Goal: Information Seeking & Learning: Learn about a topic

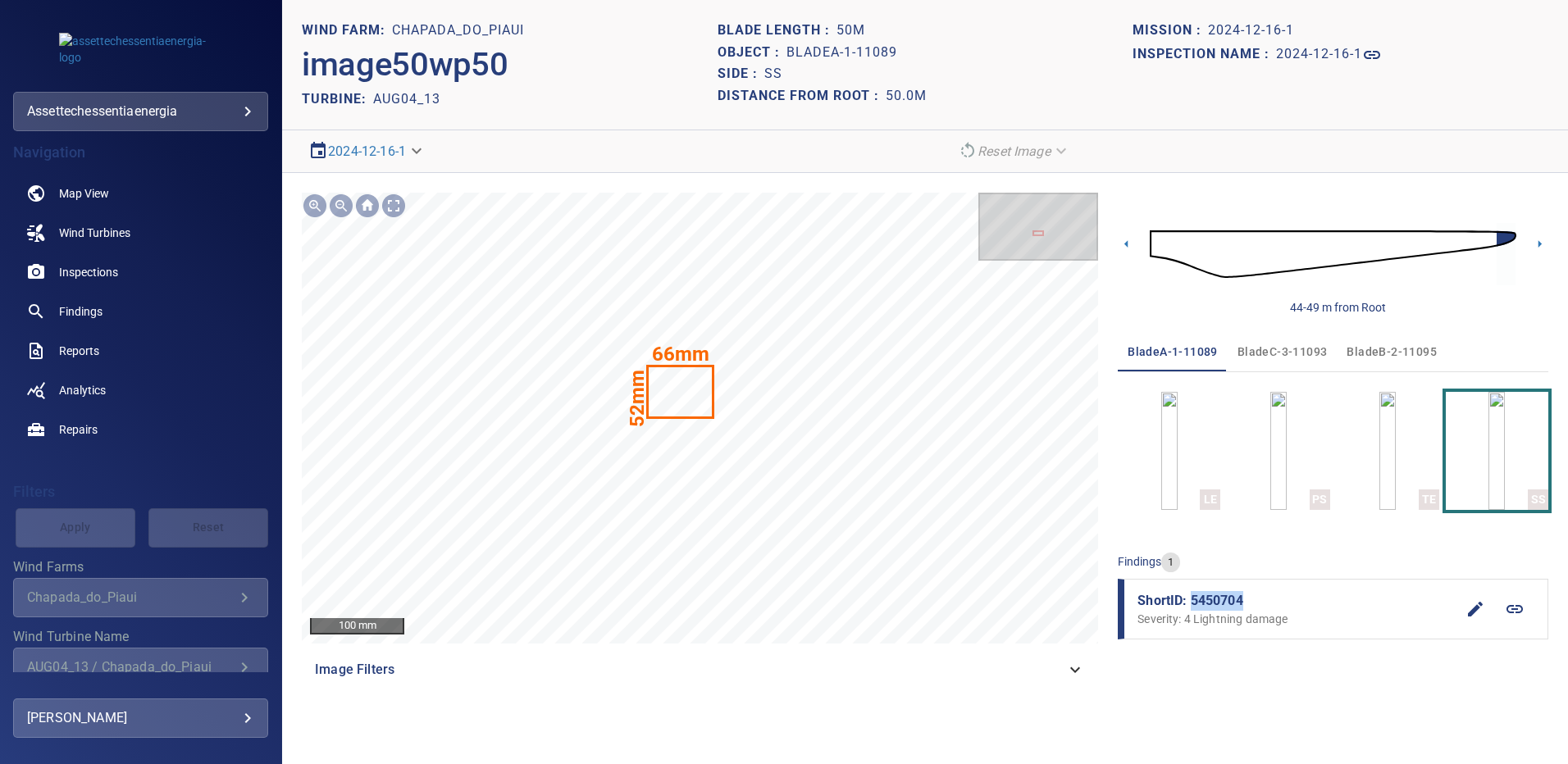
click at [1377, 350] on span "bladeB-2-11095" at bounding box center [1391, 352] width 90 height 20
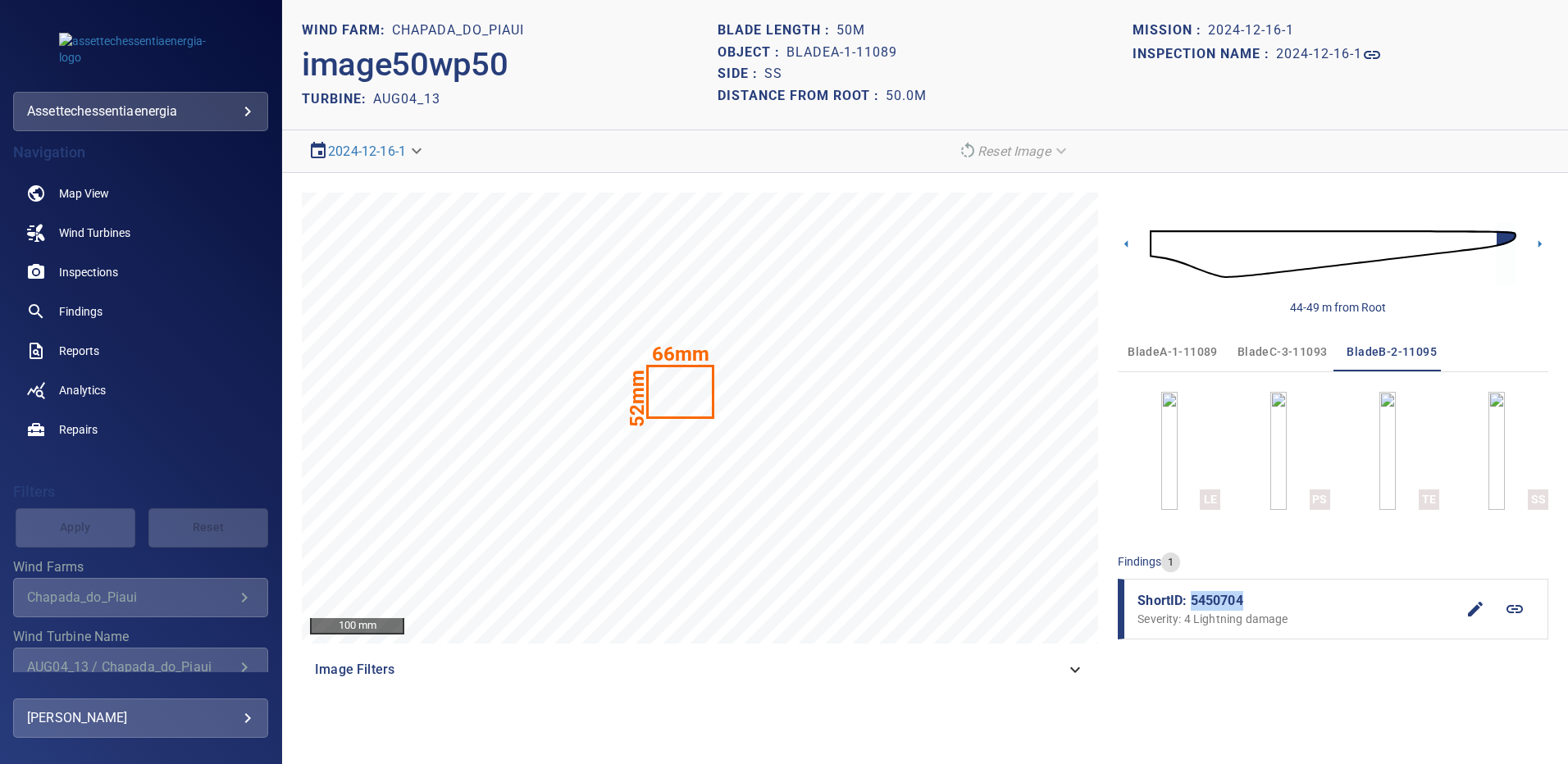
click at [1188, 352] on span "bladeA-1-11089" at bounding box center [1173, 352] width 90 height 20
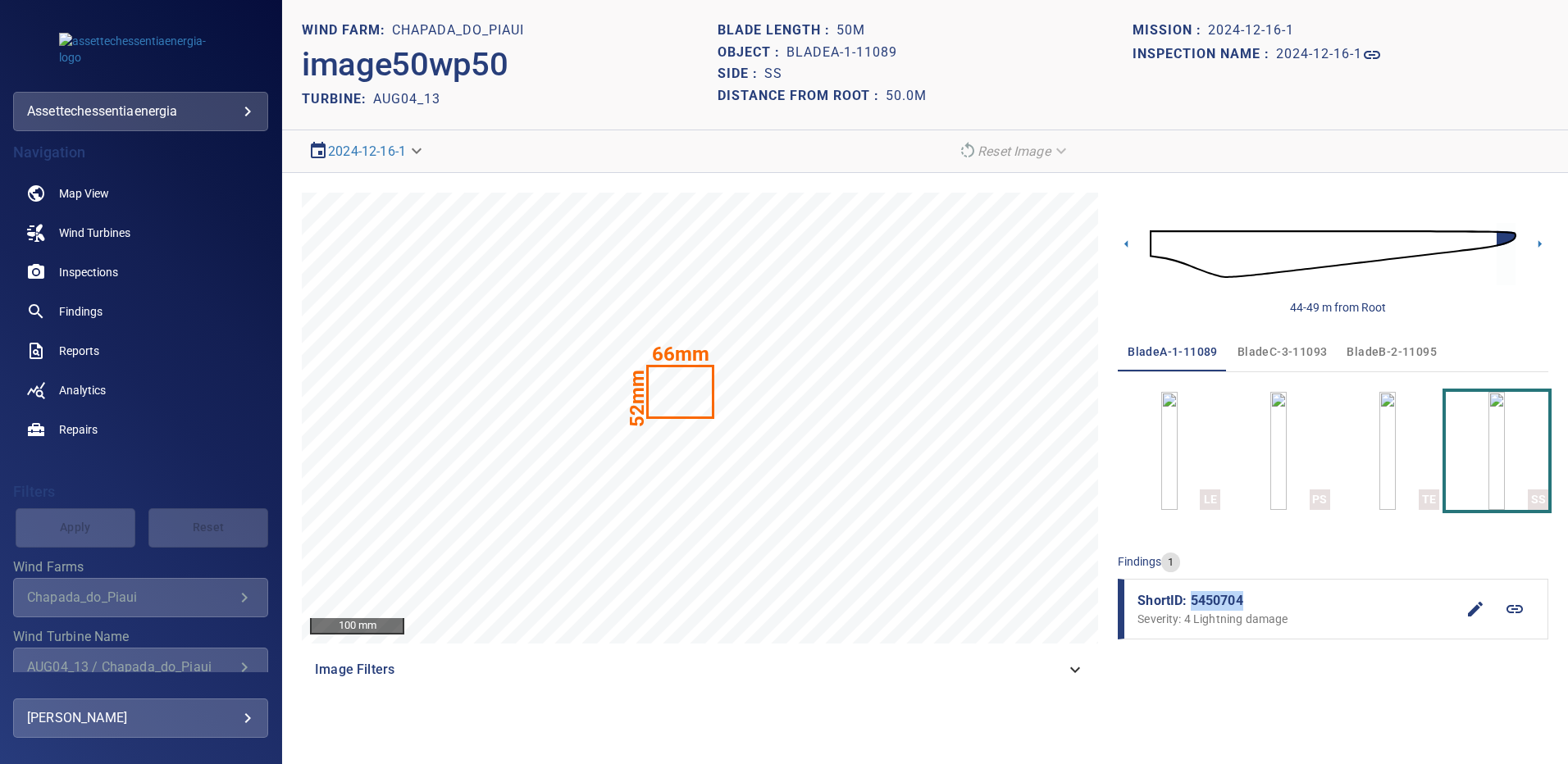
click at [1373, 352] on span "bladeB-2-11095" at bounding box center [1391, 352] width 90 height 20
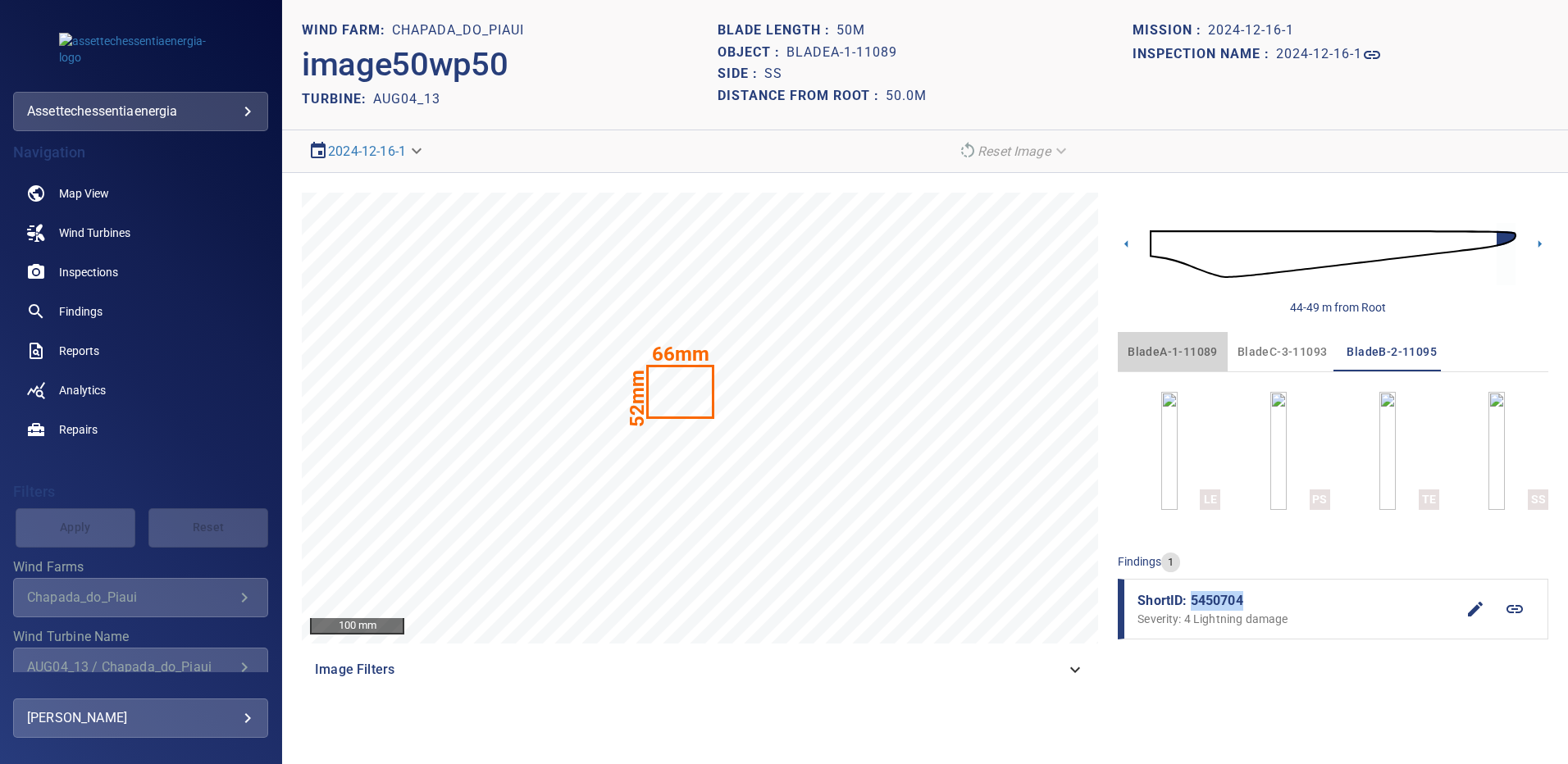
click at [1180, 352] on span "bladeA-1-11089" at bounding box center [1173, 352] width 90 height 20
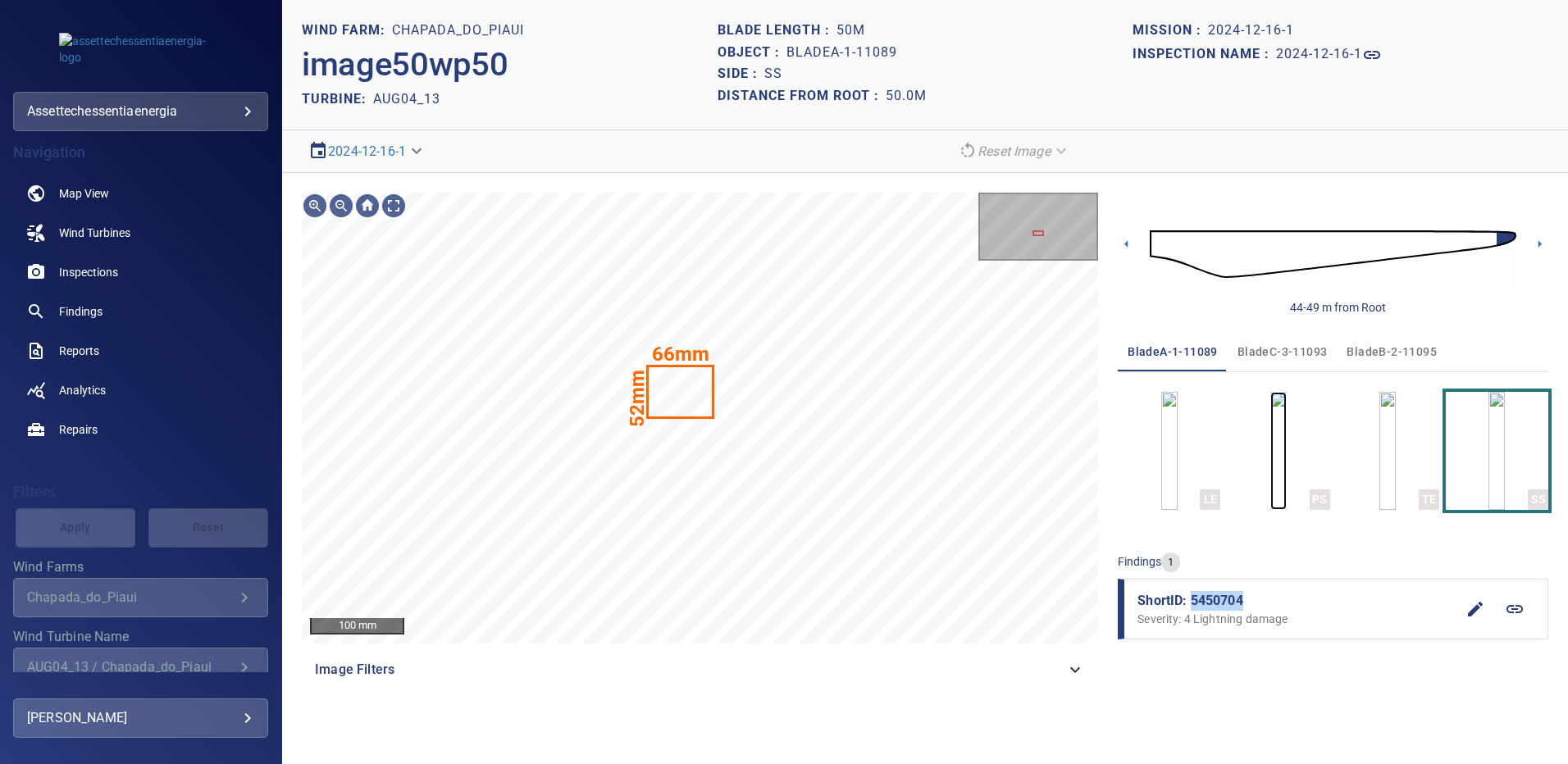
click at [1270, 472] on img "button" at bounding box center [1278, 451] width 16 height 118
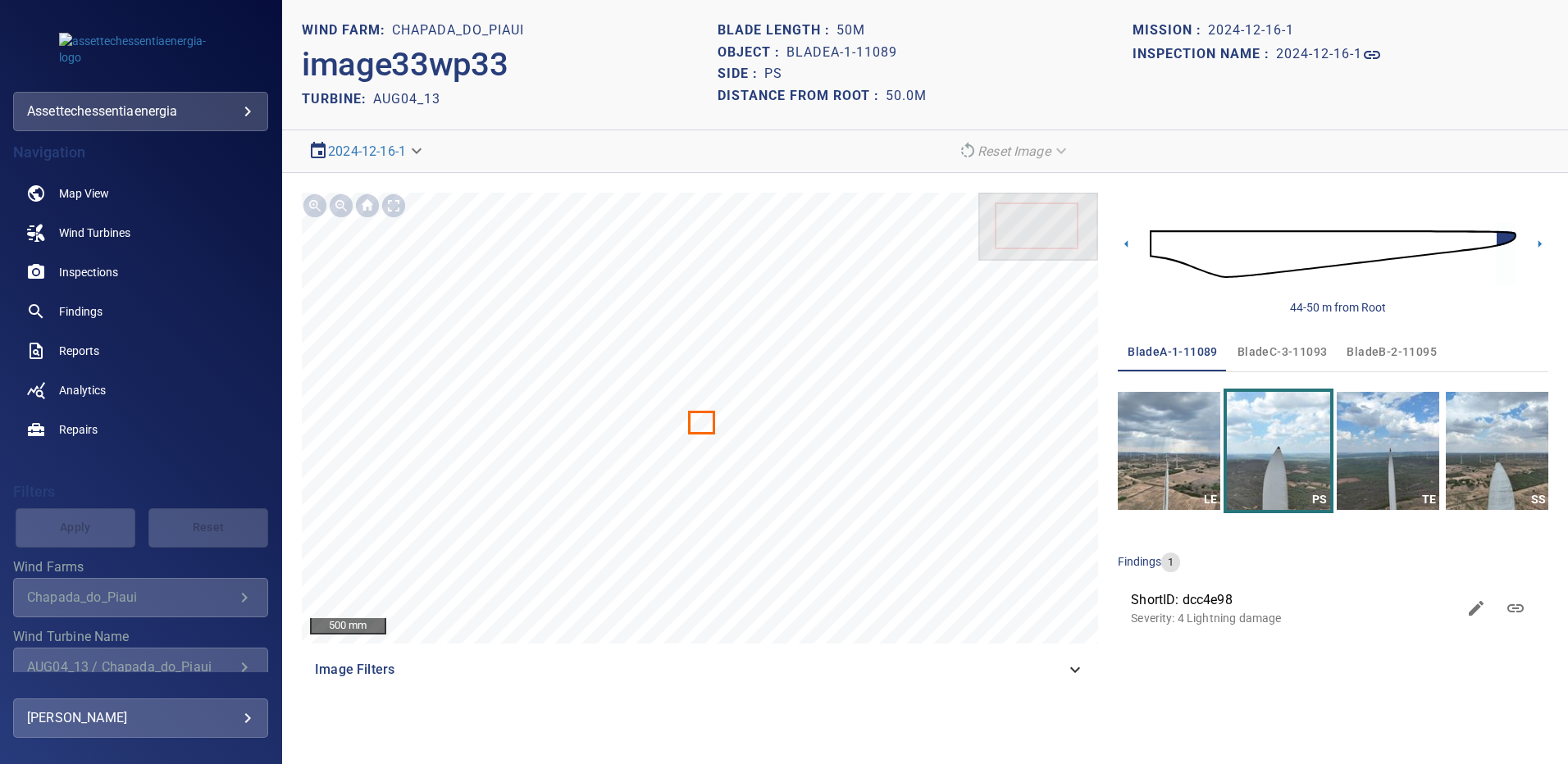
click at [1391, 351] on span "bladeB-2-11095" at bounding box center [1391, 352] width 90 height 20
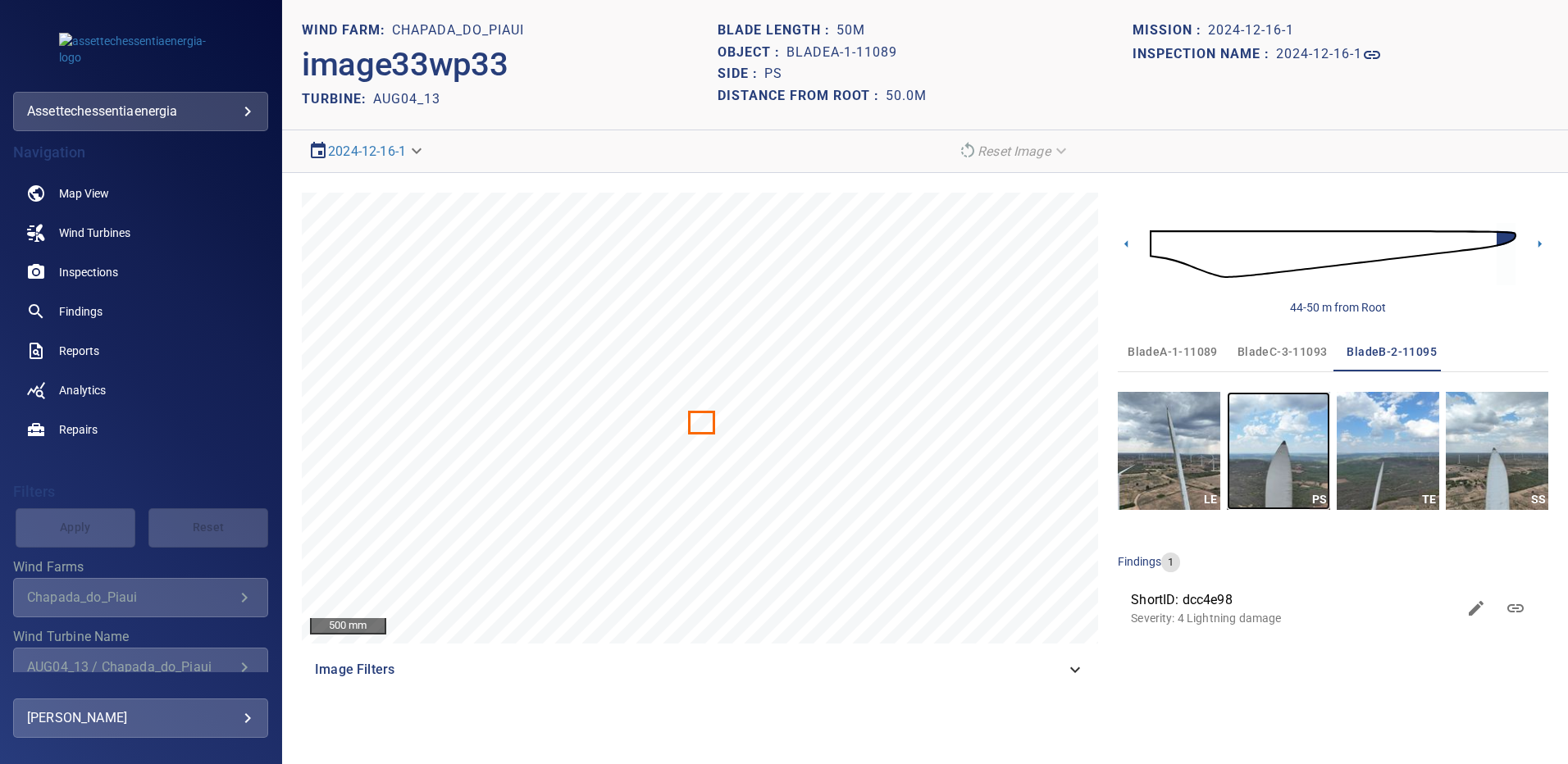
click at [1298, 438] on img "button" at bounding box center [1278, 451] width 102 height 118
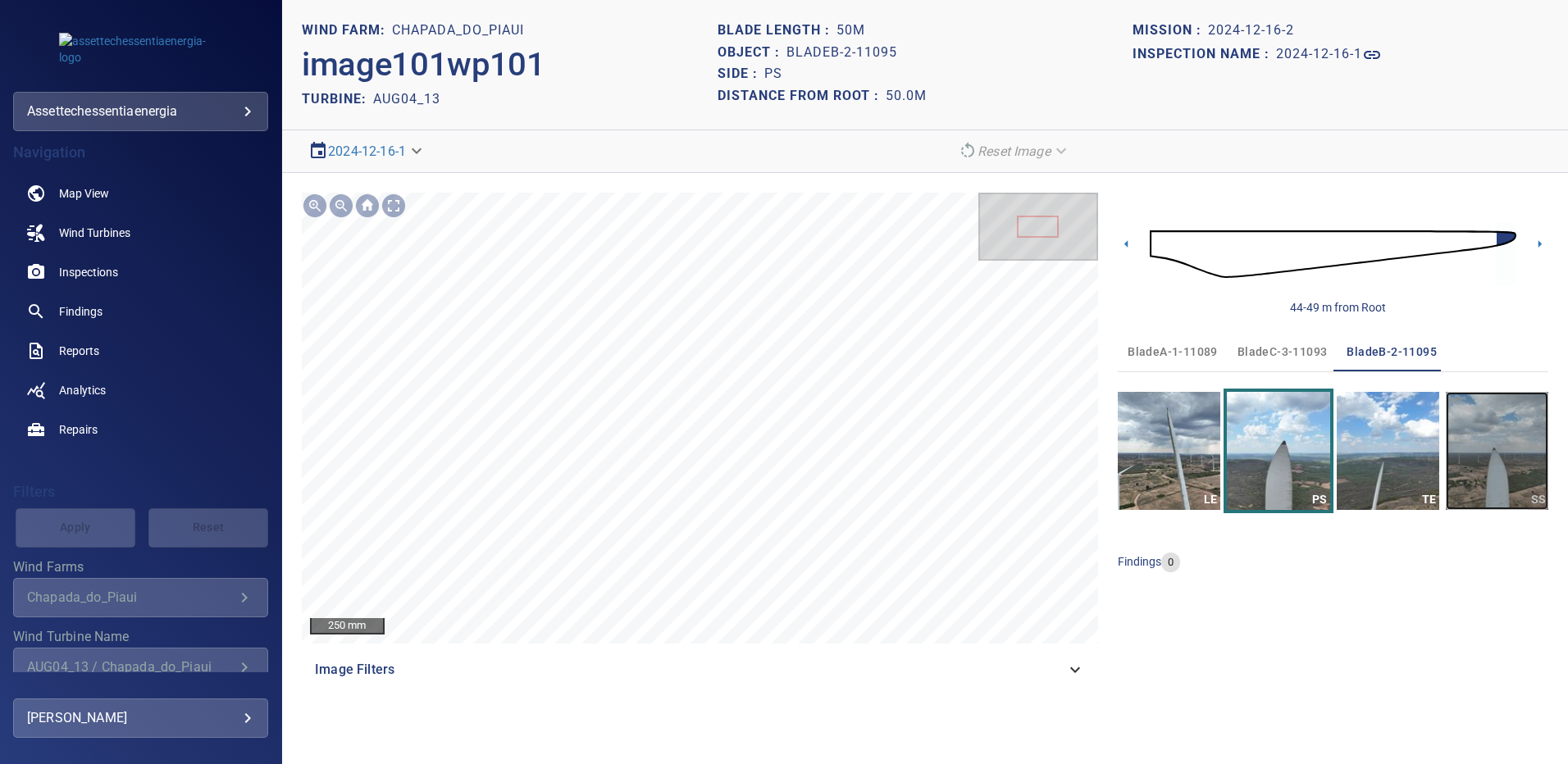
click at [1487, 436] on img "button" at bounding box center [1497, 451] width 102 height 118
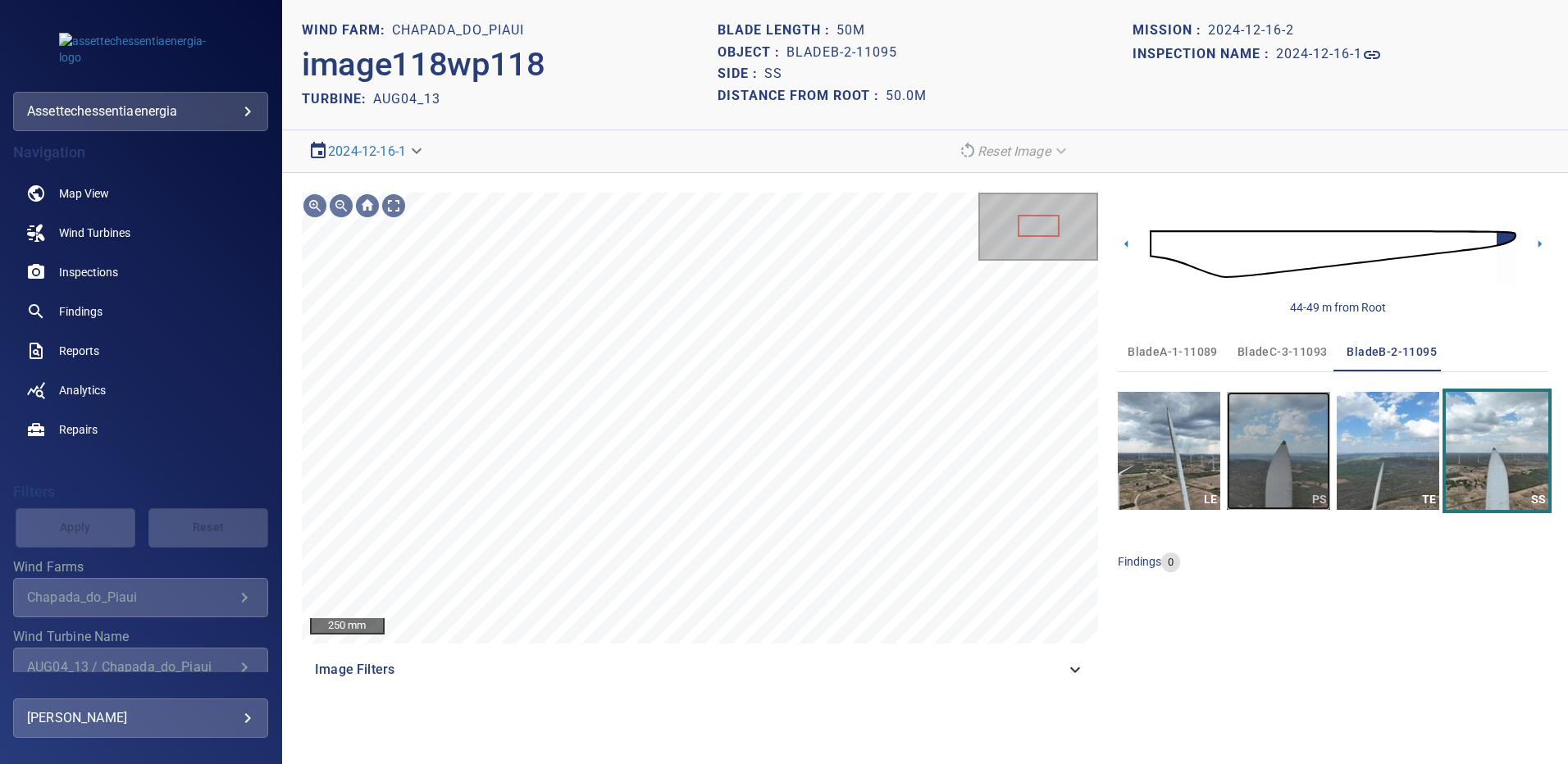
click at [1288, 428] on img "button" at bounding box center [1278, 451] width 102 height 118
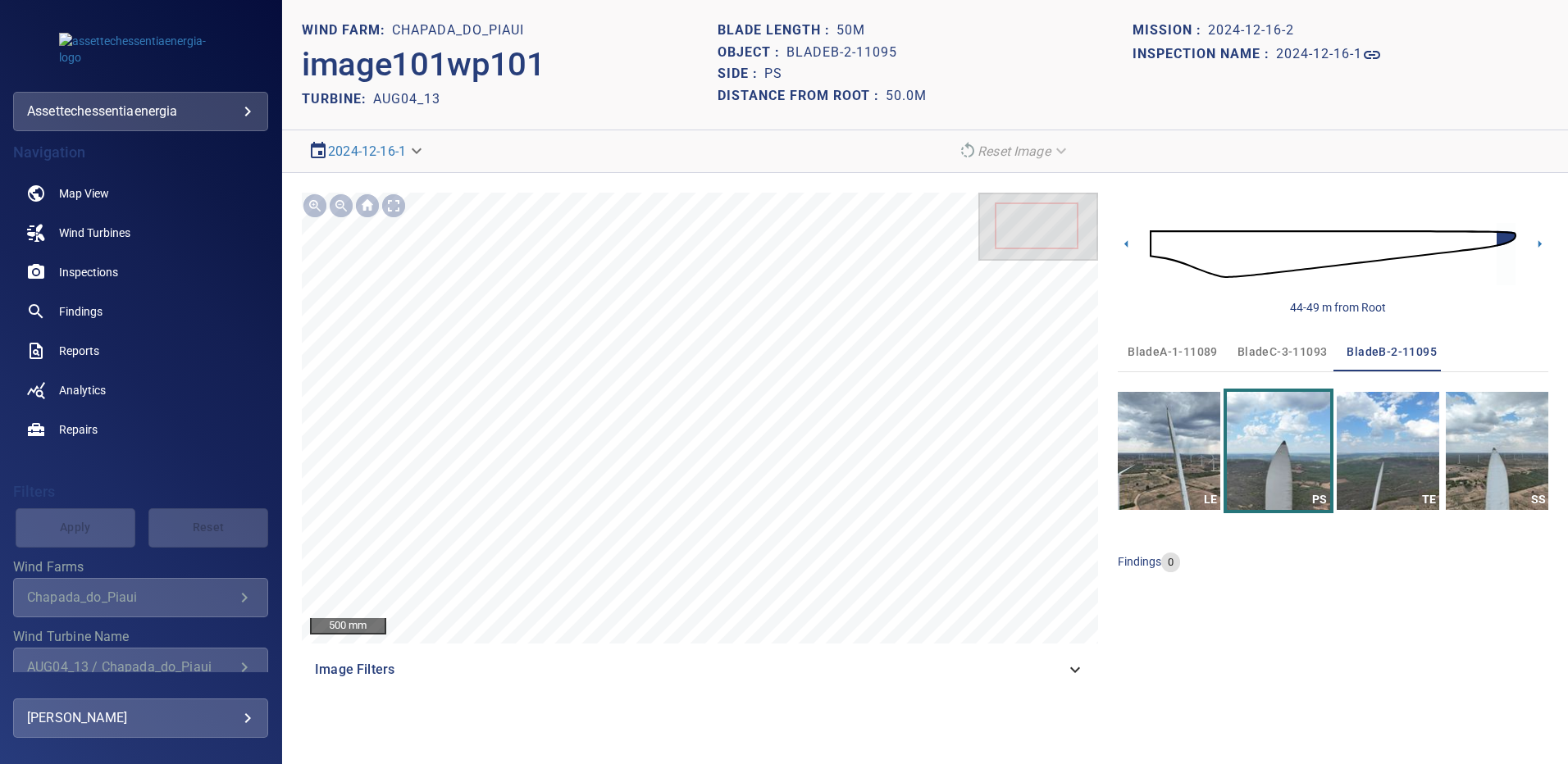
click at [1279, 350] on span "bladeC-3-11093" at bounding box center [1282, 352] width 90 height 20
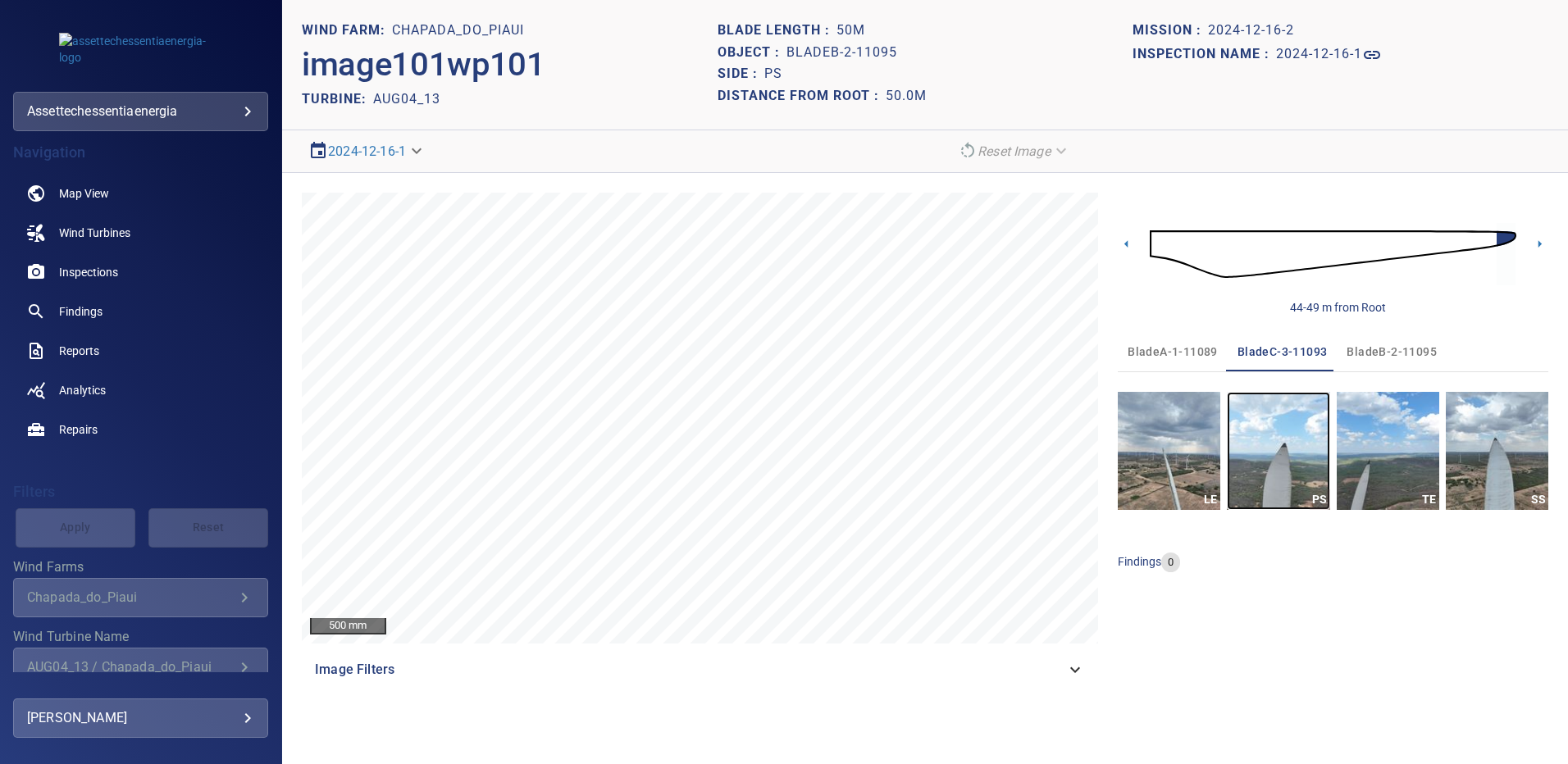
click at [1273, 430] on img "button" at bounding box center [1278, 451] width 102 height 118
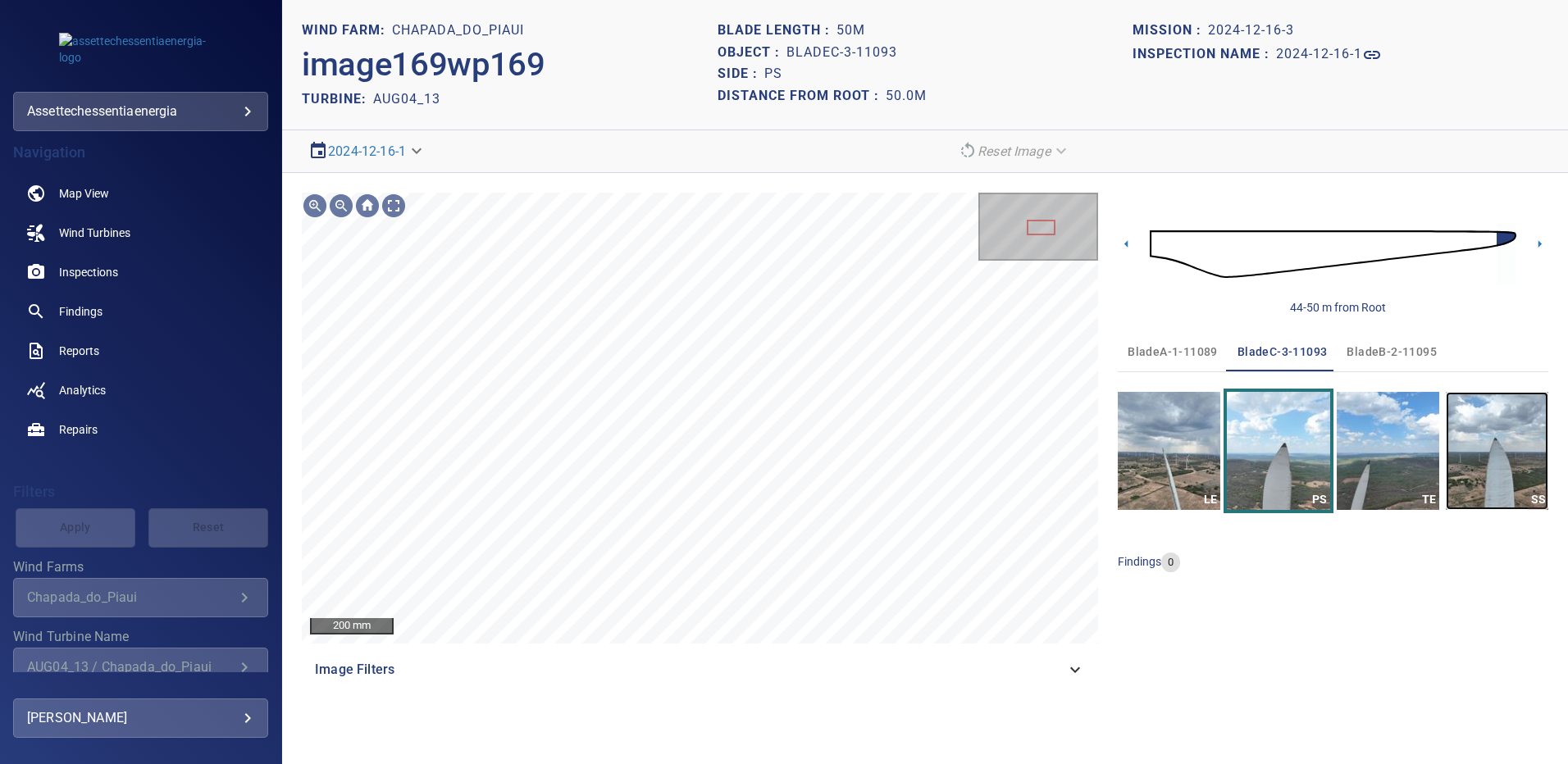
click at [1465, 467] on img "button" at bounding box center [1497, 451] width 102 height 118
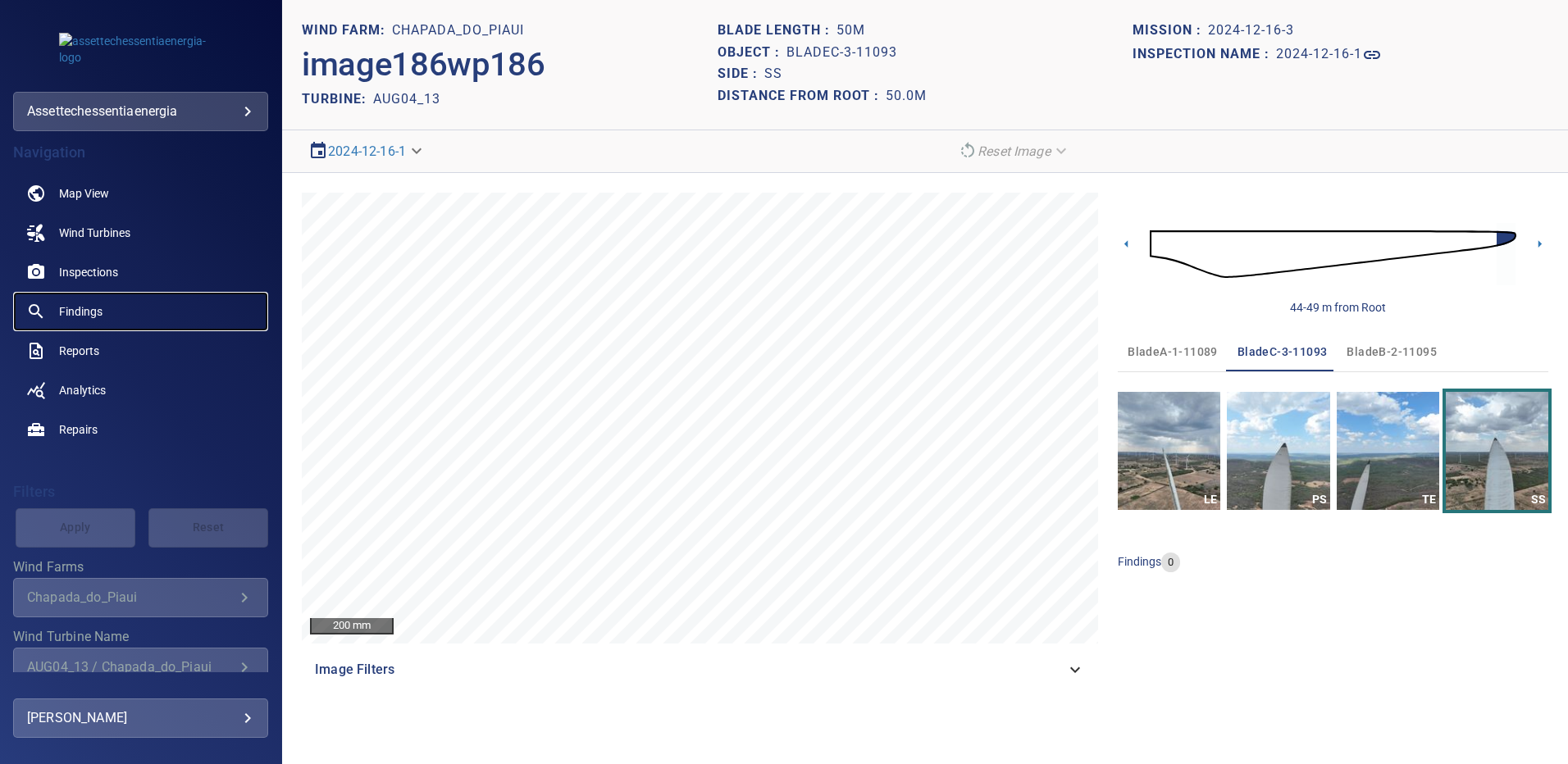
click at [100, 311] on span "Findings" at bounding box center [80, 311] width 43 height 16
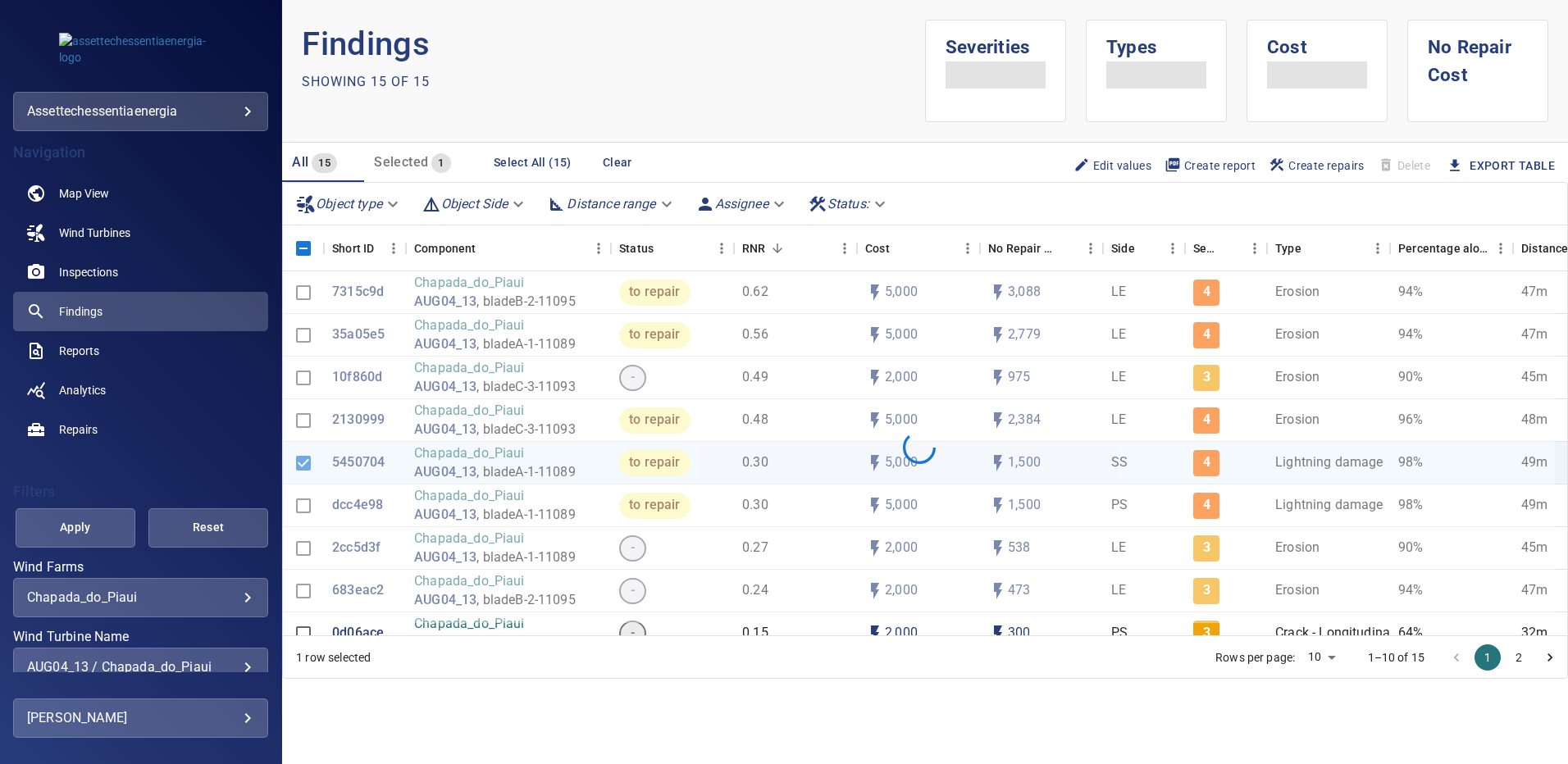
scroll to position [85, 0]
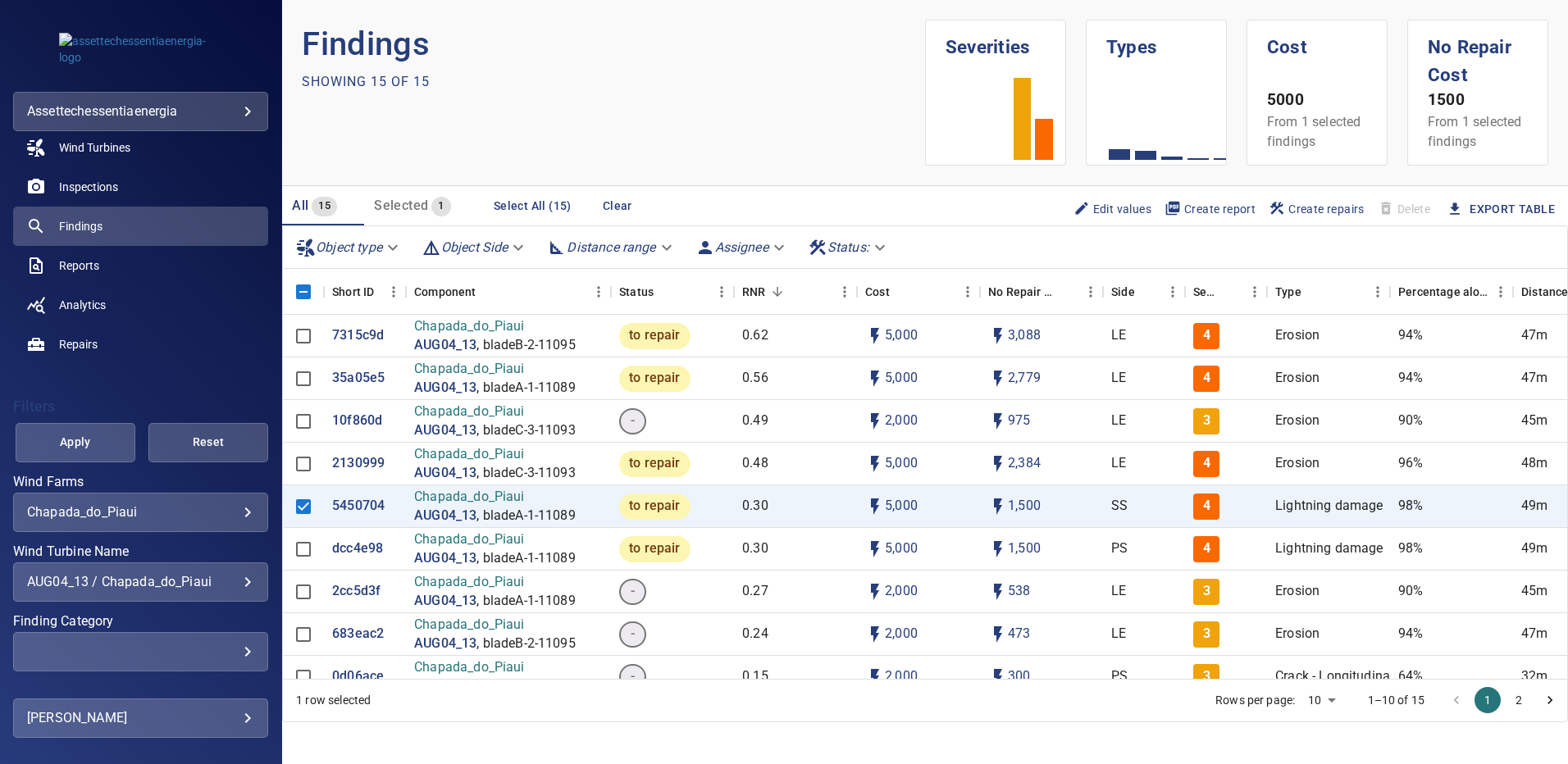
click at [237, 585] on div "AUG04_13 / Chapada_do_Piaui" at bounding box center [140, 581] width 227 height 15
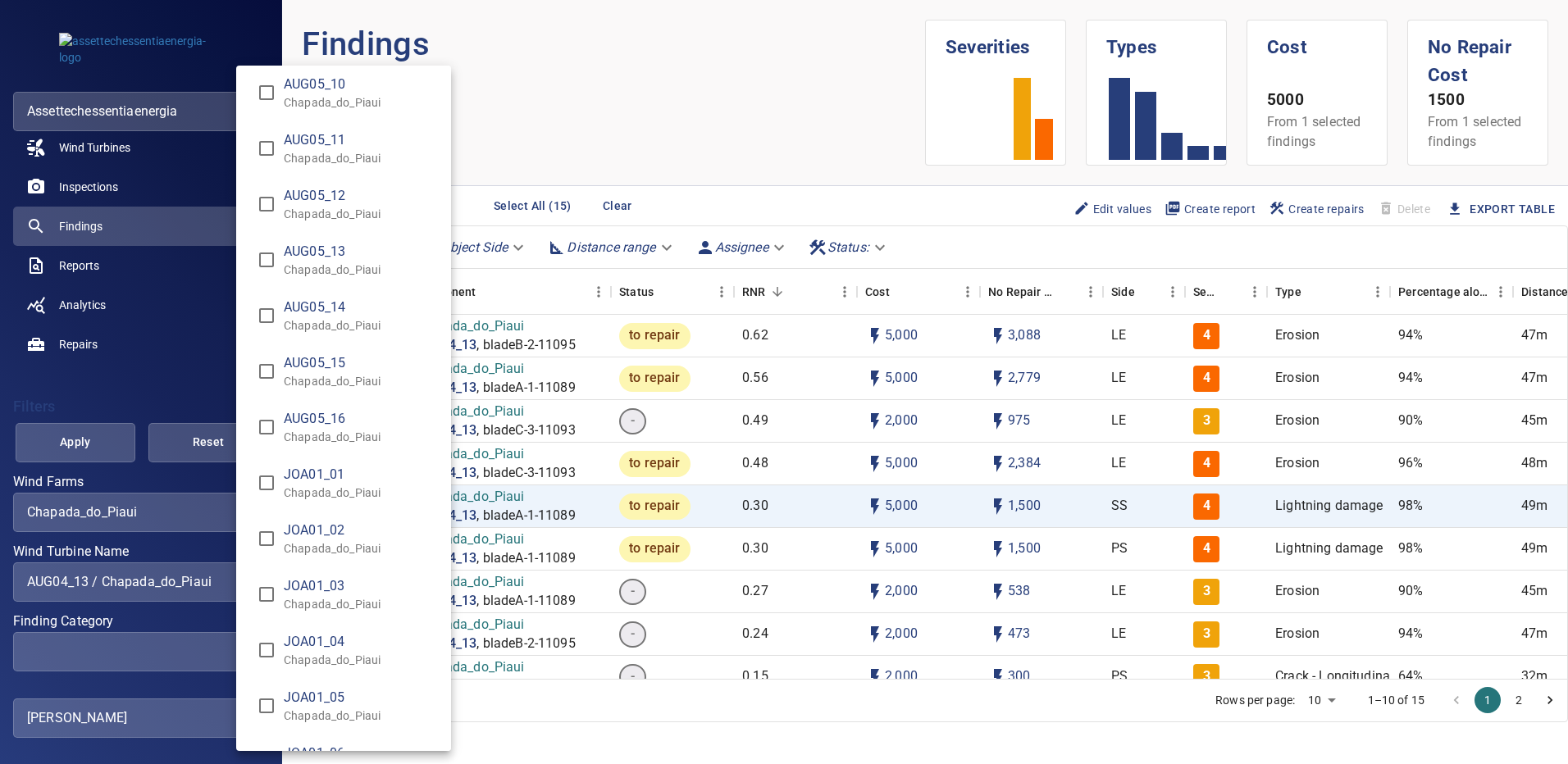
scroll to position [2401, 0]
type input "**********"
click at [96, 449] on div "Wind Turbine Name" at bounding box center [784, 382] width 1568 height 764
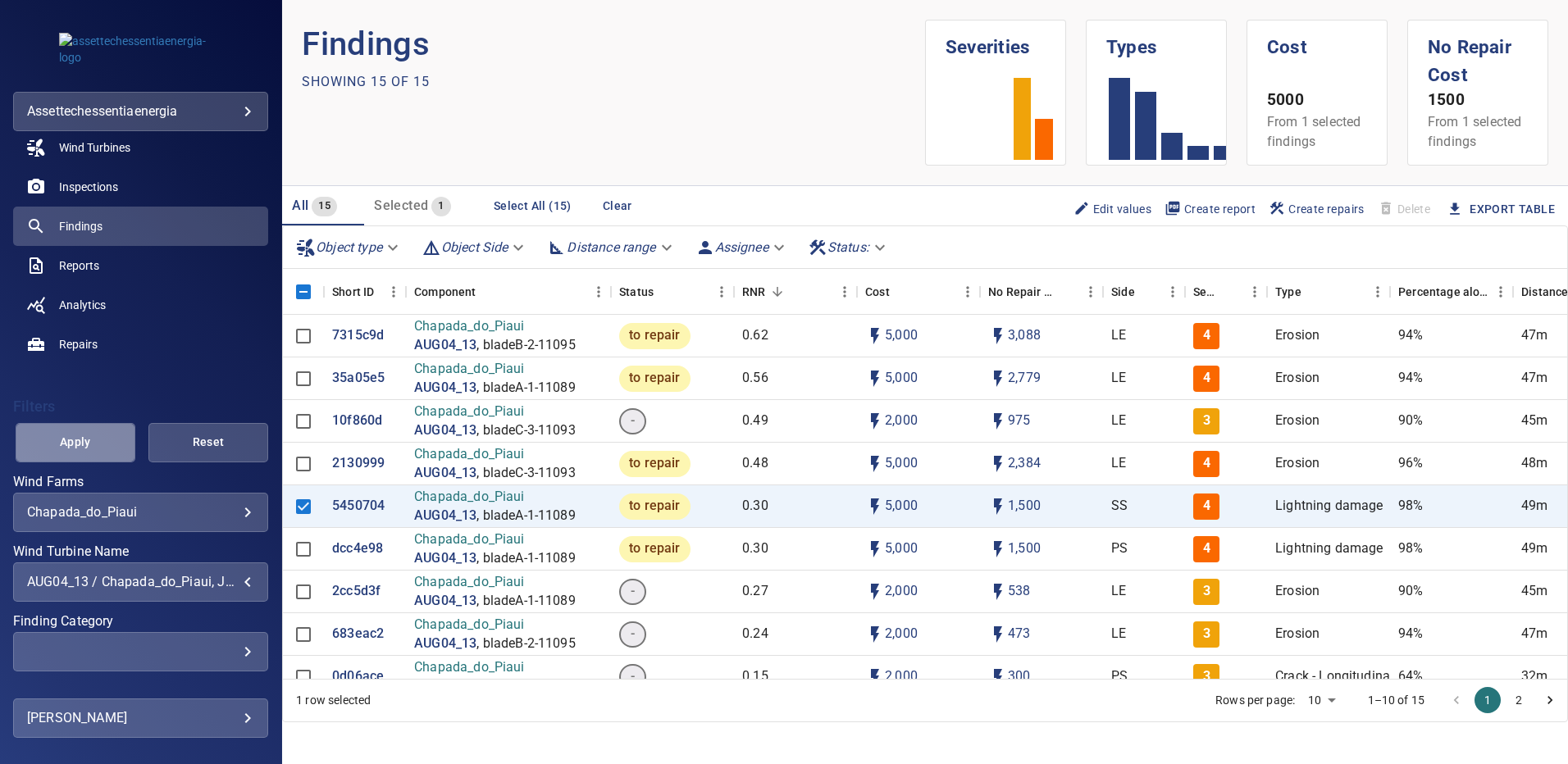
click at [96, 449] on span "Apply" at bounding box center [75, 441] width 79 height 20
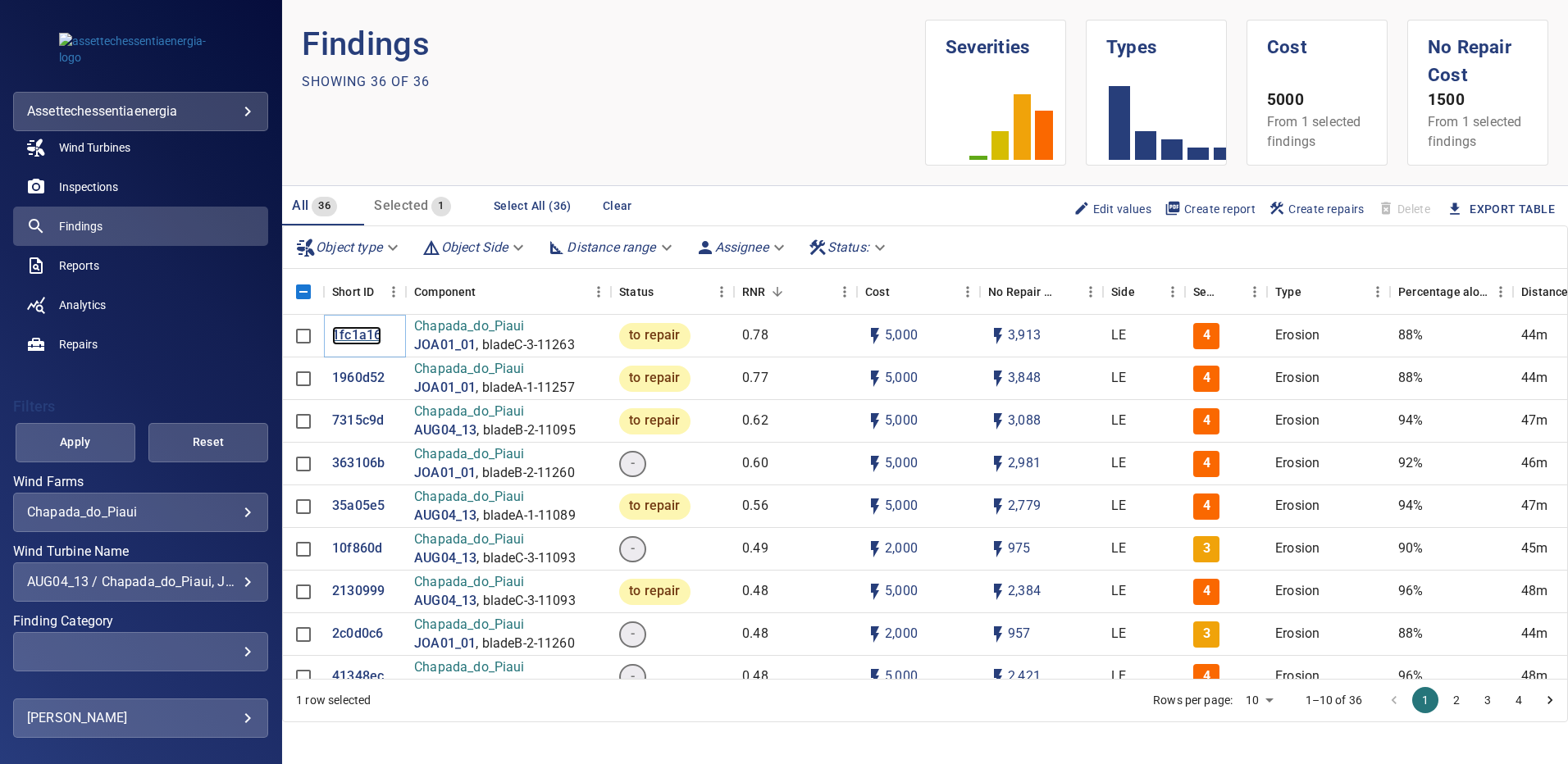
click at [356, 337] on p "1fc1a16" at bounding box center [356, 336] width 49 height 19
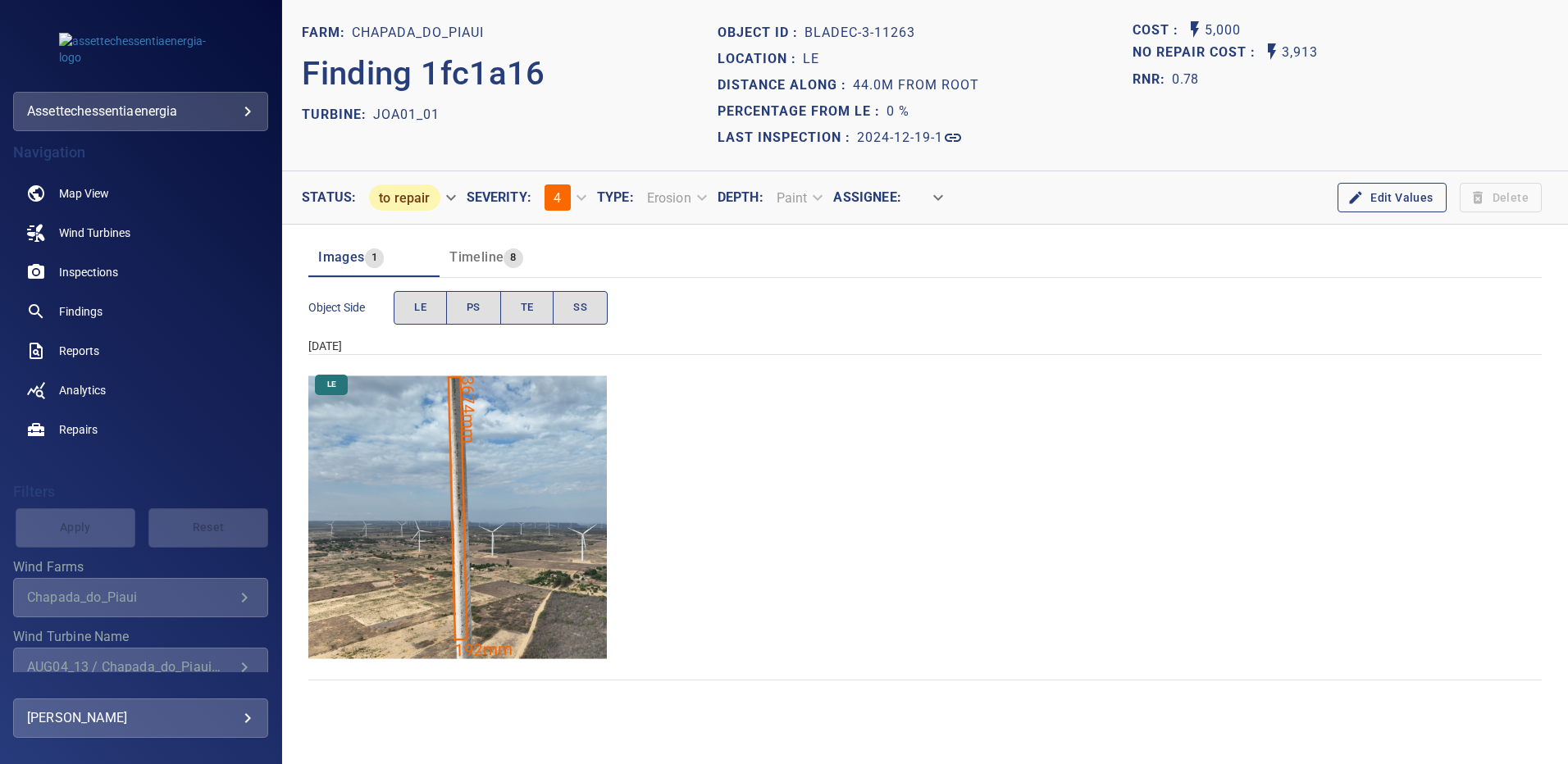
click at [536, 470] on img "Chapada_do_Piaui/JOA01_01/2024-12-19-1/2024-12-19-3/image151wp151.jpg" at bounding box center [457, 517] width 299 height 298
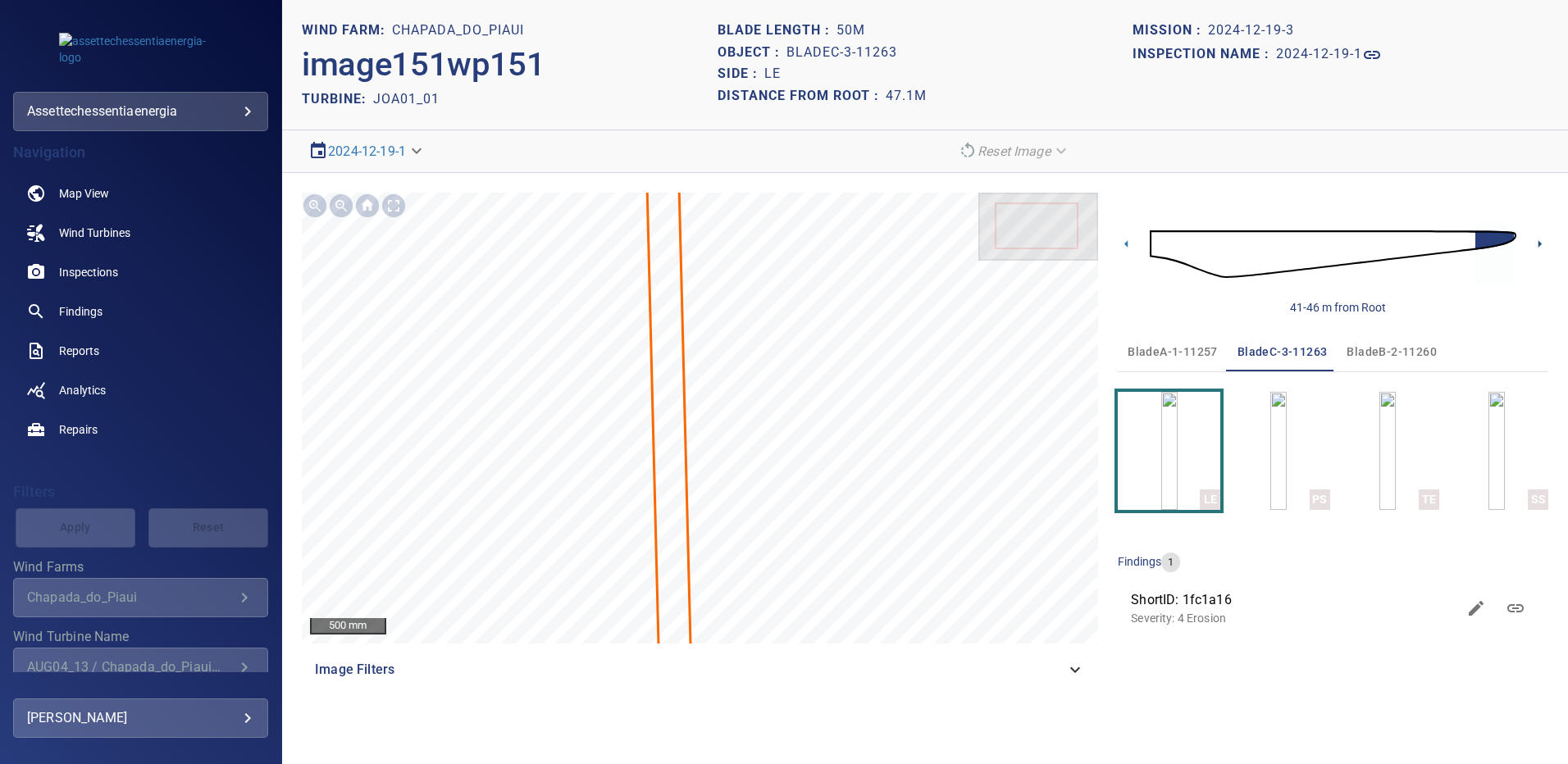
click at [1538, 247] on icon at bounding box center [1540, 244] width 17 height 17
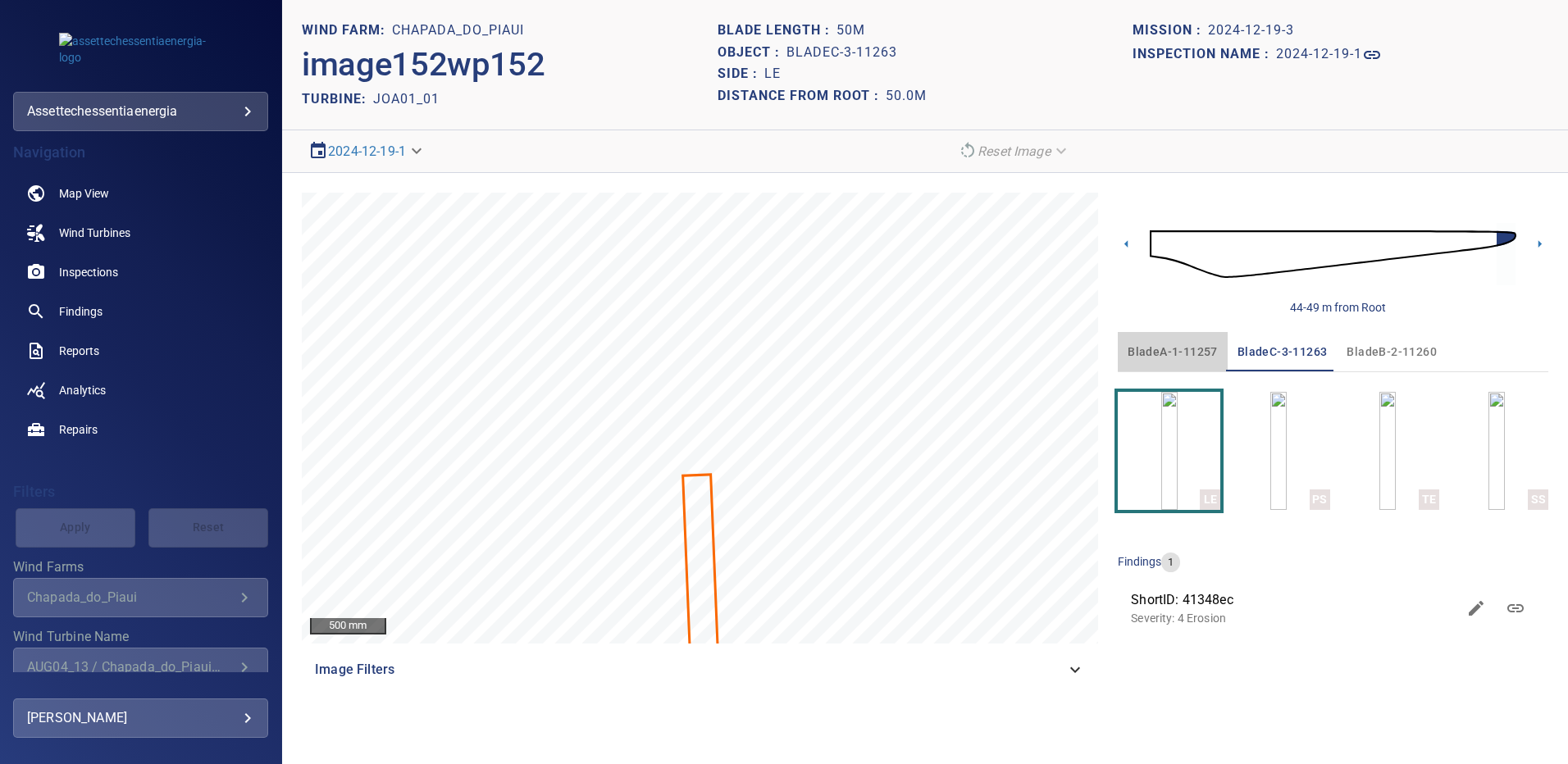
click at [1179, 344] on span "bladeA-1-11257" at bounding box center [1173, 352] width 90 height 20
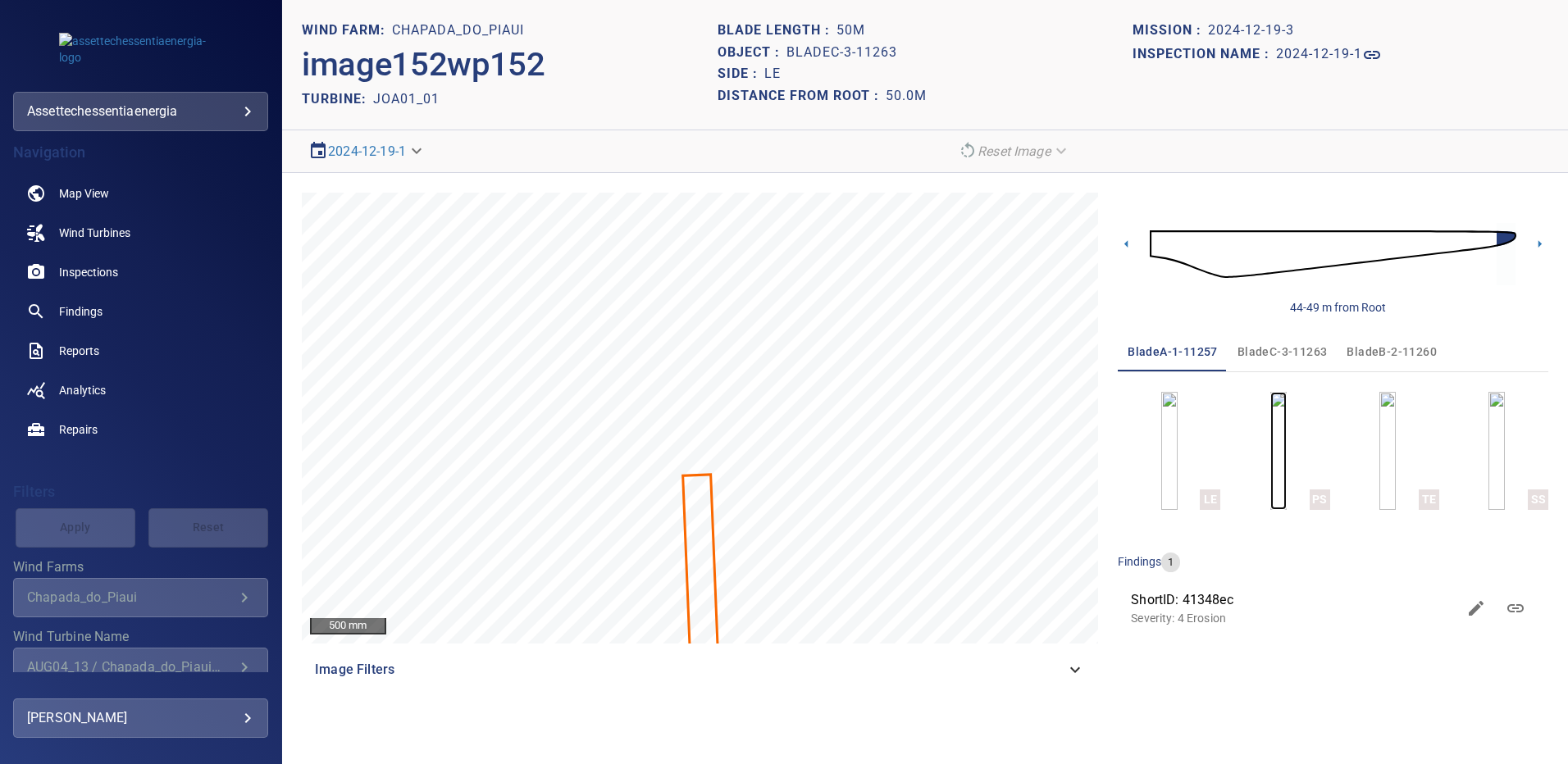
click at [1270, 436] on img "button" at bounding box center [1278, 451] width 16 height 118
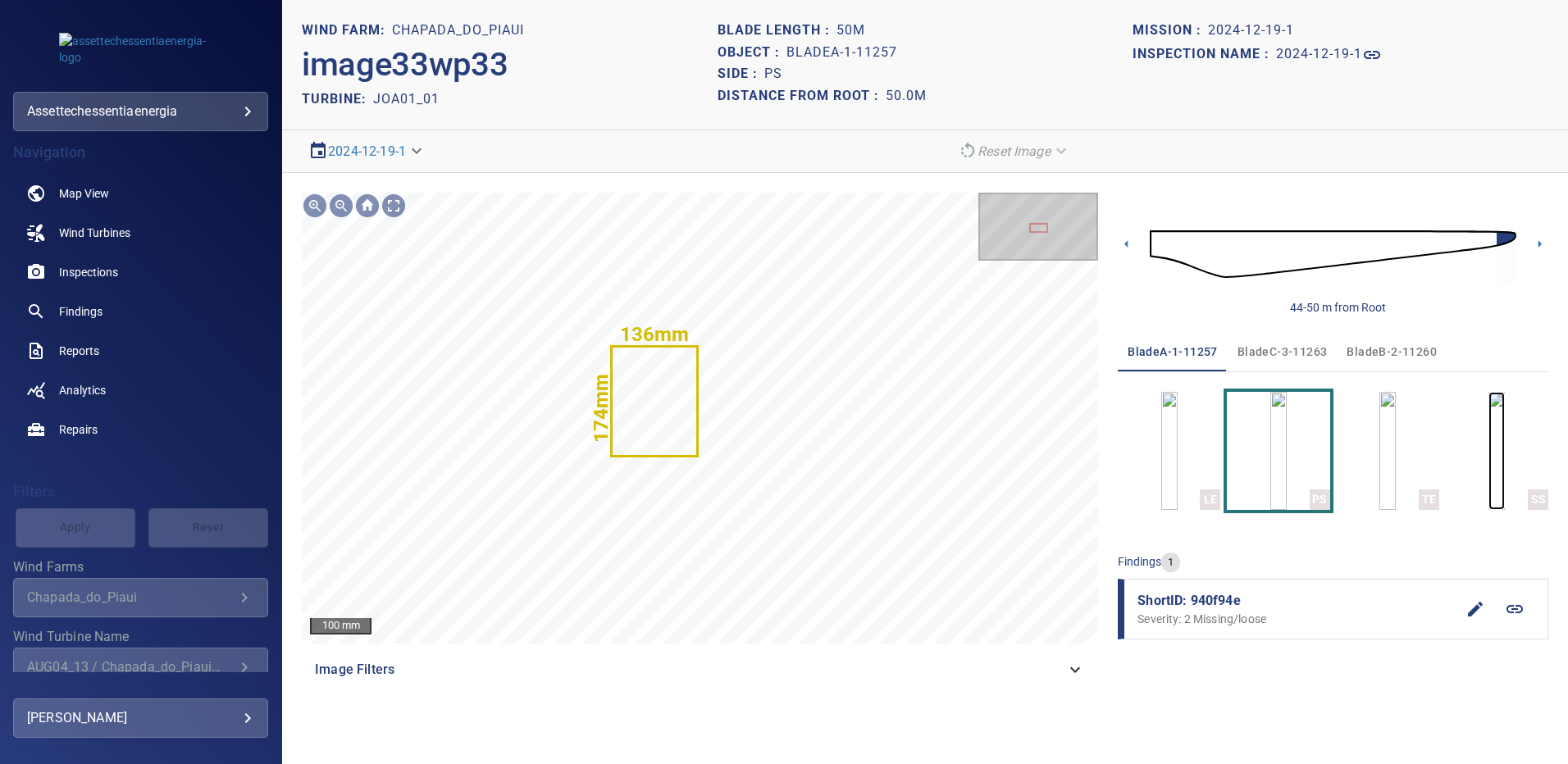
click at [1495, 460] on img "button" at bounding box center [1497, 451] width 16 height 118
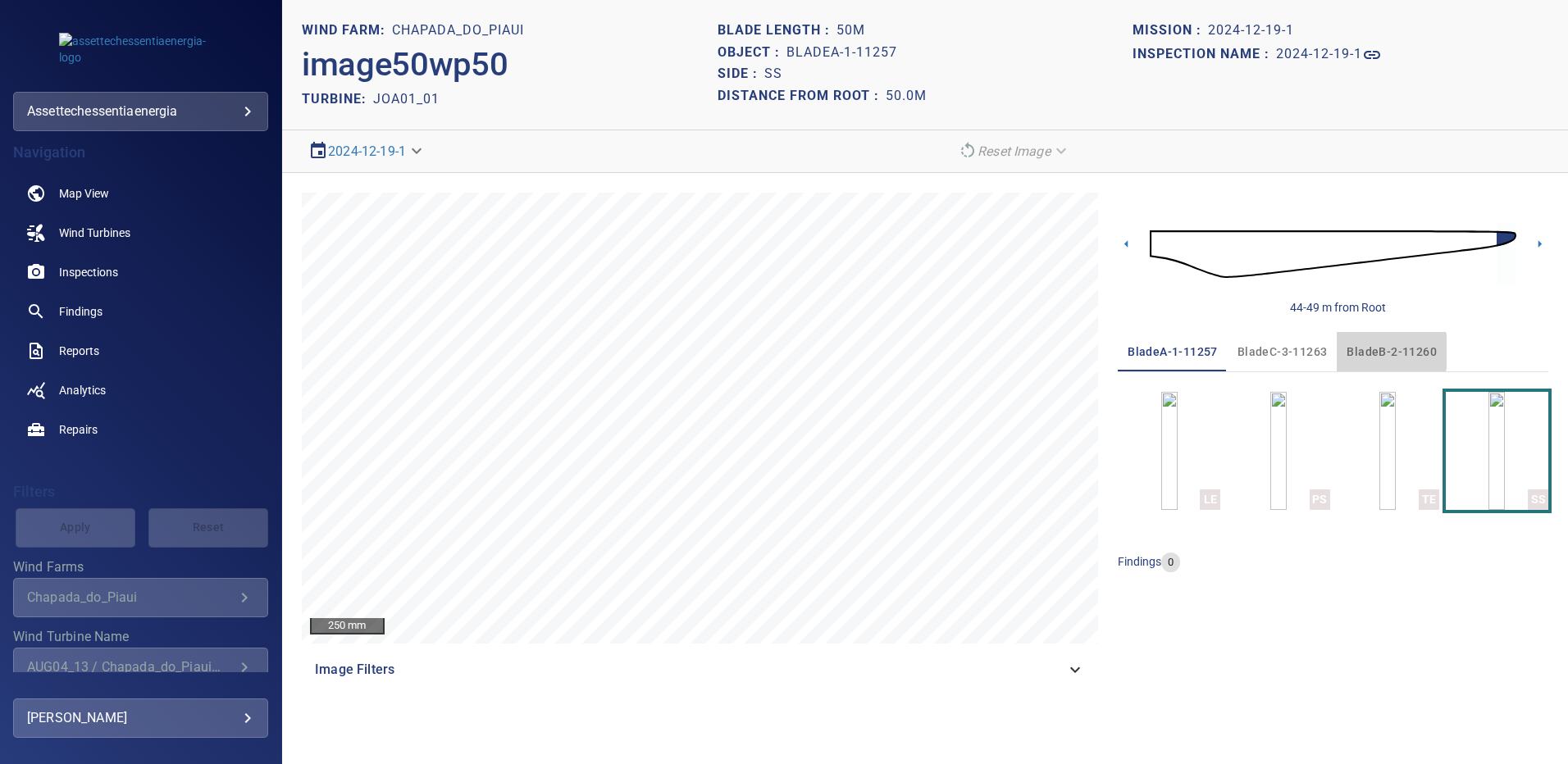
click at [1359, 352] on span "bladeB-2-11260" at bounding box center [1391, 352] width 90 height 20
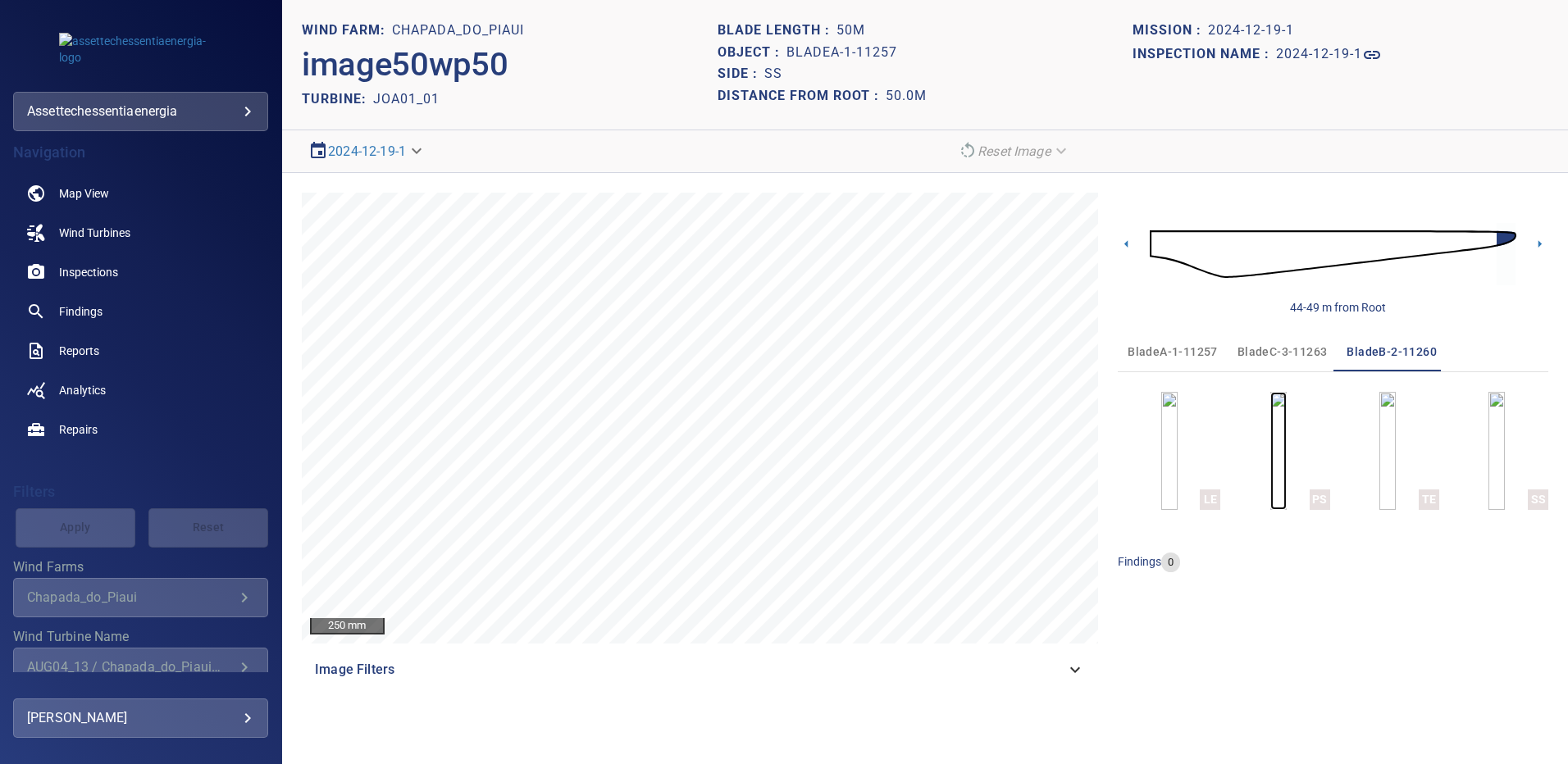
click at [1285, 439] on img "button" at bounding box center [1278, 451] width 16 height 118
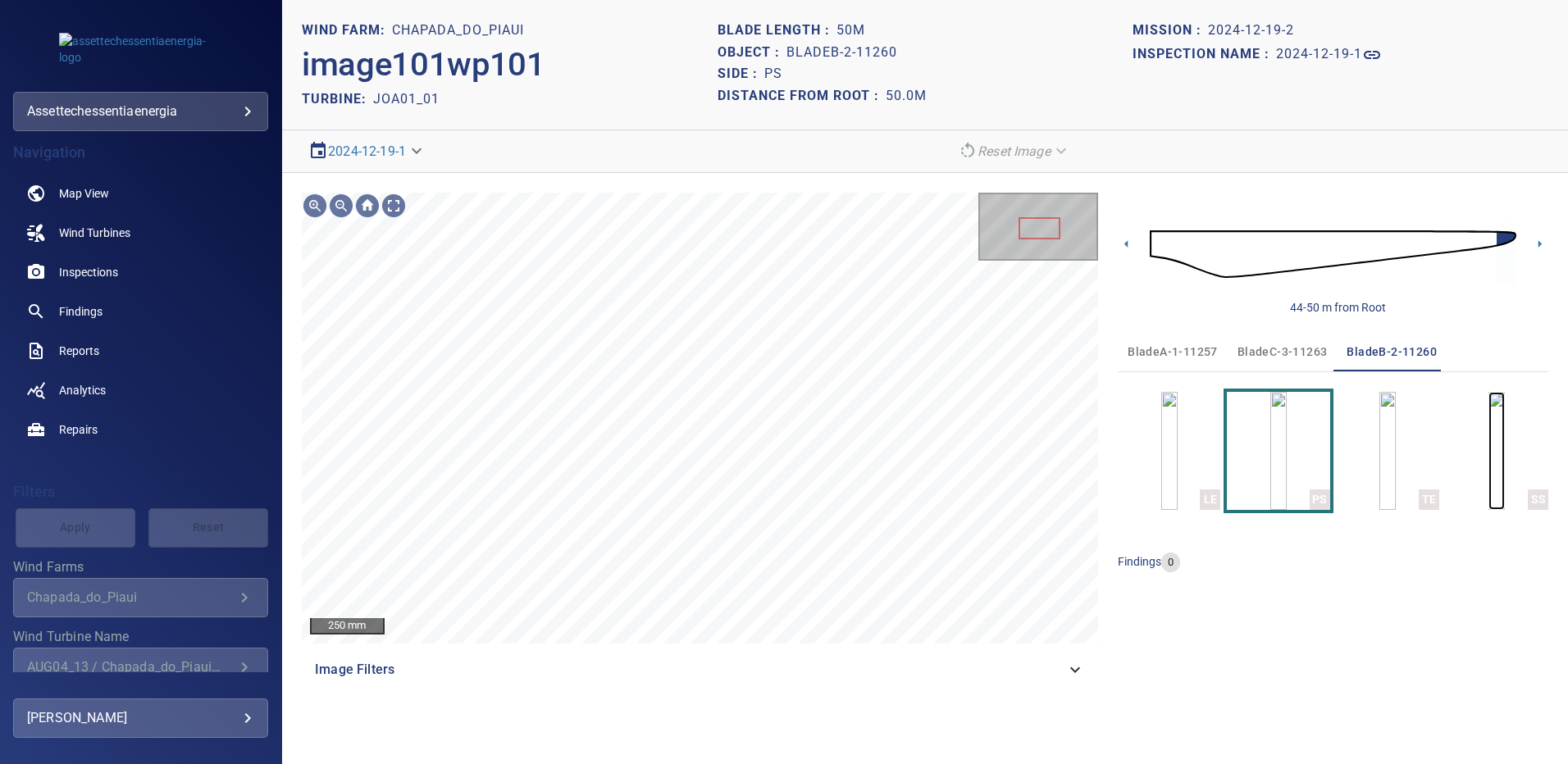
click at [1491, 476] on img "button" at bounding box center [1497, 451] width 16 height 118
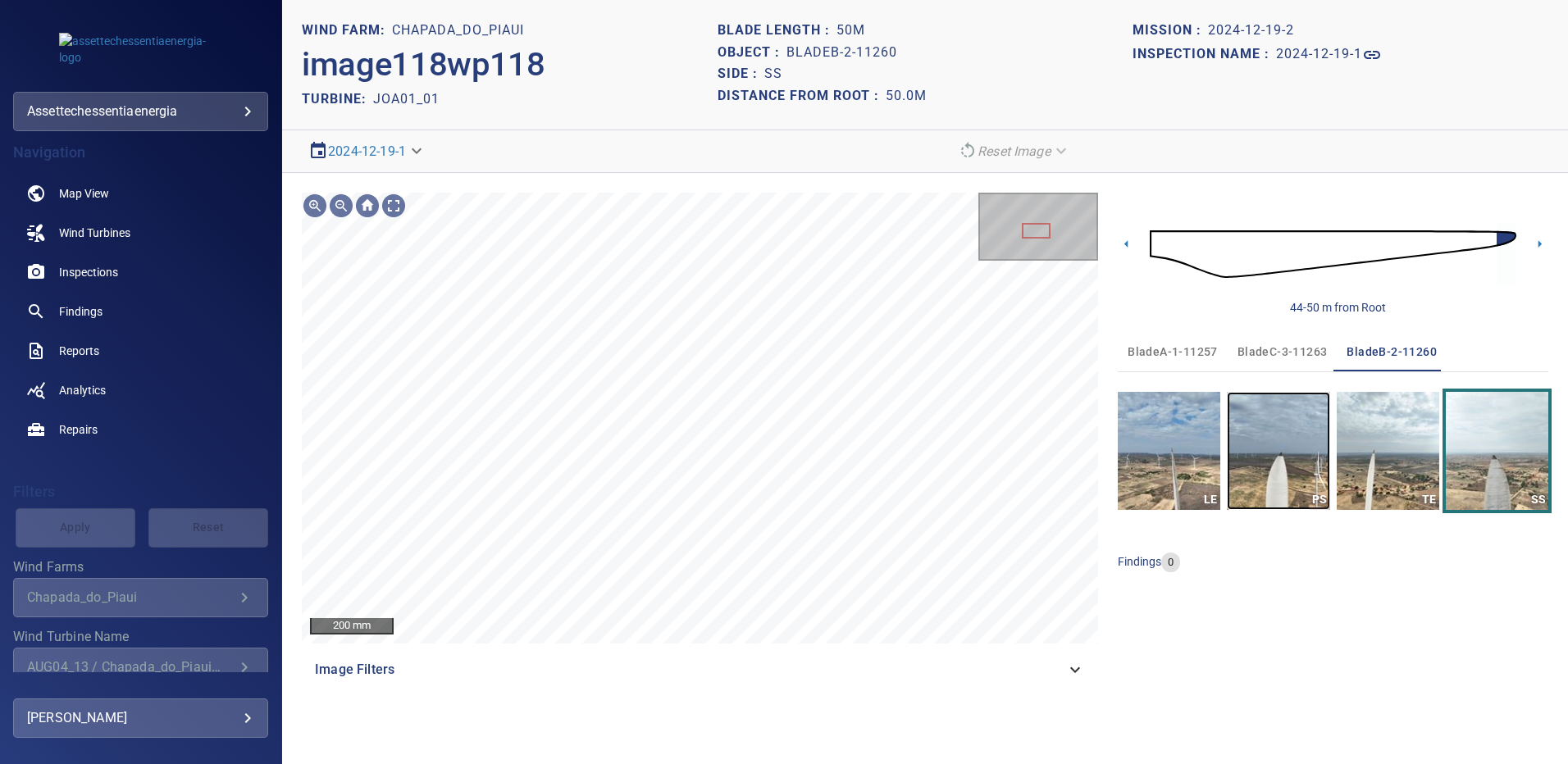
click at [1269, 467] on img "button" at bounding box center [1278, 451] width 102 height 118
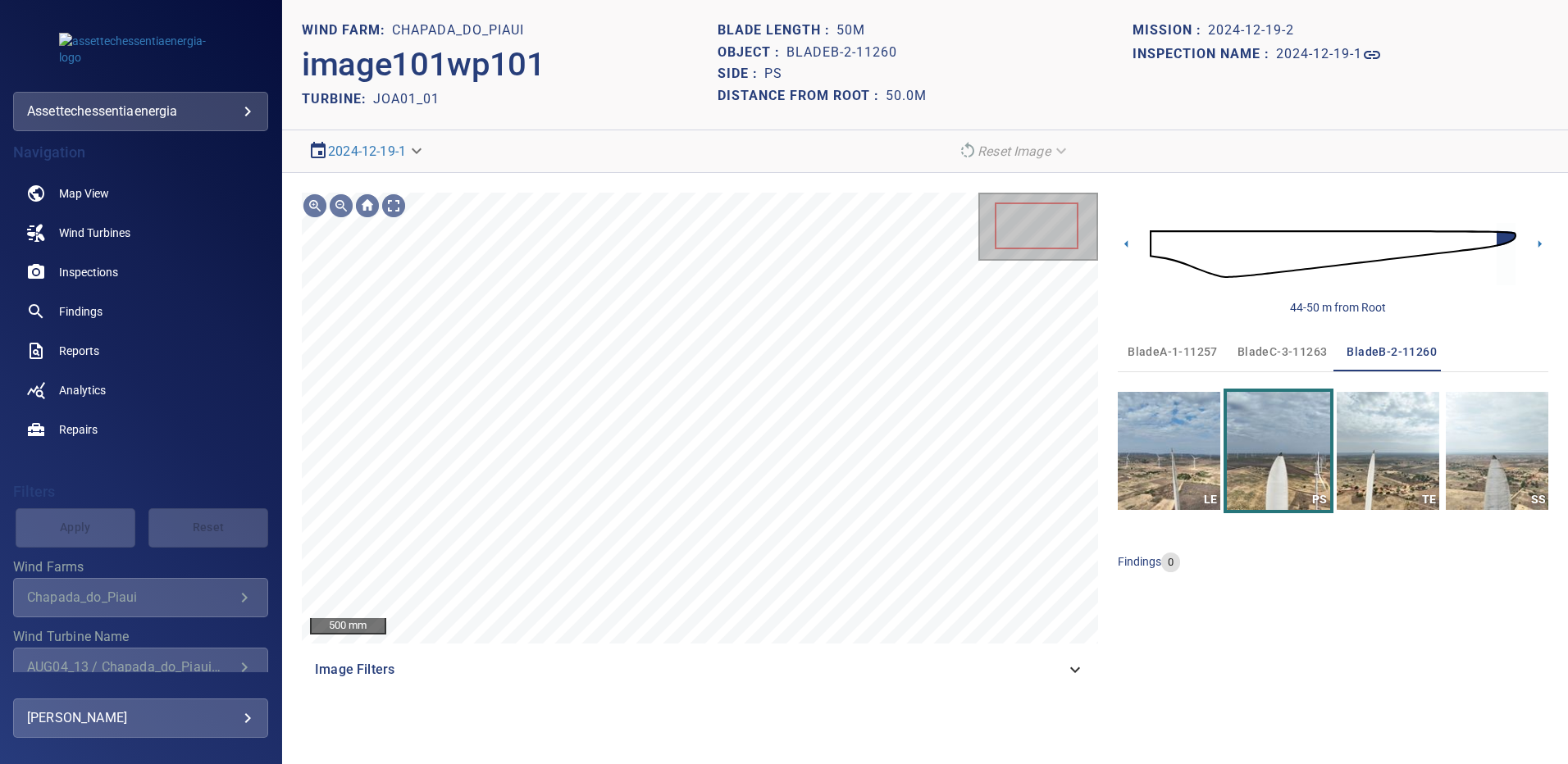
click at [1187, 353] on span "bladeA-1-11257" at bounding box center [1173, 352] width 90 height 20
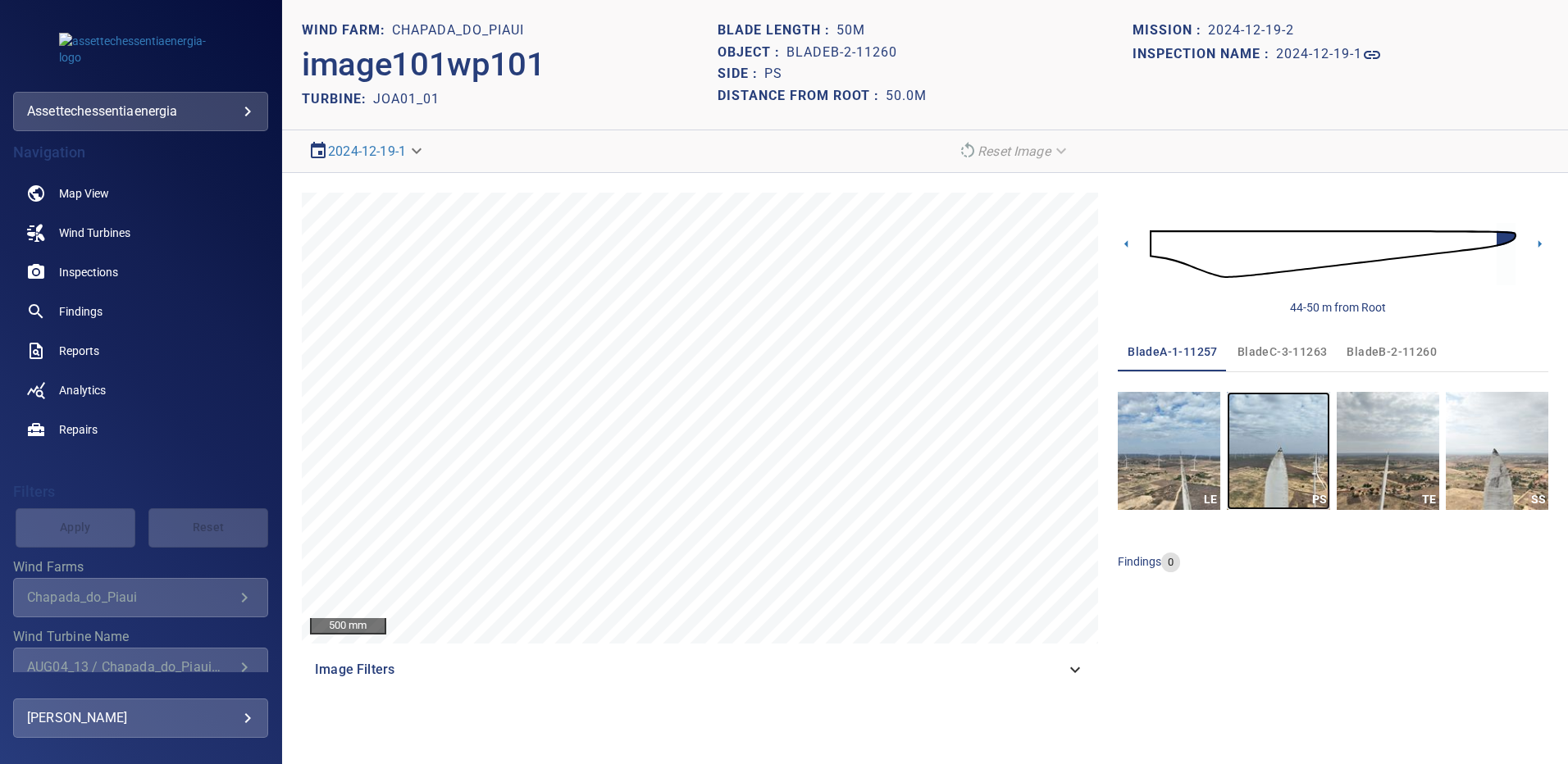
click at [1275, 468] on img "button" at bounding box center [1278, 451] width 102 height 118
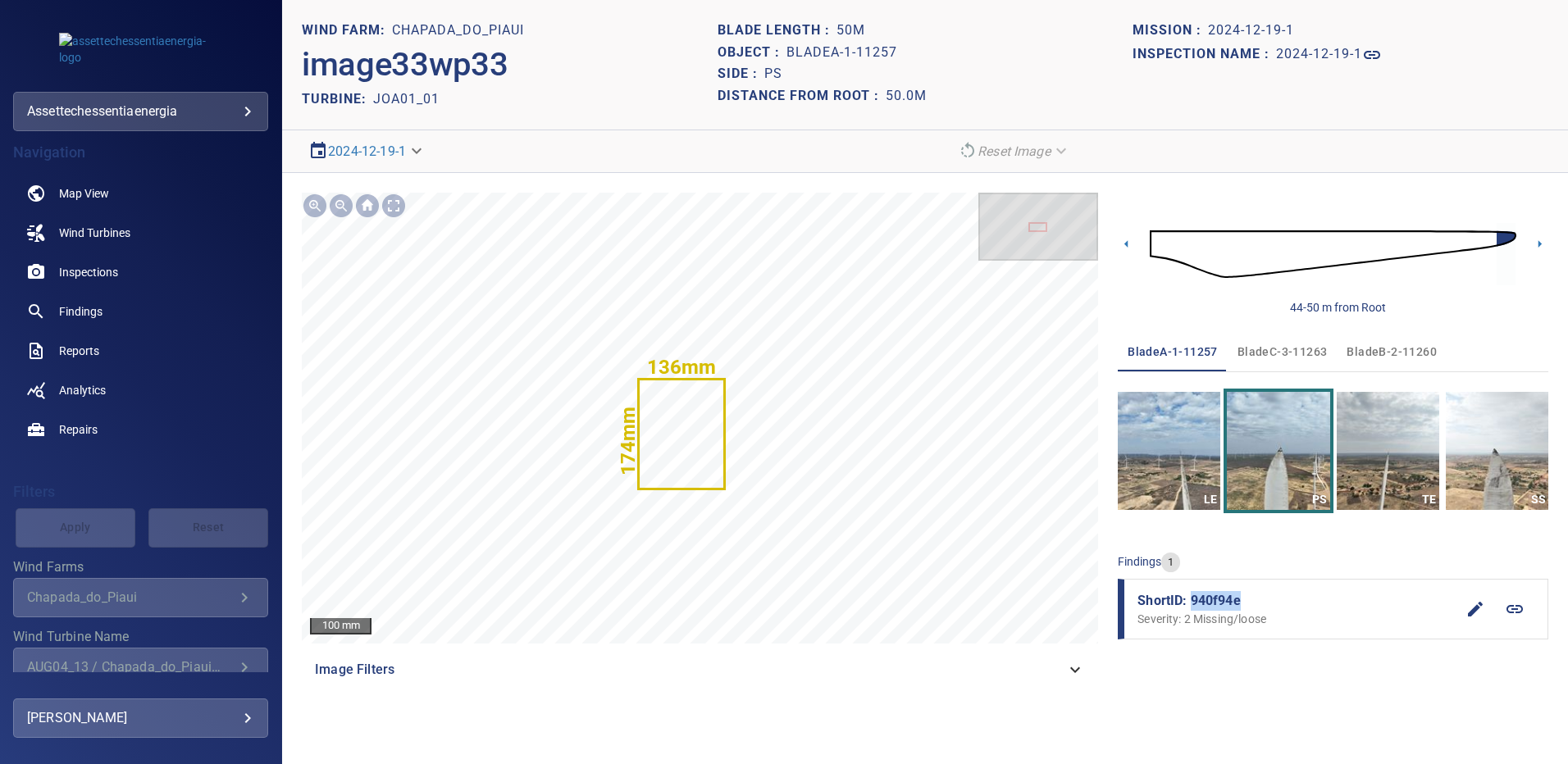
drag, startPoint x: 1247, startPoint y: 600, endPoint x: 1191, endPoint y: 598, distance: 56.0
click at [1191, 598] on span "ShortID: 940f94e" at bounding box center [1297, 601] width 318 height 19
copy span "940f94e"
click at [1293, 349] on span "bladeC-3-11263" at bounding box center [1282, 352] width 90 height 20
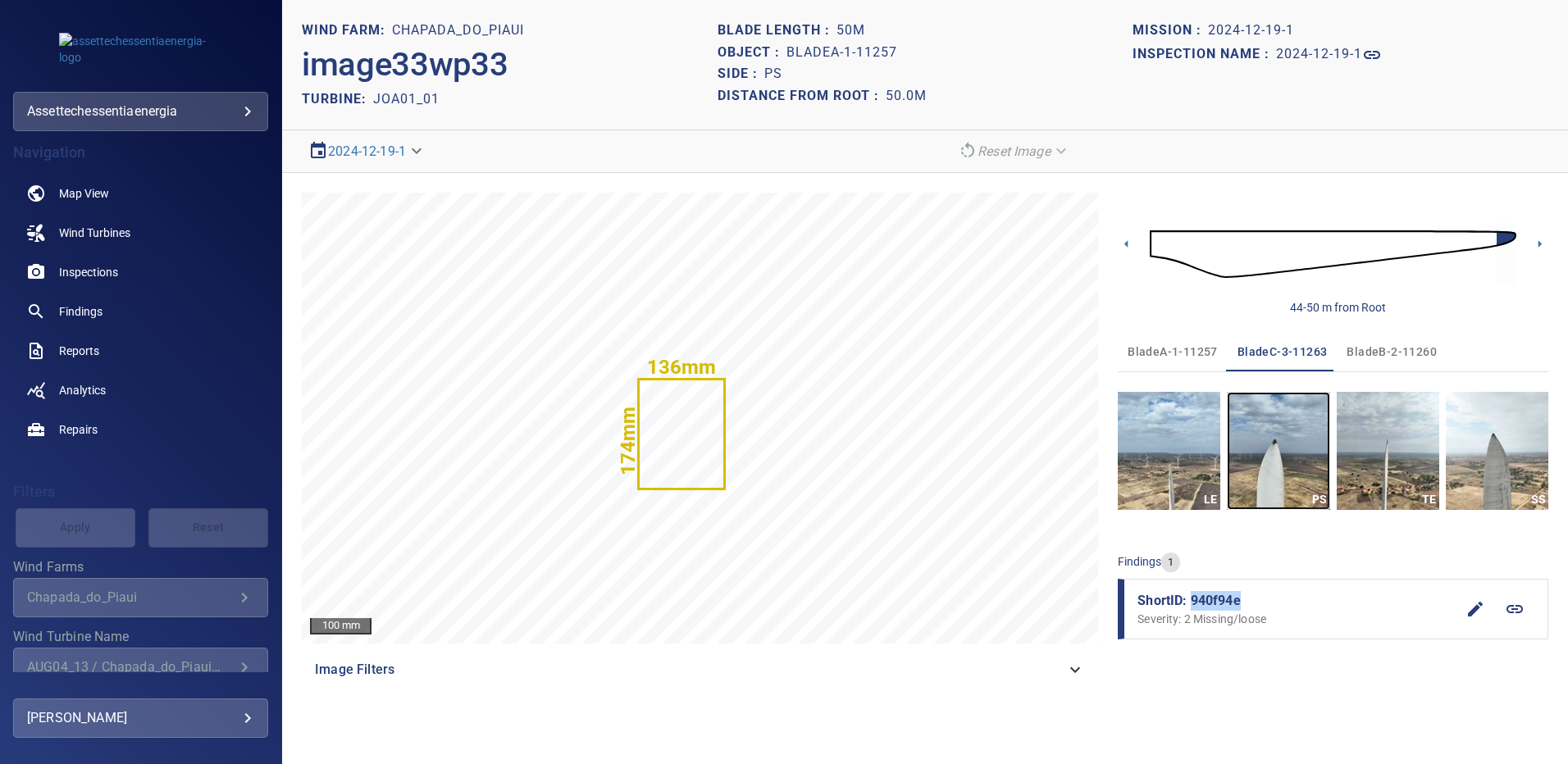
click at [1279, 460] on img "button" at bounding box center [1278, 451] width 102 height 118
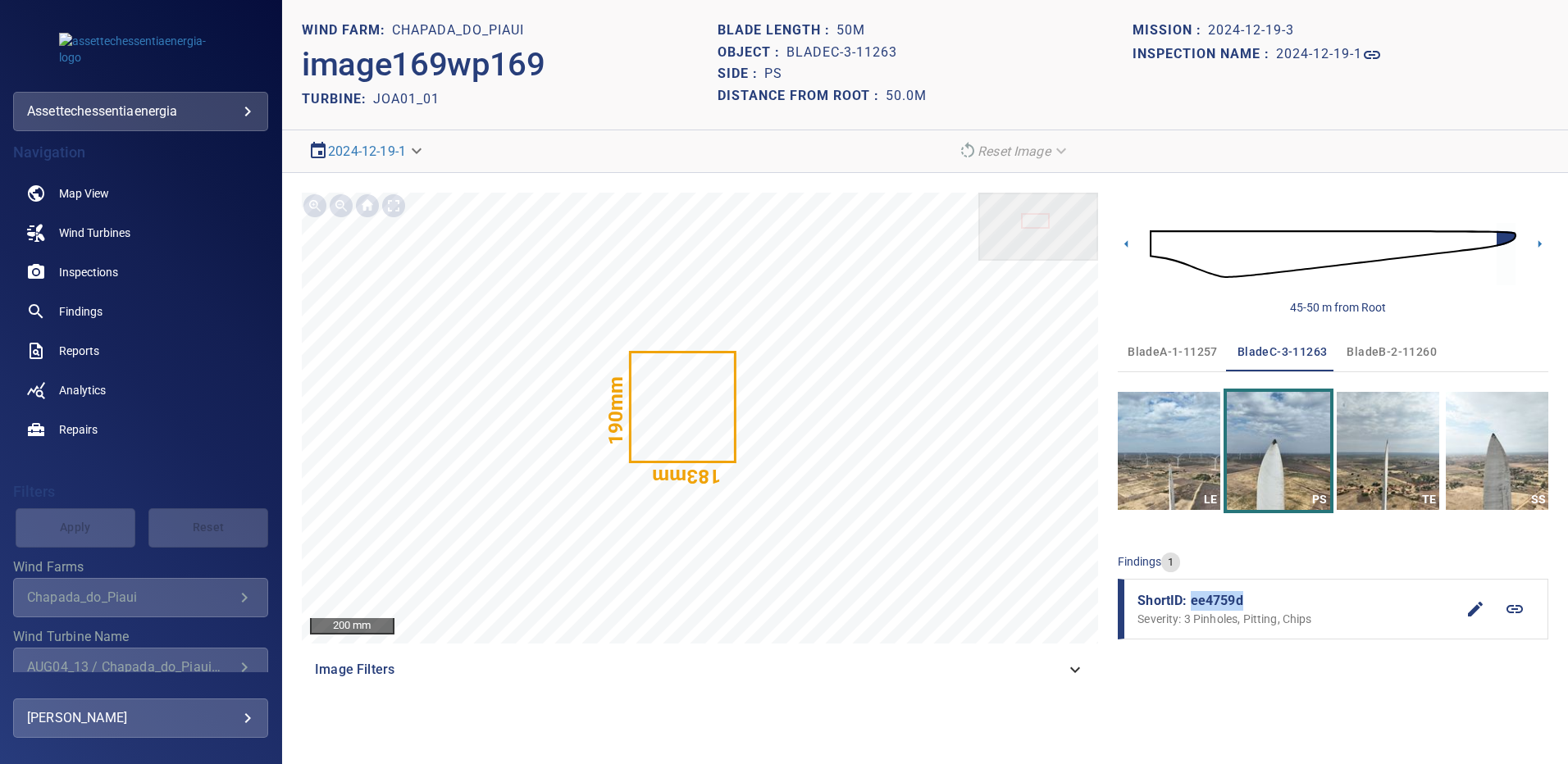
drag, startPoint x: 1245, startPoint y: 601, endPoint x: 1193, endPoint y: 603, distance: 52.0
click at [1193, 603] on span "ShortID: ee4759d" at bounding box center [1297, 601] width 318 height 19
copy span "ee4759d"
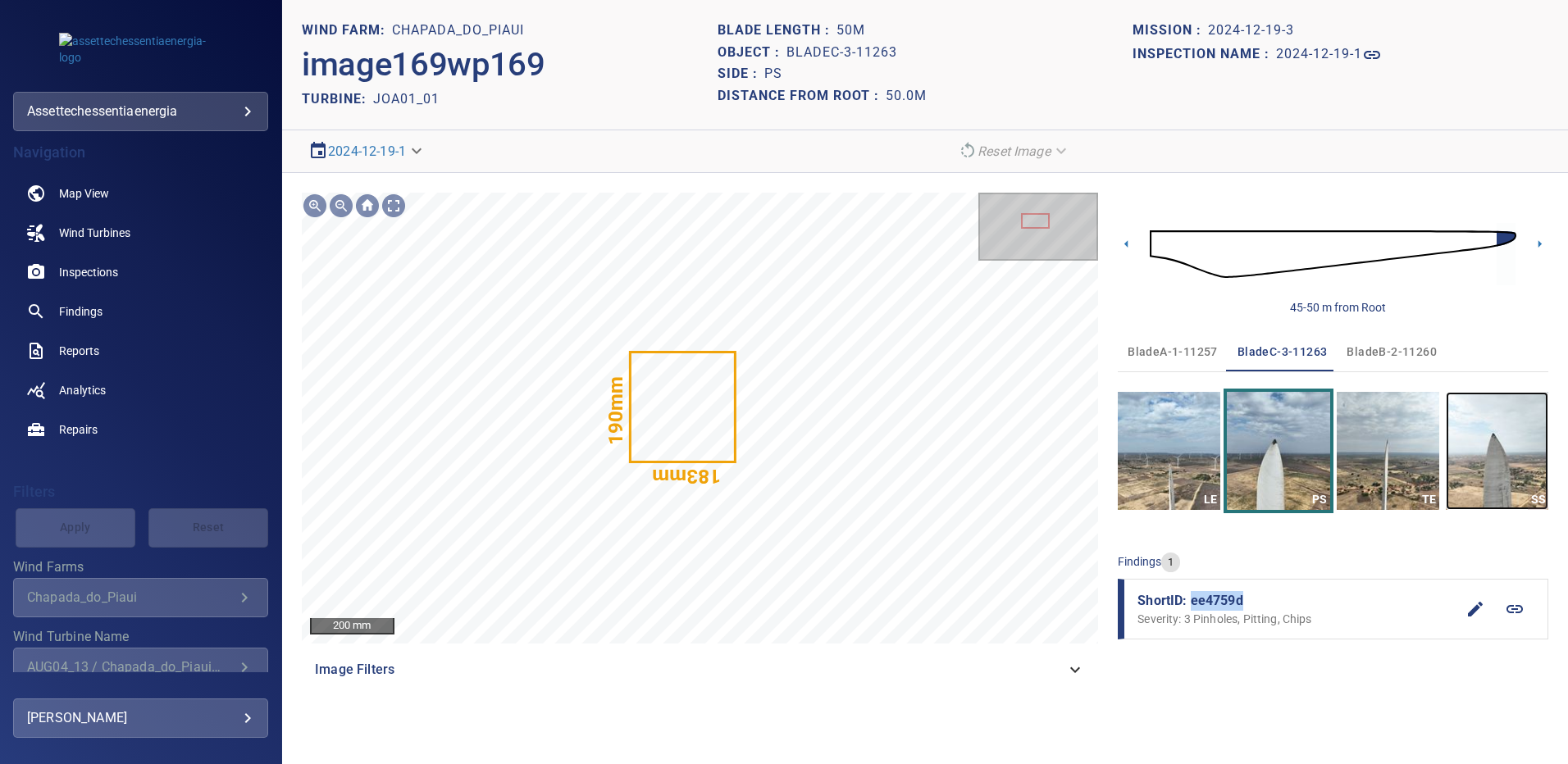
click at [1509, 459] on img "button" at bounding box center [1497, 451] width 102 height 118
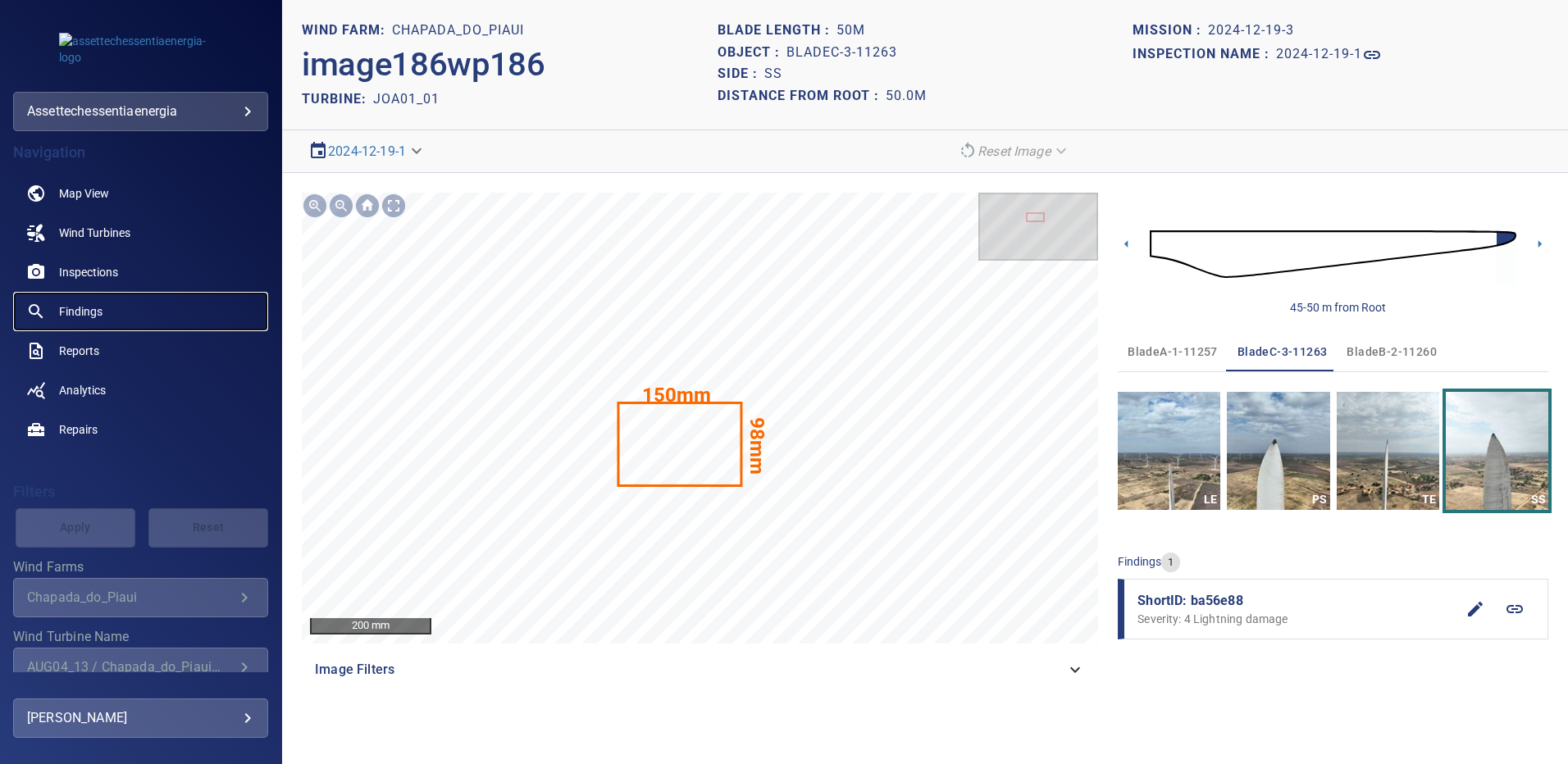
click at [105, 314] on link "Findings" at bounding box center [141, 311] width 255 height 40
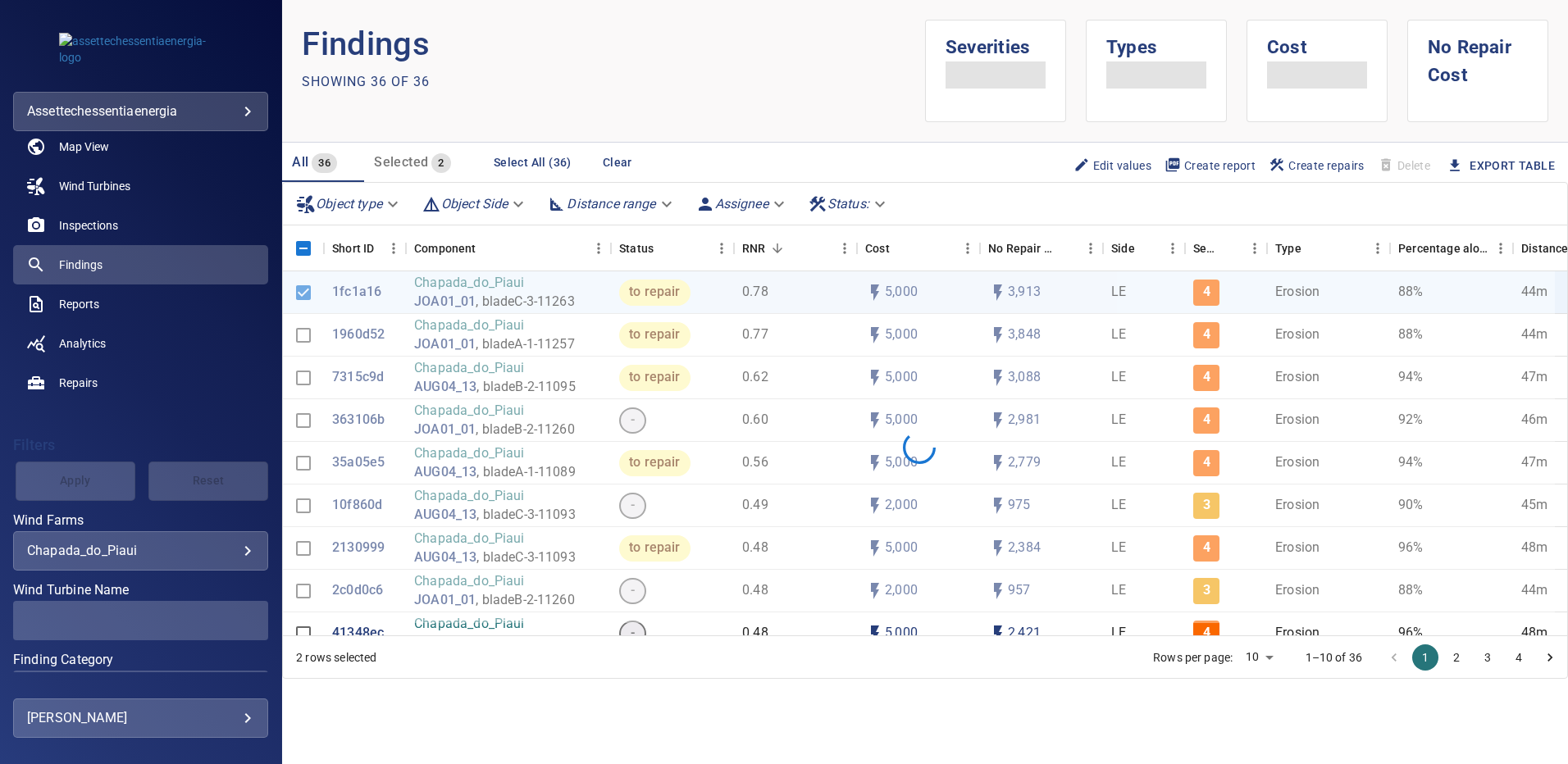
scroll to position [47, 0]
click at [239, 547] on body "**********" at bounding box center [784, 382] width 1568 height 764
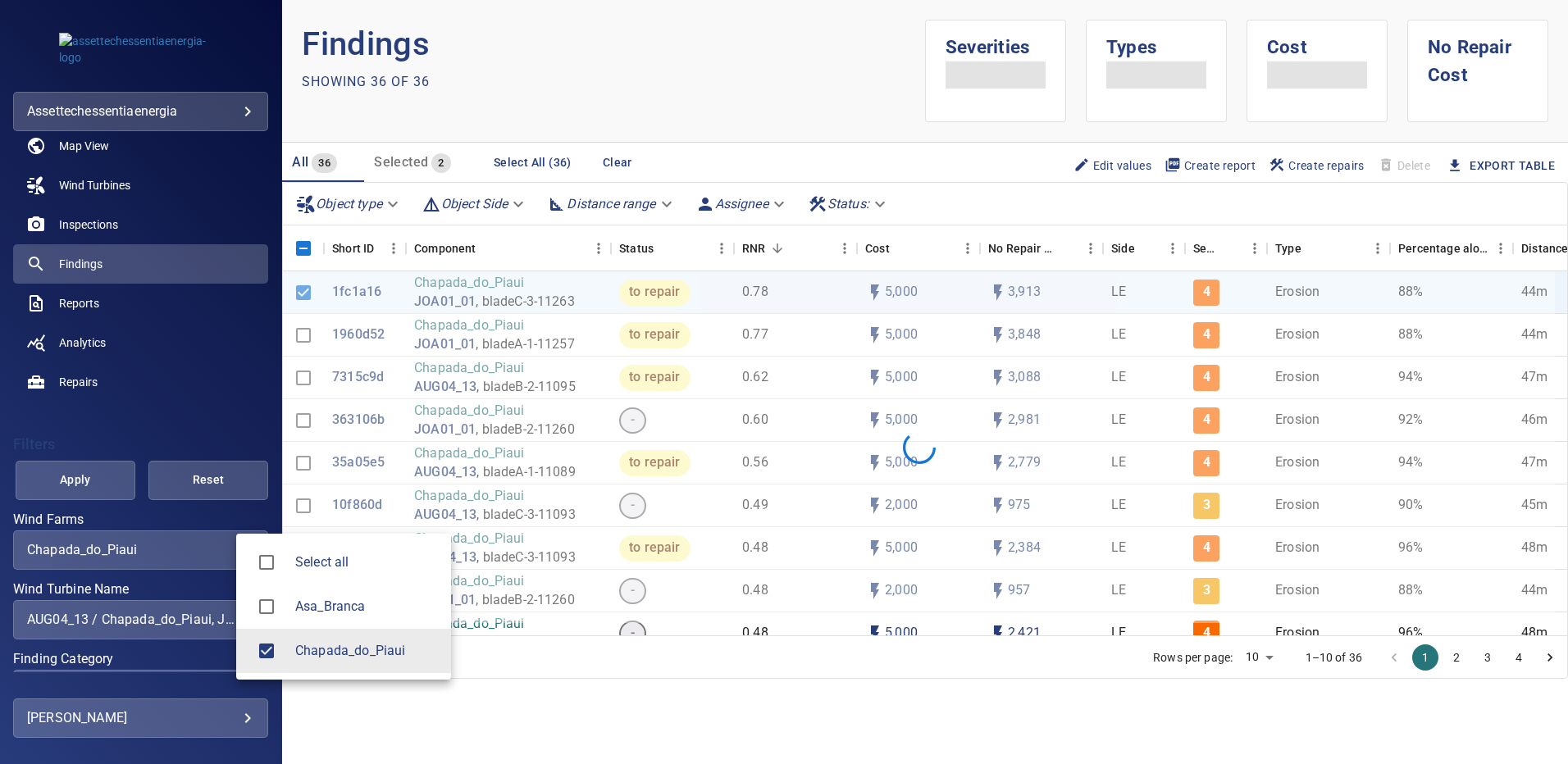
click at [239, 547] on li "Select all" at bounding box center [344, 563] width 214 height 44
click at [233, 547] on div at bounding box center [784, 382] width 1568 height 764
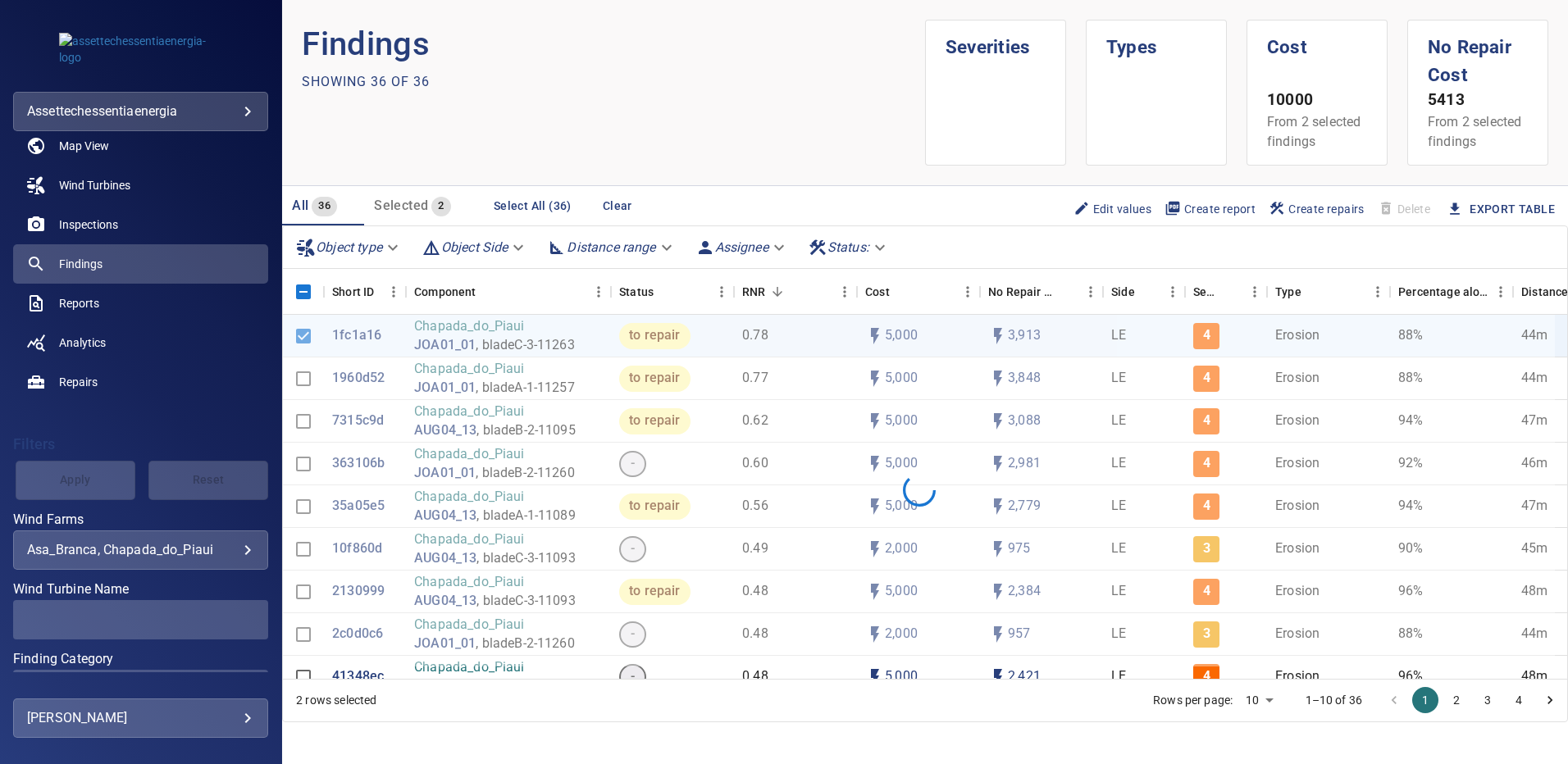
type input "**********"
click at [233, 622] on span at bounding box center [141, 620] width 255 height 40
click at [237, 552] on body "**********" at bounding box center [784, 382] width 1568 height 764
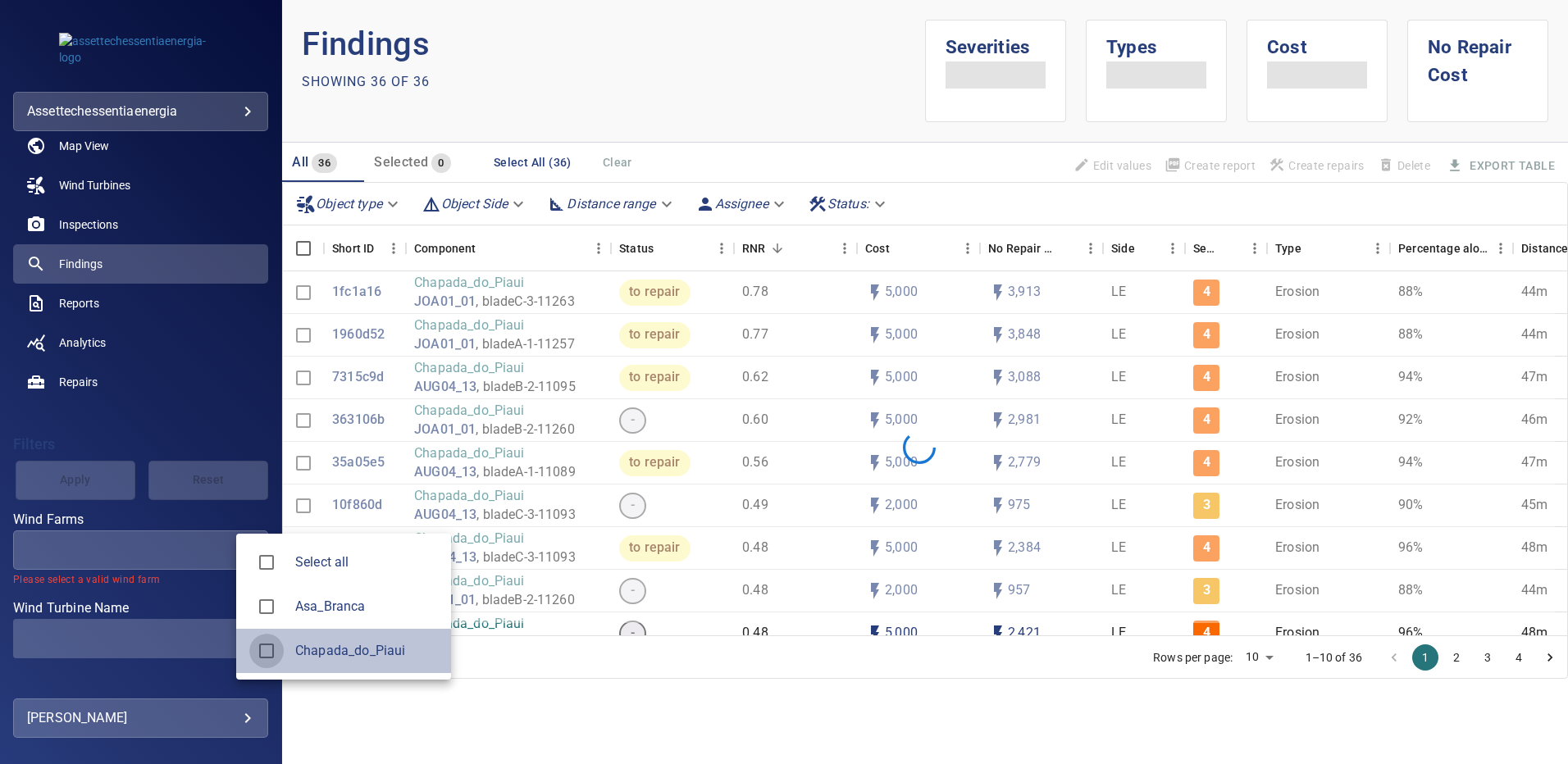
type input "**********"
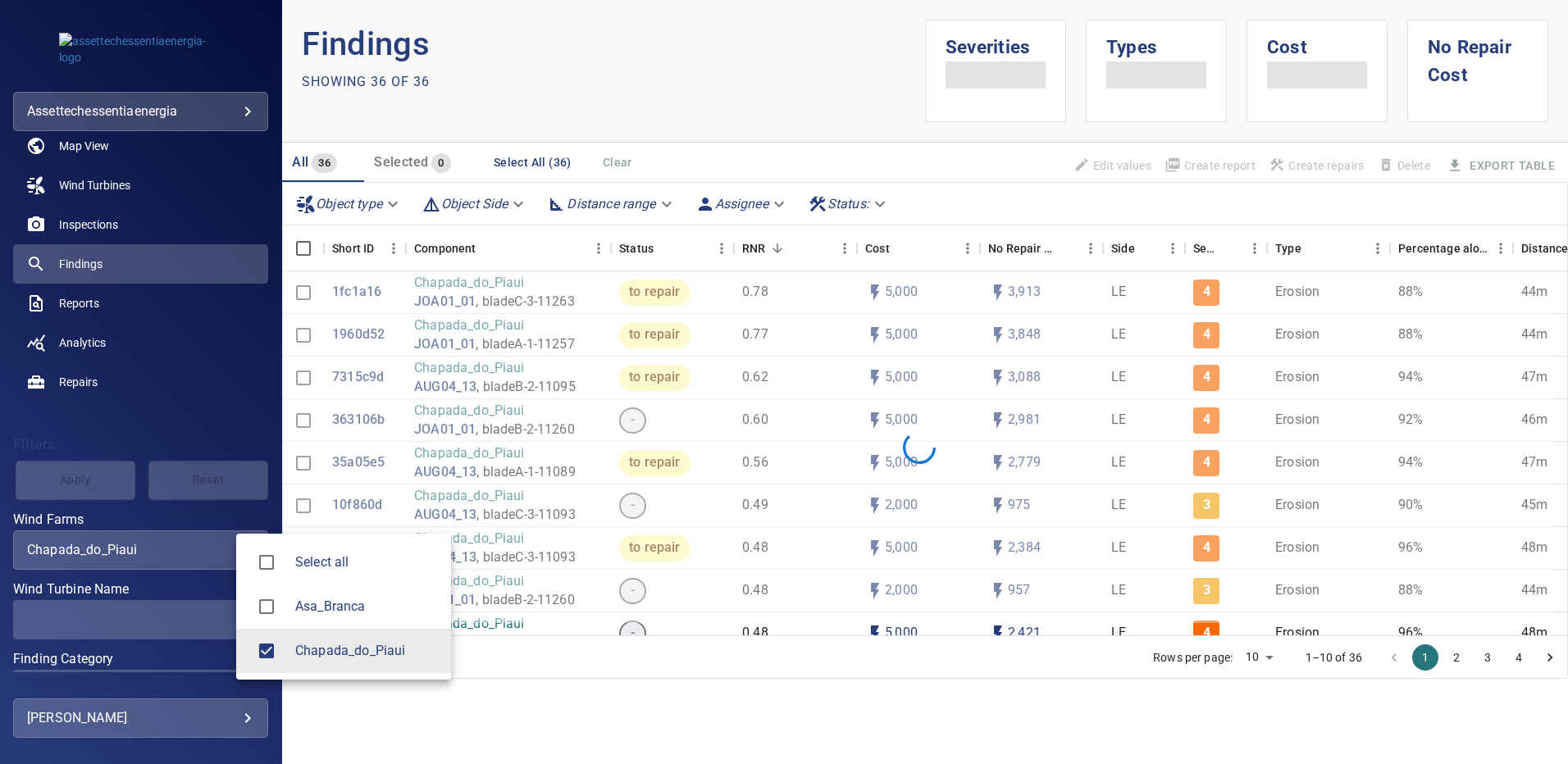
click at [209, 628] on div at bounding box center [784, 382] width 1568 height 764
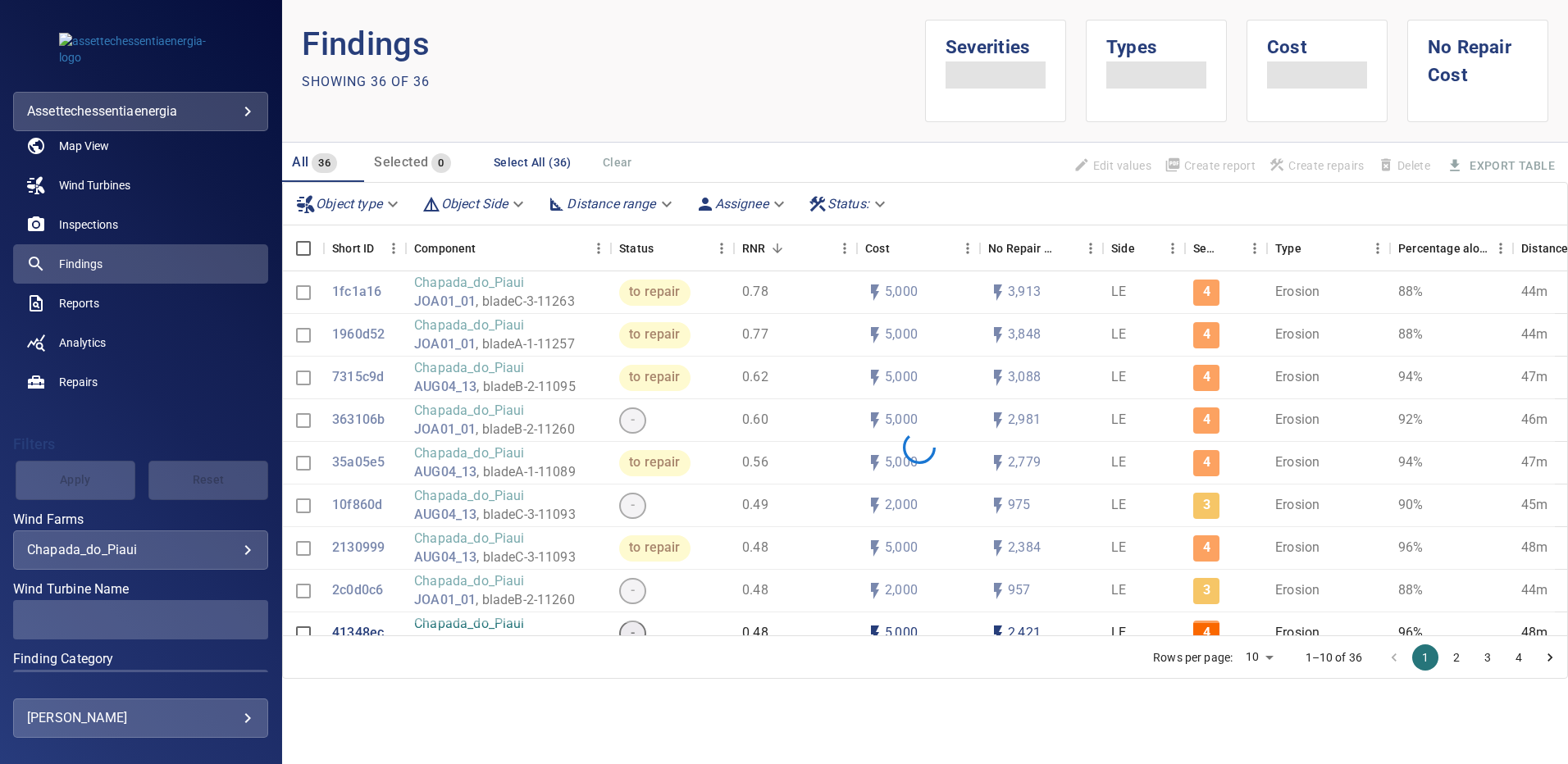
click at [242, 617] on span at bounding box center [141, 620] width 255 height 40
click at [242, 620] on span at bounding box center [141, 620] width 255 height 40
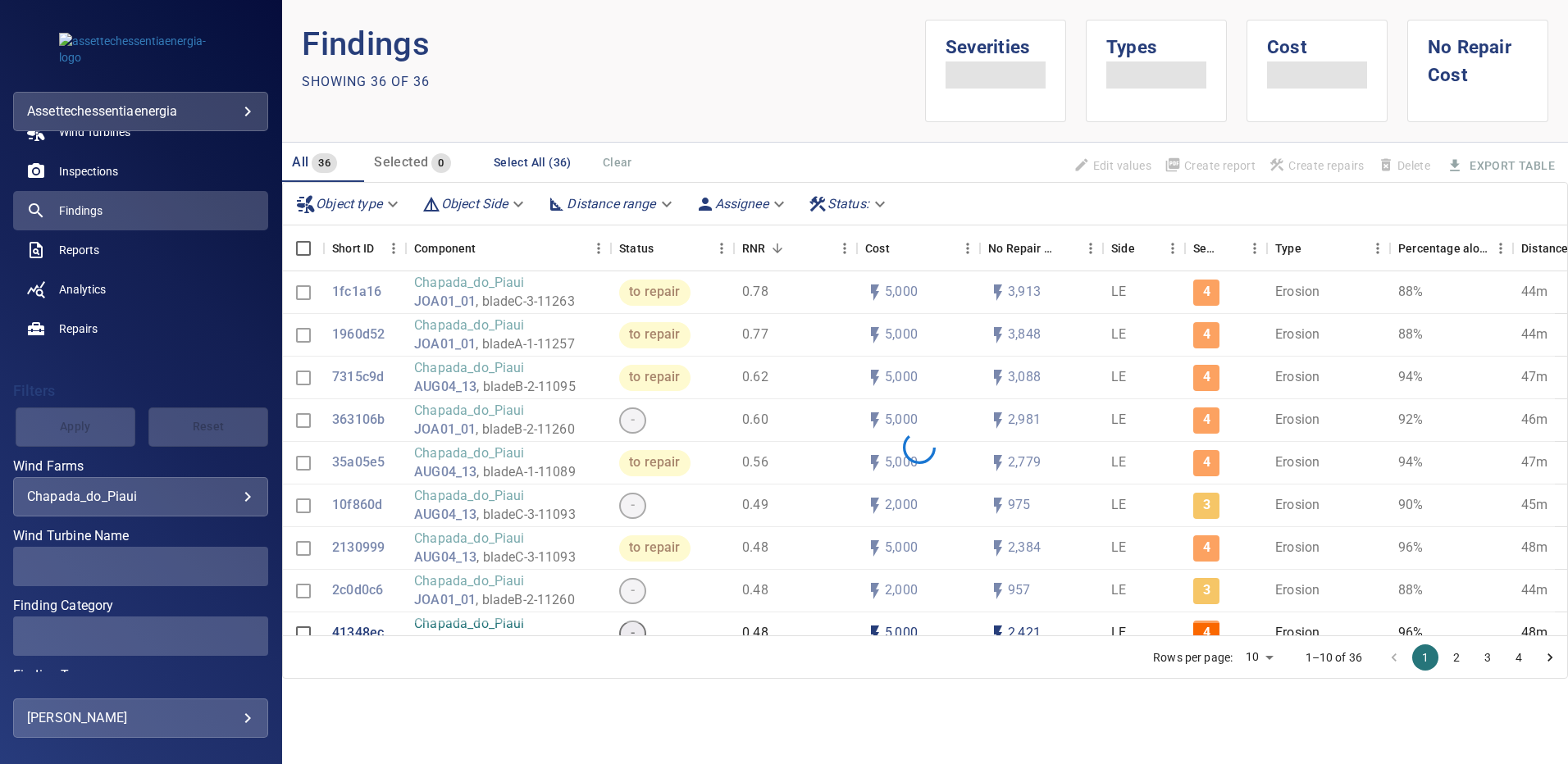
scroll to position [129, 0]
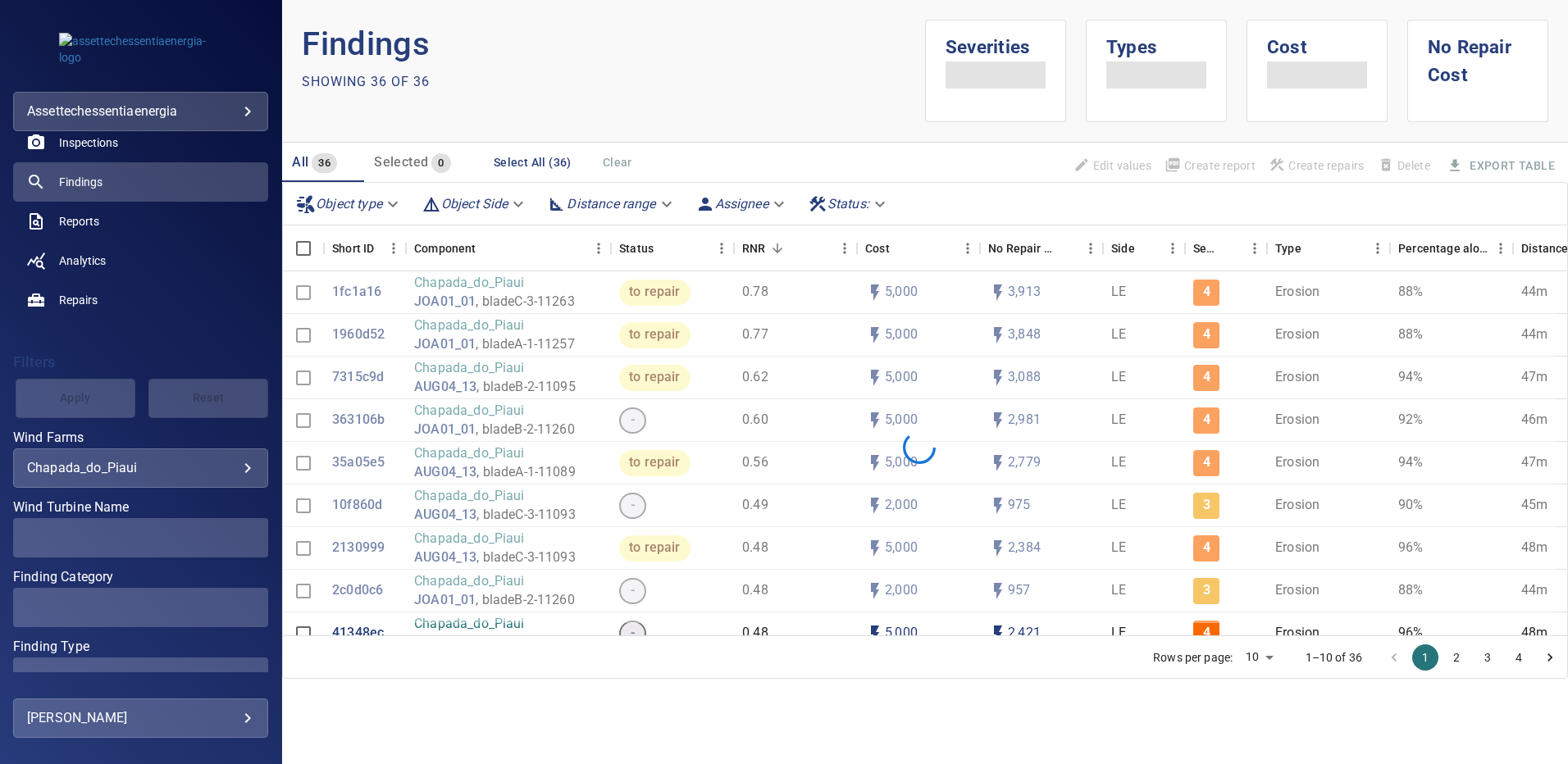
click at [241, 539] on span at bounding box center [141, 538] width 255 height 40
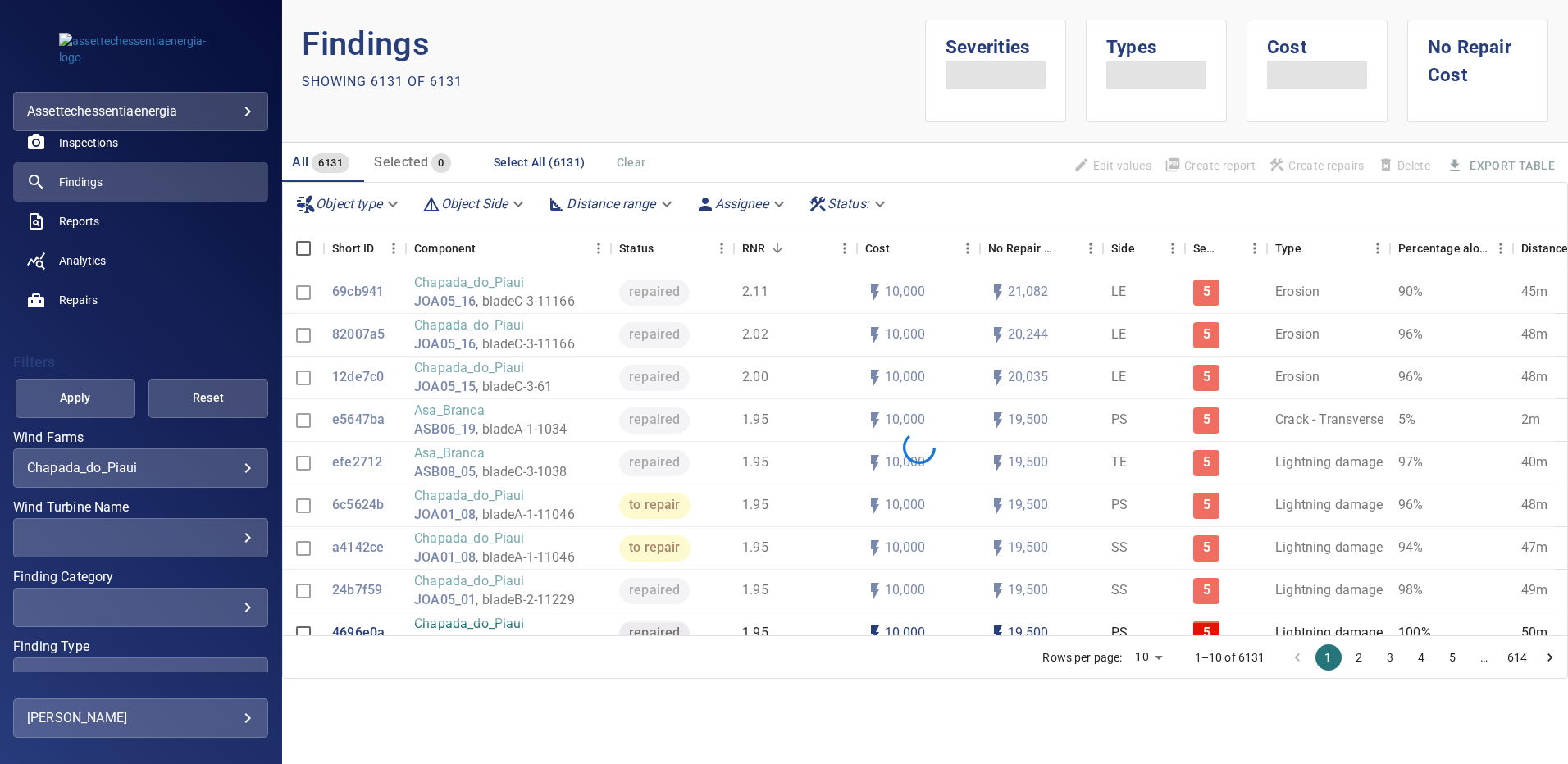
click at [232, 544] on div "​" at bounding box center [140, 538] width 227 height 15
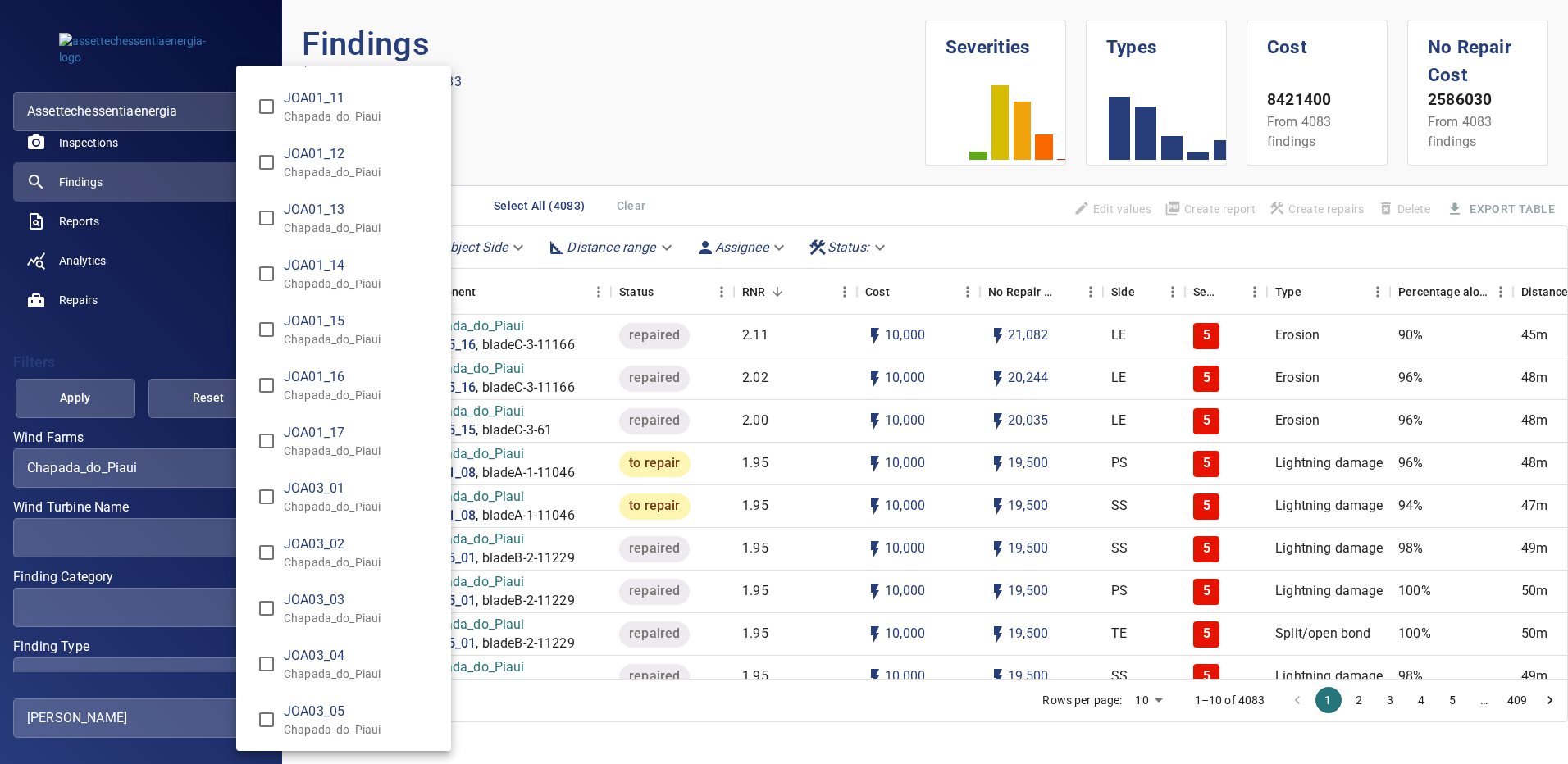
scroll to position [2874, 0]
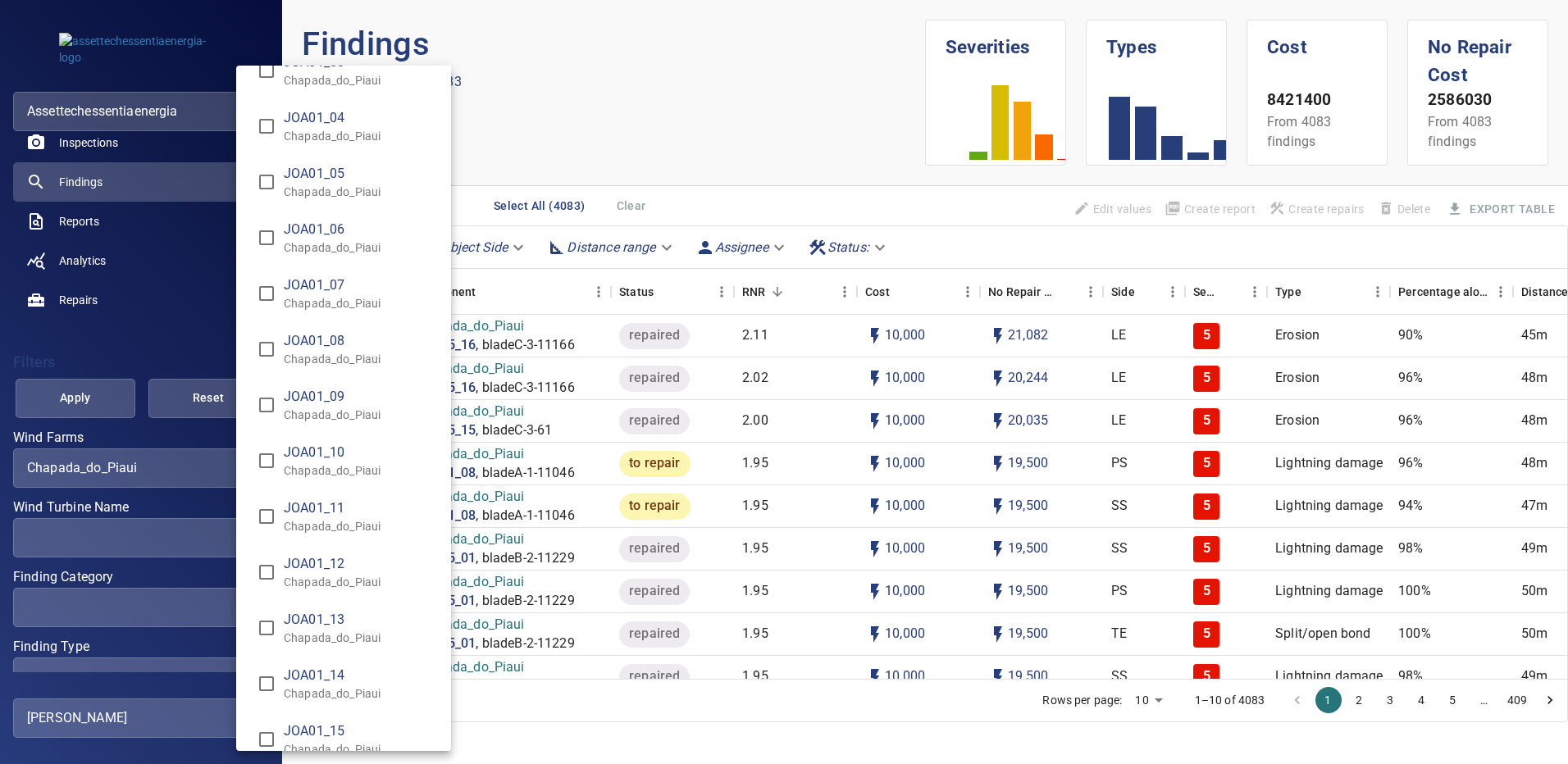
type input "**********"
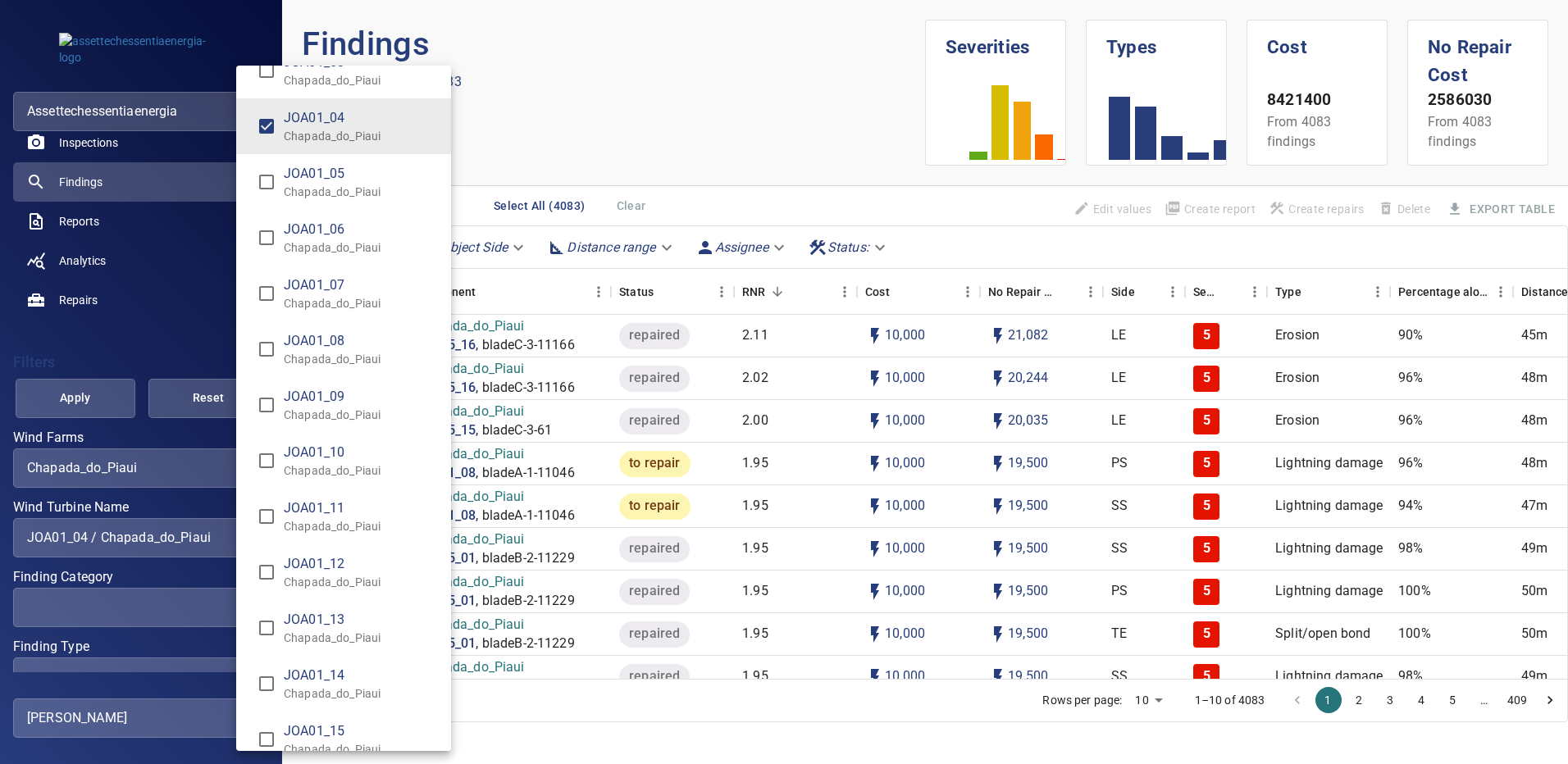
click at [100, 400] on div "Wind Turbine Name" at bounding box center [784, 382] width 1568 height 764
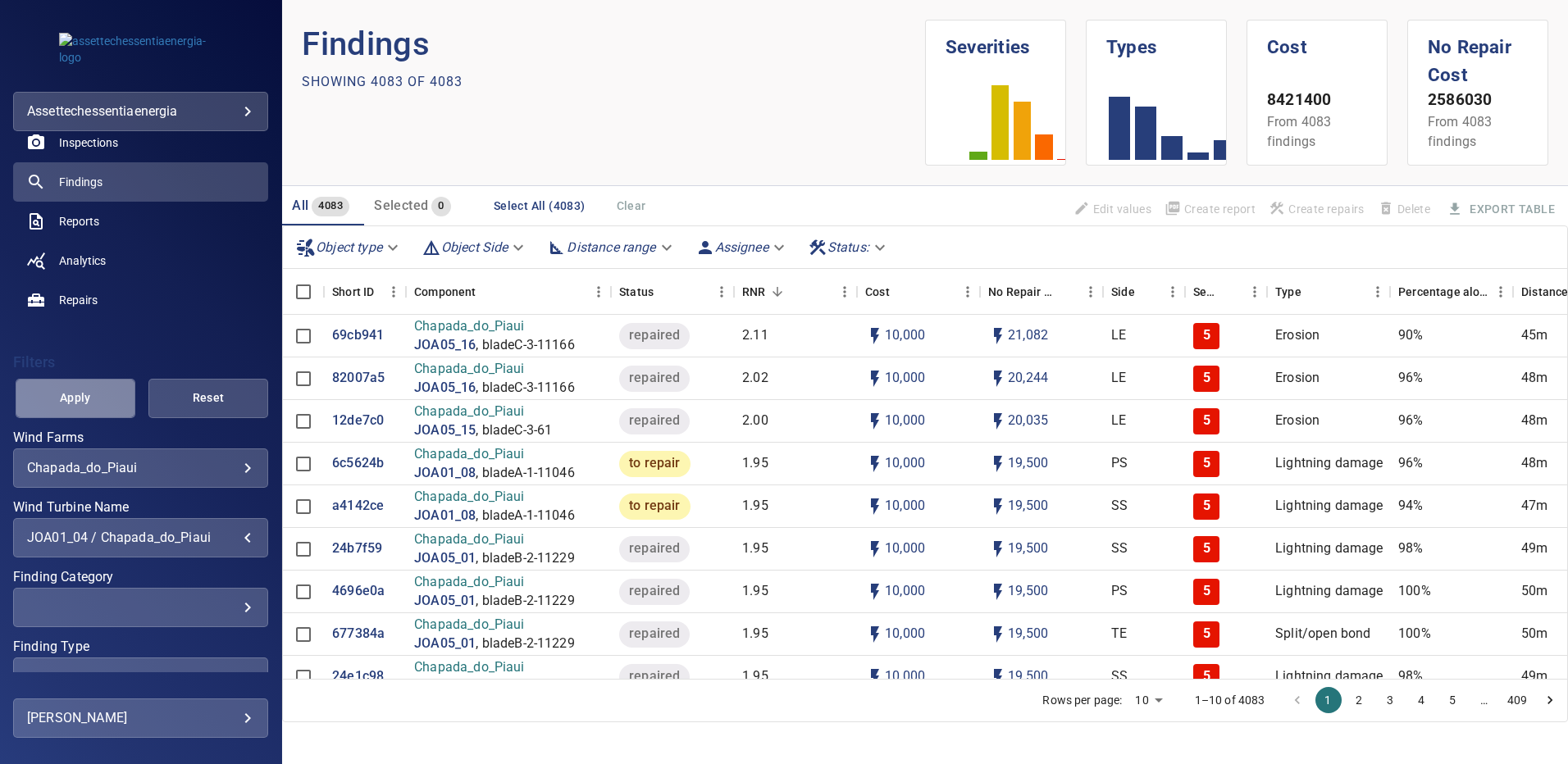
click at [100, 400] on span "Apply" at bounding box center [75, 398] width 79 height 20
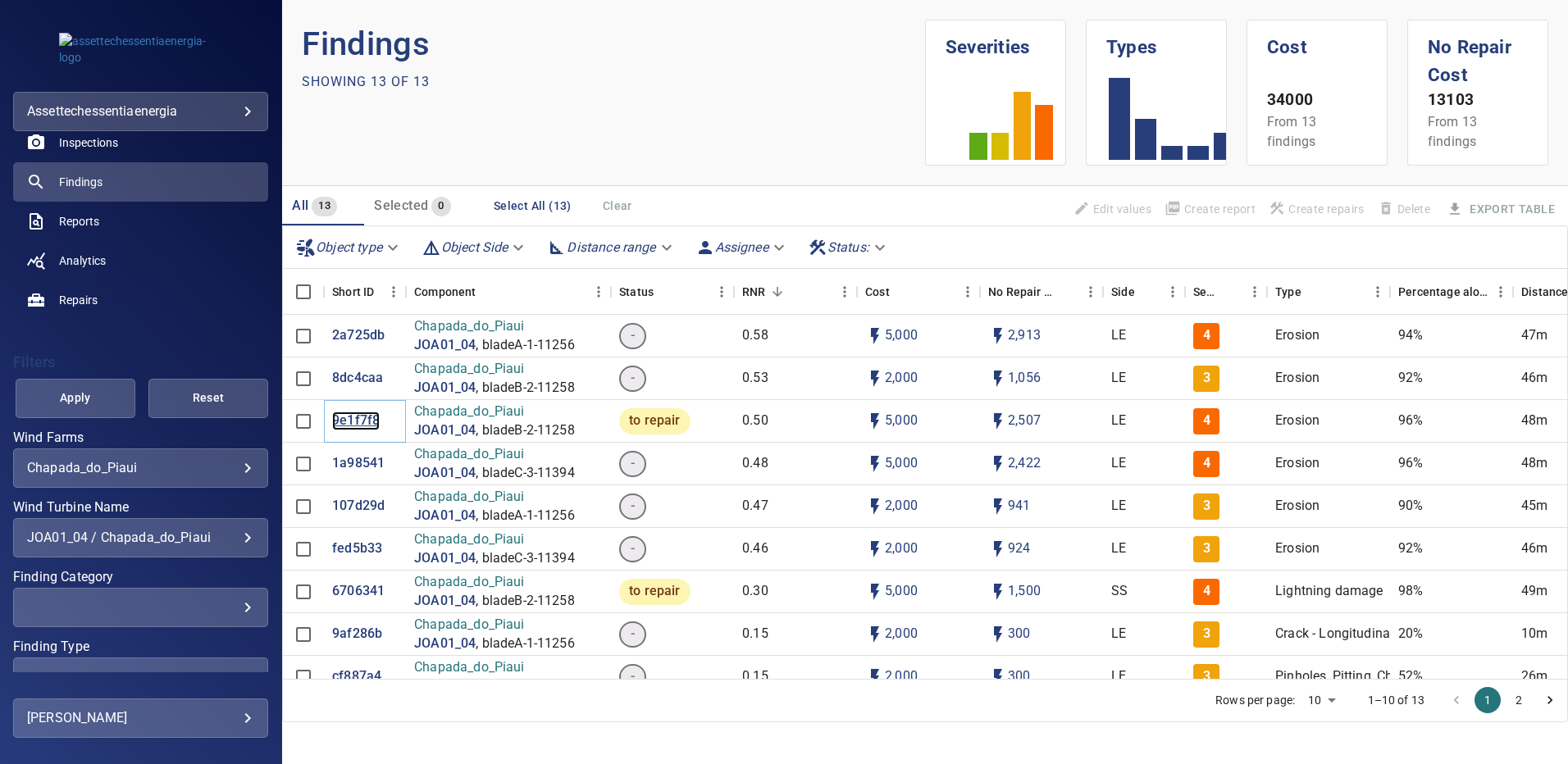
click at [353, 422] on p "9e1f7f8" at bounding box center [356, 421] width 47 height 19
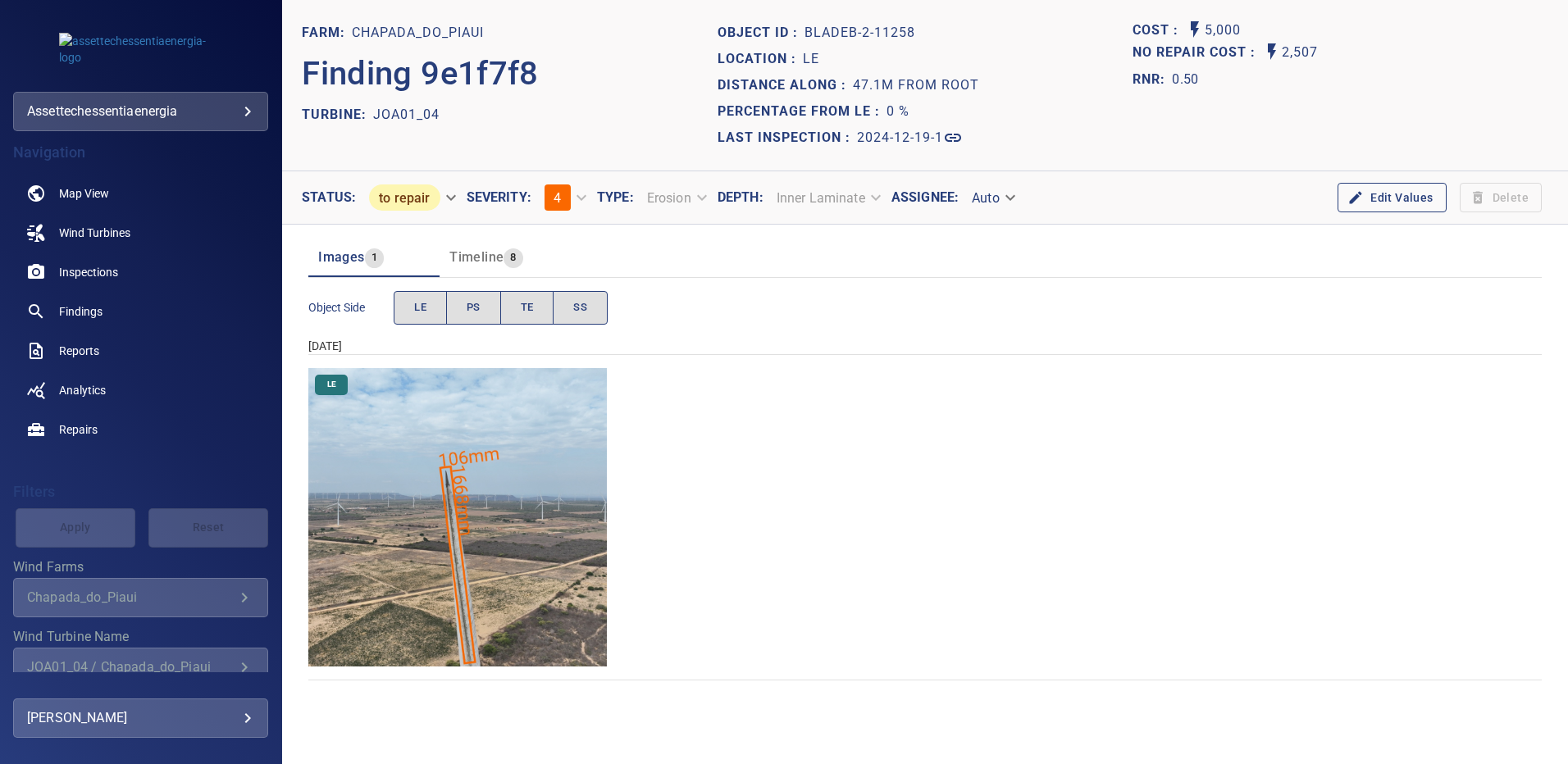
click at [529, 417] on img "Chapada_do_Piaui/JOA01_04/2024-12-19-1/2024-12-19-2/image87wp87.jpg" at bounding box center [457, 517] width 299 height 298
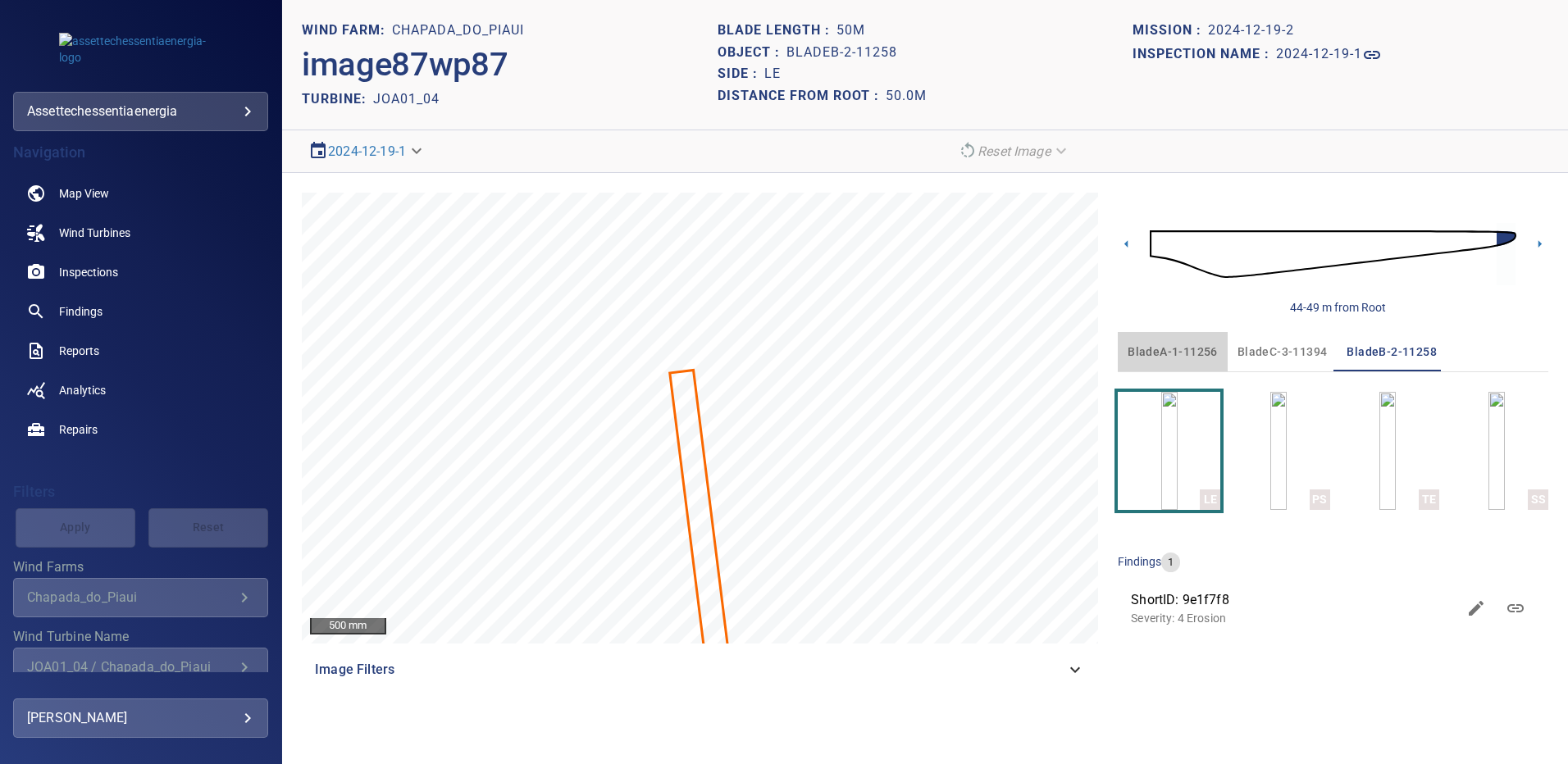
click at [1183, 351] on span "bladeA-1-11256" at bounding box center [1173, 352] width 90 height 20
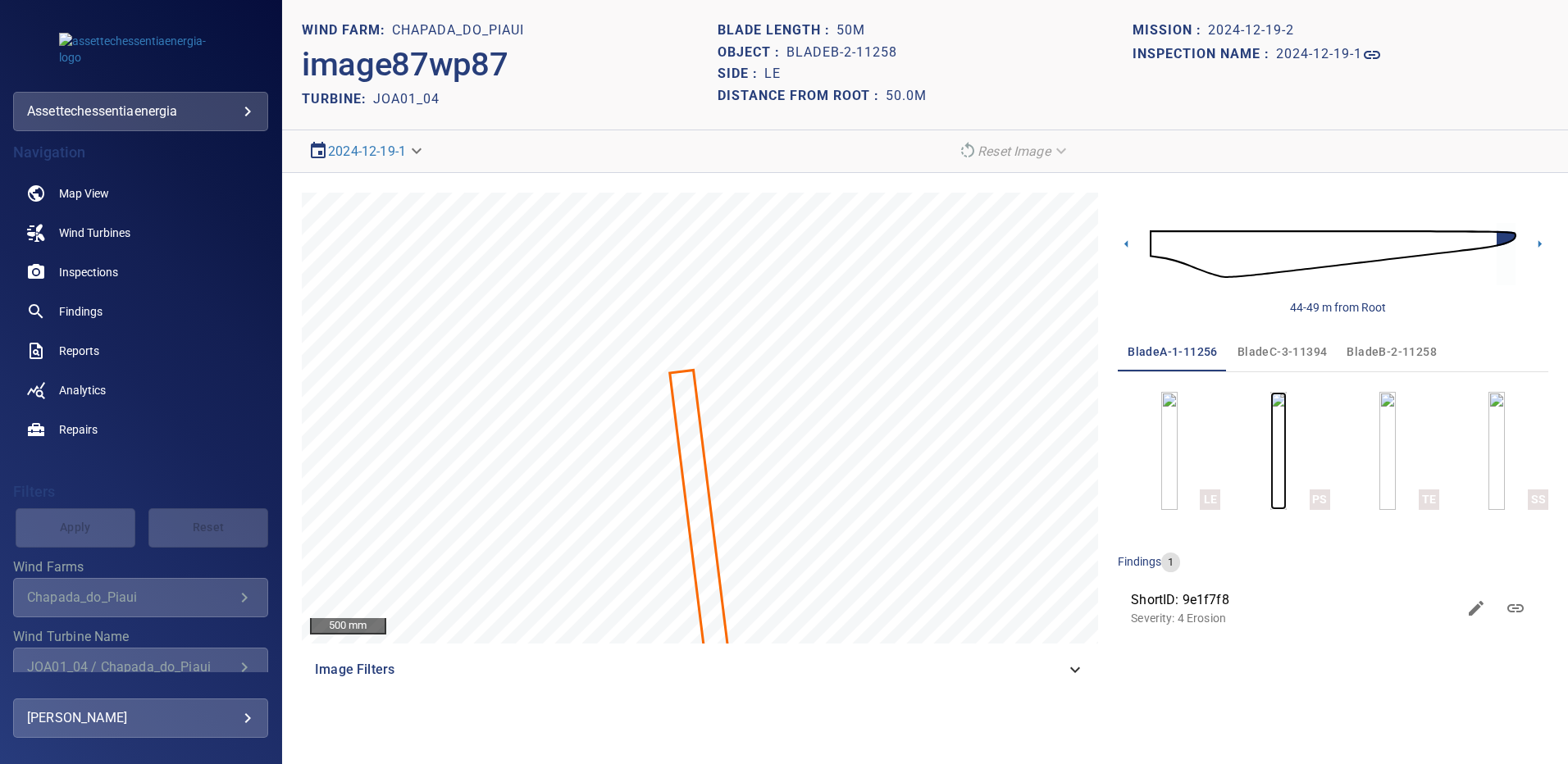
click at [1270, 453] on img "button" at bounding box center [1278, 451] width 16 height 118
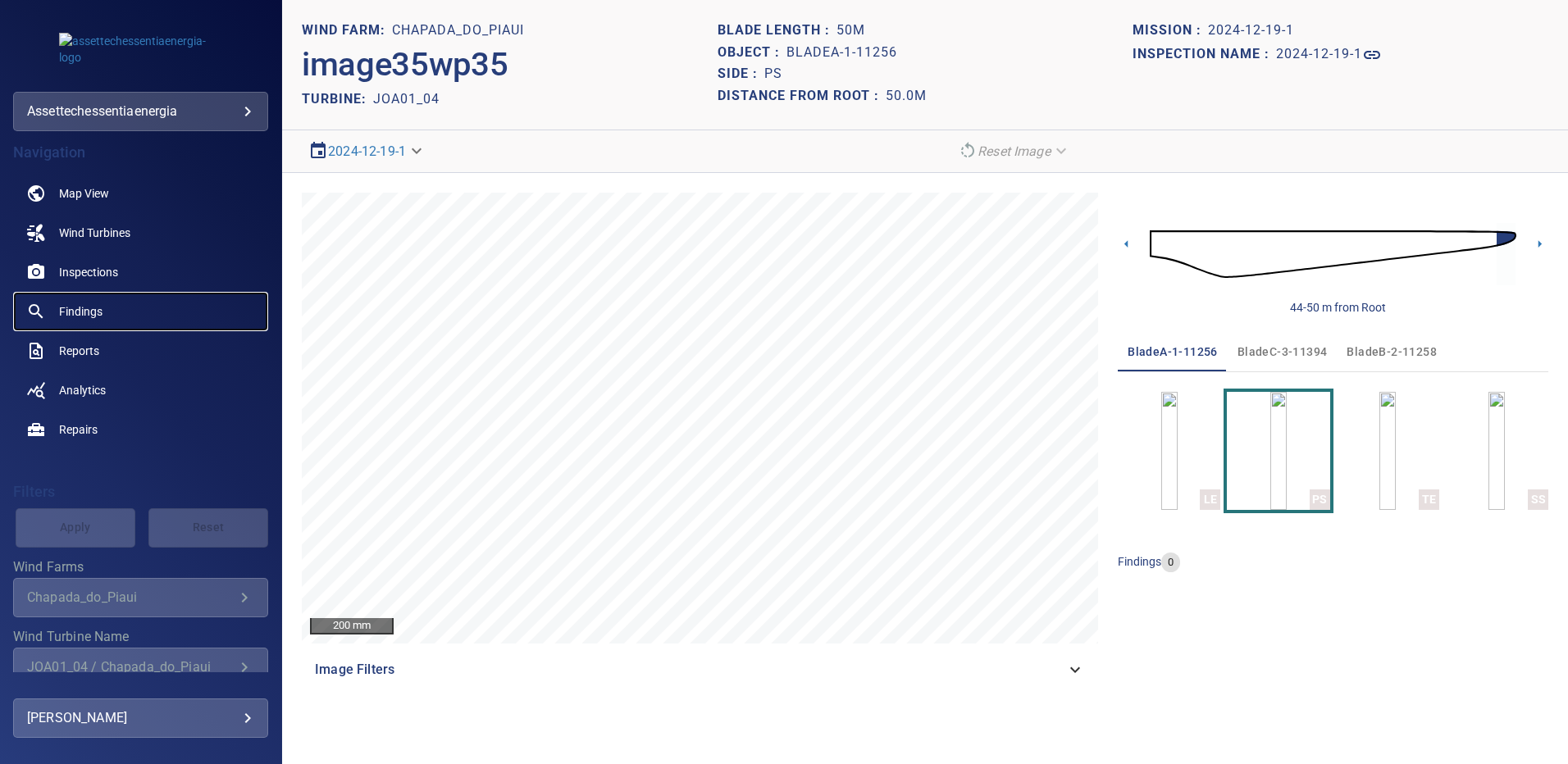
click at [86, 319] on span "Findings" at bounding box center [80, 311] width 43 height 16
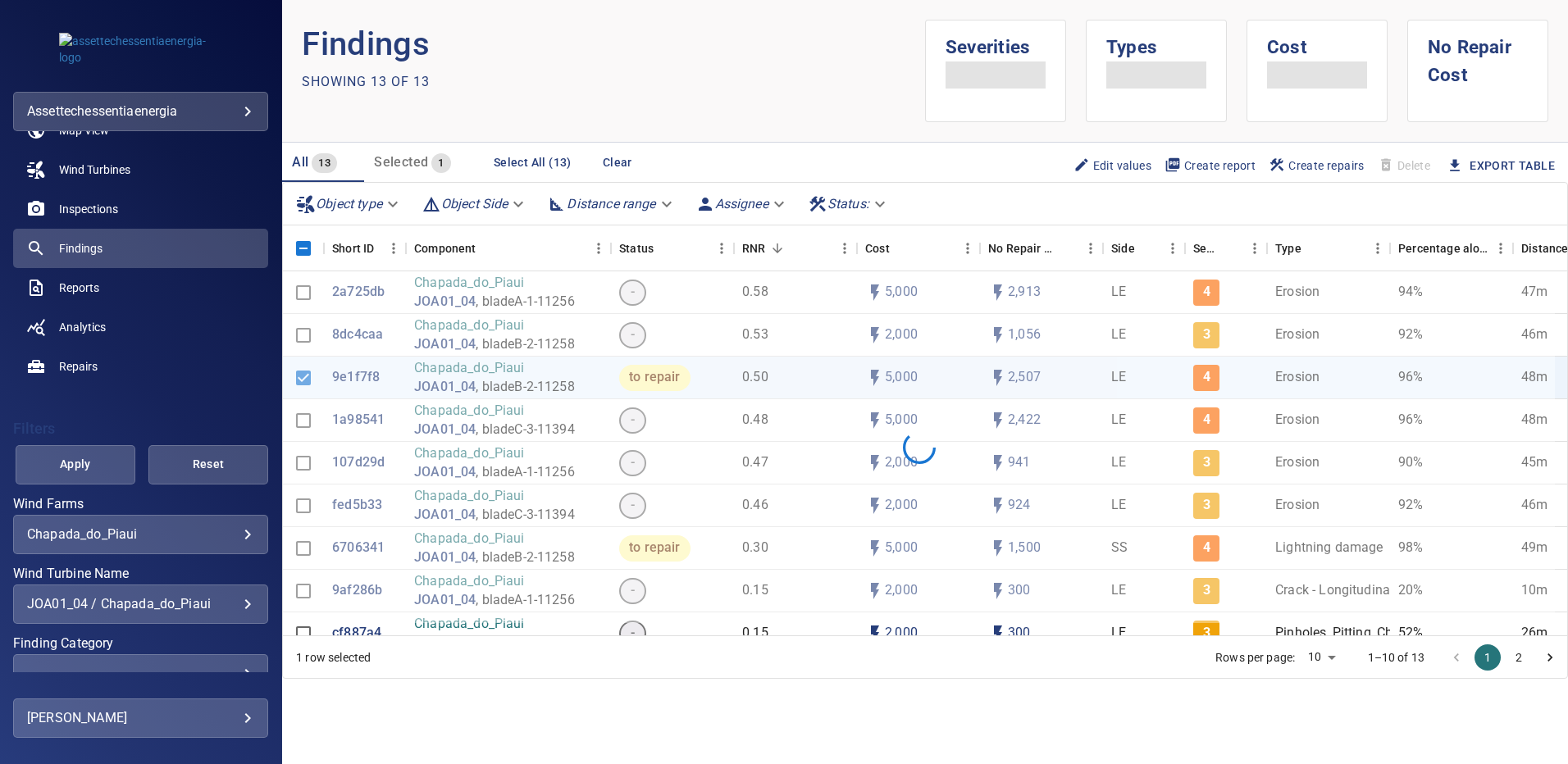
scroll to position [82, 0]
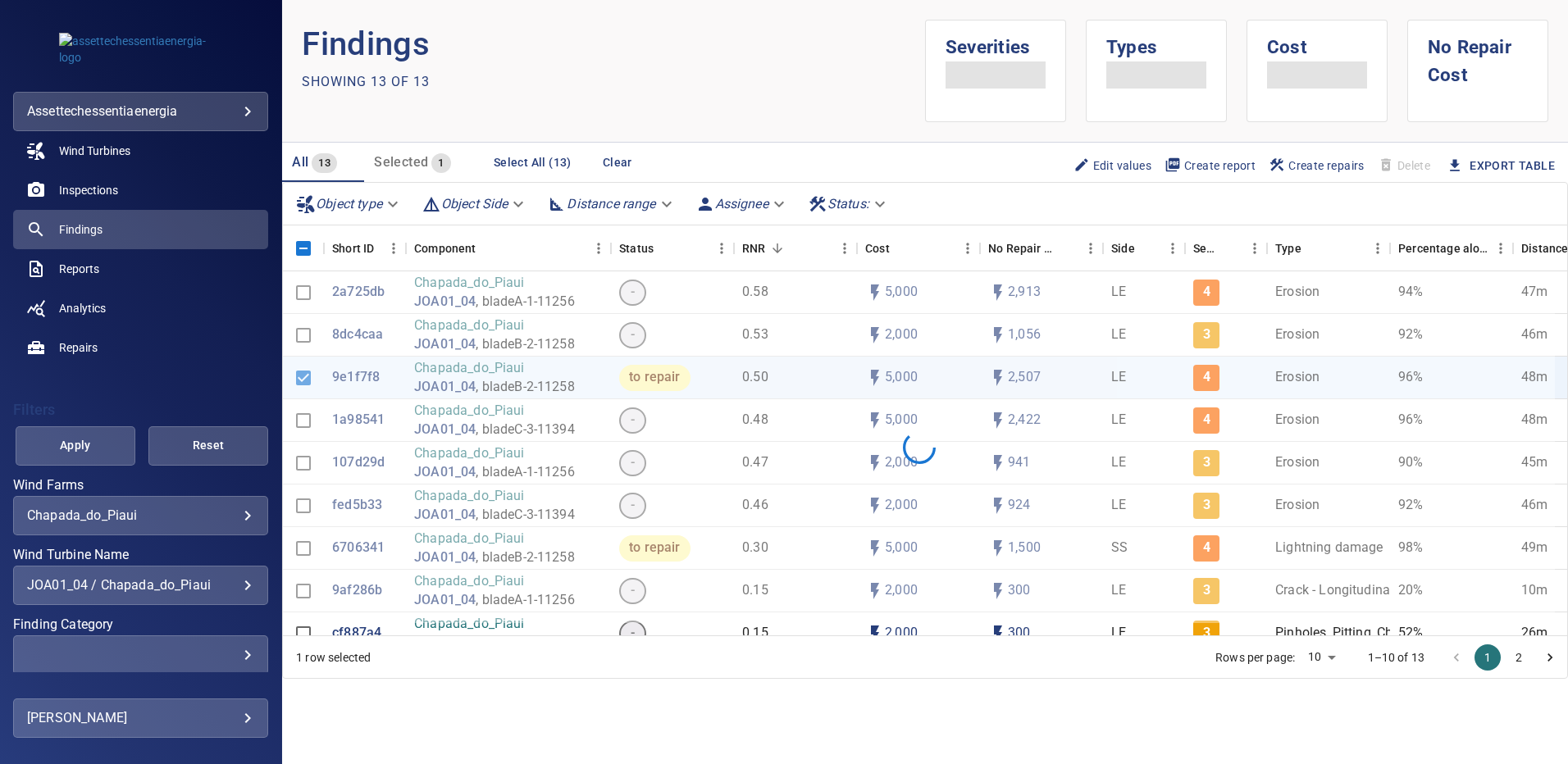
click at [238, 583] on div "JOA01_04 / Chapada_do_Piaui" at bounding box center [140, 585] width 227 height 15
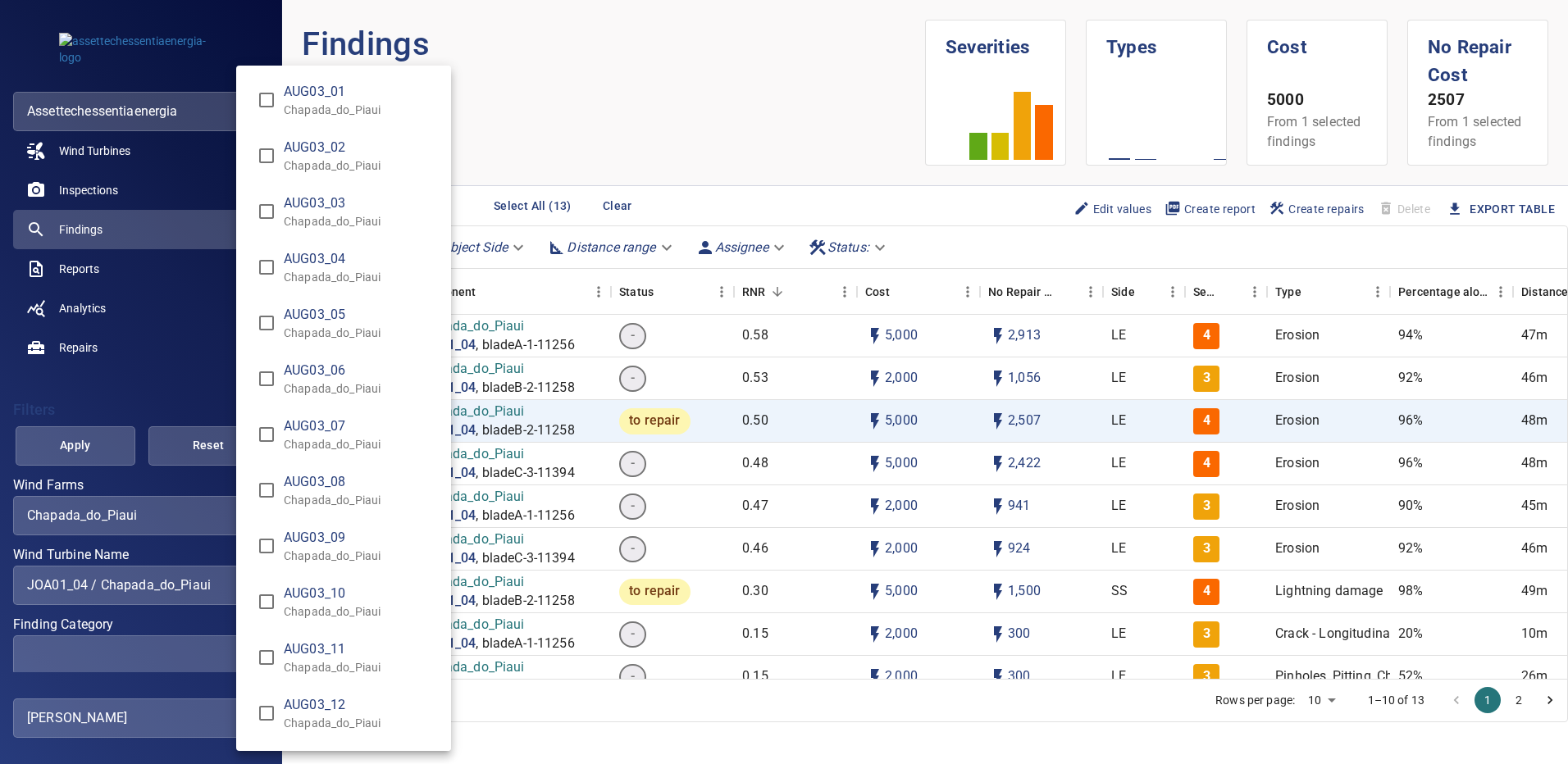
scroll to position [2592, 0]
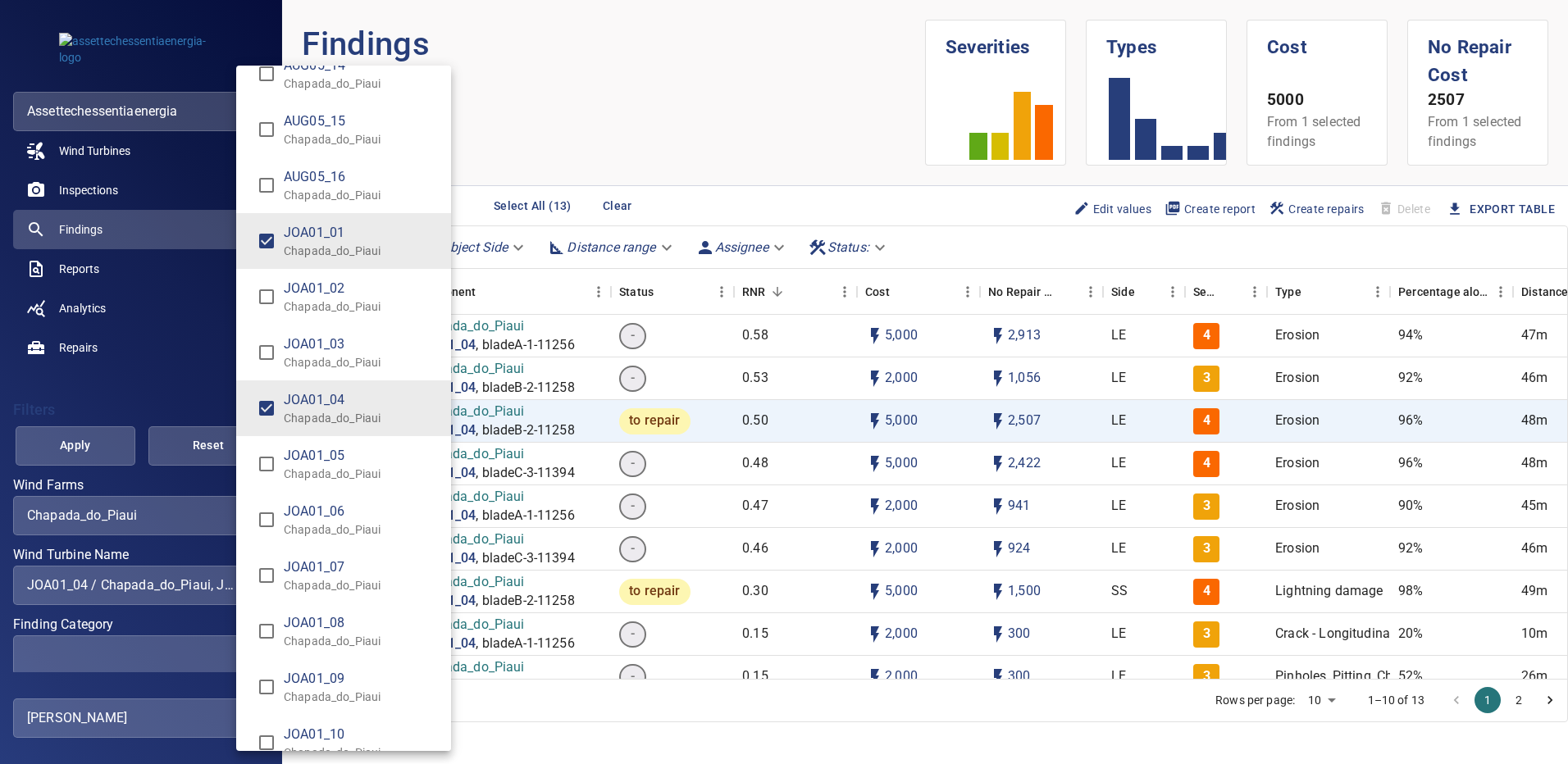
type input "**********"
click at [95, 448] on div "Wind Turbine Name" at bounding box center [784, 382] width 1568 height 764
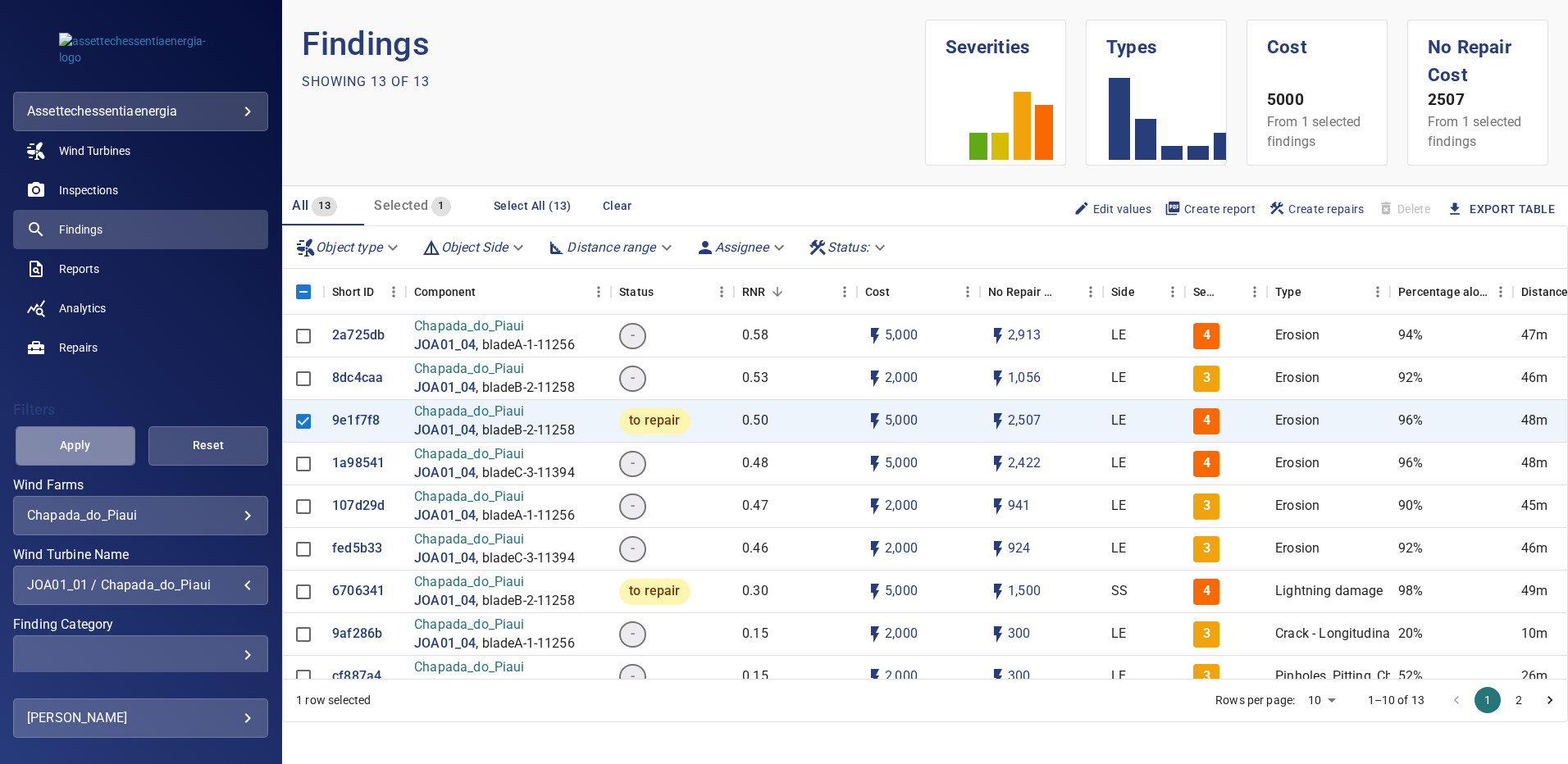
click at [97, 447] on span "Apply" at bounding box center [75, 445] width 79 height 20
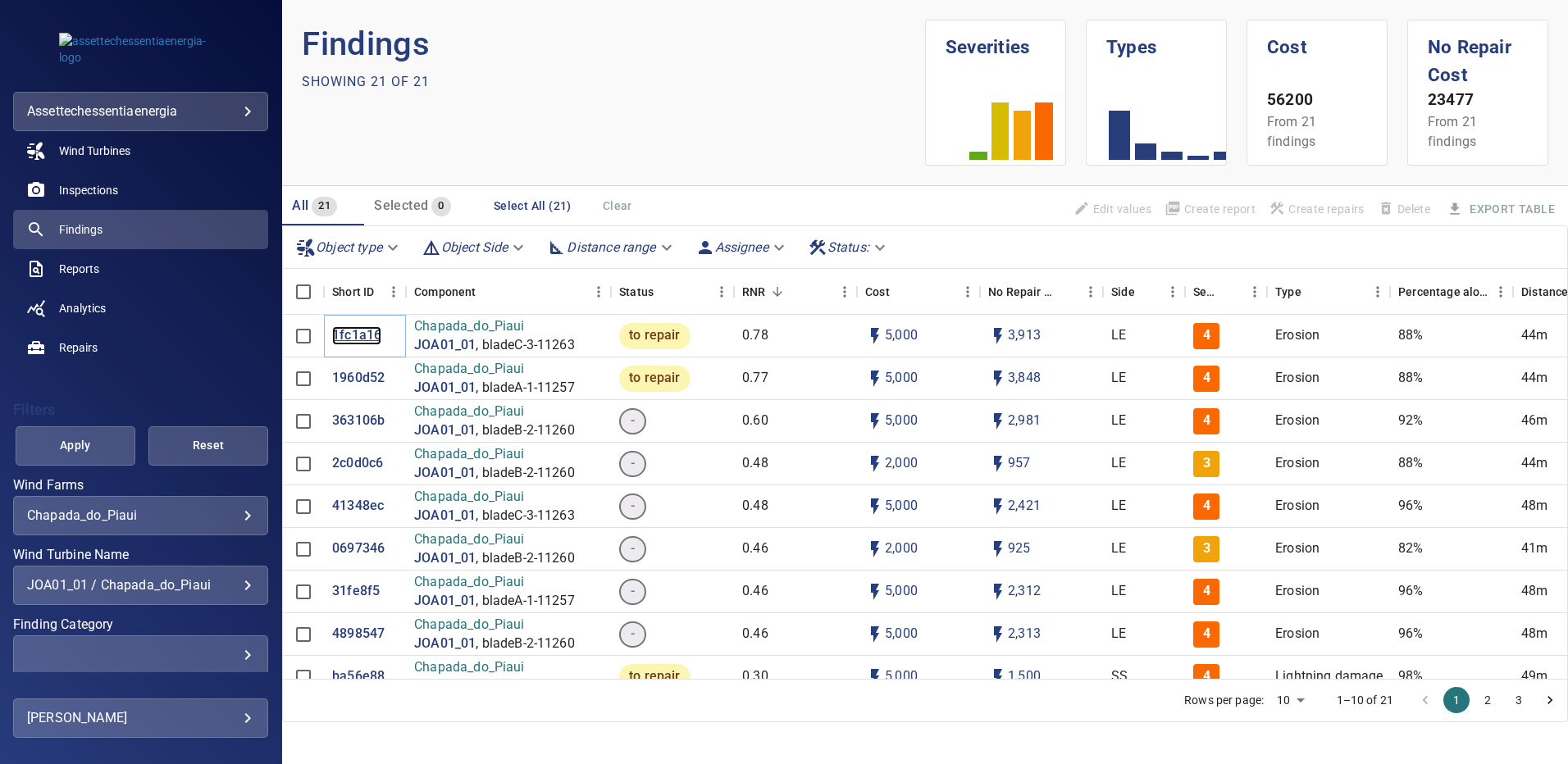
click at [360, 334] on p "1fc1a16" at bounding box center [356, 336] width 49 height 19
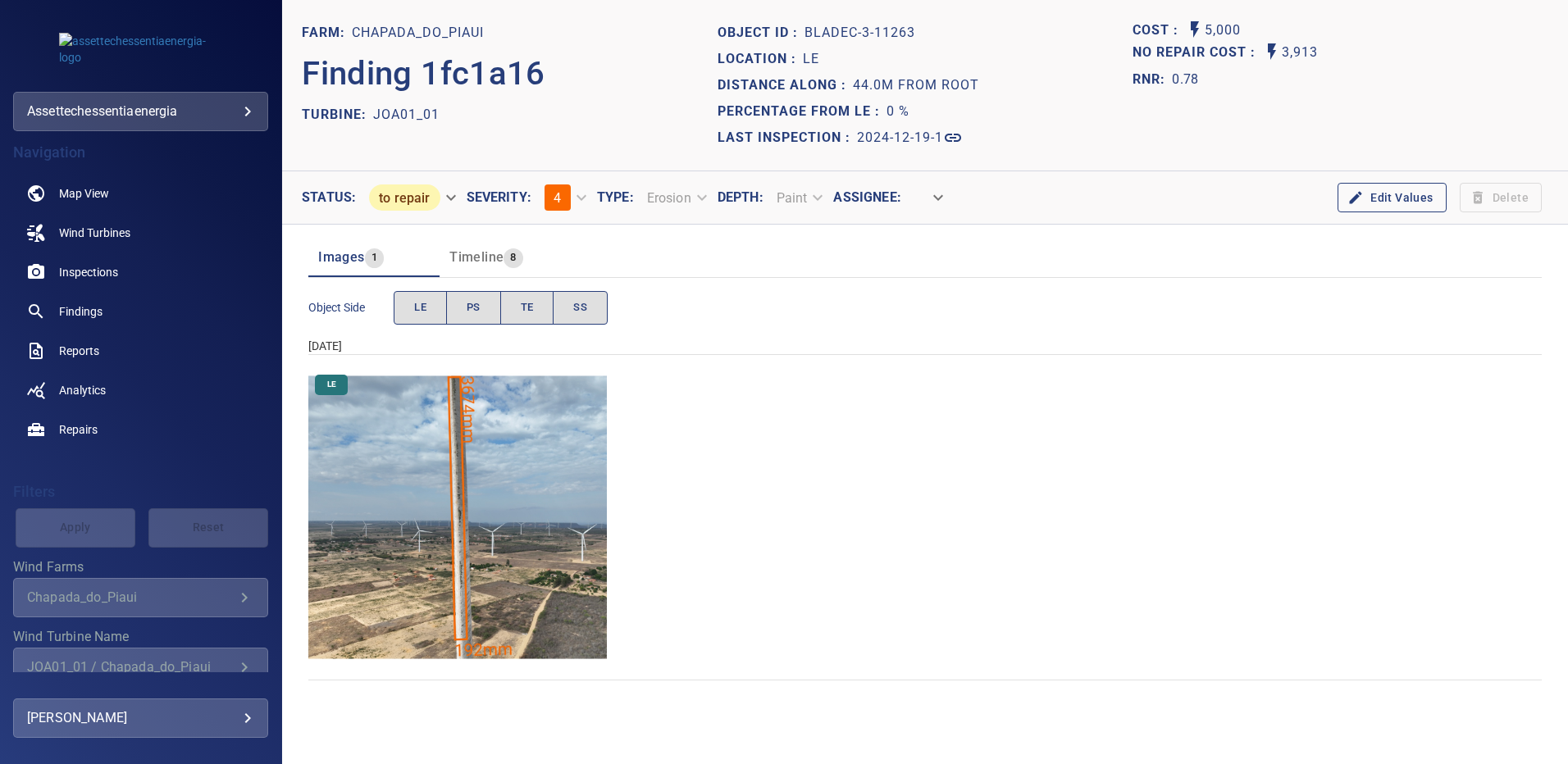
click at [487, 418] on img "Chapada_do_Piaui/JOA01_01/2024-12-19-1/2024-12-19-3/image151wp151.jpg" at bounding box center [457, 517] width 299 height 298
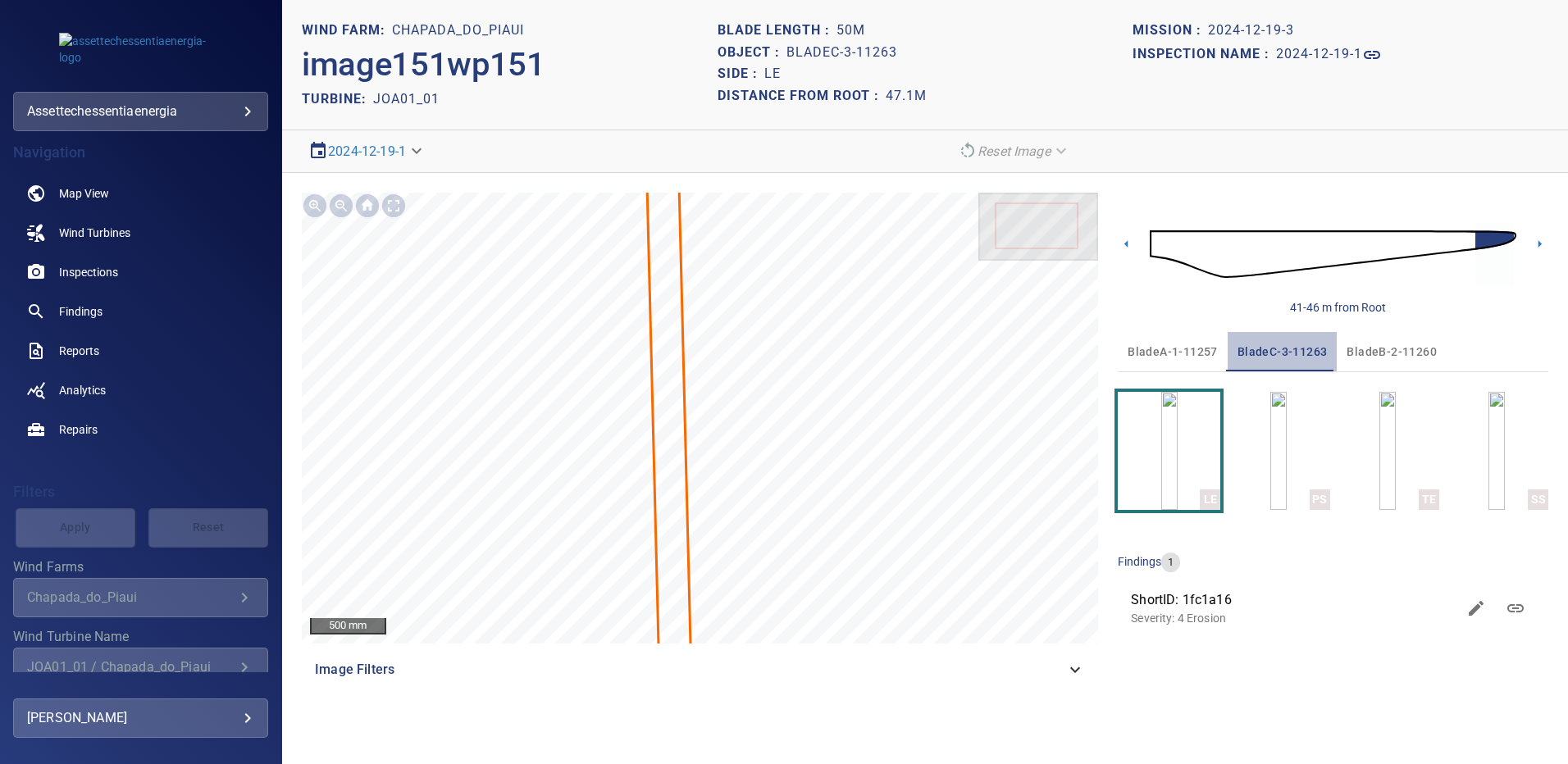
click at [1273, 351] on span "bladeC-3-11263" at bounding box center [1282, 352] width 90 height 20
click at [1539, 242] on icon at bounding box center [1540, 244] width 3 height 8
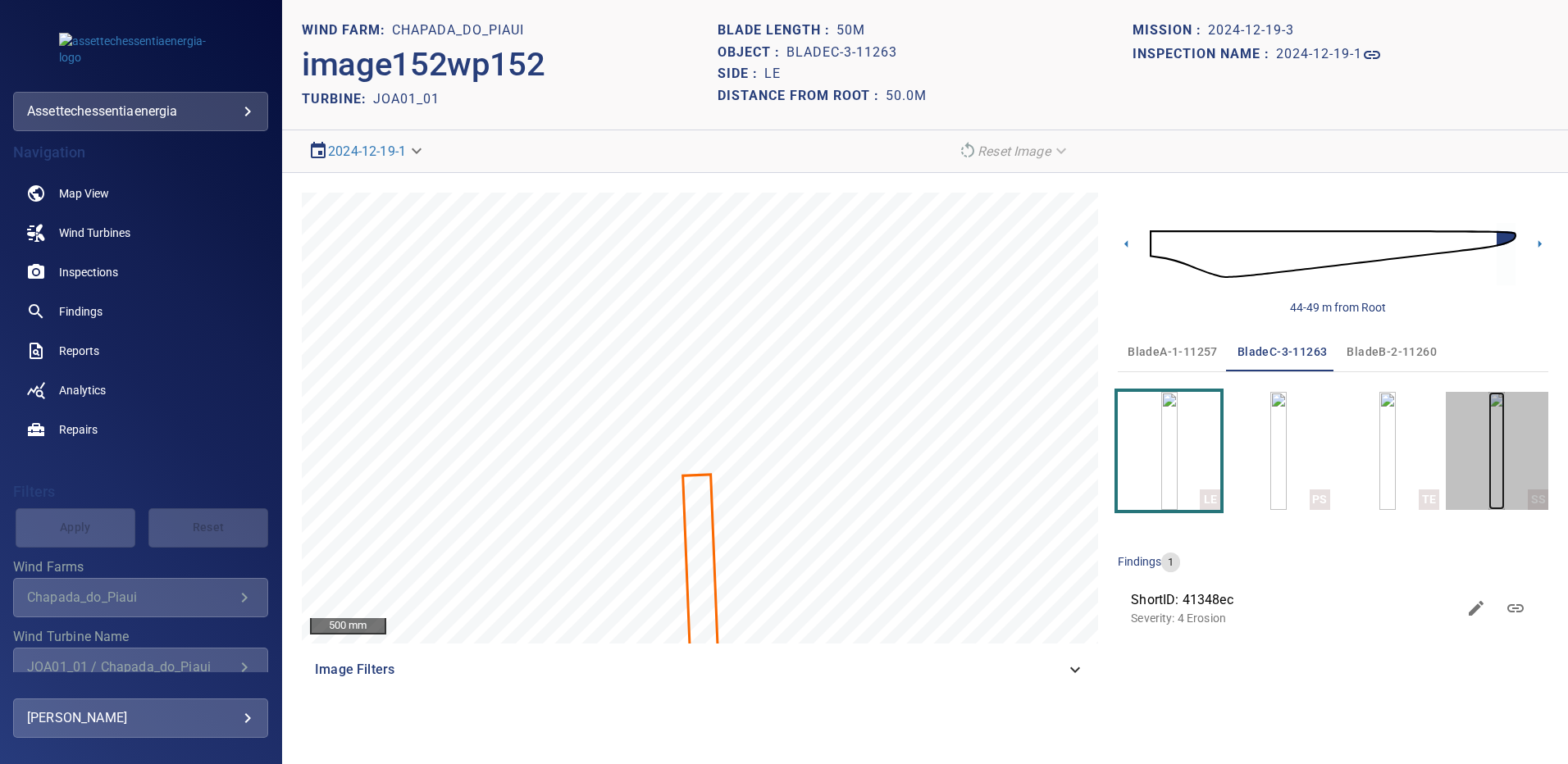
click at [1489, 454] on img "button" at bounding box center [1497, 451] width 16 height 118
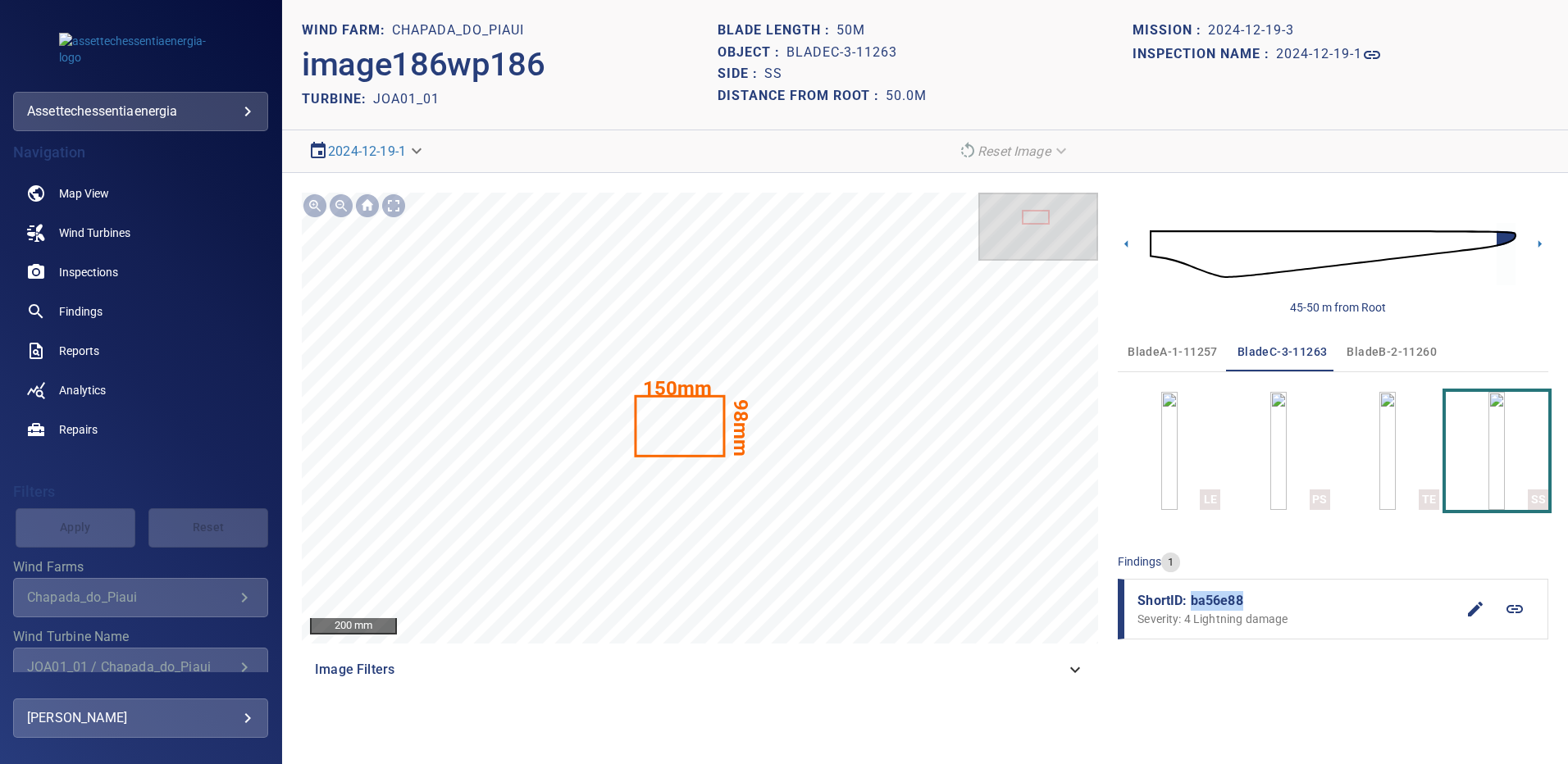
drag, startPoint x: 1247, startPoint y: 601, endPoint x: 1193, endPoint y: 601, distance: 54.0
click at [1193, 601] on span "ShortID: ba56e88" at bounding box center [1297, 601] width 318 height 19
copy span "ba56e88"
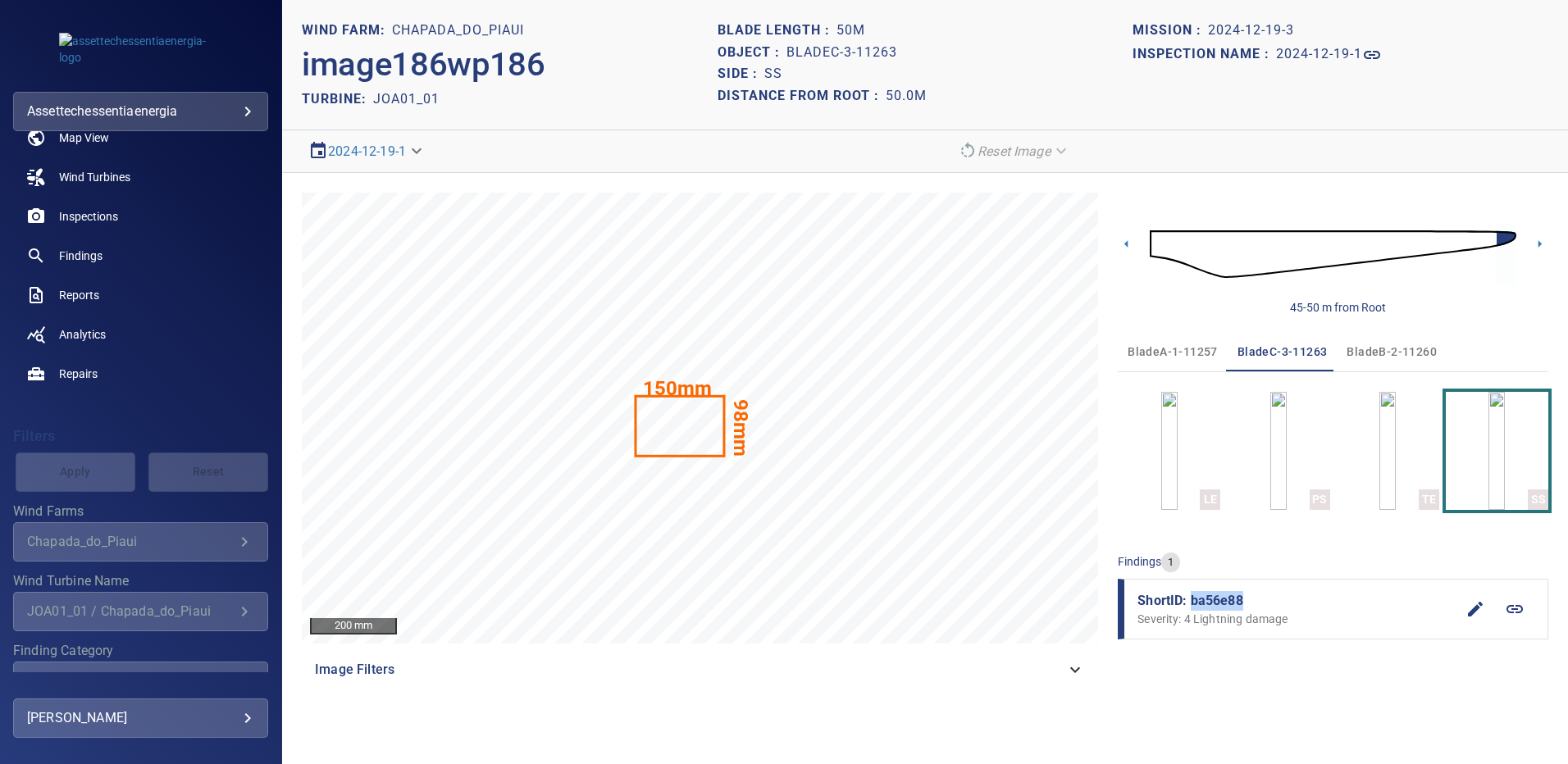
scroll to position [82, 0]
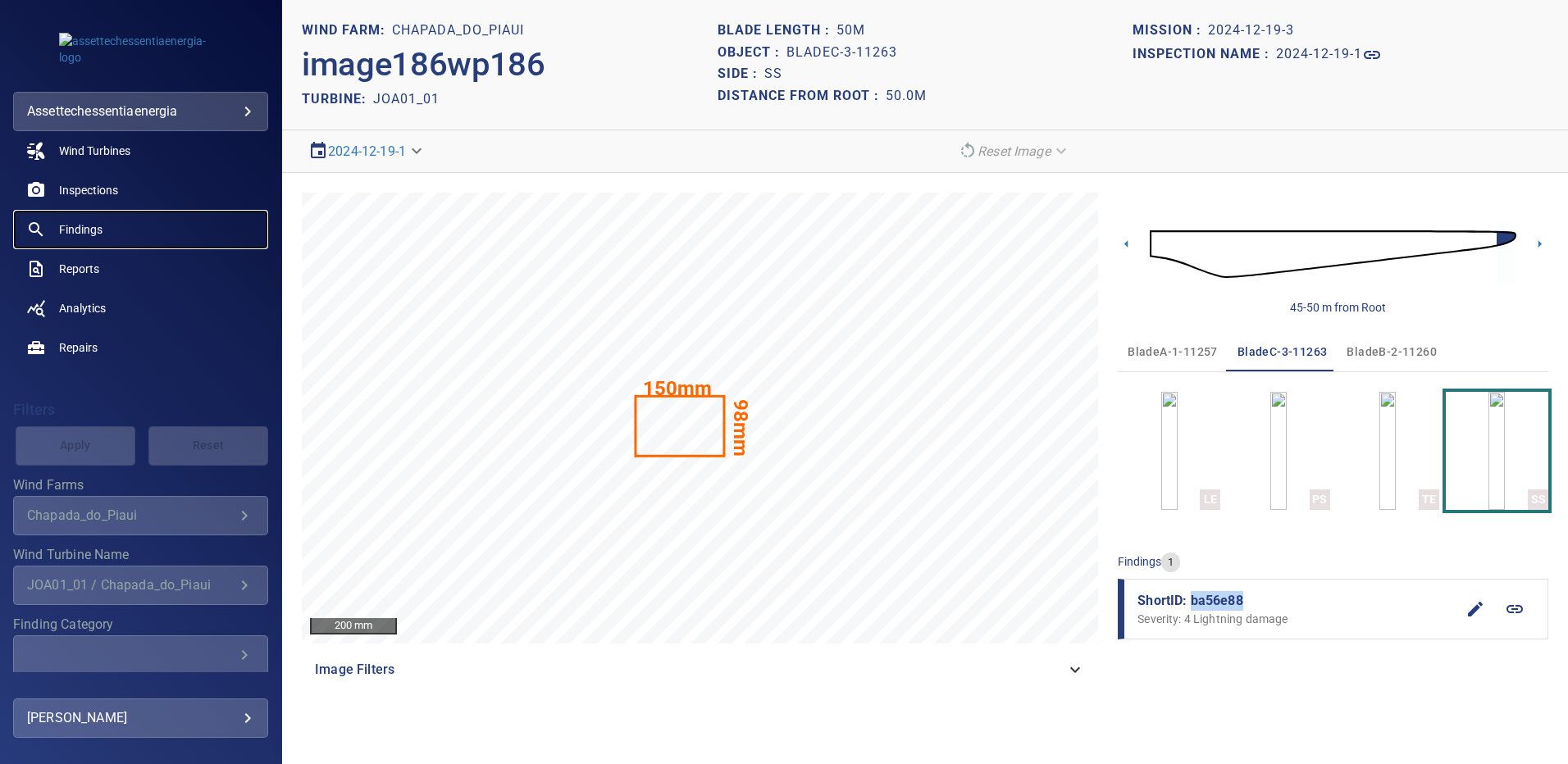
click at [84, 234] on span "Findings" at bounding box center [80, 229] width 43 height 16
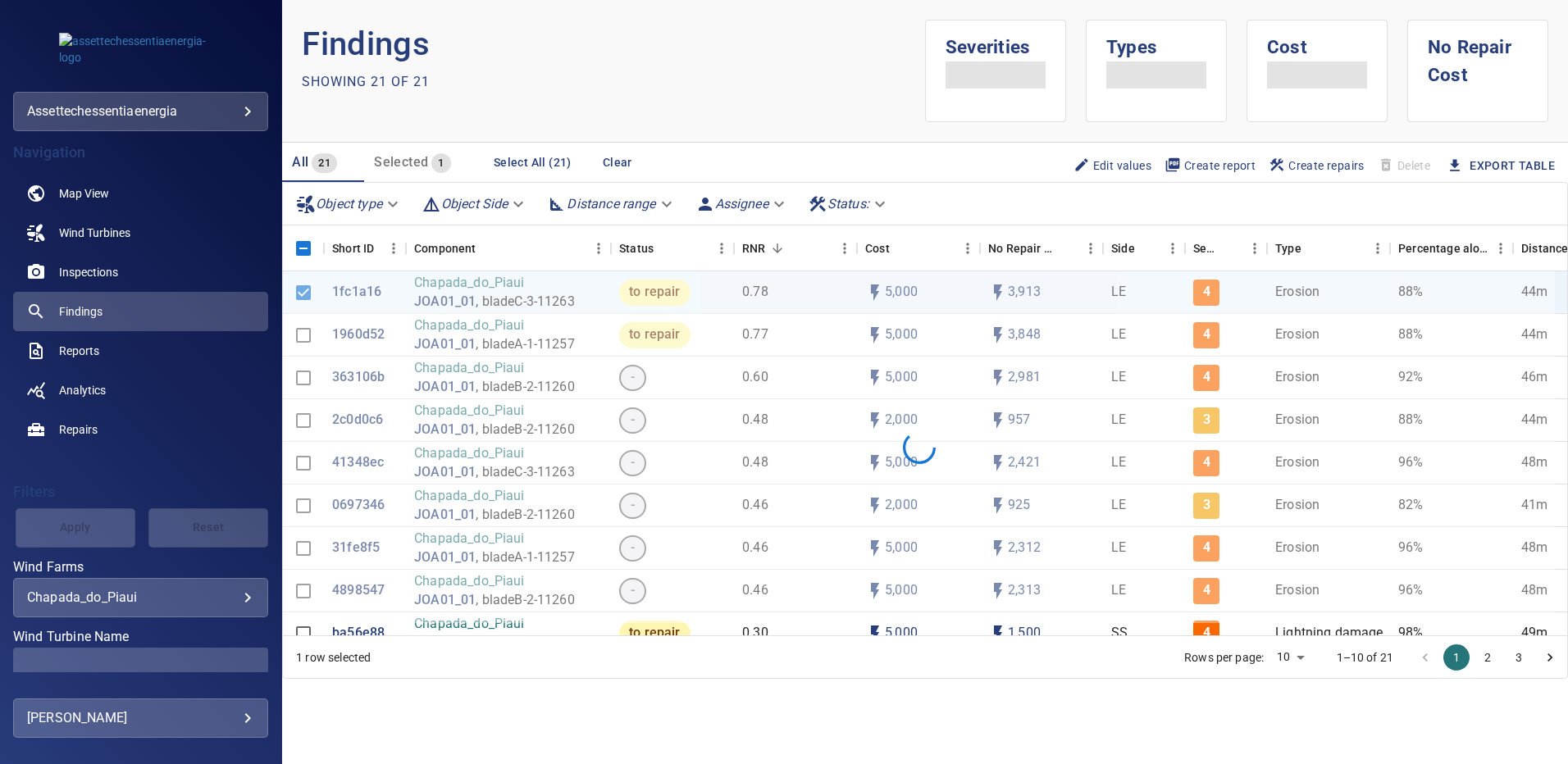
scroll to position [82, 0]
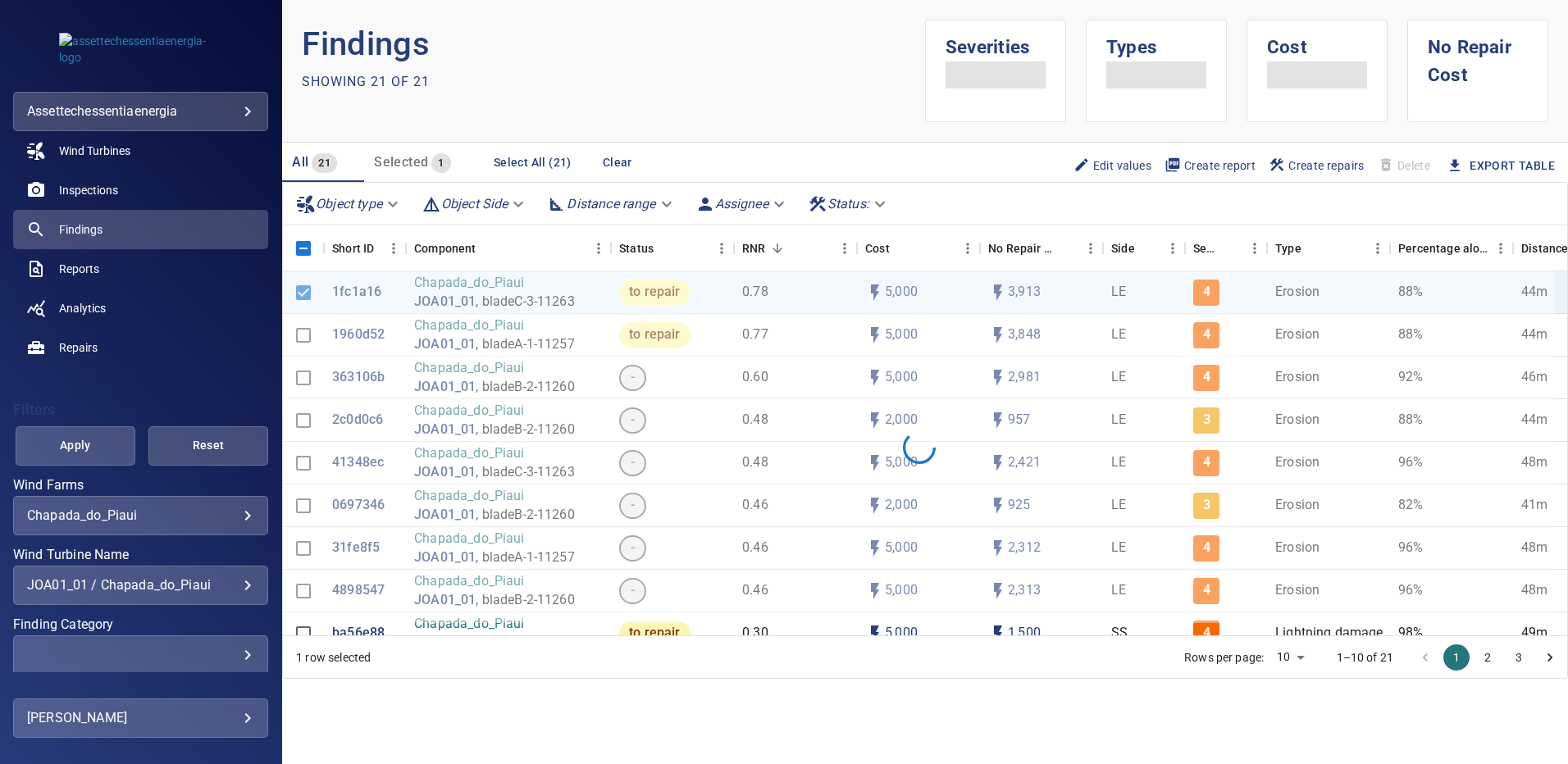
click at [239, 585] on div "JOA01_01 / Chapada_do_Piaui" at bounding box center [140, 585] width 227 height 15
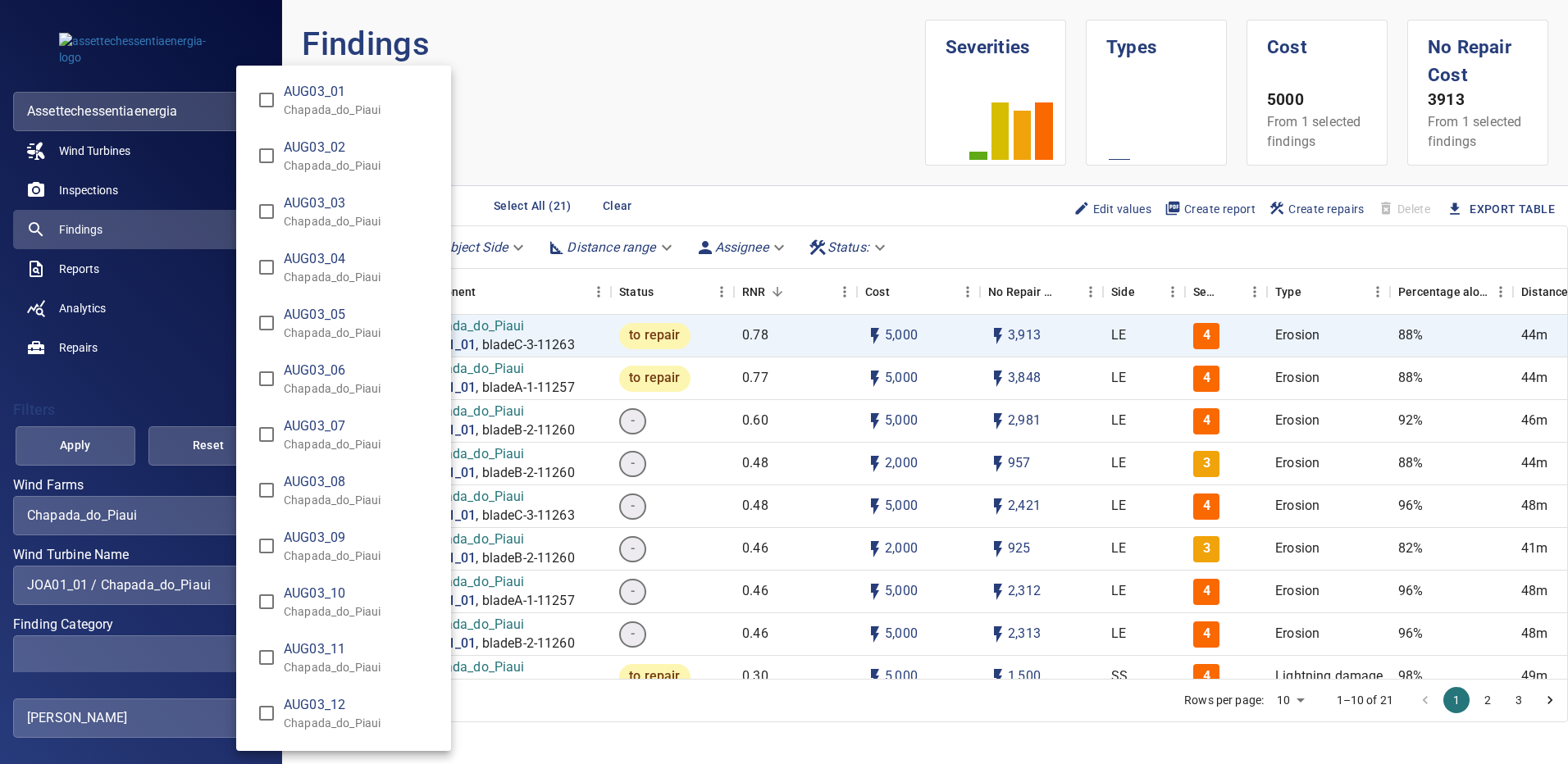
scroll to position [2425, 0]
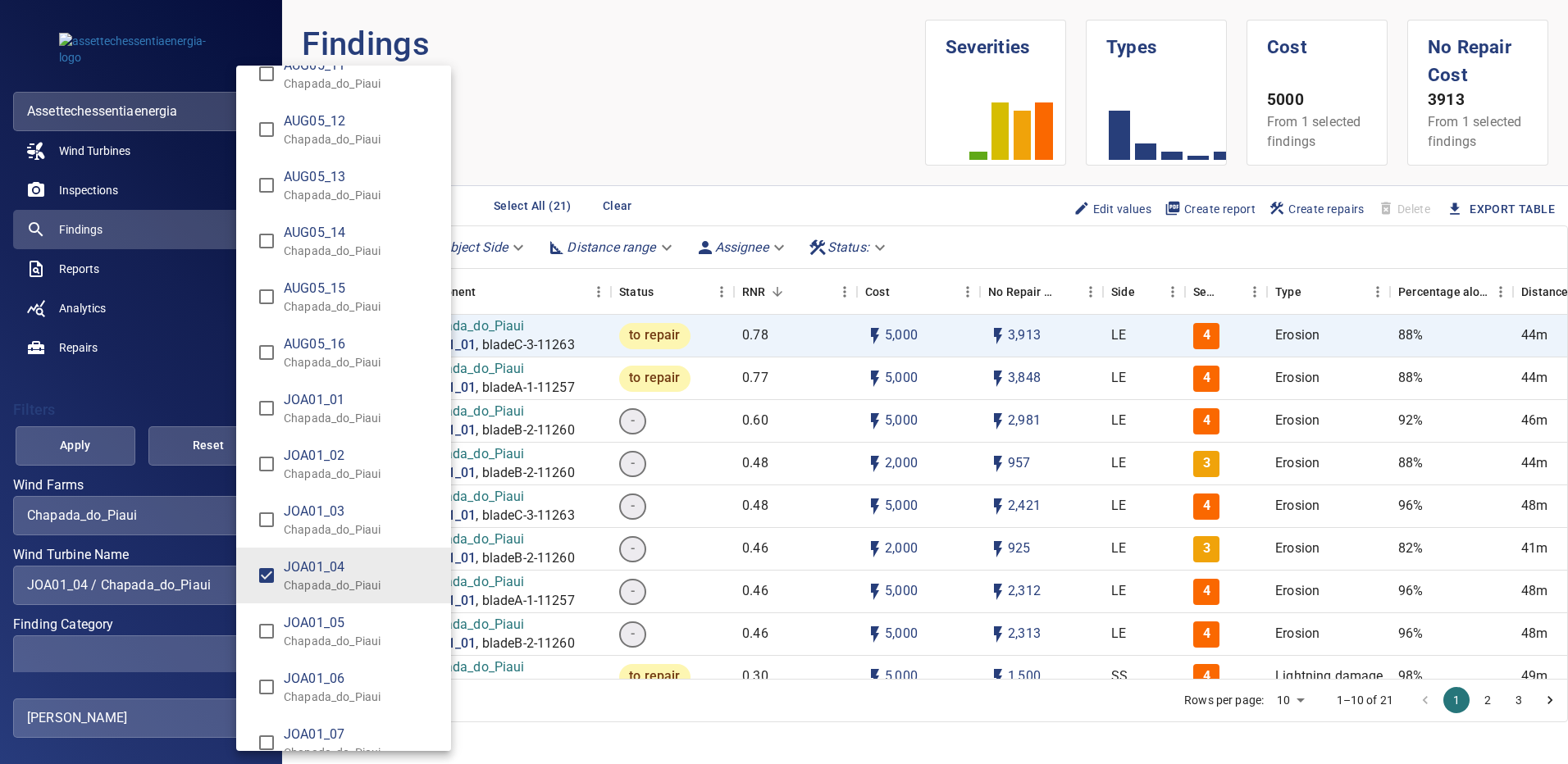
type input "**********"
click at [74, 422] on div "Wind Turbine Name" at bounding box center [784, 382] width 1568 height 764
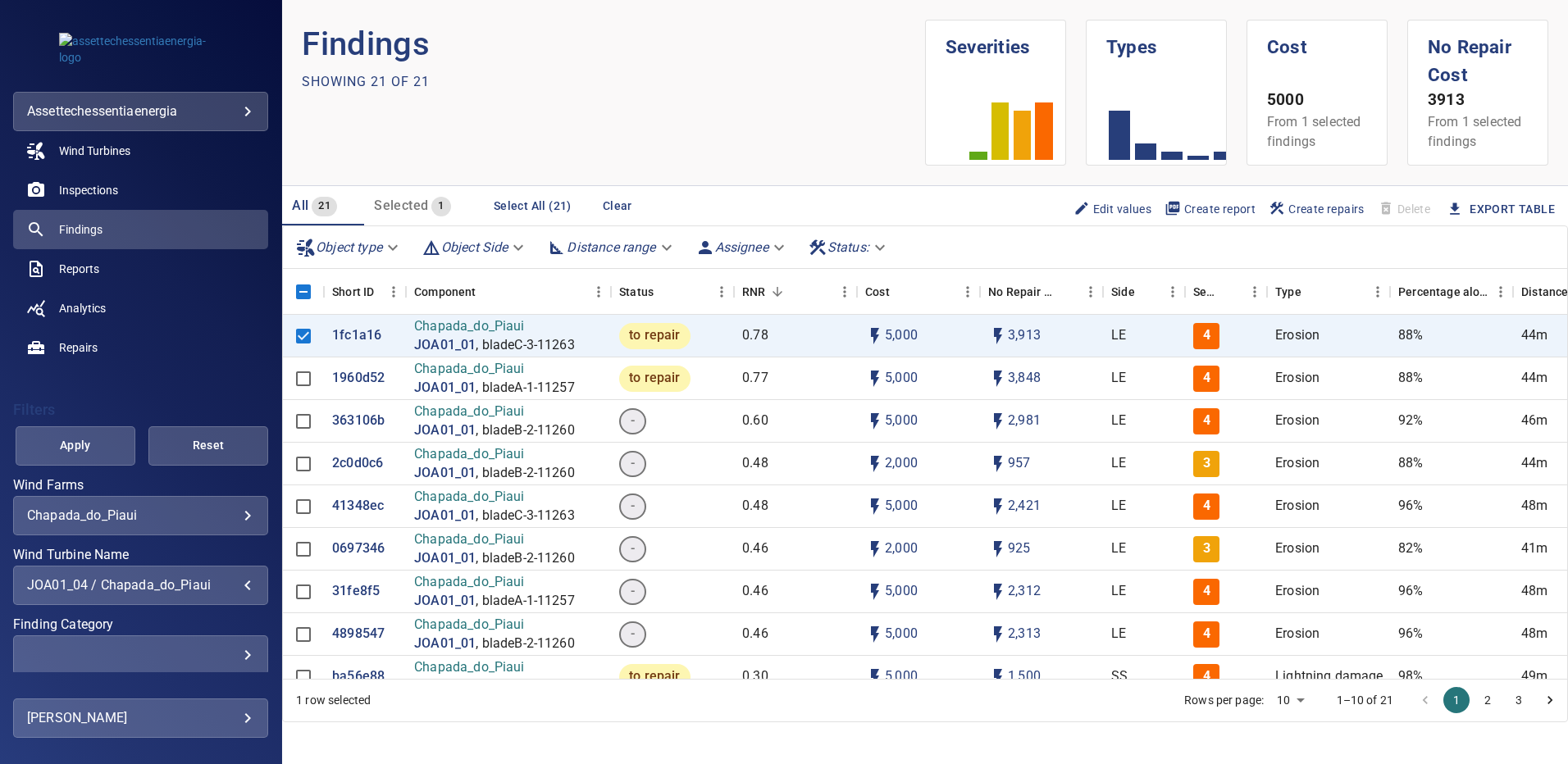
click at [76, 440] on div "AUG03_01 Chapada_do_Piaui AUG03_02 Chapada_do_Piaui AUG03_03 Chapada_do_Piaui A…" at bounding box center [784, 382] width 1568 height 764
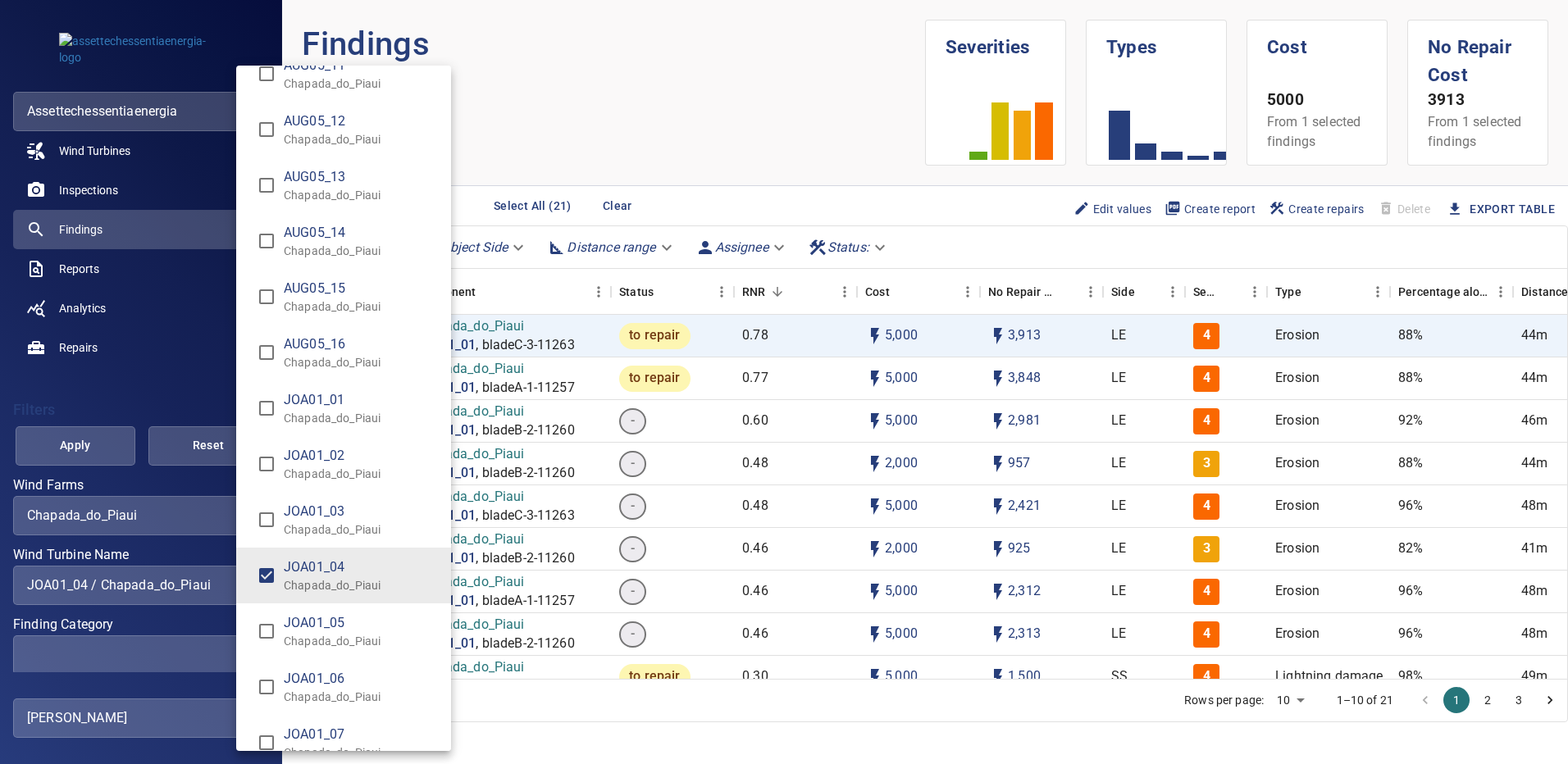
click at [76, 440] on div "Wind Turbine Name" at bounding box center [784, 382] width 1568 height 764
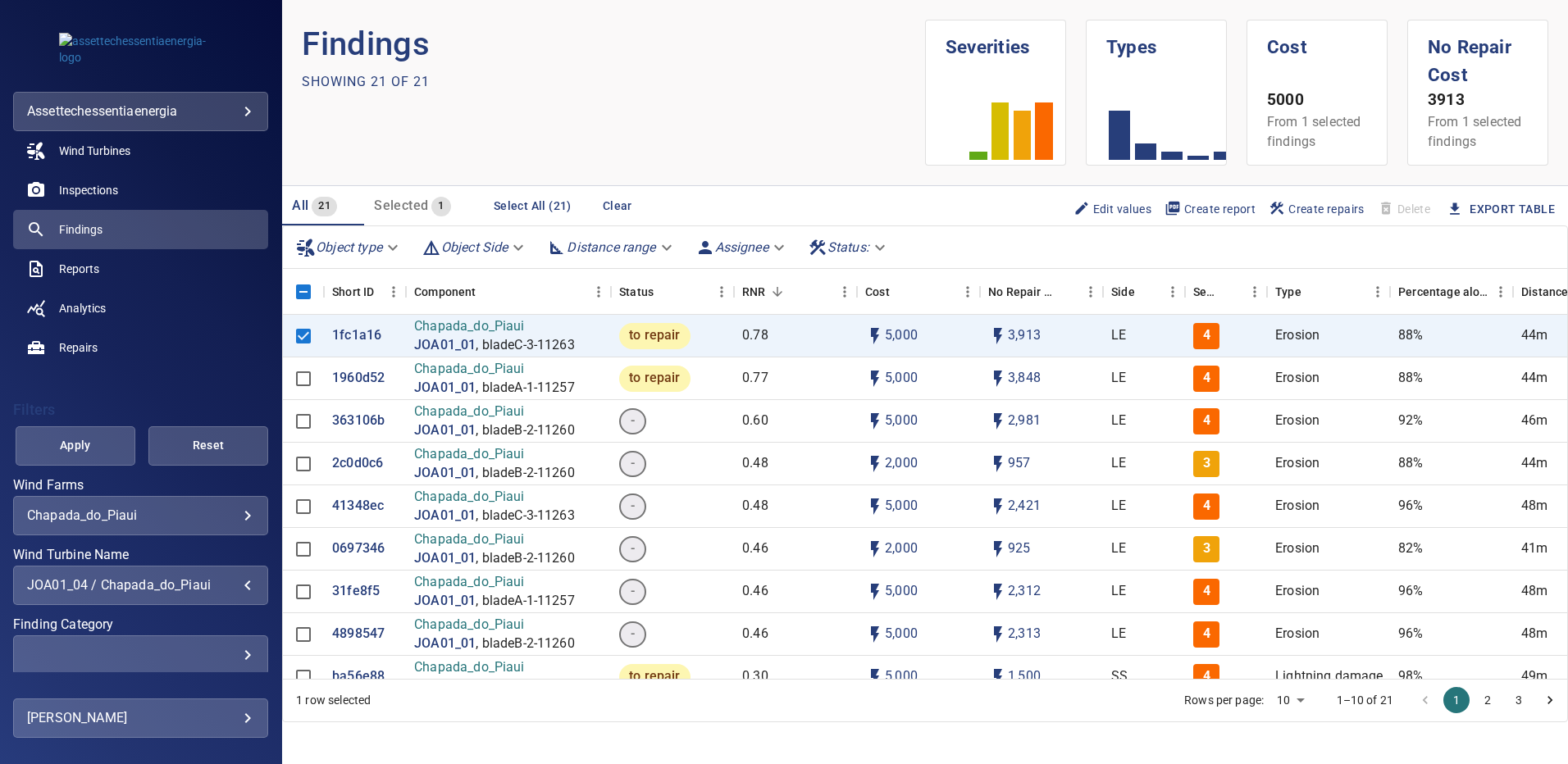
click at [76, 440] on span "Apply" at bounding box center [75, 445] width 79 height 20
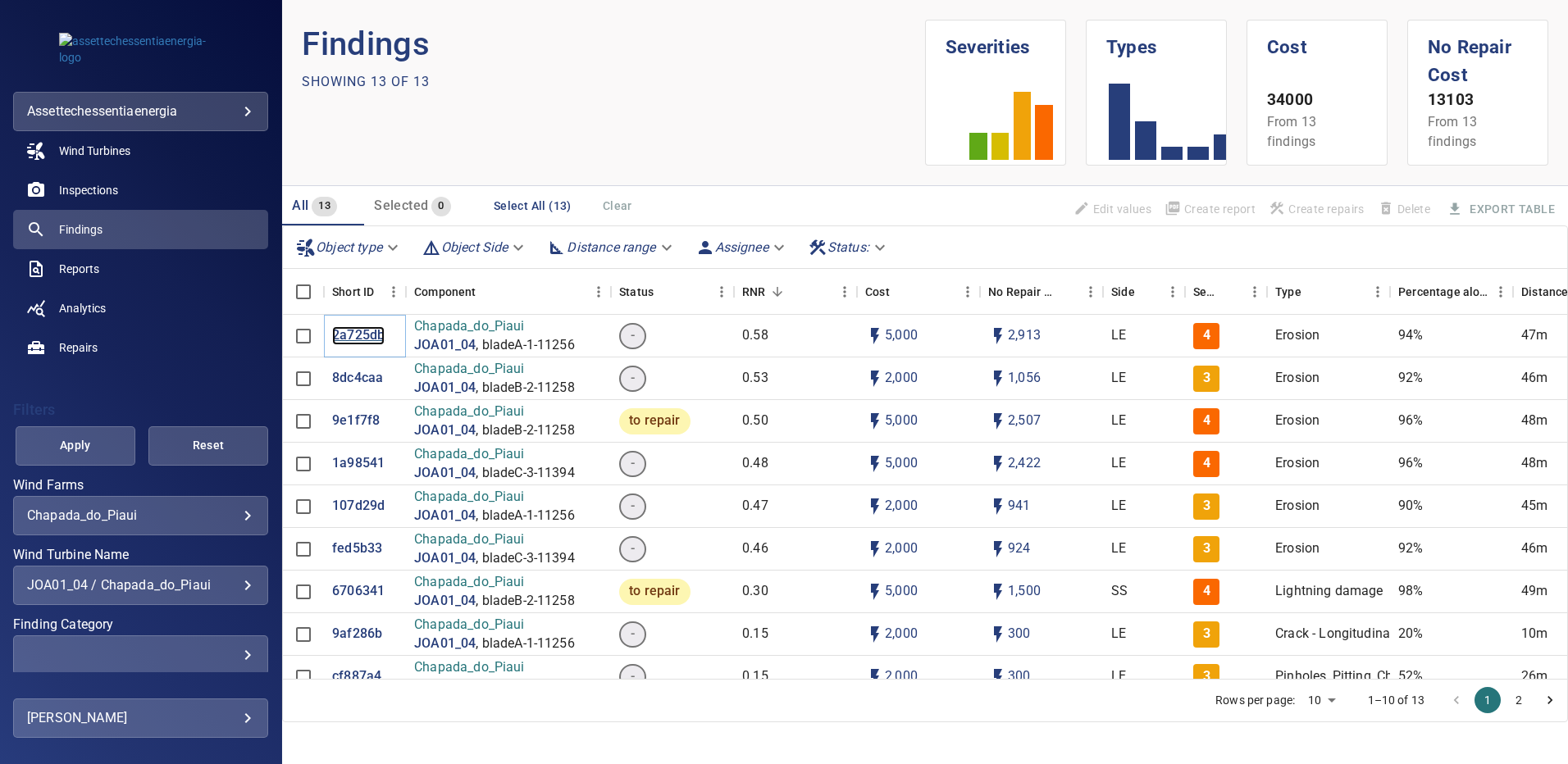
drag, startPoint x: 355, startPoint y: 373, endPoint x: 358, endPoint y: 336, distance: 37.1
click at [358, 336] on p "2a725db" at bounding box center [358, 336] width 52 height 19
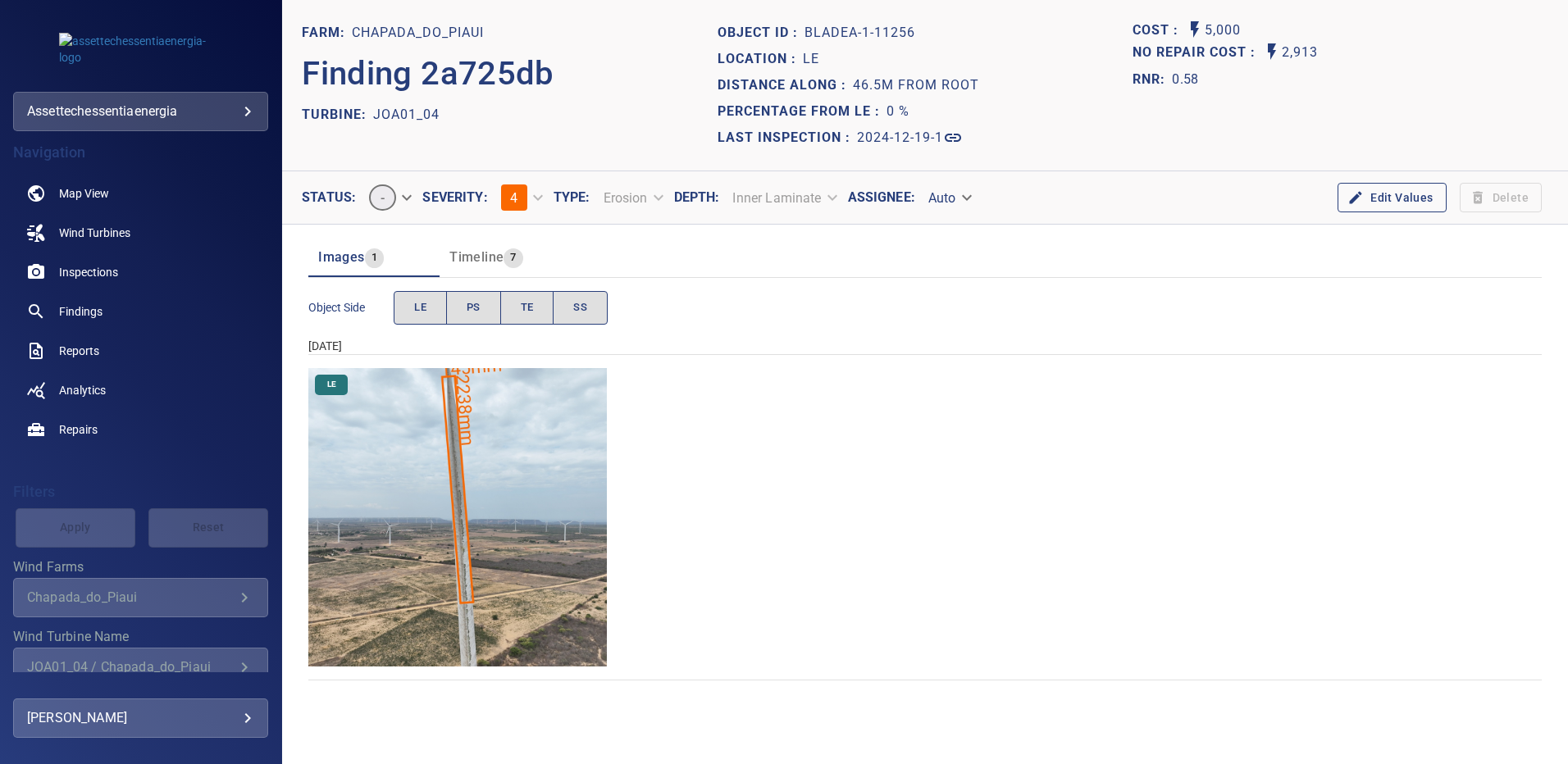
click at [477, 503] on img "Chapada_do_Piaui/JOA01_04/2024-12-19-1/2024-12-19-1/image17wp17.jpg" at bounding box center [457, 517] width 299 height 298
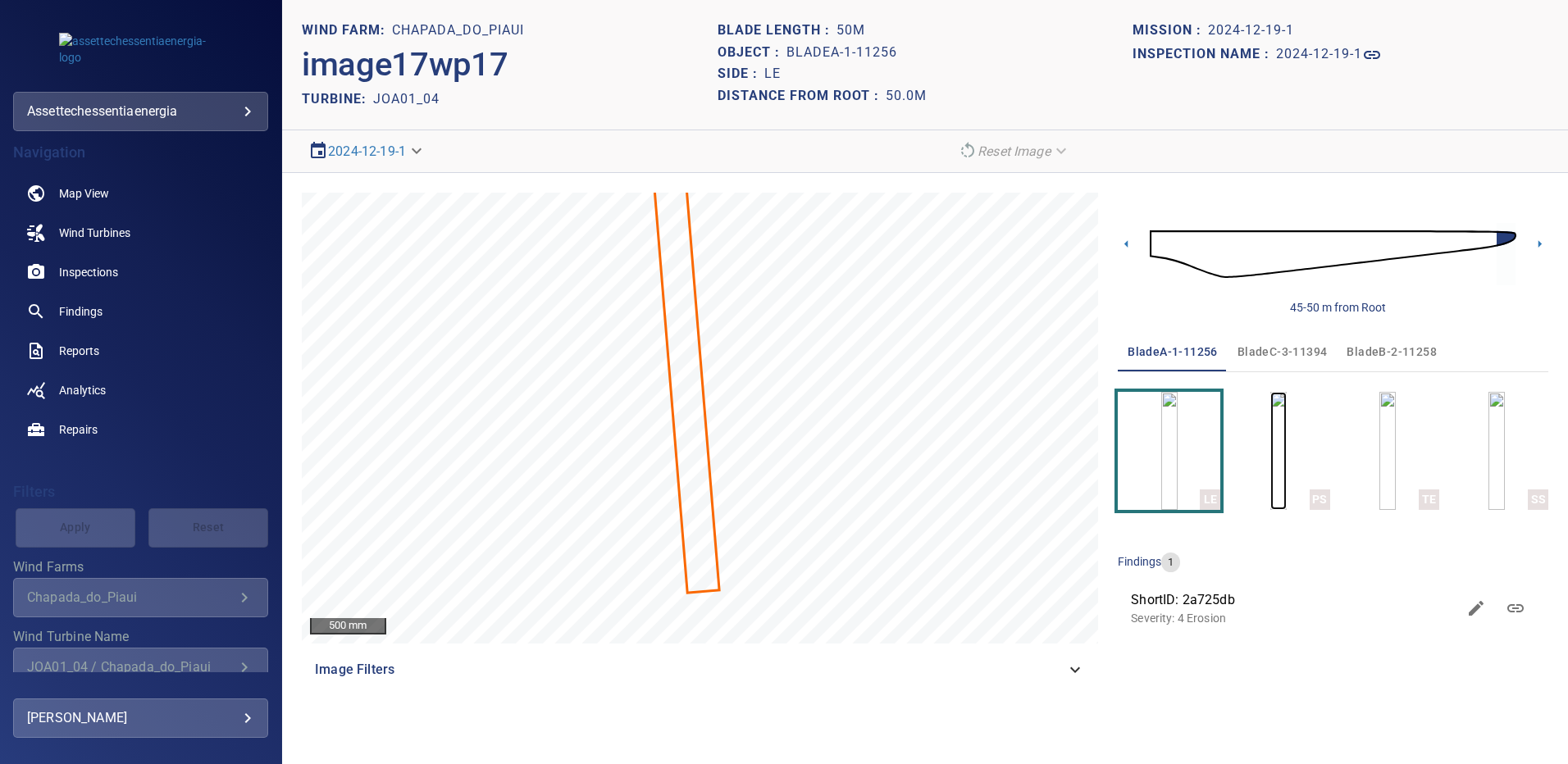
click at [1286, 446] on img "button" at bounding box center [1278, 451] width 16 height 118
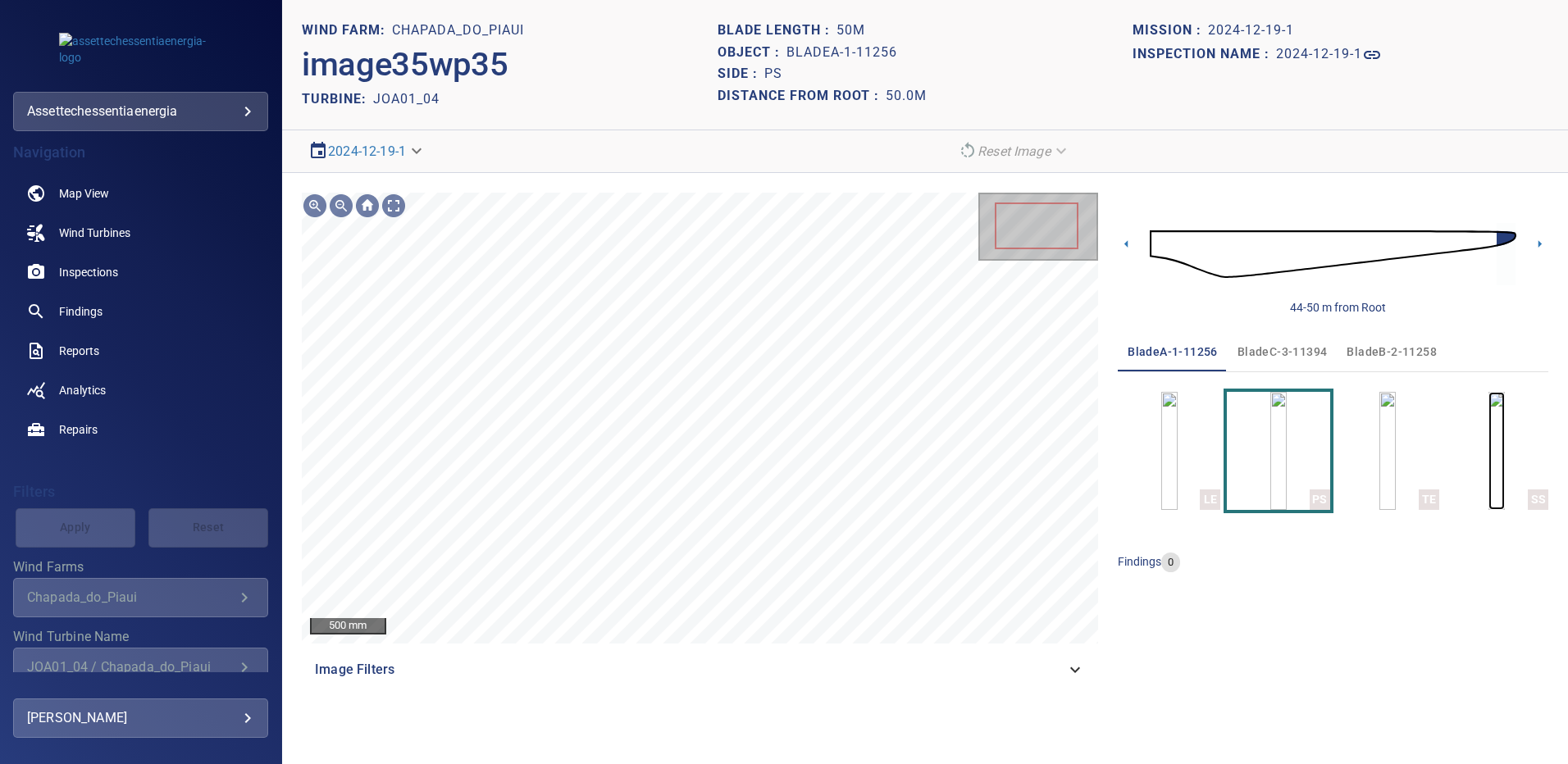
click at [1489, 448] on img "button" at bounding box center [1497, 451] width 16 height 118
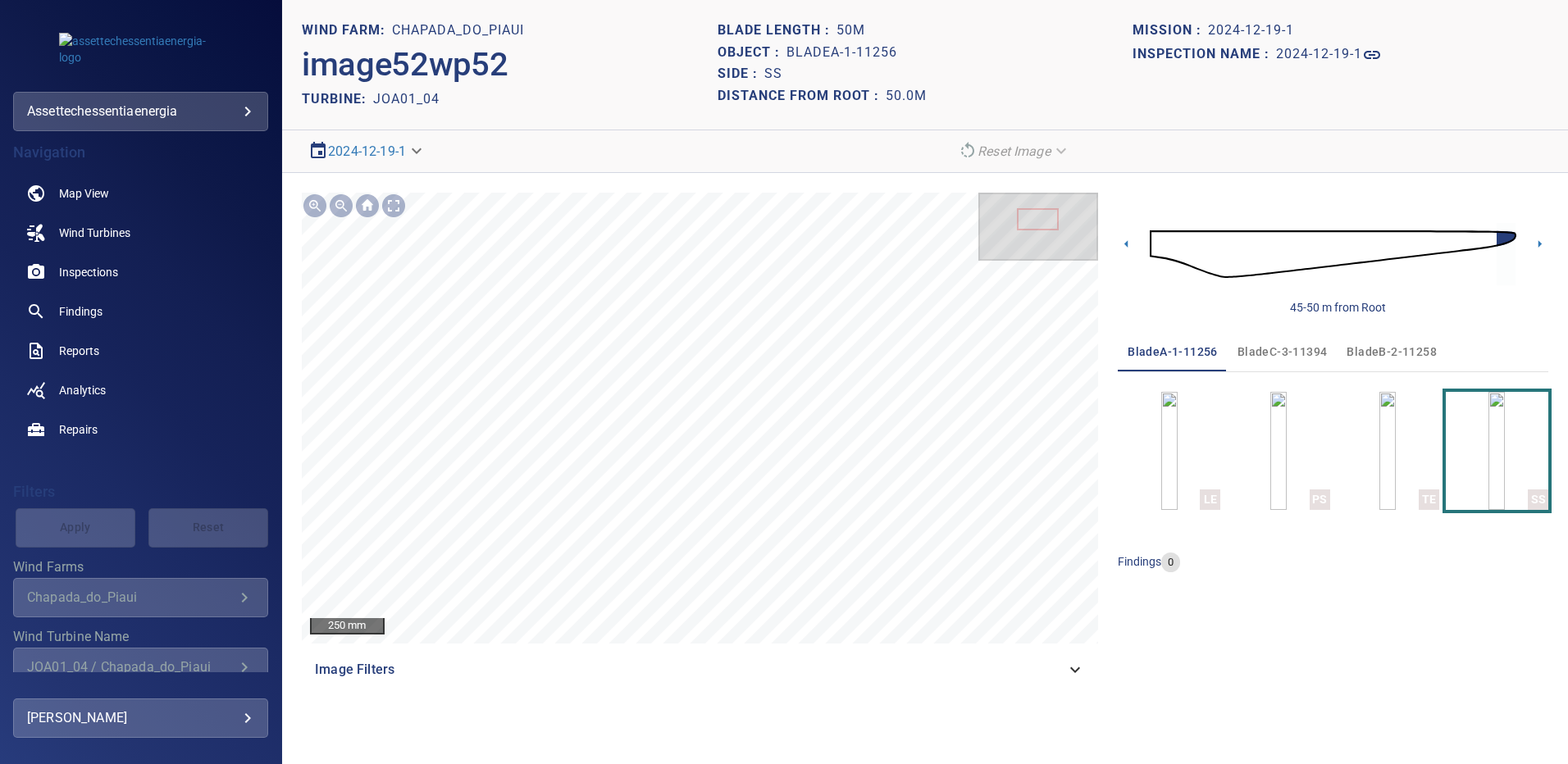
click at [1369, 345] on span "bladeB-2-11258" at bounding box center [1391, 352] width 90 height 20
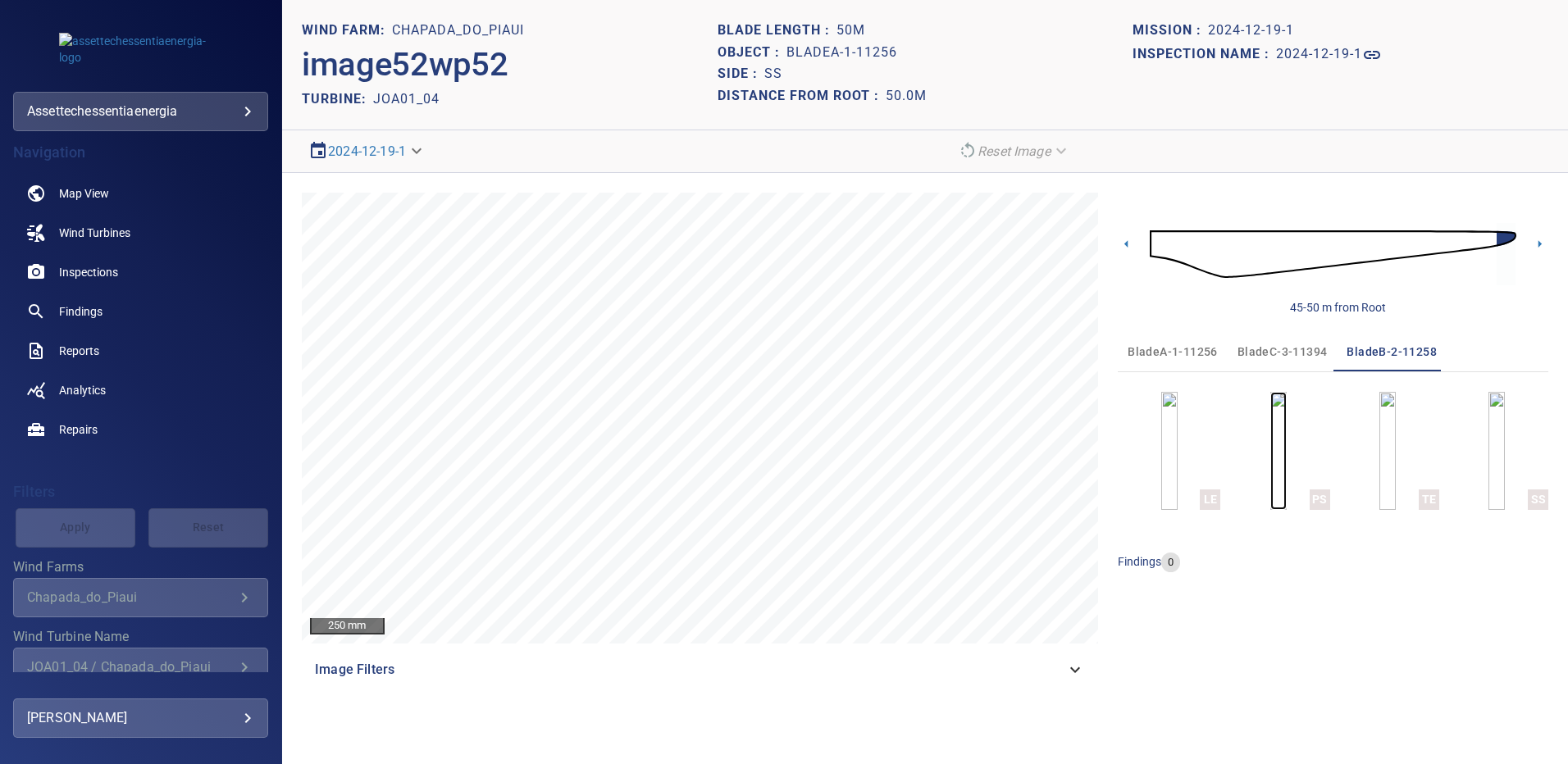
click at [1280, 444] on img "button" at bounding box center [1278, 451] width 16 height 118
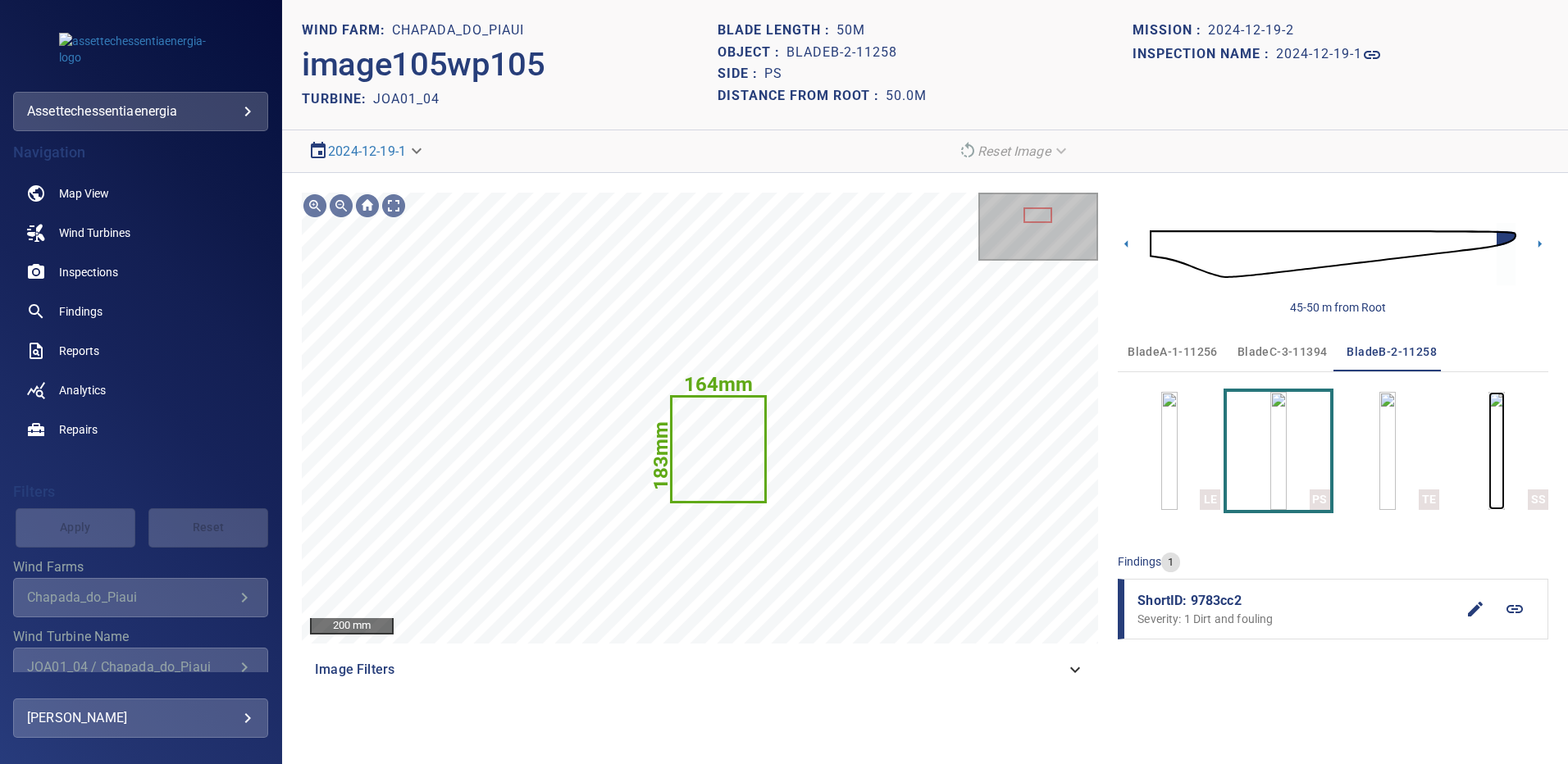
click at [1497, 457] on img "button" at bounding box center [1497, 451] width 16 height 118
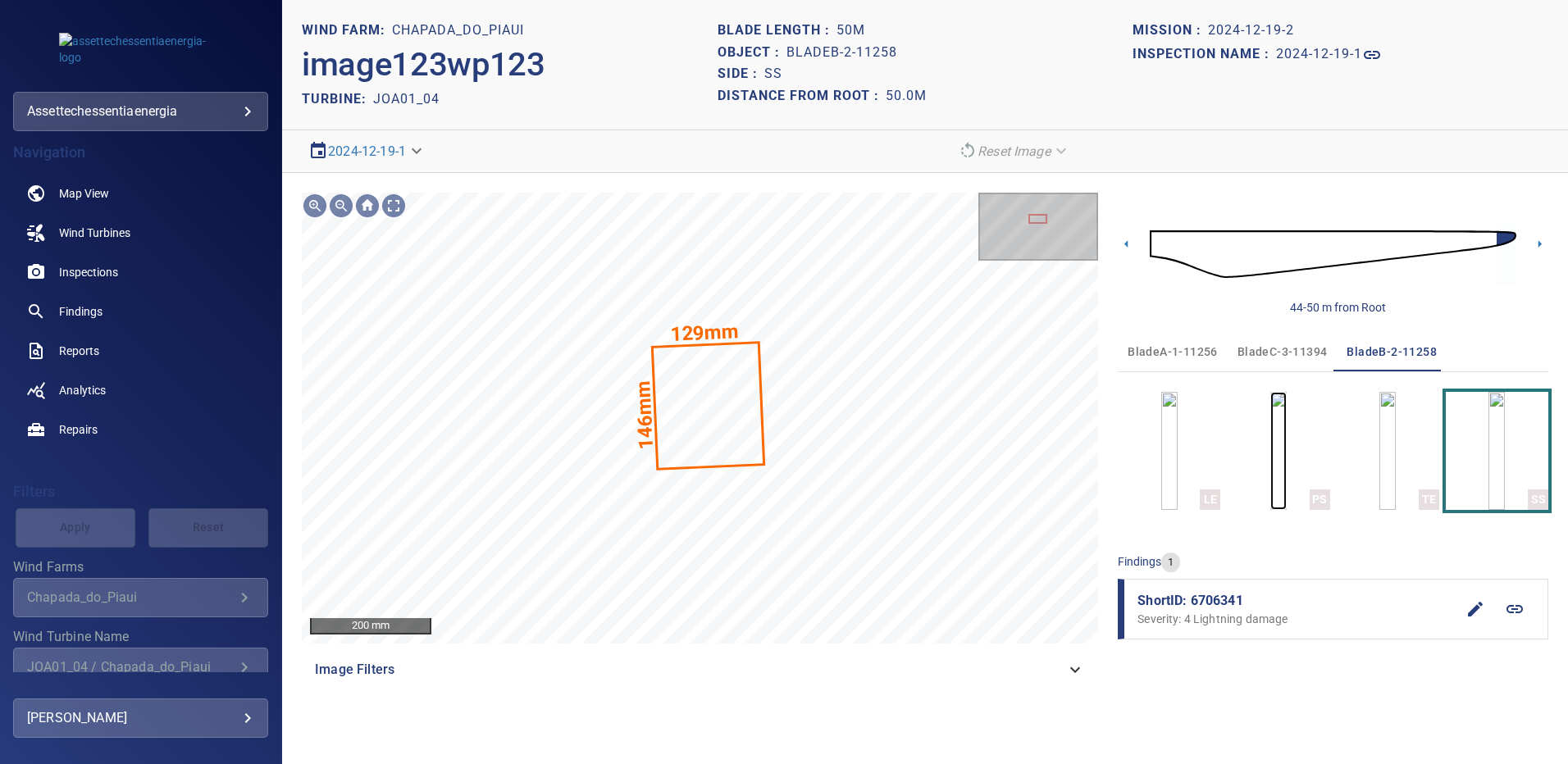
click at [1281, 481] on img "button" at bounding box center [1278, 451] width 16 height 118
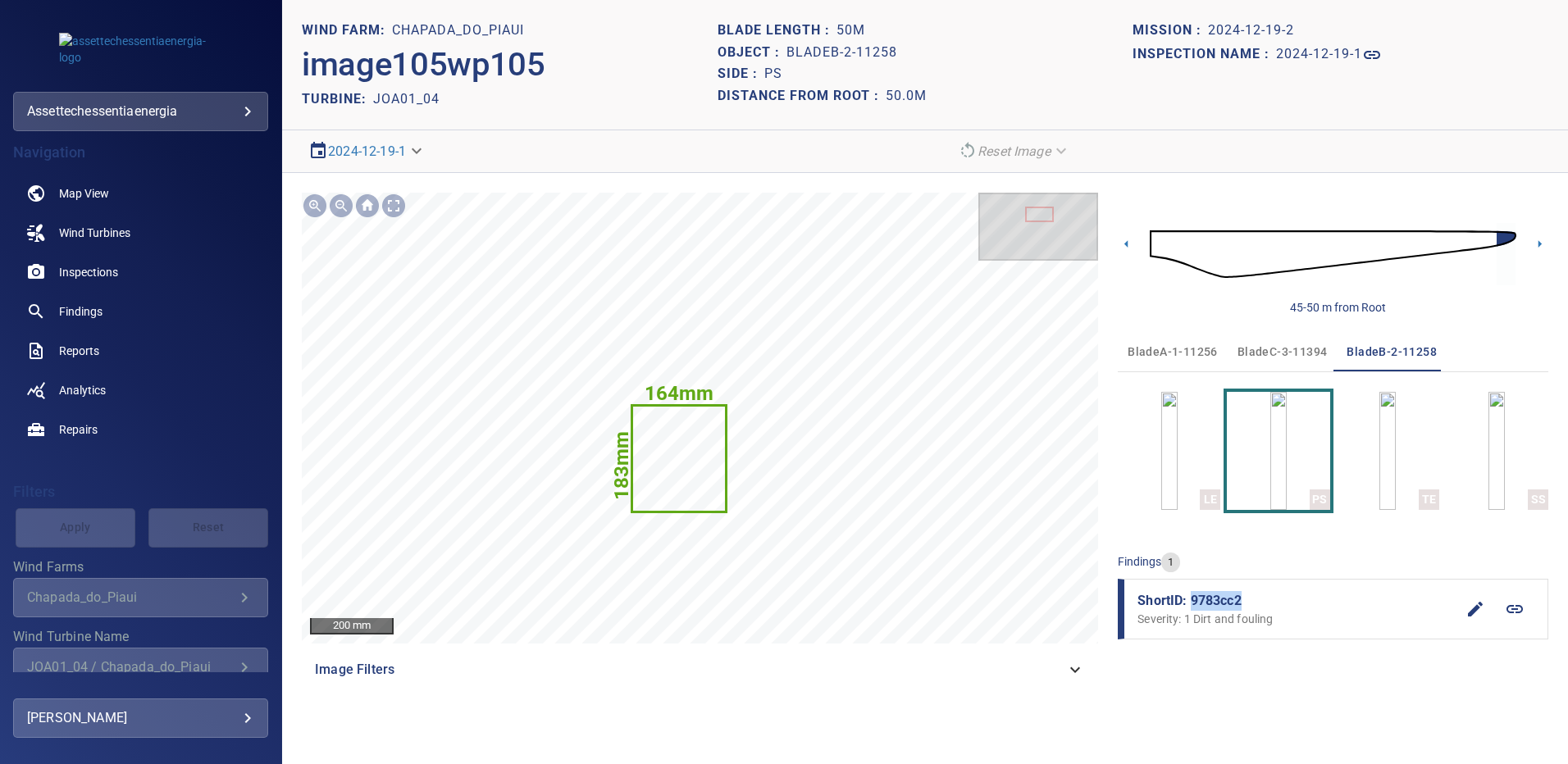
drag, startPoint x: 1223, startPoint y: 598, endPoint x: 1193, endPoint y: 596, distance: 30.1
click at [1193, 596] on span "ShortID: 9783cc2" at bounding box center [1297, 601] width 318 height 19
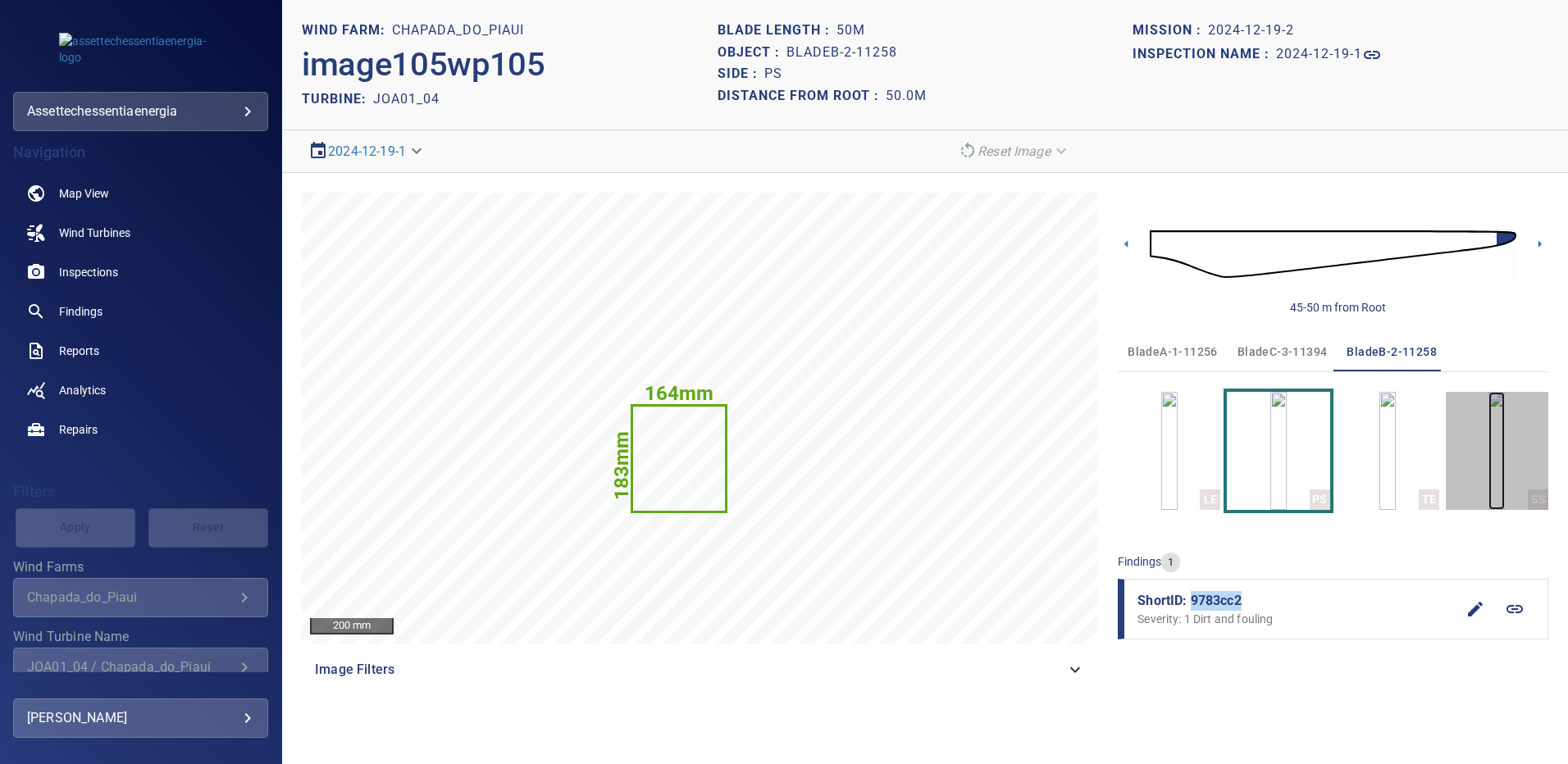
click at [1497, 487] on img "button" at bounding box center [1497, 451] width 16 height 118
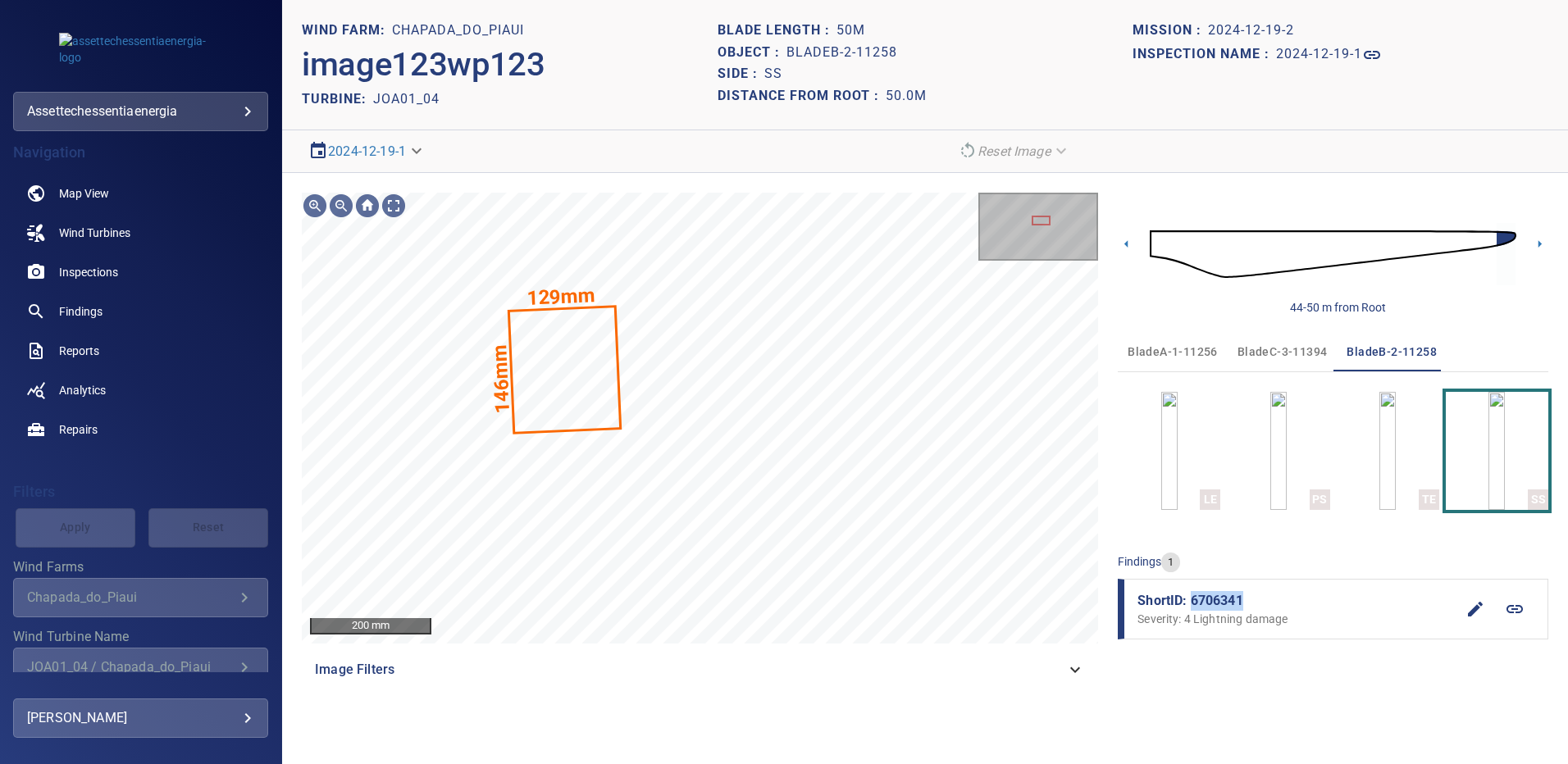
drag, startPoint x: 1250, startPoint y: 602, endPoint x: 1193, endPoint y: 601, distance: 57.0
click at [1193, 601] on span "ShortID: 6706341" at bounding box center [1297, 601] width 318 height 19
copy span "6706341"
click at [1283, 352] on span "bladeC-3-11394" at bounding box center [1282, 352] width 90 height 20
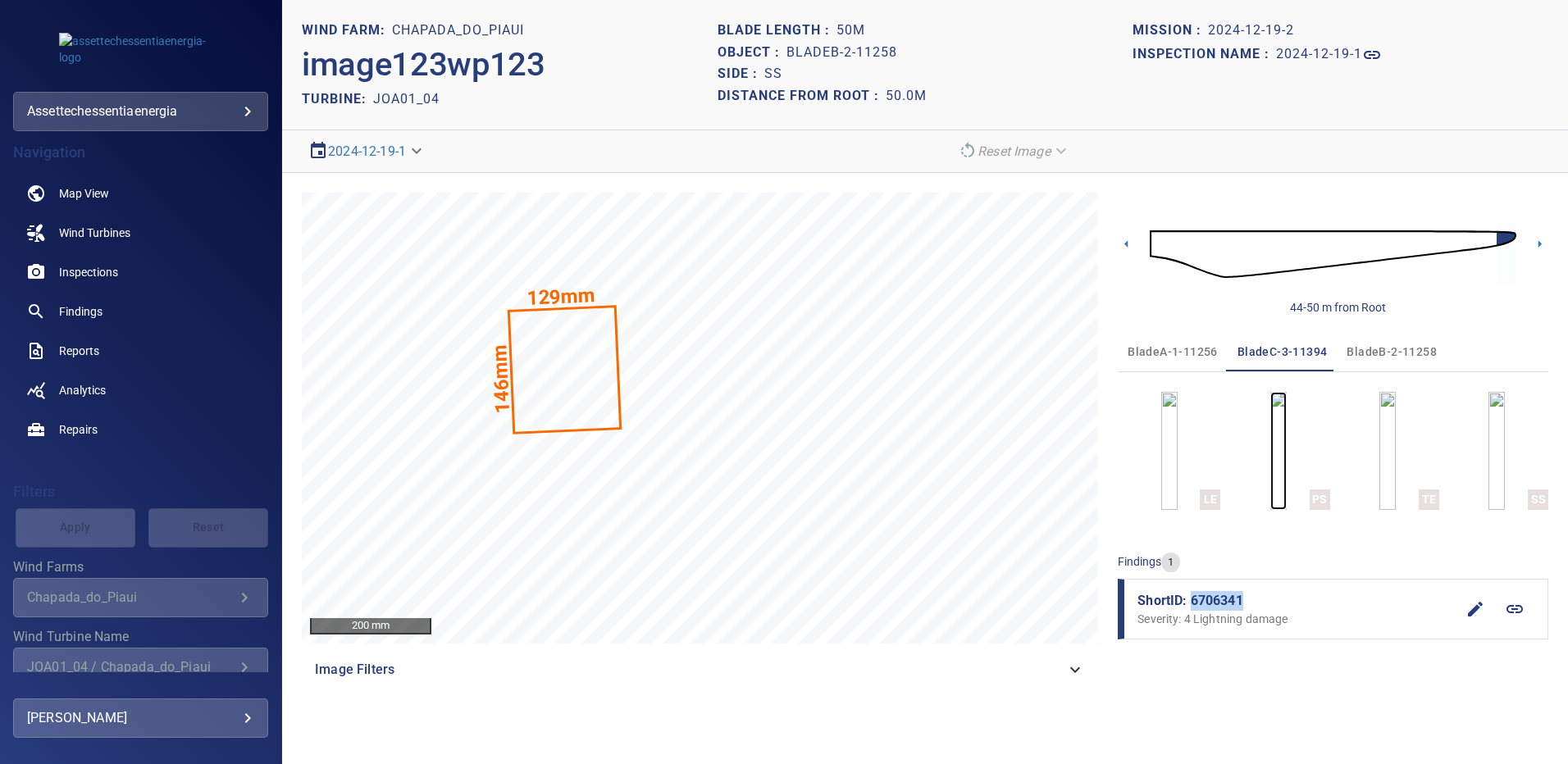
click at [1275, 457] on img "button" at bounding box center [1278, 451] width 16 height 118
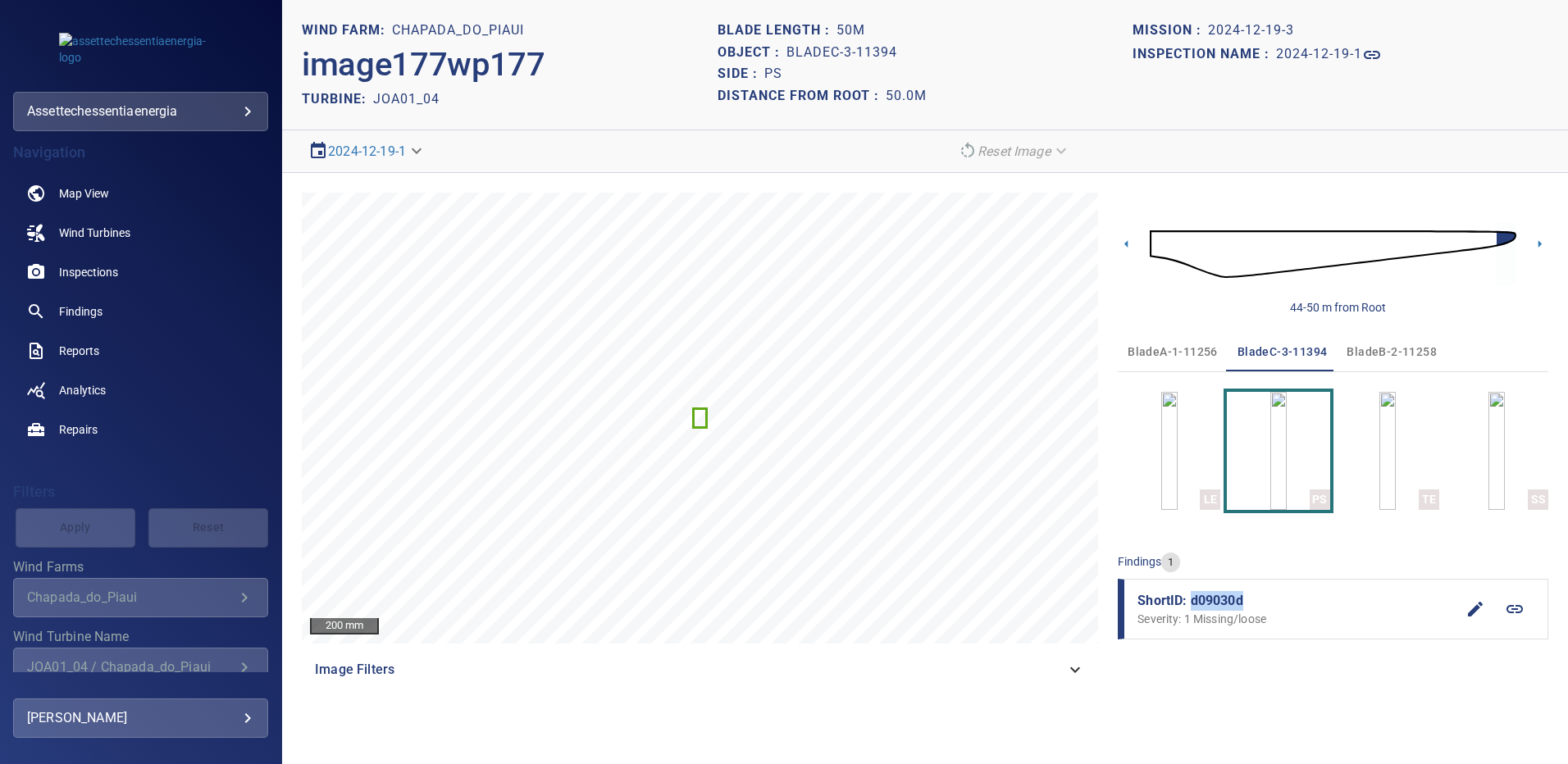
drag, startPoint x: 1247, startPoint y: 600, endPoint x: 1193, endPoint y: 595, distance: 54.2
click at [1193, 595] on span "ShortID: d09030d" at bounding box center [1297, 601] width 318 height 19
copy span "d09030d"
click at [1505, 468] on img "button" at bounding box center [1497, 451] width 16 height 118
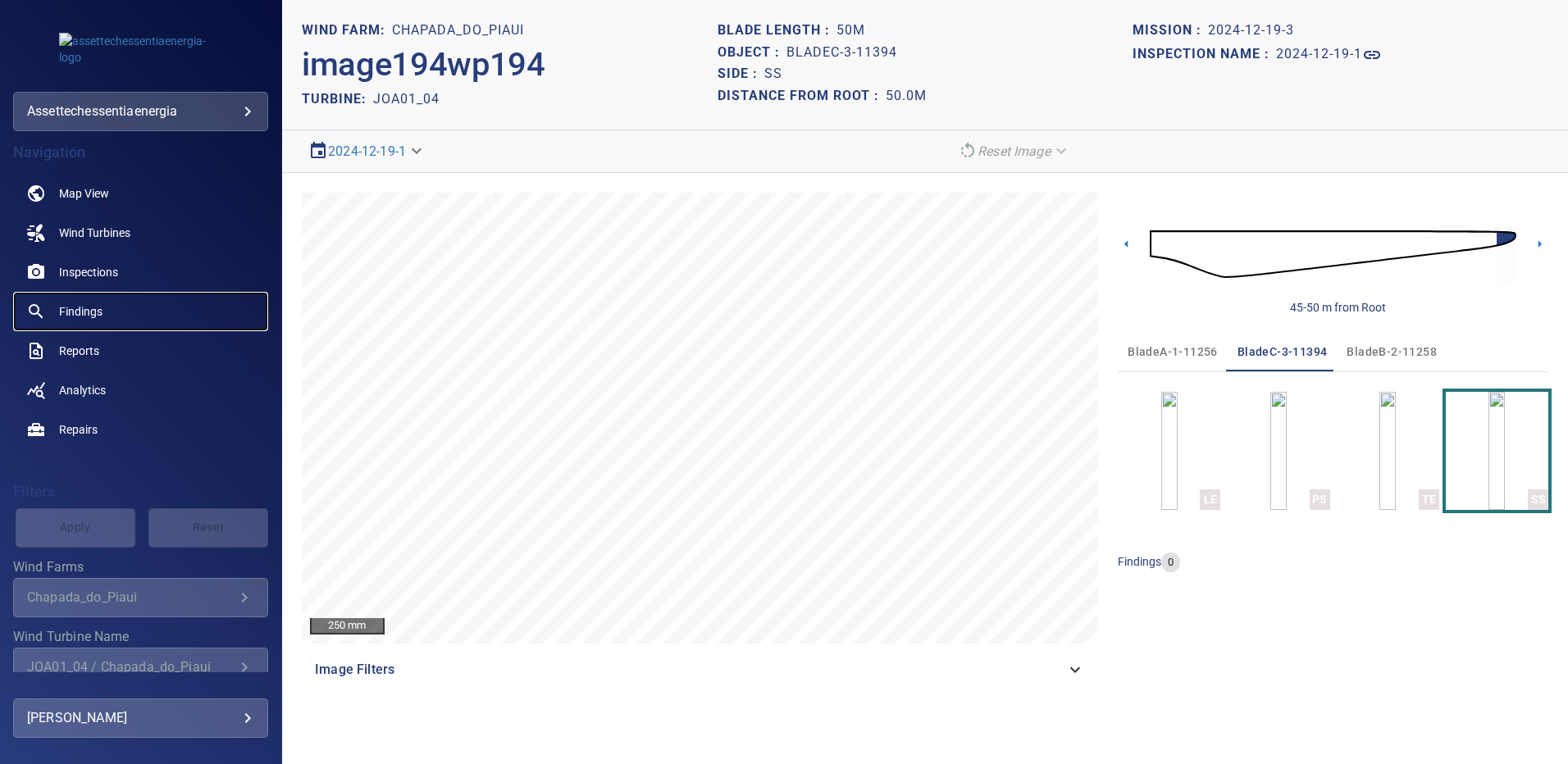
click at [100, 310] on span "Findings" at bounding box center [80, 311] width 43 height 16
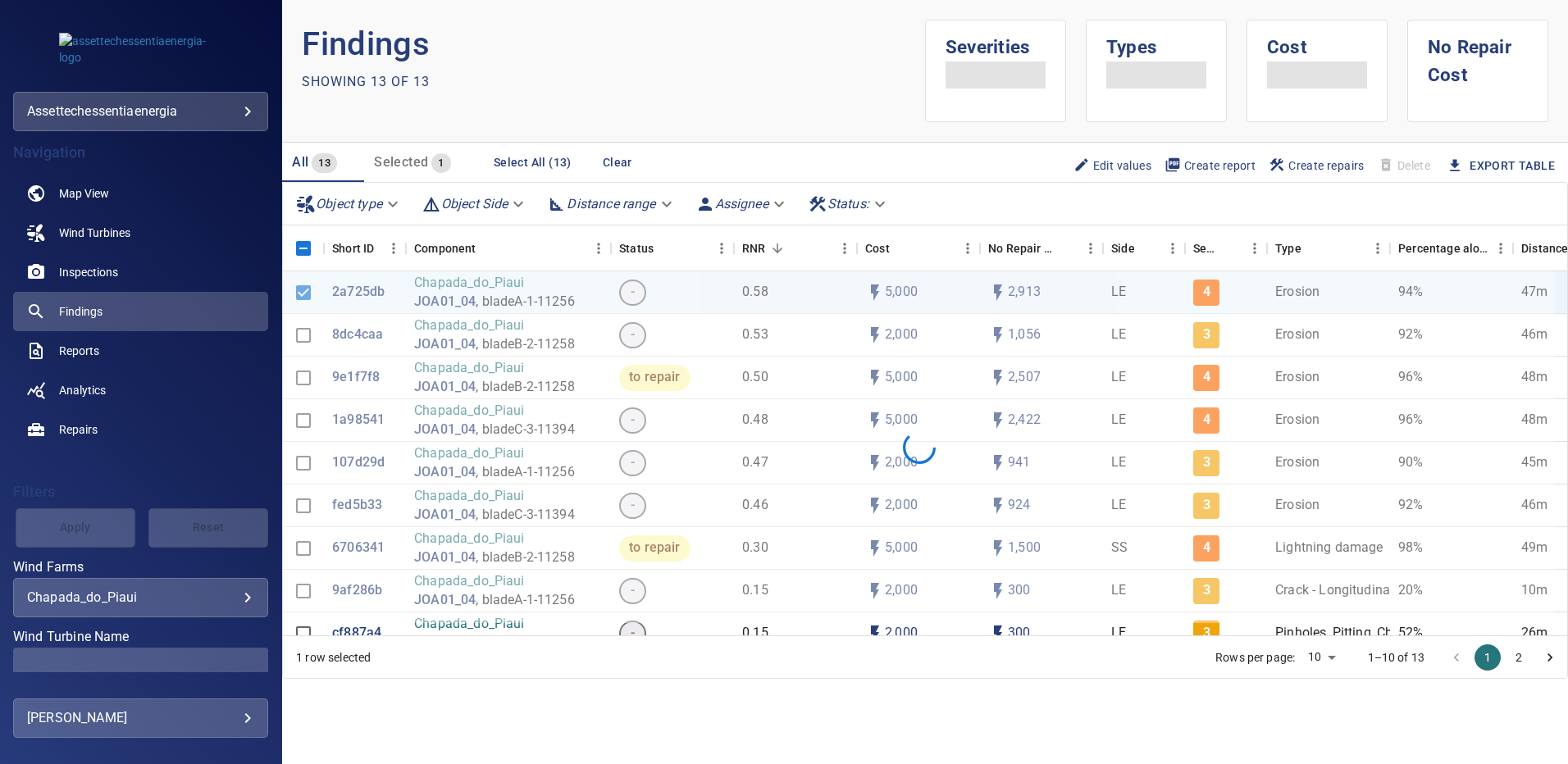
scroll to position [103, 0]
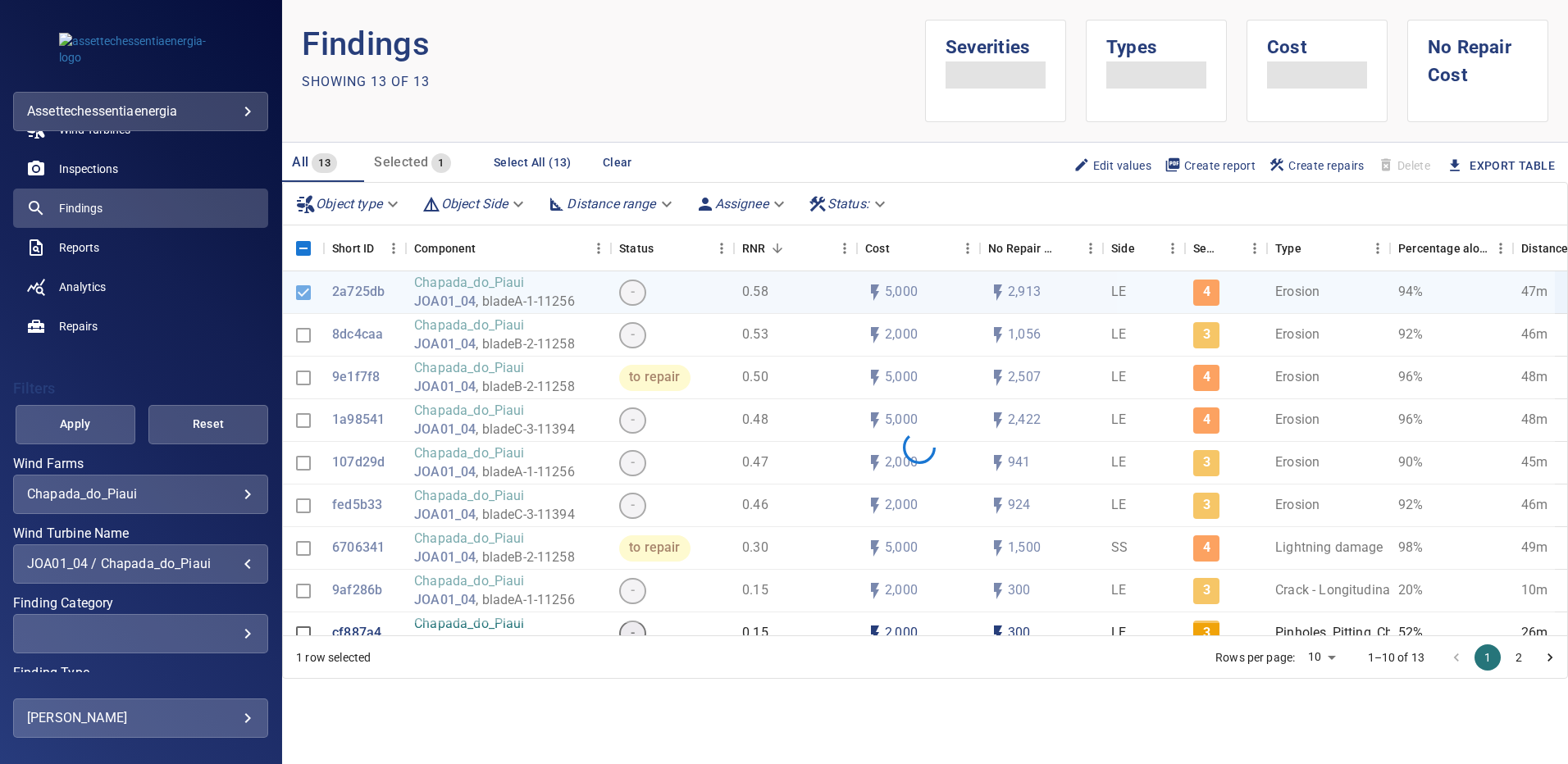
click at [232, 569] on div "JOA01_04 / Chapada_do_Piaui" at bounding box center [140, 564] width 227 height 15
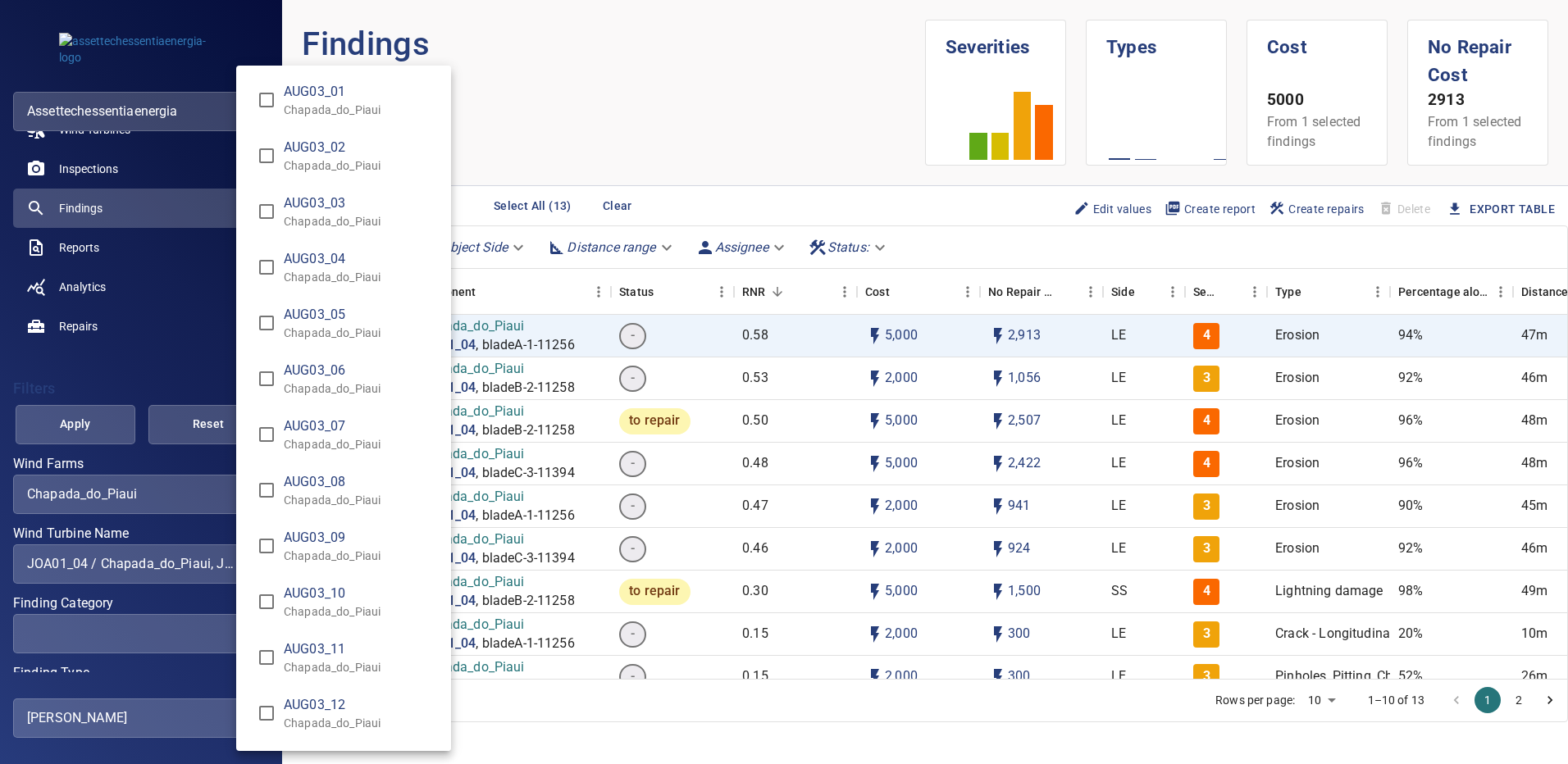
scroll to position [2592, 0]
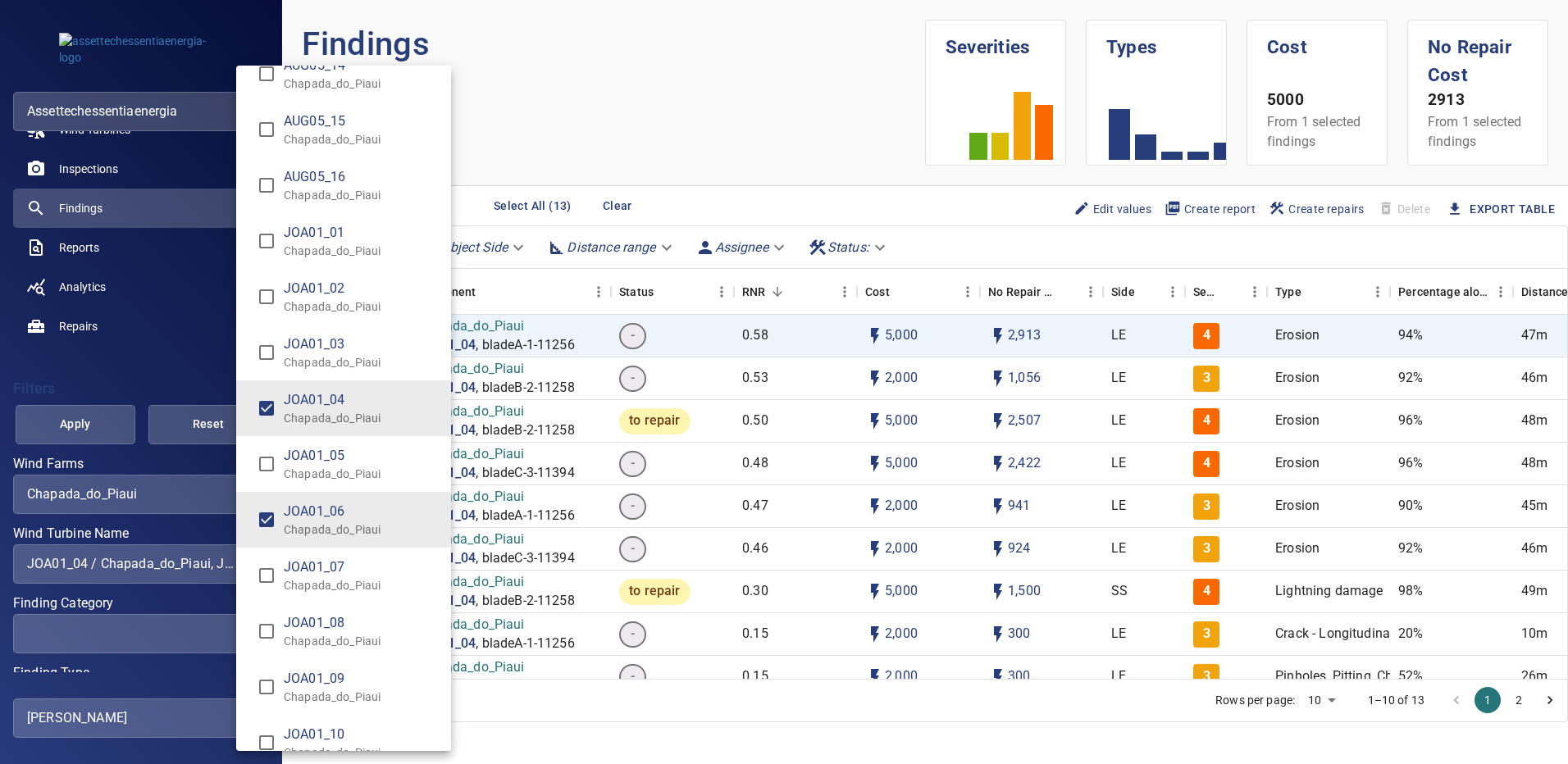
type input "**********"
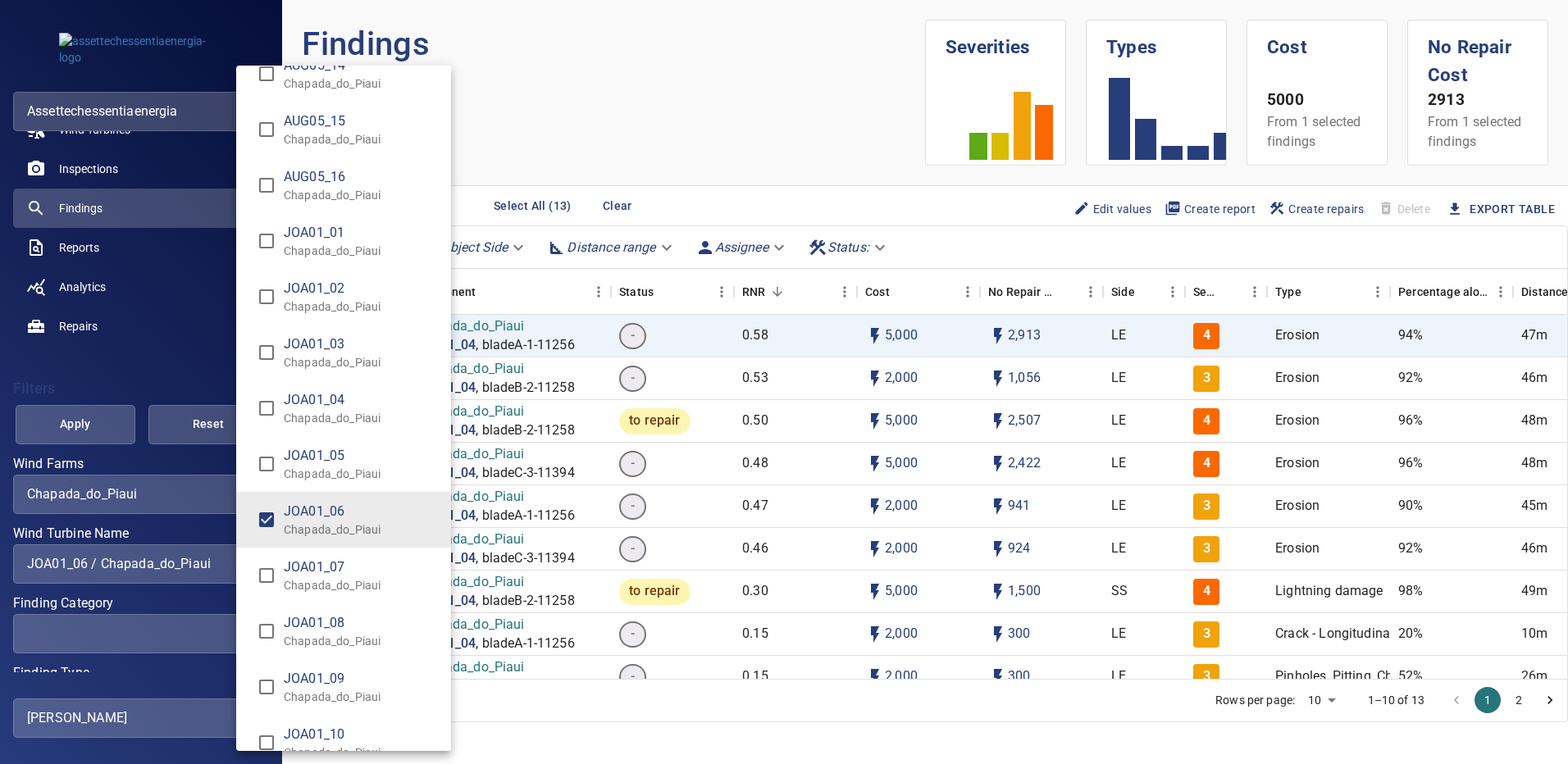
click at [117, 428] on div "Wind Turbine Name" at bounding box center [784, 382] width 1568 height 764
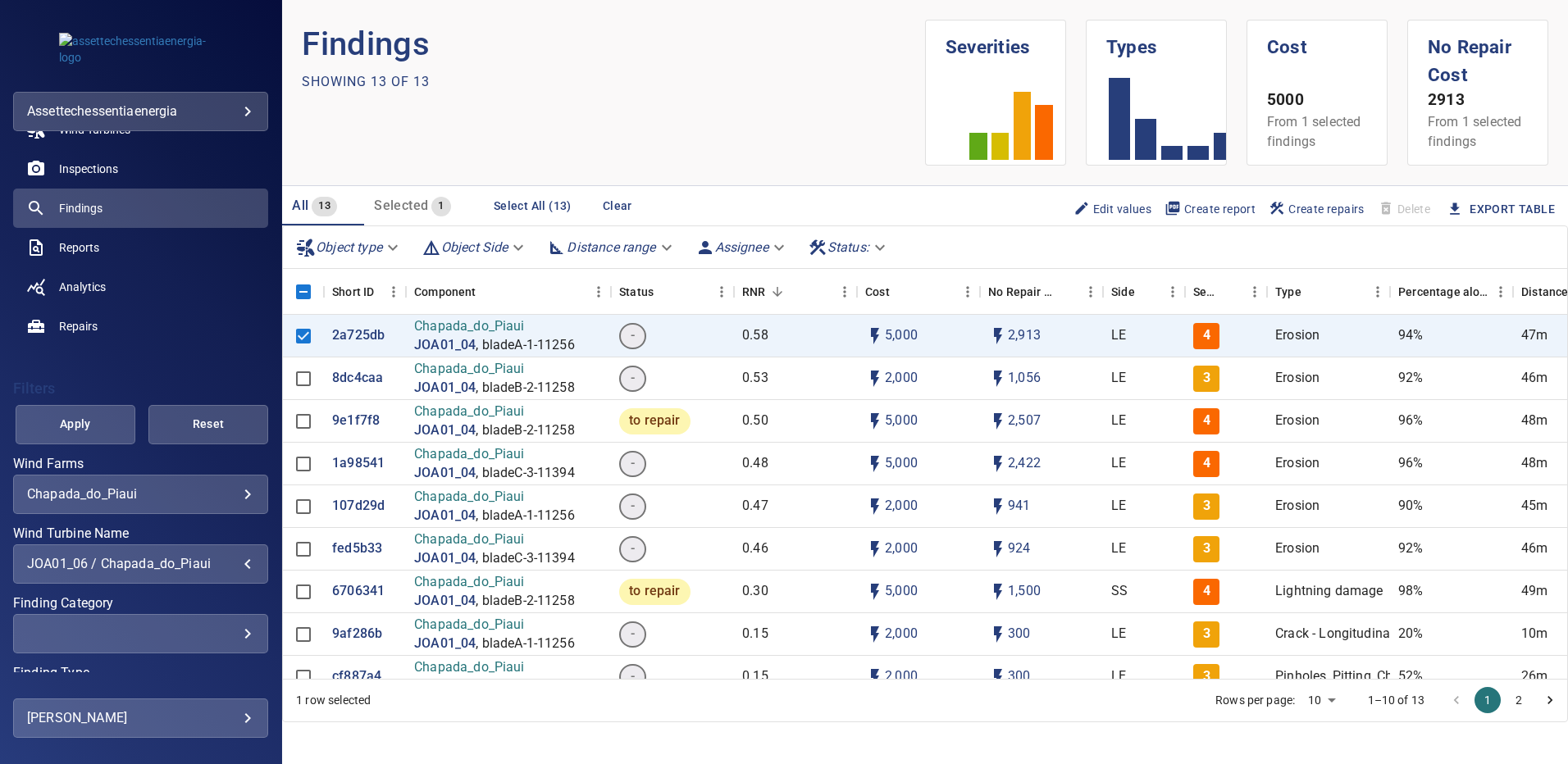
click at [104, 428] on span "Apply" at bounding box center [75, 424] width 79 height 20
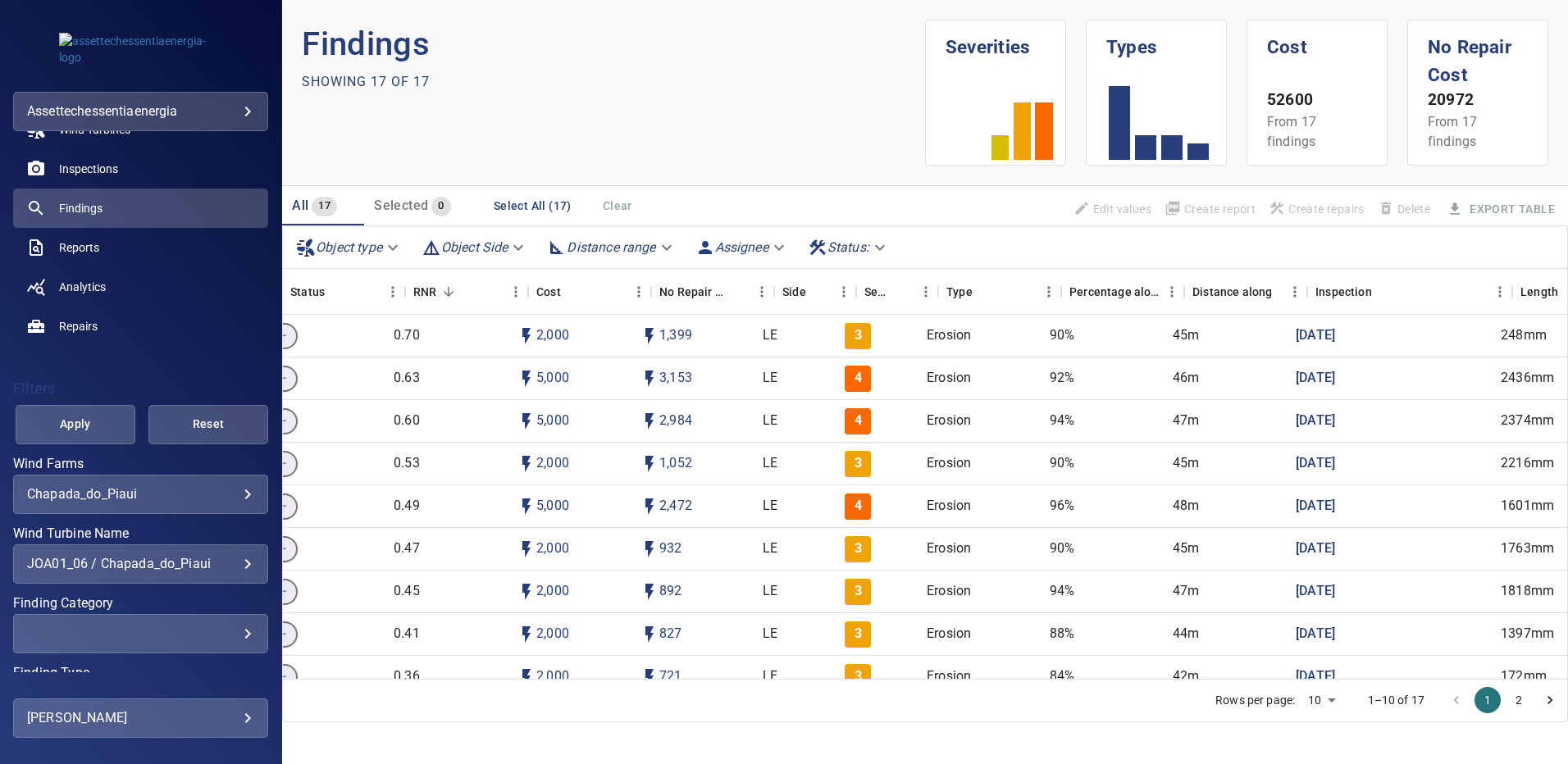
scroll to position [0, 0]
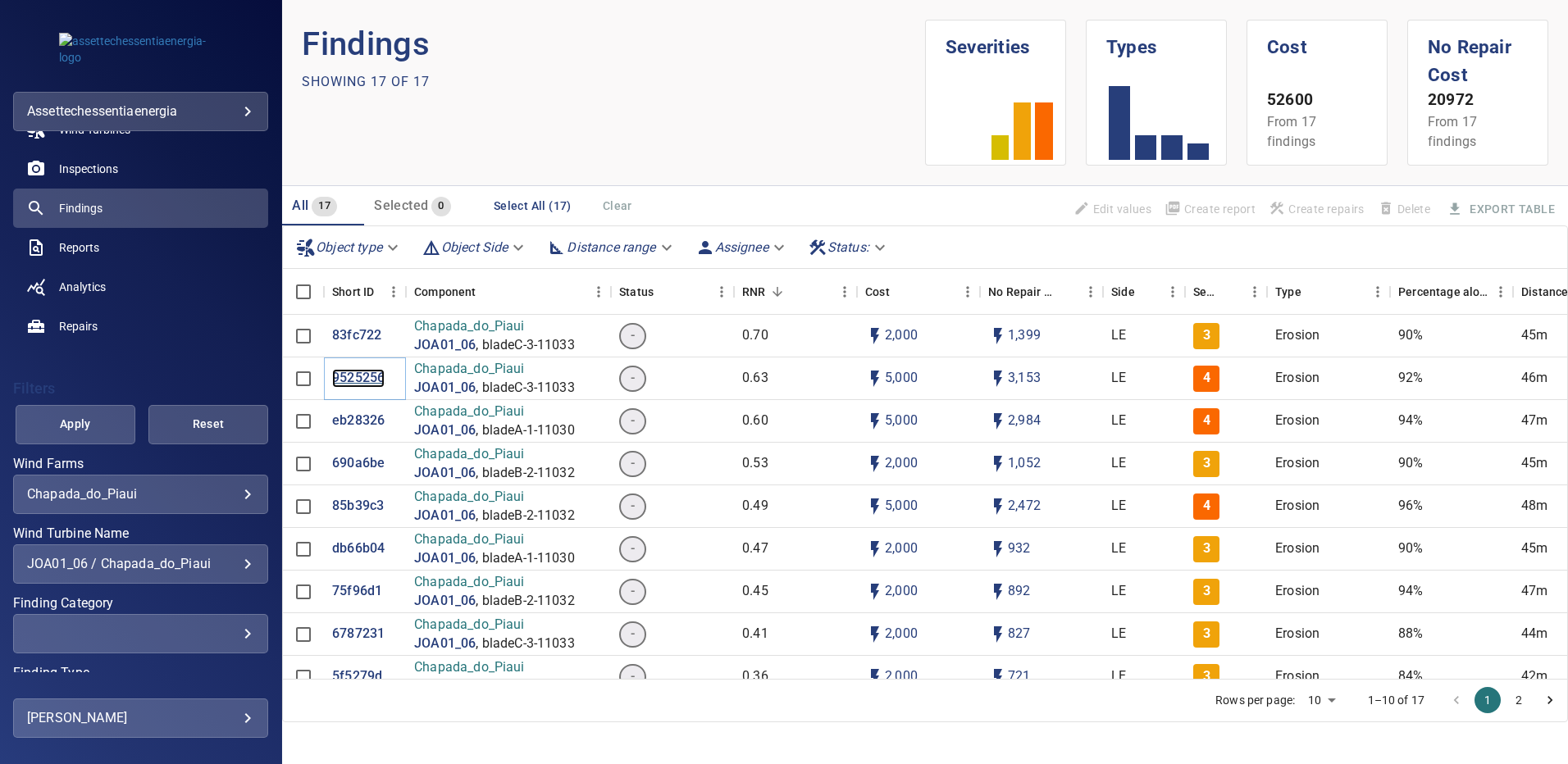
click at [356, 374] on p "9525256" at bounding box center [358, 379] width 52 height 19
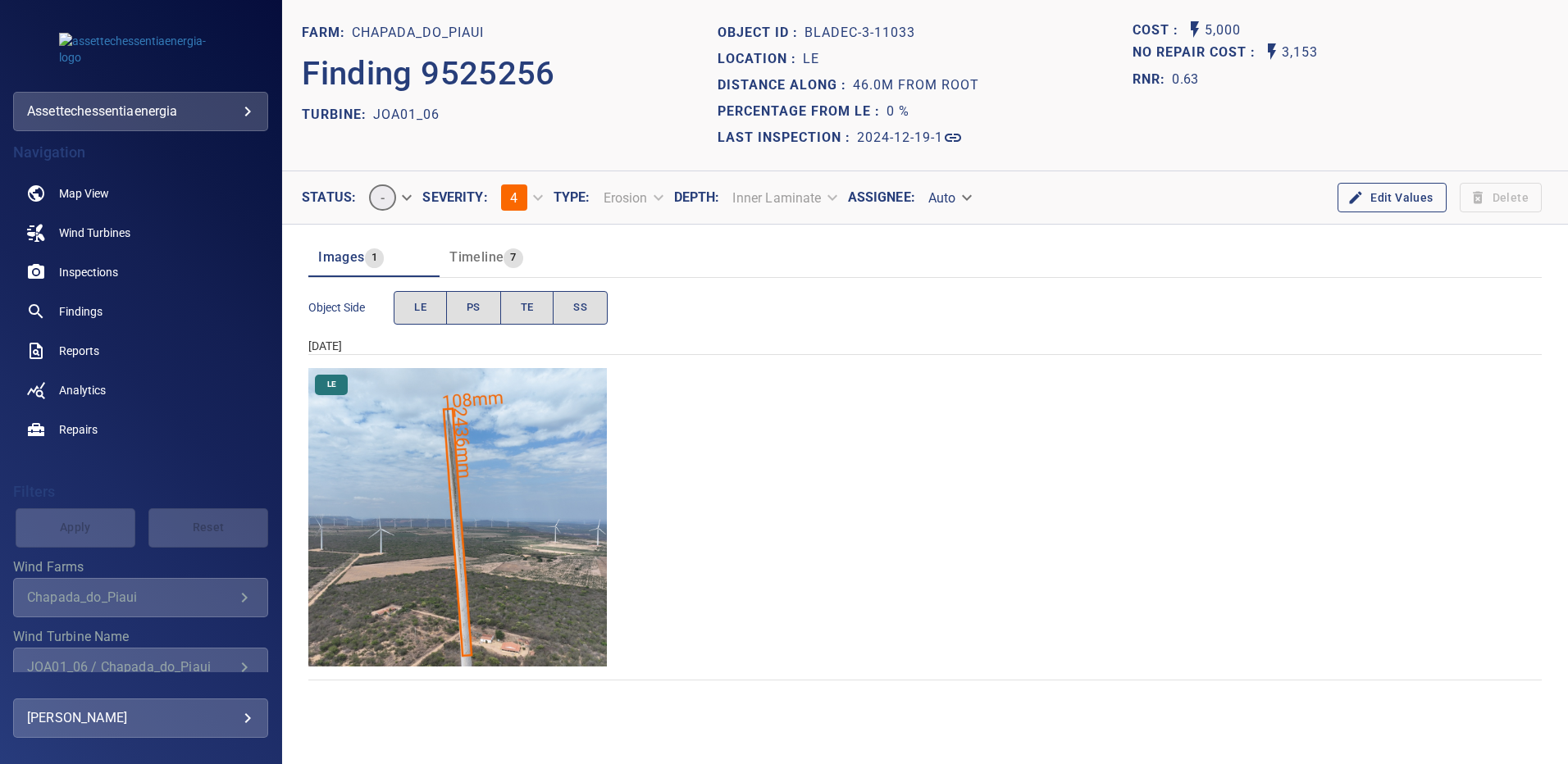
click at [411, 413] on img "Chapada_do_Piaui/JOA01_06/2024-12-19-1/2024-12-19-3/image159wp159.jpg" at bounding box center [457, 517] width 299 height 298
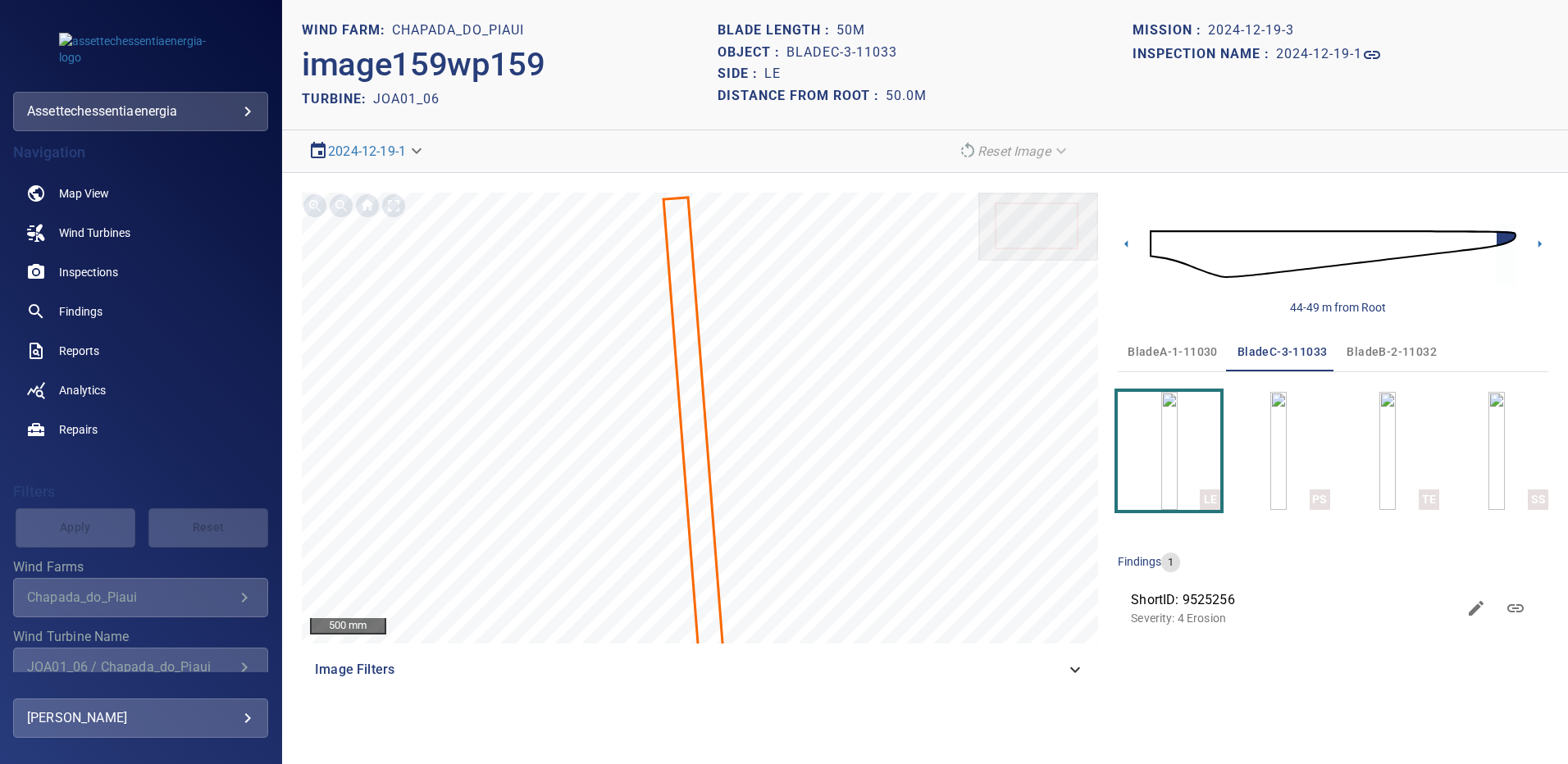
click at [1181, 347] on span "bladeA-1-11030" at bounding box center [1173, 352] width 90 height 20
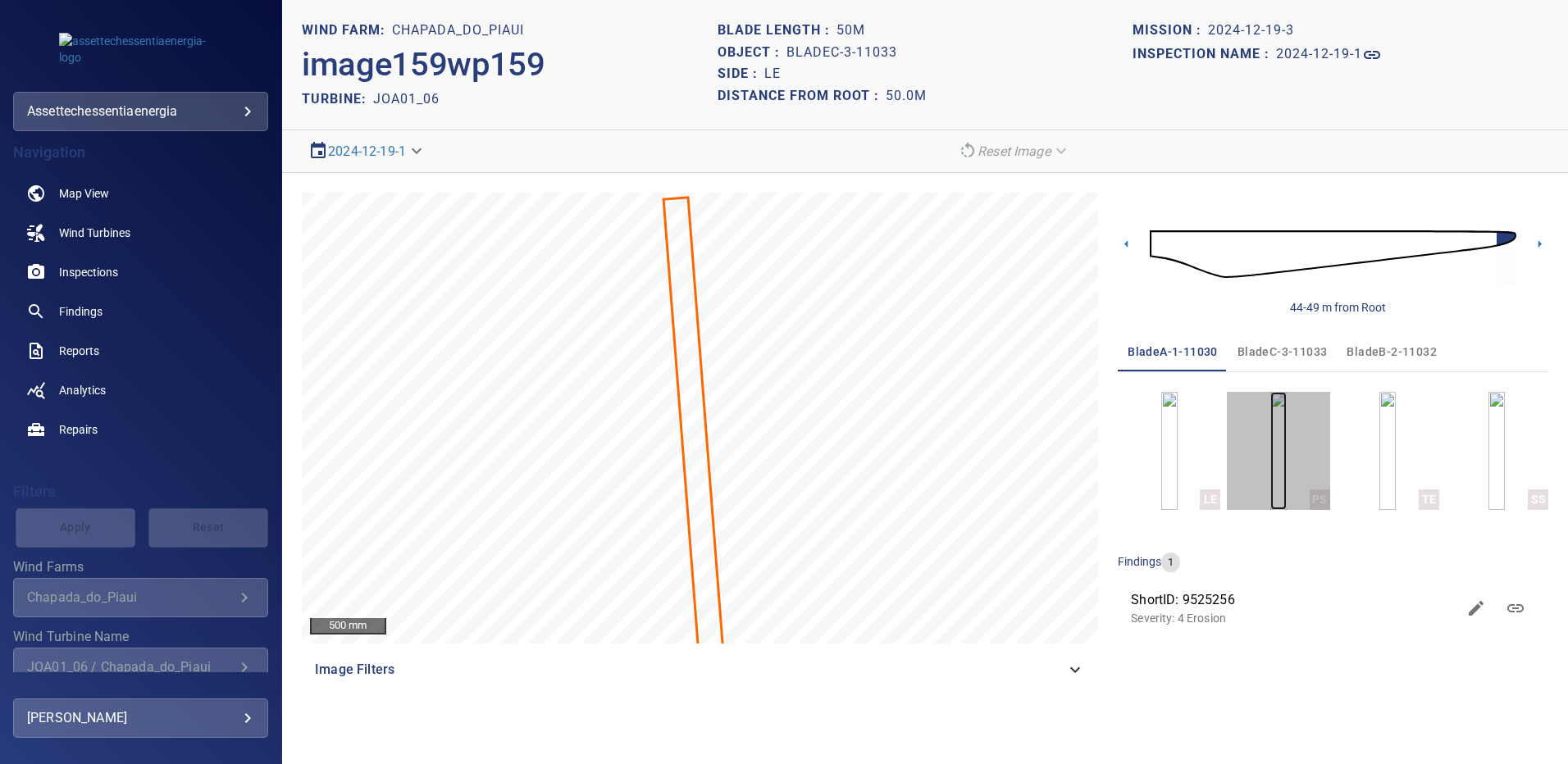
click at [1270, 463] on img "button" at bounding box center [1278, 451] width 16 height 118
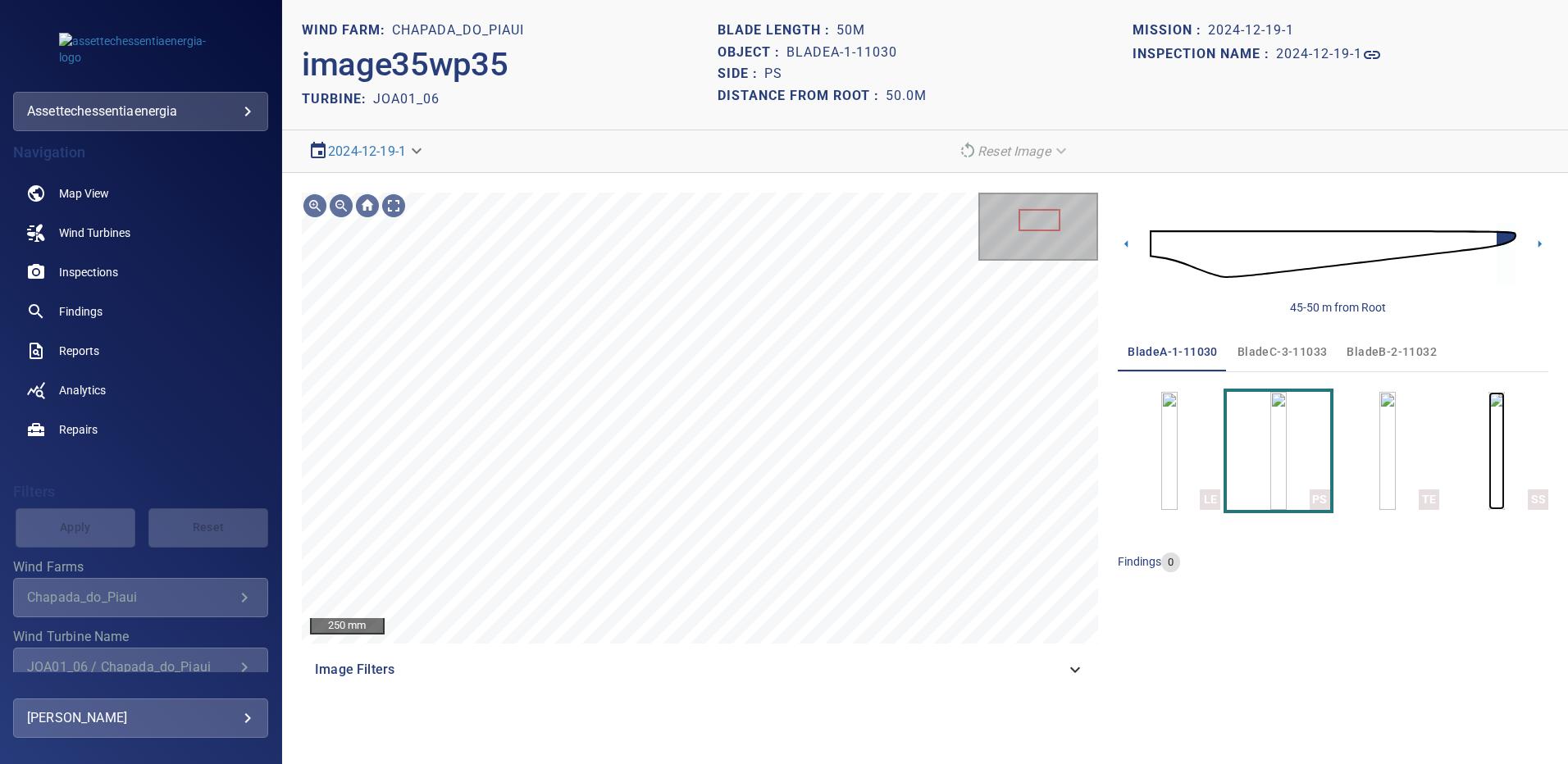
click at [1489, 458] on img "button" at bounding box center [1497, 451] width 16 height 118
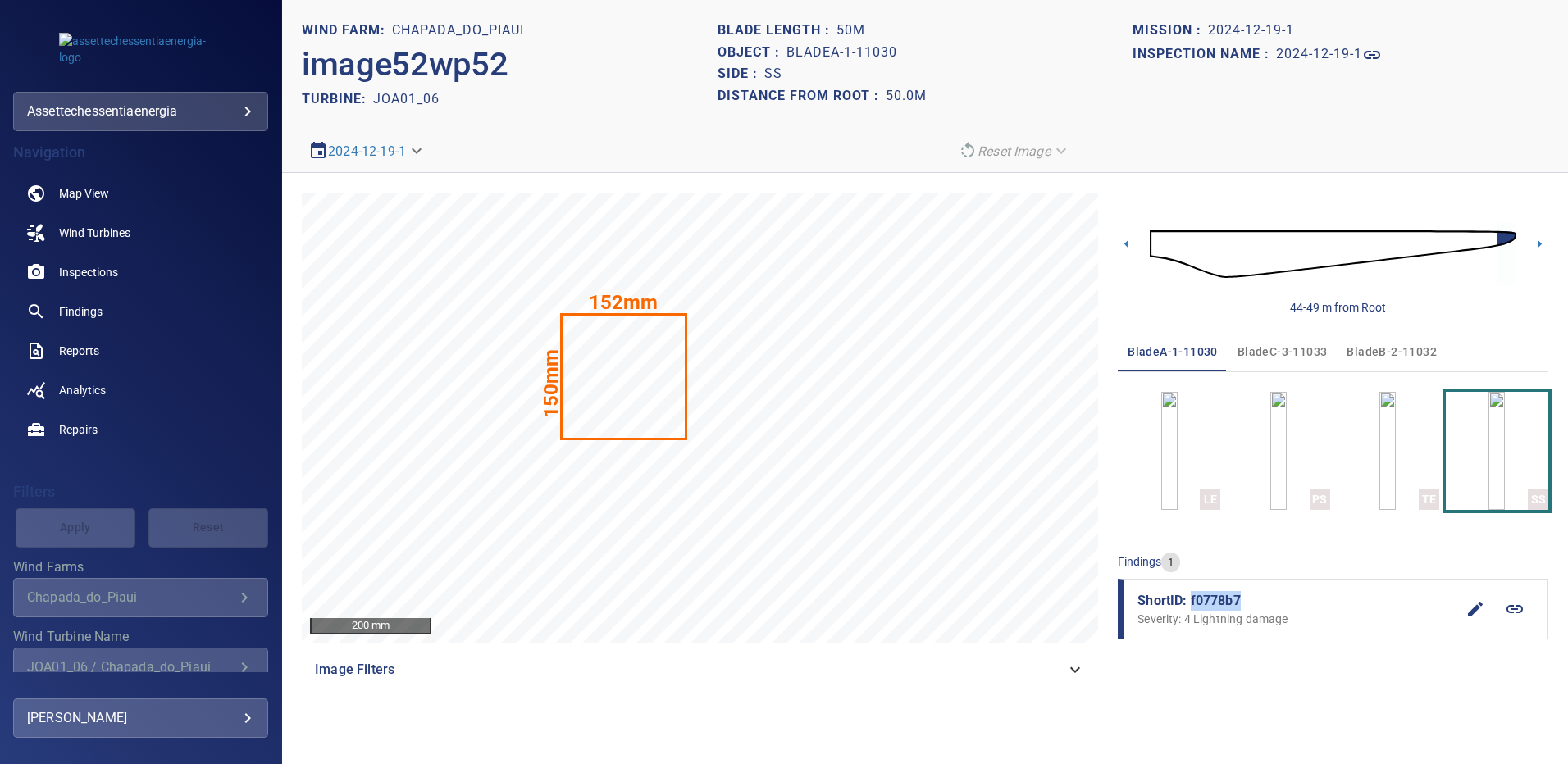
drag, startPoint x: 1210, startPoint y: 601, endPoint x: 1190, endPoint y: 600, distance: 20.0
click at [1190, 600] on span "ShortID: f0778b7" at bounding box center [1297, 601] width 318 height 19
copy span "f0778b7"
click at [1369, 353] on span "bladeB-2-11032" at bounding box center [1391, 352] width 90 height 20
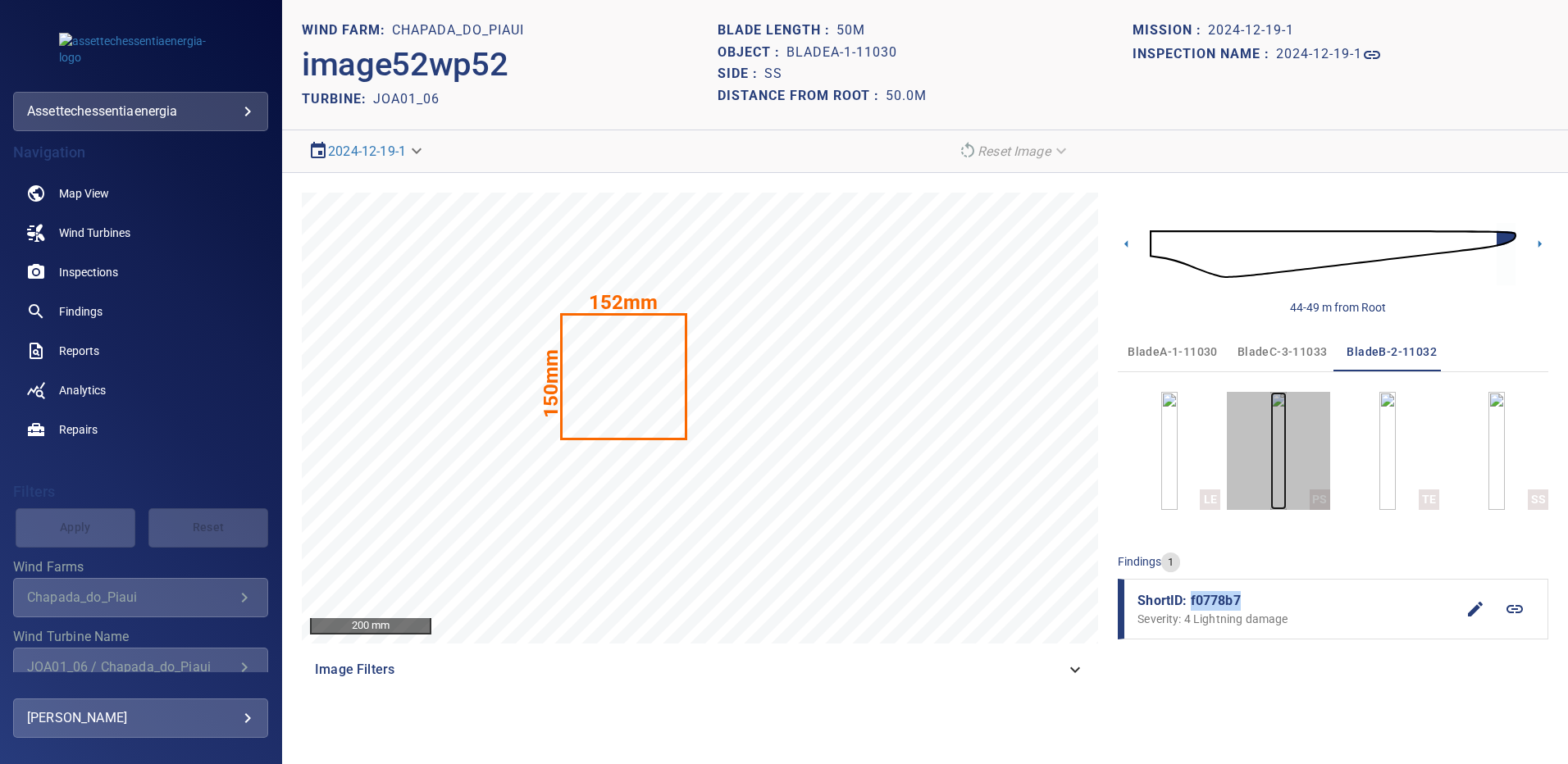
click at [1270, 464] on img "button" at bounding box center [1278, 451] width 16 height 118
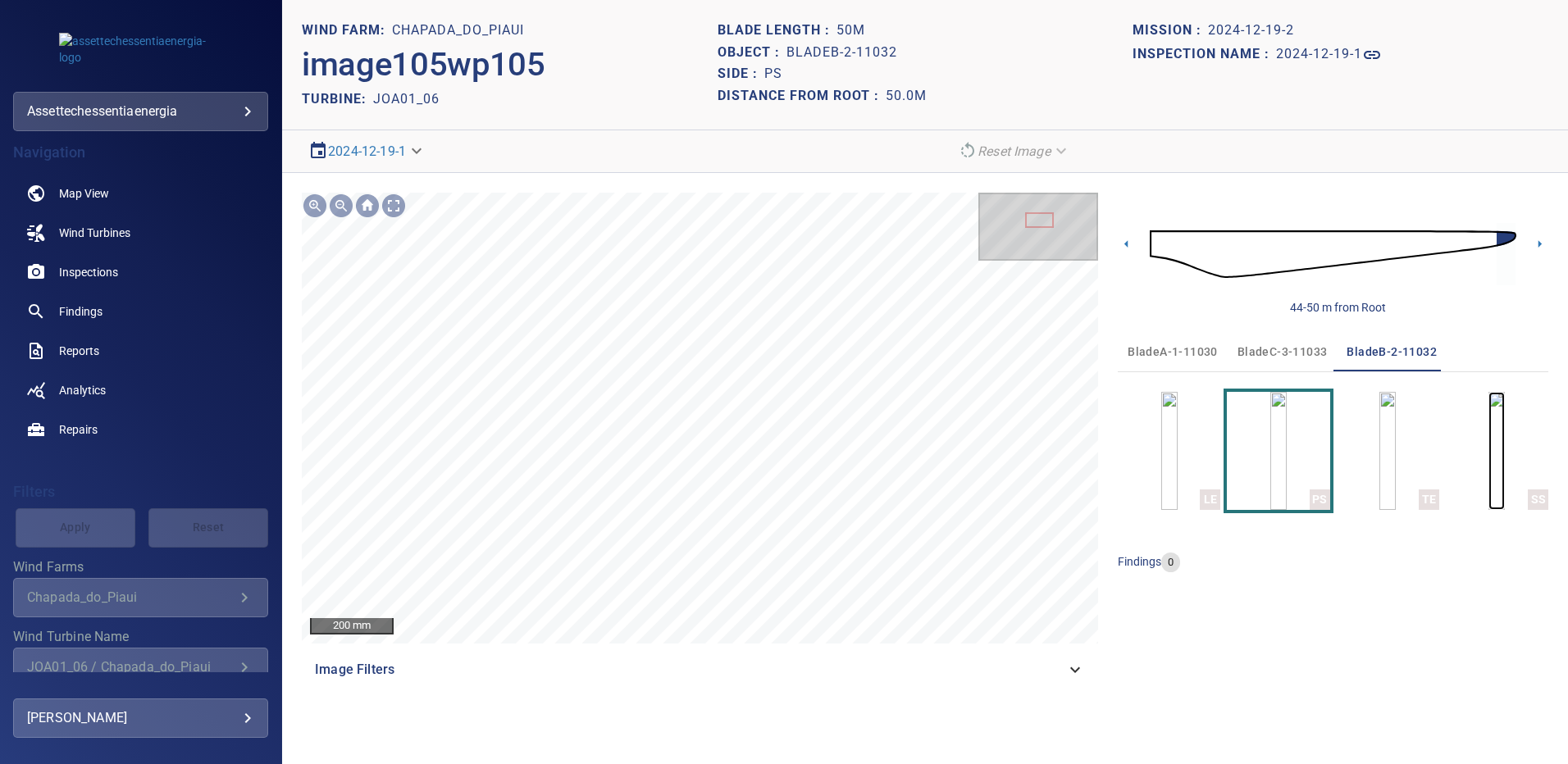
click at [1493, 454] on img "button" at bounding box center [1497, 451] width 16 height 118
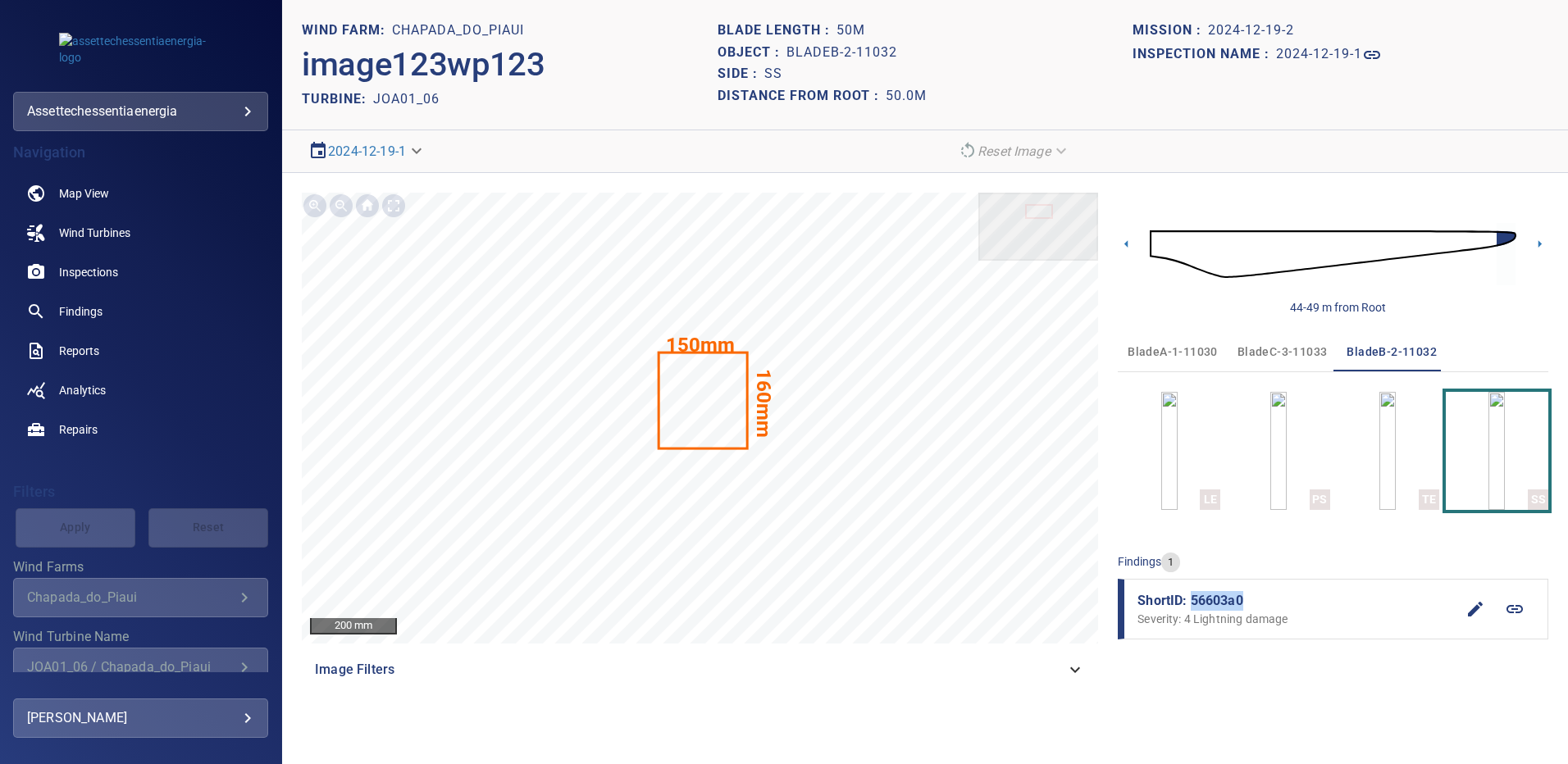
drag, startPoint x: 1247, startPoint y: 599, endPoint x: 1192, endPoint y: 603, distance: 55.1
click at [1192, 603] on span "ShortID: 56603a0" at bounding box center [1297, 601] width 318 height 19
copy span "56603a0"
click at [1257, 347] on span "bladeC-3-11033" at bounding box center [1282, 352] width 90 height 20
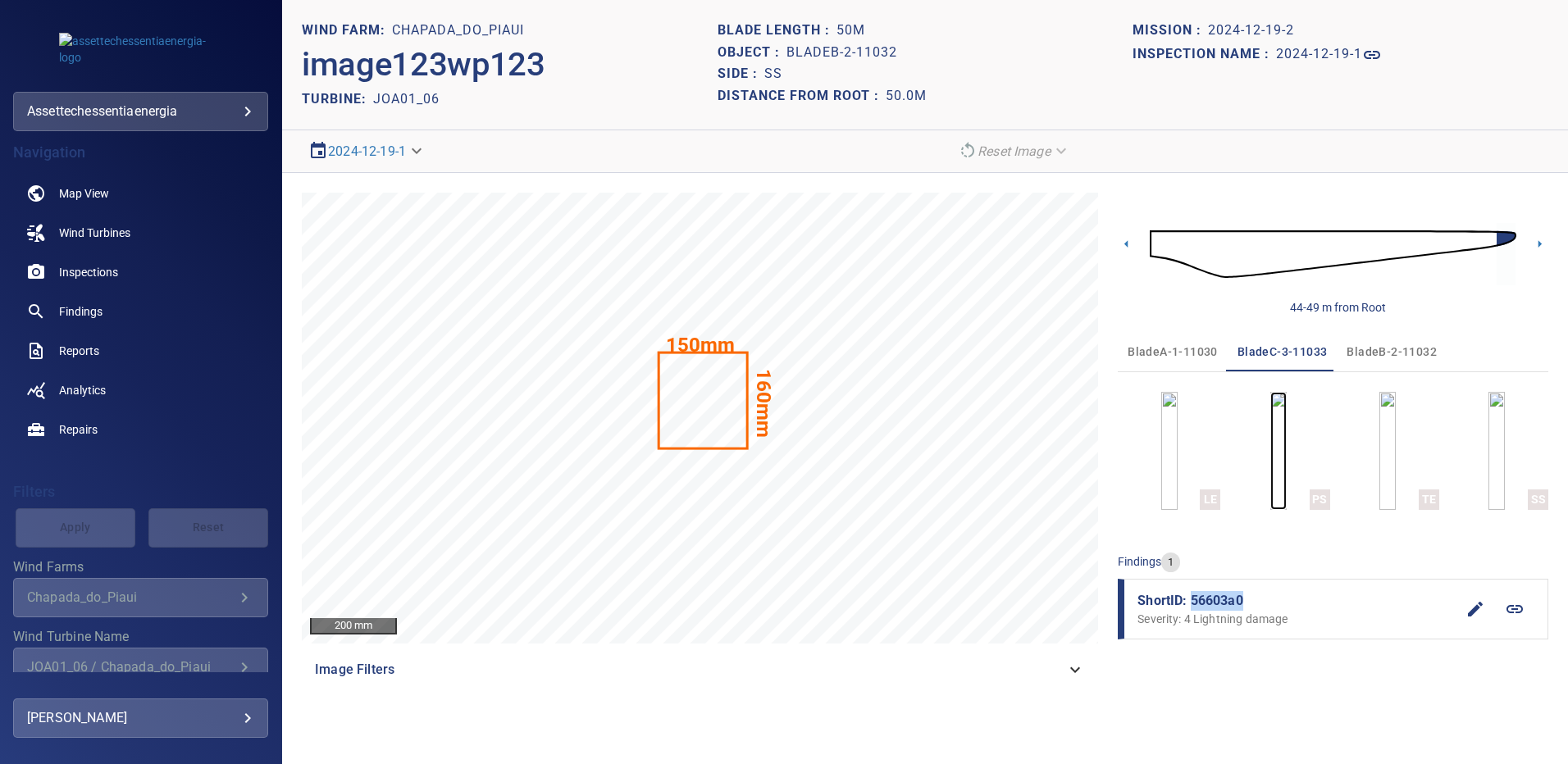
click at [1272, 440] on img "button" at bounding box center [1278, 451] width 16 height 118
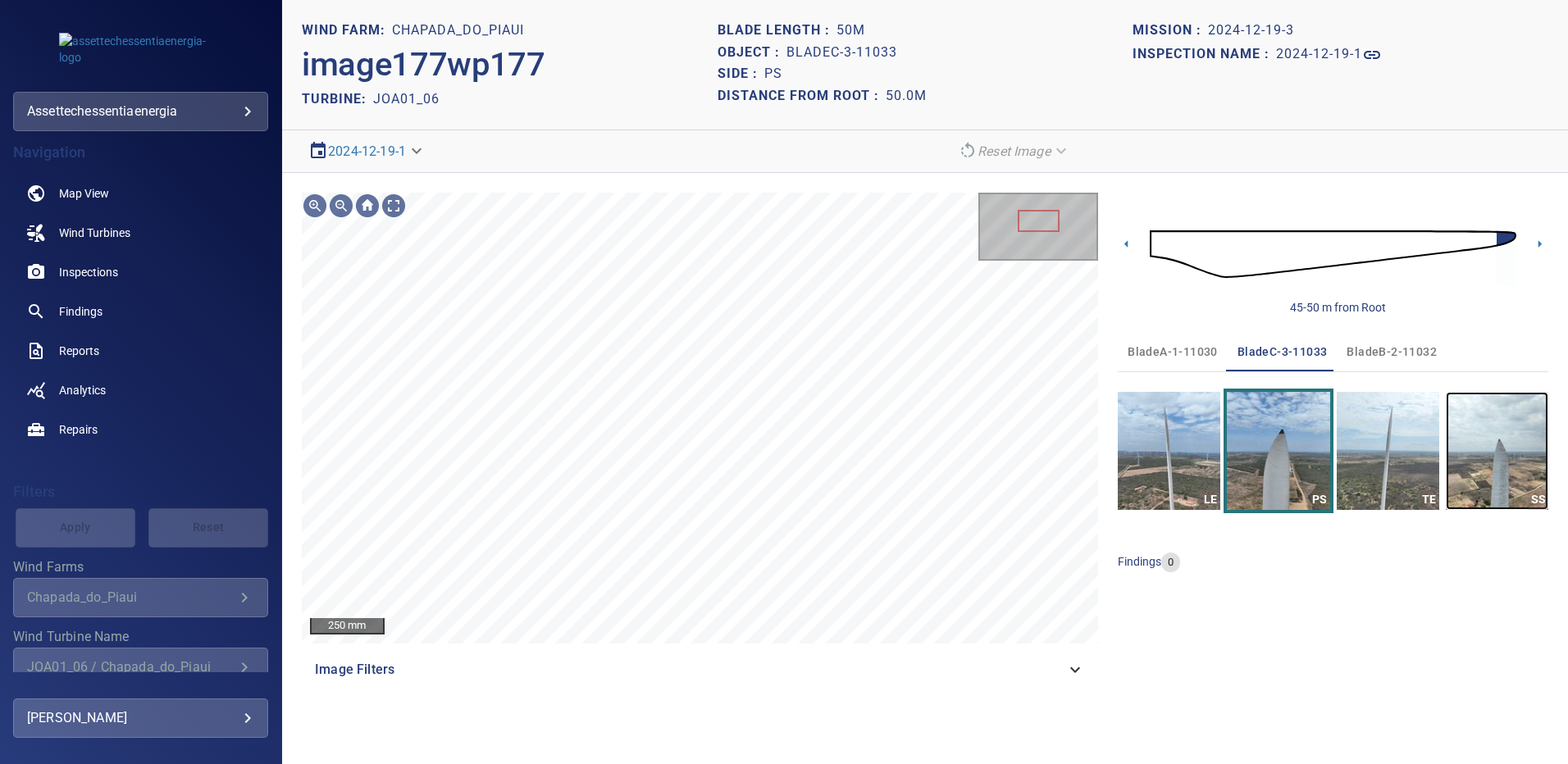
click at [1503, 436] on img "button" at bounding box center [1497, 451] width 102 height 118
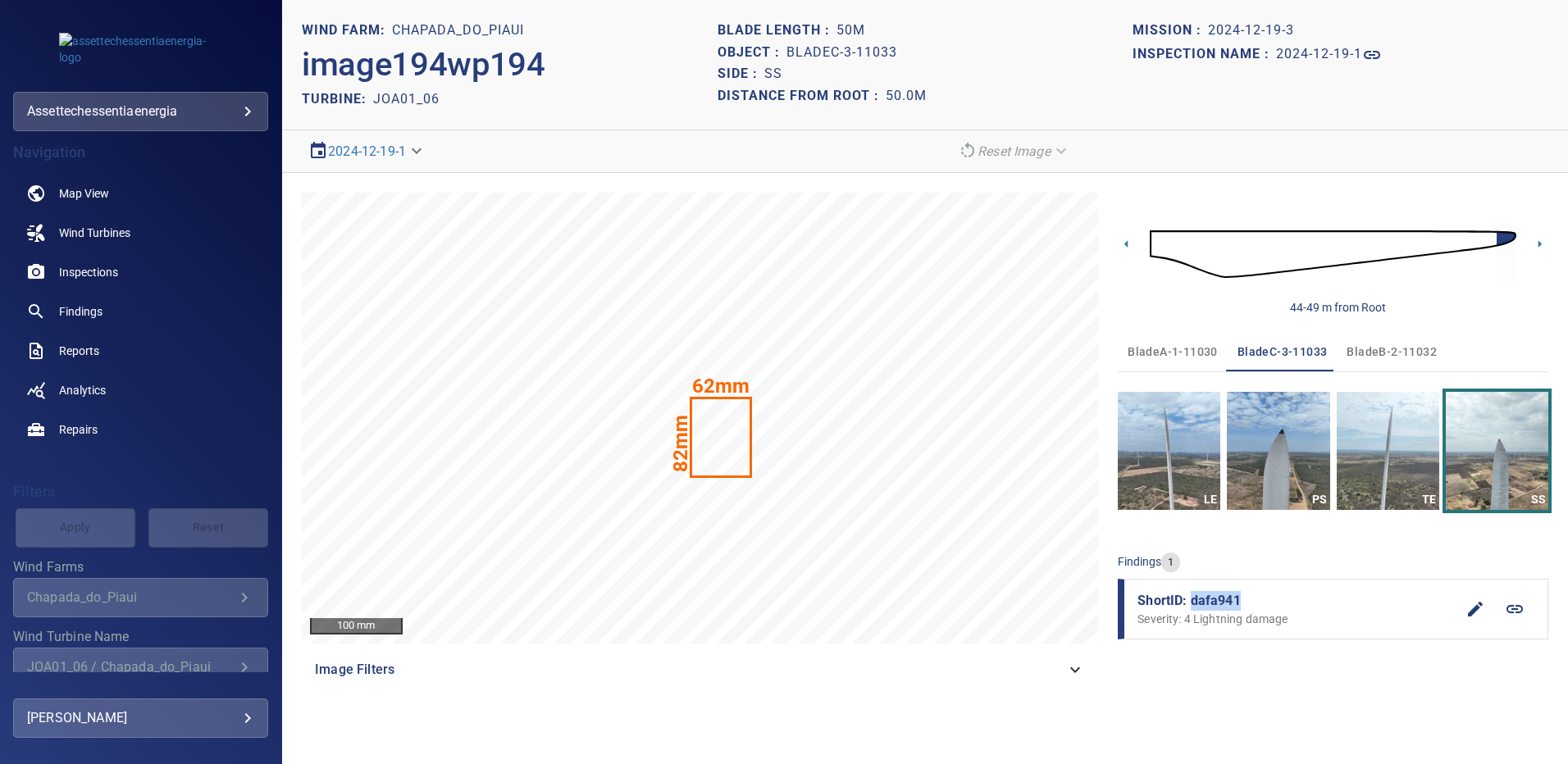
drag, startPoint x: 1240, startPoint y: 600, endPoint x: 1193, endPoint y: 597, distance: 47.1
click at [1193, 597] on span "ShortID: dafa941" at bounding box center [1297, 601] width 318 height 19
copy span "dafa941"
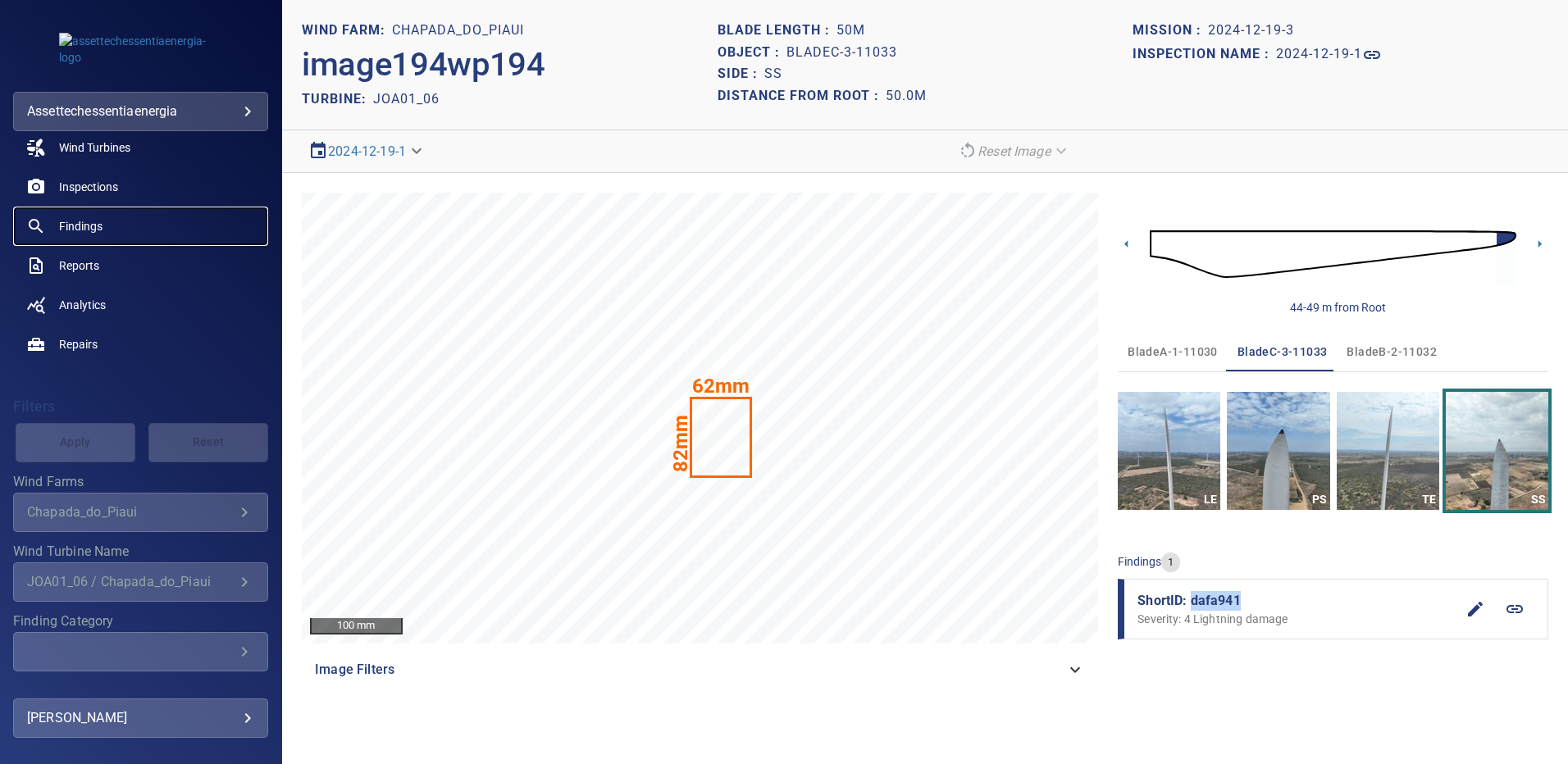
click at [100, 229] on span "Findings" at bounding box center [80, 226] width 43 height 16
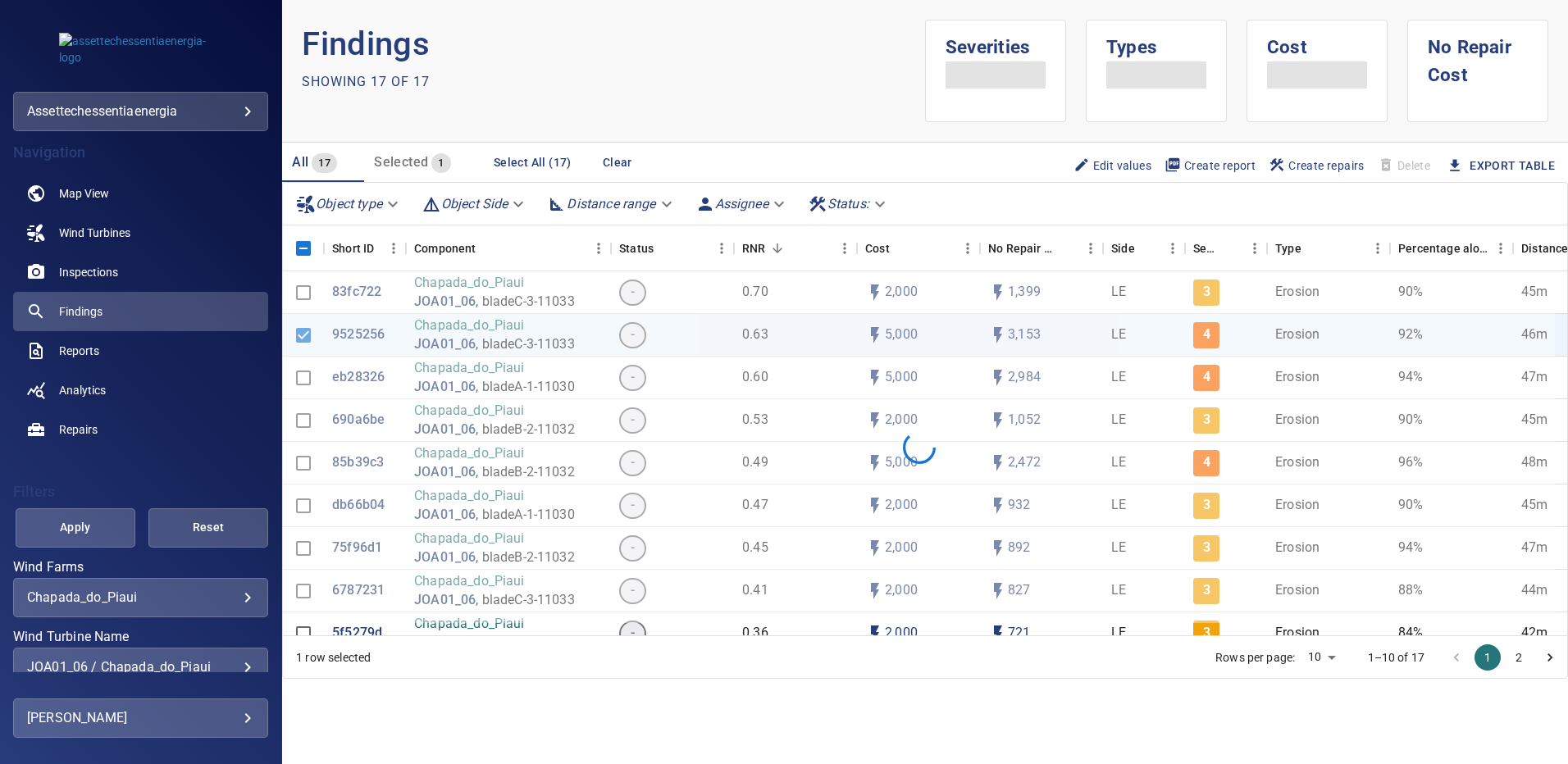
click at [237, 609] on div "**********" at bounding box center [141, 700] width 255 height 279
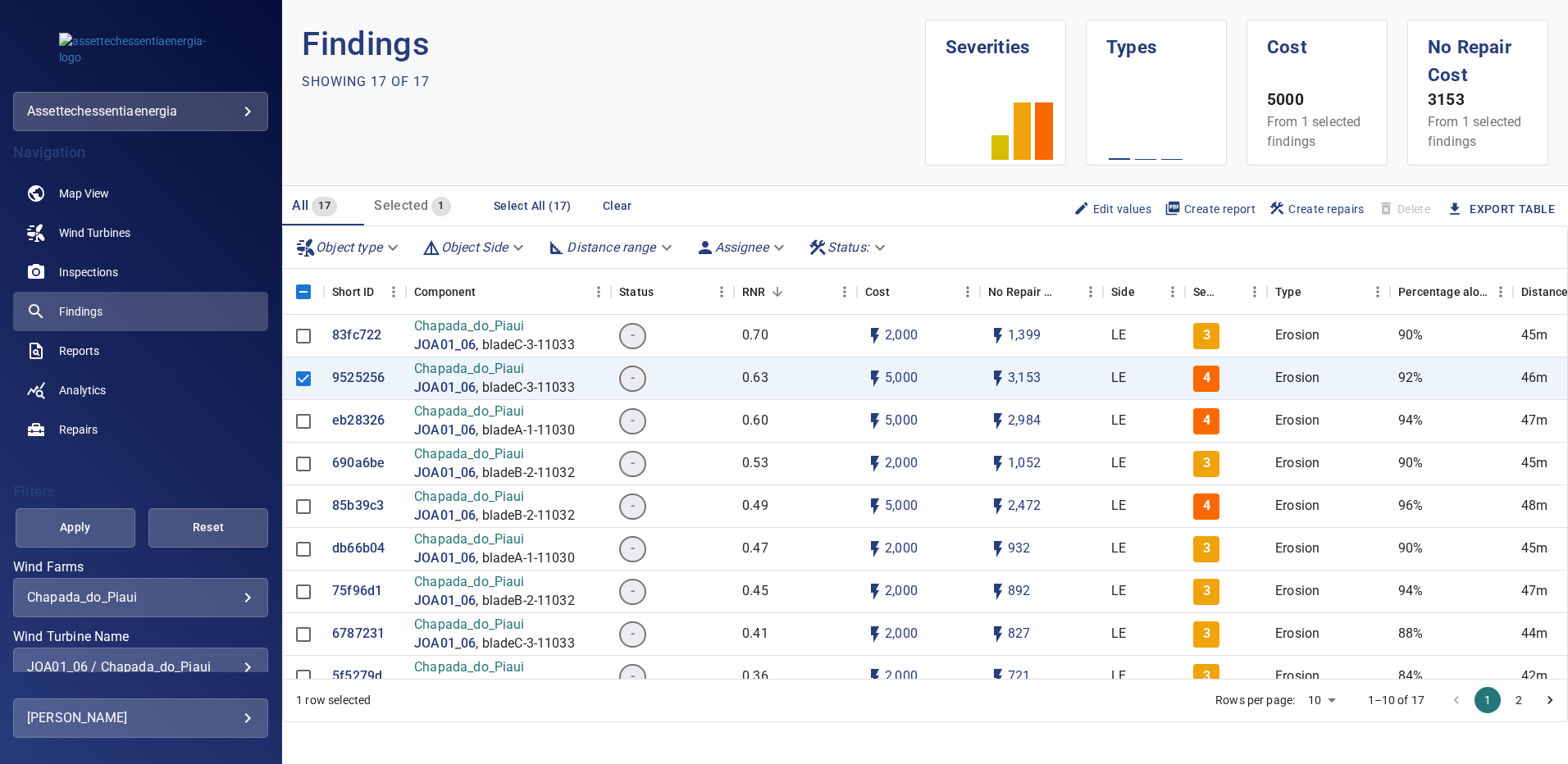
scroll to position [58, 0]
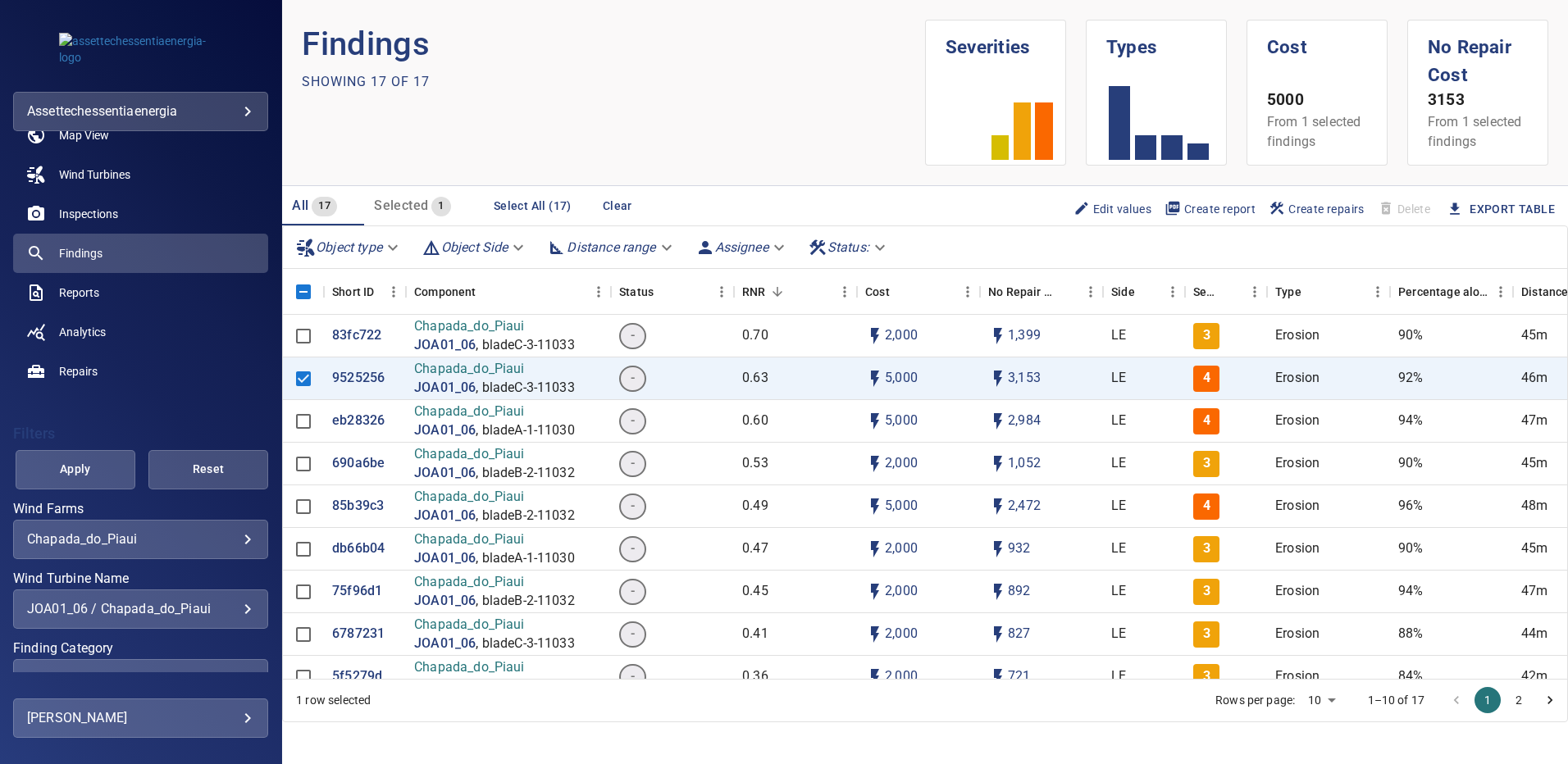
click at [237, 608] on div "JOA01_06 / Chapada_do_Piaui" at bounding box center [140, 608] width 227 height 15
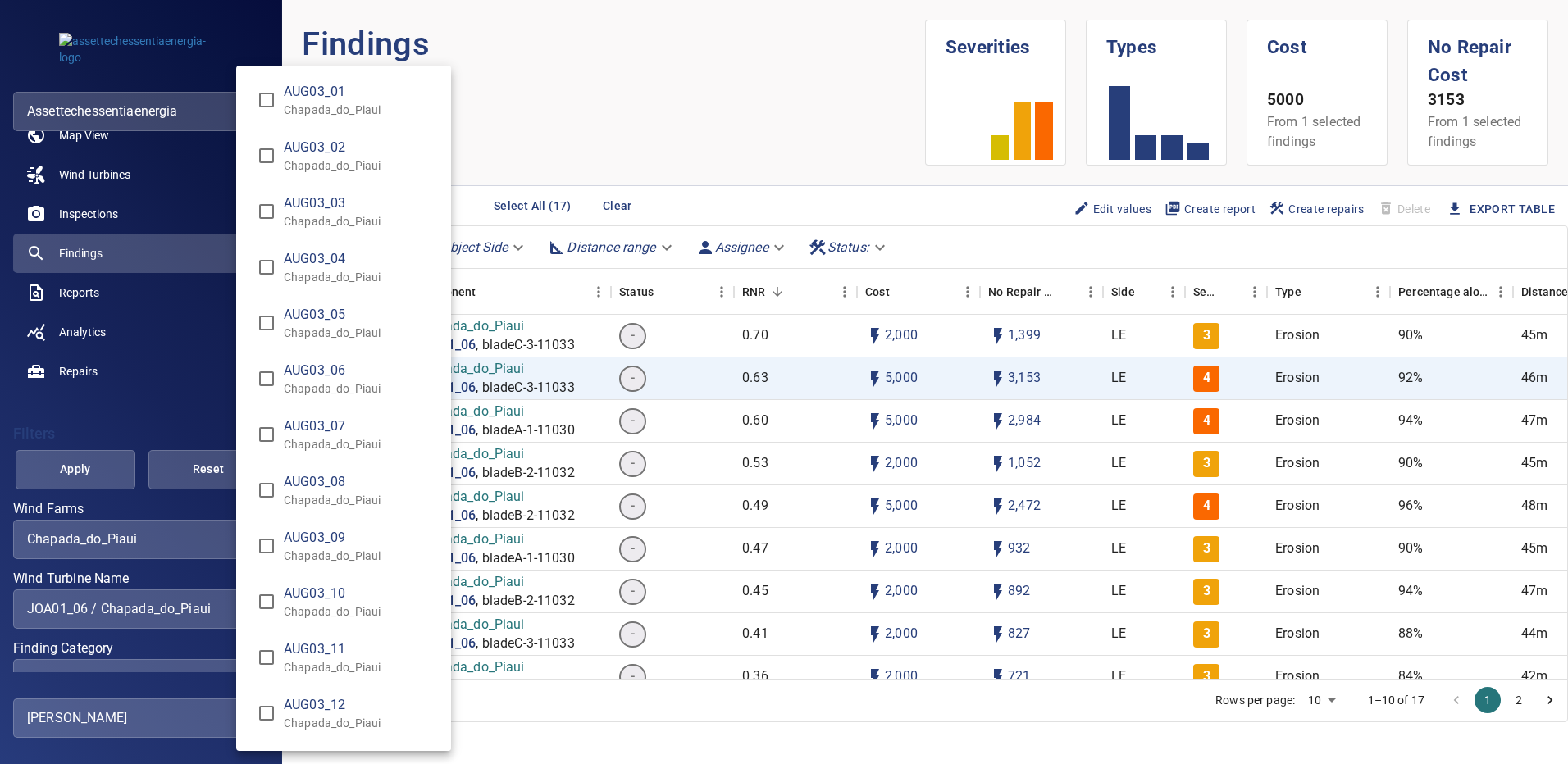
scroll to position [2704, 0]
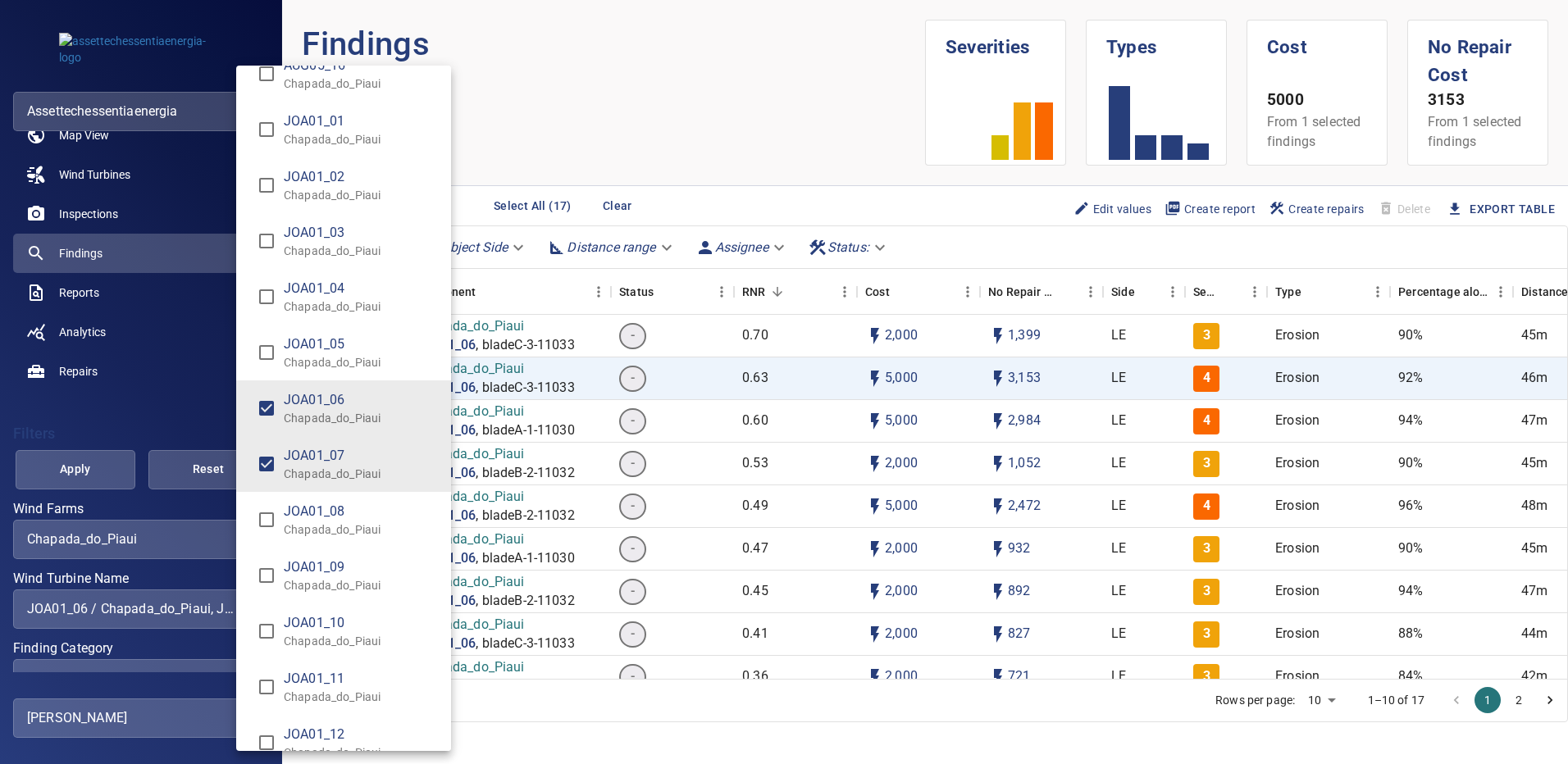
type input "**********"
click at [57, 466] on div "Wind Turbine Name" at bounding box center [784, 382] width 1568 height 764
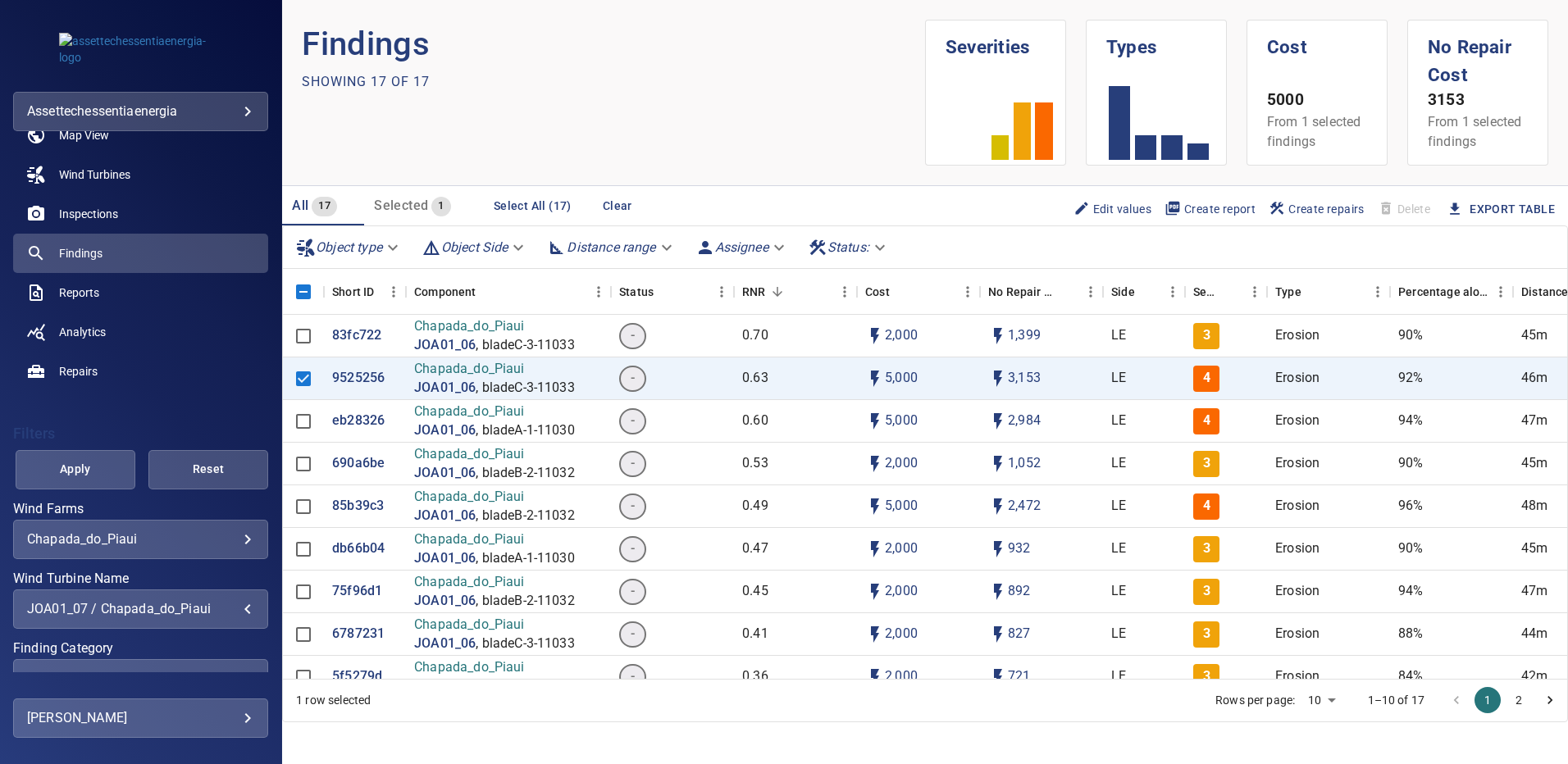
click at [80, 476] on span "Apply" at bounding box center [75, 469] width 79 height 20
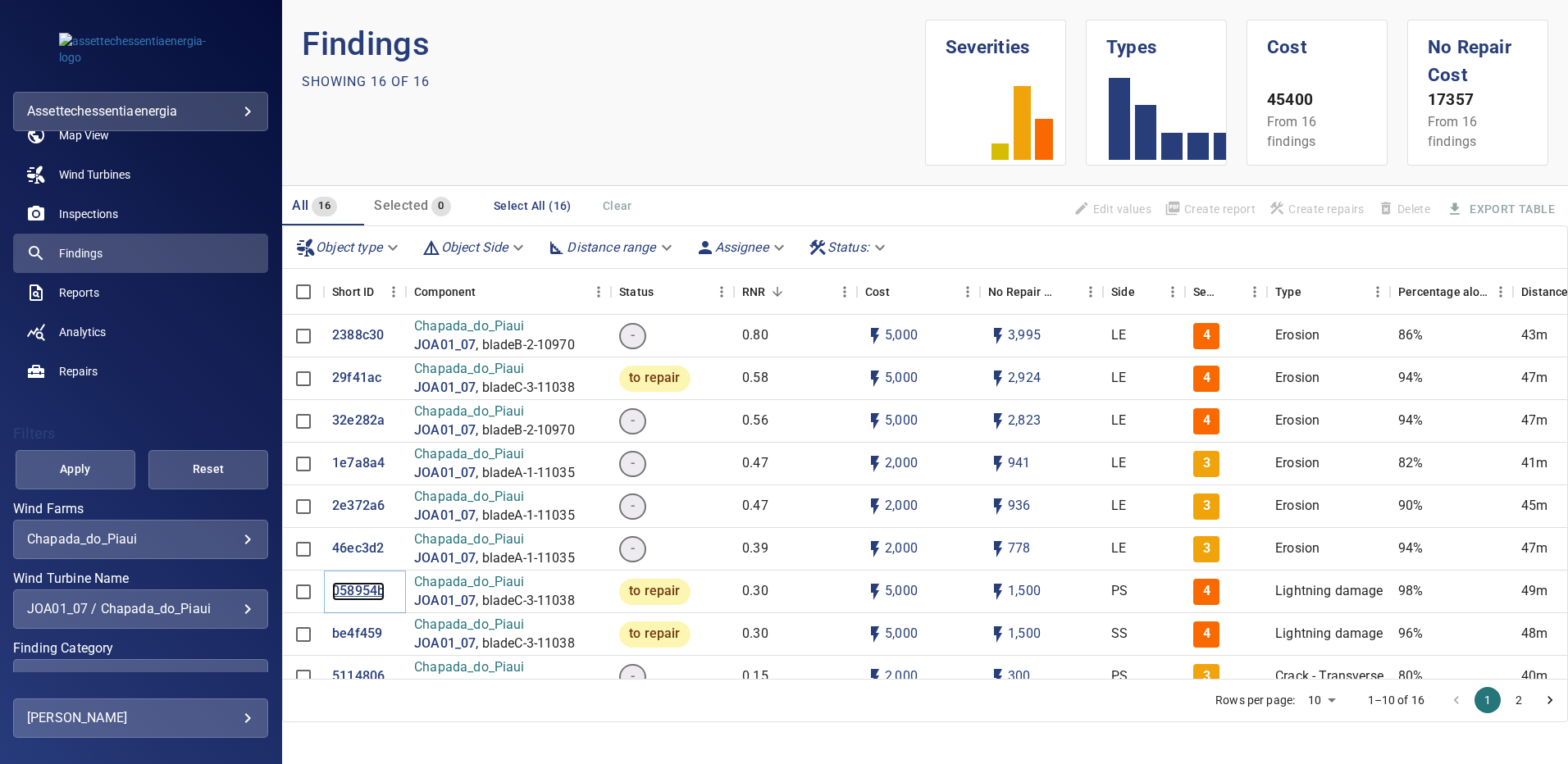
click at [354, 590] on p "058954b" at bounding box center [358, 592] width 52 height 19
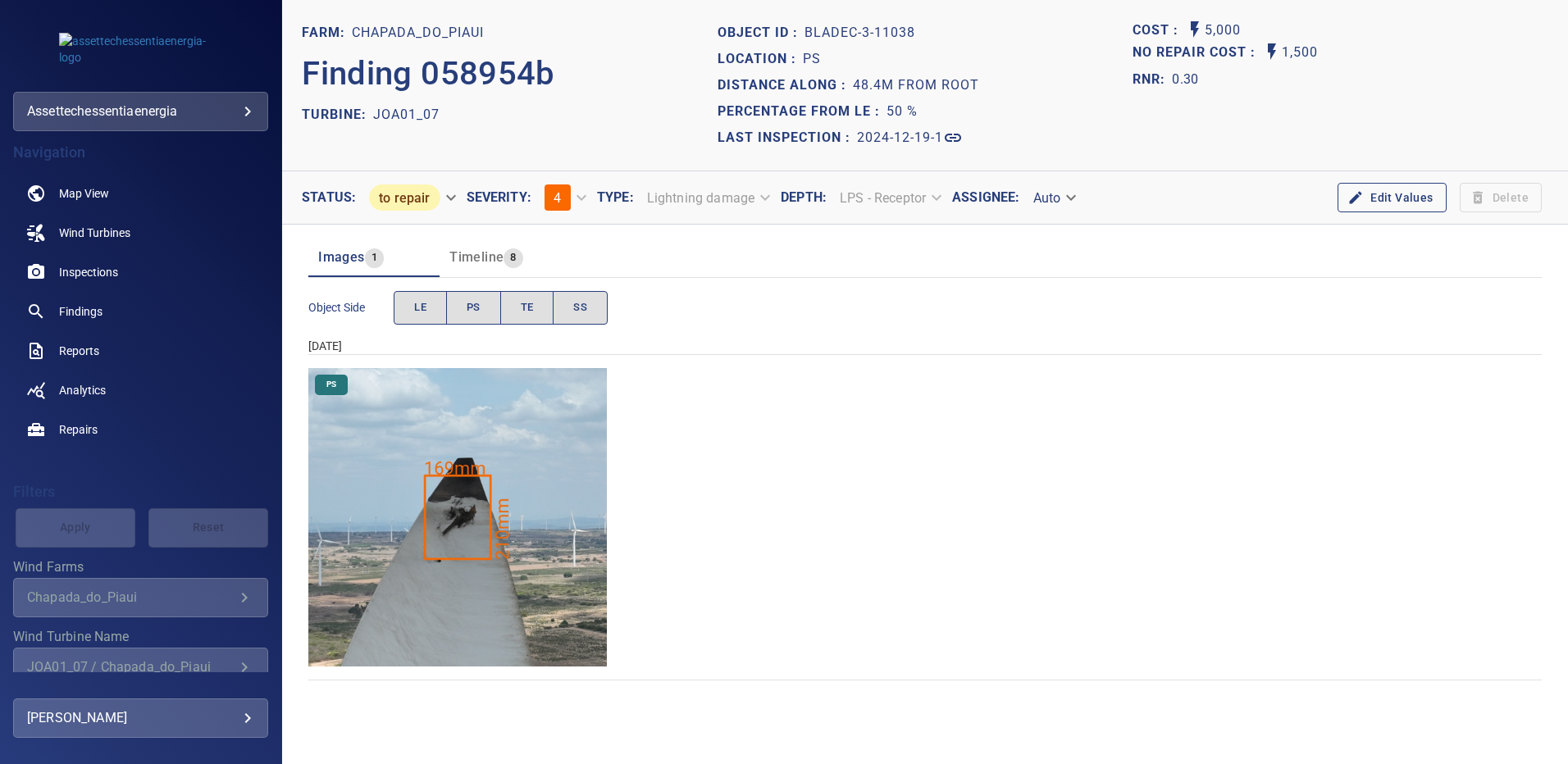
click at [465, 477] on img "Chapada_do_Piaui/JOA01_07/2024-12-19-1/2024-12-19-3/image172wp172.jpg" at bounding box center [457, 517] width 299 height 298
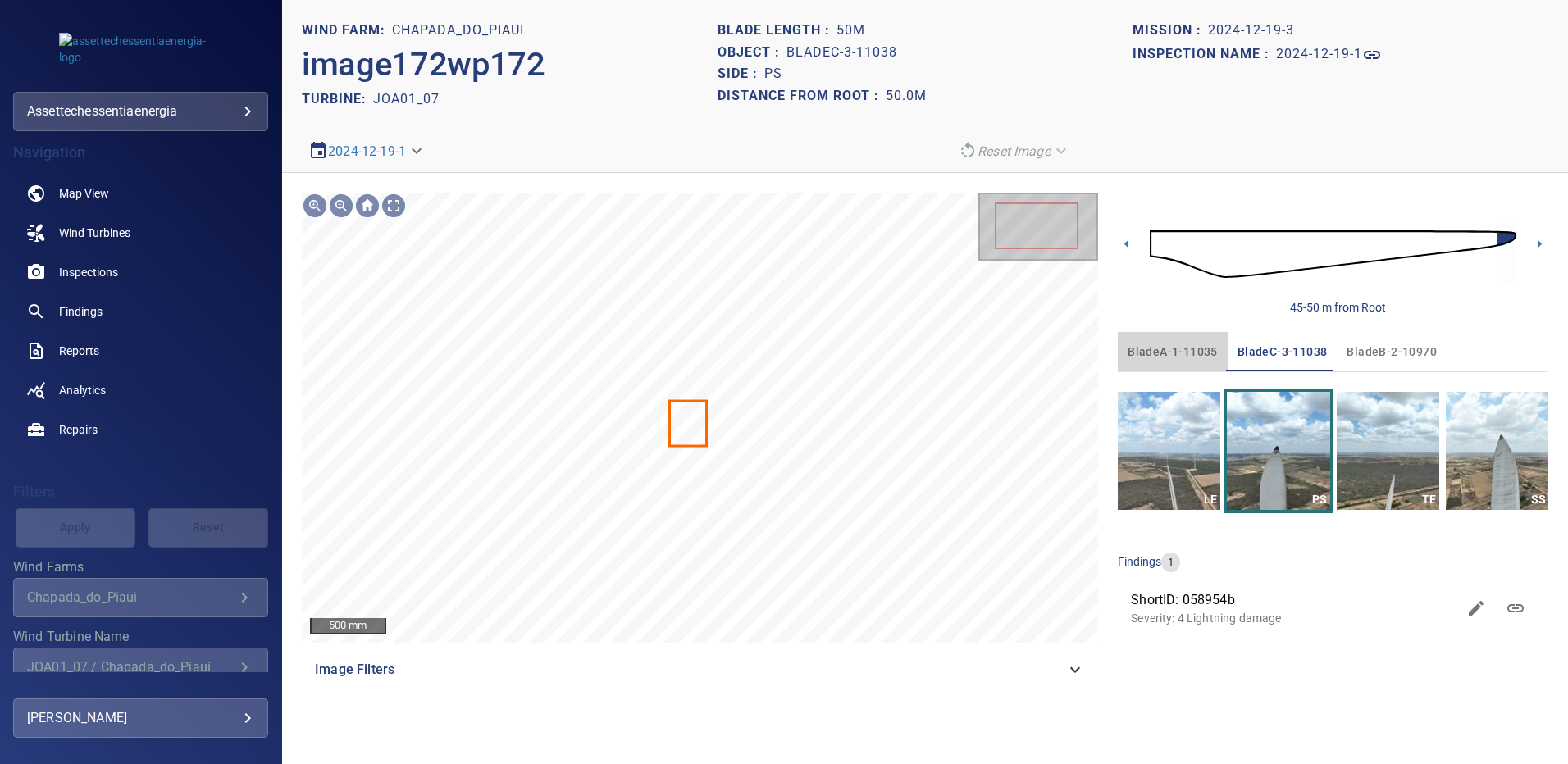
click at [1179, 355] on span "bladeA-1-11035" at bounding box center [1173, 352] width 90 height 20
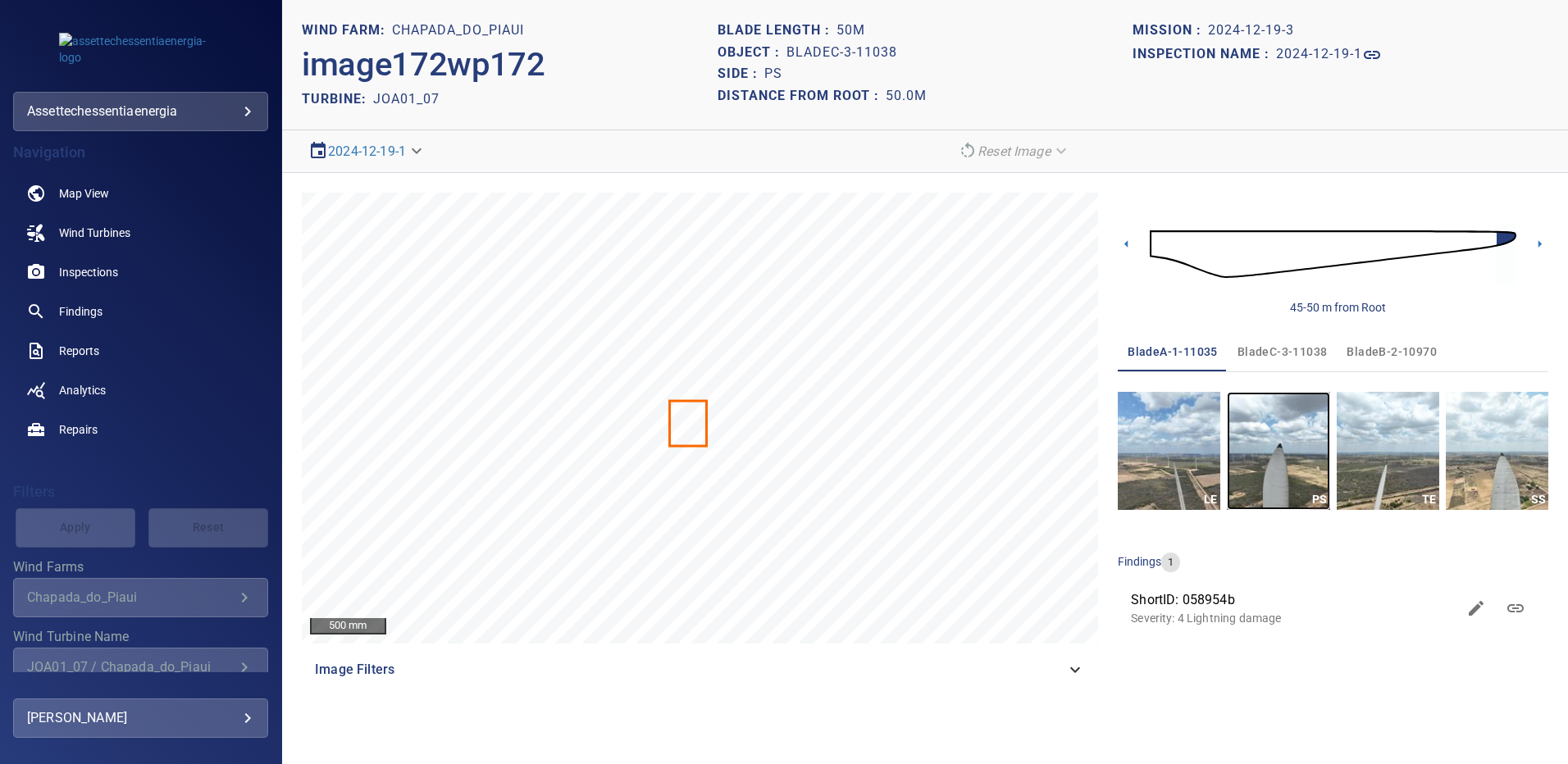
click at [1263, 465] on img "button" at bounding box center [1278, 451] width 102 height 118
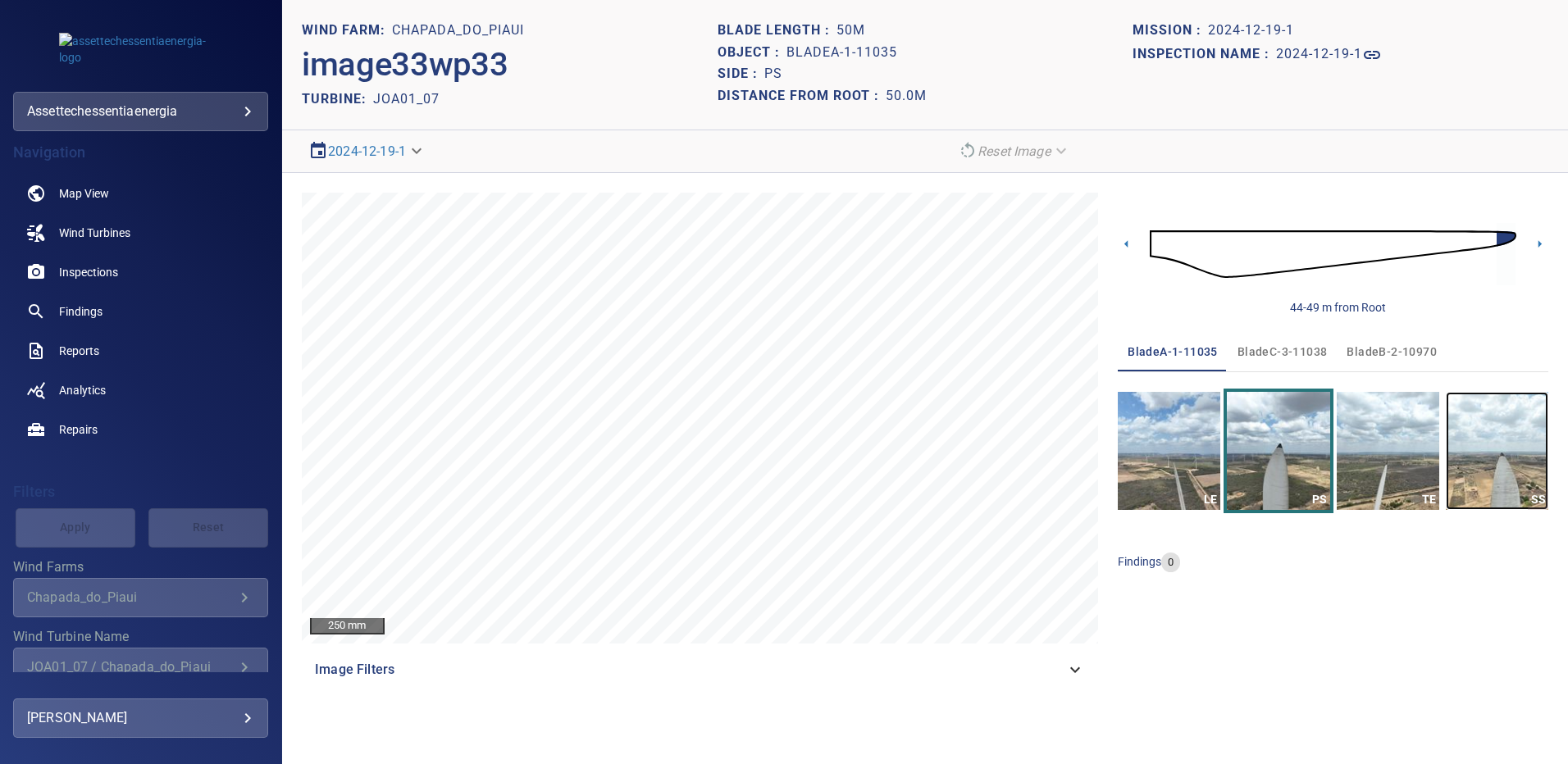
click at [1482, 467] on img "button" at bounding box center [1497, 451] width 102 height 118
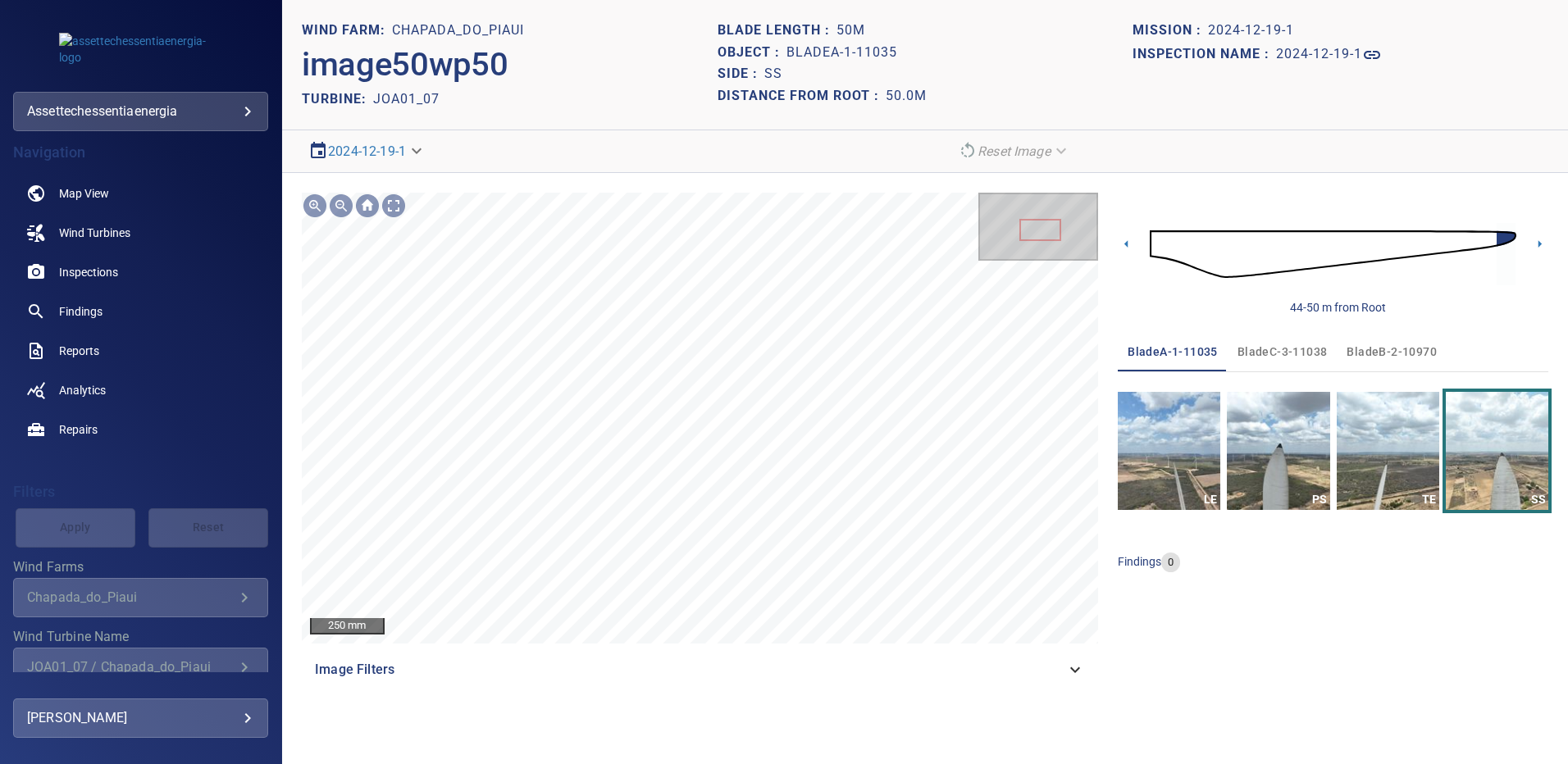
click at [1354, 350] on span "bladeB-2-10970" at bounding box center [1391, 352] width 90 height 20
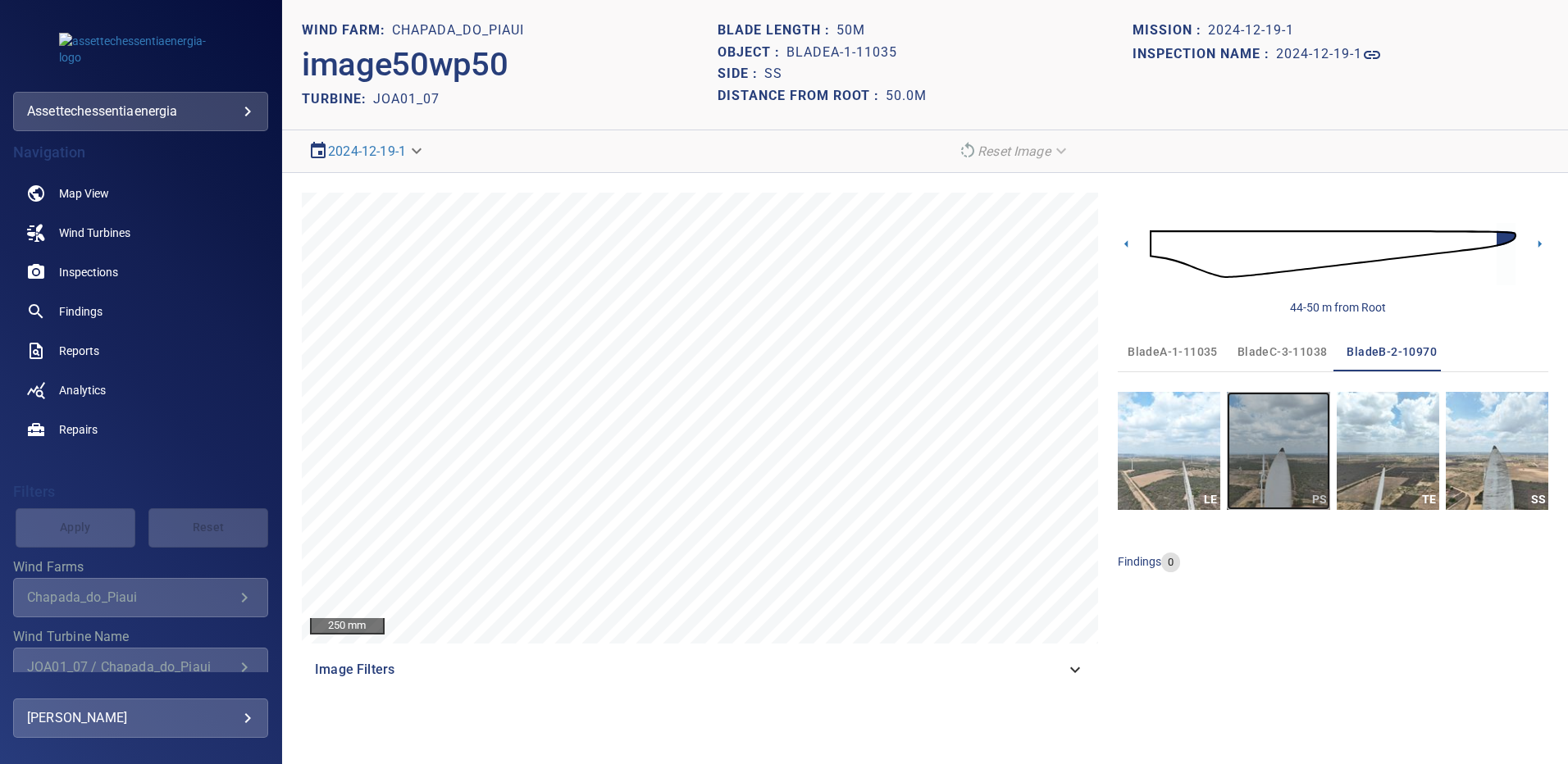
click at [1297, 445] on img "button" at bounding box center [1278, 451] width 102 height 118
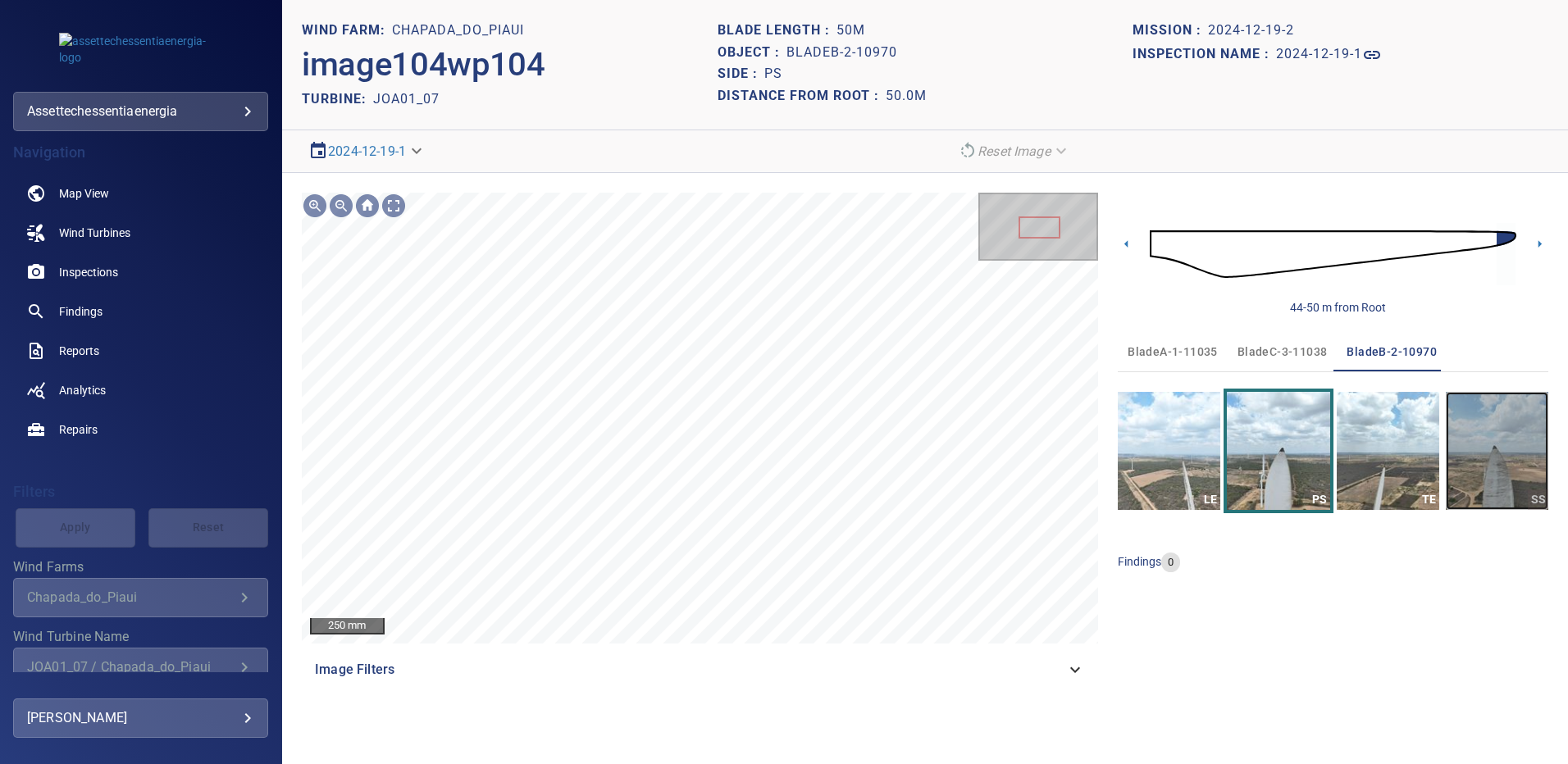
click at [1469, 434] on img "button" at bounding box center [1497, 451] width 102 height 118
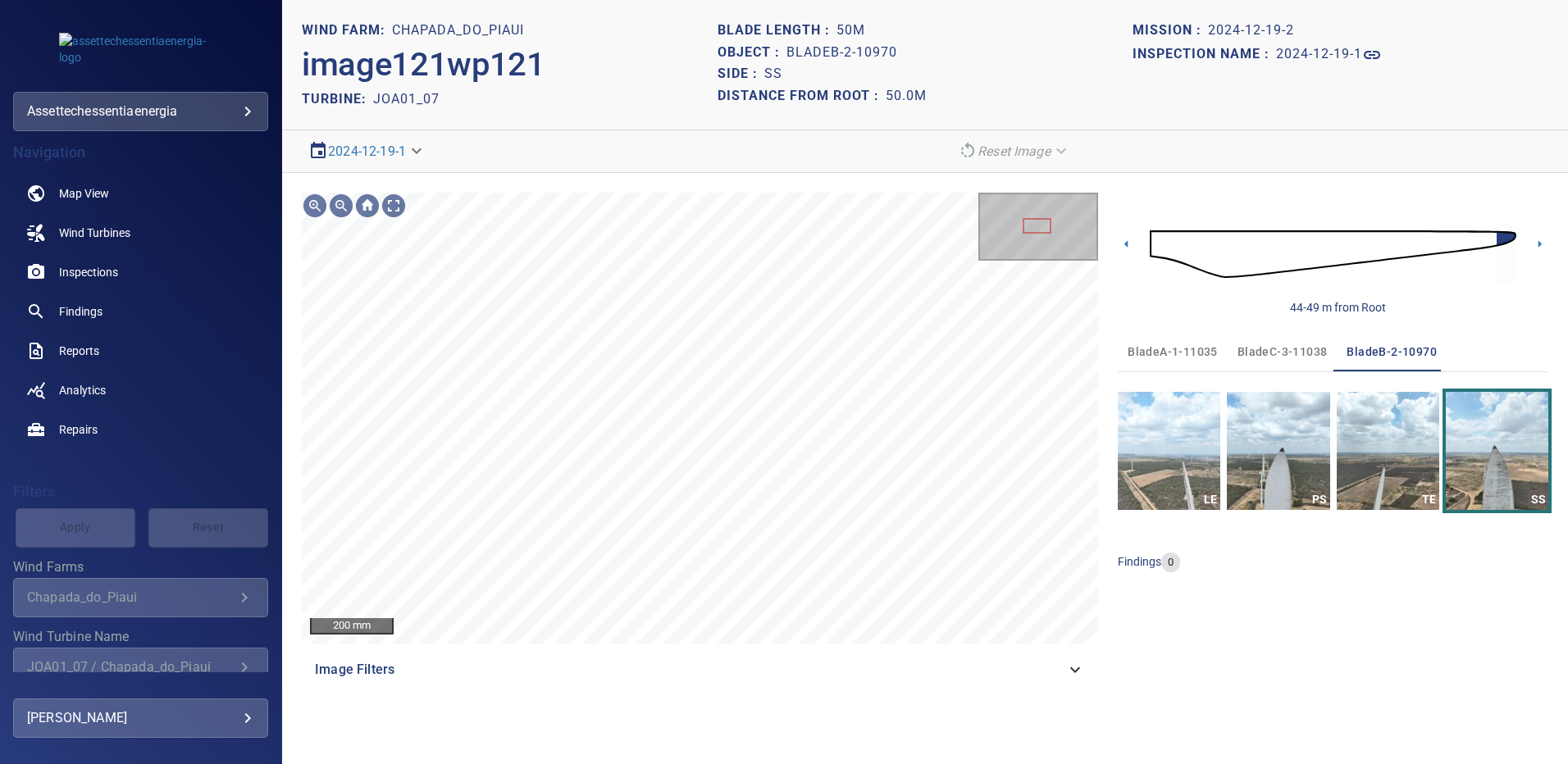
click at [1272, 348] on span "bladeC-3-11038" at bounding box center [1282, 352] width 90 height 20
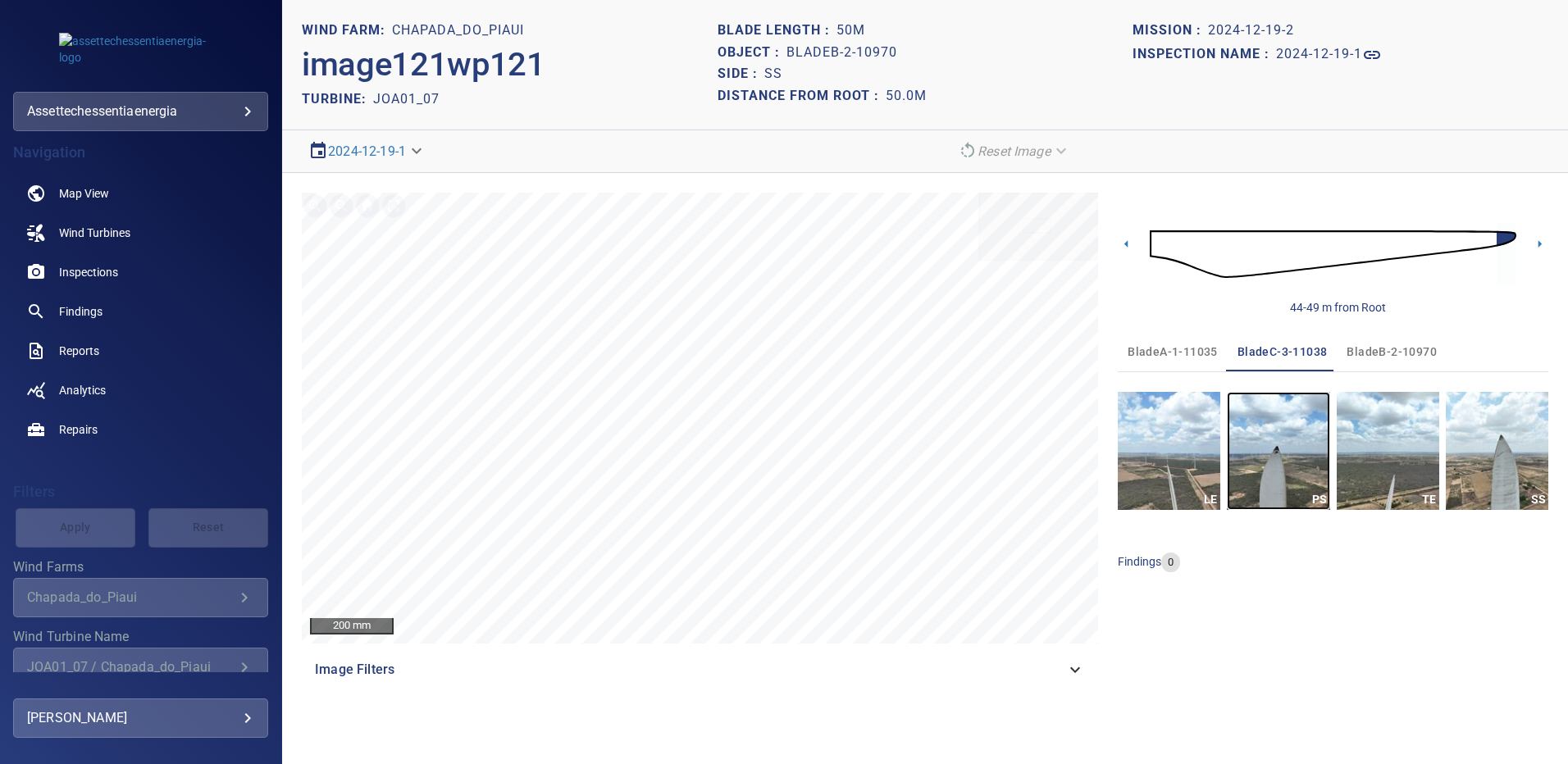
click at [1283, 467] on img "button" at bounding box center [1278, 451] width 102 height 118
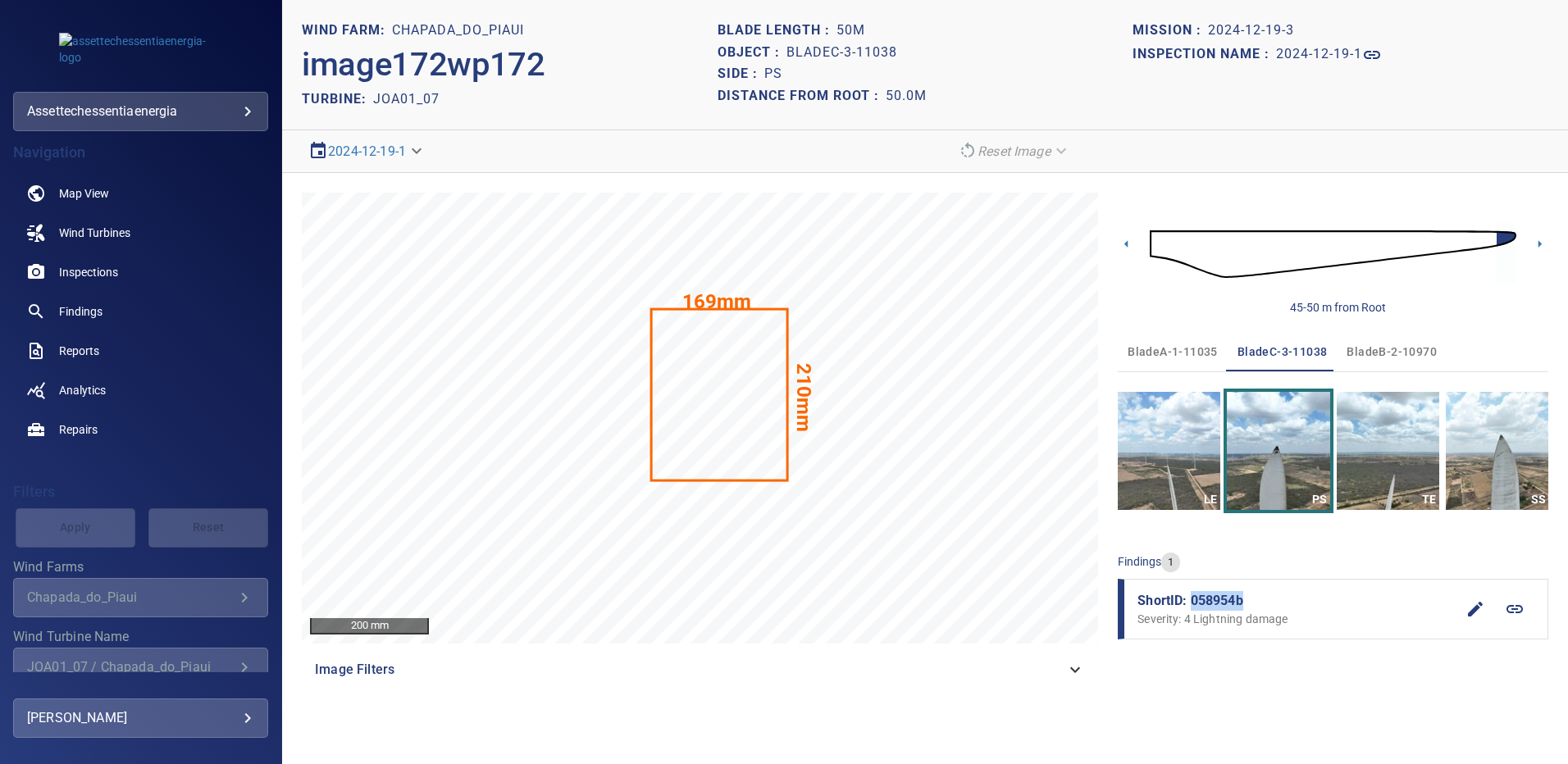
drag, startPoint x: 1244, startPoint y: 601, endPoint x: 1193, endPoint y: 601, distance: 51.0
click at [1193, 601] on span "ShortID: 058954b" at bounding box center [1297, 601] width 318 height 19
copy span "058954b"
click at [1506, 469] on img "button" at bounding box center [1497, 451] width 102 height 118
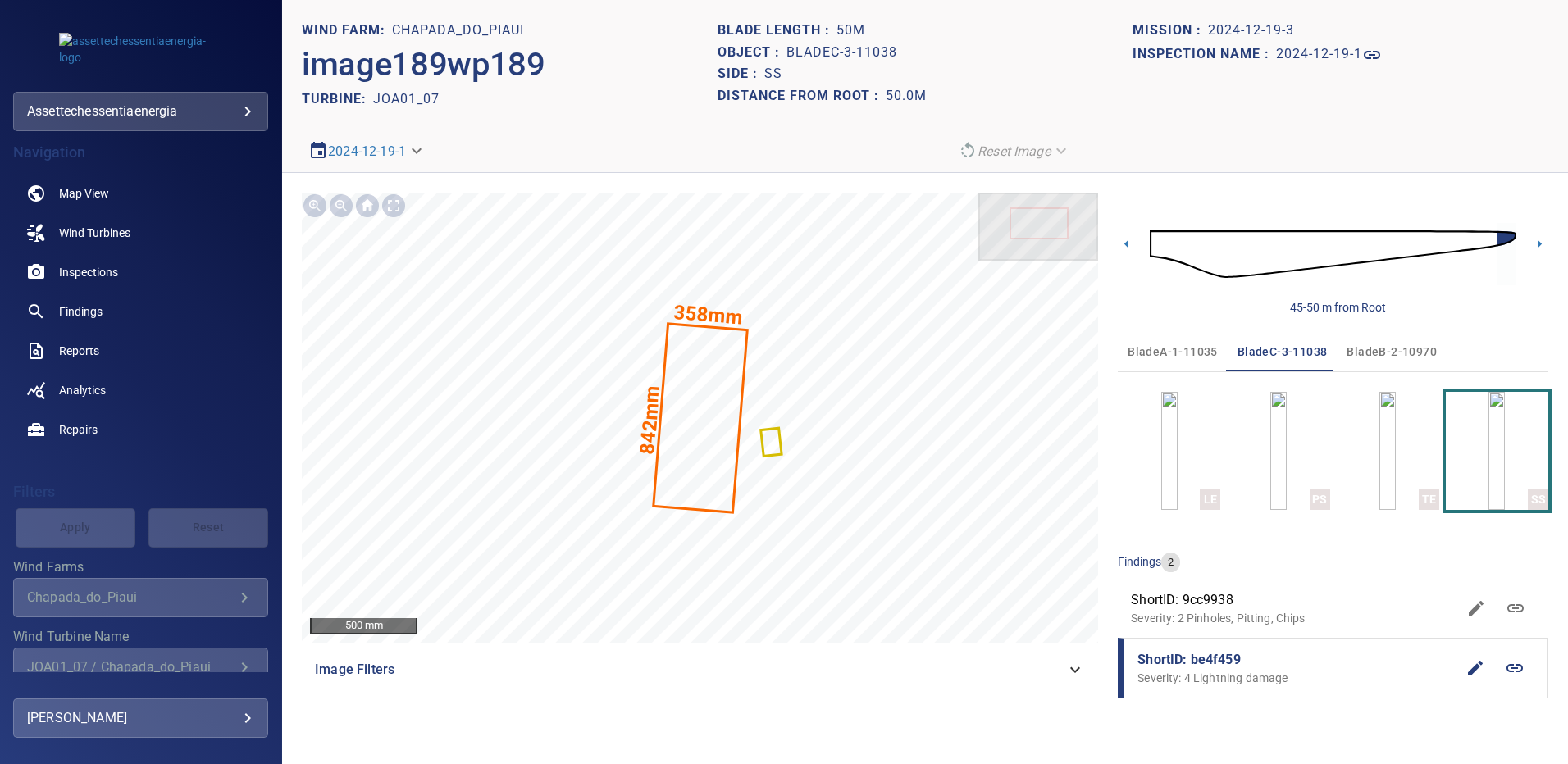
click at [1239, 665] on span "ShortID: be4f459" at bounding box center [1297, 660] width 318 height 19
drag, startPoint x: 1242, startPoint y: 664, endPoint x: 1192, endPoint y: 664, distance: 50.0
click at [1192, 664] on span "ShortID: be4f459" at bounding box center [1297, 660] width 318 height 19
copy span "be4f459"
click at [96, 306] on span "Findings" at bounding box center [80, 311] width 43 height 16
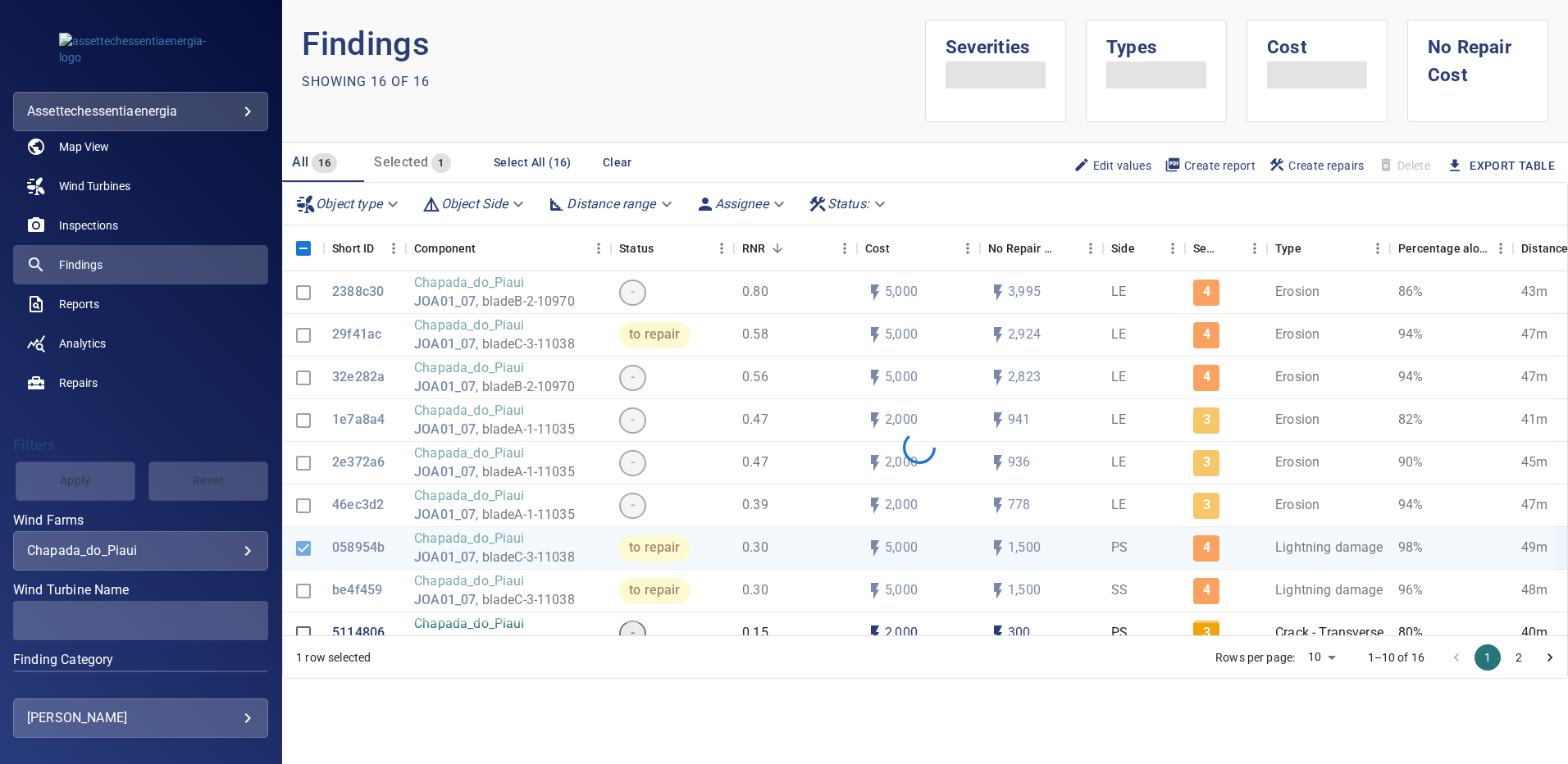
scroll to position [61, 0]
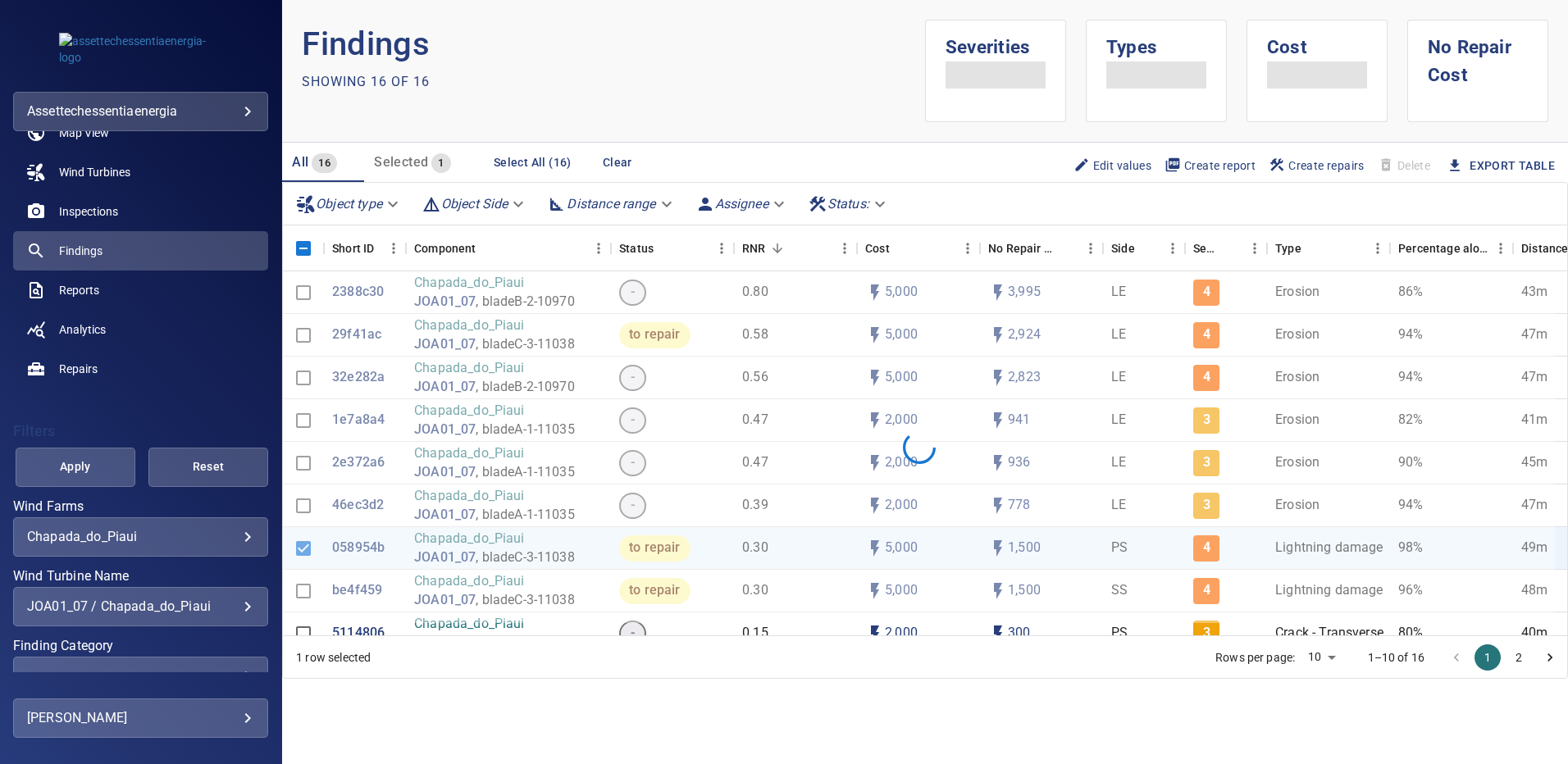
click at [238, 608] on div "JOA01_07 / Chapada_do_Piaui" at bounding box center [140, 607] width 227 height 15
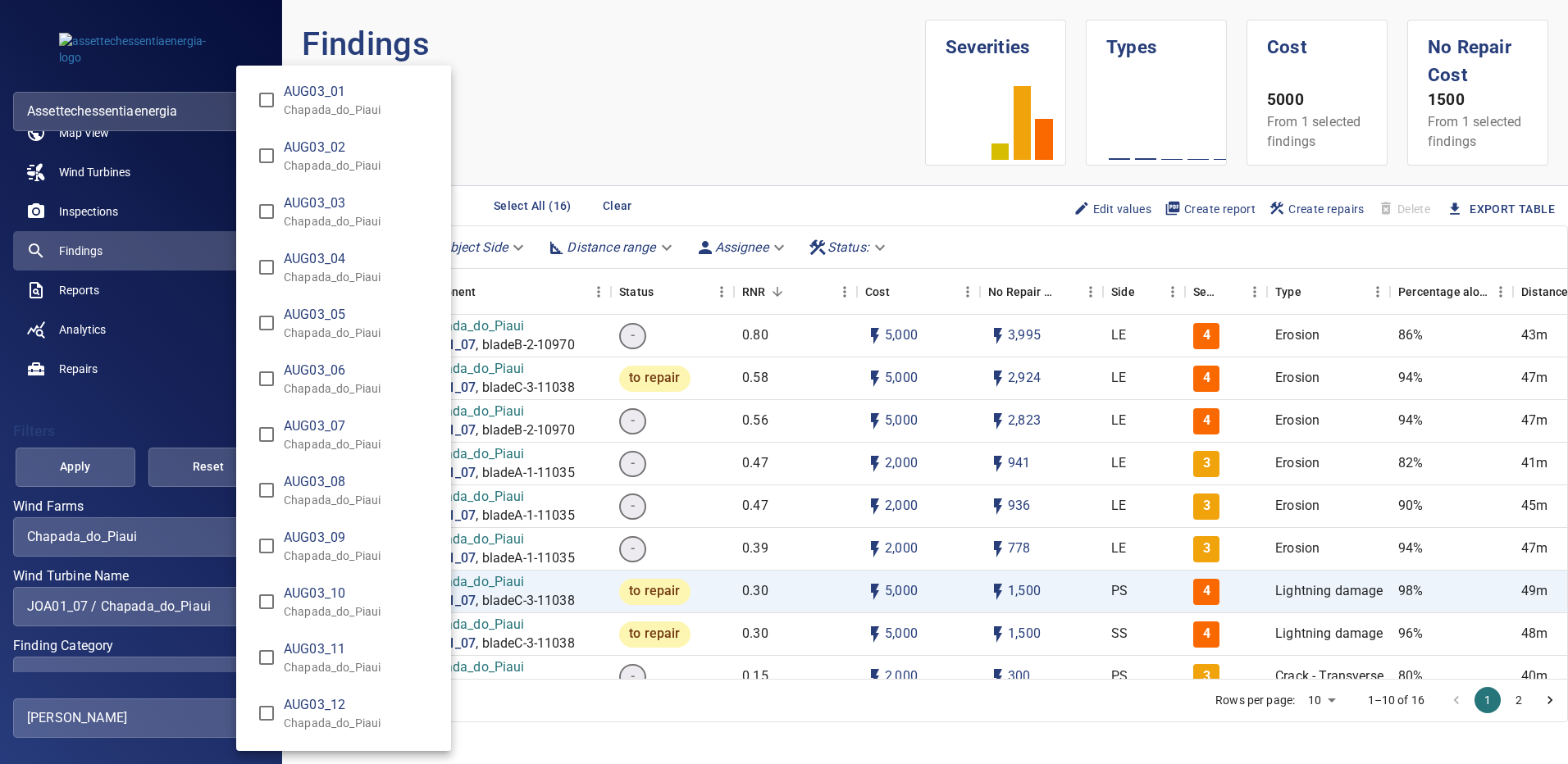
scroll to position [2759, 0]
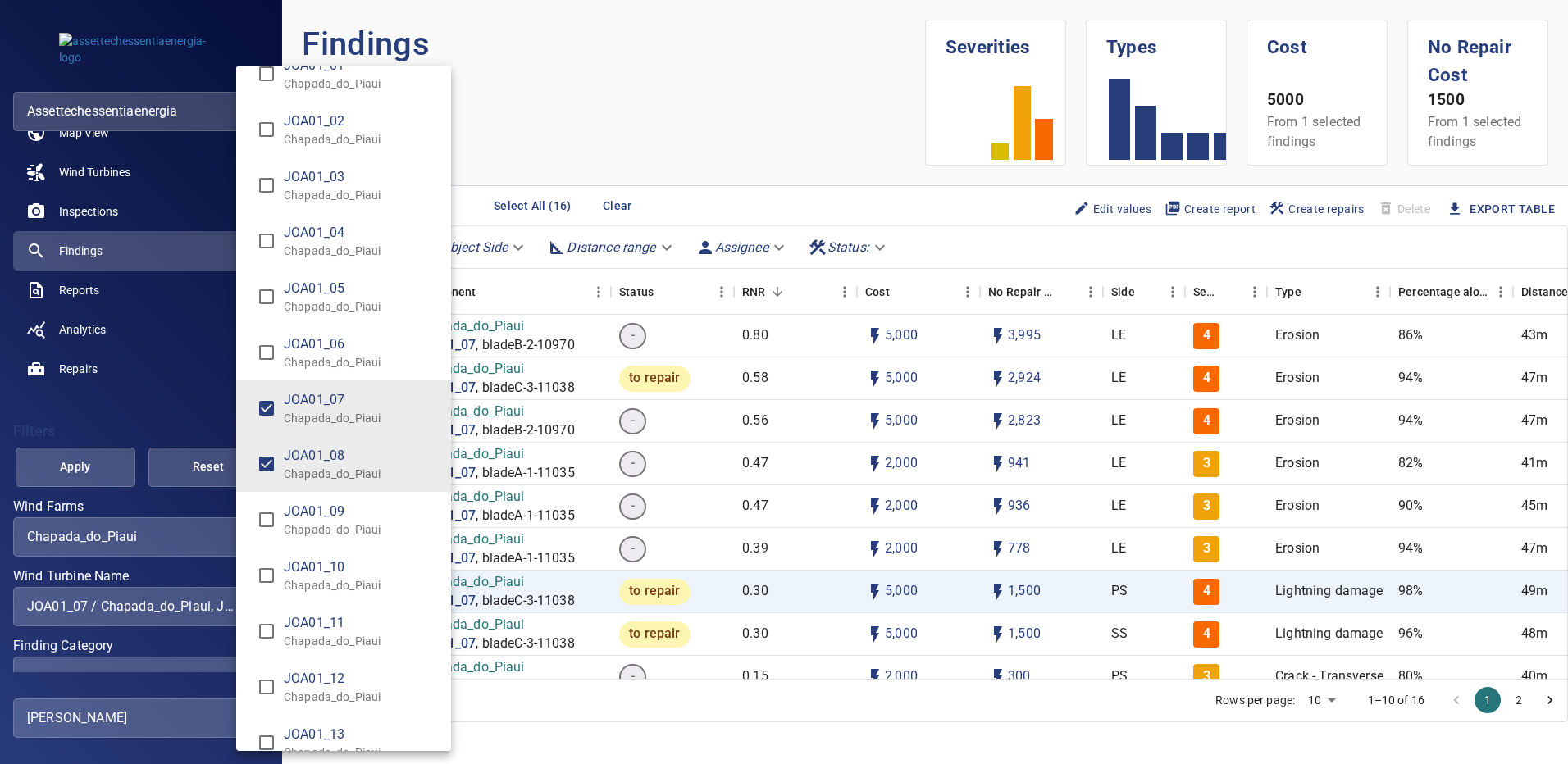
type input "**********"
click at [111, 473] on div "Wind Turbine Name" at bounding box center [784, 382] width 1568 height 764
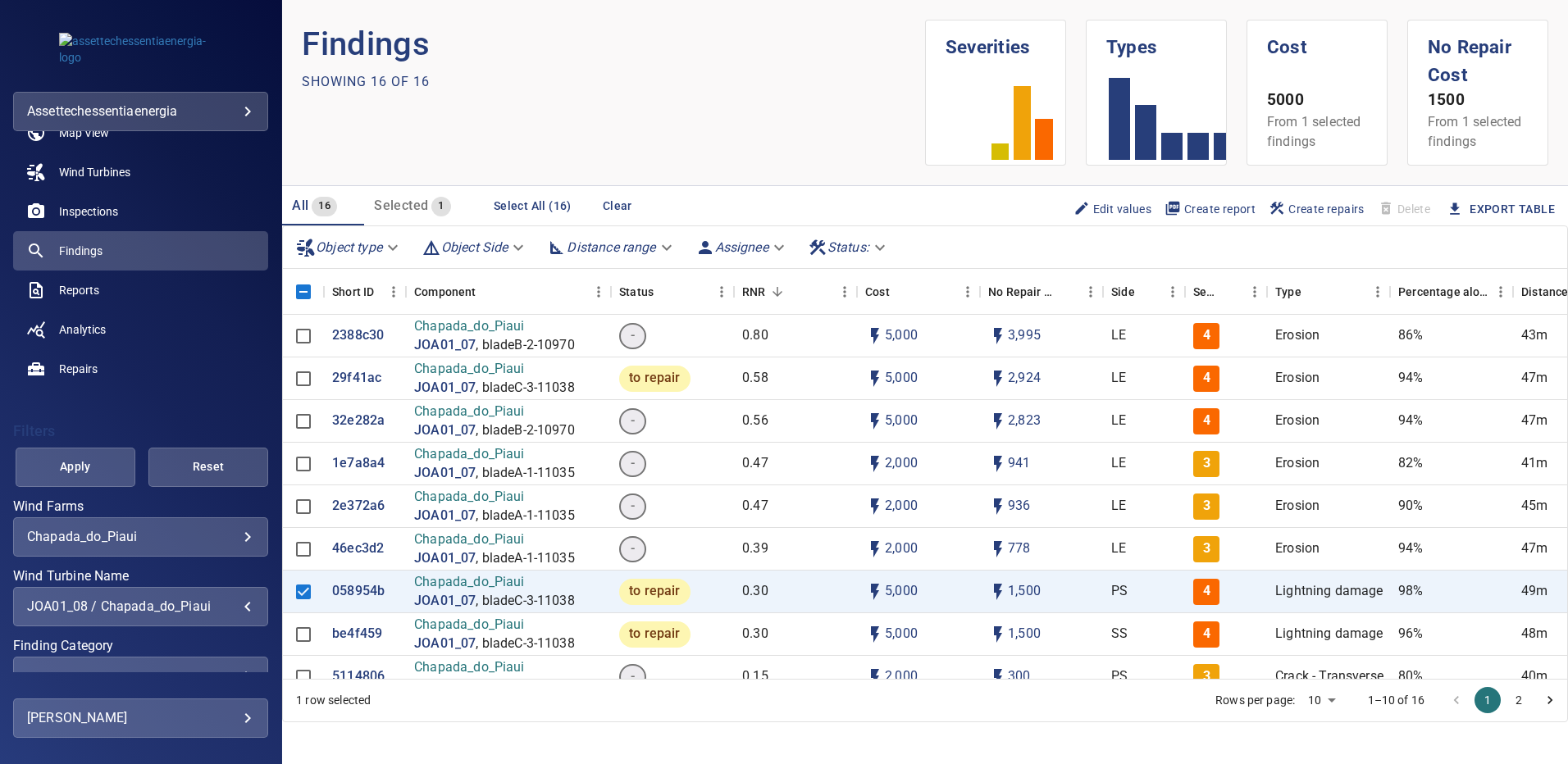
click at [111, 473] on button "Apply" at bounding box center [75, 467] width 120 height 40
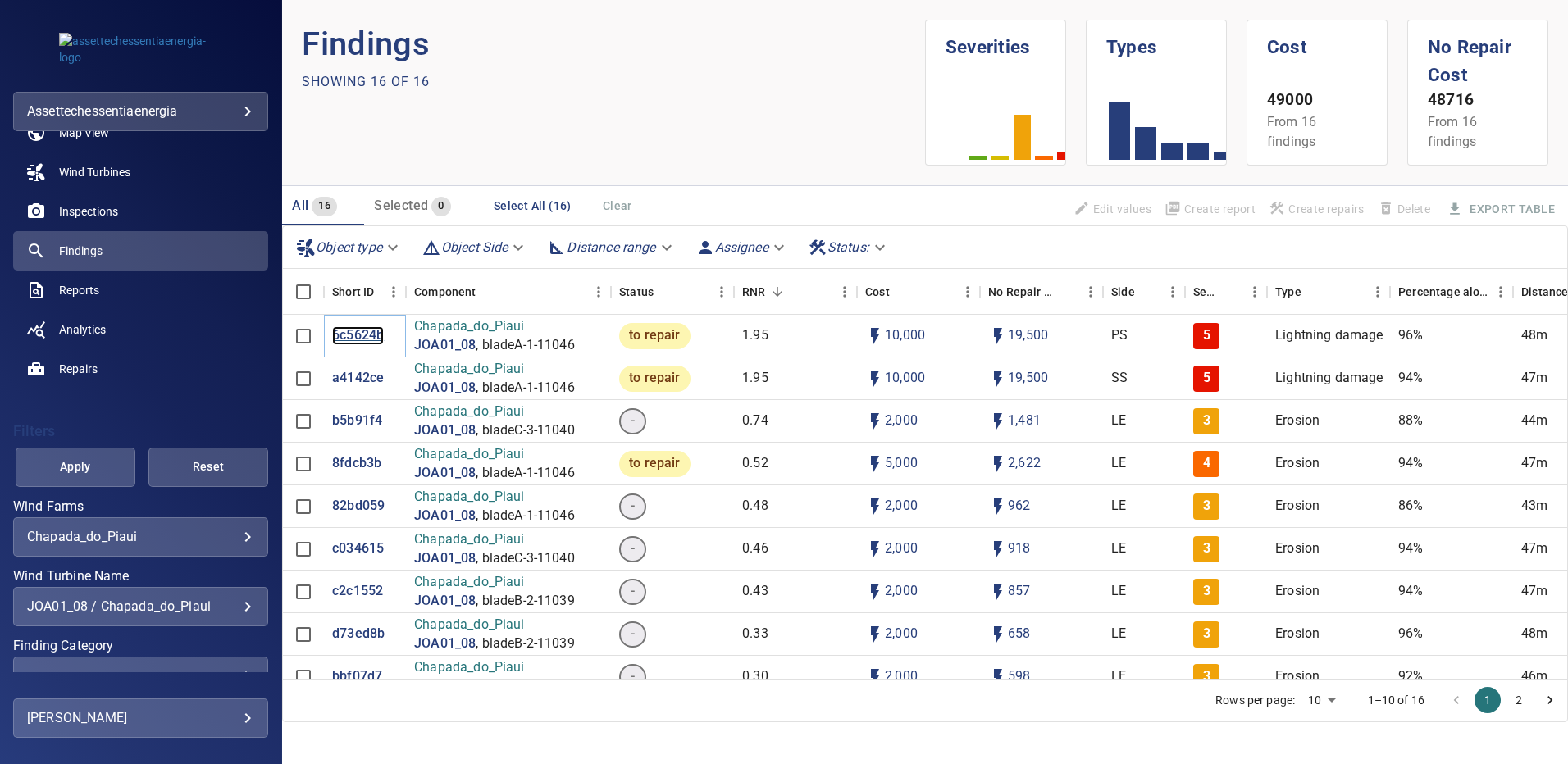
click at [350, 338] on p "6c5624b" at bounding box center [357, 336] width 51 height 19
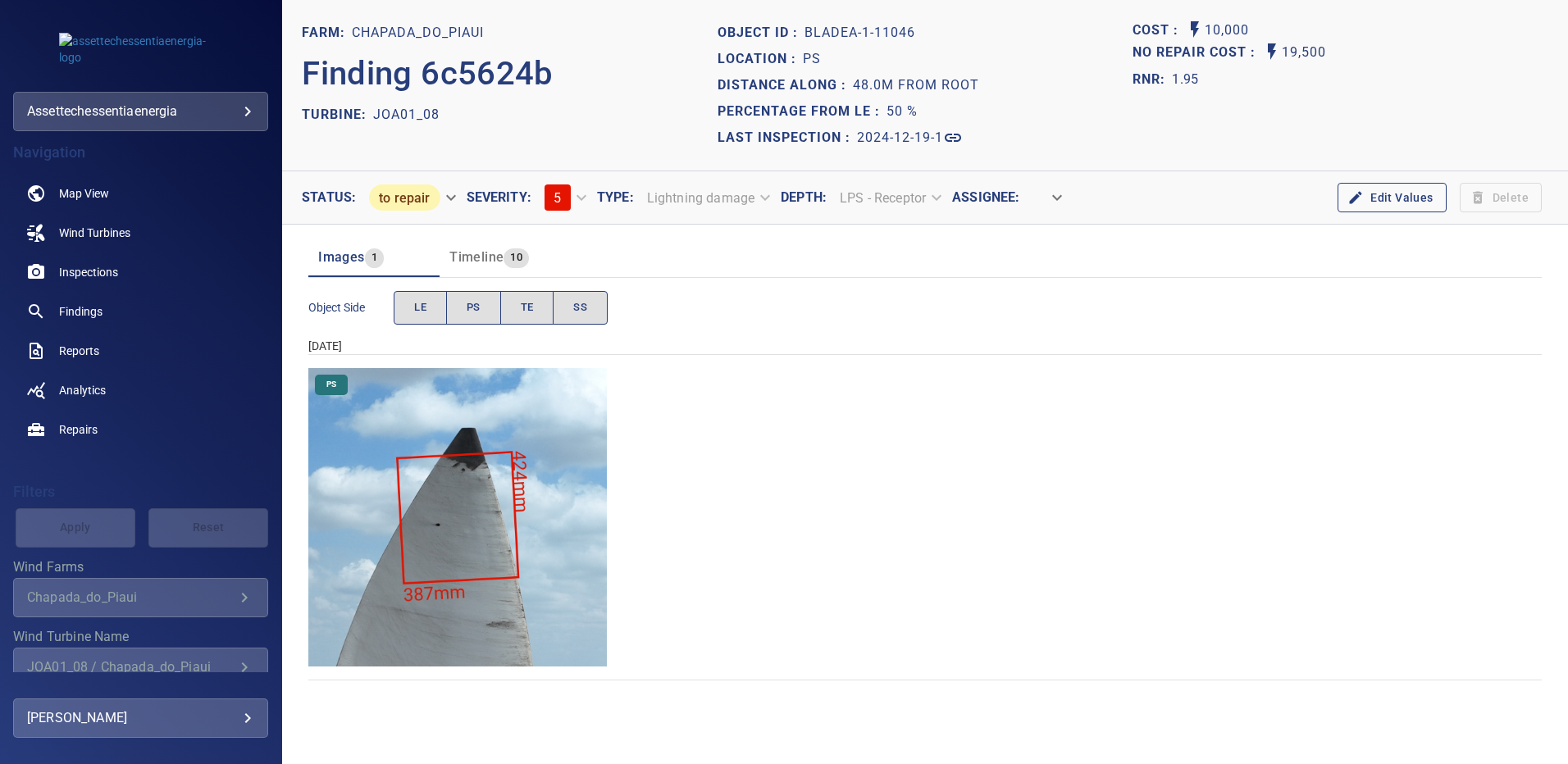
click at [540, 448] on img "Chapada_do_Piaui/JOA01_08/2024-12-19-1/2024-12-19-1/image35wp35.jpg" at bounding box center [457, 517] width 299 height 298
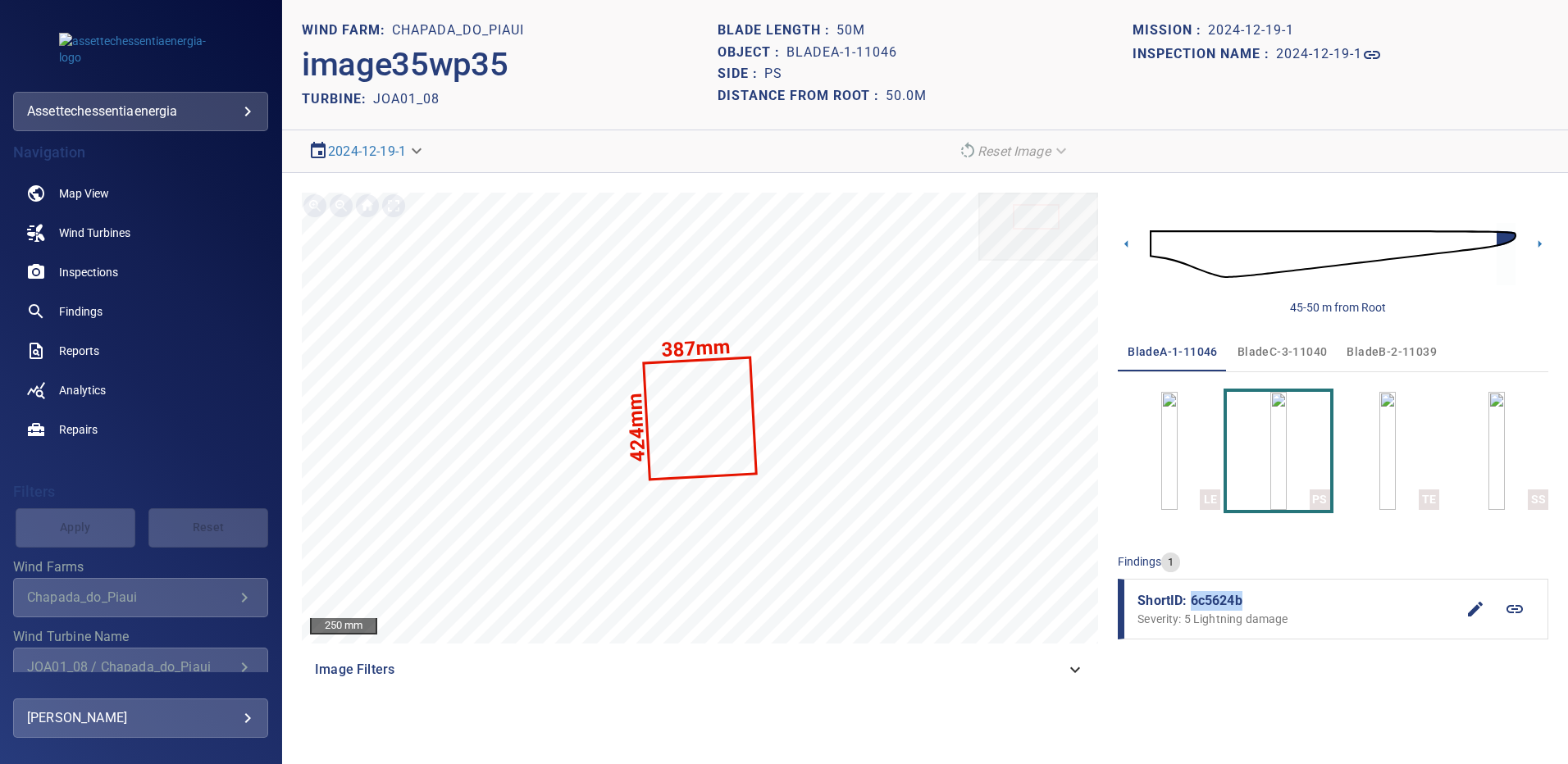
drag, startPoint x: 1248, startPoint y: 601, endPoint x: 1190, endPoint y: 600, distance: 58.0
click at [1190, 600] on span "ShortID: 6c5624b" at bounding box center [1297, 601] width 318 height 19
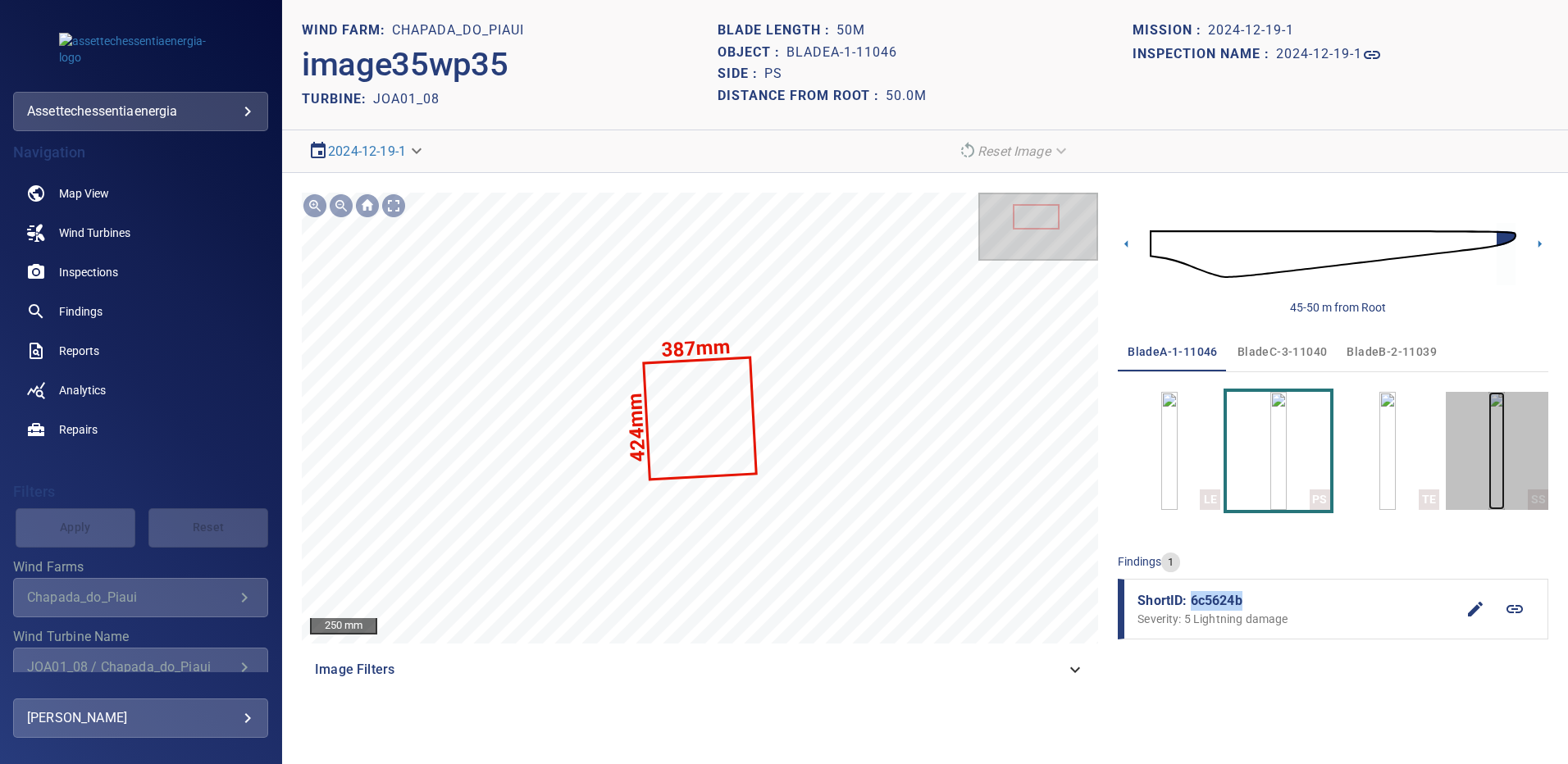
click at [1505, 459] on img "button" at bounding box center [1497, 451] width 16 height 118
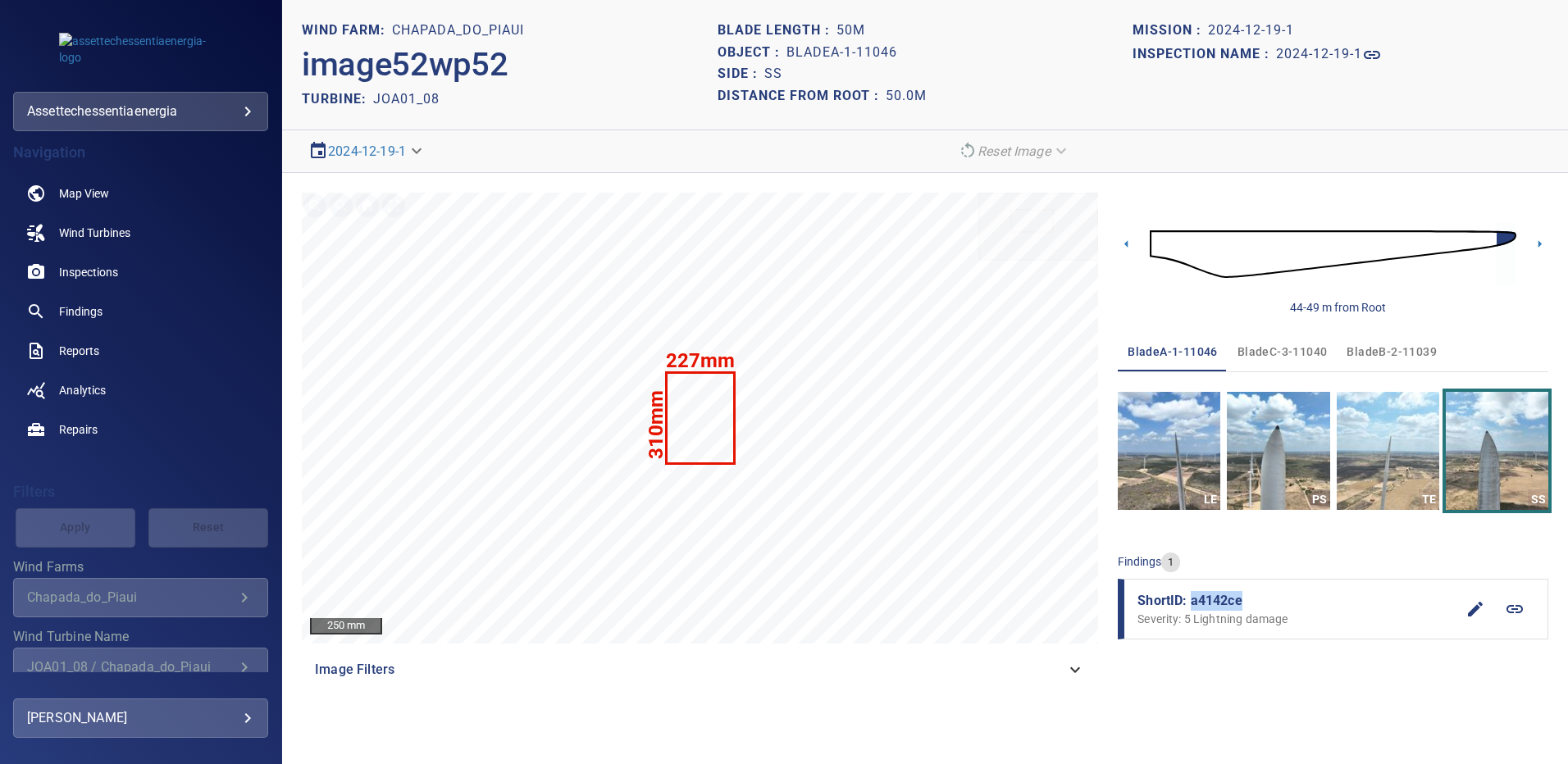
drag, startPoint x: 1248, startPoint y: 598, endPoint x: 1191, endPoint y: 604, distance: 57.3
click at [1191, 604] on span "ShortID: a4142ce" at bounding box center [1297, 601] width 318 height 19
click at [1356, 347] on span "bladeB-2-11039" at bounding box center [1391, 352] width 90 height 20
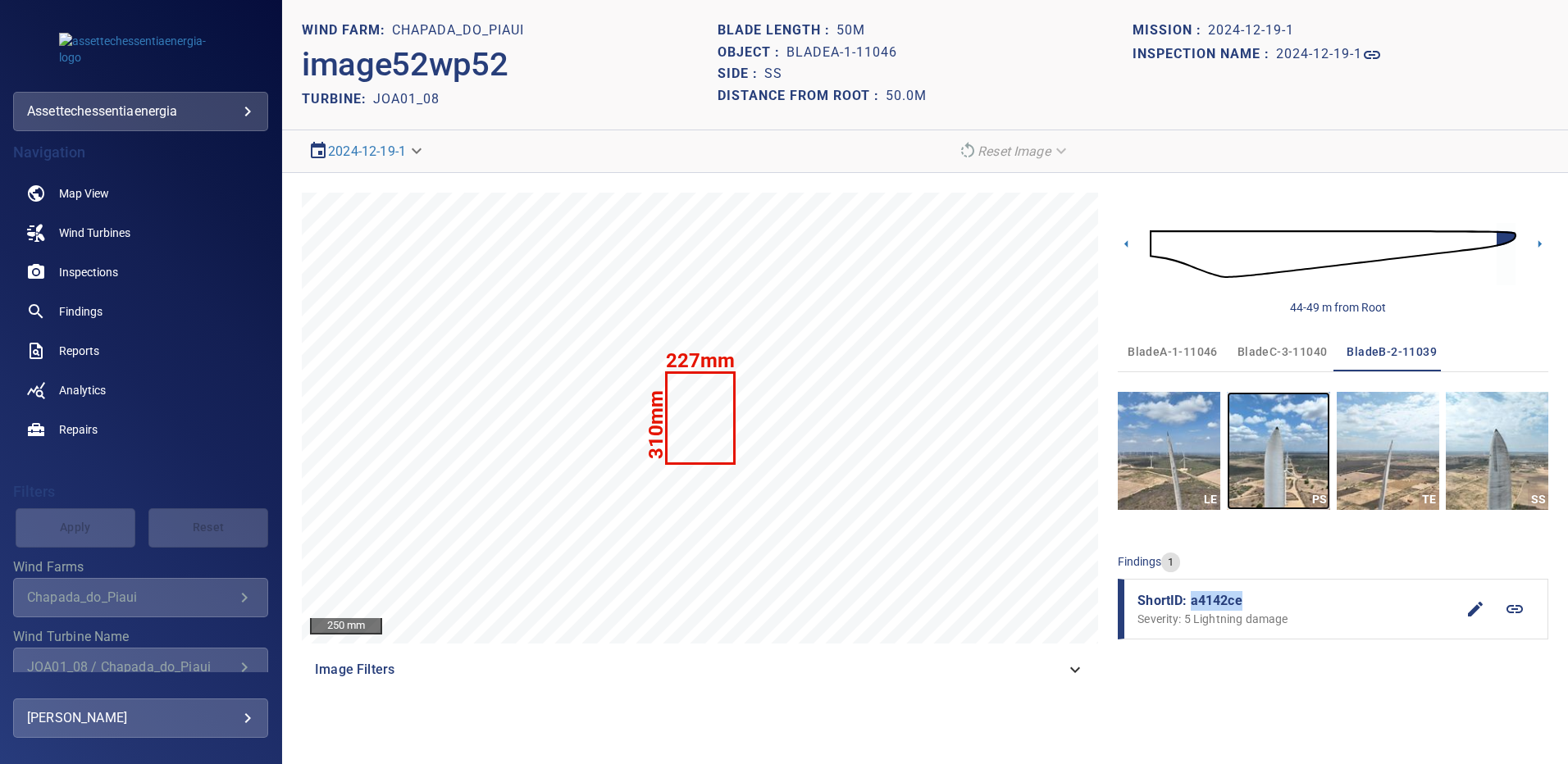
click at [1302, 460] on img "button" at bounding box center [1278, 451] width 102 height 118
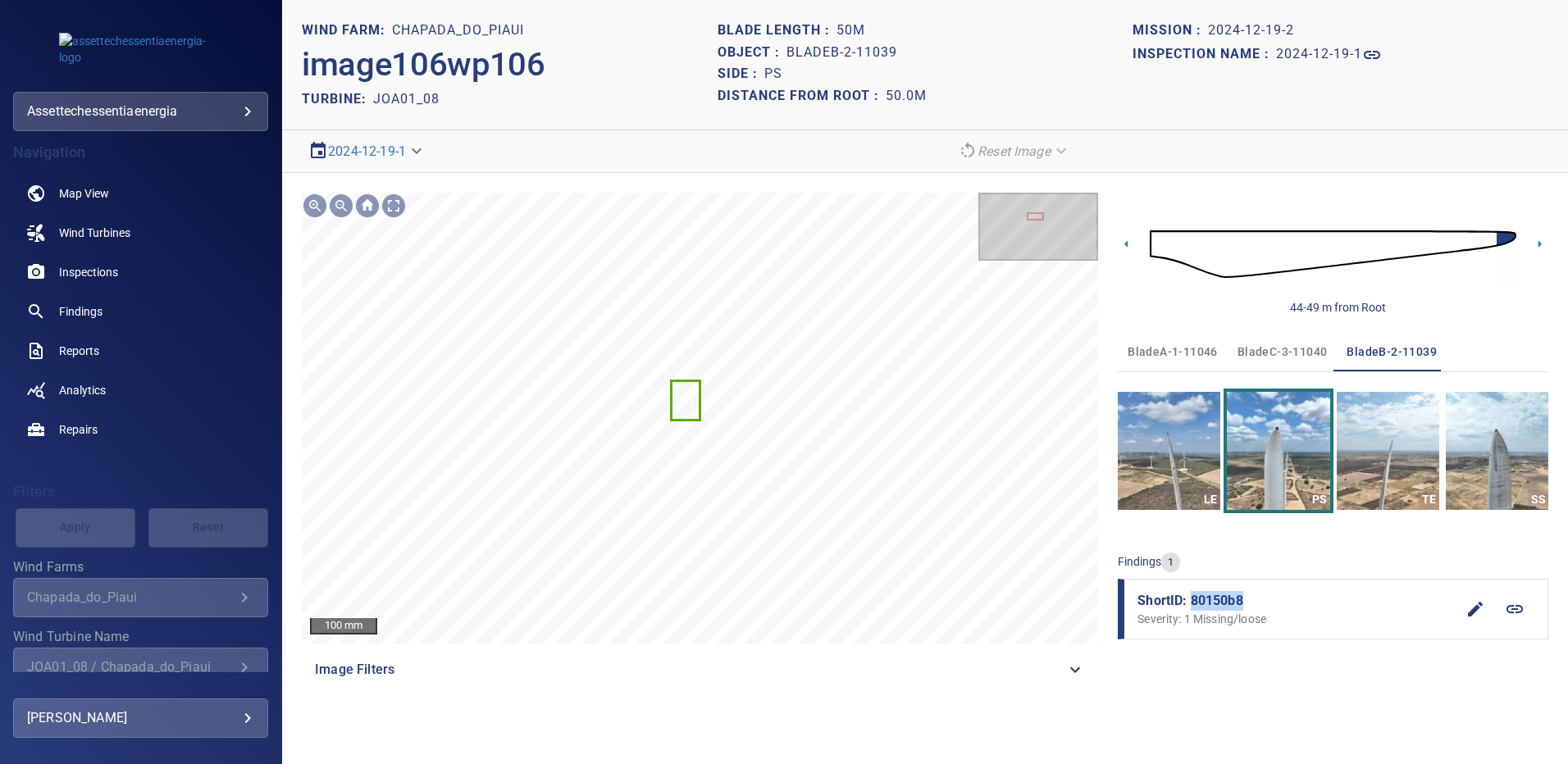
drag, startPoint x: 1246, startPoint y: 601, endPoint x: 1193, endPoint y: 598, distance: 53.1
click at [1193, 598] on span "ShortID: 80150b8" at bounding box center [1297, 601] width 318 height 19
click at [1472, 460] on img "button" at bounding box center [1497, 451] width 102 height 118
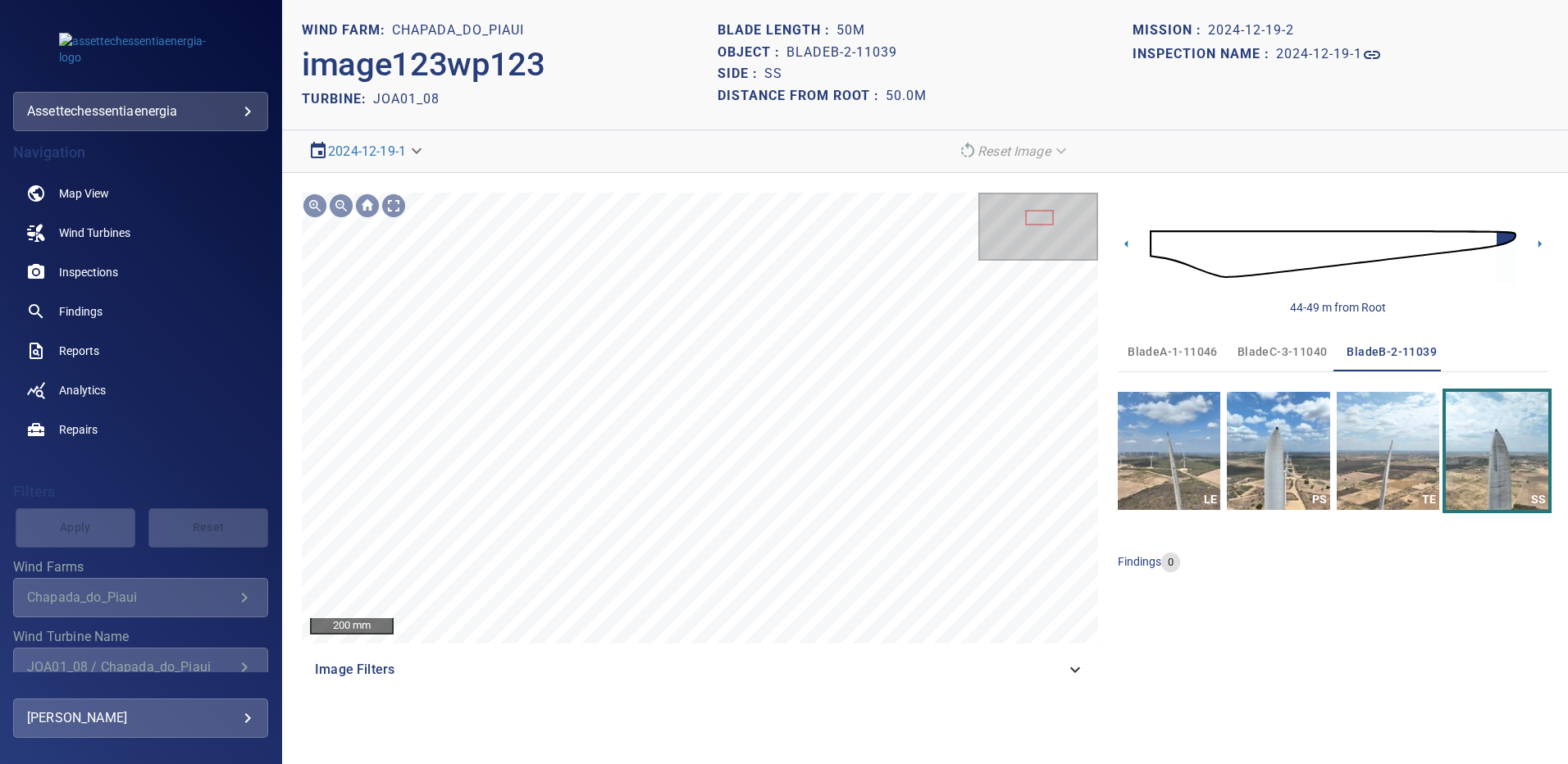
click at [1306, 347] on span "bladeC-3-11040" at bounding box center [1282, 352] width 90 height 20
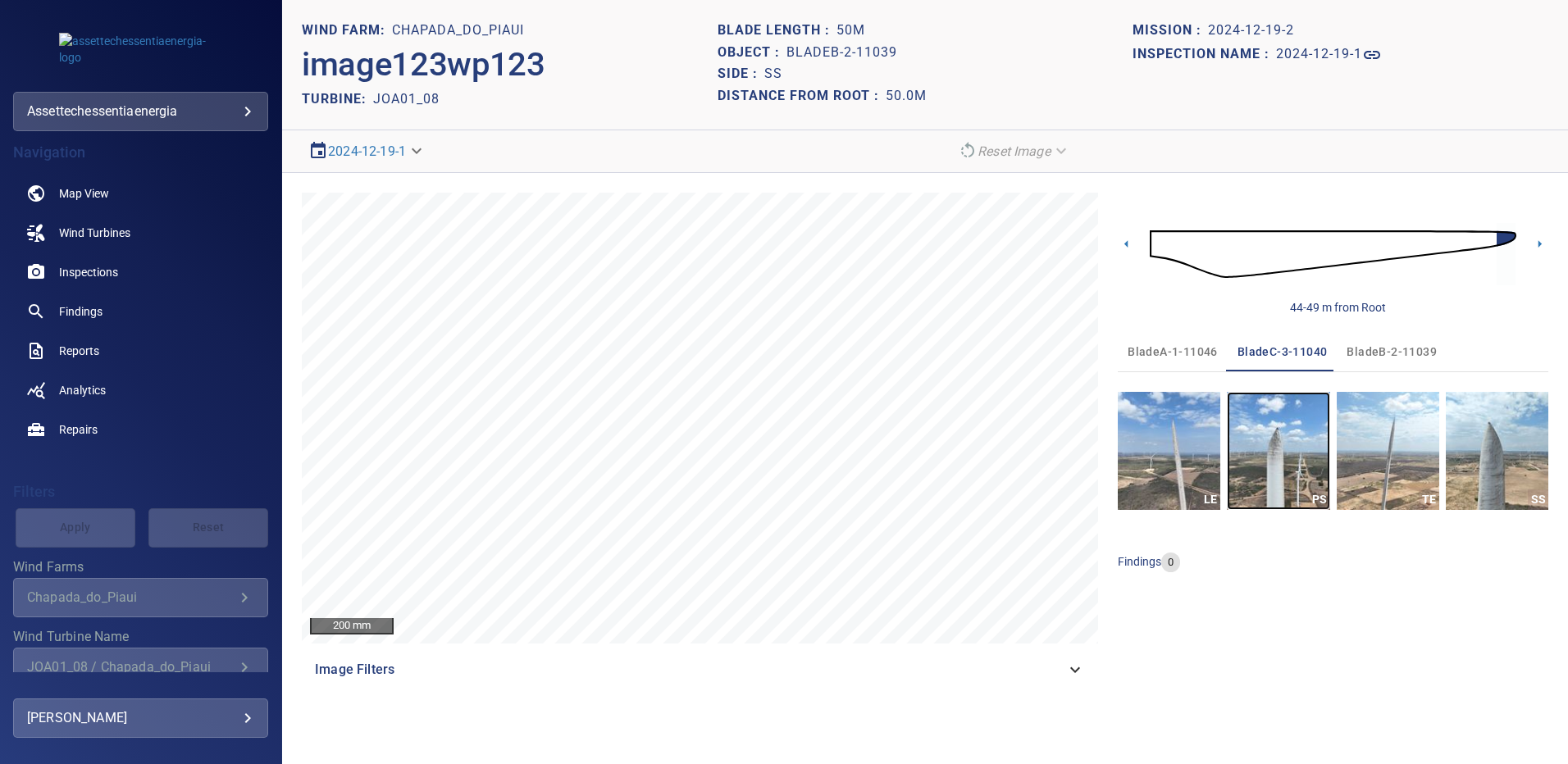
click at [1280, 439] on img "button" at bounding box center [1278, 451] width 102 height 118
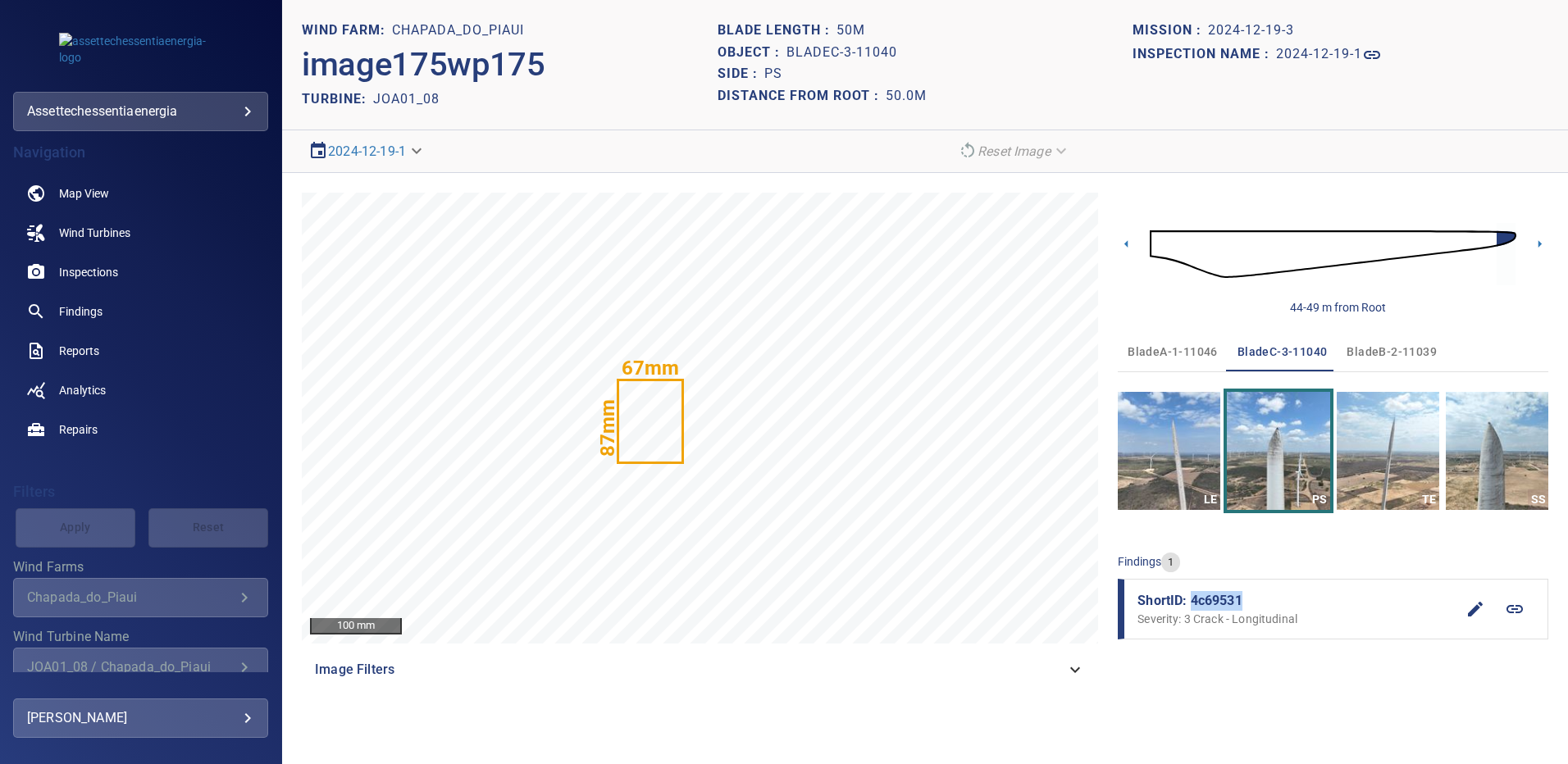
drag, startPoint x: 1242, startPoint y: 600, endPoint x: 1194, endPoint y: 601, distance: 48.0
click at [1194, 601] on span "ShortID: 4c69531" at bounding box center [1297, 601] width 318 height 19
click at [1480, 461] on img "button" at bounding box center [1497, 451] width 102 height 118
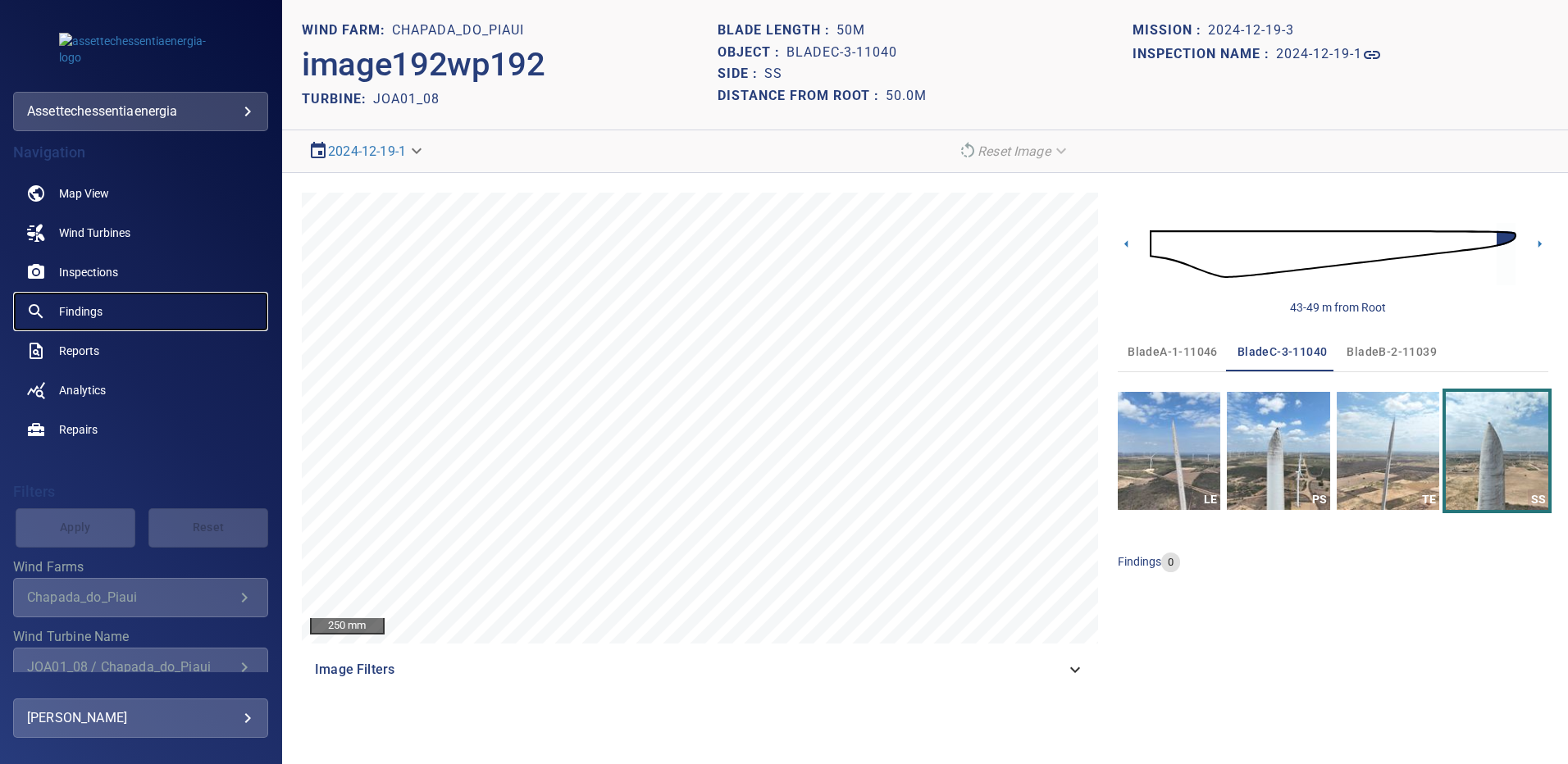
click at [89, 310] on span "Findings" at bounding box center [80, 311] width 43 height 16
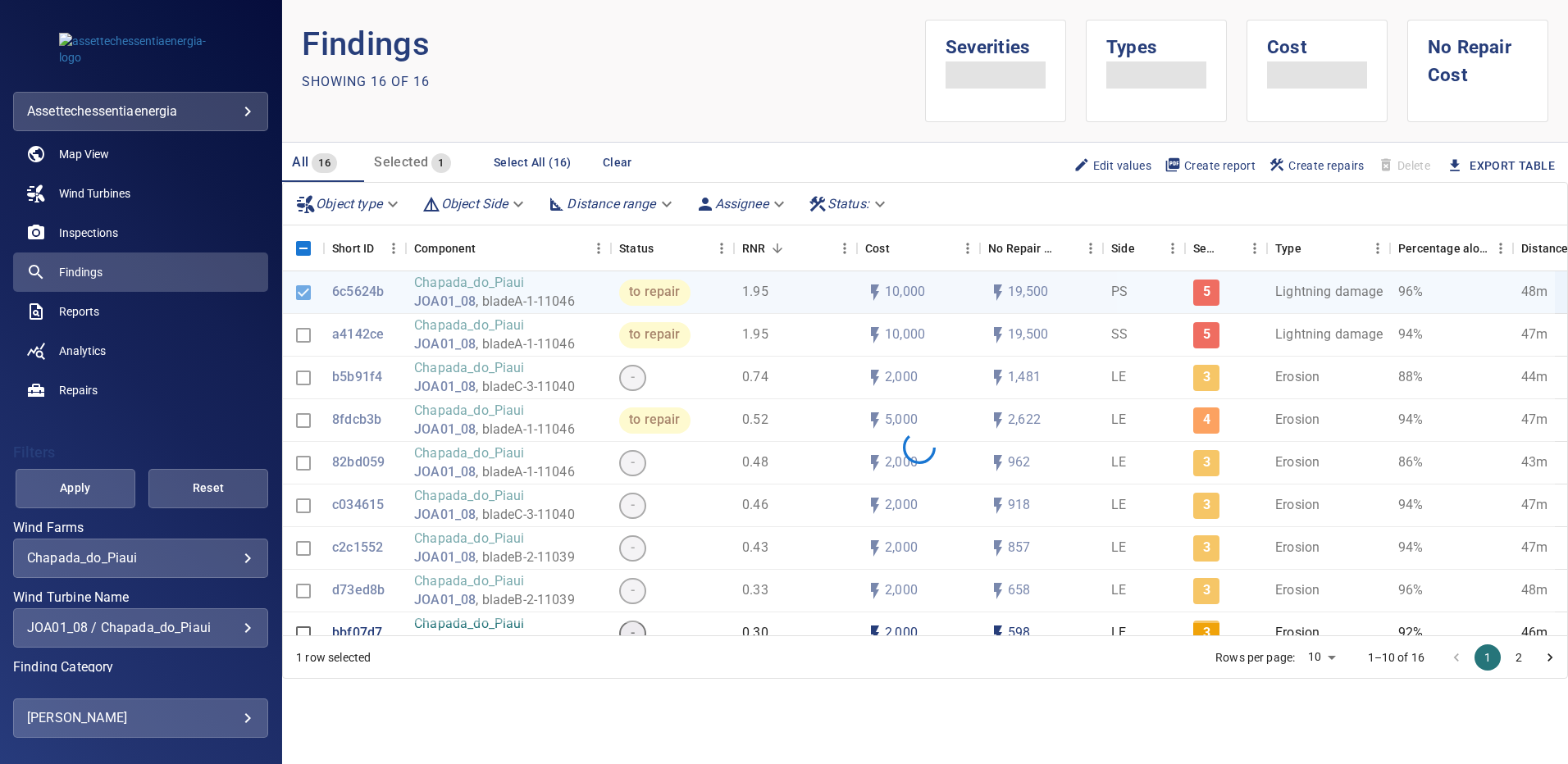
scroll to position [44, 0]
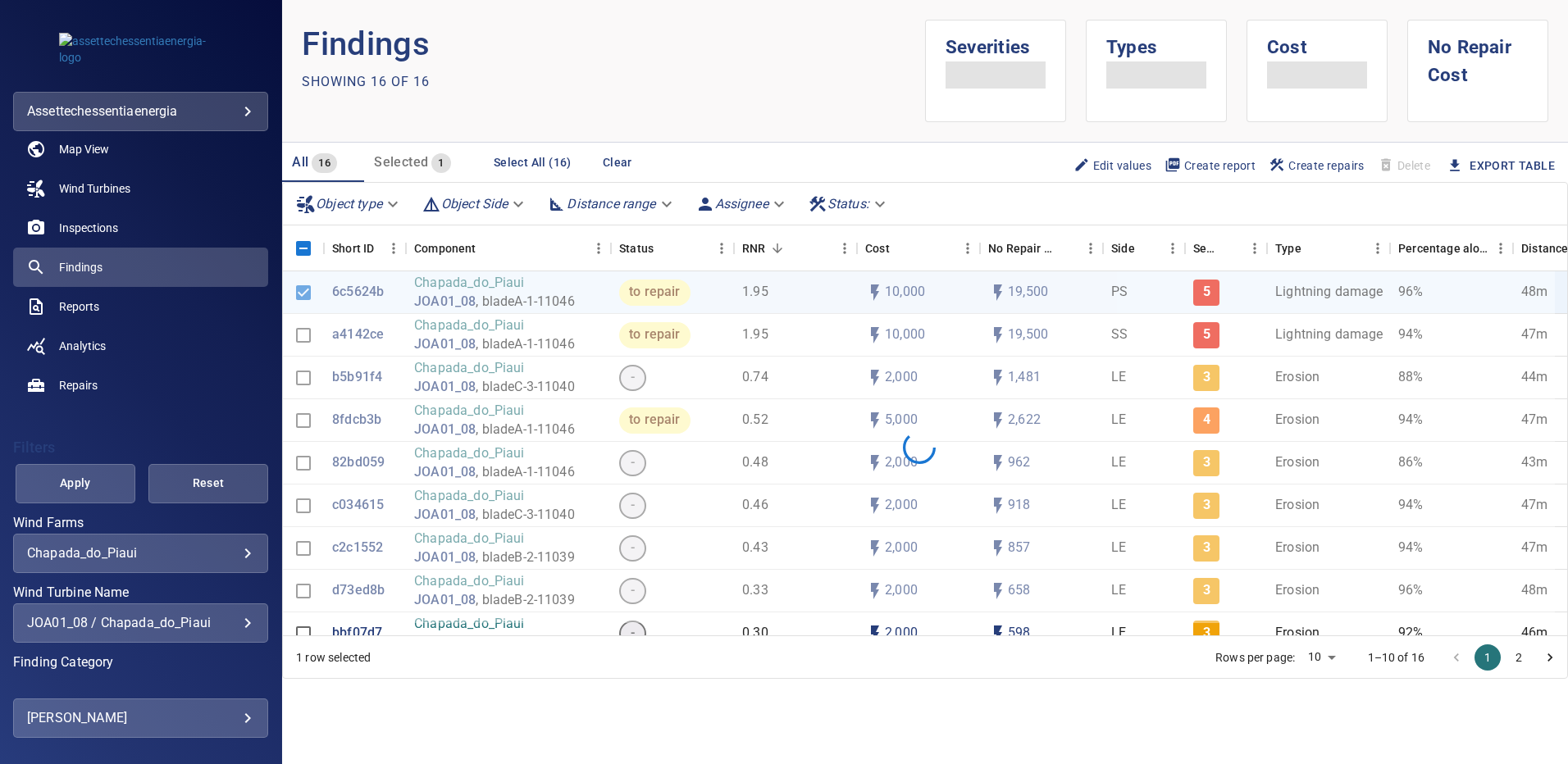
click at [242, 626] on div "JOA01_08 / Chapada_do_Piaui" at bounding box center [140, 623] width 227 height 15
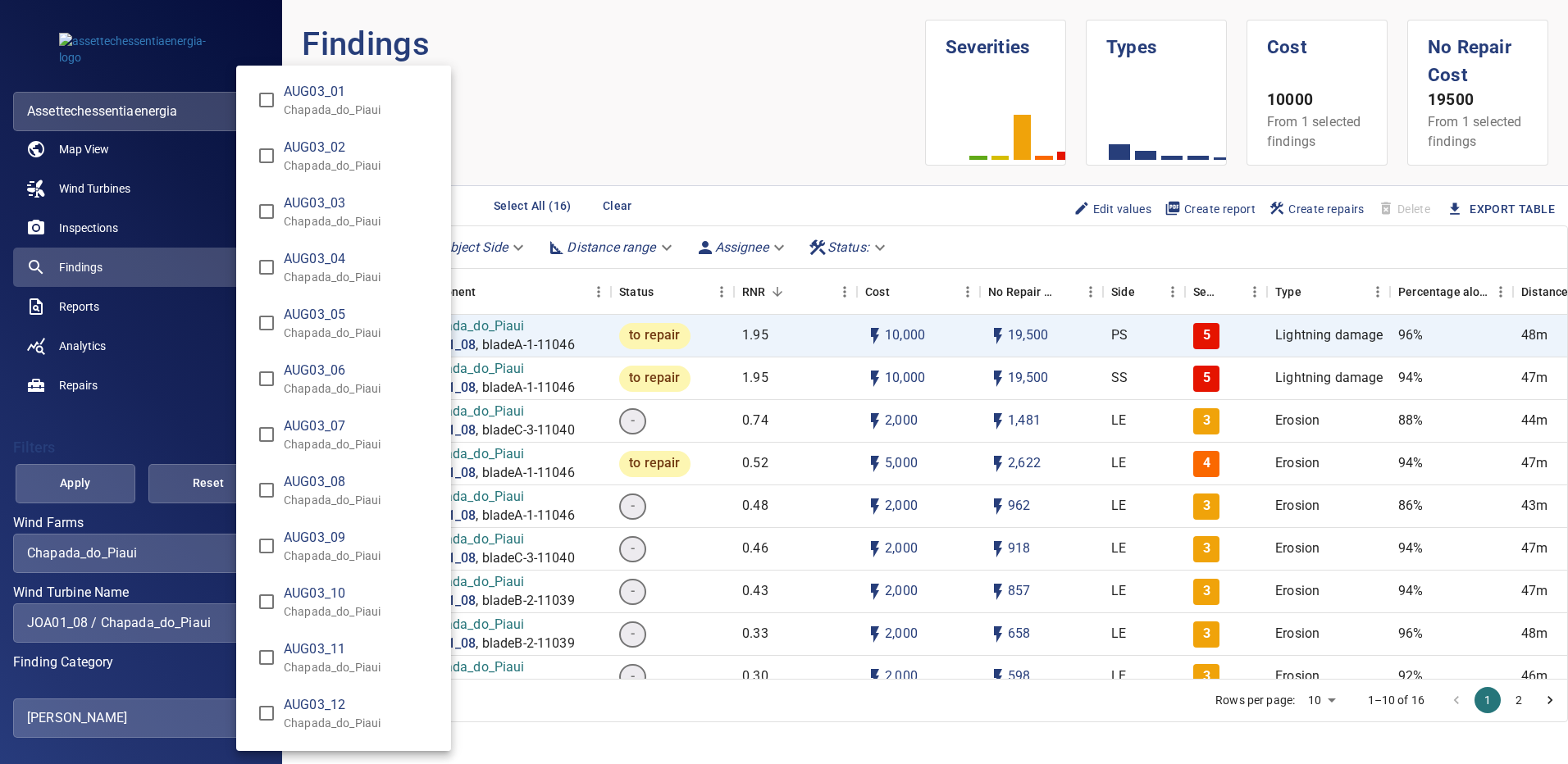
scroll to position [2815, 0]
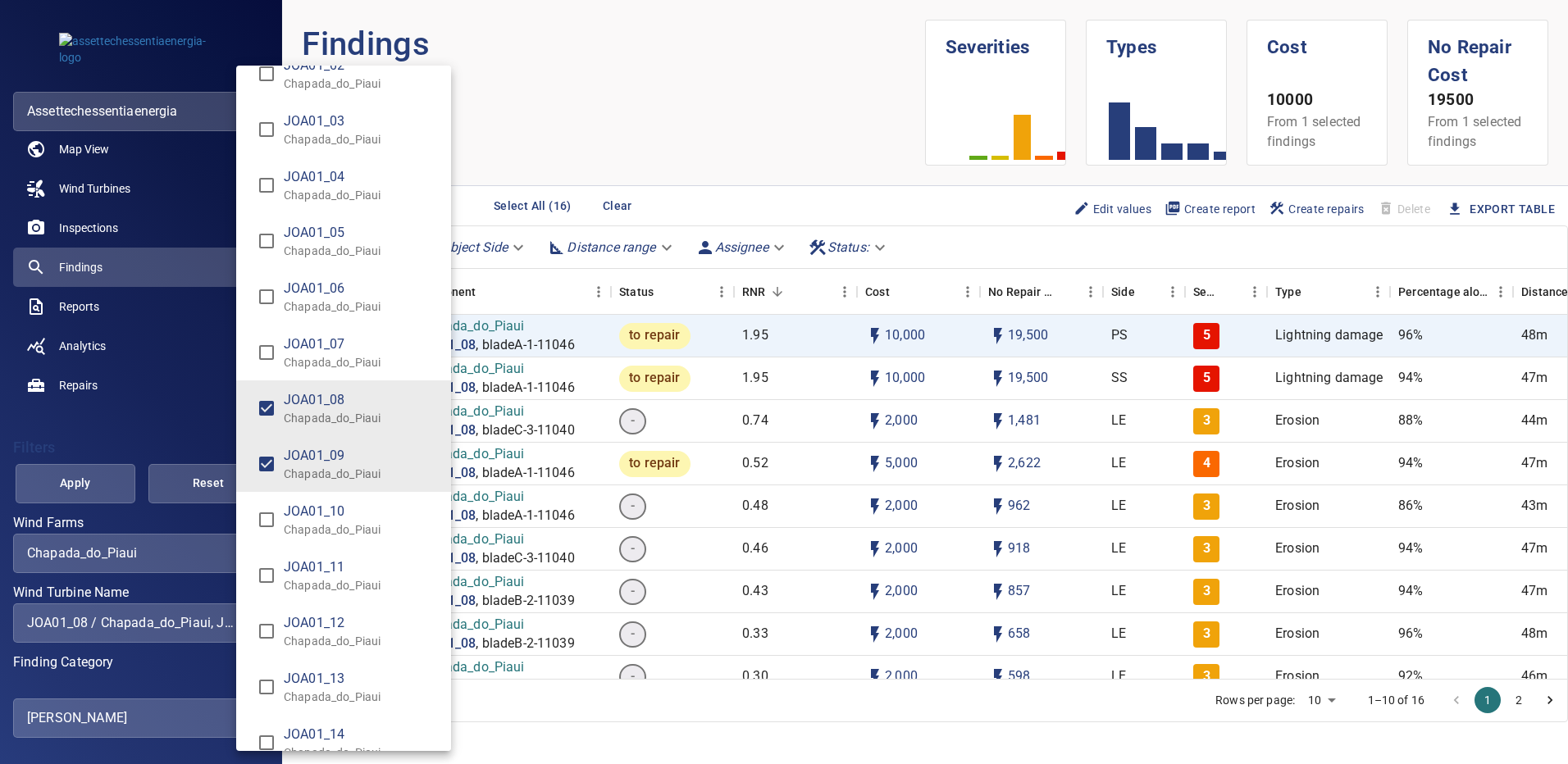
type input "**********"
click at [94, 486] on div "Wind Turbine Name" at bounding box center [784, 382] width 1568 height 764
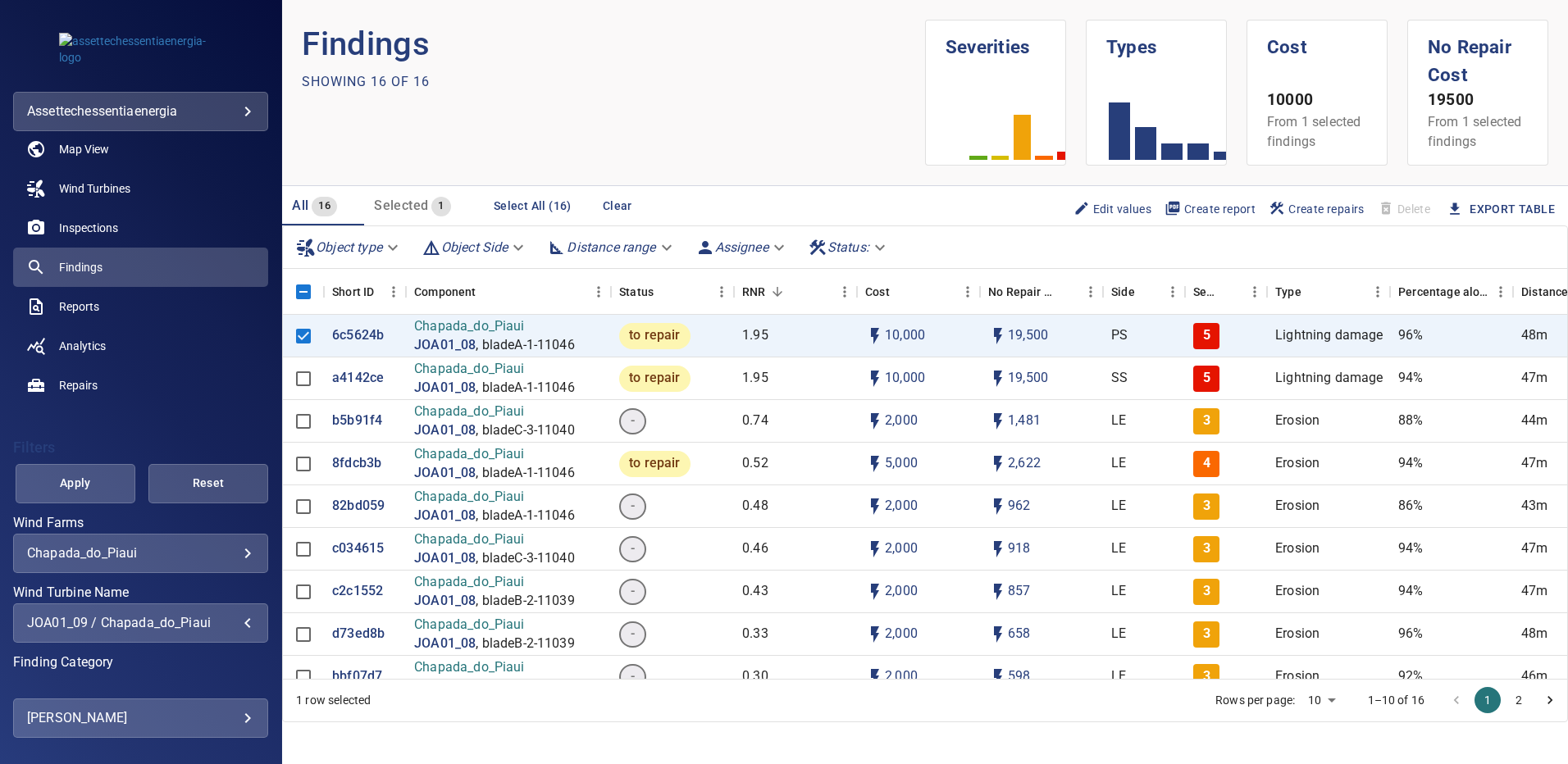
click at [94, 485] on span "Apply" at bounding box center [75, 483] width 79 height 20
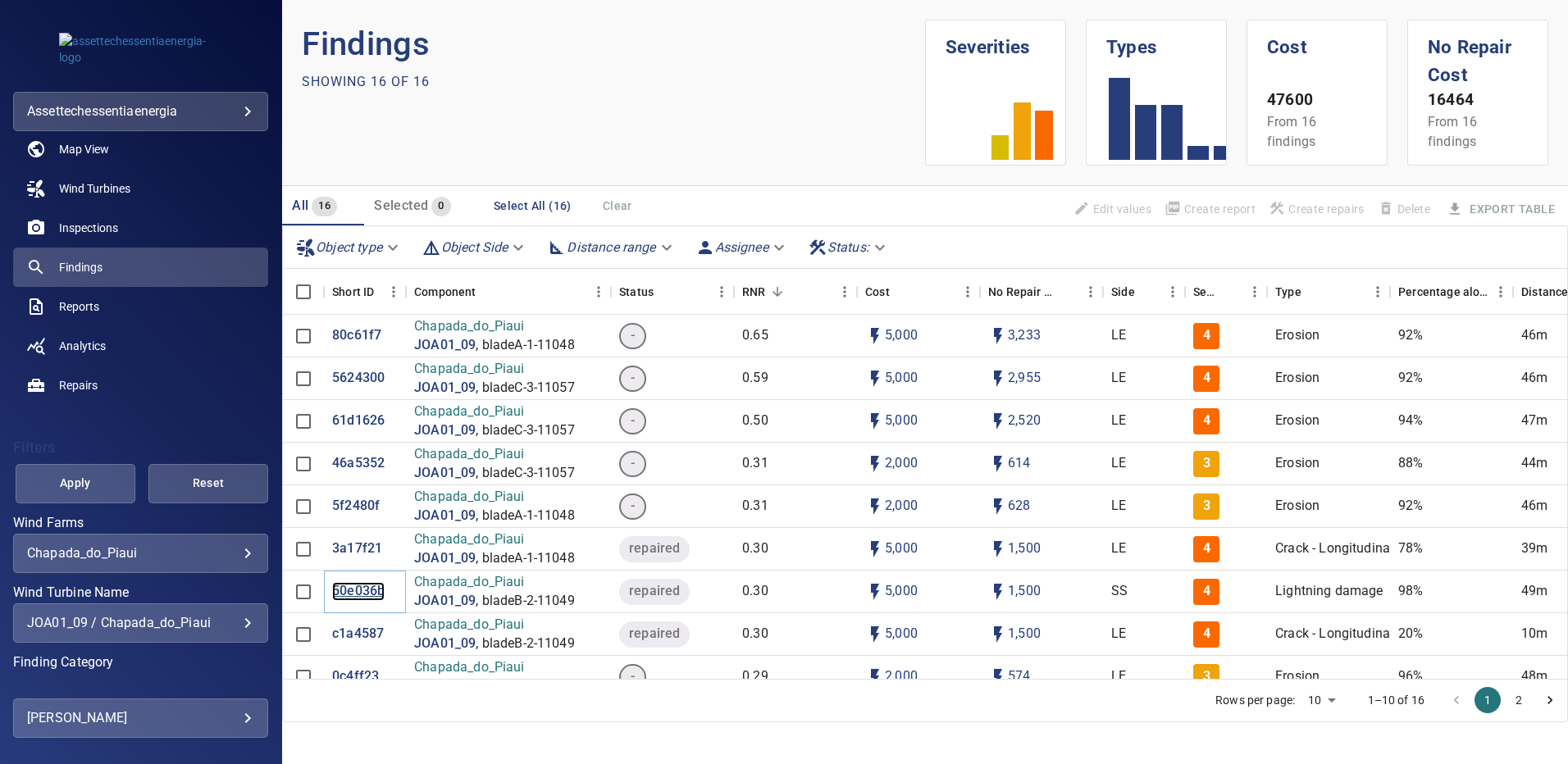
click at [349, 598] on p "50e036b" at bounding box center [358, 592] width 52 height 19
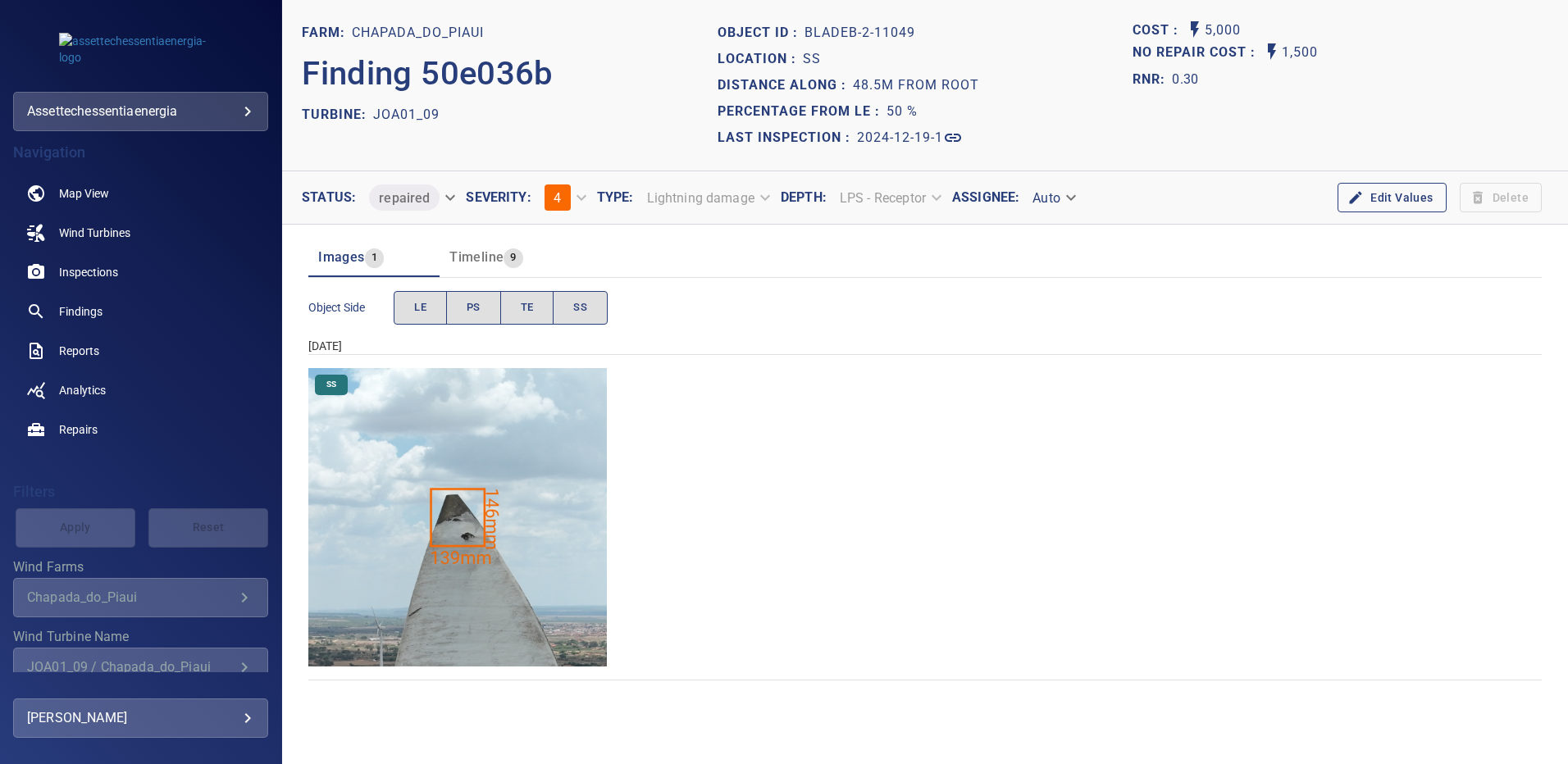
click at [494, 483] on img "Chapada_do_Piaui/JOA01_09/2024-12-19-1/2024-12-19-2/image117wp117.jpg" at bounding box center [457, 517] width 299 height 298
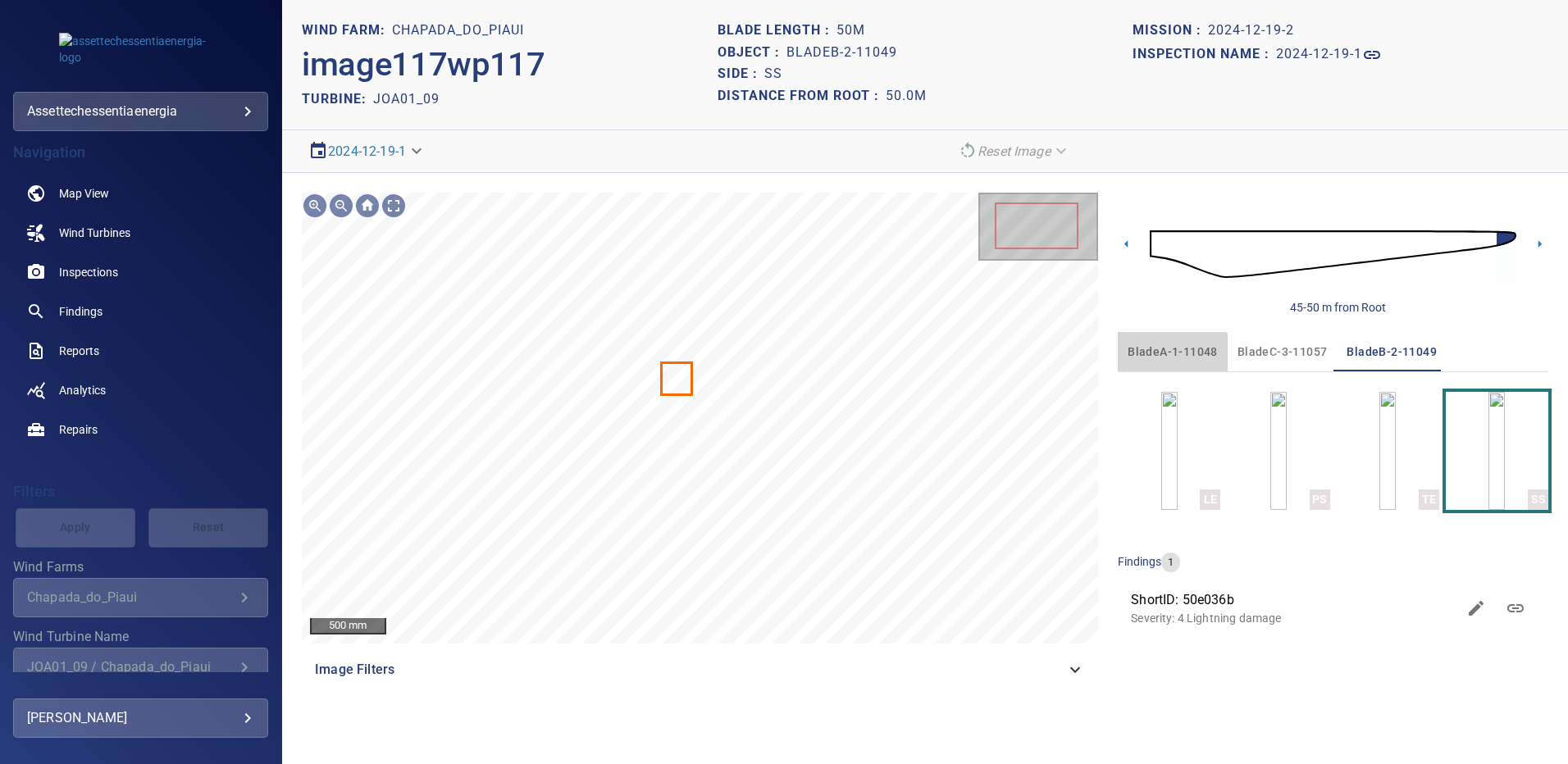
click at [1166, 355] on span "bladeA-1-11048" at bounding box center [1173, 352] width 90 height 20
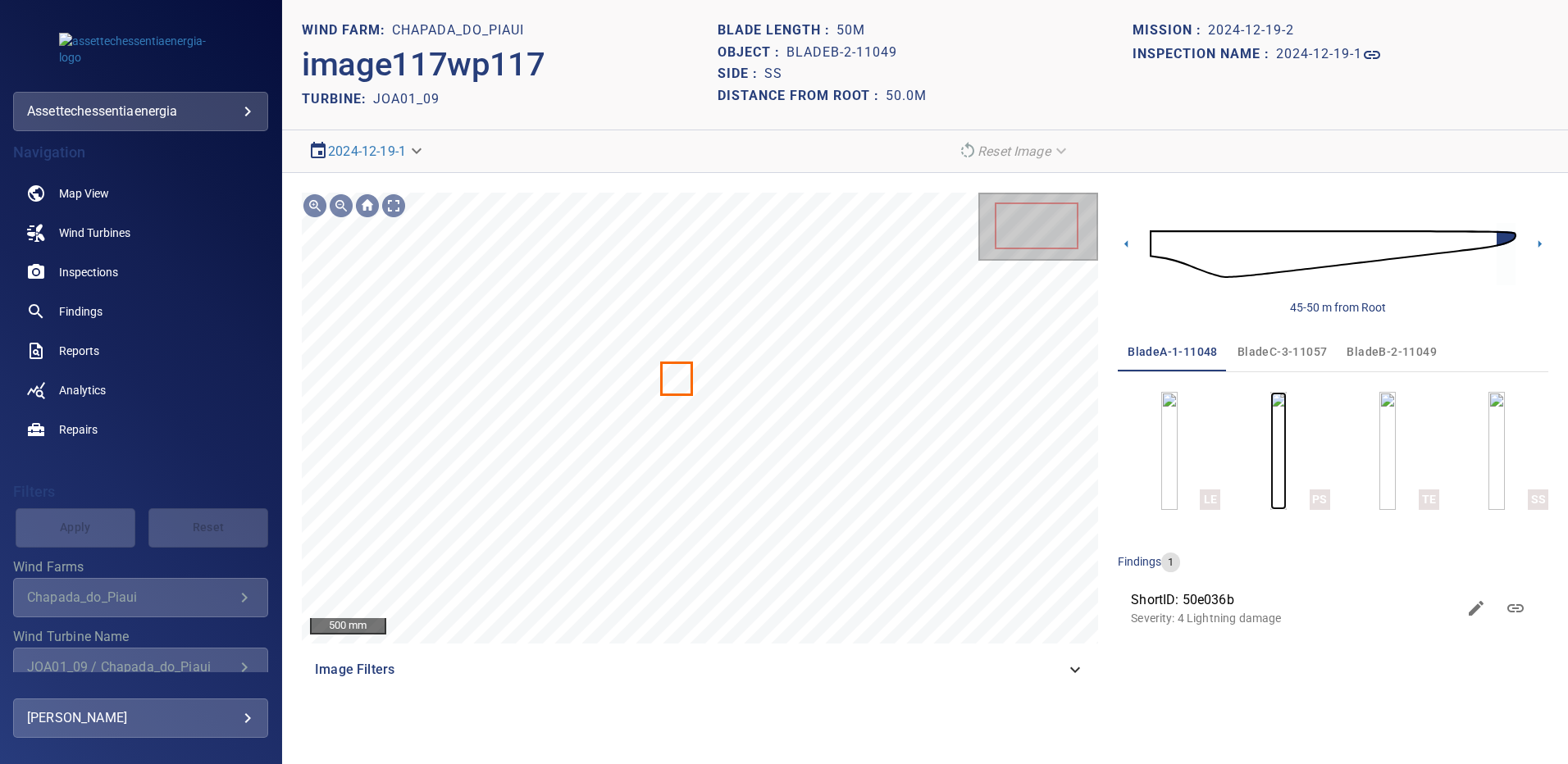
click at [1270, 469] on img "button" at bounding box center [1278, 451] width 16 height 118
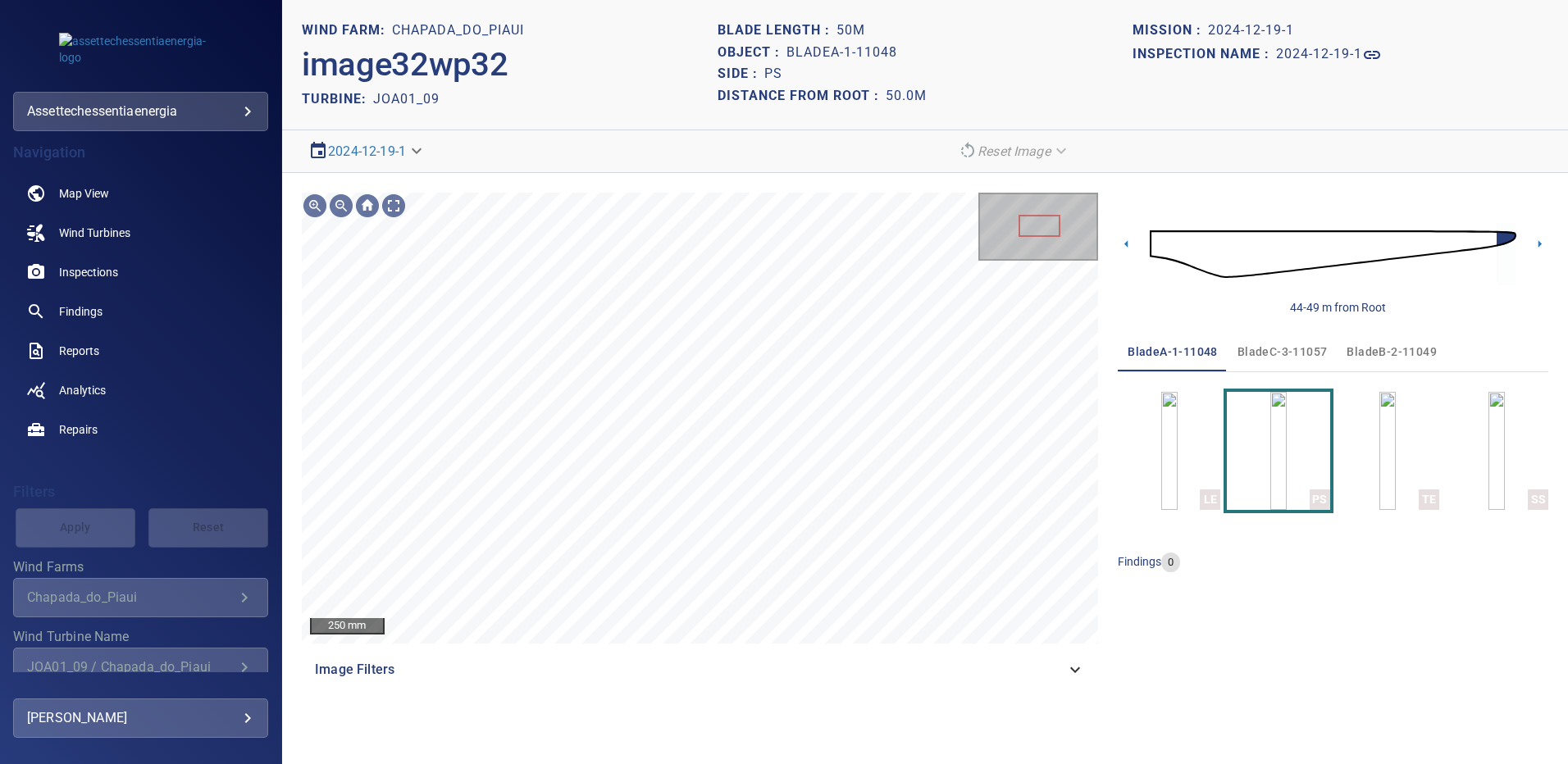
click at [1442, 450] on div "LE PS TE SS" at bounding box center [1333, 451] width 431 height 118
click at [1489, 452] on img "button" at bounding box center [1497, 451] width 16 height 118
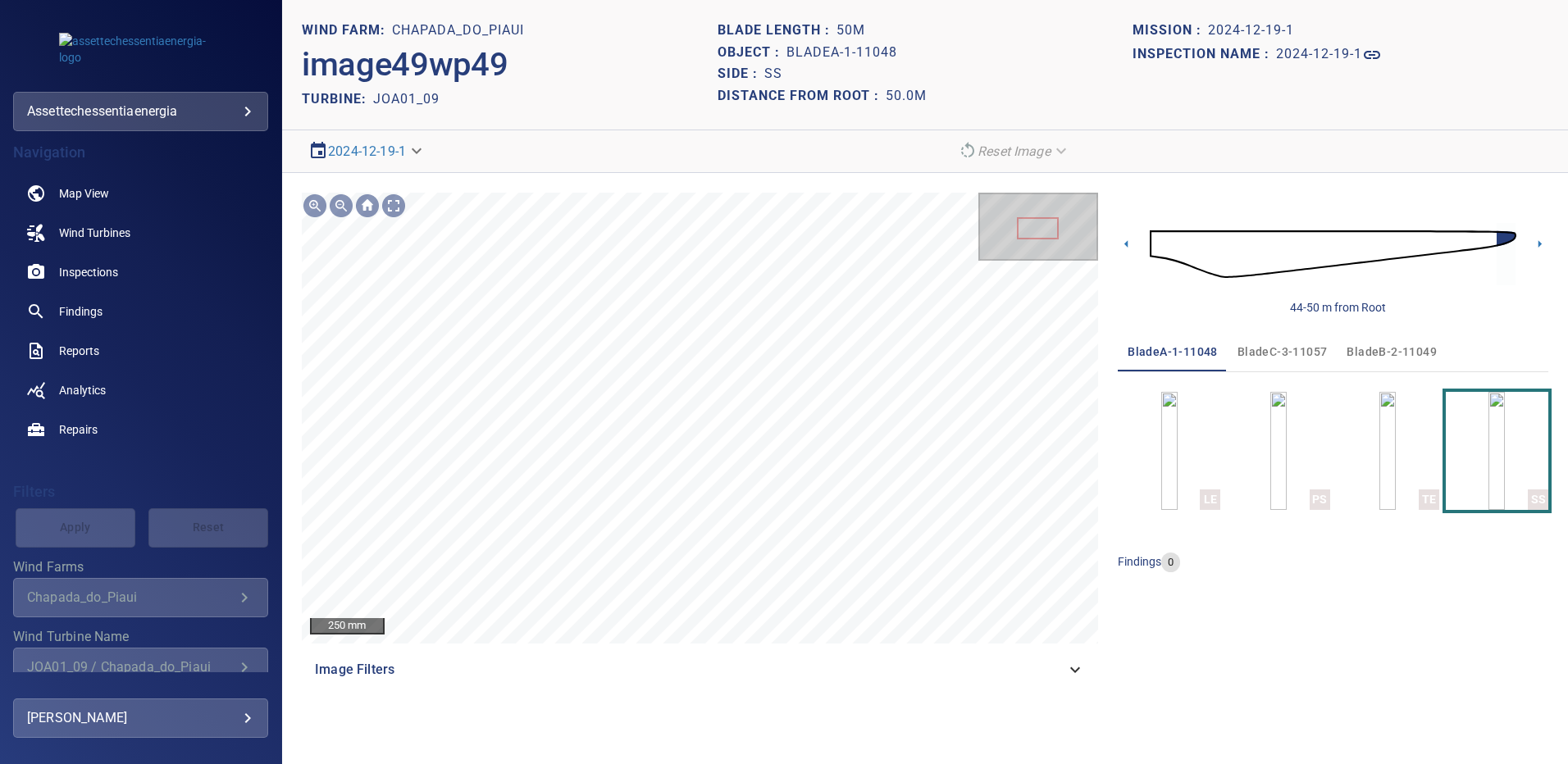
click at [1358, 350] on span "bladeB-2-11049" at bounding box center [1391, 352] width 90 height 20
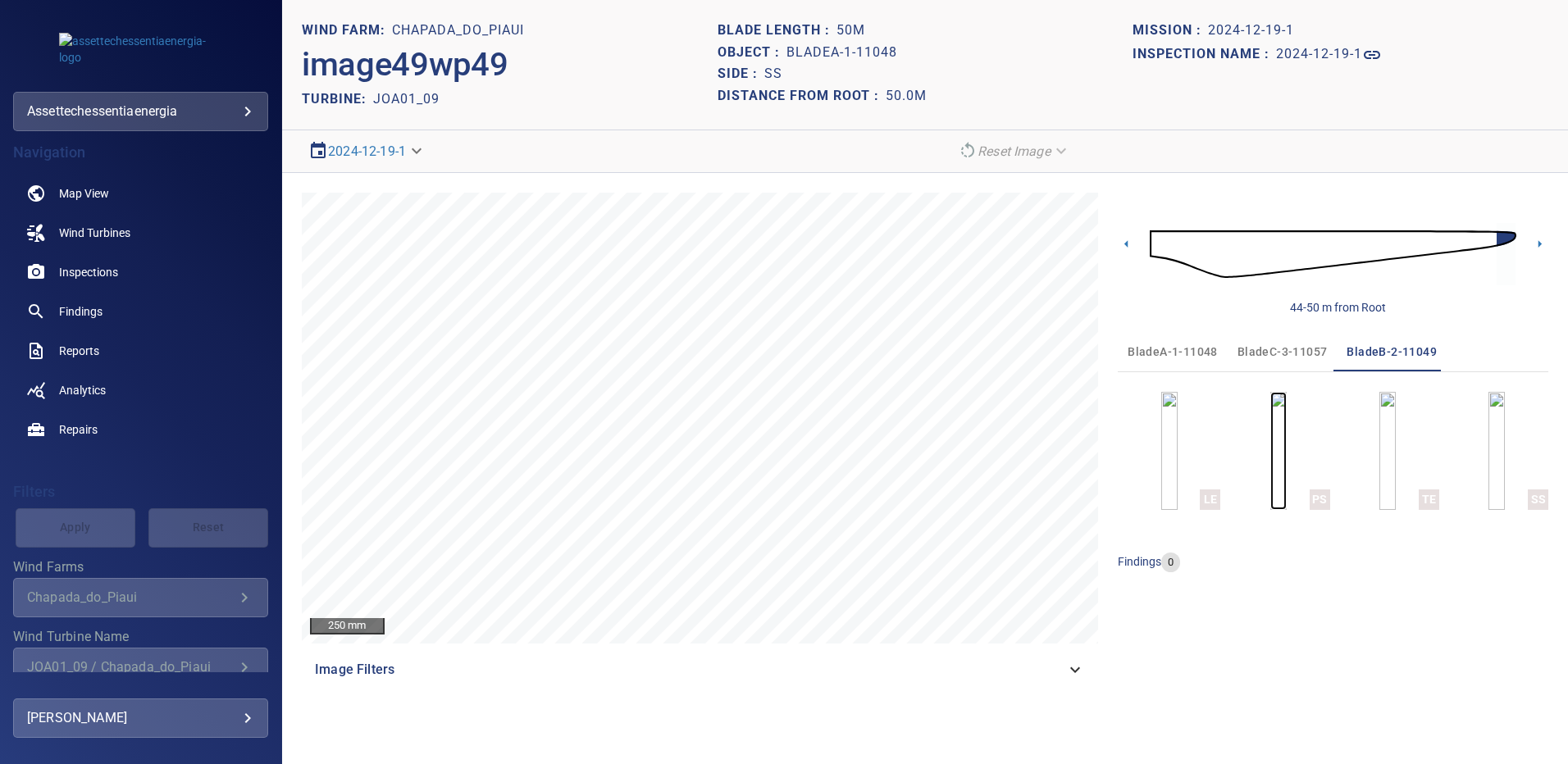
click at [1287, 433] on img "button" at bounding box center [1278, 451] width 16 height 118
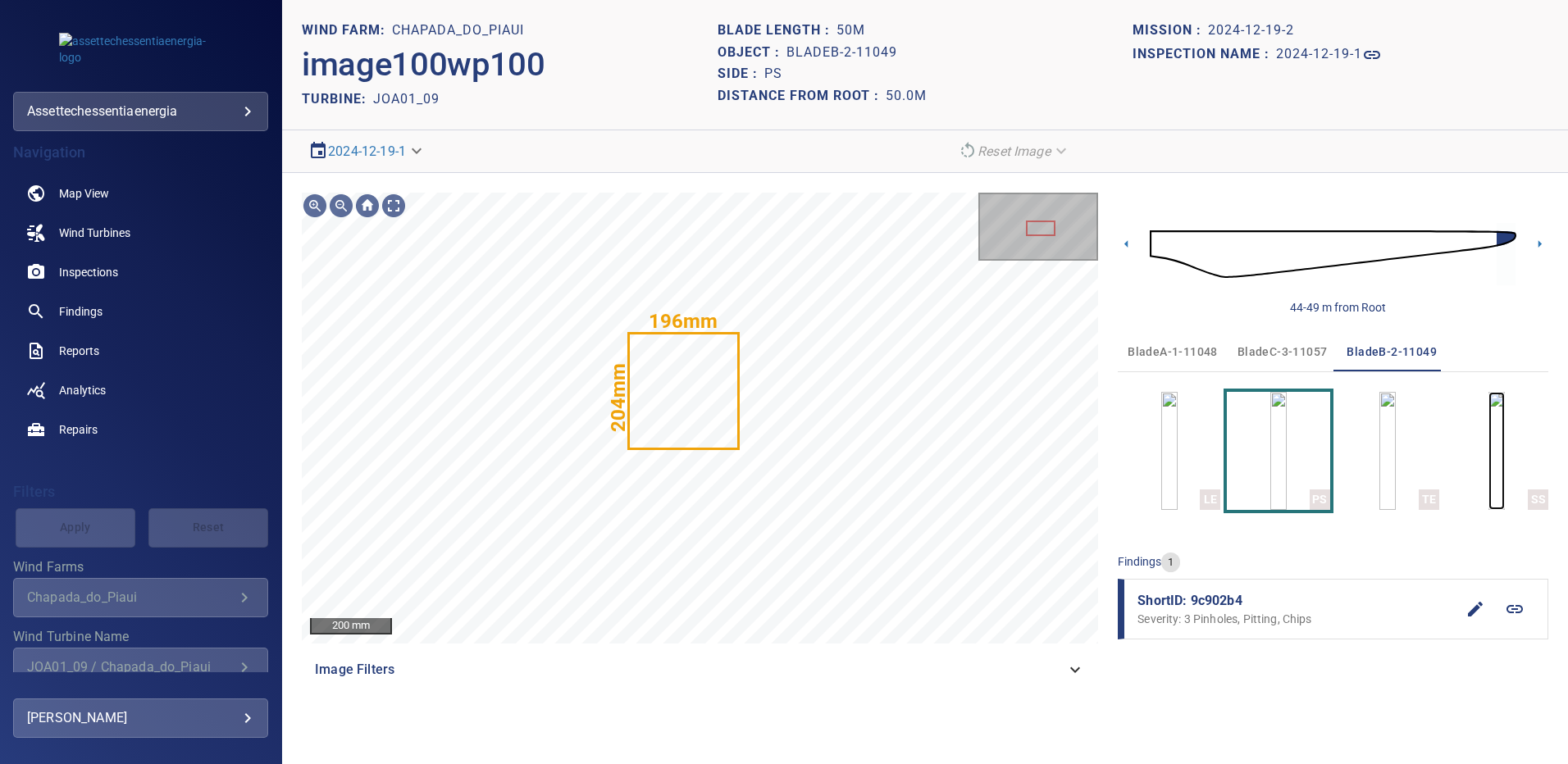
click at [1489, 442] on img "button" at bounding box center [1497, 451] width 16 height 118
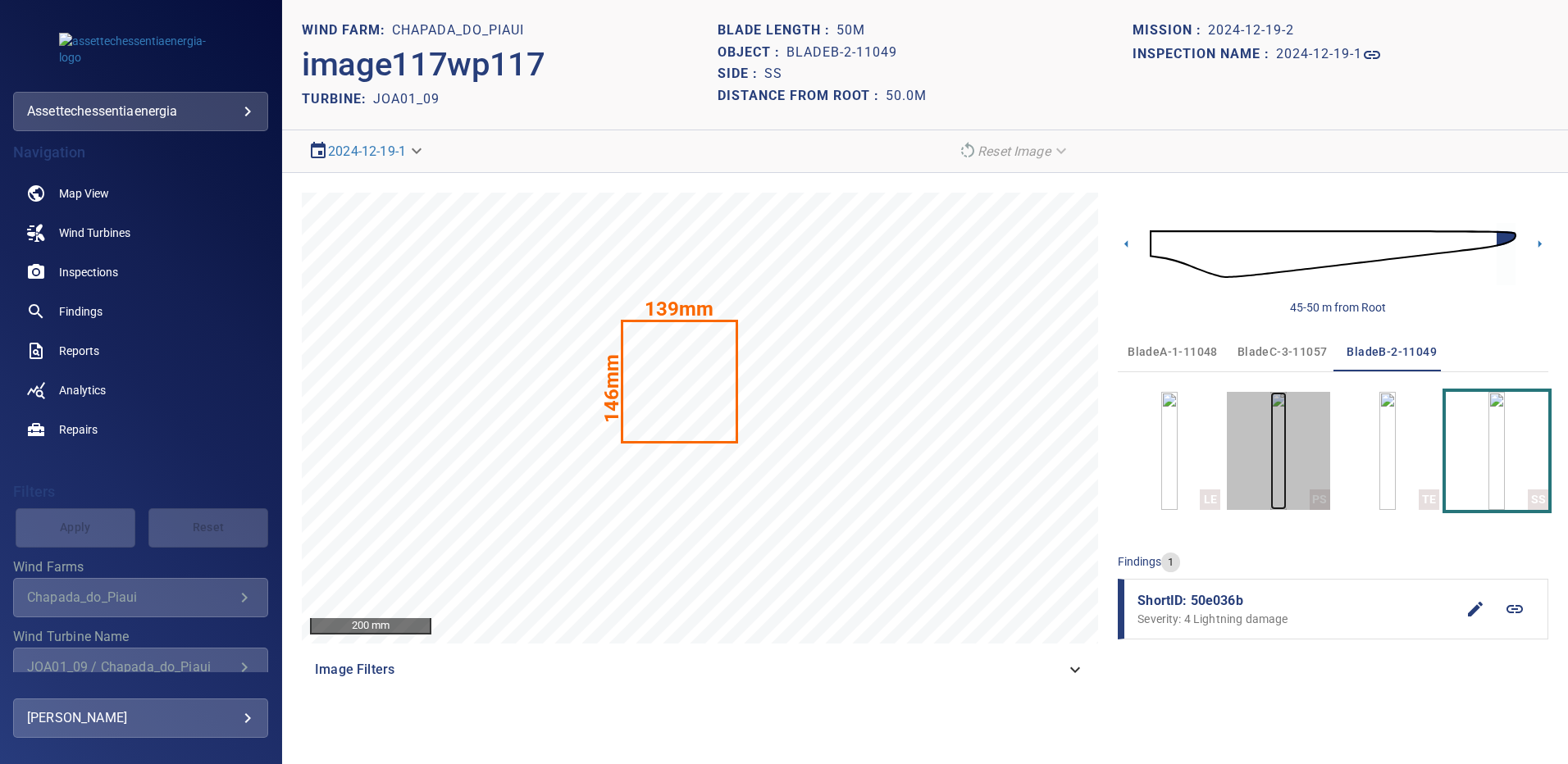
click at [1286, 470] on img "button" at bounding box center [1278, 451] width 16 height 118
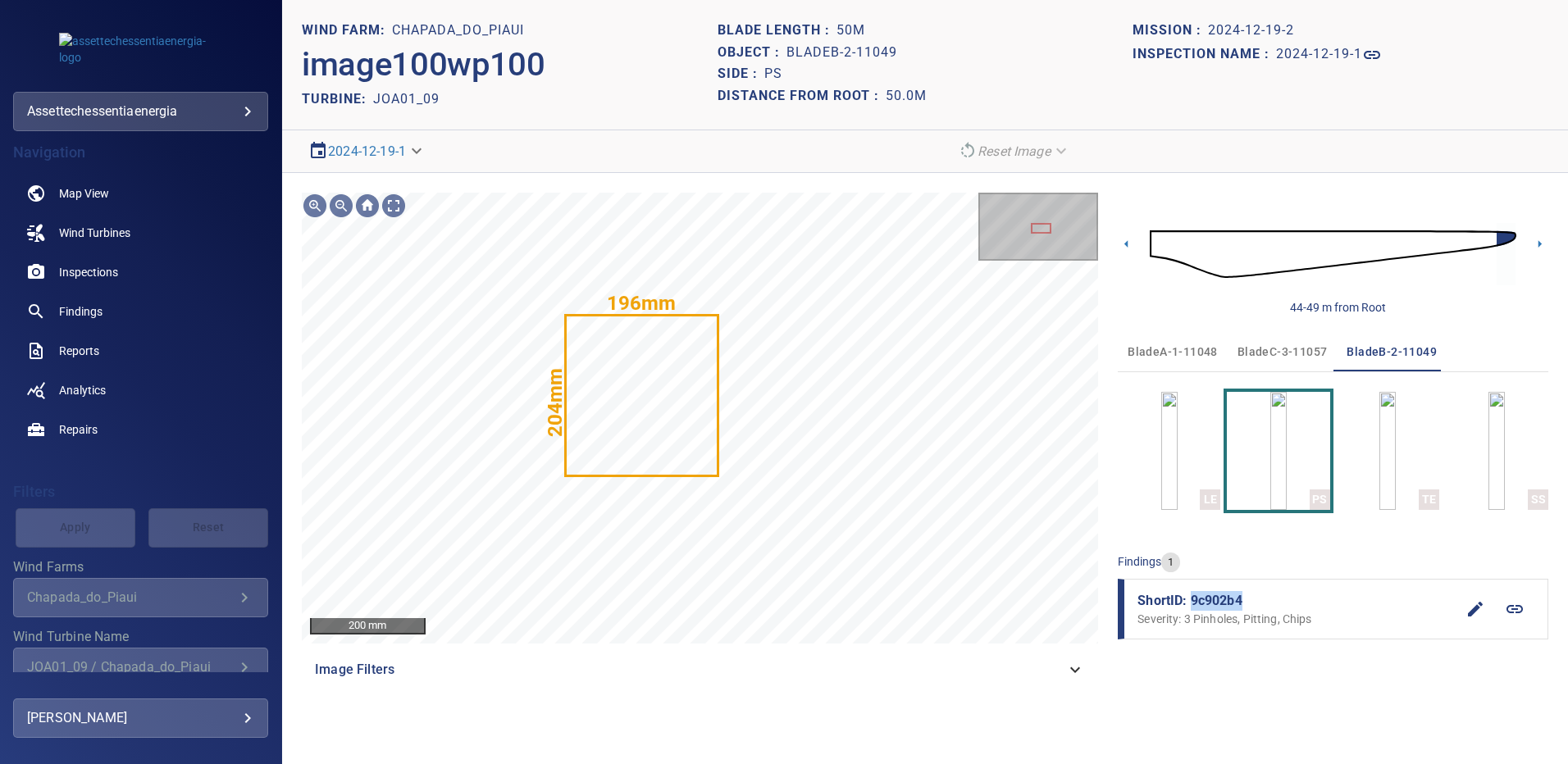
drag, startPoint x: 1241, startPoint y: 606, endPoint x: 1193, endPoint y: 605, distance: 48.0
click at [1193, 605] on span "ShortID: 9c902b4" at bounding box center [1297, 601] width 318 height 19
click at [1489, 470] on img "button" at bounding box center [1497, 451] width 16 height 118
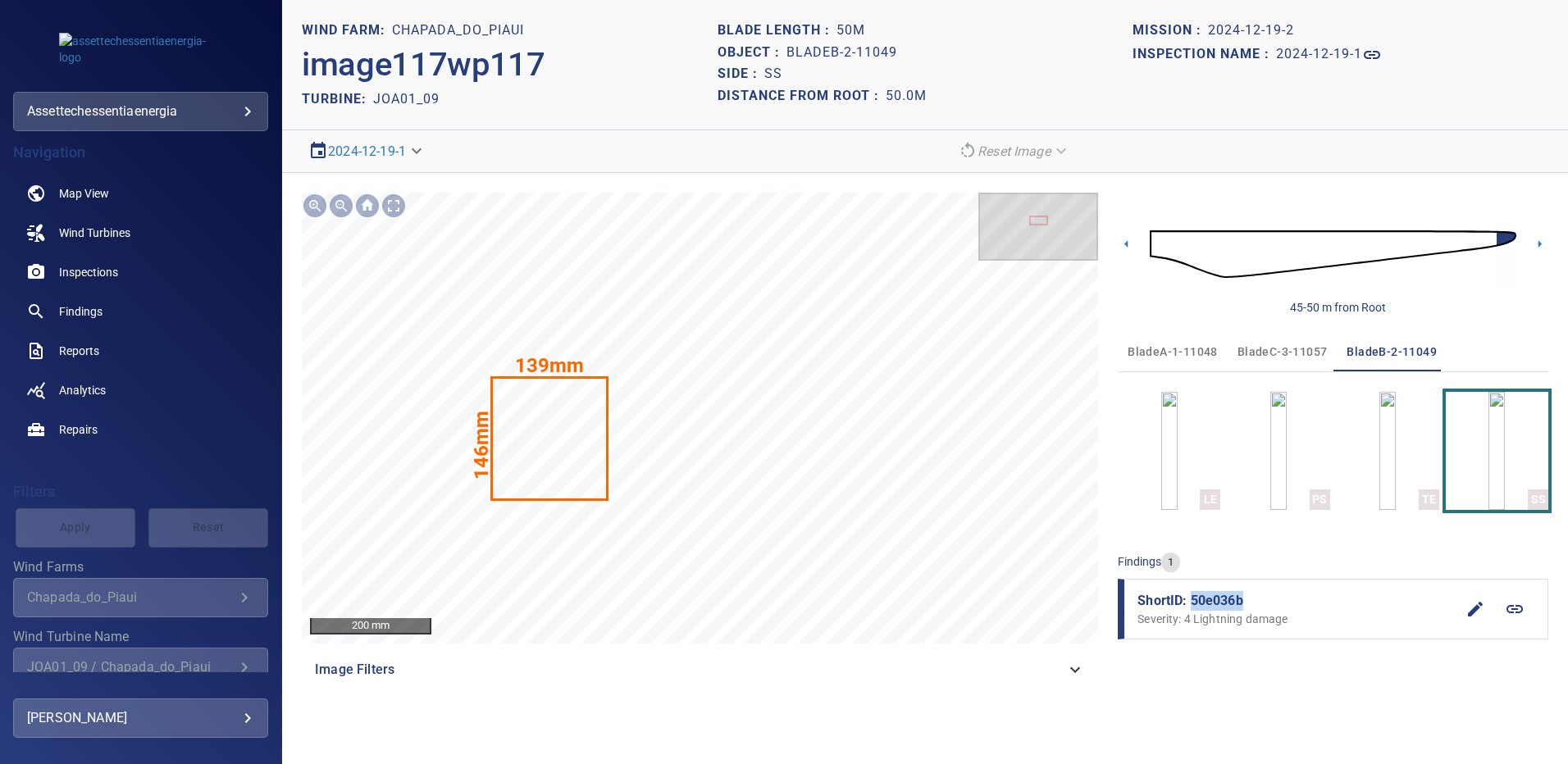
drag, startPoint x: 1241, startPoint y: 601, endPoint x: 1193, endPoint y: 604, distance: 48.1
click at [1193, 604] on span "ShortID: 50e036b" at bounding box center [1297, 601] width 318 height 19
click at [1293, 351] on span "bladeC-3-11057" at bounding box center [1282, 352] width 90 height 20
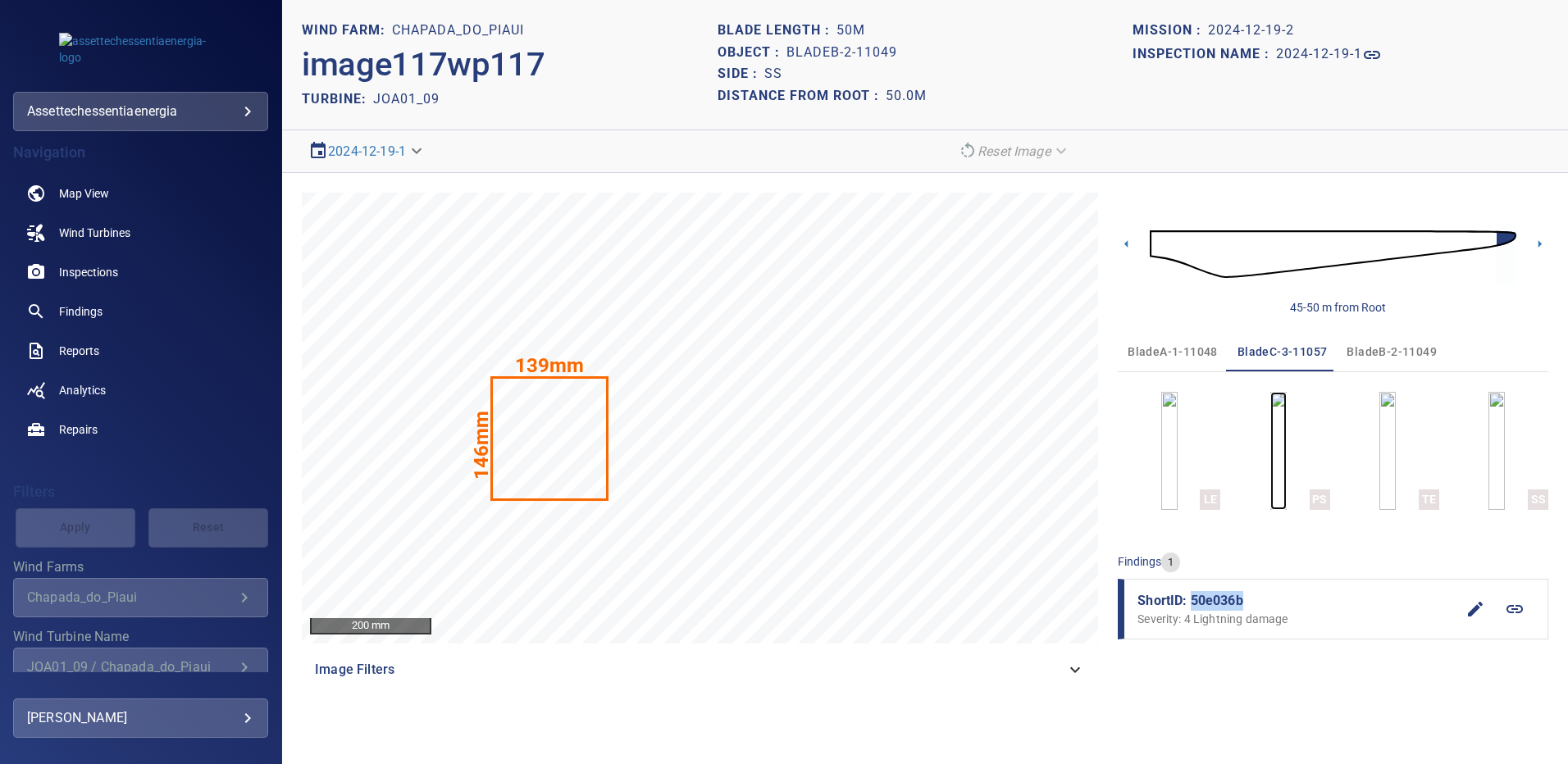
click at [1287, 476] on img "button" at bounding box center [1278, 451] width 16 height 118
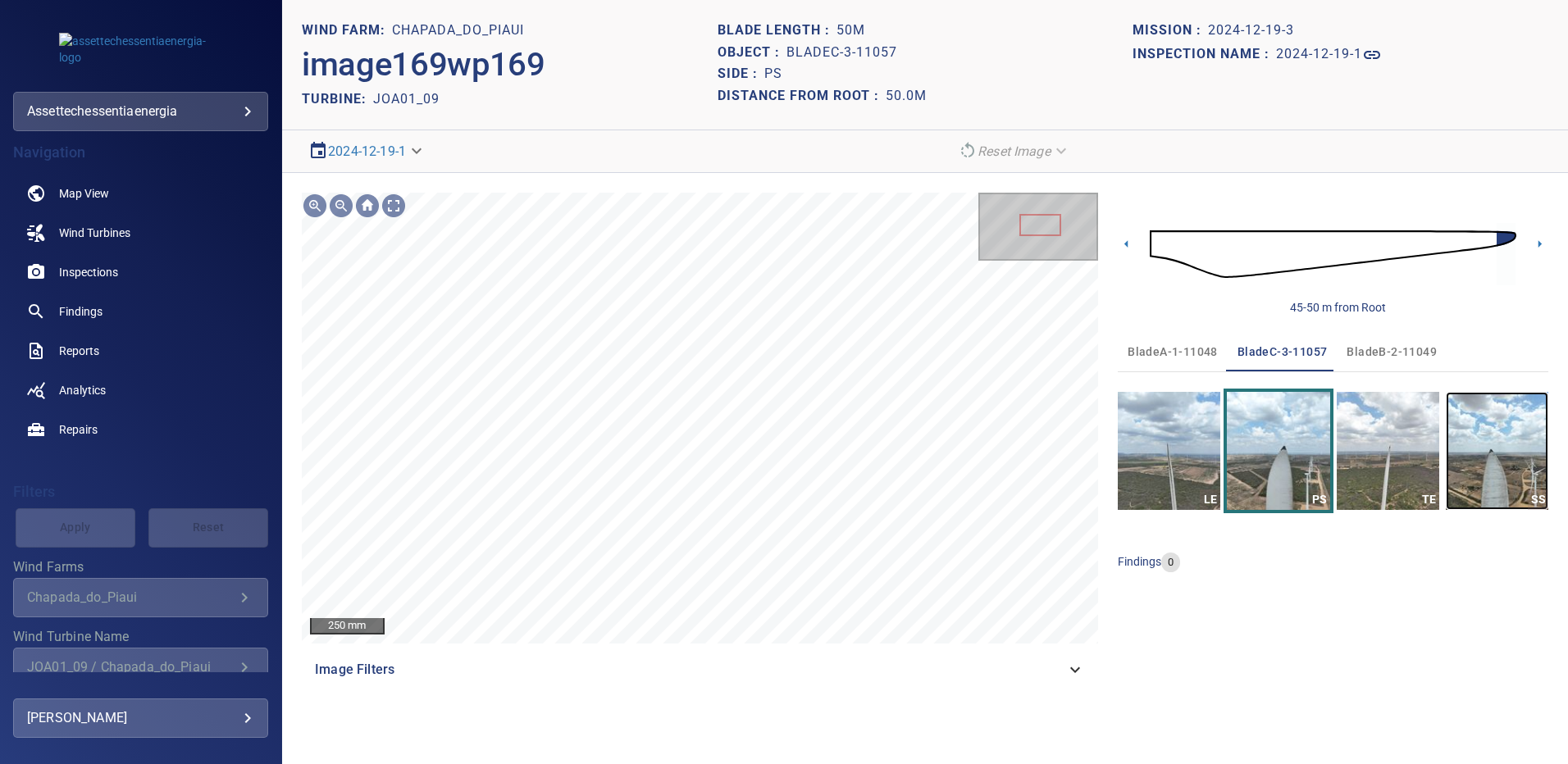
click at [1476, 460] on img "button" at bounding box center [1497, 451] width 102 height 118
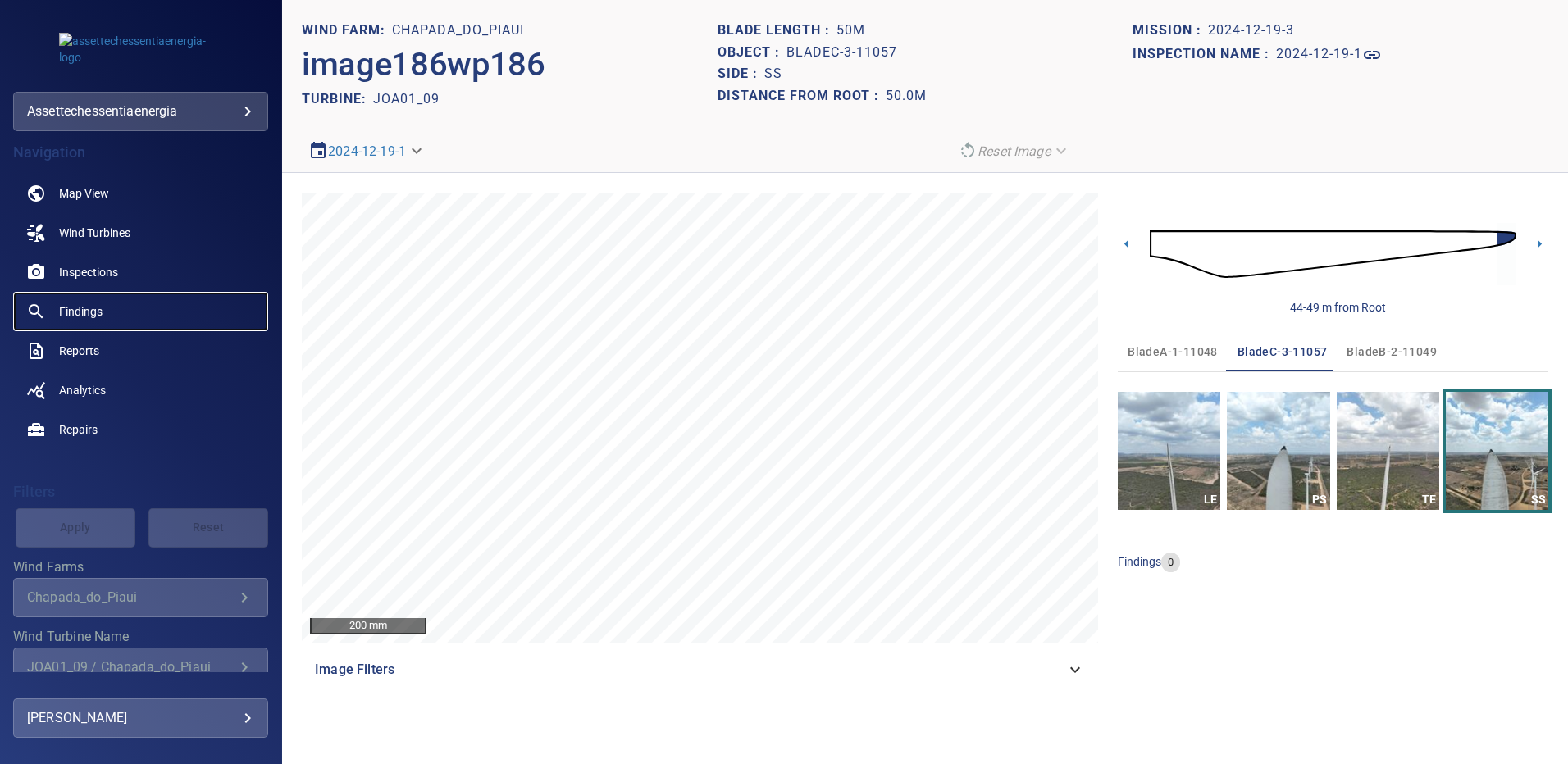
click at [99, 310] on span "Findings" at bounding box center [80, 311] width 43 height 16
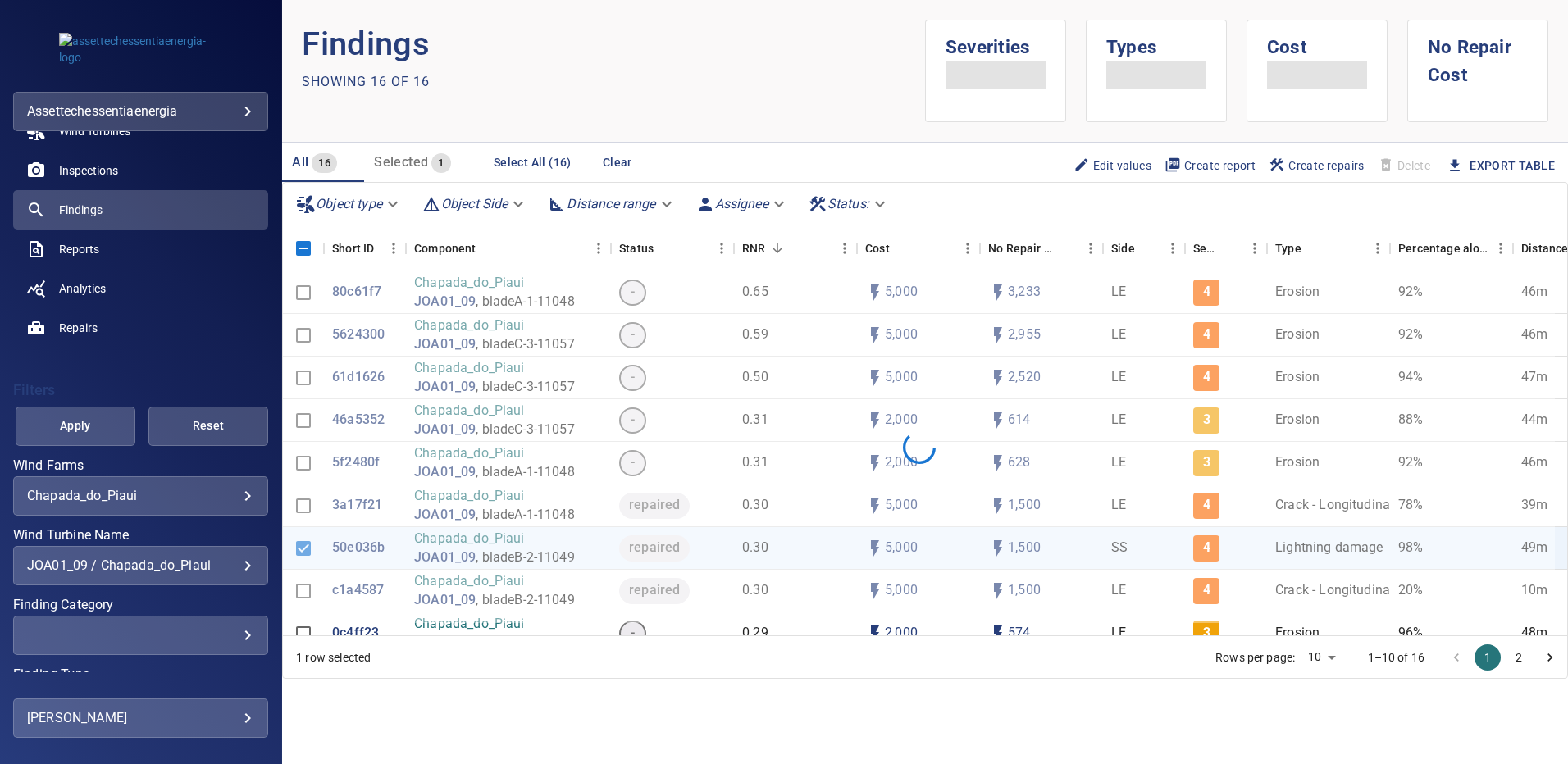
scroll to position [102, 0]
click at [232, 571] on div "JOA01_09 / Chapada_do_Piaui" at bounding box center [140, 565] width 227 height 15
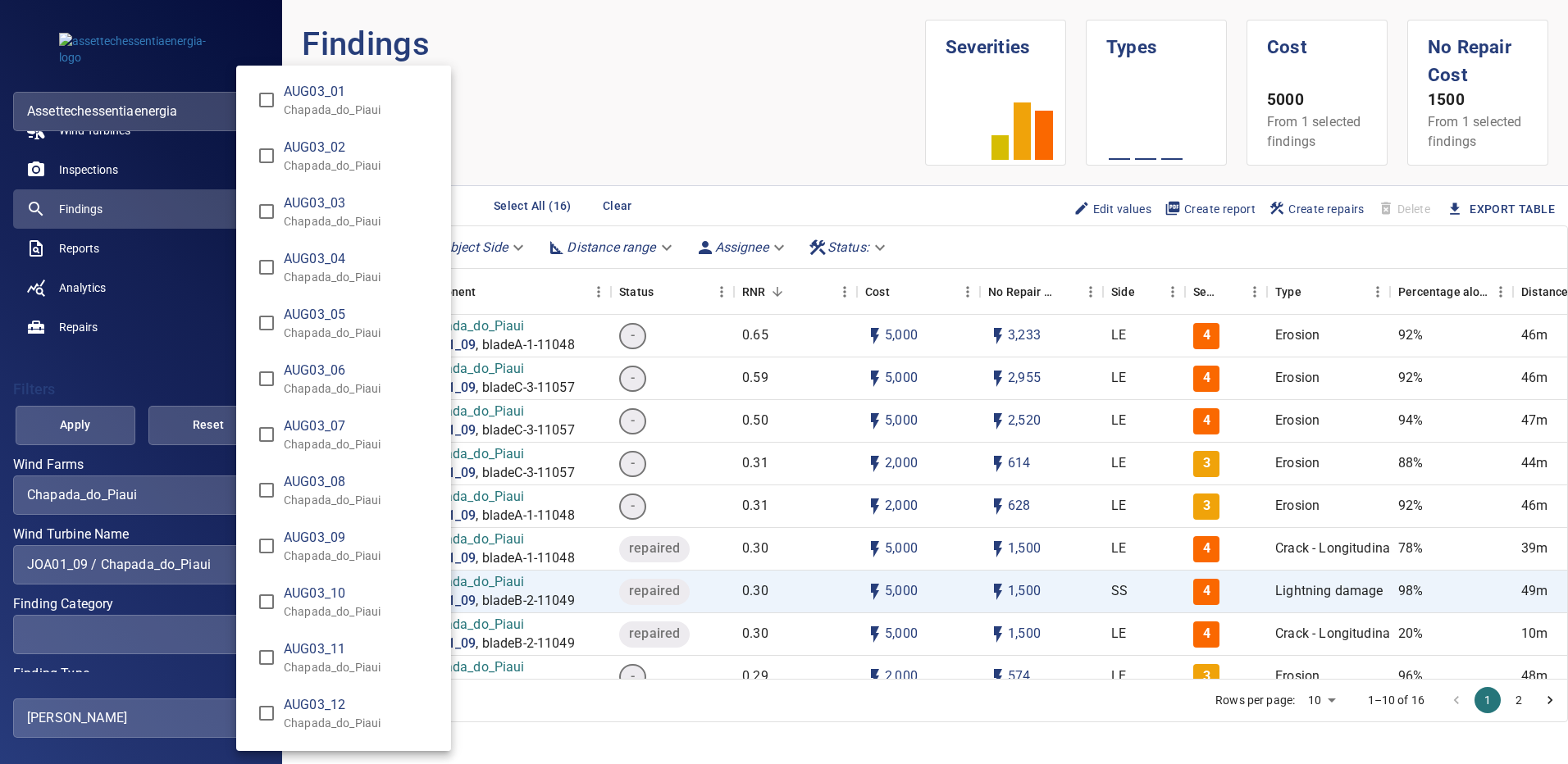
scroll to position [2872, 0]
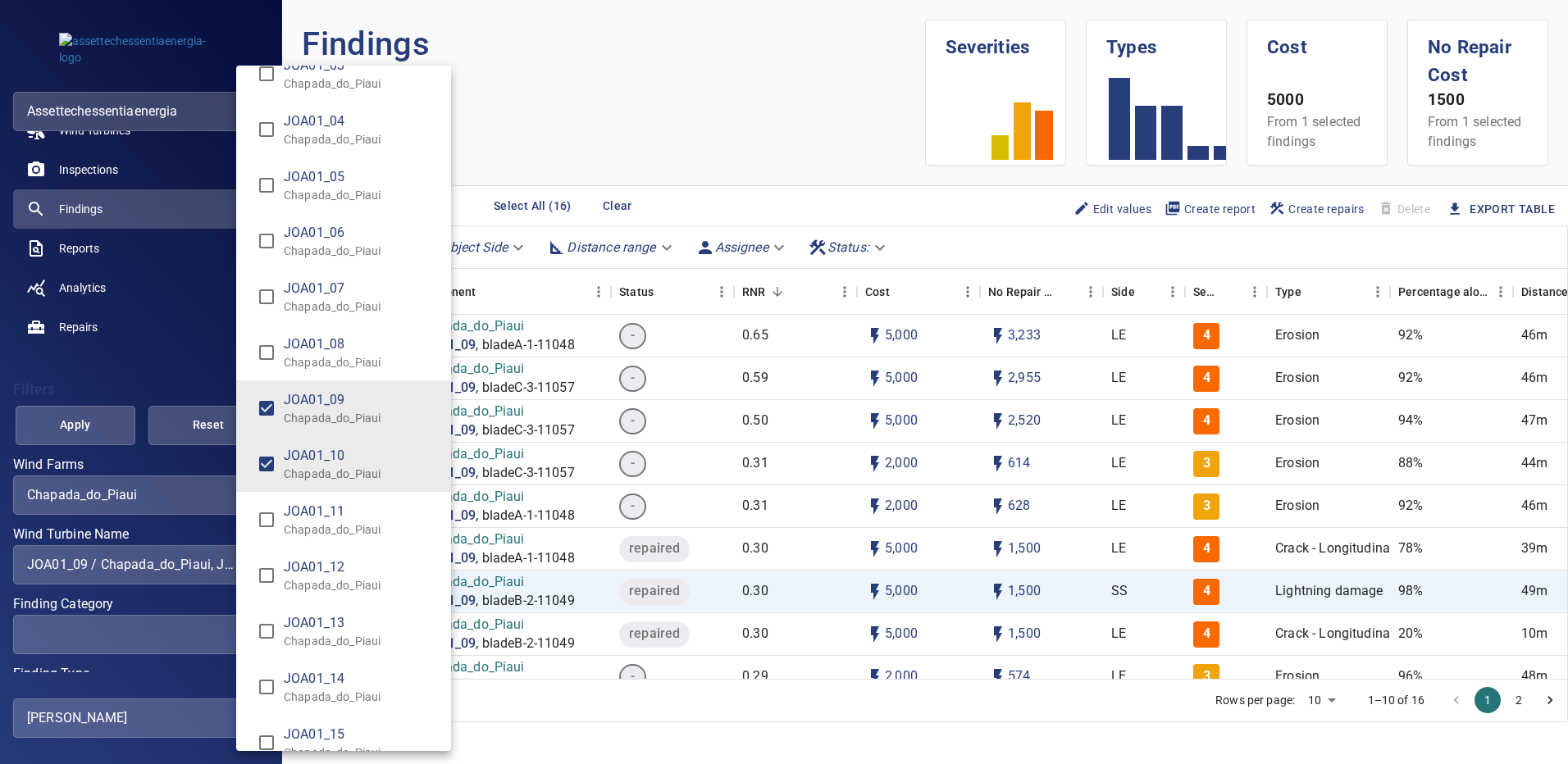
type input "**********"
click at [82, 430] on div "Wind Turbine Name" at bounding box center [784, 382] width 1568 height 764
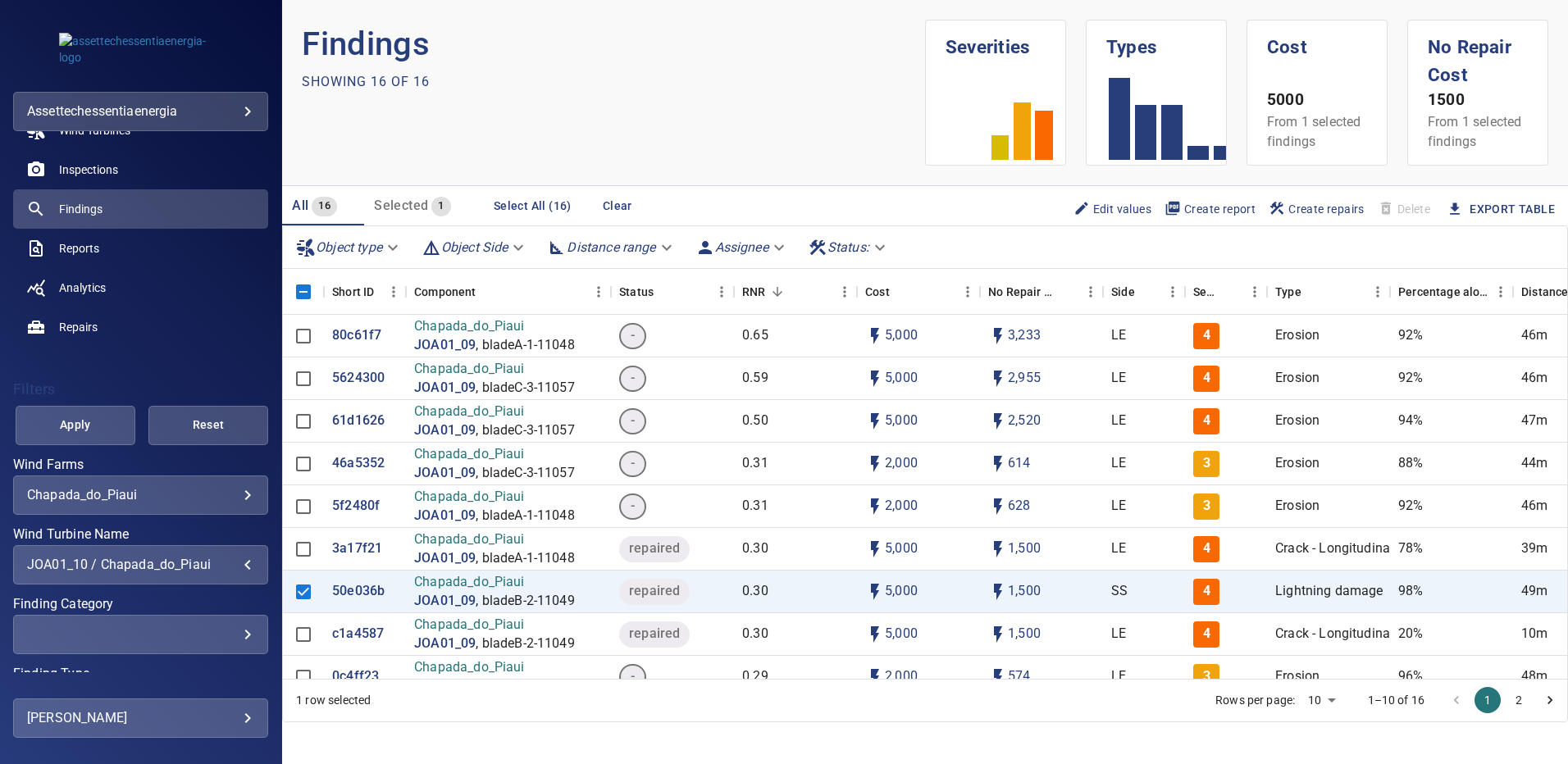
click at [82, 430] on span "Apply" at bounding box center [75, 425] width 79 height 20
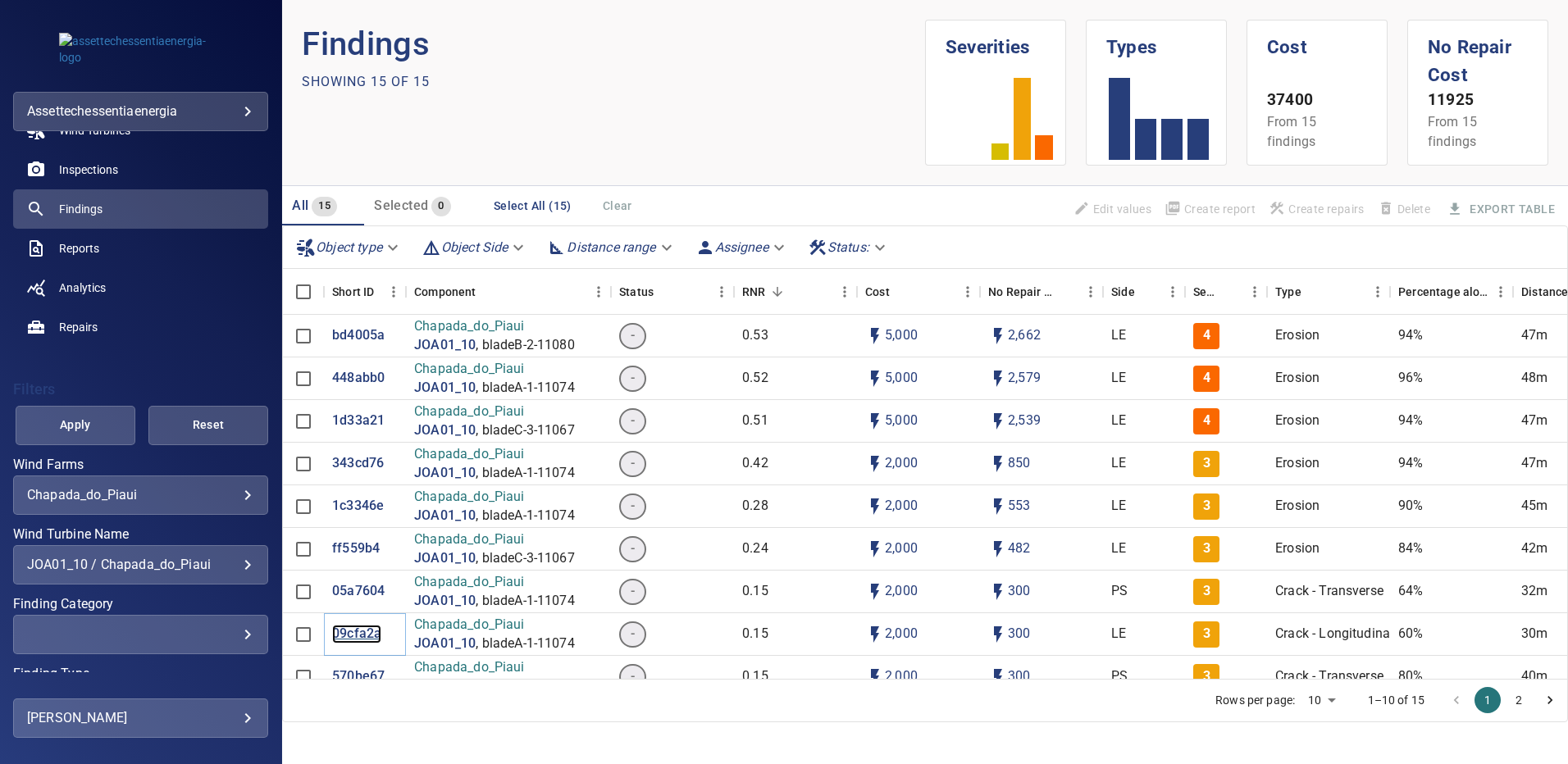
click at [357, 630] on p "09cfa2a" at bounding box center [356, 635] width 49 height 19
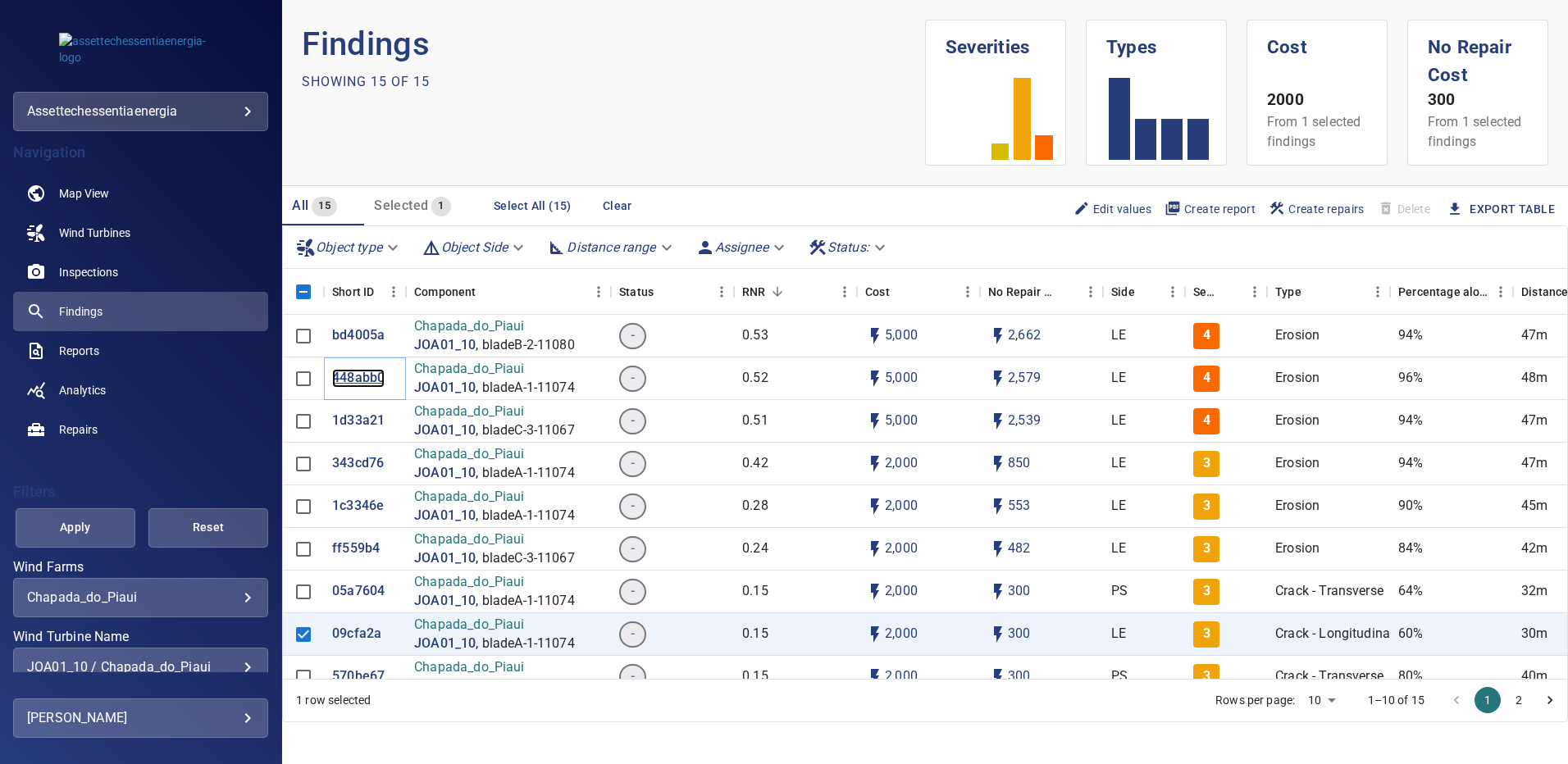
click at [371, 378] on p "448abb0" at bounding box center [358, 379] width 52 height 19
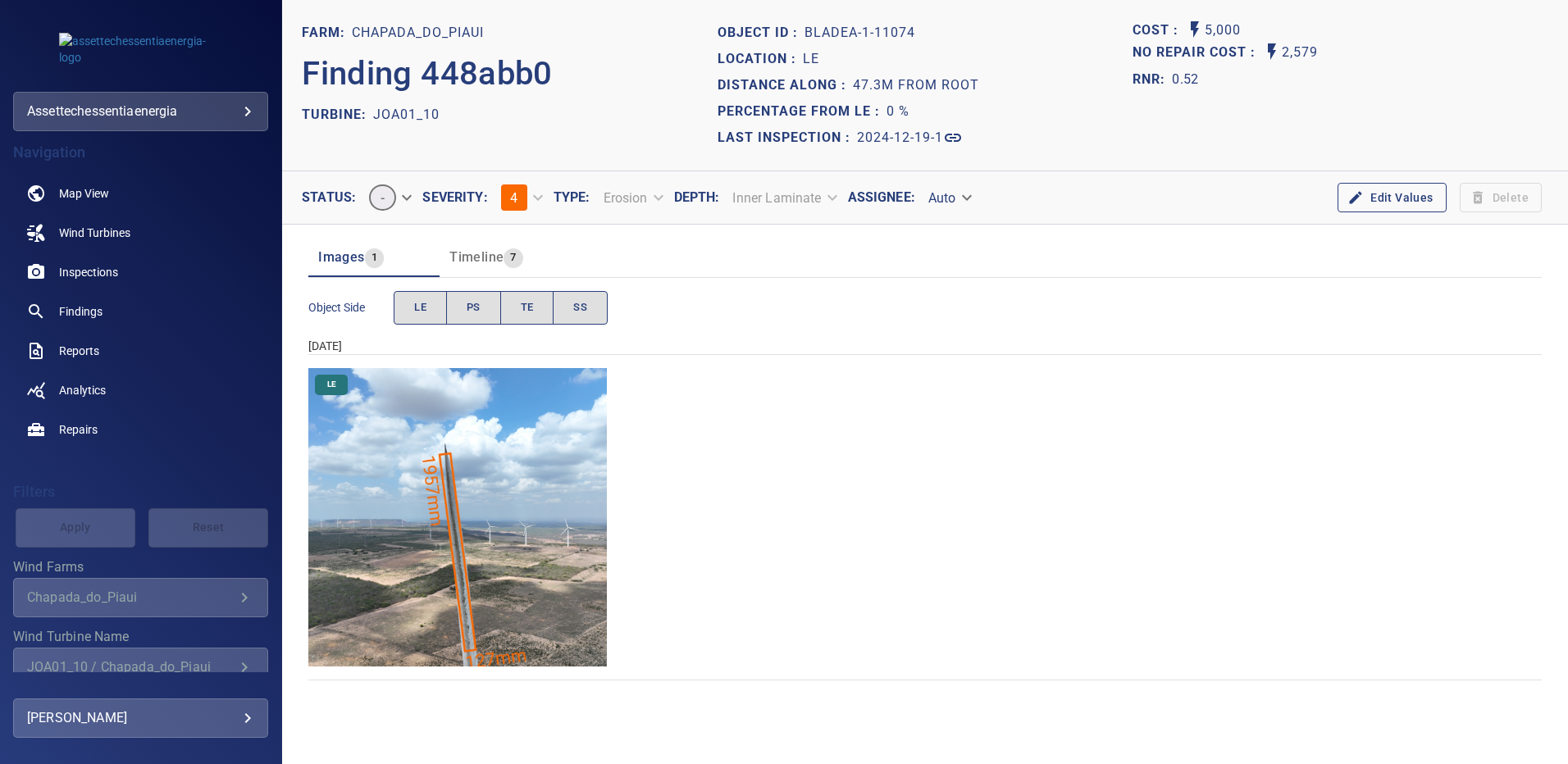
click at [523, 416] on img "Chapada_do_Piaui/JOA01_10/2024-12-19-1/2024-12-19-1/image17wp17.jpg" at bounding box center [457, 517] width 299 height 298
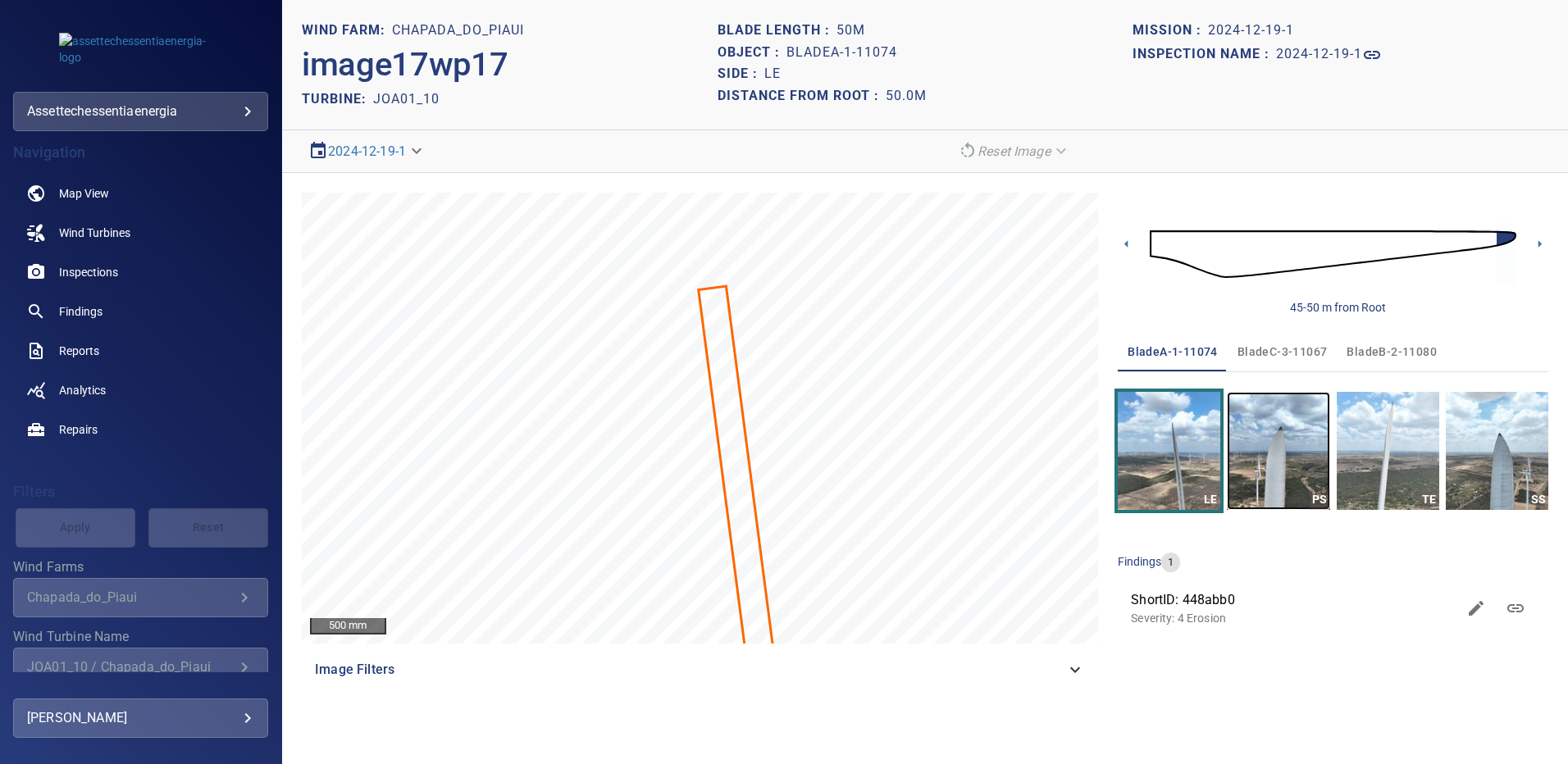
drag, startPoint x: 1275, startPoint y: 419, endPoint x: 1287, endPoint y: 437, distance: 21.6
click at [1275, 419] on img "button" at bounding box center [1278, 451] width 102 height 118
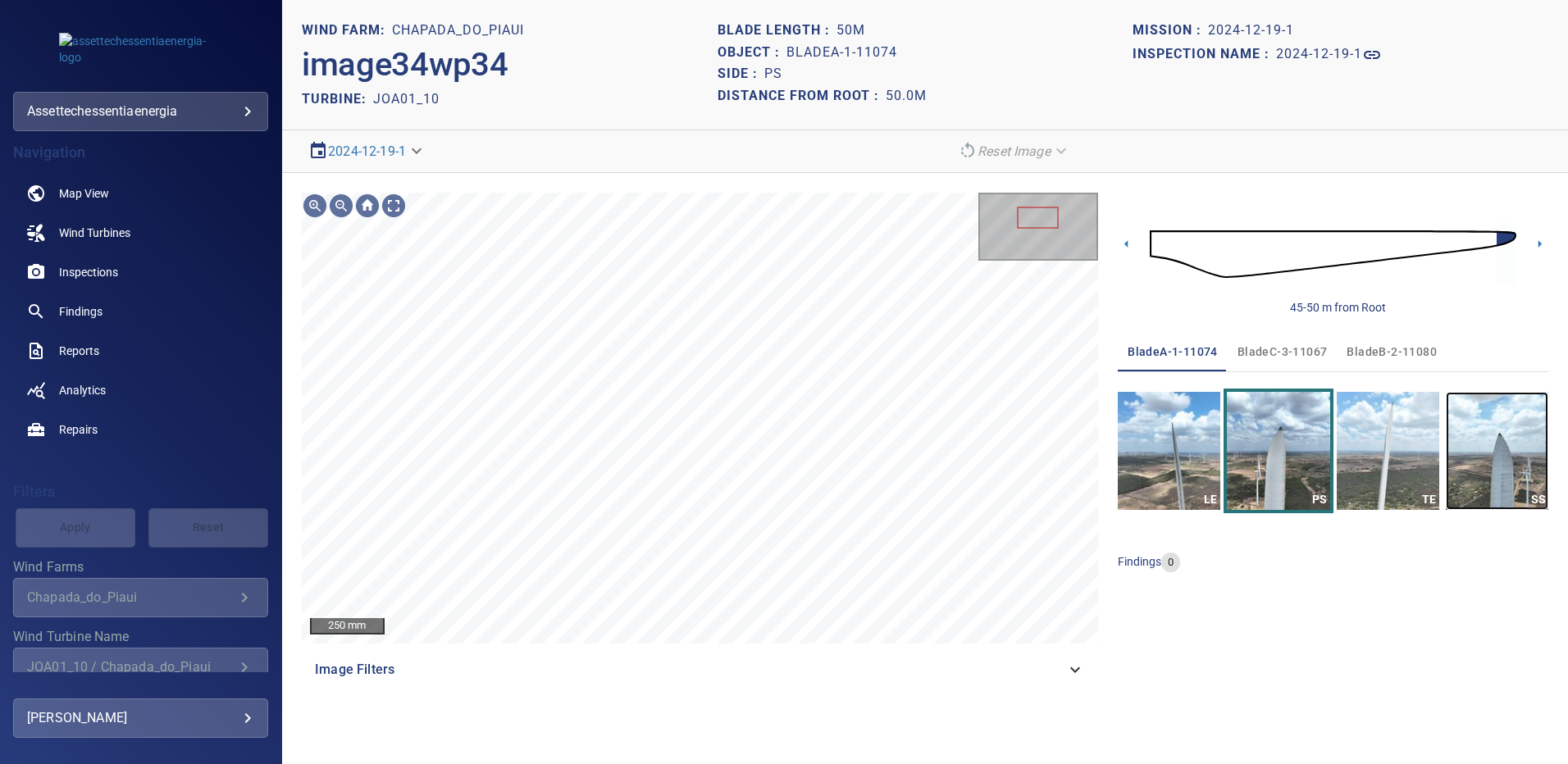
click at [1468, 447] on img "button" at bounding box center [1497, 451] width 102 height 118
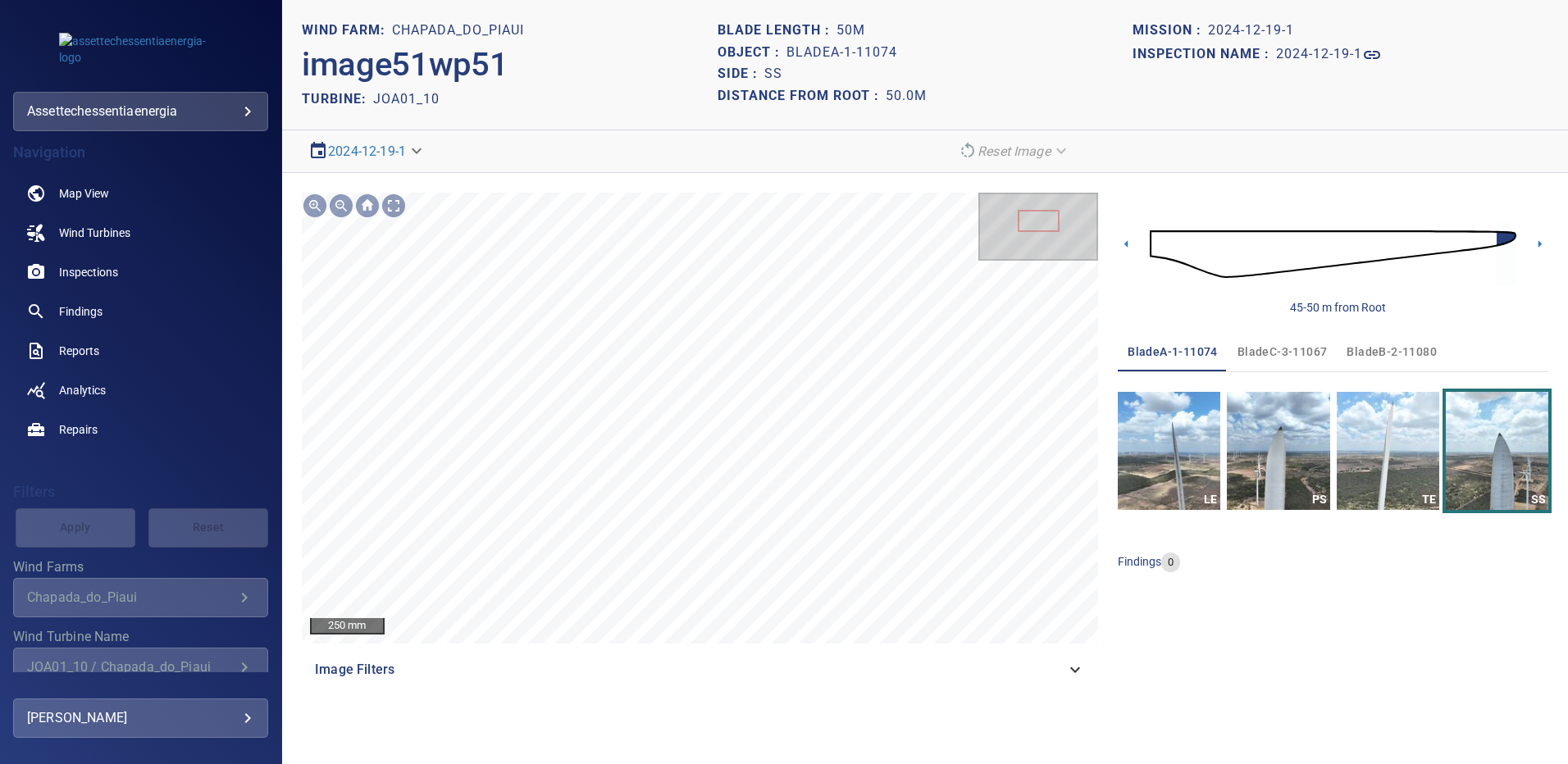
drag, startPoint x: 1350, startPoint y: 353, endPoint x: 1351, endPoint y: 364, distance: 11.0
click at [1350, 353] on span "bladeB-2-11080" at bounding box center [1391, 352] width 90 height 20
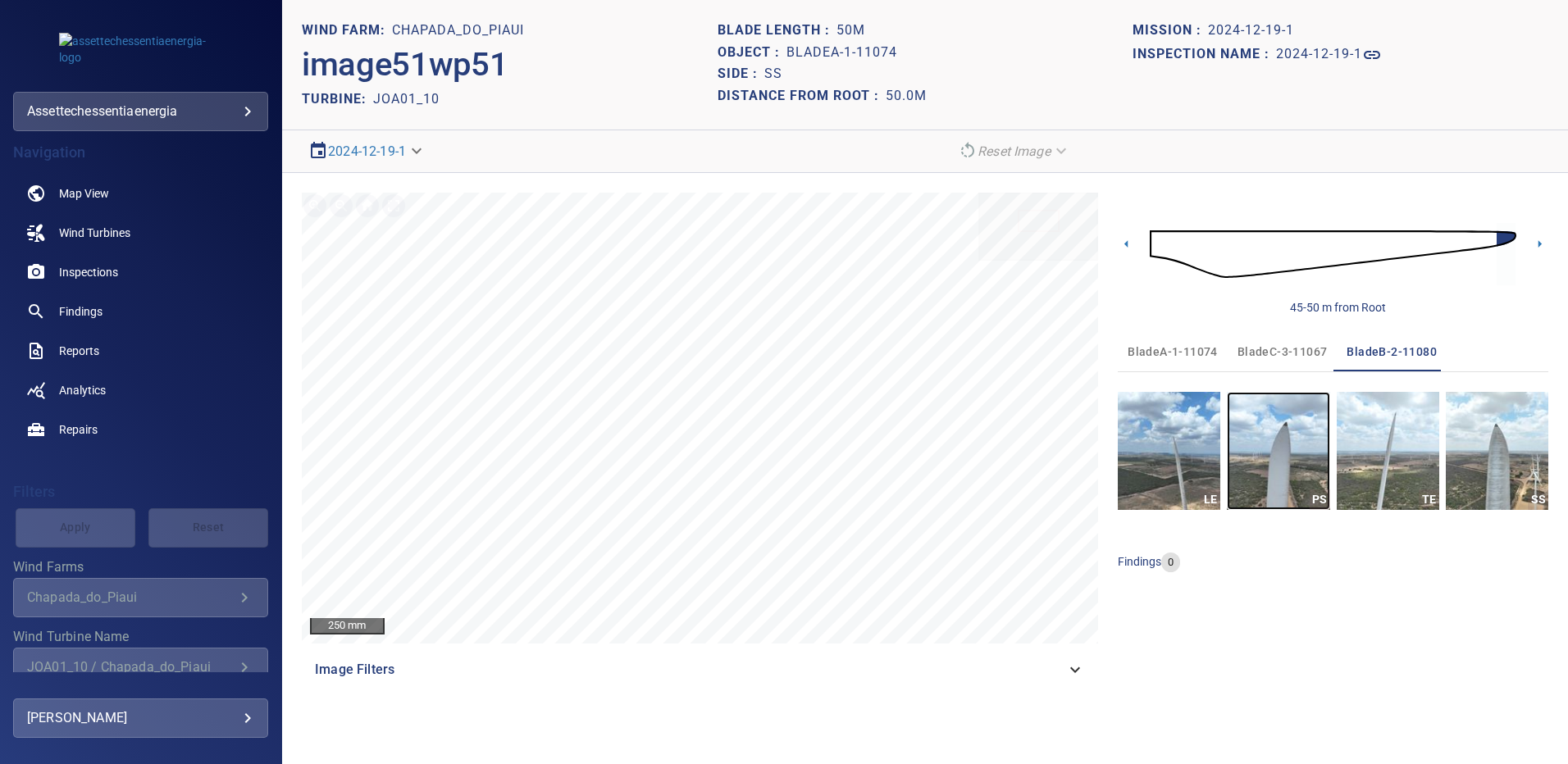
click at [1304, 438] on img "button" at bounding box center [1278, 451] width 102 height 118
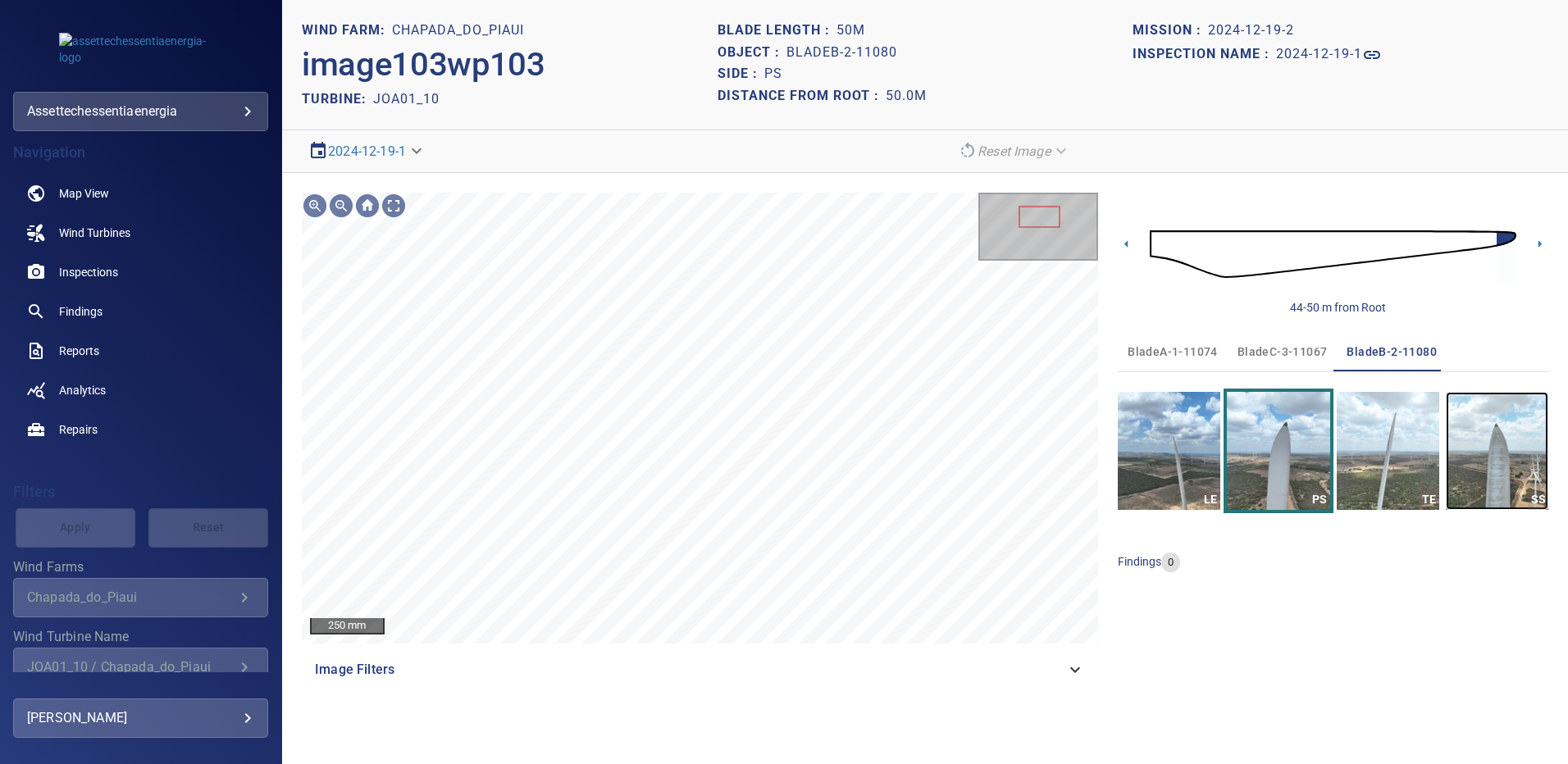
click at [1539, 447] on img "button" at bounding box center [1497, 451] width 102 height 118
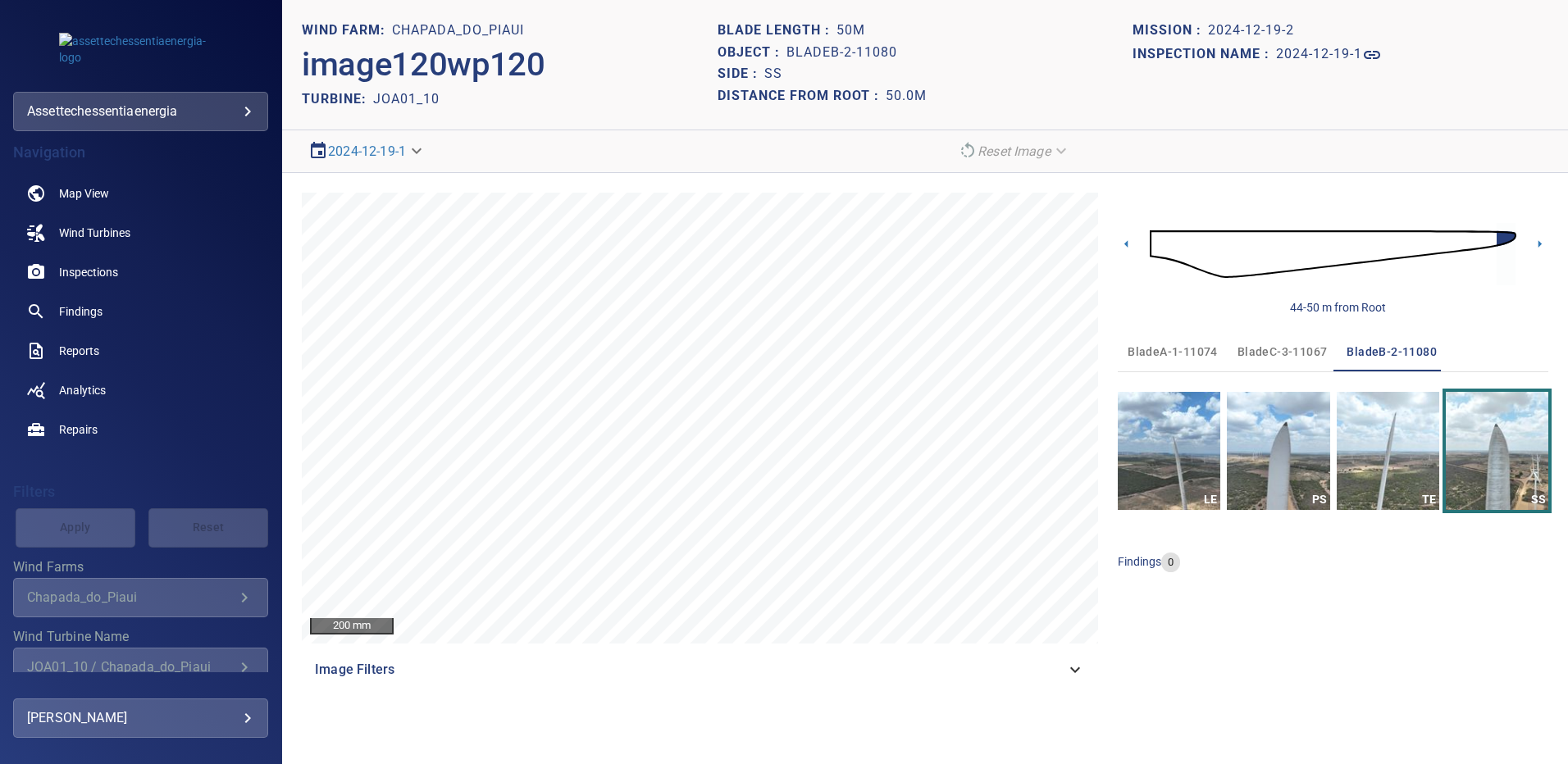
click at [1267, 354] on span "bladeC-3-11067" at bounding box center [1282, 352] width 90 height 20
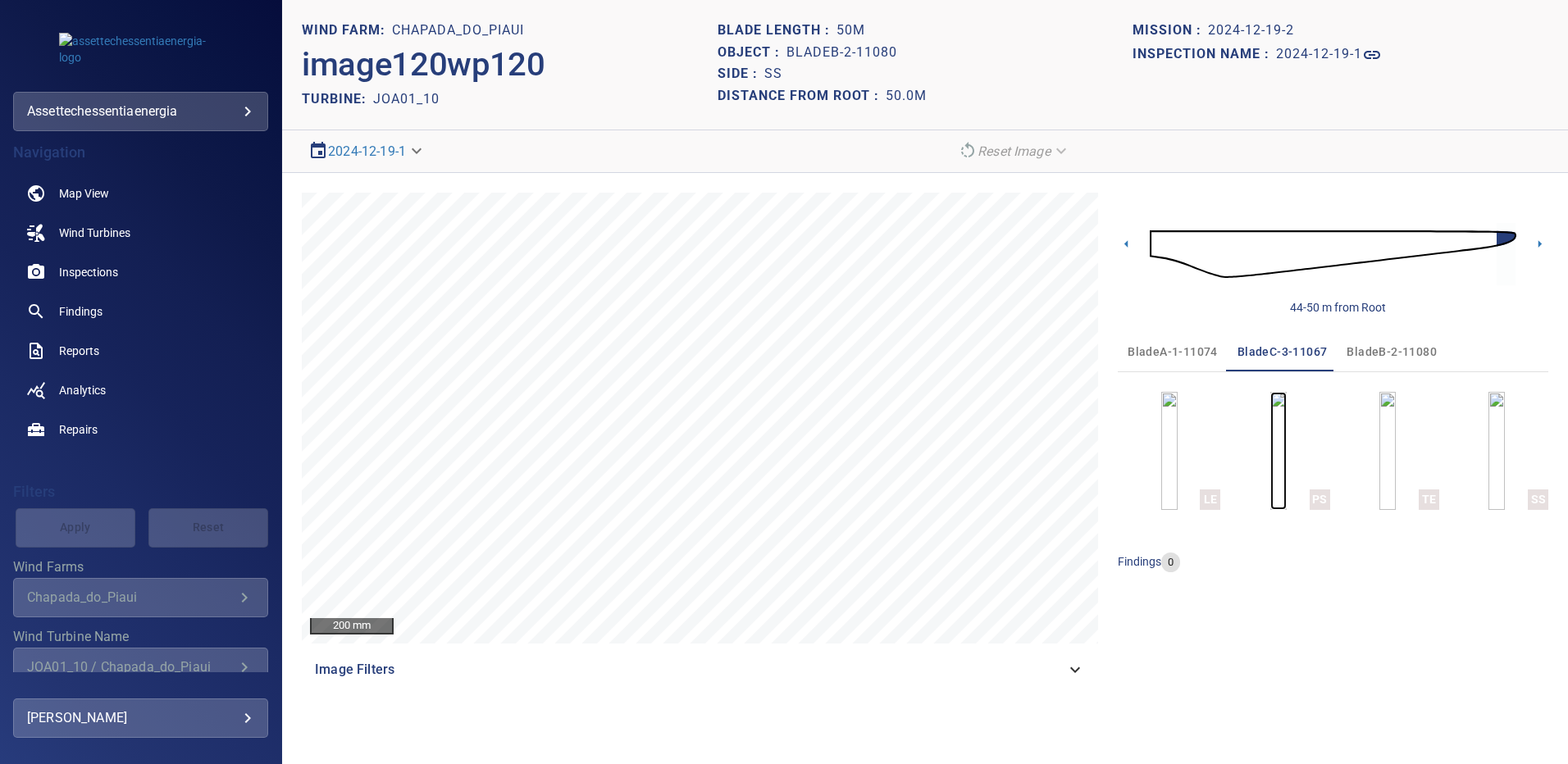
click at [1286, 476] on img "button" at bounding box center [1278, 451] width 16 height 118
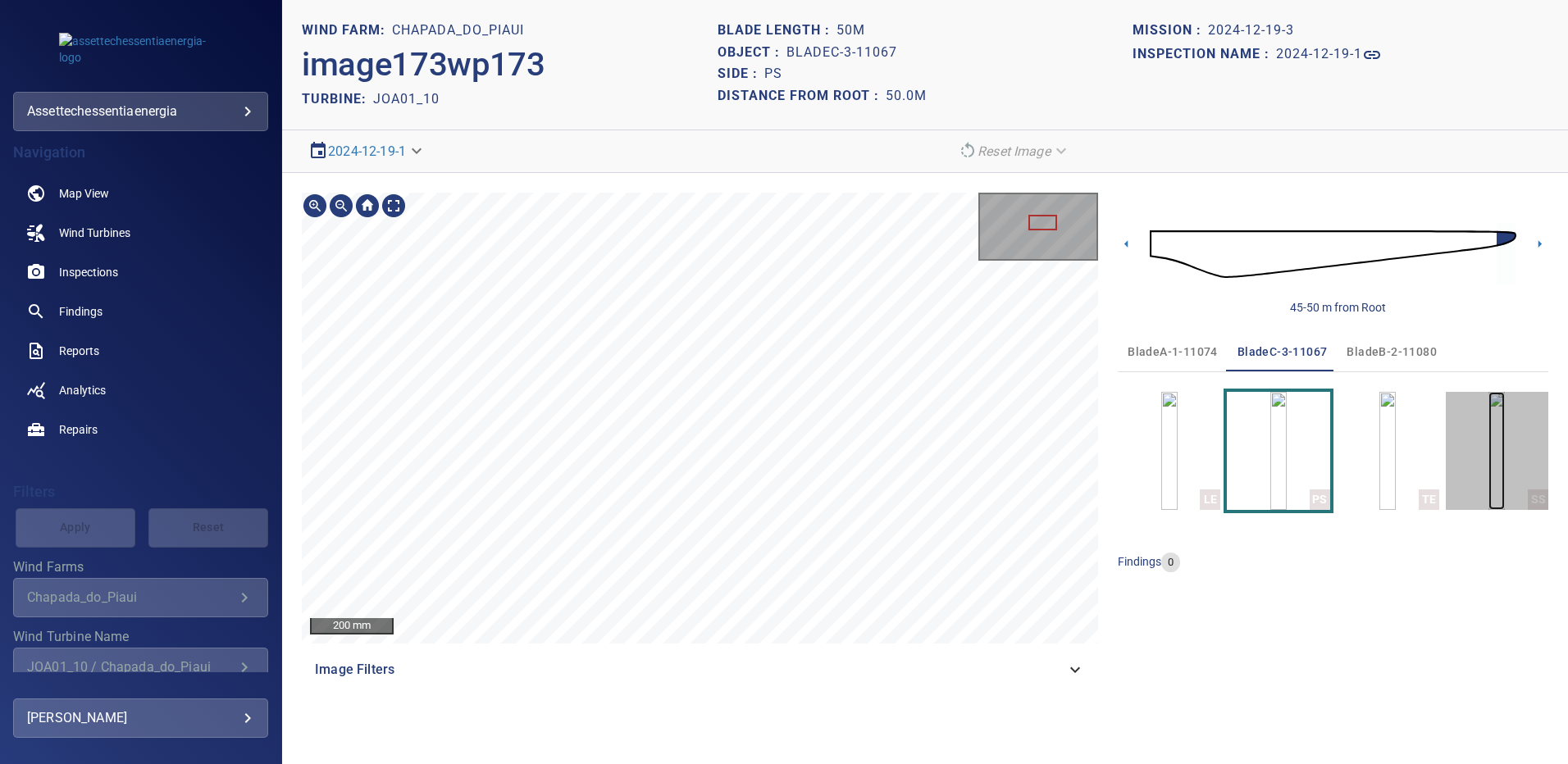
click at [1489, 453] on img "button" at bounding box center [1497, 451] width 16 height 118
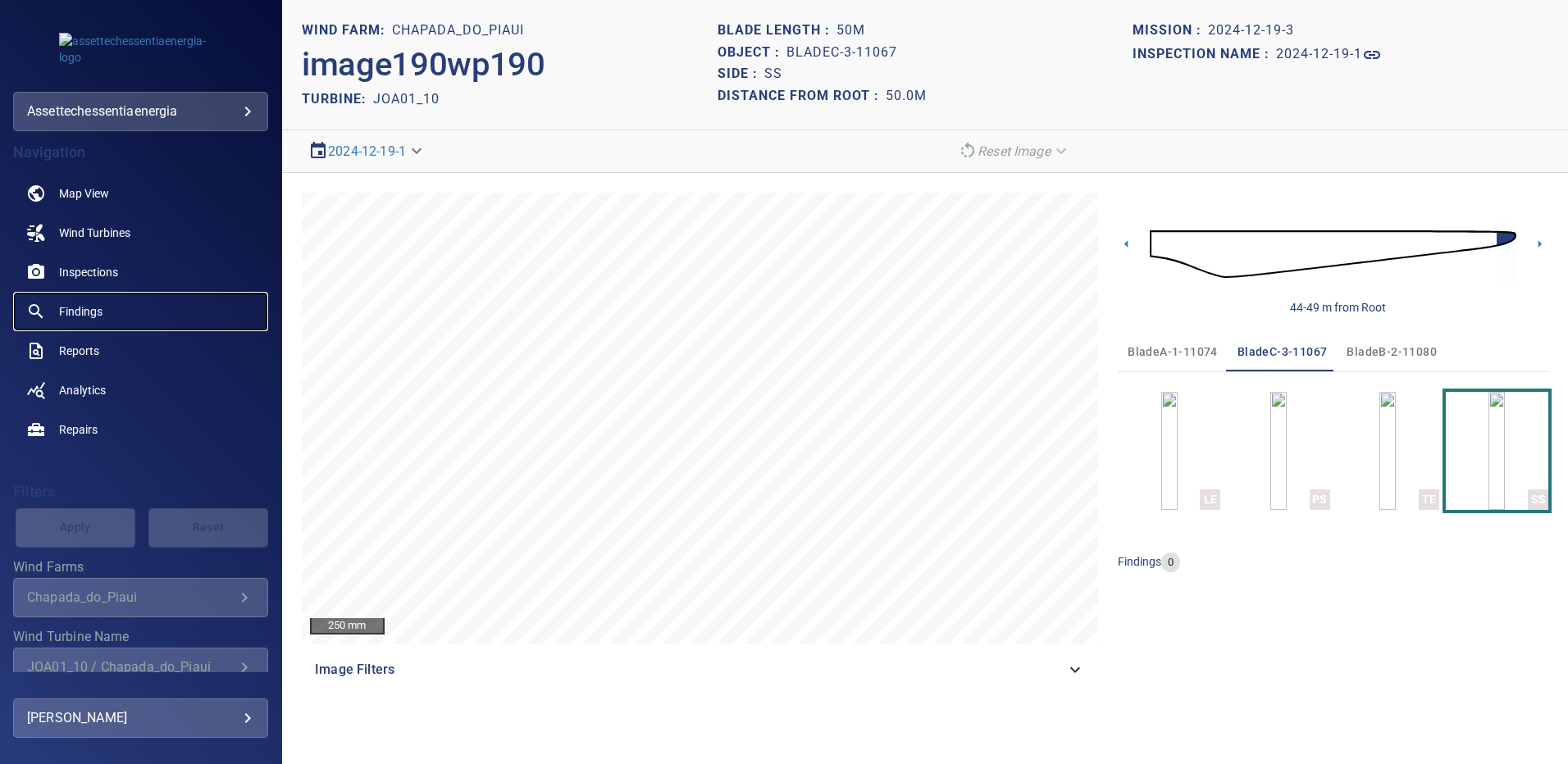
click at [109, 307] on link "Findings" at bounding box center [141, 311] width 255 height 40
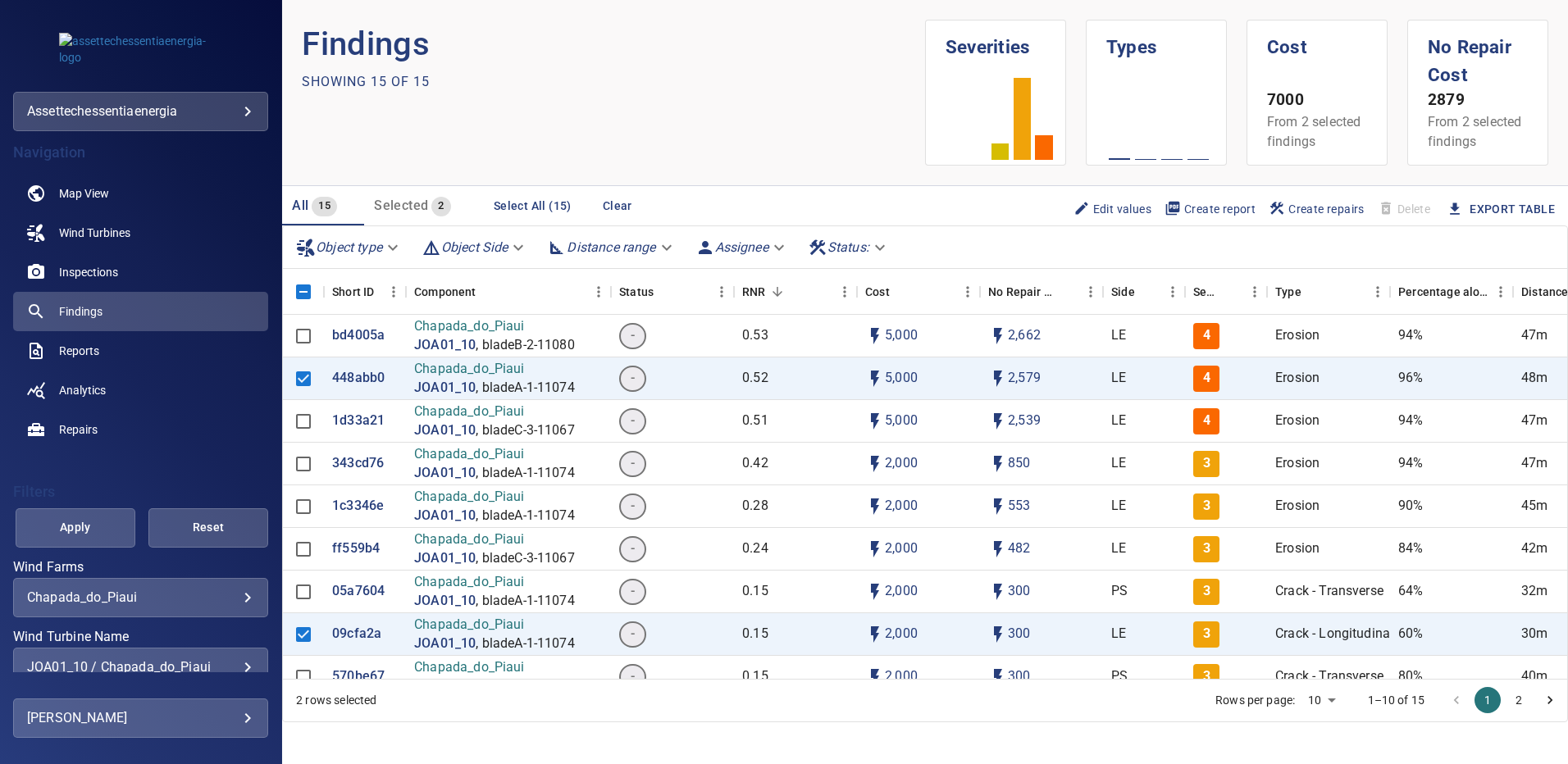
scroll to position [184, 0]
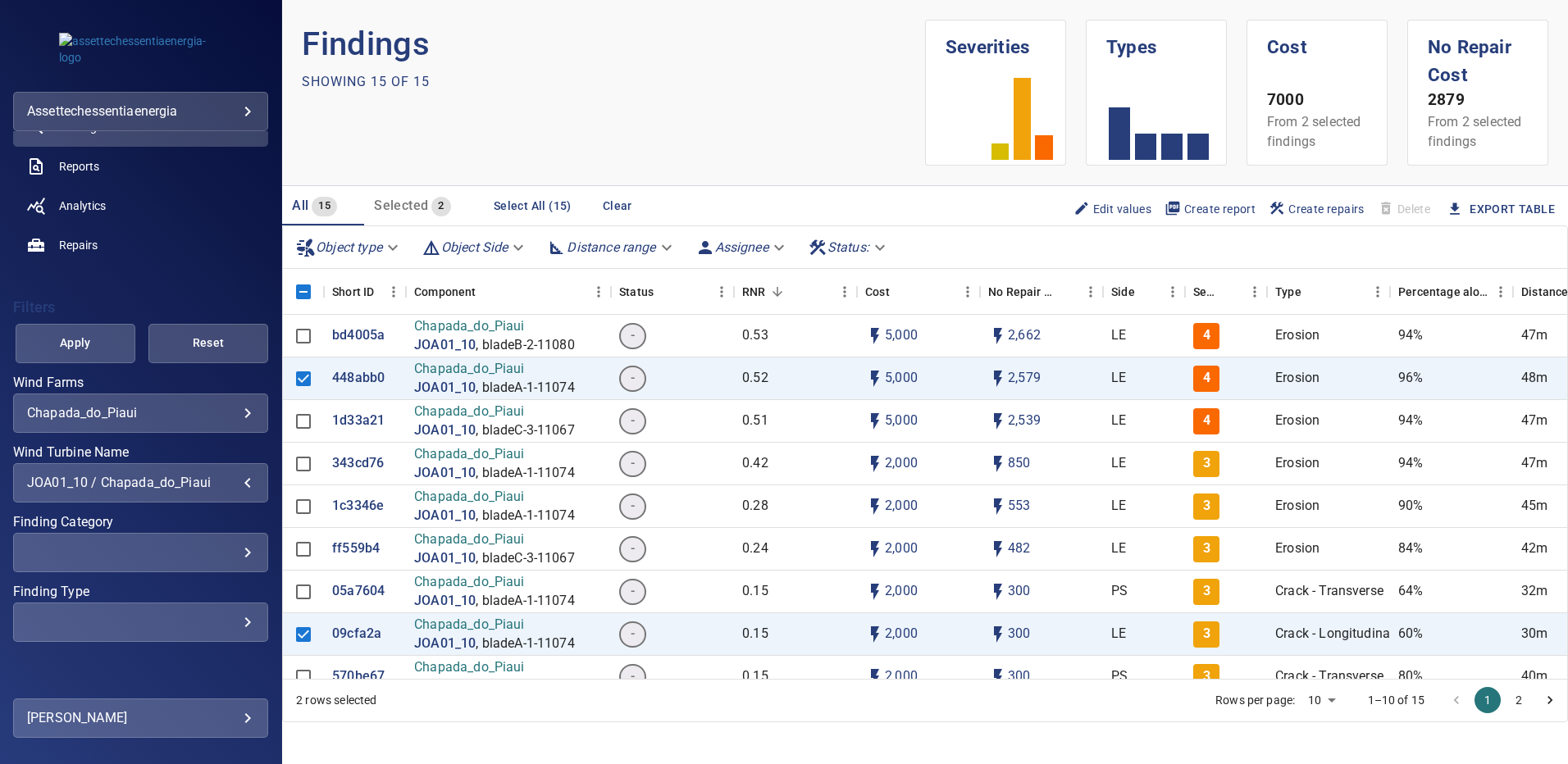
click at [234, 487] on div "JOA01_10 / Chapada_do_Piaui" at bounding box center [140, 483] width 227 height 15
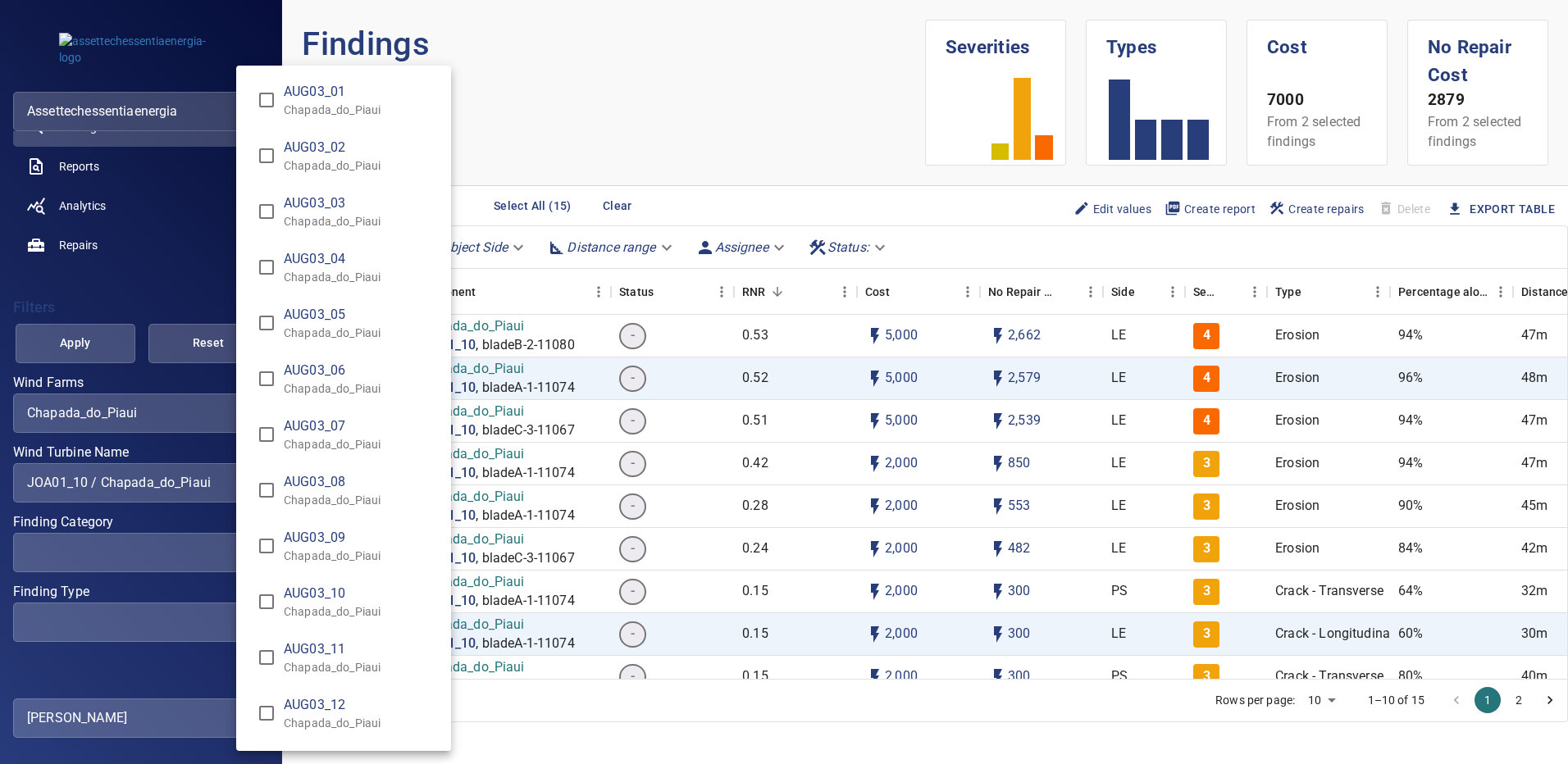
scroll to position [2927, 0]
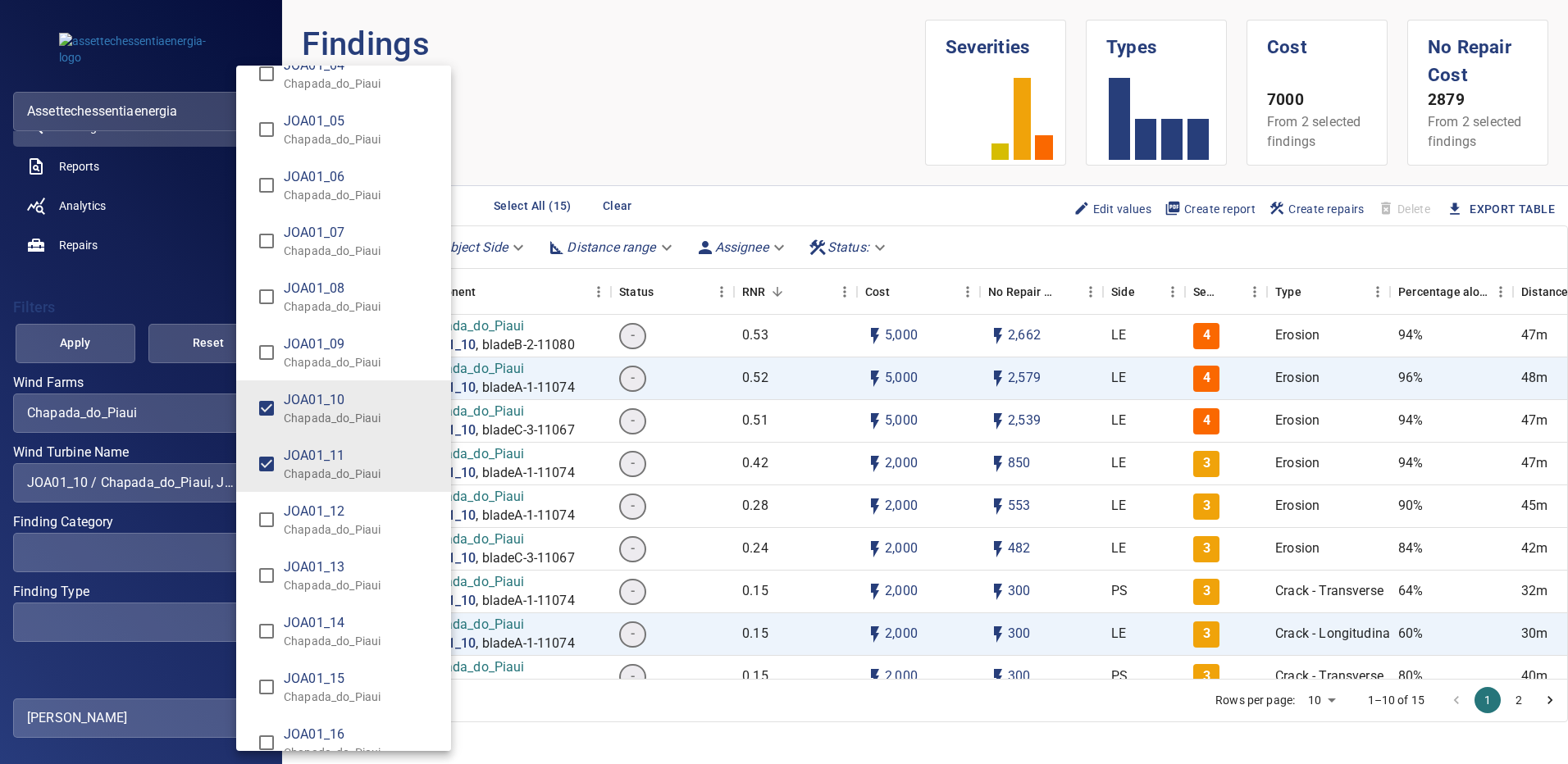
type input "**********"
click at [101, 338] on div "Wind Turbine Name" at bounding box center [784, 382] width 1568 height 764
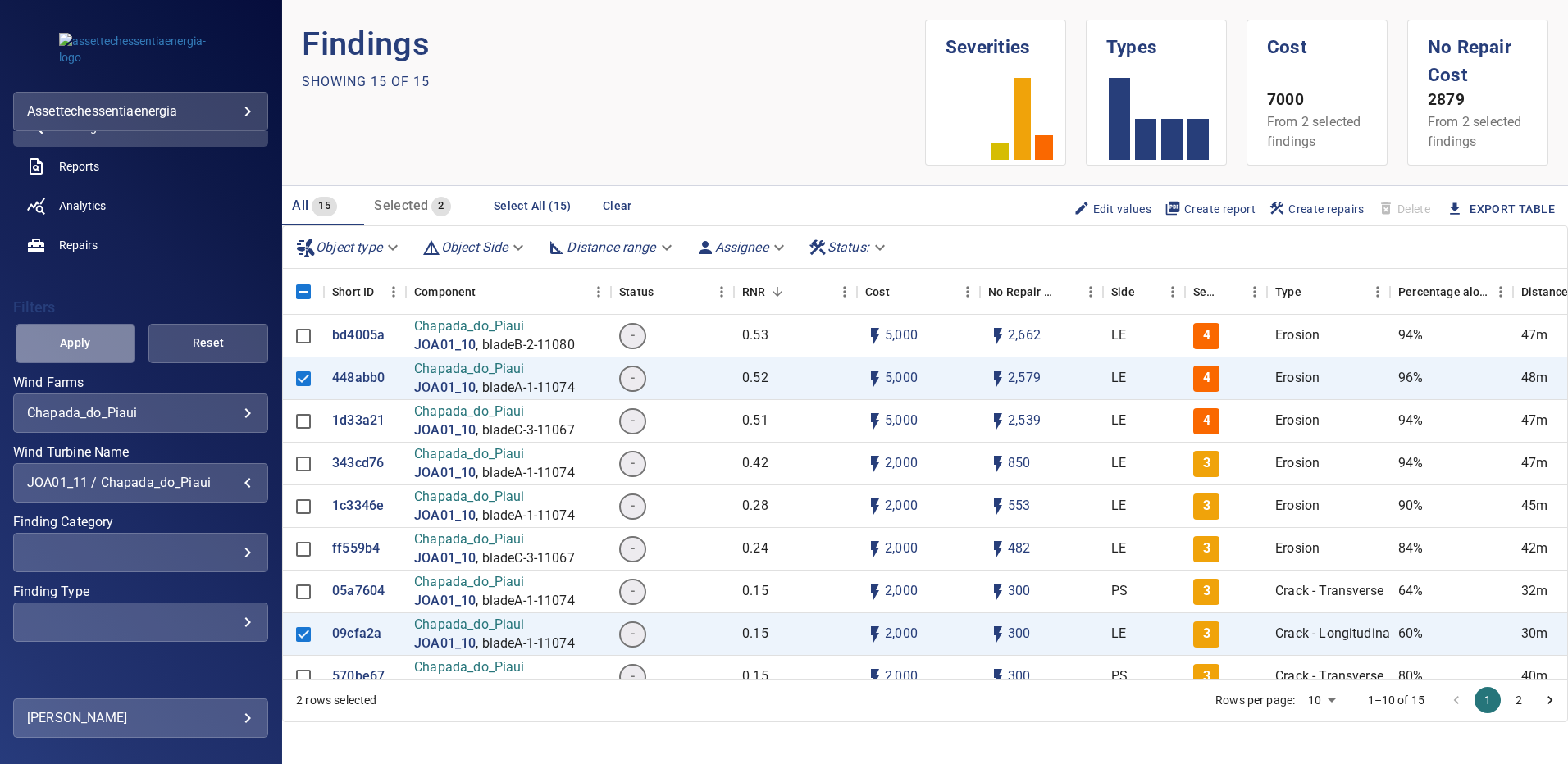
click at [100, 339] on span "Apply" at bounding box center [75, 343] width 79 height 20
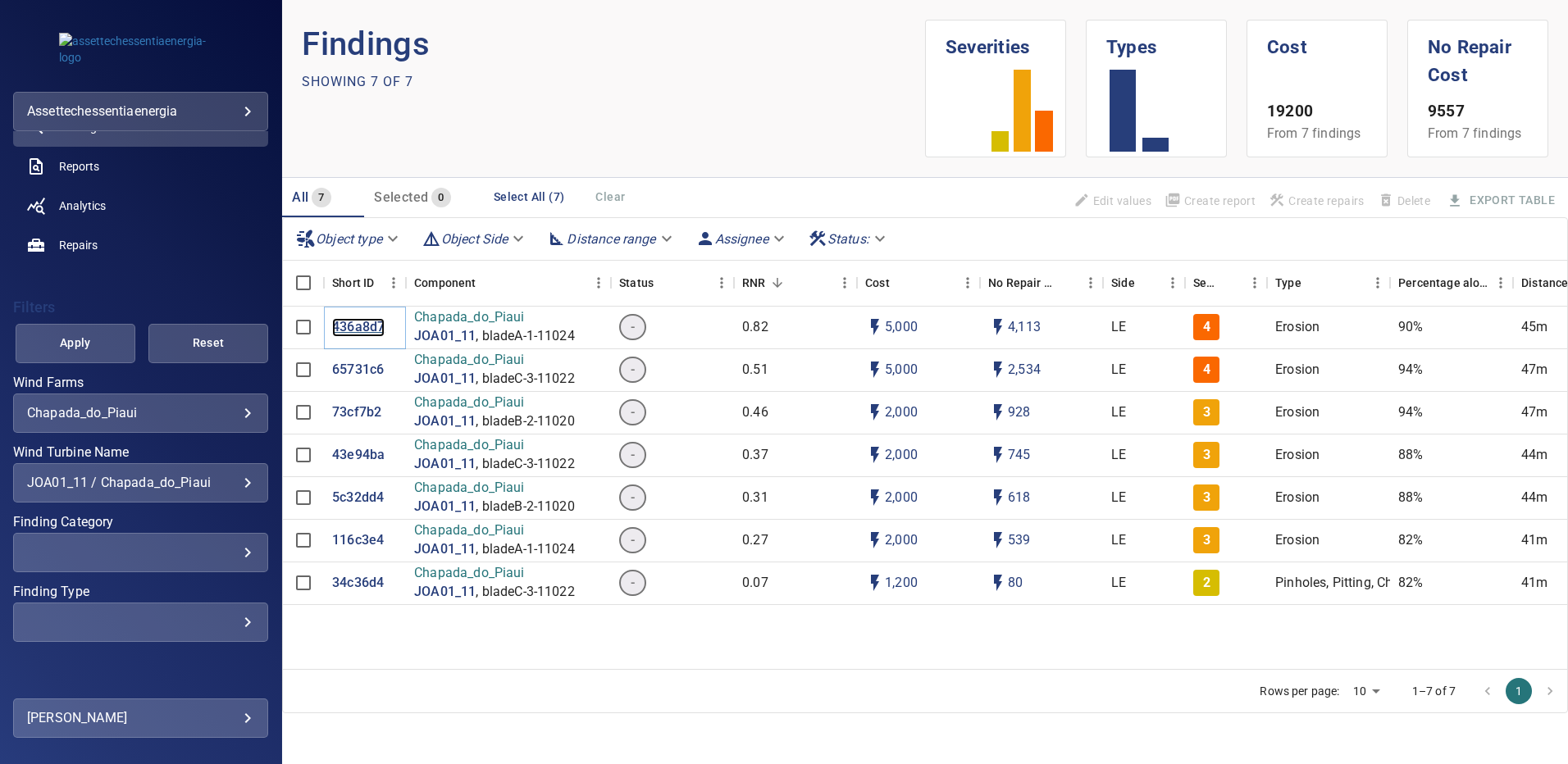
click at [365, 334] on p "436a8d7" at bounding box center [358, 327] width 52 height 19
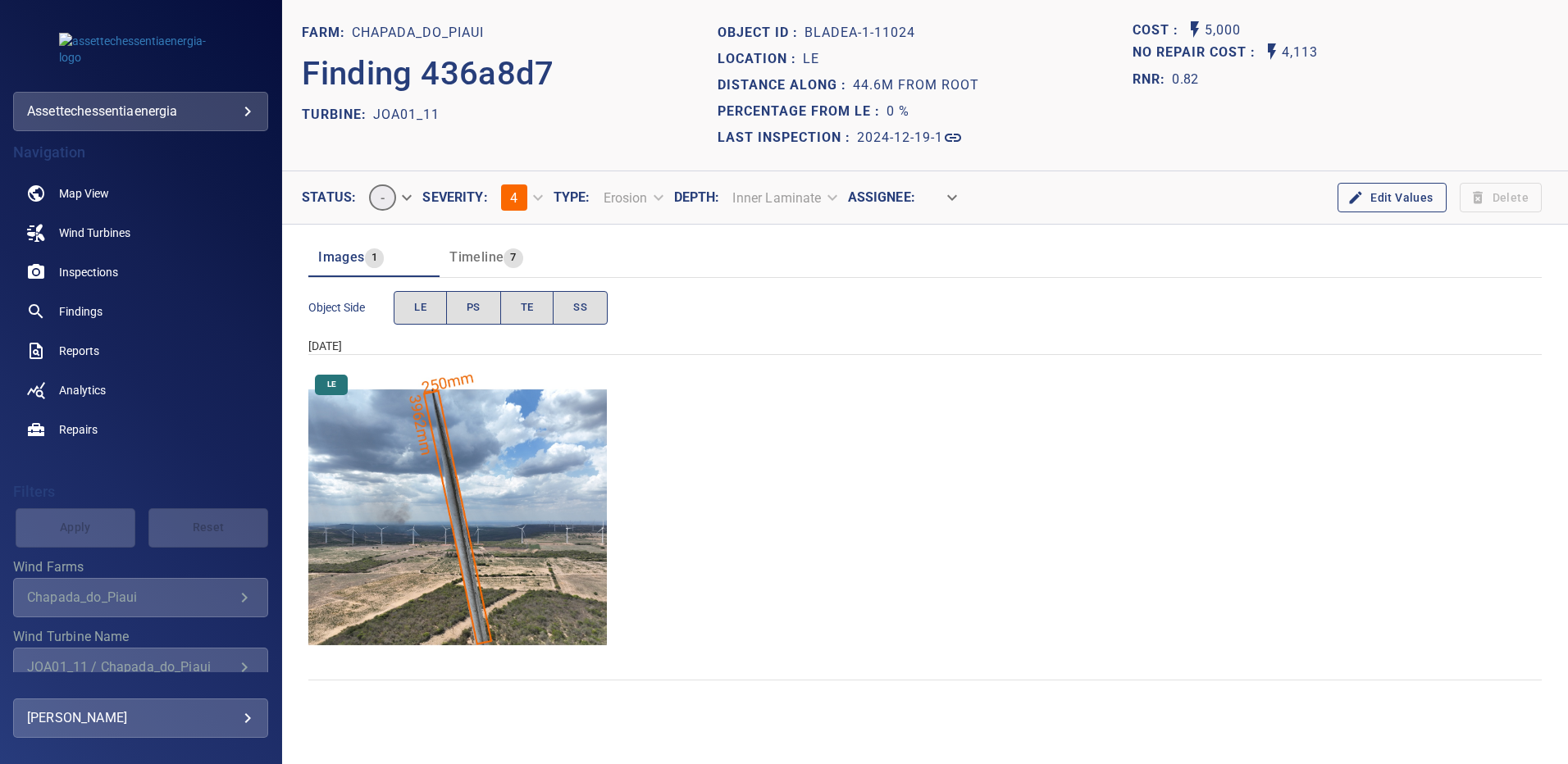
click at [437, 479] on img "Chapada_do_Piaui/JOA01_11/2024-12-19-1/2024-12-19-1/image15wp15.jpg" at bounding box center [457, 517] width 299 height 298
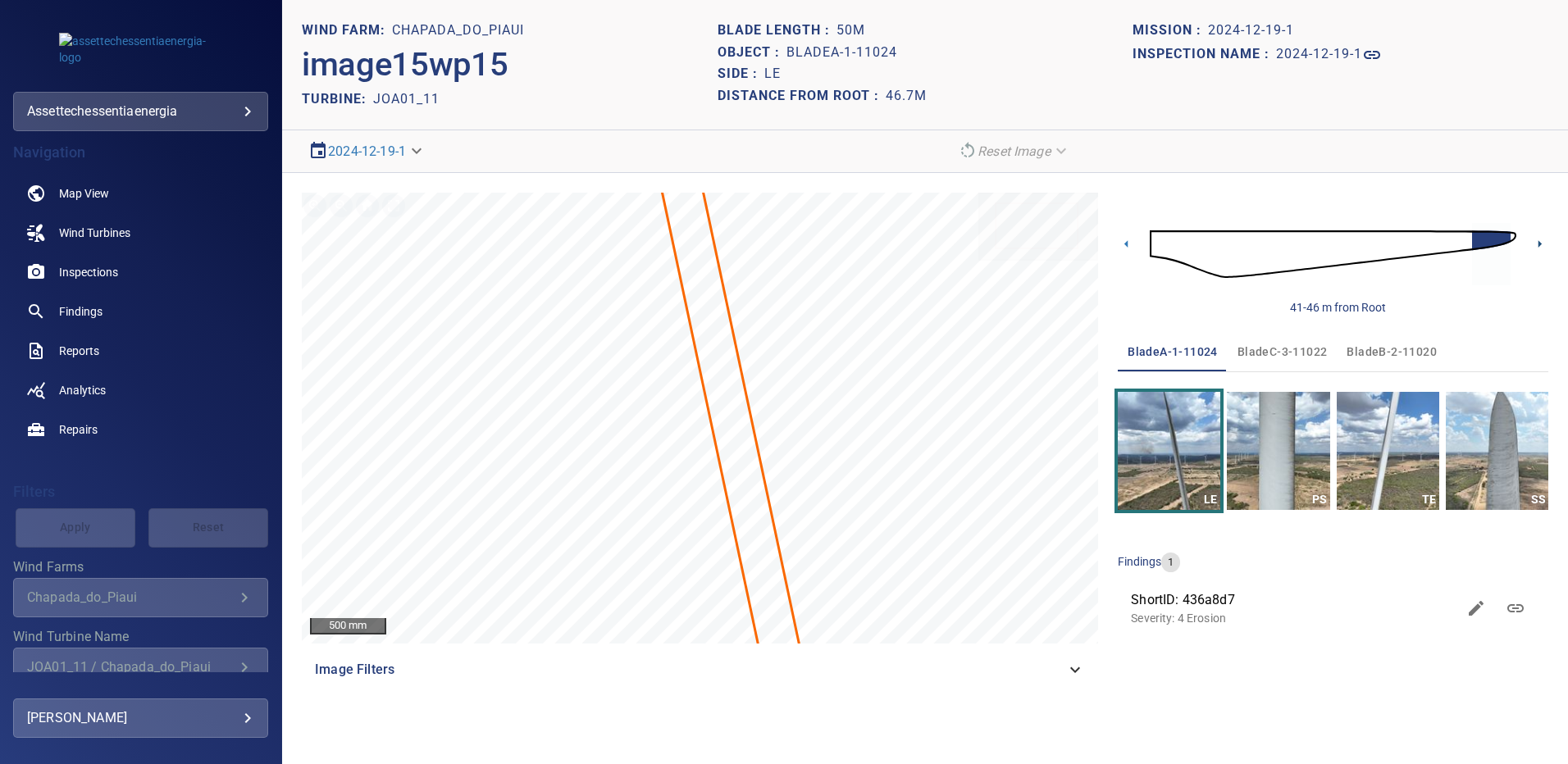
click at [1537, 241] on icon at bounding box center [1540, 244] width 17 height 17
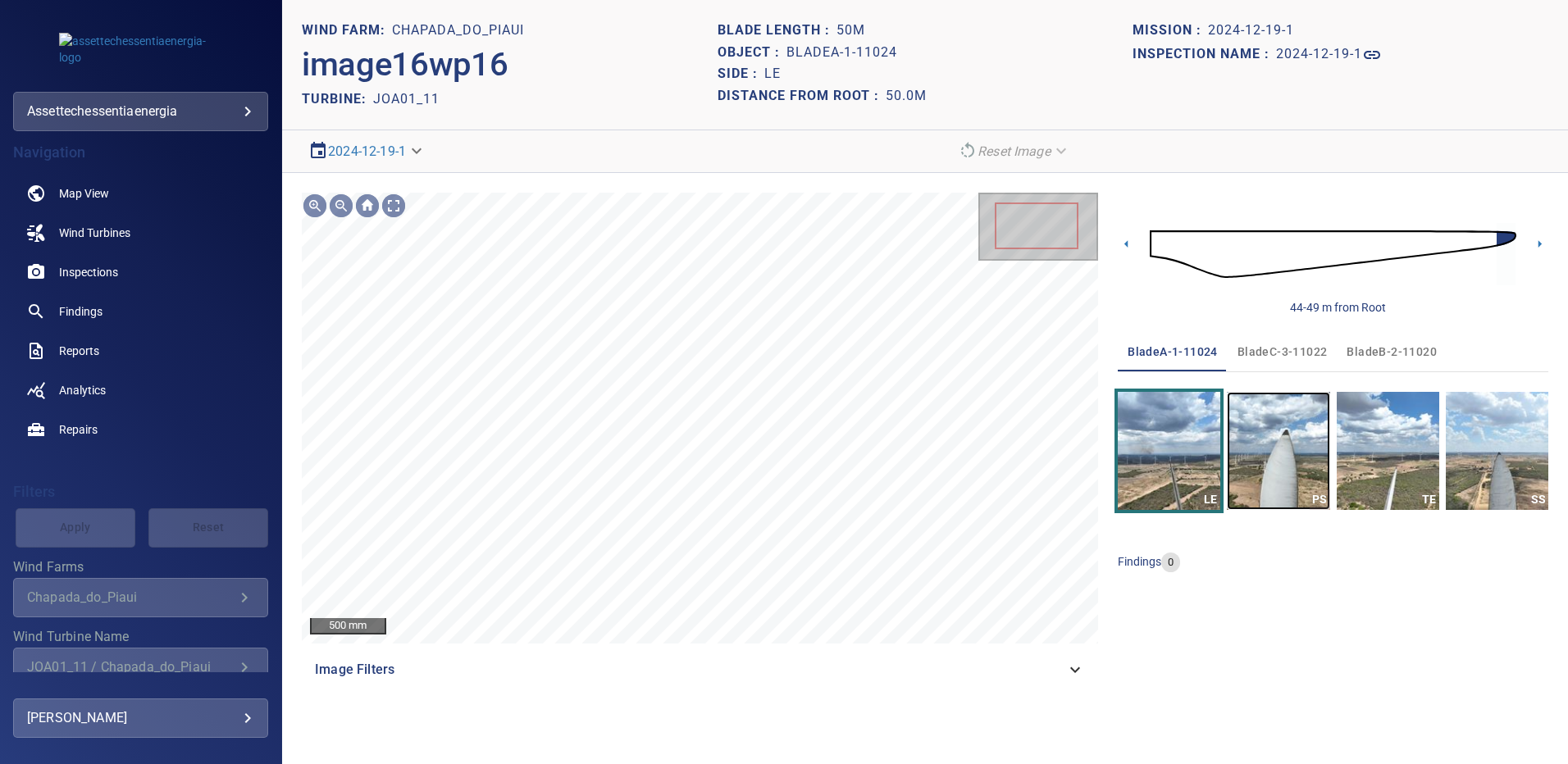
click at [1250, 440] on img "button" at bounding box center [1278, 451] width 102 height 118
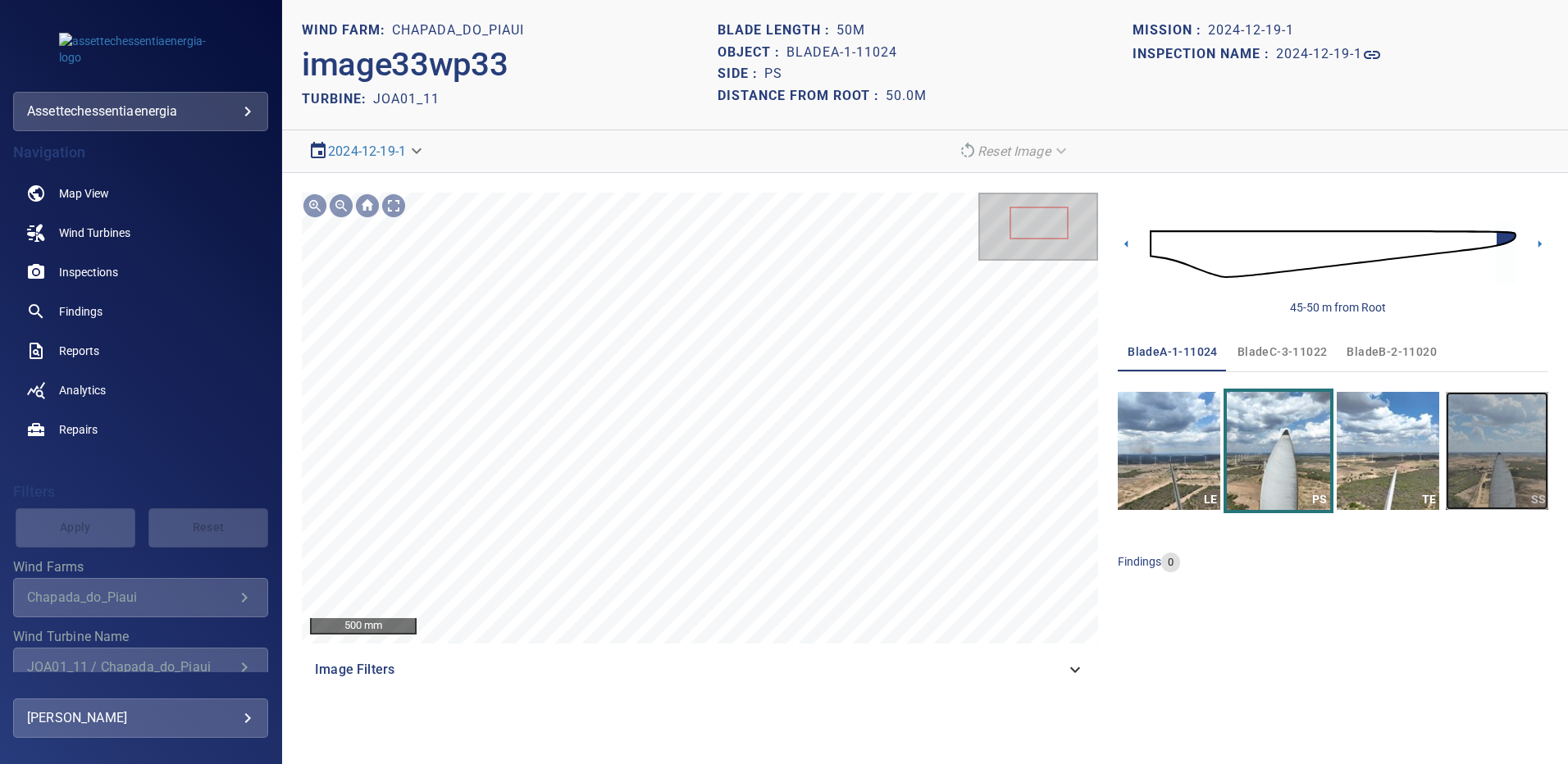
click at [1514, 441] on img "button" at bounding box center [1497, 451] width 102 height 118
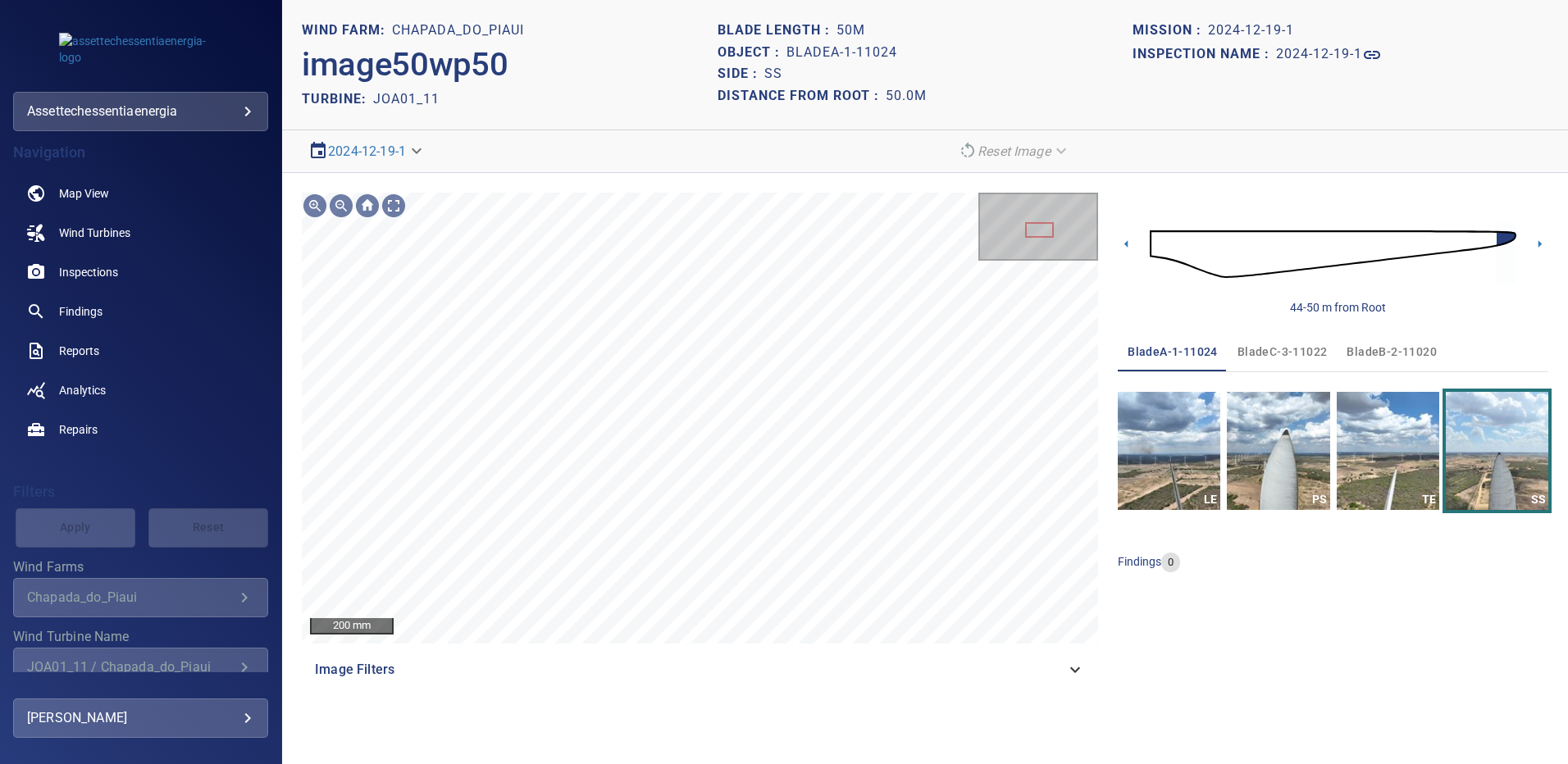
drag, startPoint x: 1366, startPoint y: 338, endPoint x: 1366, endPoint y: 354, distance: 16.0
click at [1366, 338] on button "bladeB-2-11020" at bounding box center [1392, 352] width 110 height 40
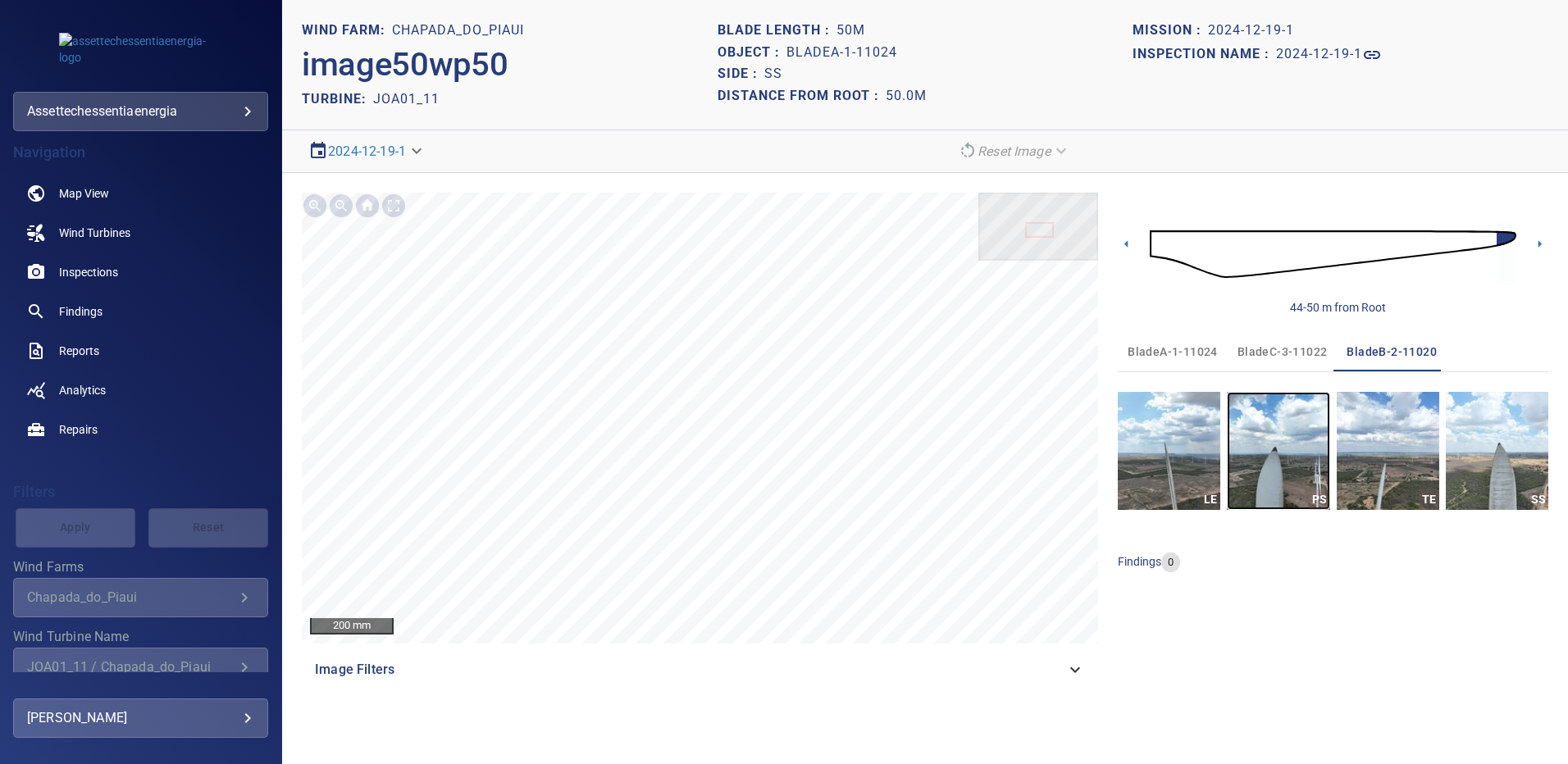
click at [1289, 435] on img "button" at bounding box center [1278, 451] width 102 height 118
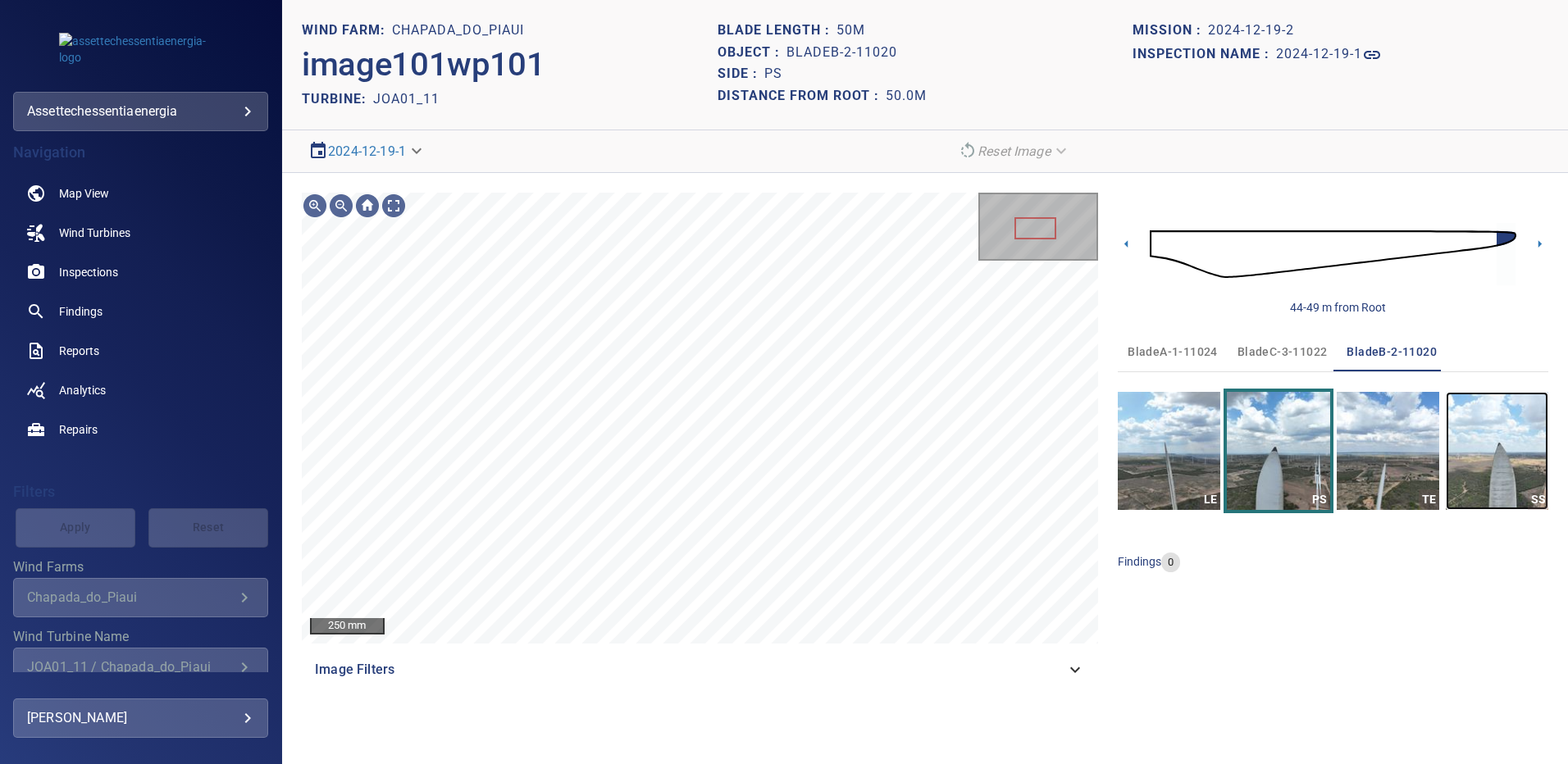
click at [1519, 467] on img "button" at bounding box center [1497, 451] width 102 height 118
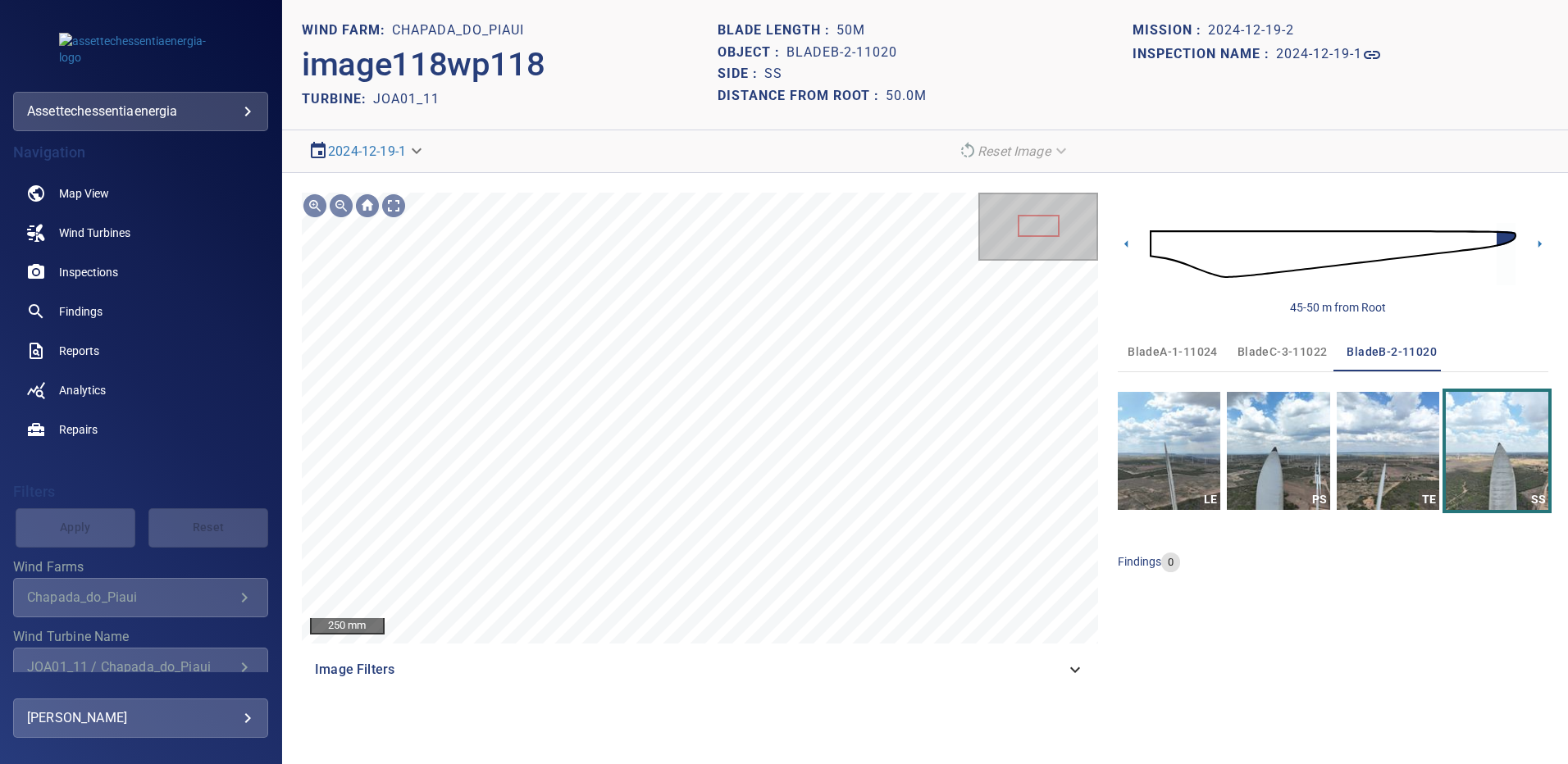
click at [1290, 350] on span "bladeC-3-11022" at bounding box center [1282, 352] width 90 height 20
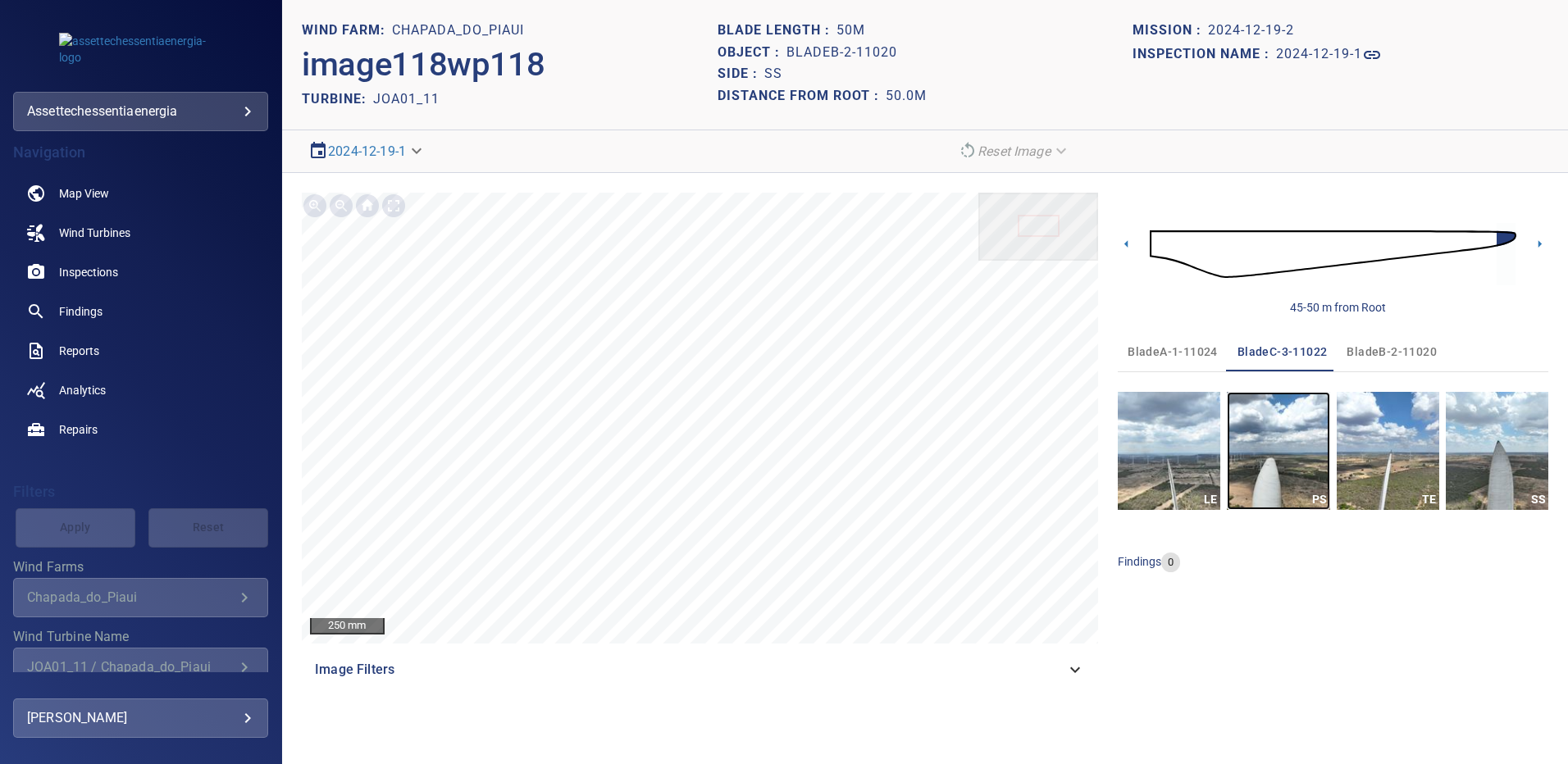
click at [1293, 476] on img "button" at bounding box center [1278, 451] width 102 height 118
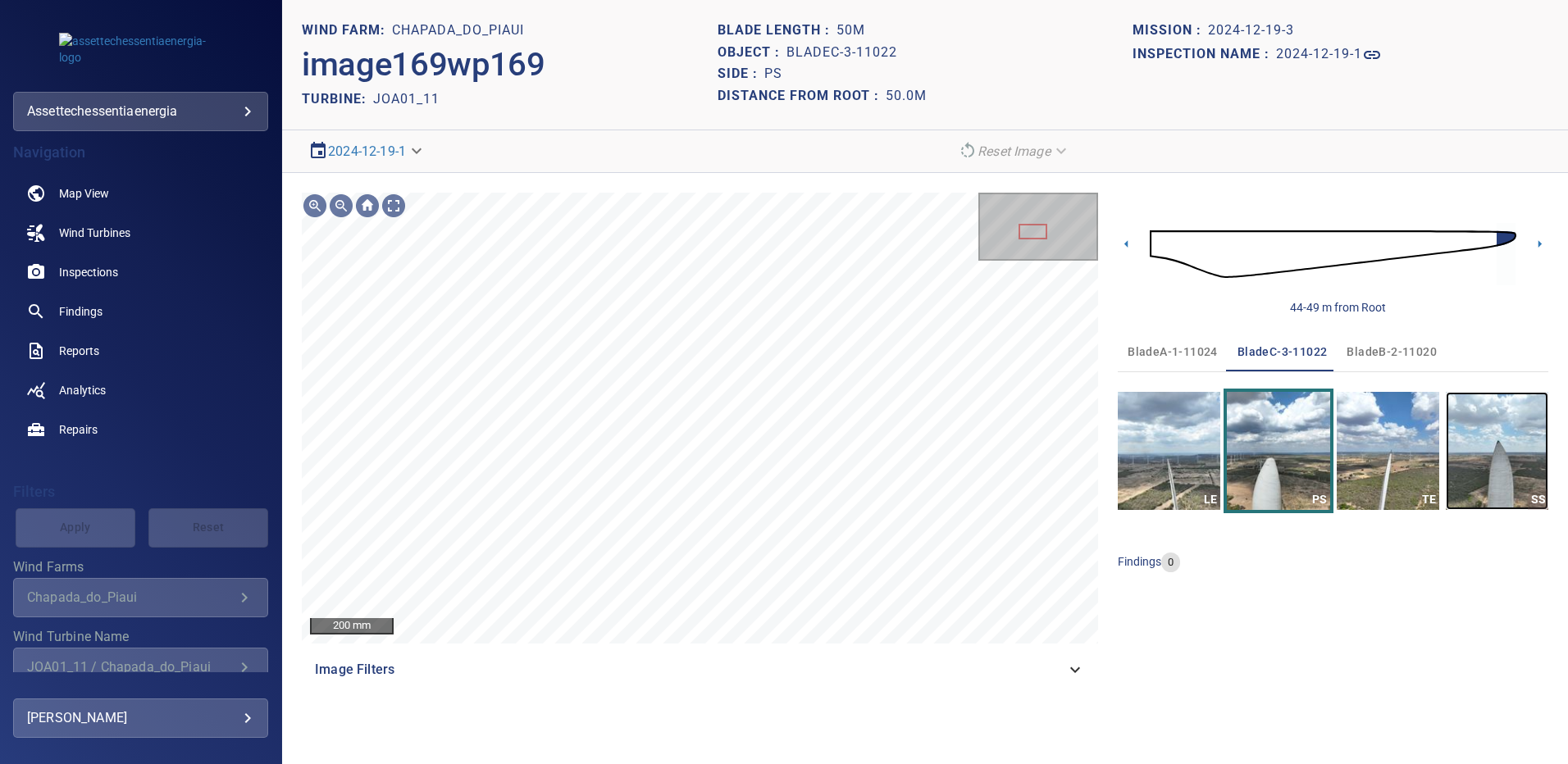
click at [1503, 469] on img "button" at bounding box center [1497, 451] width 102 height 118
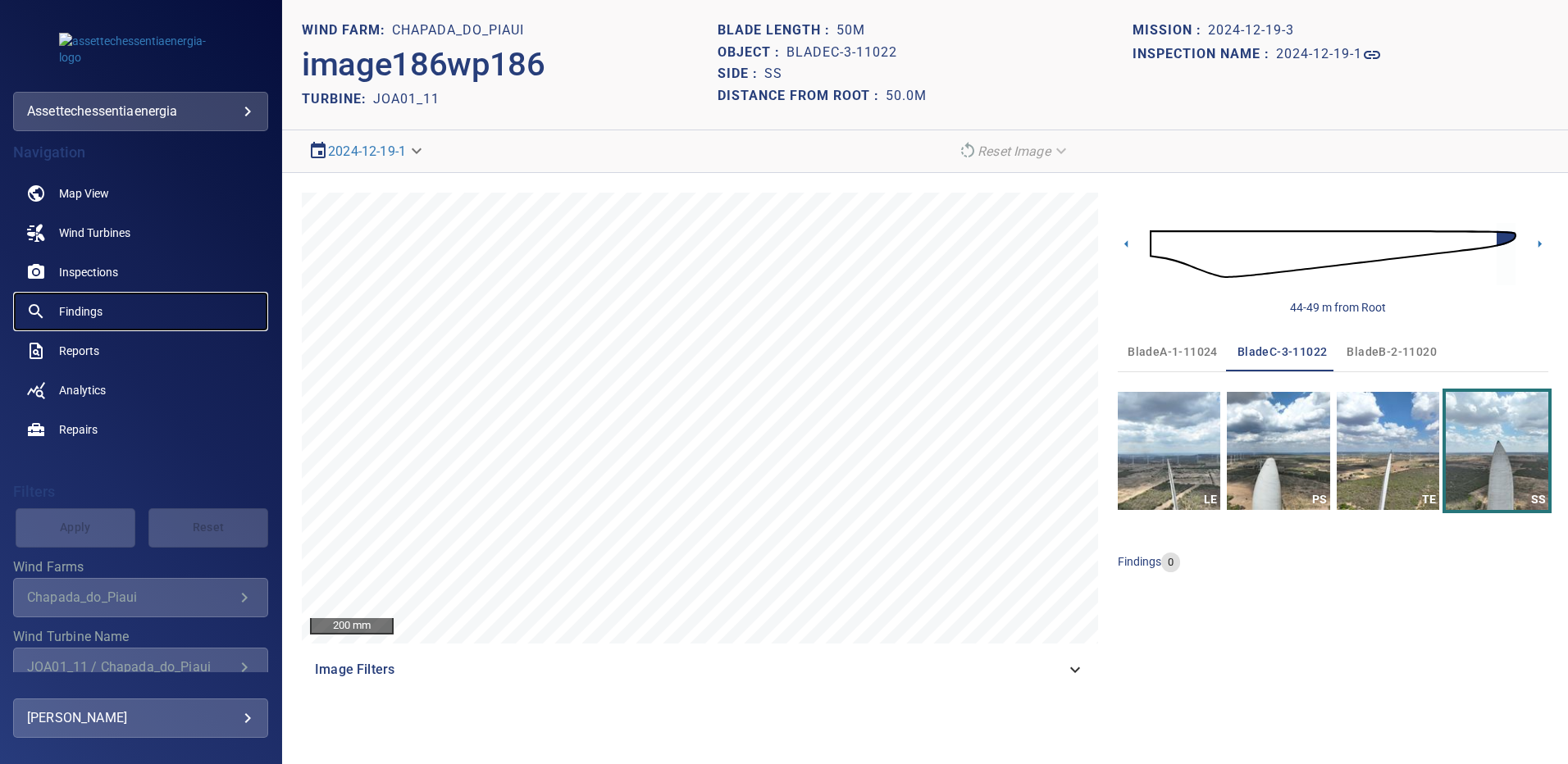
click at [87, 303] on span "Findings" at bounding box center [80, 311] width 43 height 16
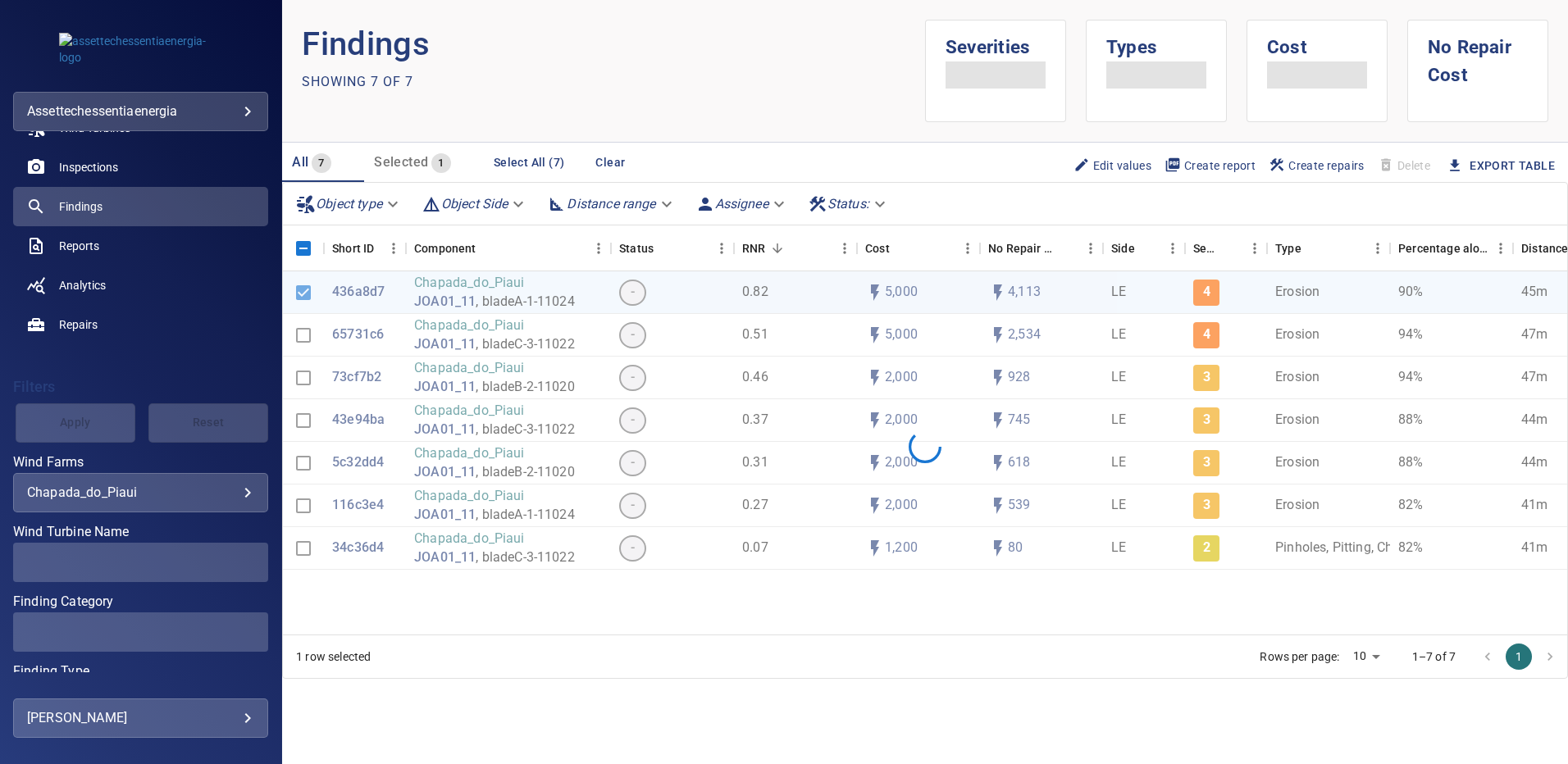
scroll to position [106, 0]
click at [231, 558] on div "JOA01_11 / Chapada_do_Piaui" at bounding box center [140, 561] width 227 height 15
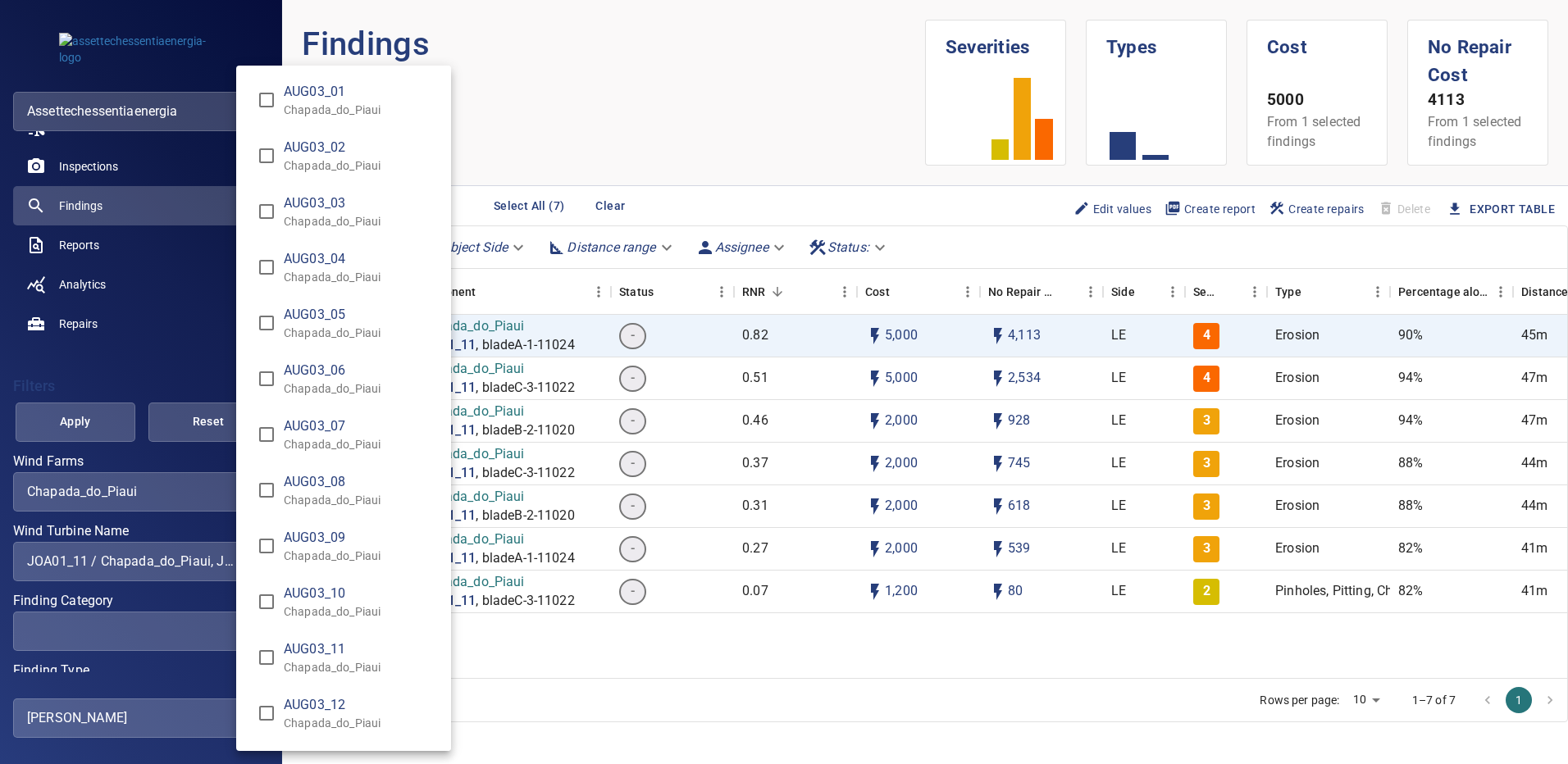
scroll to position [2983, 0]
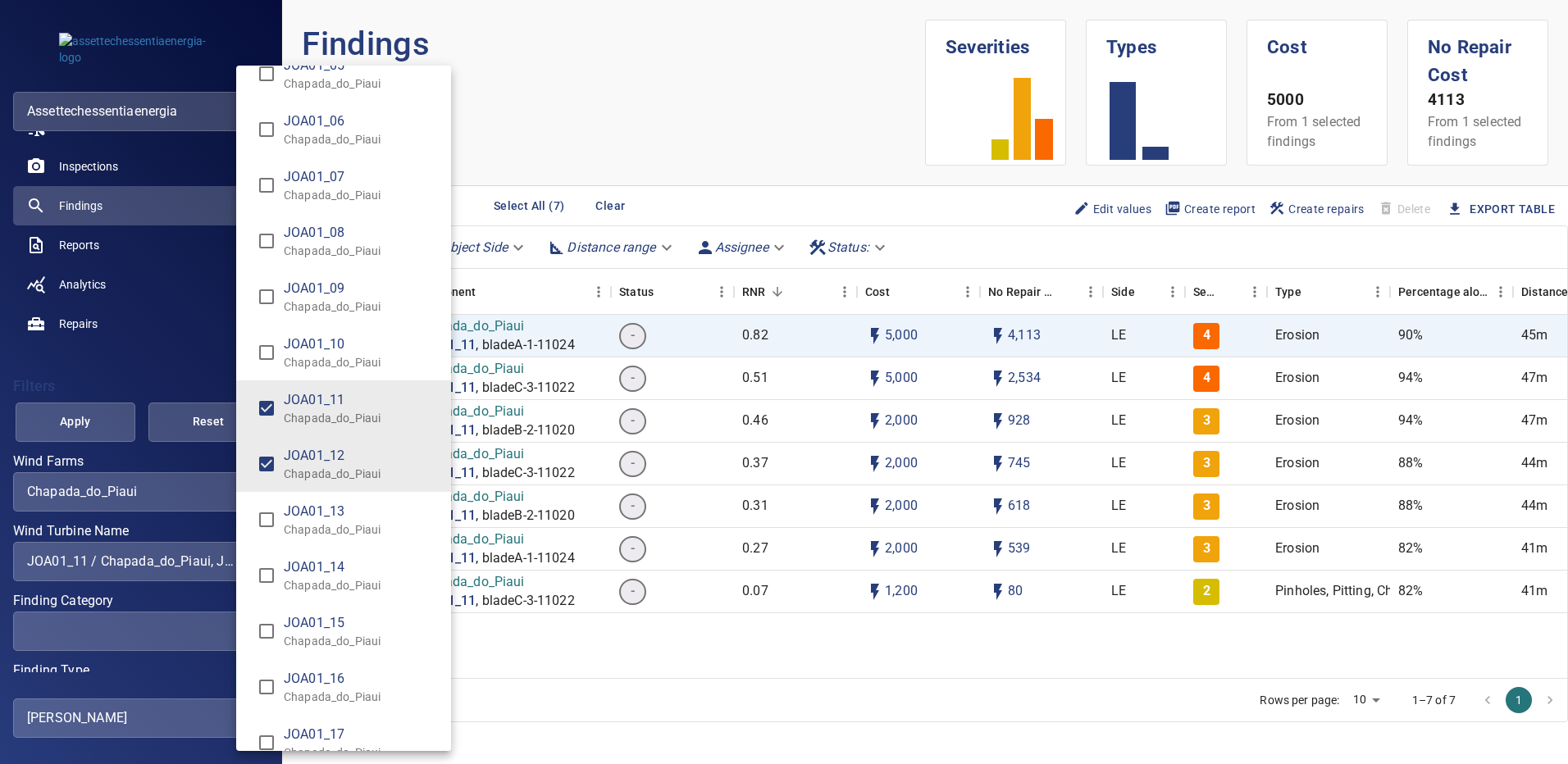
type input "**********"
click at [112, 415] on div "Wind Turbine Name" at bounding box center [784, 382] width 1568 height 764
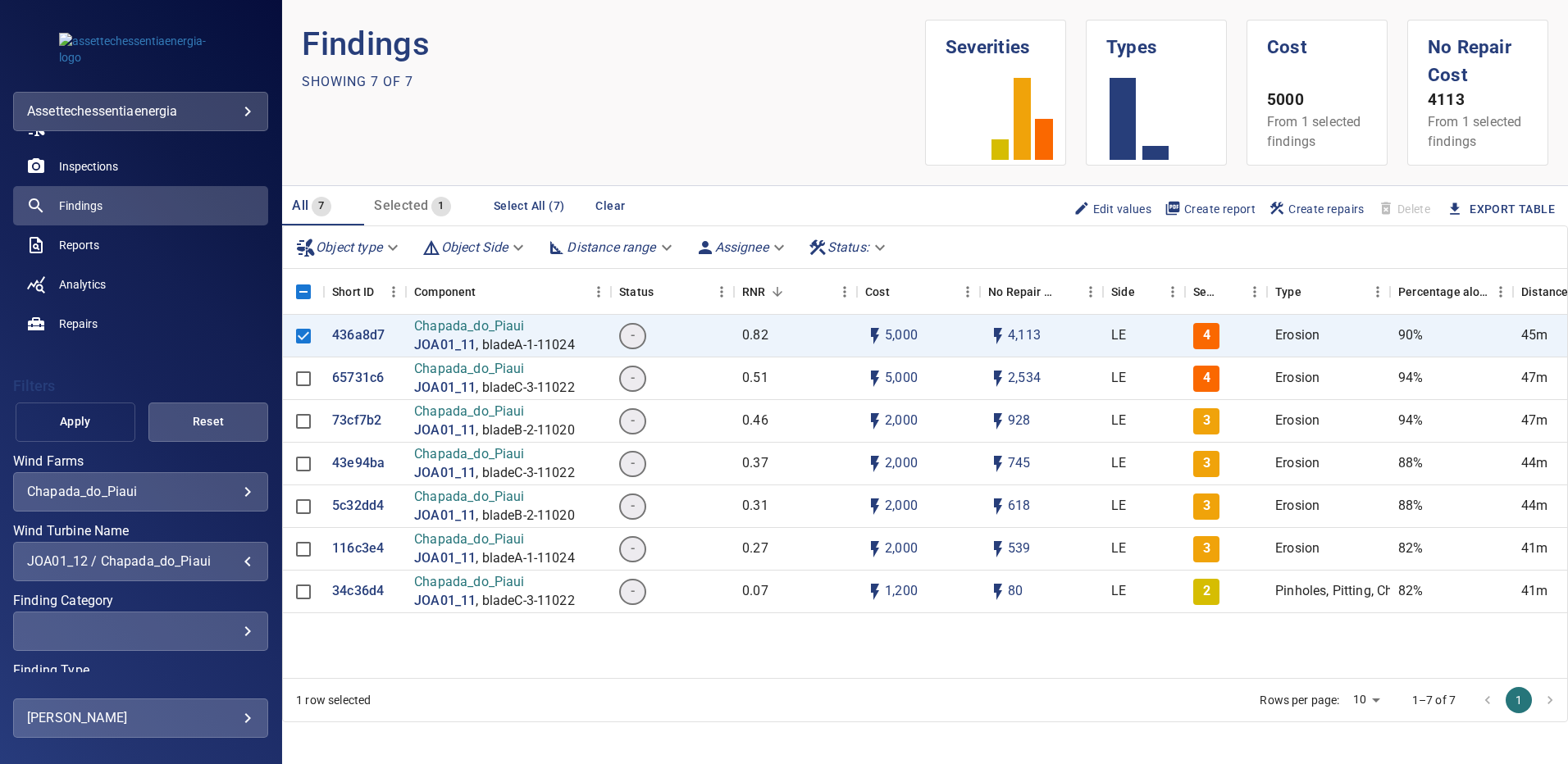
click at [101, 419] on span "Apply" at bounding box center [75, 421] width 79 height 20
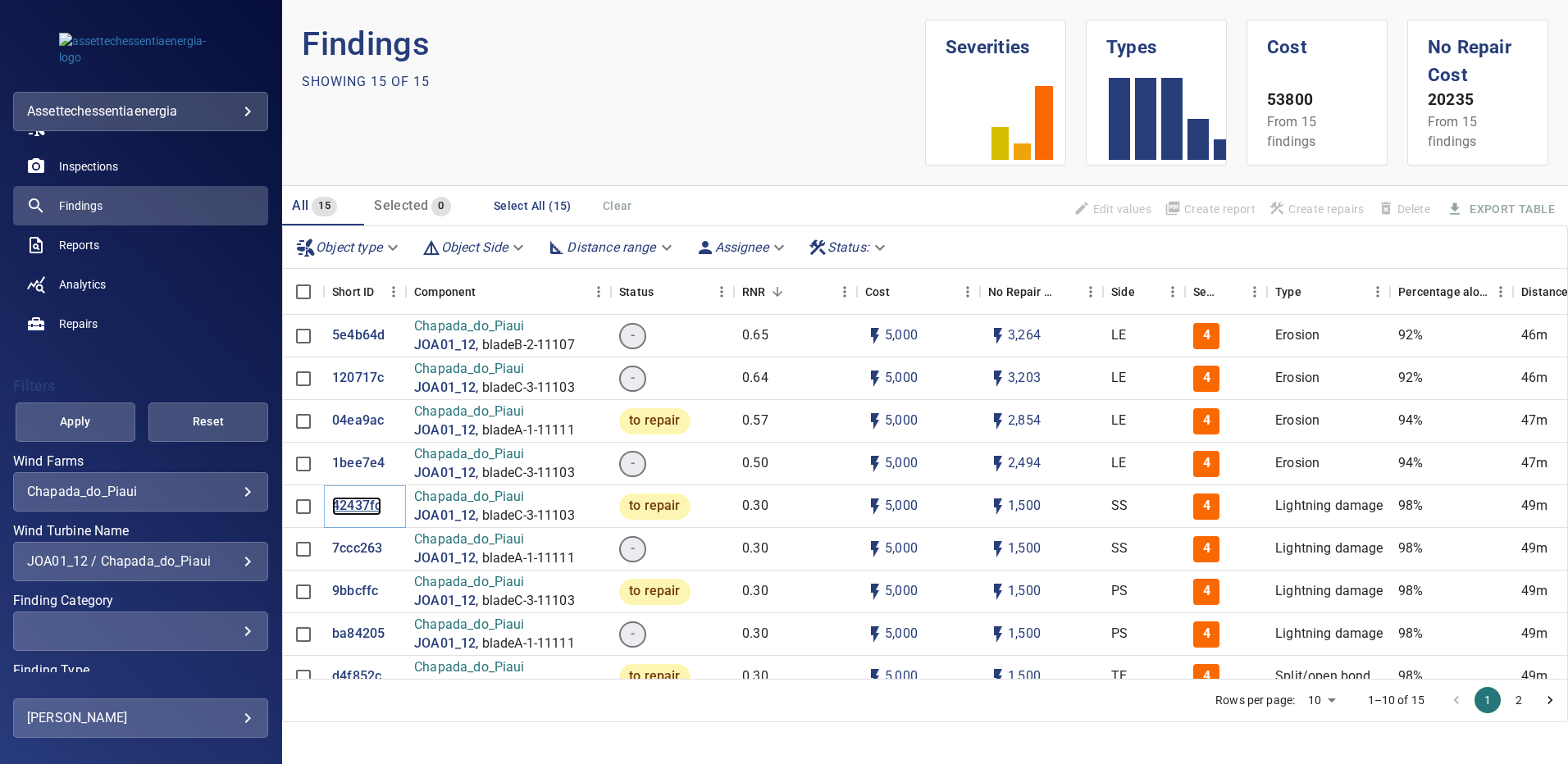
click at [357, 508] on p "42437fc" at bounding box center [356, 507] width 49 height 19
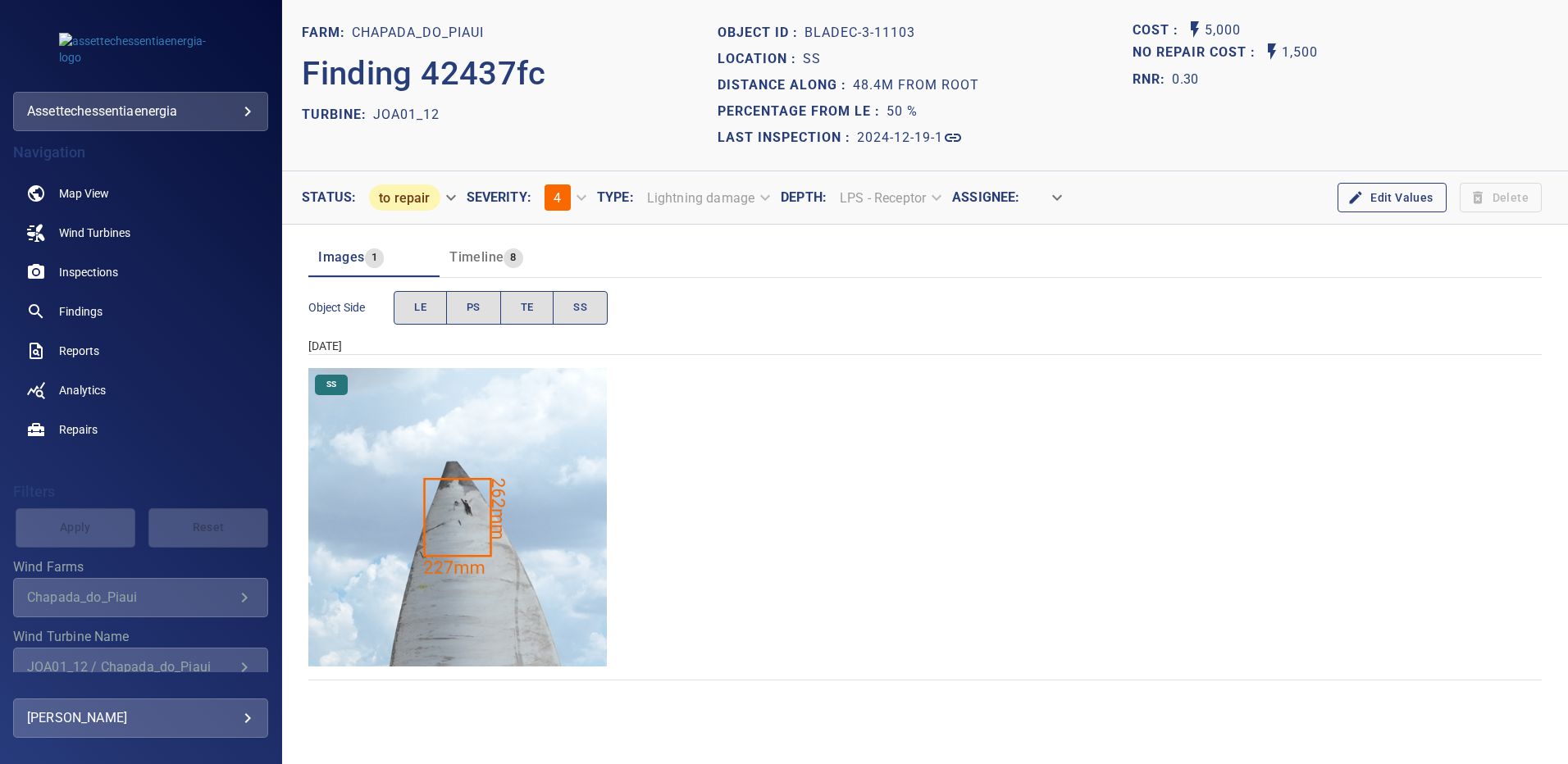
click at [452, 474] on img "Chapada_do_Piaui/JOA01_12/2024-12-19-1/2024-12-19-3/image190wp190.jpg" at bounding box center [457, 517] width 299 height 298
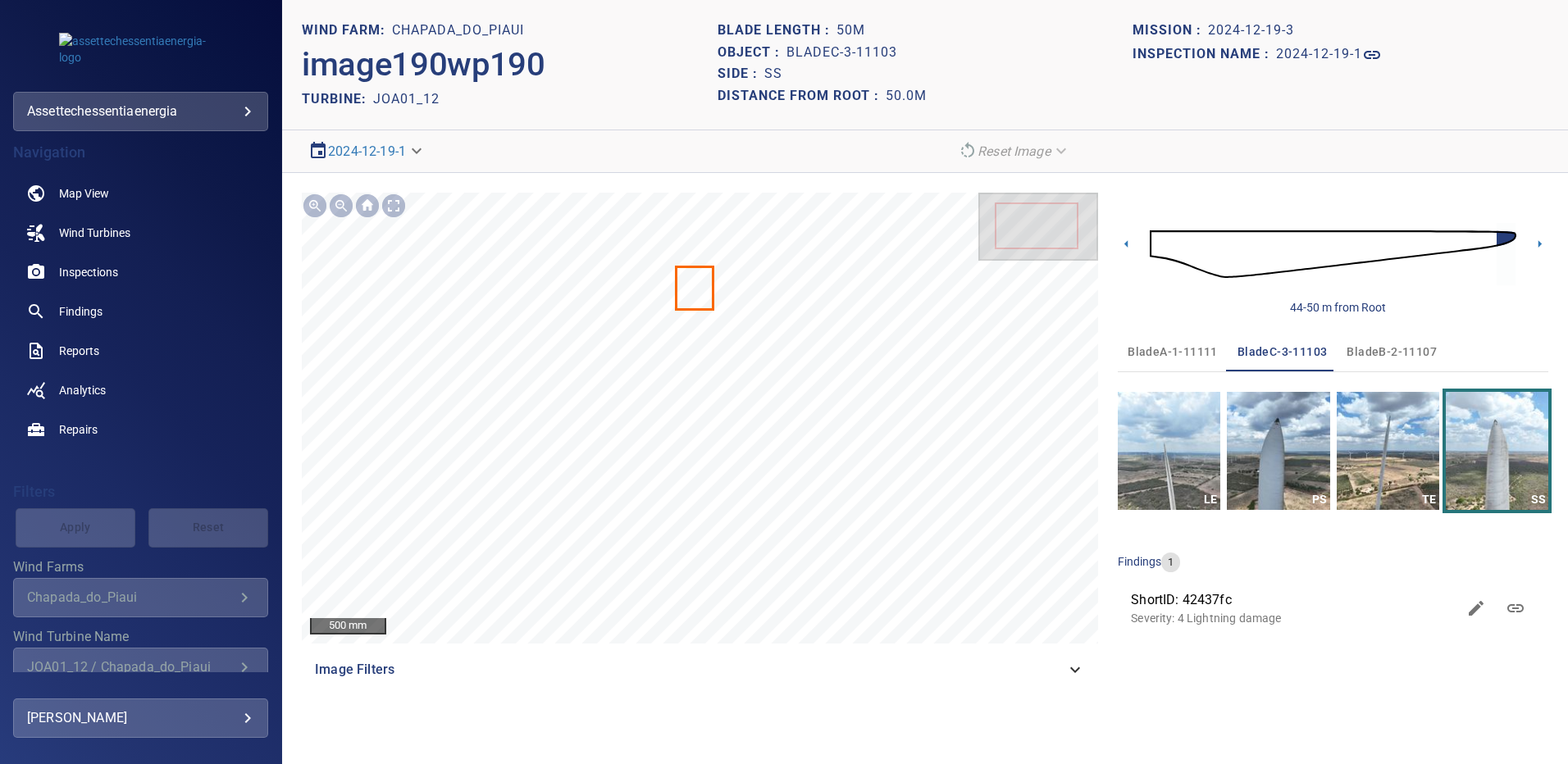
click at [1190, 349] on span "bladeA-1-11111" at bounding box center [1173, 352] width 90 height 20
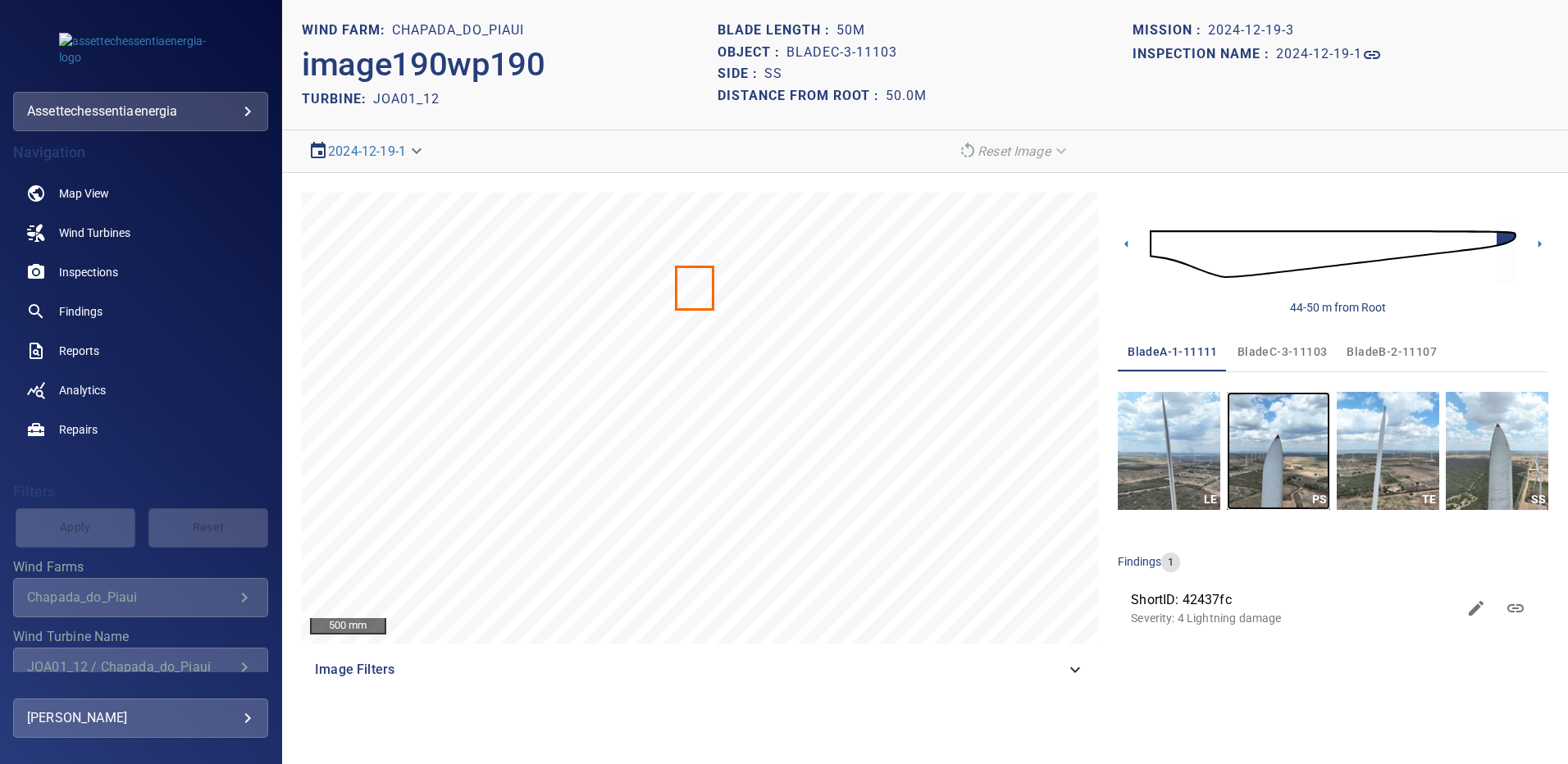
click at [1269, 446] on img "button" at bounding box center [1278, 451] width 102 height 118
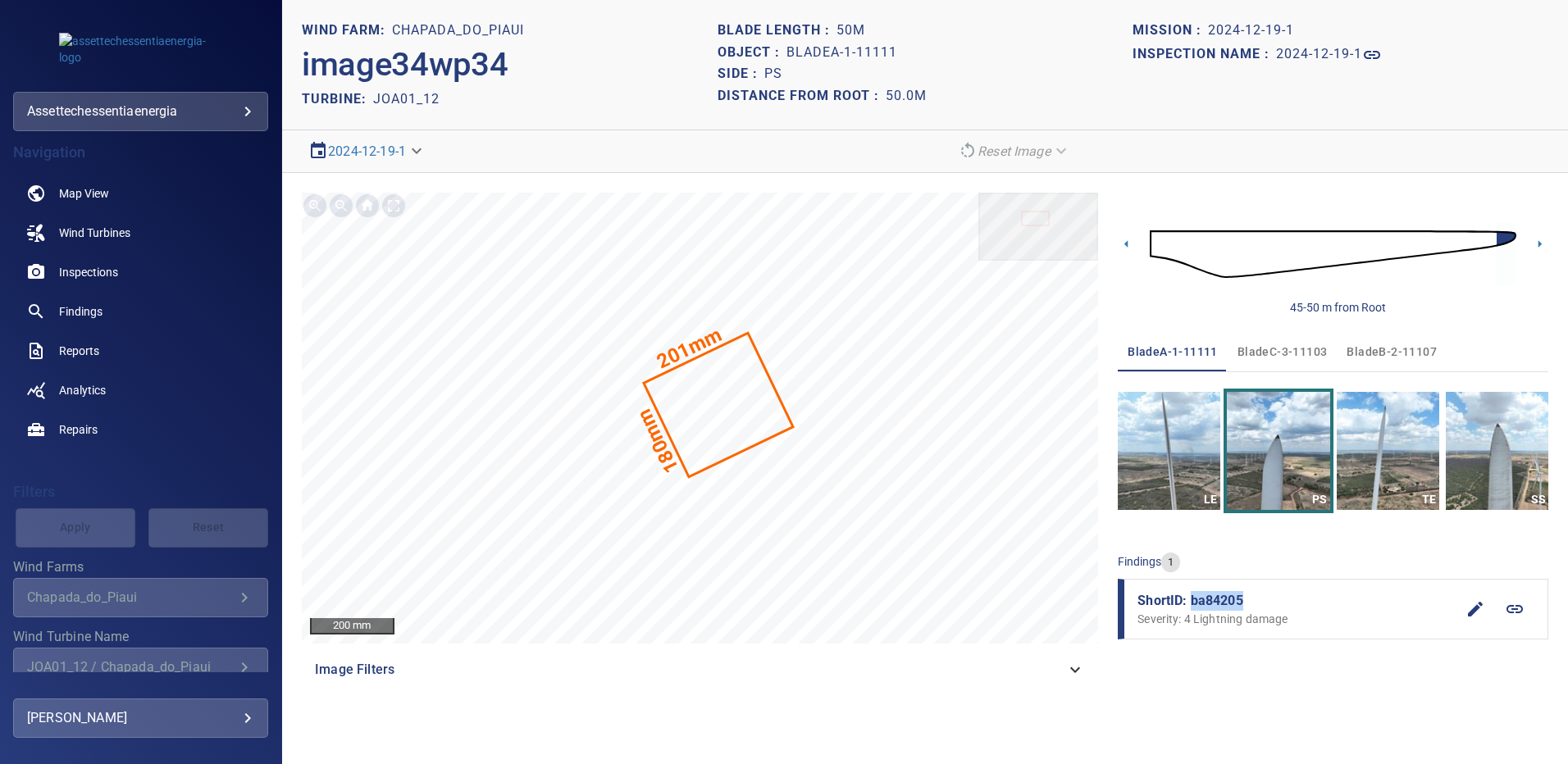
drag, startPoint x: 1250, startPoint y: 600, endPoint x: 1190, endPoint y: 594, distance: 60.3
click at [1190, 594] on span "ShortID: ba84205" at bounding box center [1297, 601] width 318 height 19
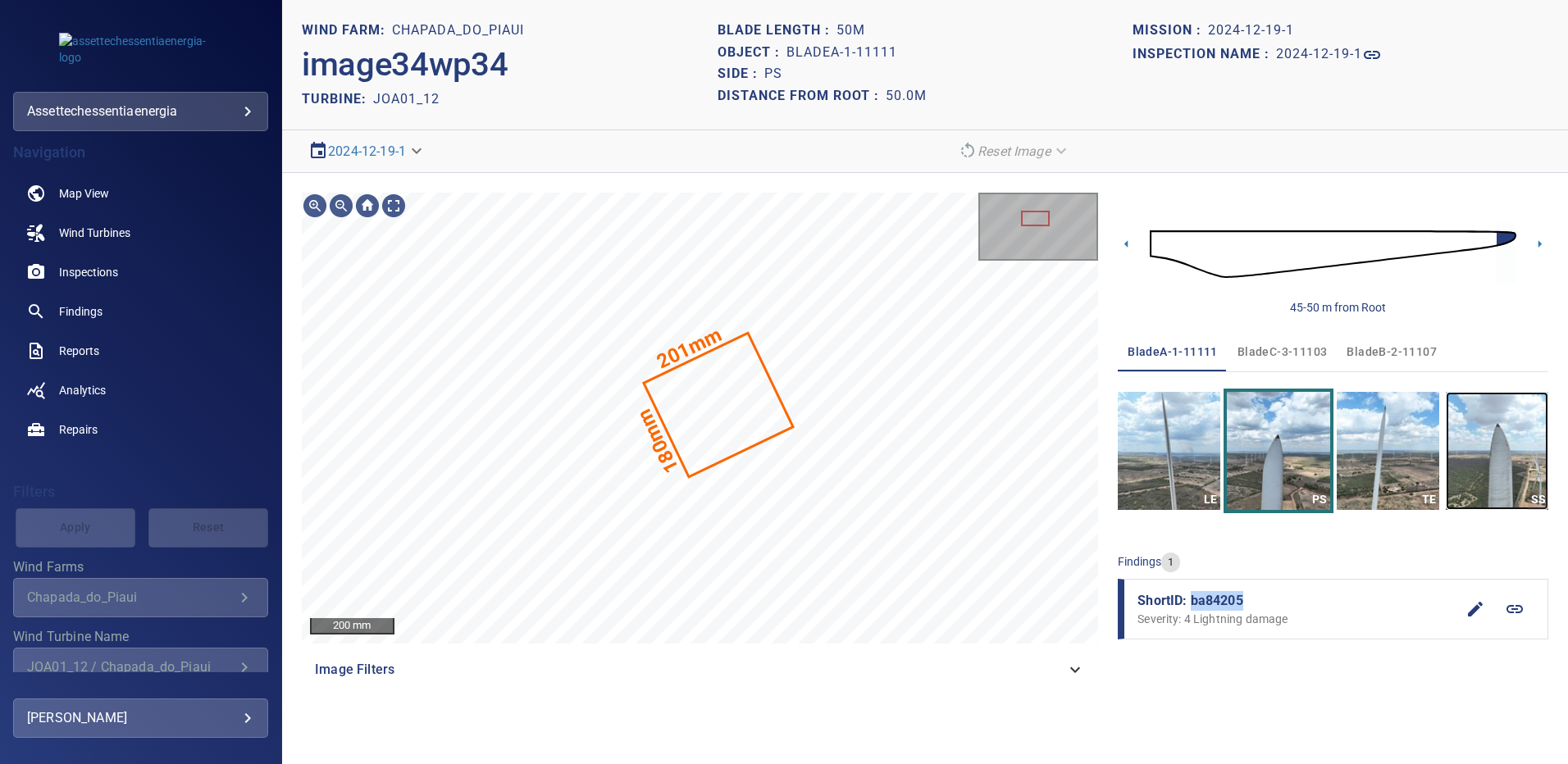
click at [1508, 471] on img "button" at bounding box center [1497, 451] width 102 height 118
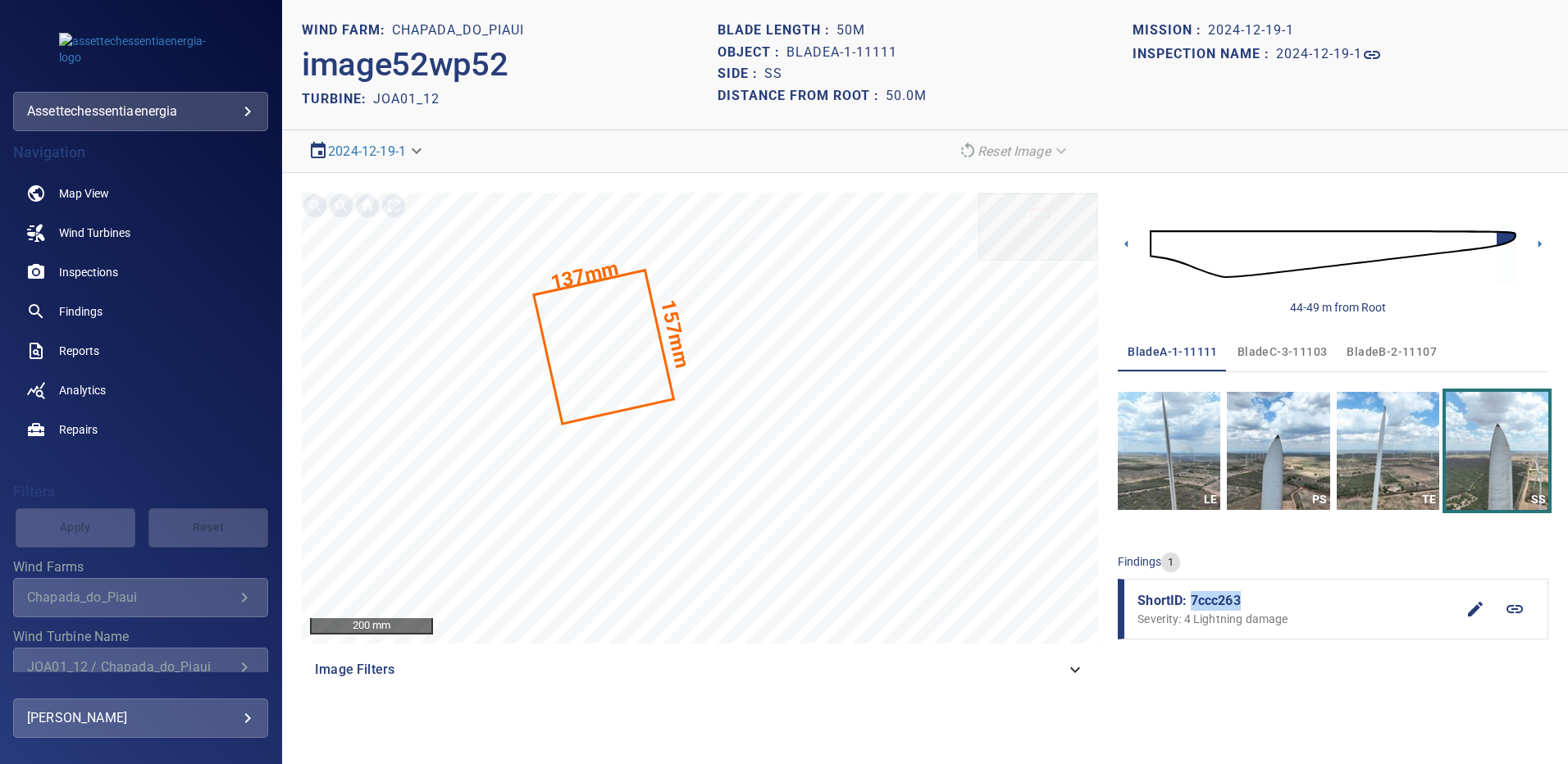
drag, startPoint x: 1244, startPoint y: 598, endPoint x: 1190, endPoint y: 604, distance: 54.3
click at [1190, 604] on span "ShortID: 7ccc263" at bounding box center [1297, 601] width 318 height 19
click at [1275, 354] on span "bladeC-3-11103" at bounding box center [1282, 352] width 90 height 20
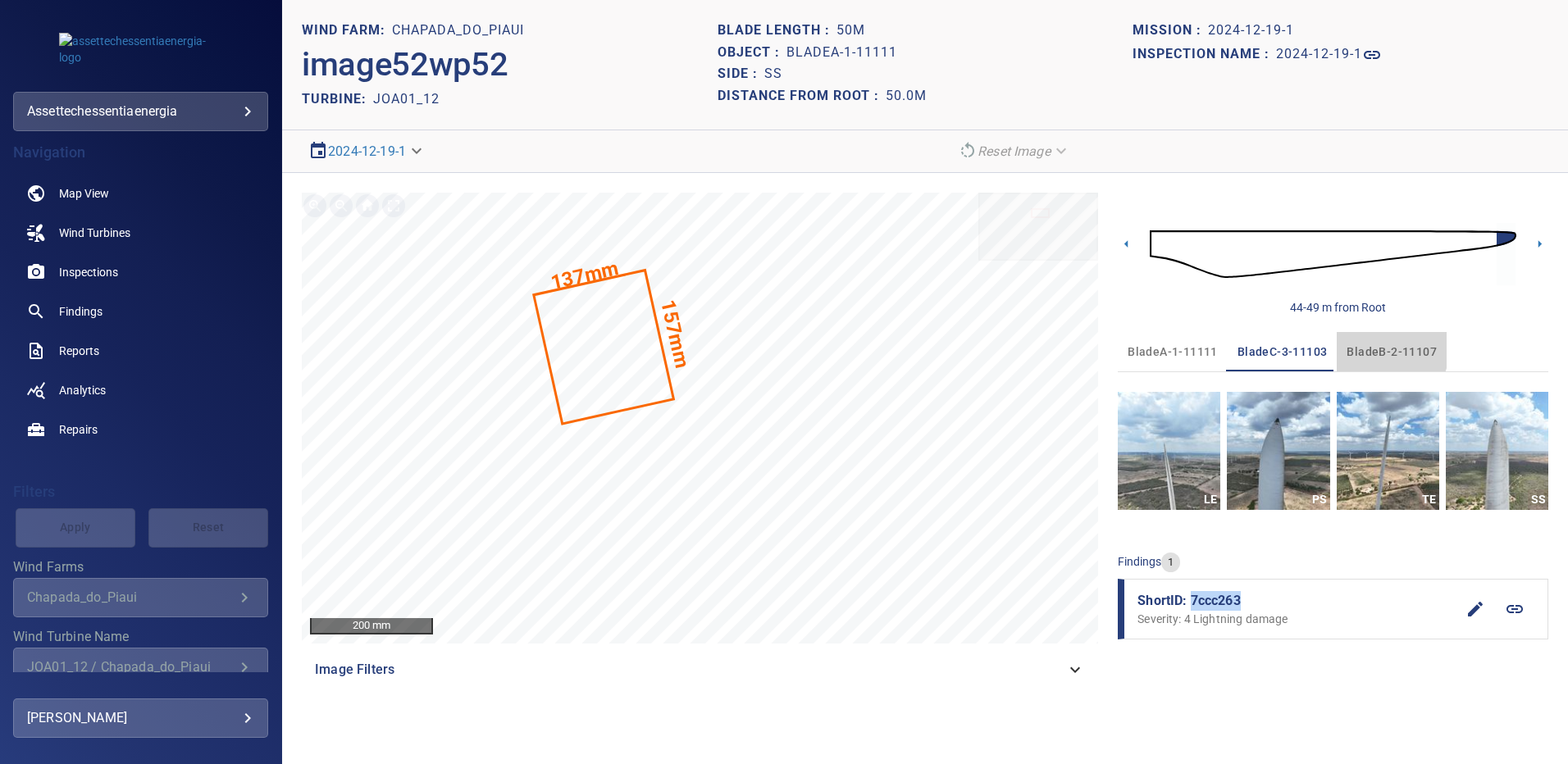
click at [1375, 350] on span "bladeB-2-11107" at bounding box center [1391, 352] width 90 height 20
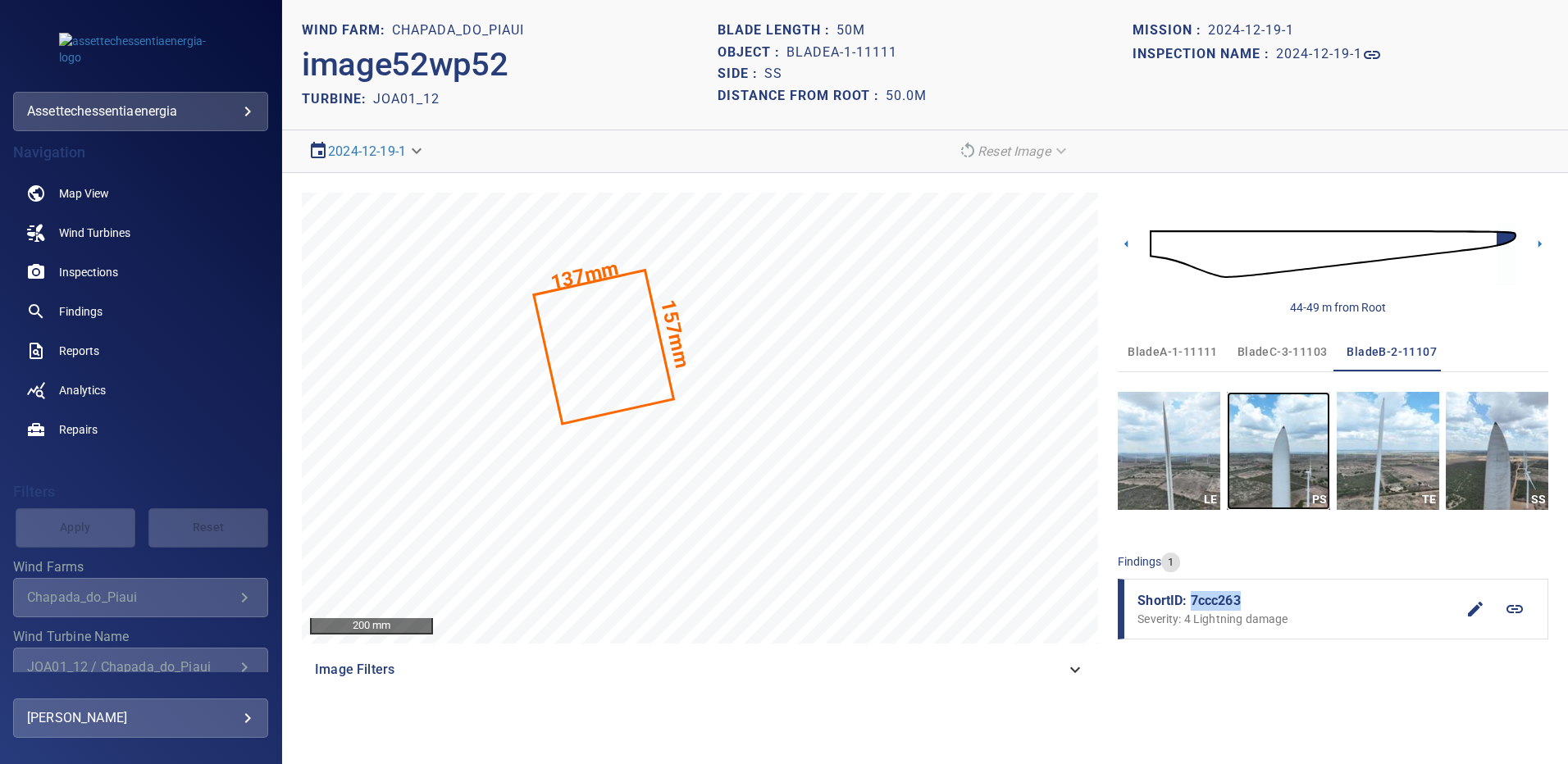
click at [1299, 447] on img "button" at bounding box center [1278, 451] width 102 height 118
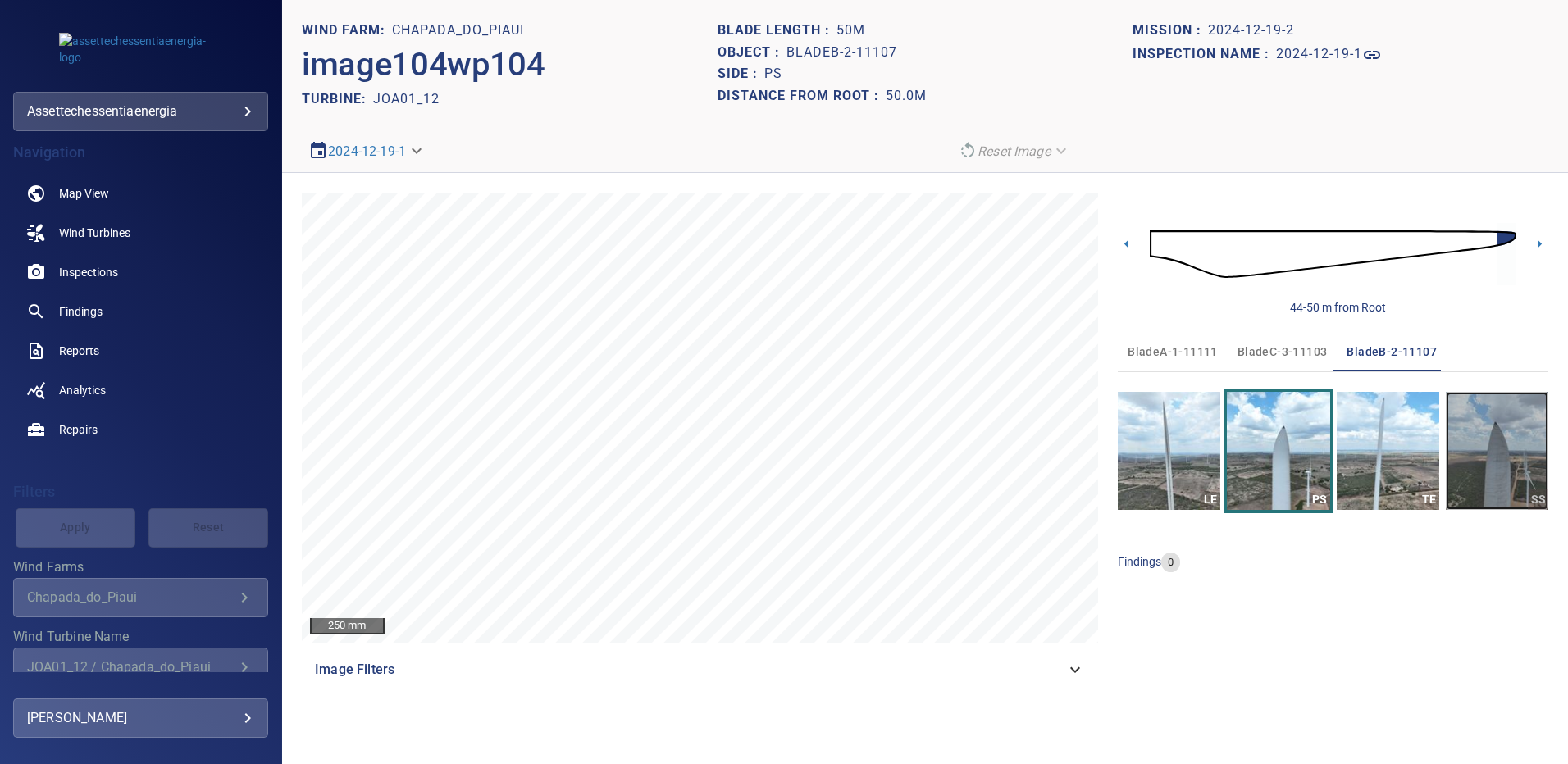
click at [1491, 473] on img "button" at bounding box center [1497, 451] width 102 height 118
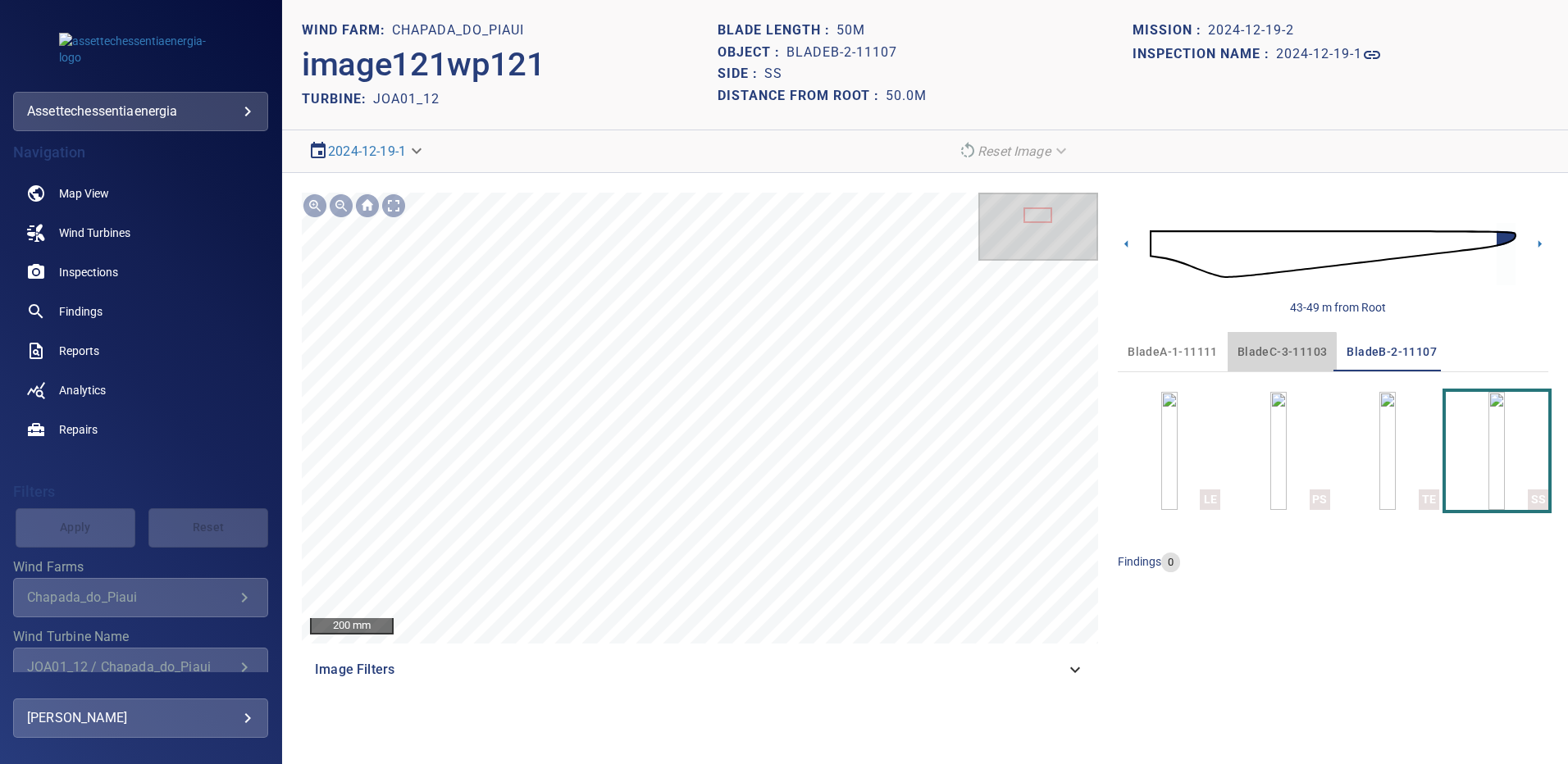
click at [1275, 361] on span "bladeC-3-11103" at bounding box center [1282, 352] width 90 height 20
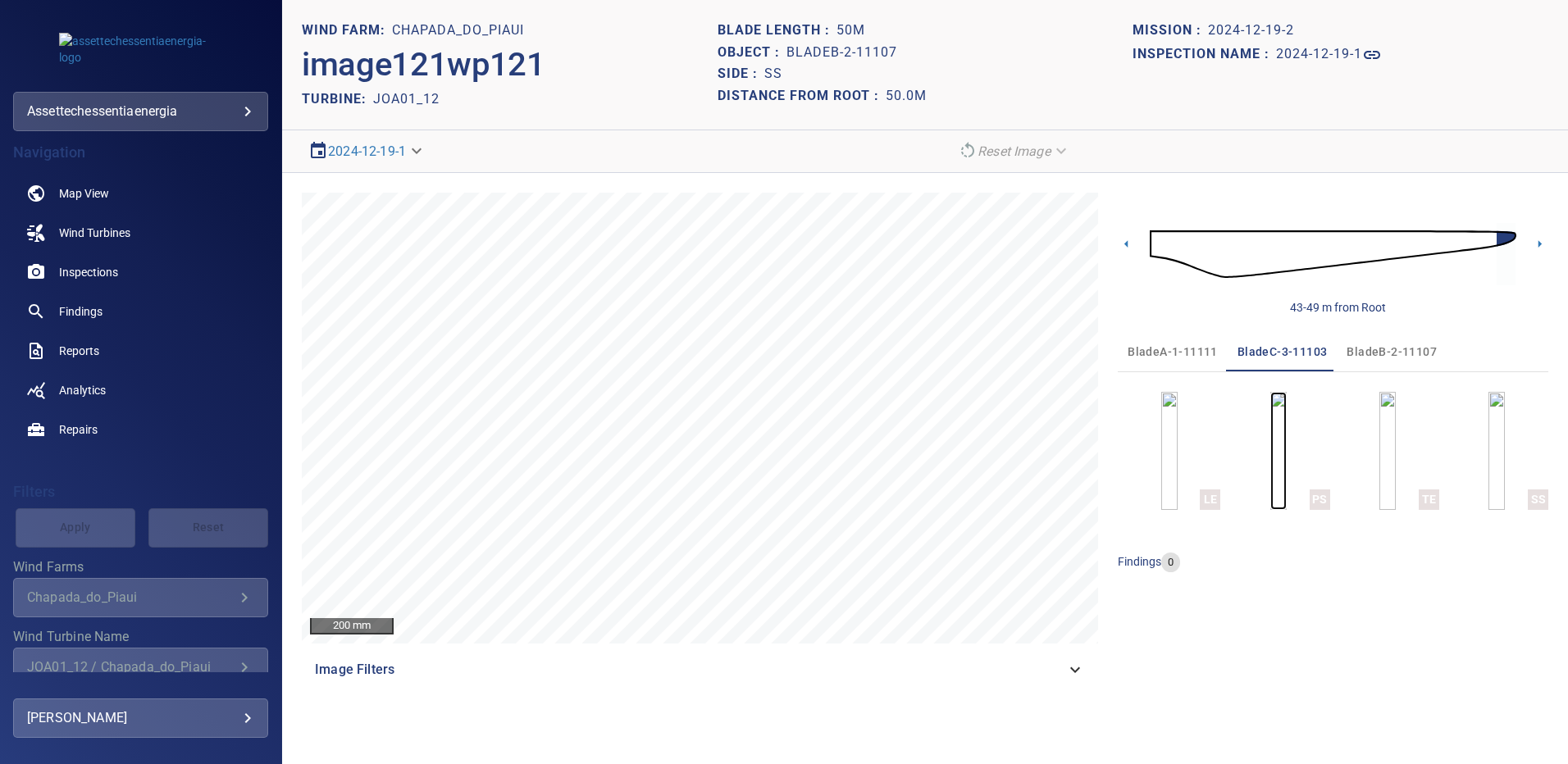
click at [1270, 453] on img "button" at bounding box center [1278, 451] width 16 height 118
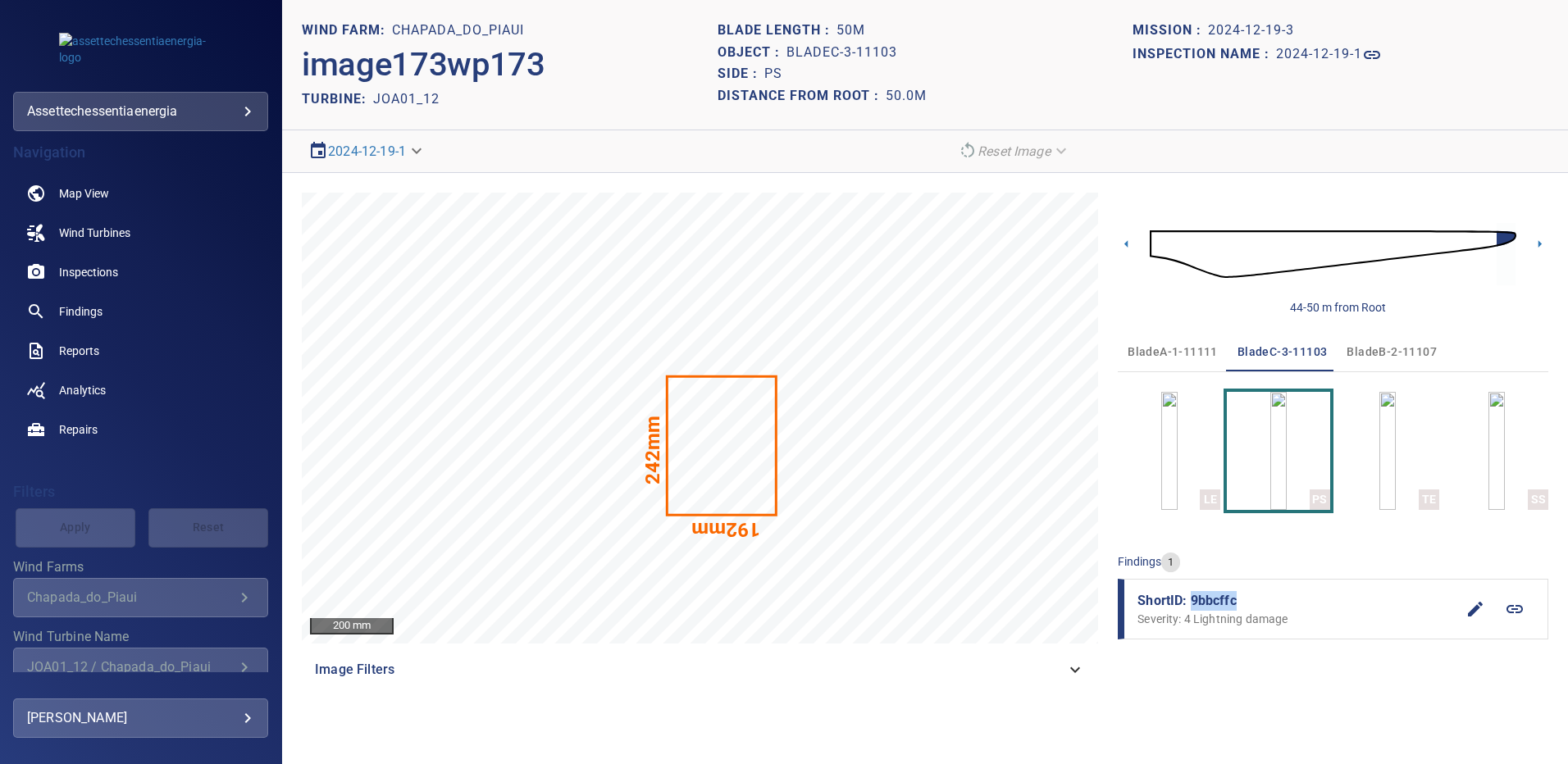
drag, startPoint x: 1239, startPoint y: 603, endPoint x: 1193, endPoint y: 601, distance: 46.0
click at [1193, 601] on span "ShortID: 9bbcffc" at bounding box center [1297, 601] width 318 height 19
click at [1503, 463] on img "button" at bounding box center [1497, 451] width 16 height 118
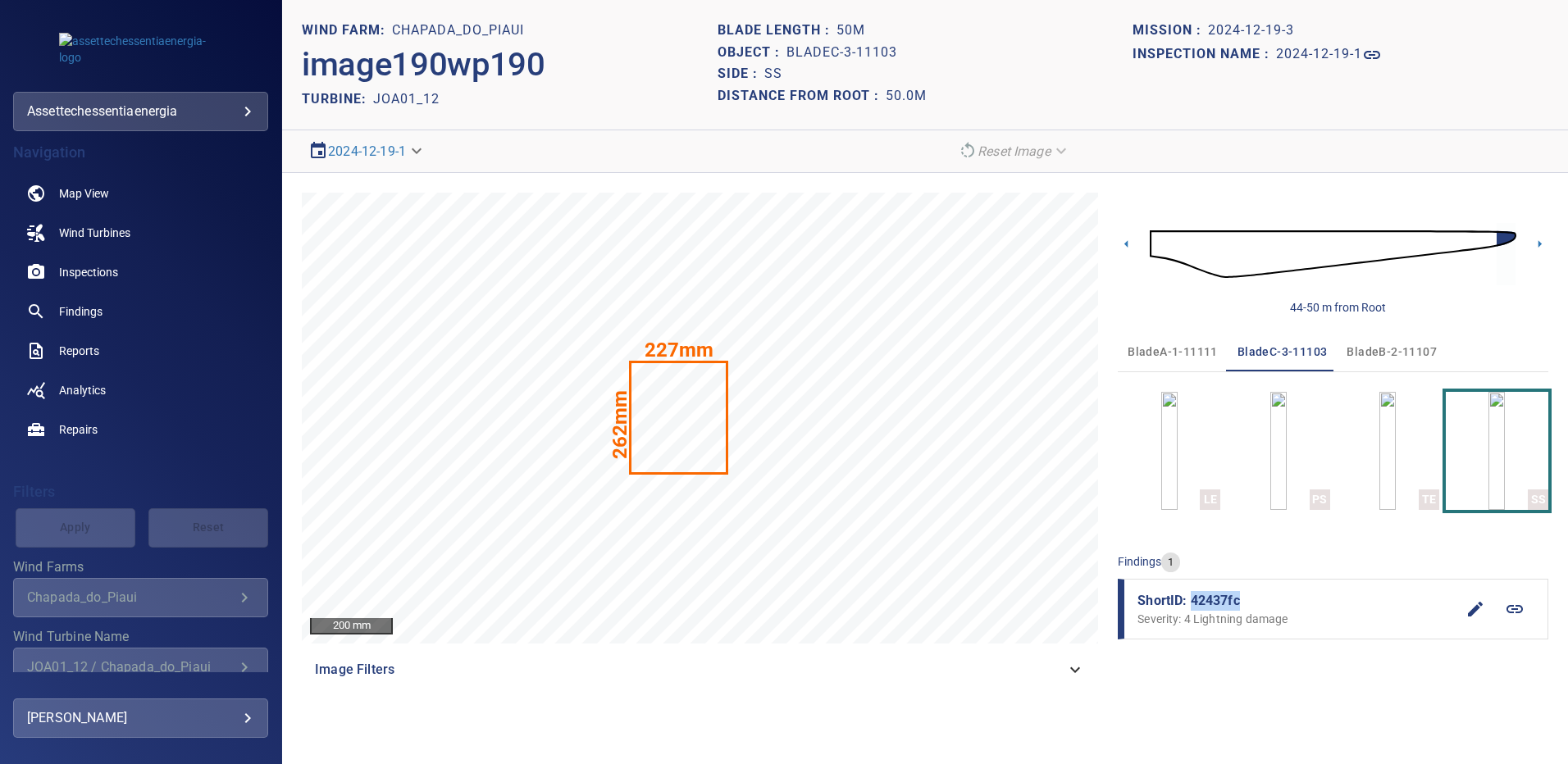
drag, startPoint x: 1234, startPoint y: 601, endPoint x: 1193, endPoint y: 600, distance: 41.0
click at [1193, 600] on span "ShortID: 42437fc" at bounding box center [1297, 601] width 318 height 19
copy span "42437fc"
click at [84, 314] on span "Findings" at bounding box center [80, 311] width 43 height 16
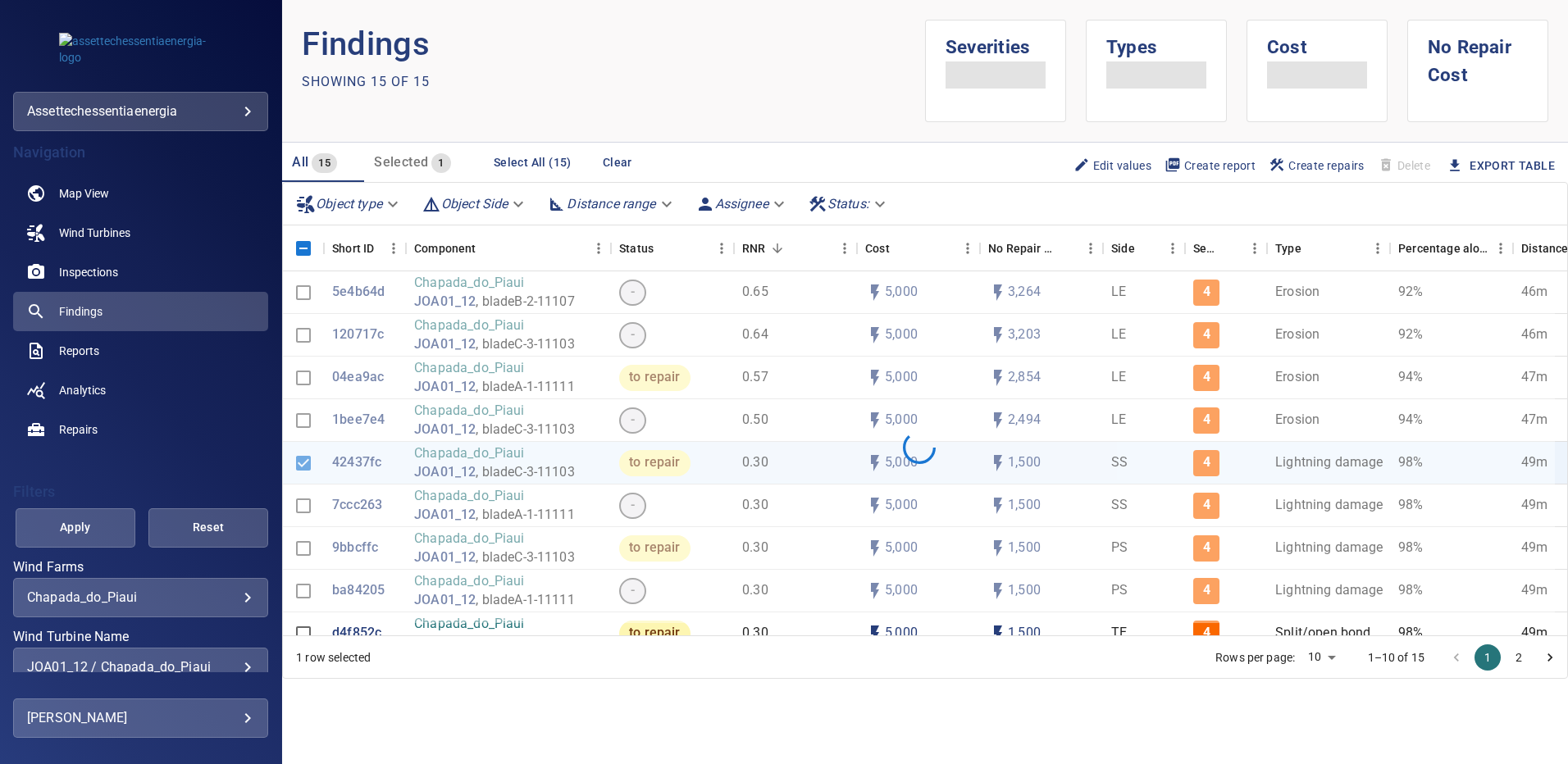
scroll to position [120, 0]
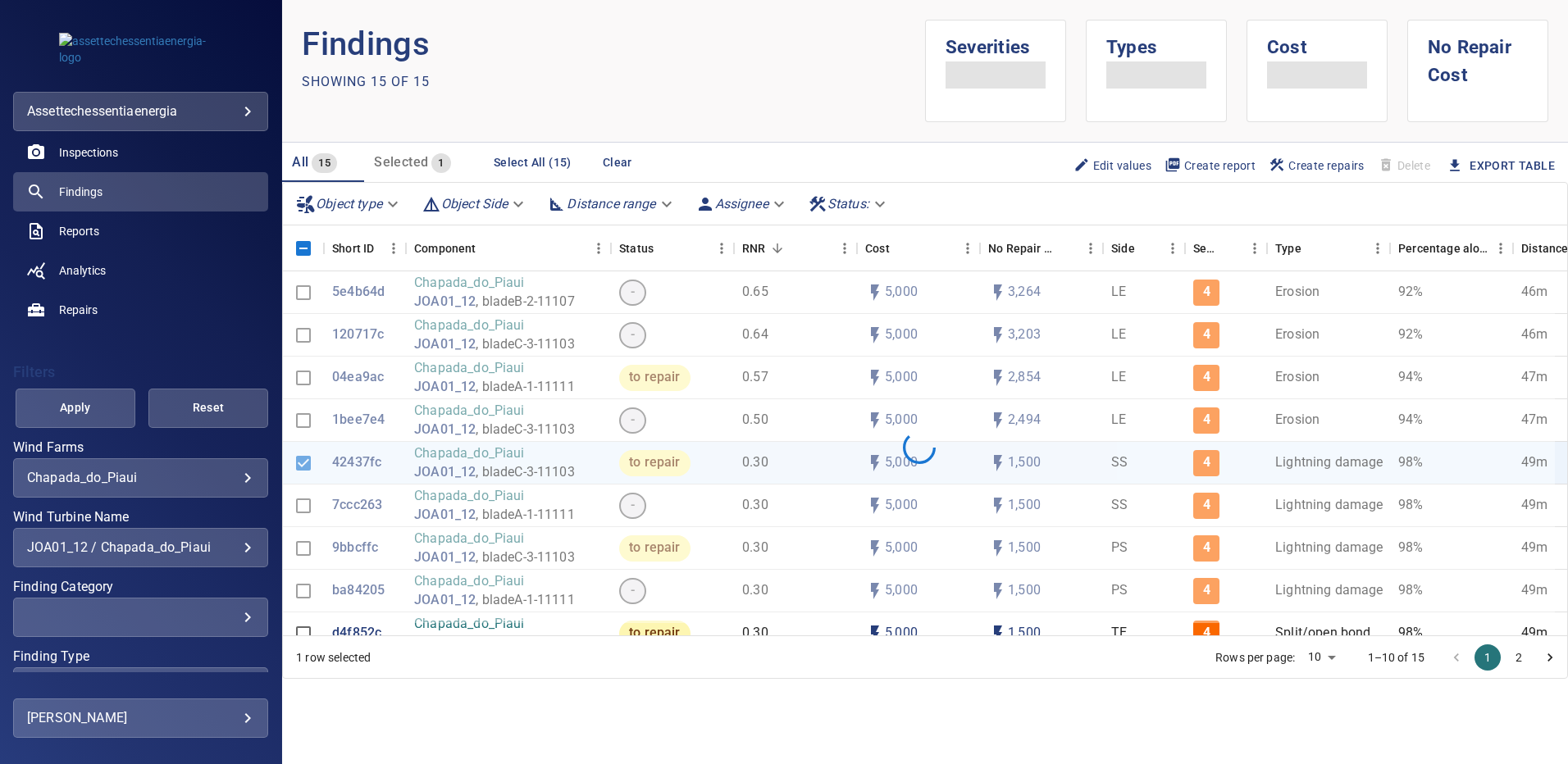
click at [234, 547] on div "JOA01_12 / Chapada_do_Piaui" at bounding box center [140, 548] width 227 height 15
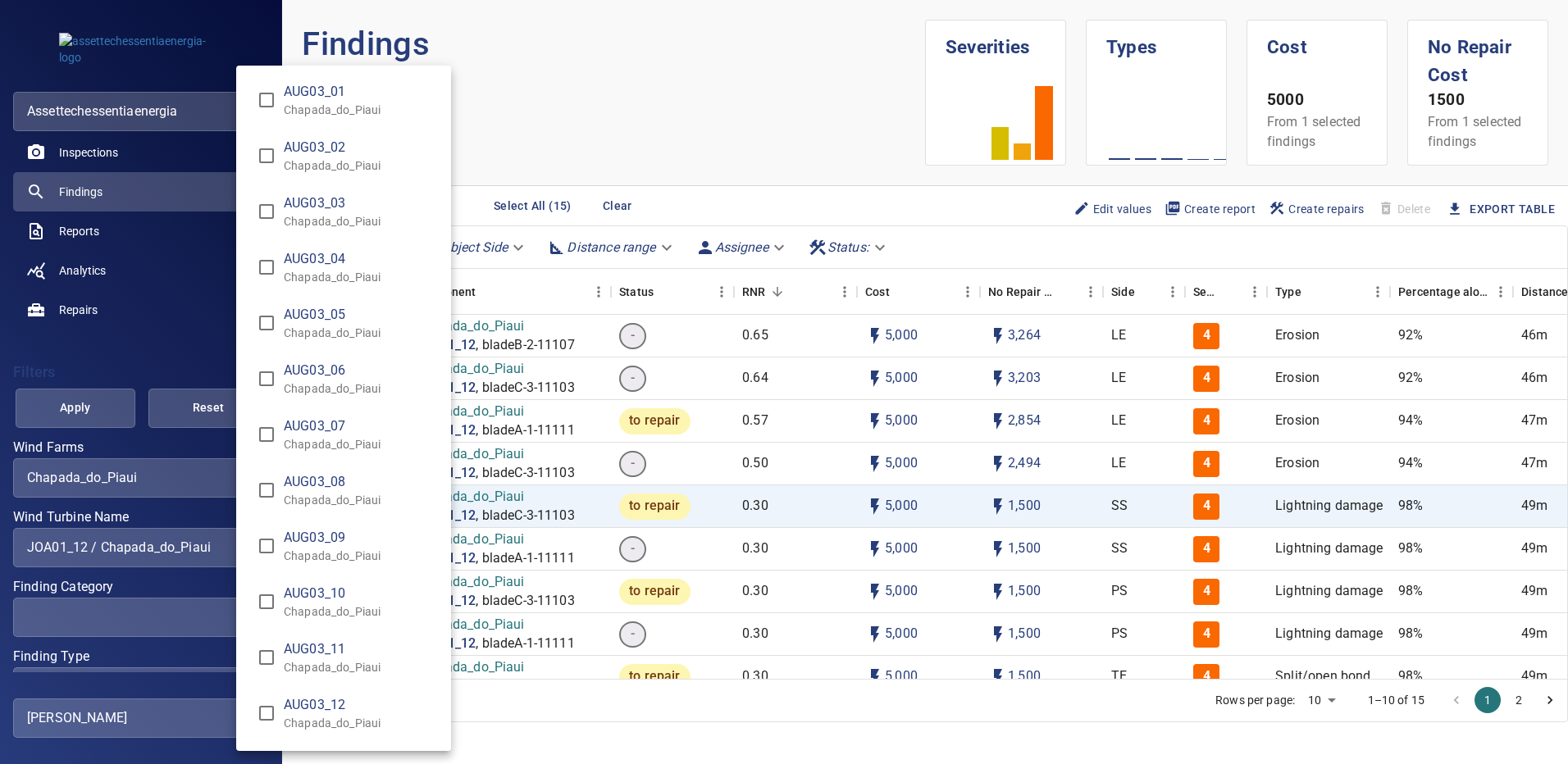
scroll to position [3039, 0]
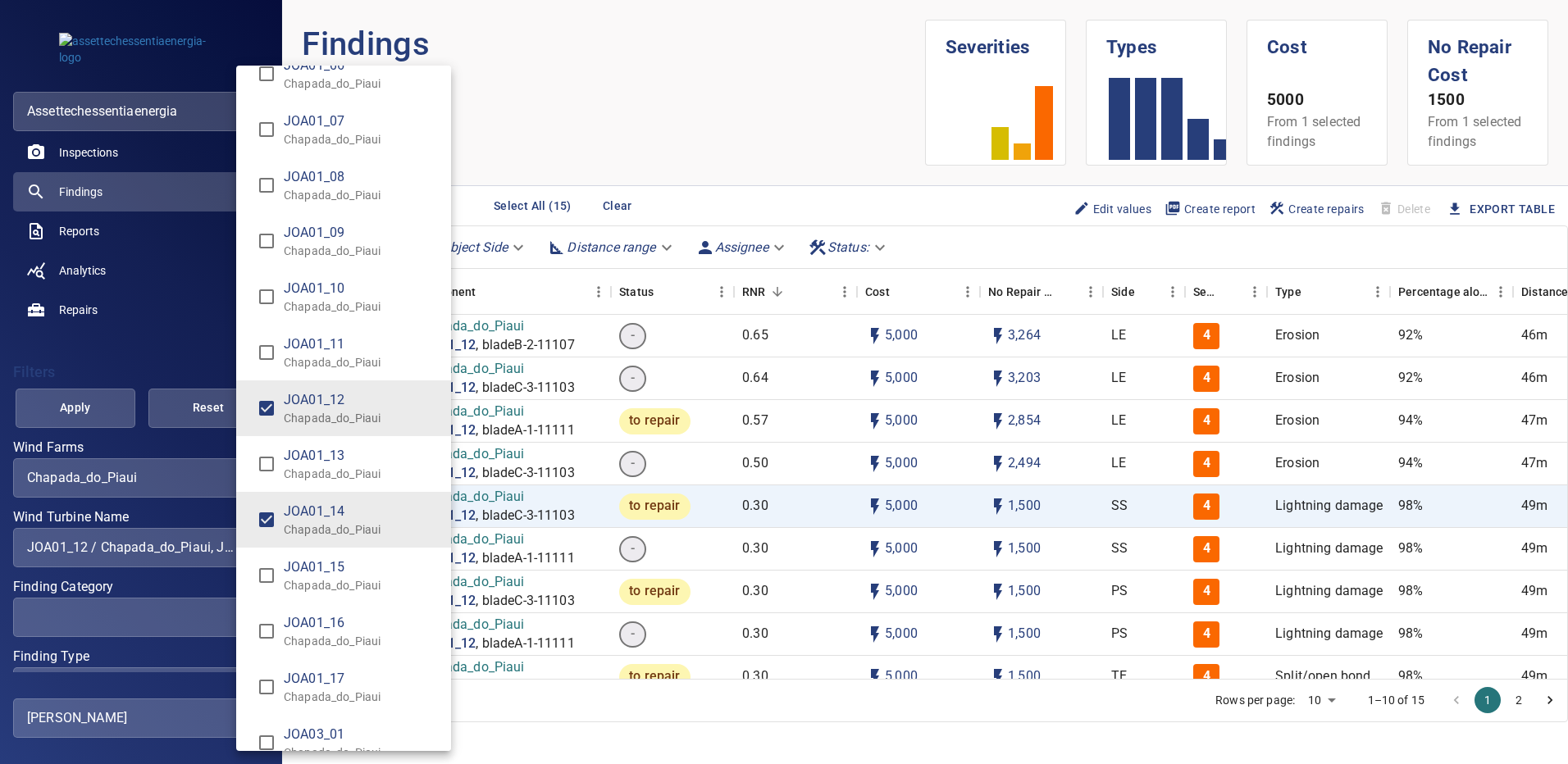
type input "**********"
click at [51, 412] on div "Wind Turbine Name" at bounding box center [784, 382] width 1568 height 764
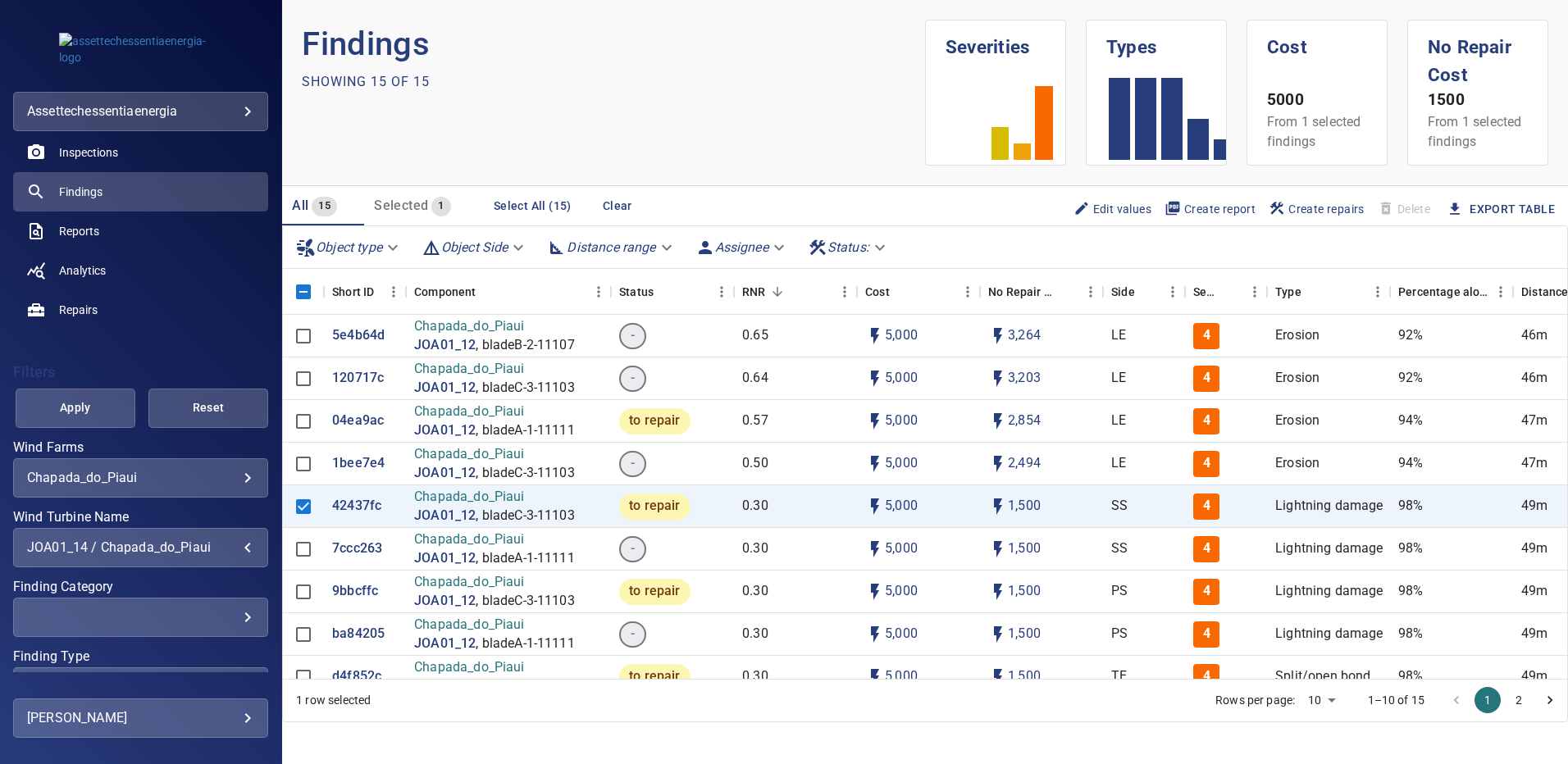
click at [63, 409] on span "Apply" at bounding box center [75, 408] width 79 height 20
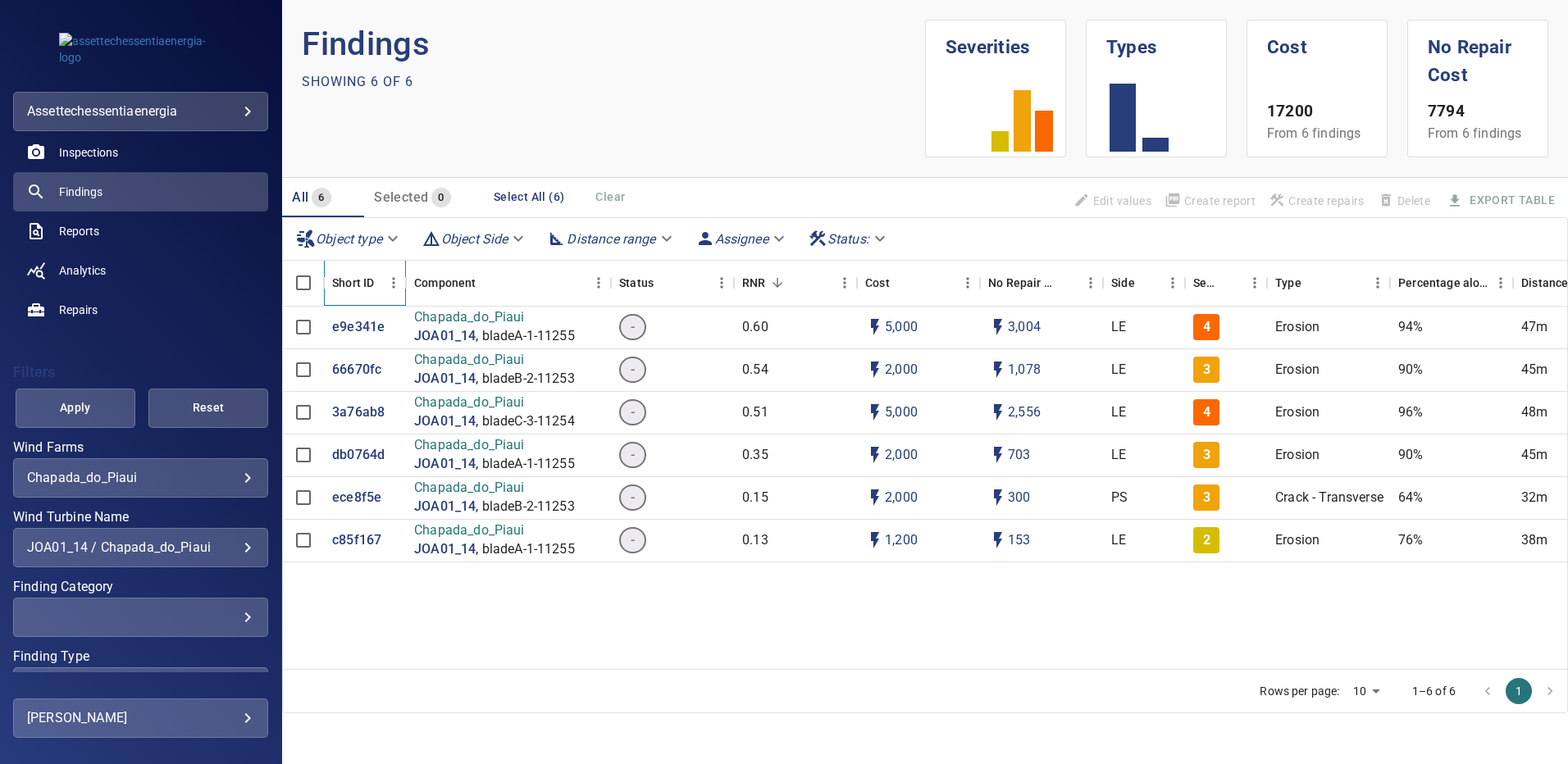
click at [349, 284] on div "Short ID" at bounding box center [353, 283] width 42 height 46
click at [337, 332] on p "e9e341e" at bounding box center [358, 327] width 52 height 19
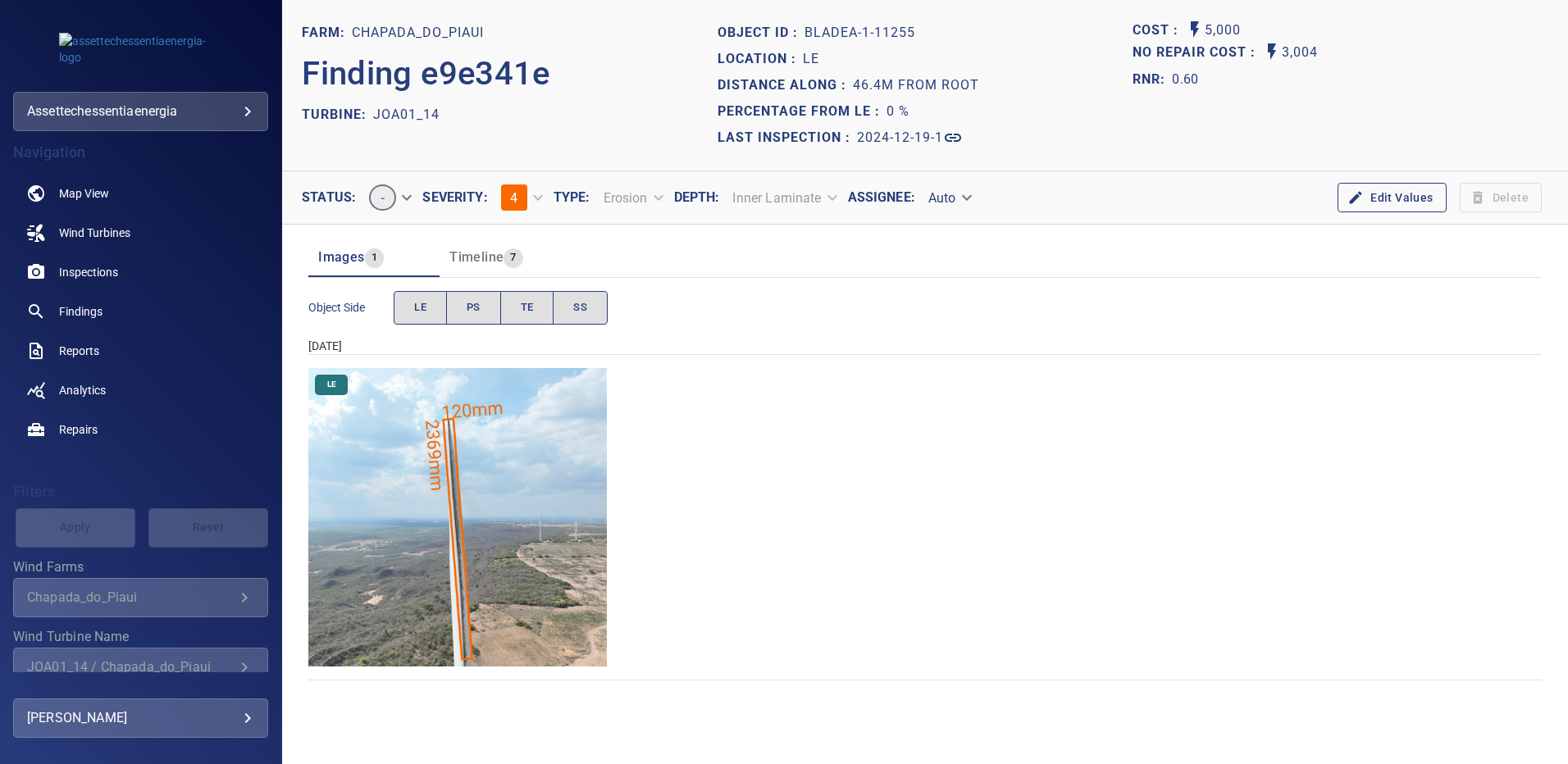
click at [383, 408] on img "Chapada_do_Piaui/JOA01_14/2024-12-19-1/2024-12-19-1/image17wp17.jpg" at bounding box center [457, 517] width 299 height 298
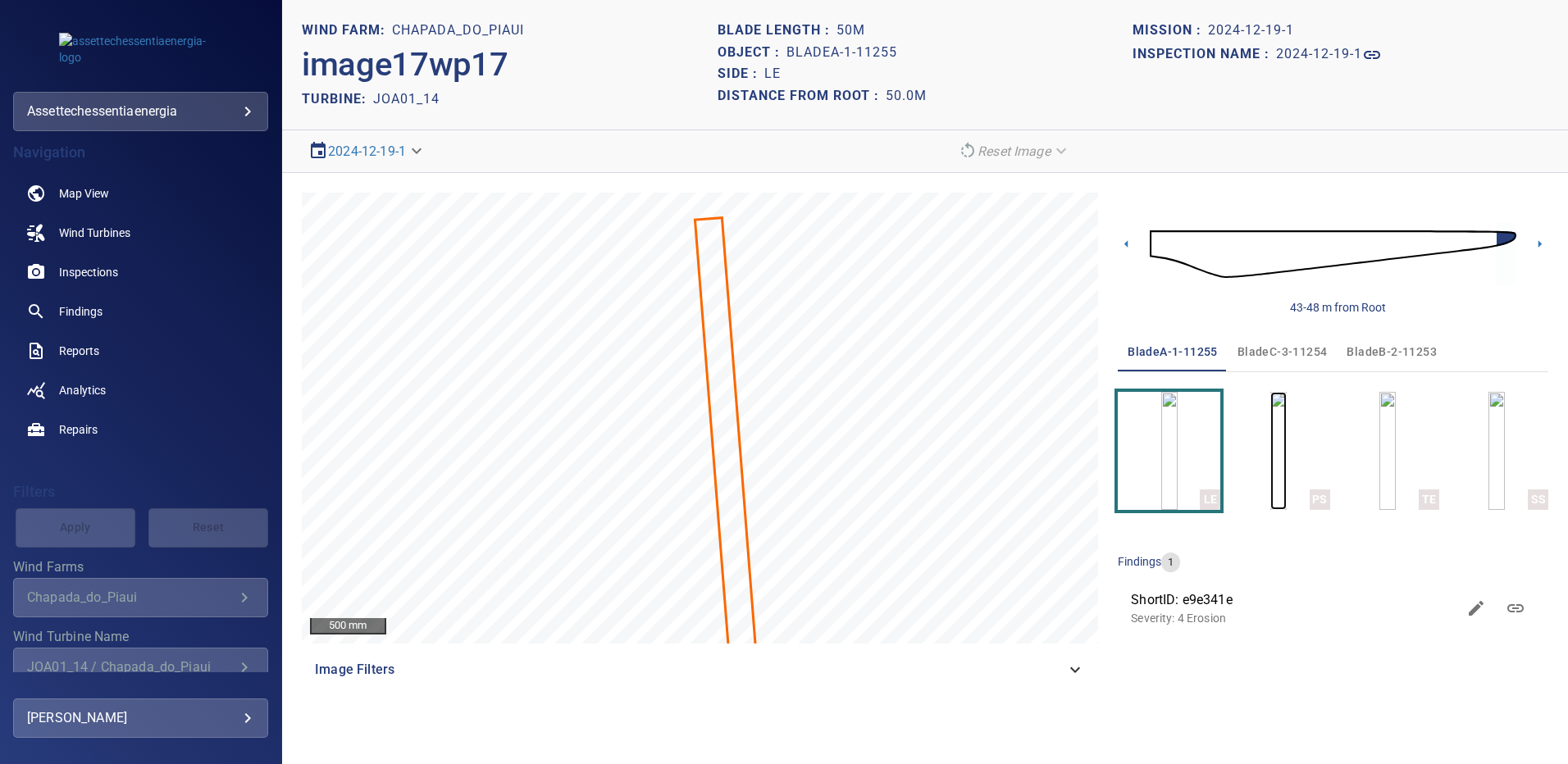
click at [1270, 467] on img "button" at bounding box center [1278, 451] width 16 height 118
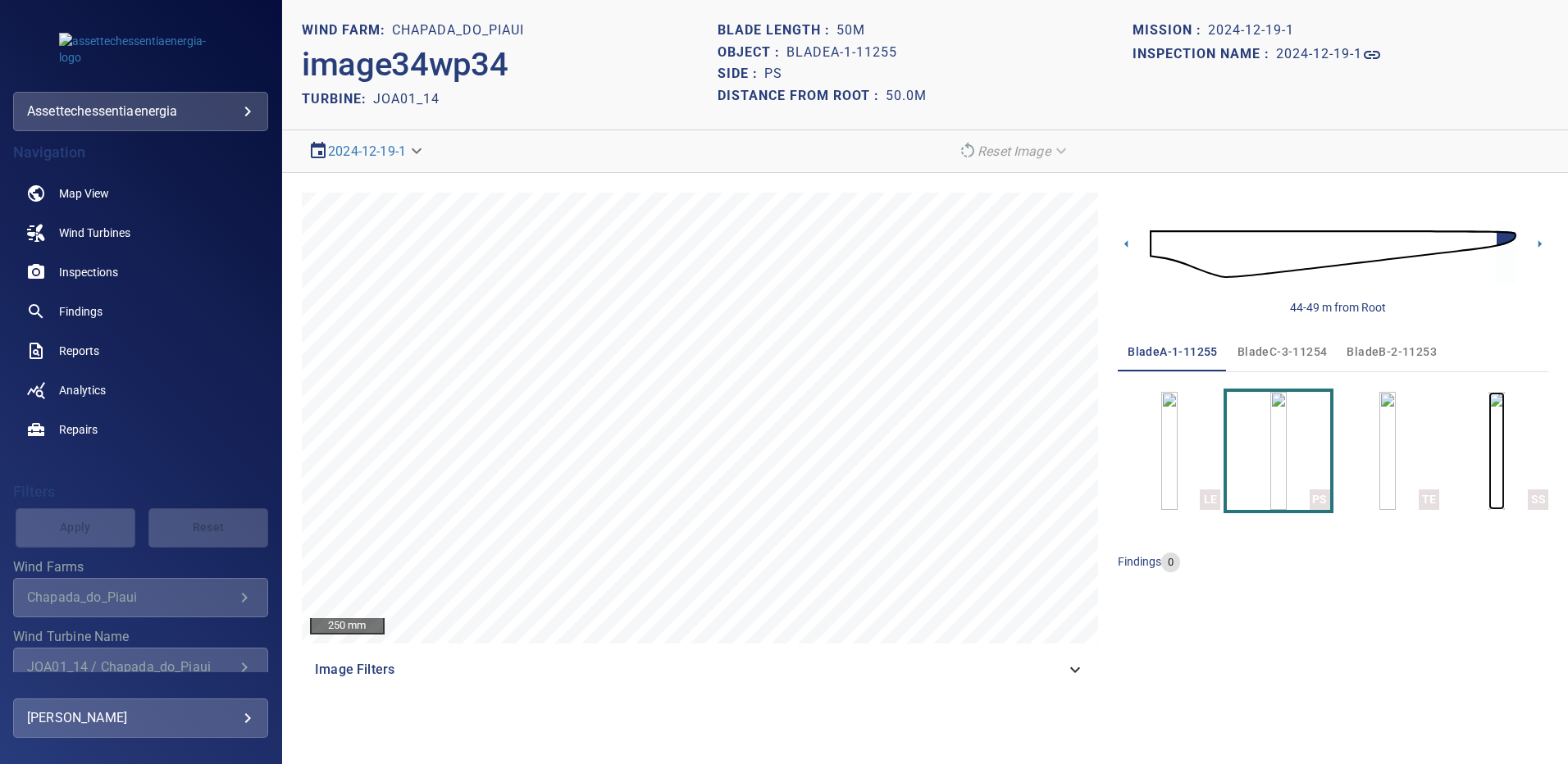
click at [1505, 441] on img "button" at bounding box center [1497, 451] width 16 height 118
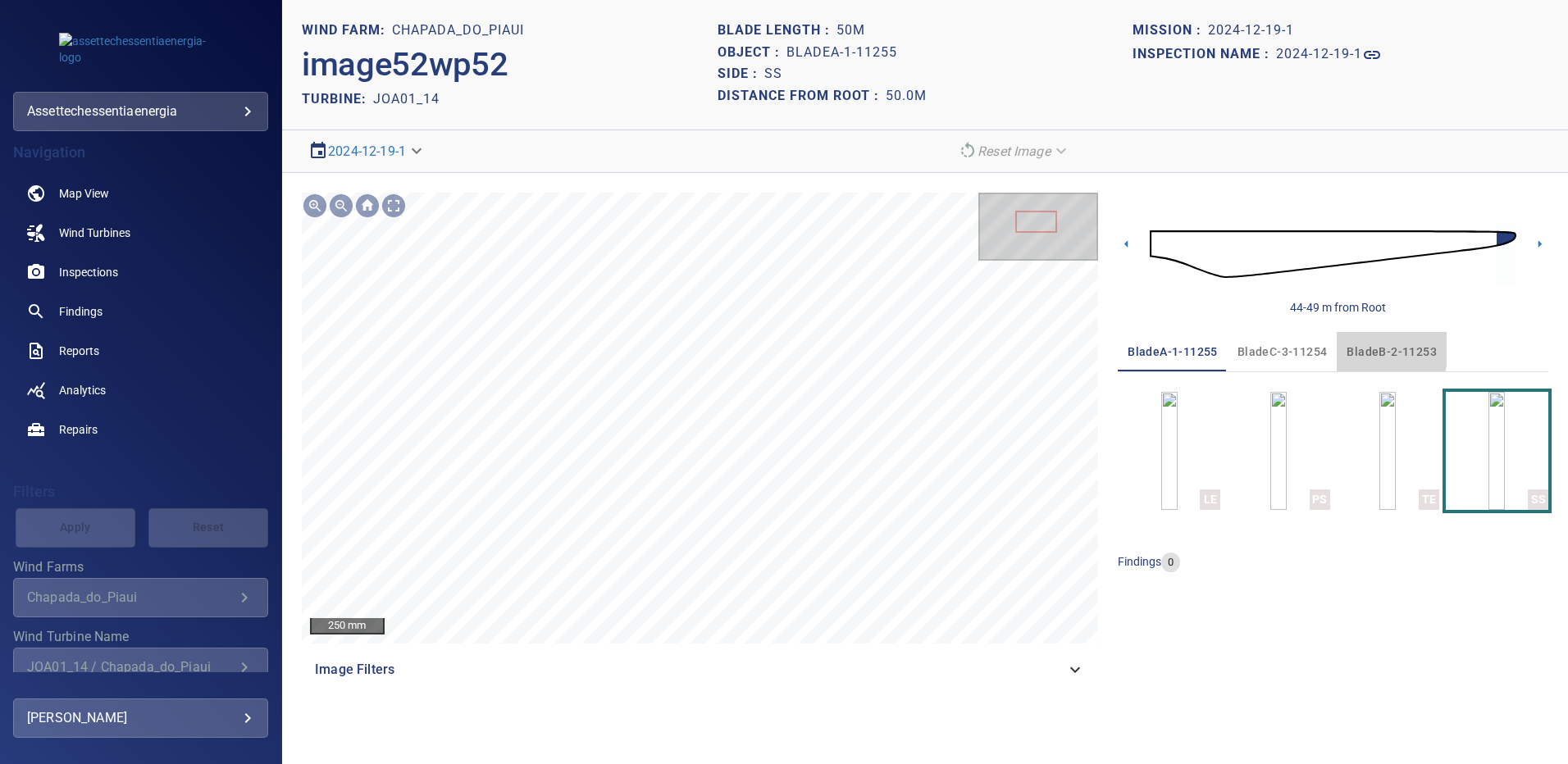
click at [1355, 349] on span "bladeB-2-11253" at bounding box center [1391, 352] width 90 height 20
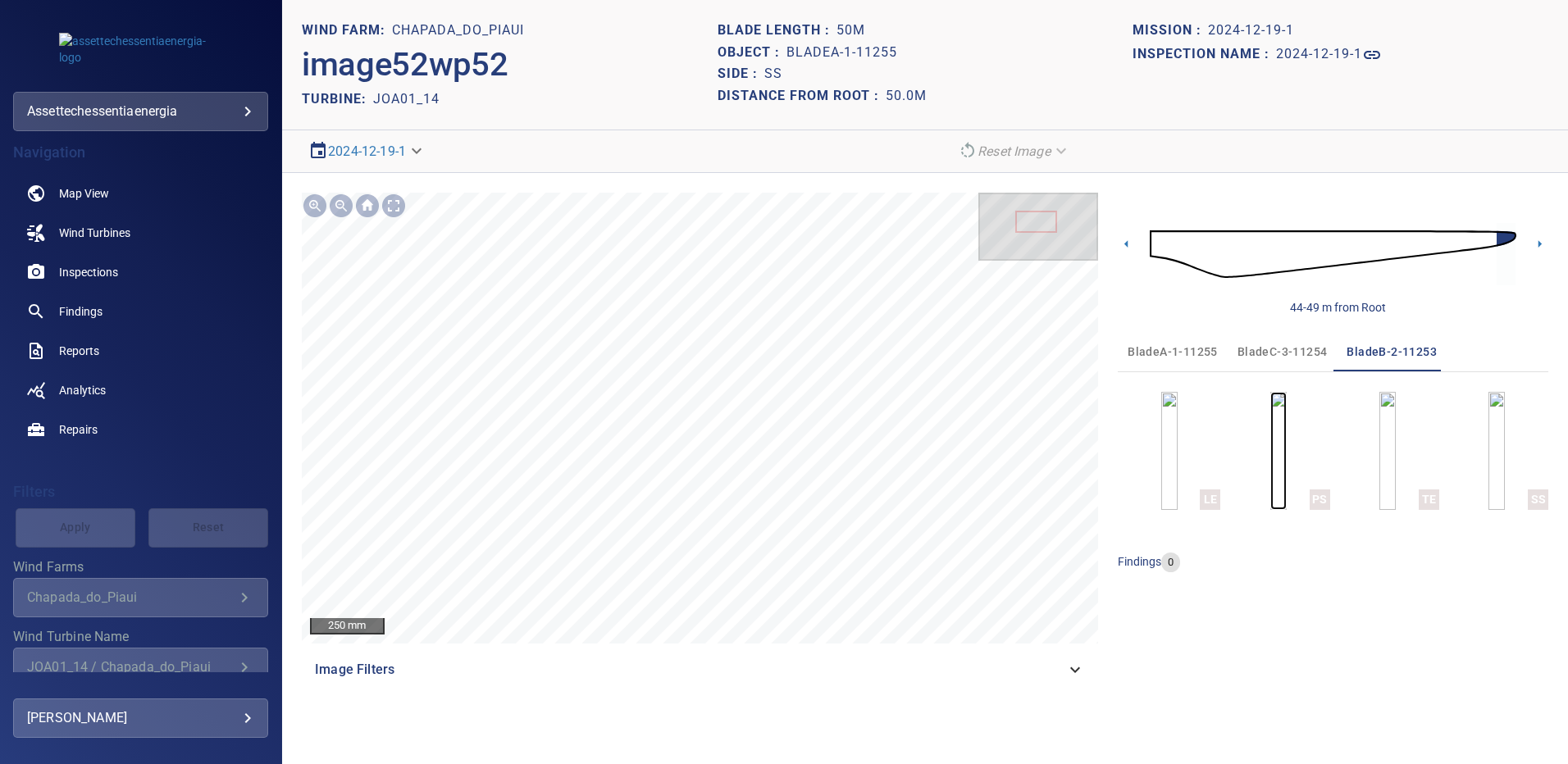
click at [1281, 460] on img "button" at bounding box center [1278, 451] width 16 height 118
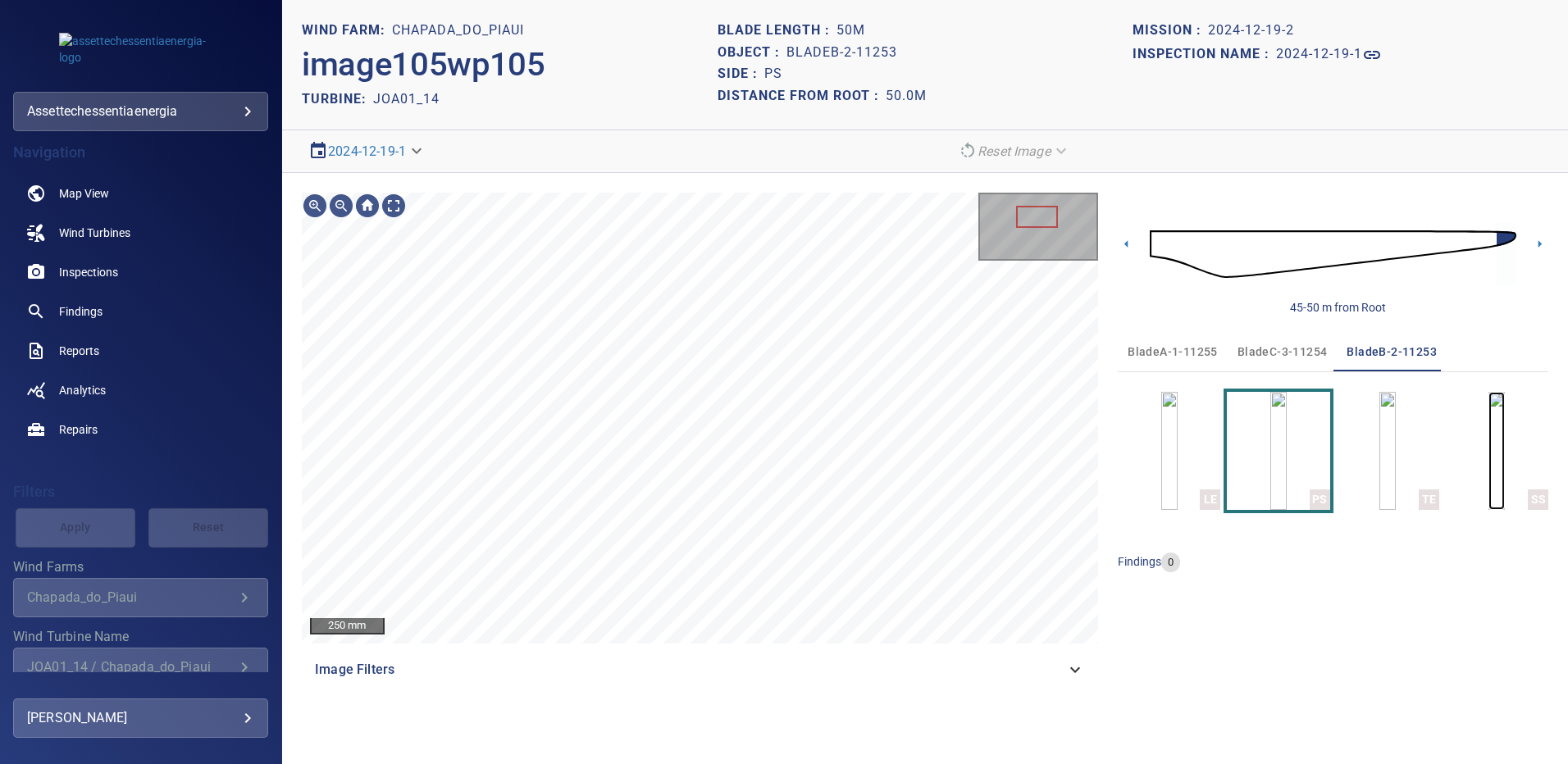
click at [1503, 497] on img "button" at bounding box center [1497, 451] width 16 height 118
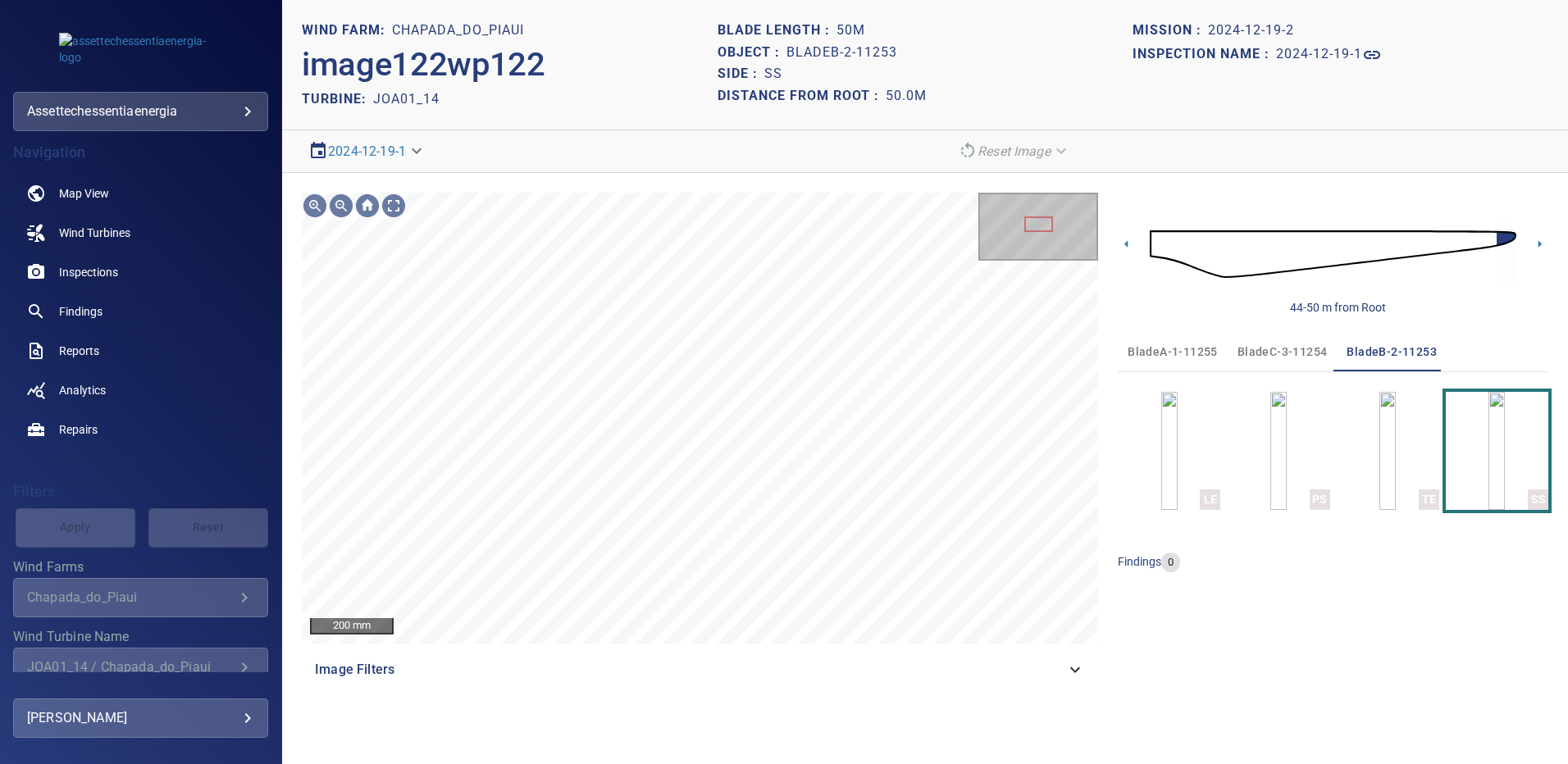
click at [1298, 350] on span "bladeC-3-11254" at bounding box center [1282, 352] width 90 height 20
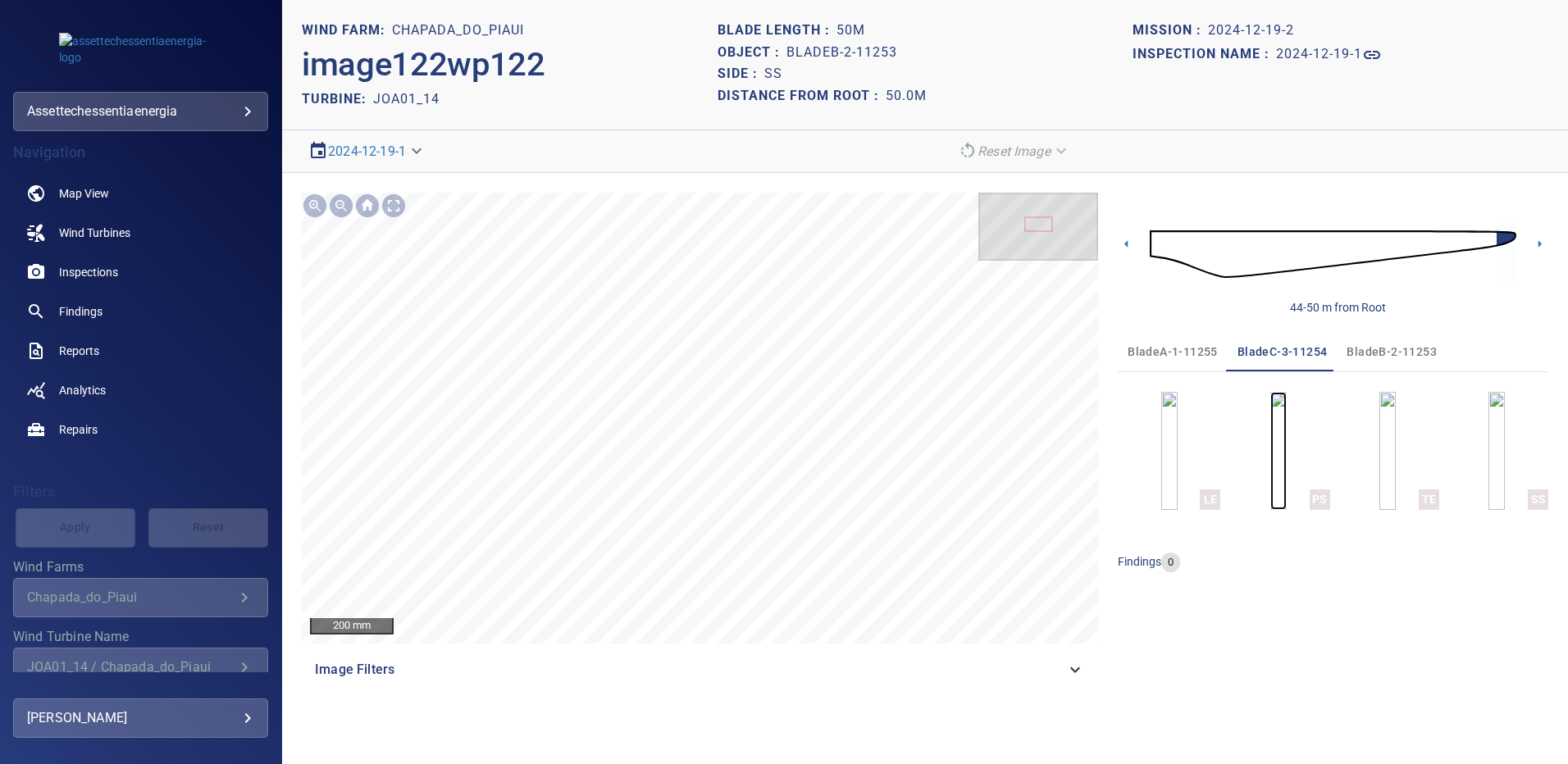
click at [1287, 467] on img "button" at bounding box center [1278, 451] width 16 height 118
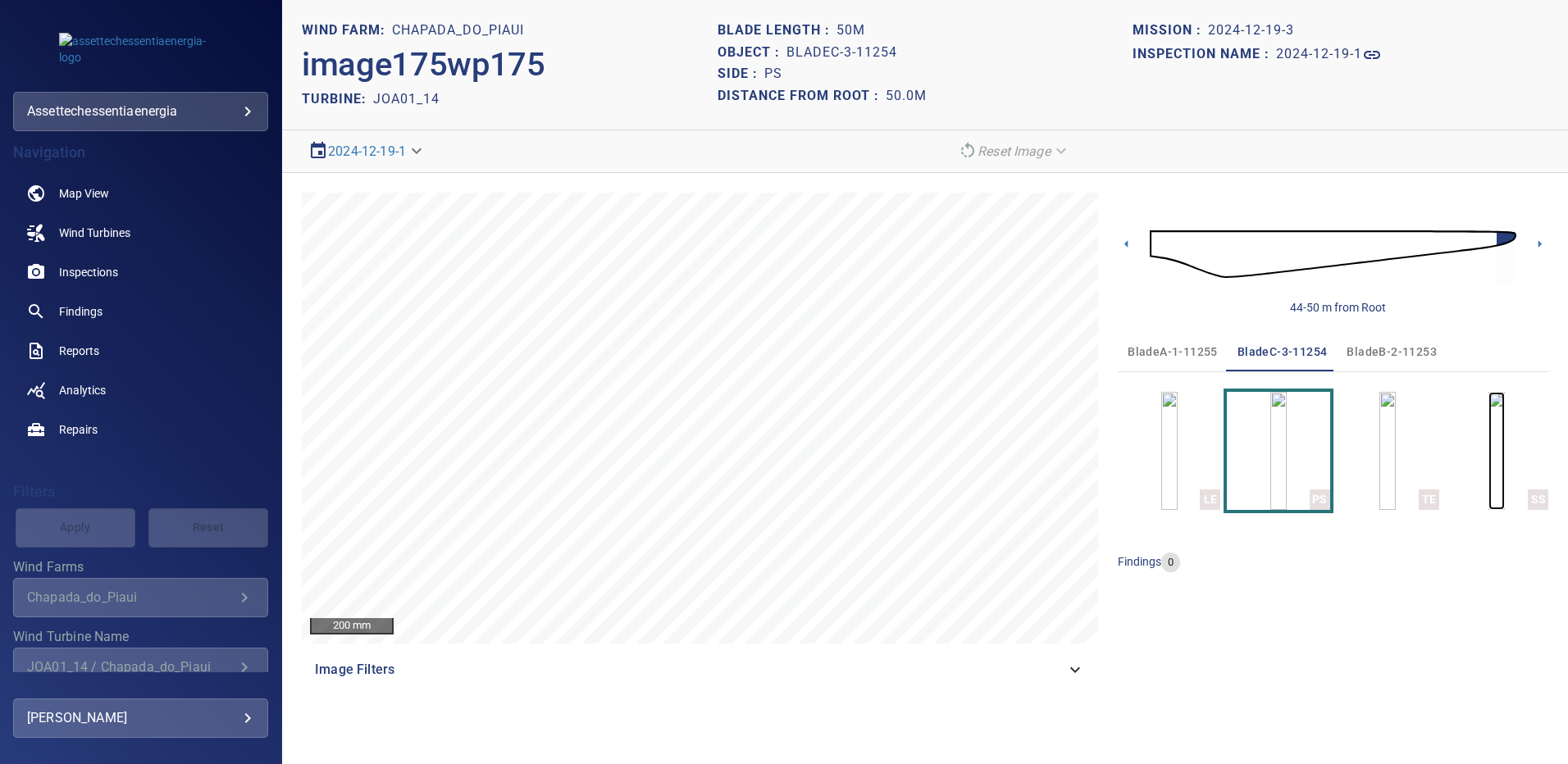
click at [1496, 467] on img "button" at bounding box center [1497, 451] width 16 height 118
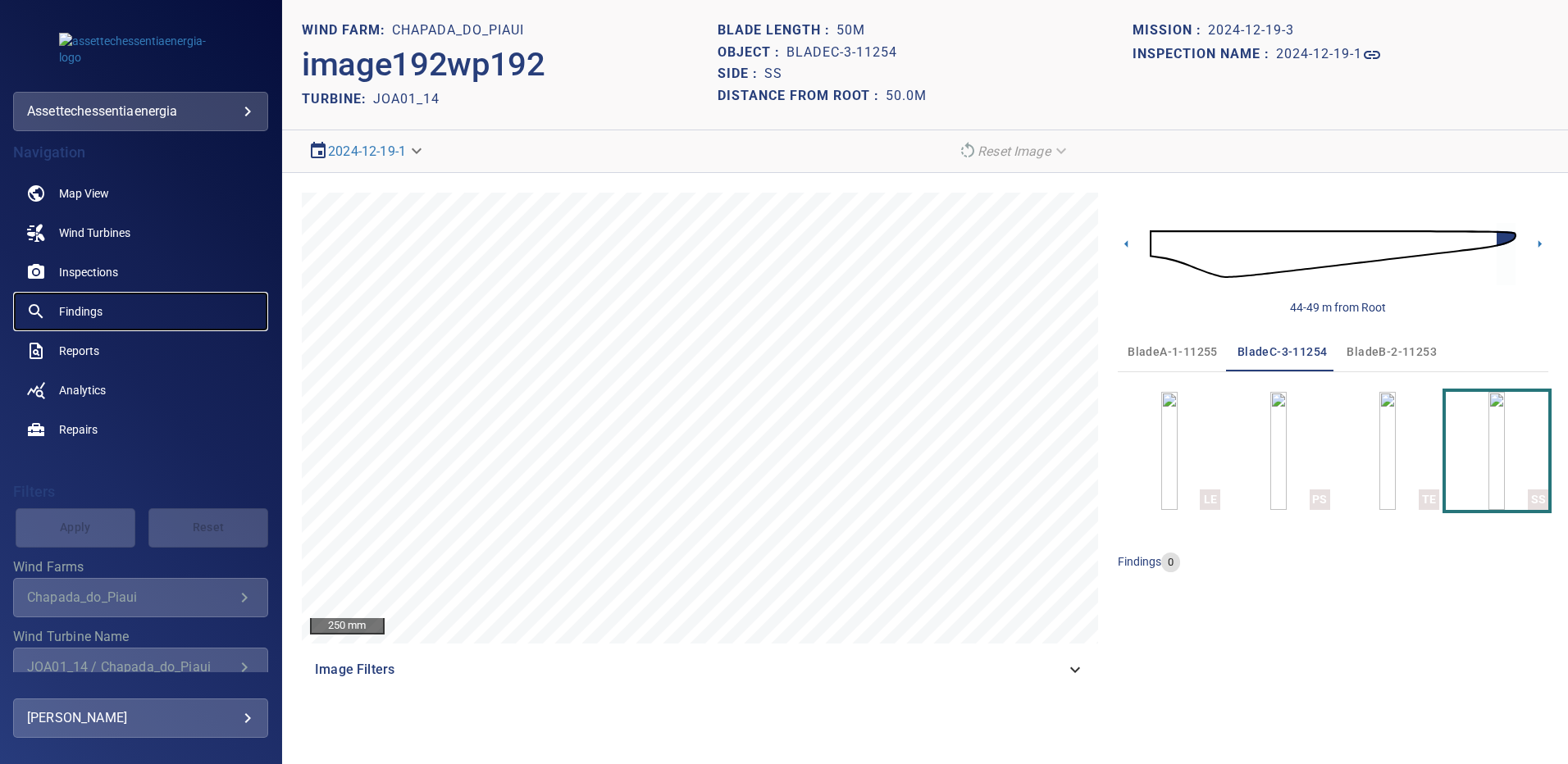
click at [90, 312] on span "Findings" at bounding box center [80, 311] width 43 height 16
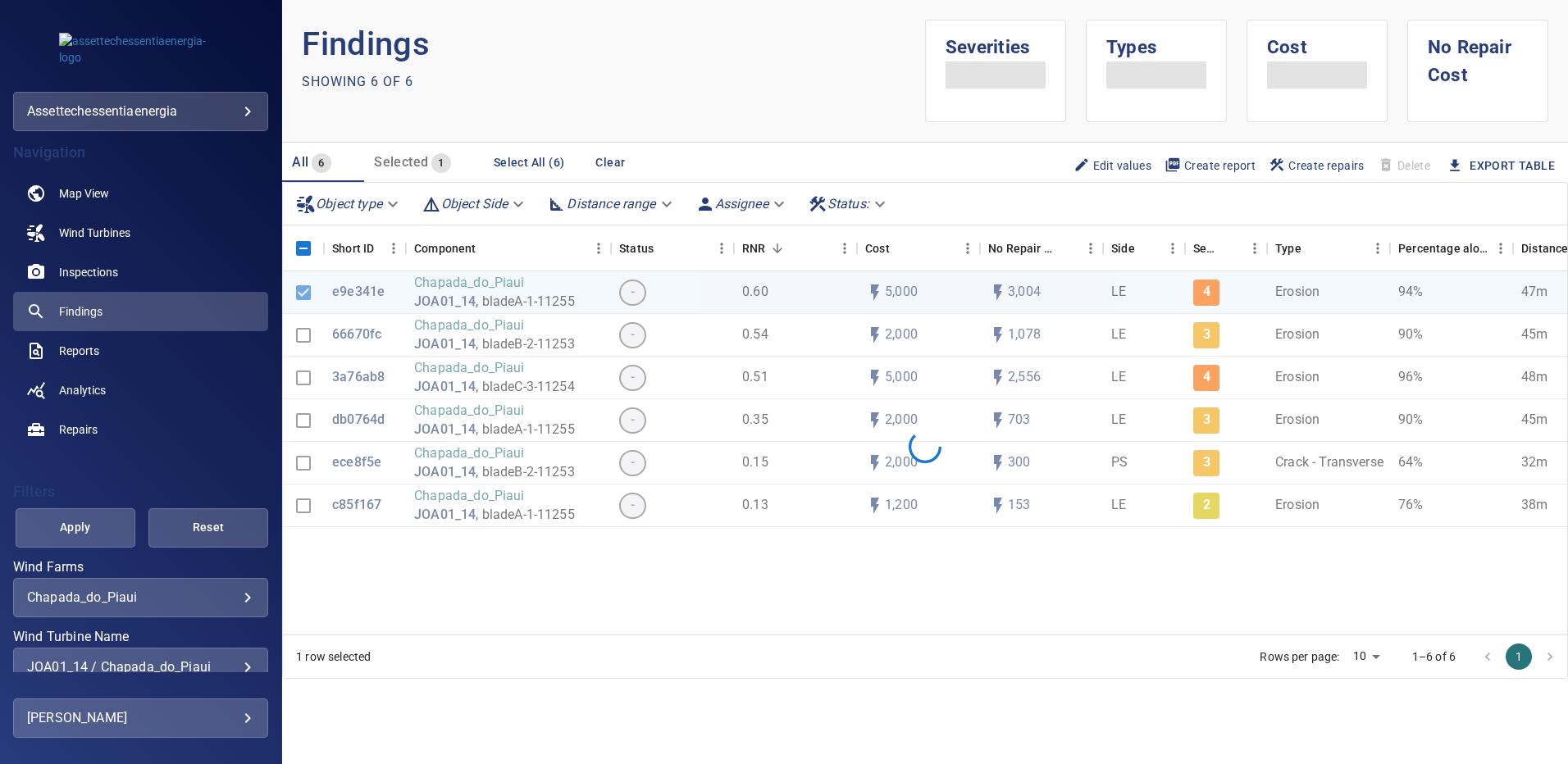
scroll to position [93, 0]
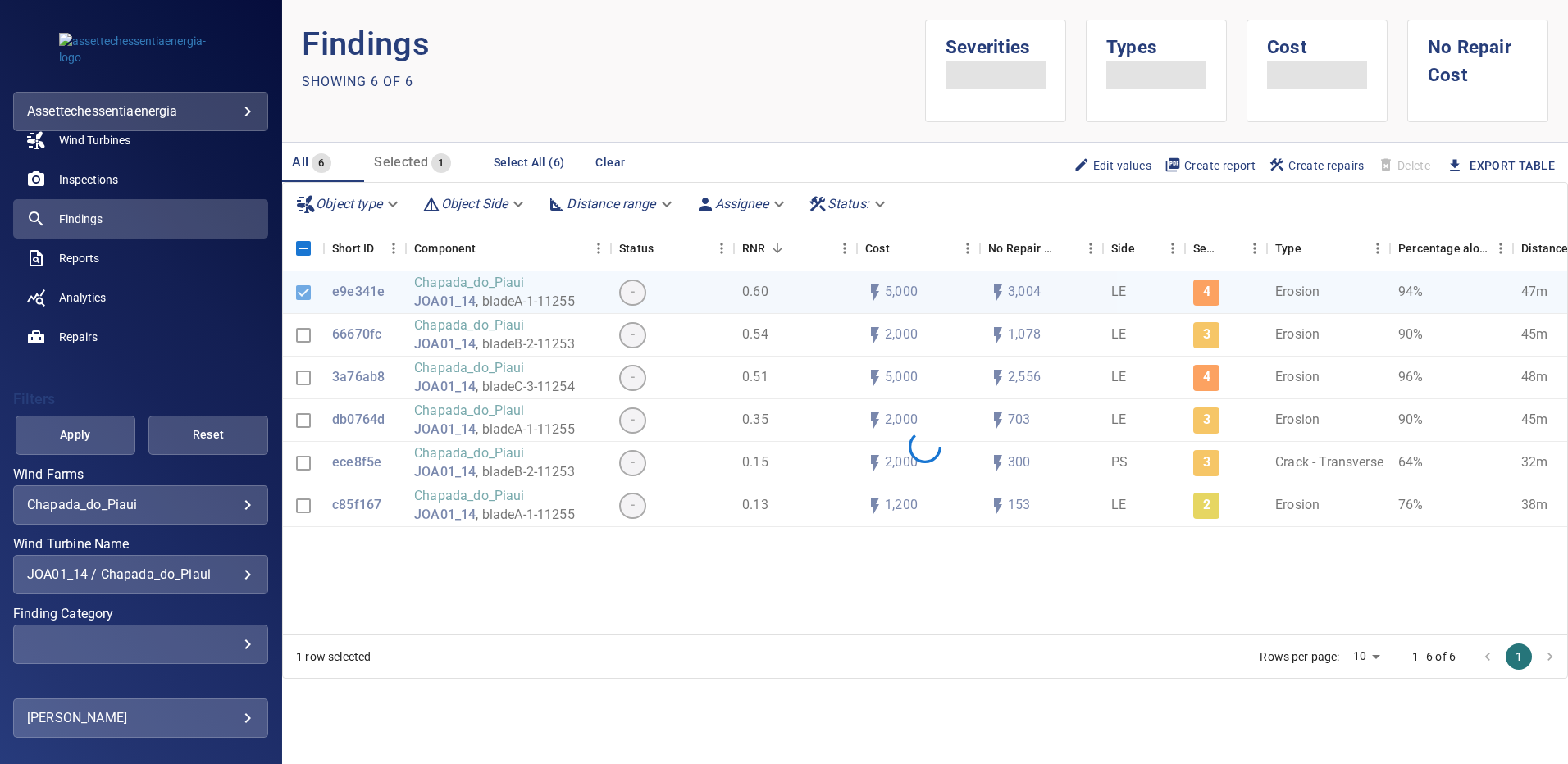
click at [232, 576] on div "JOA01_14 / Chapada_do_Piaui" at bounding box center [140, 575] width 227 height 15
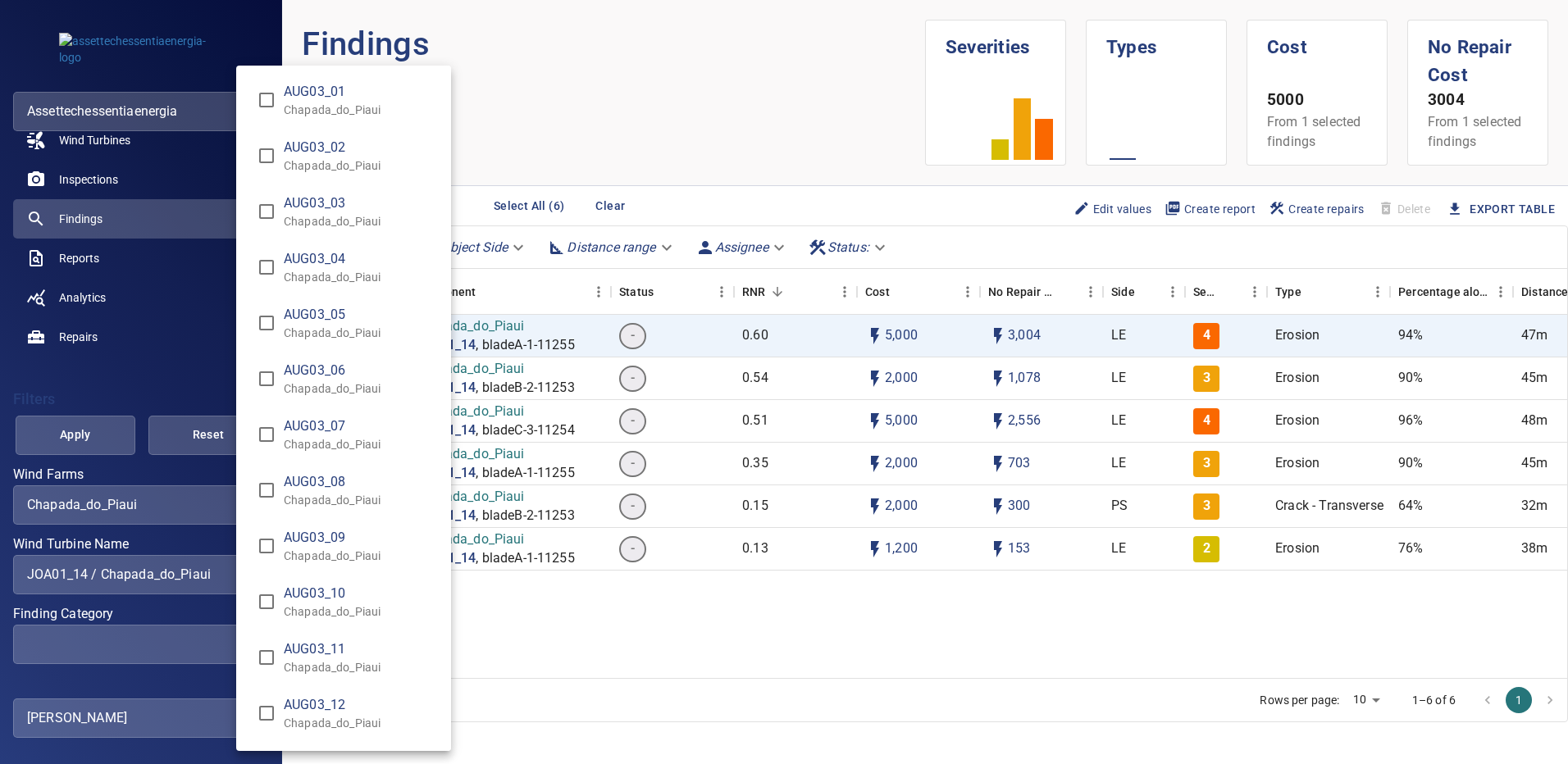
scroll to position [3150, 0]
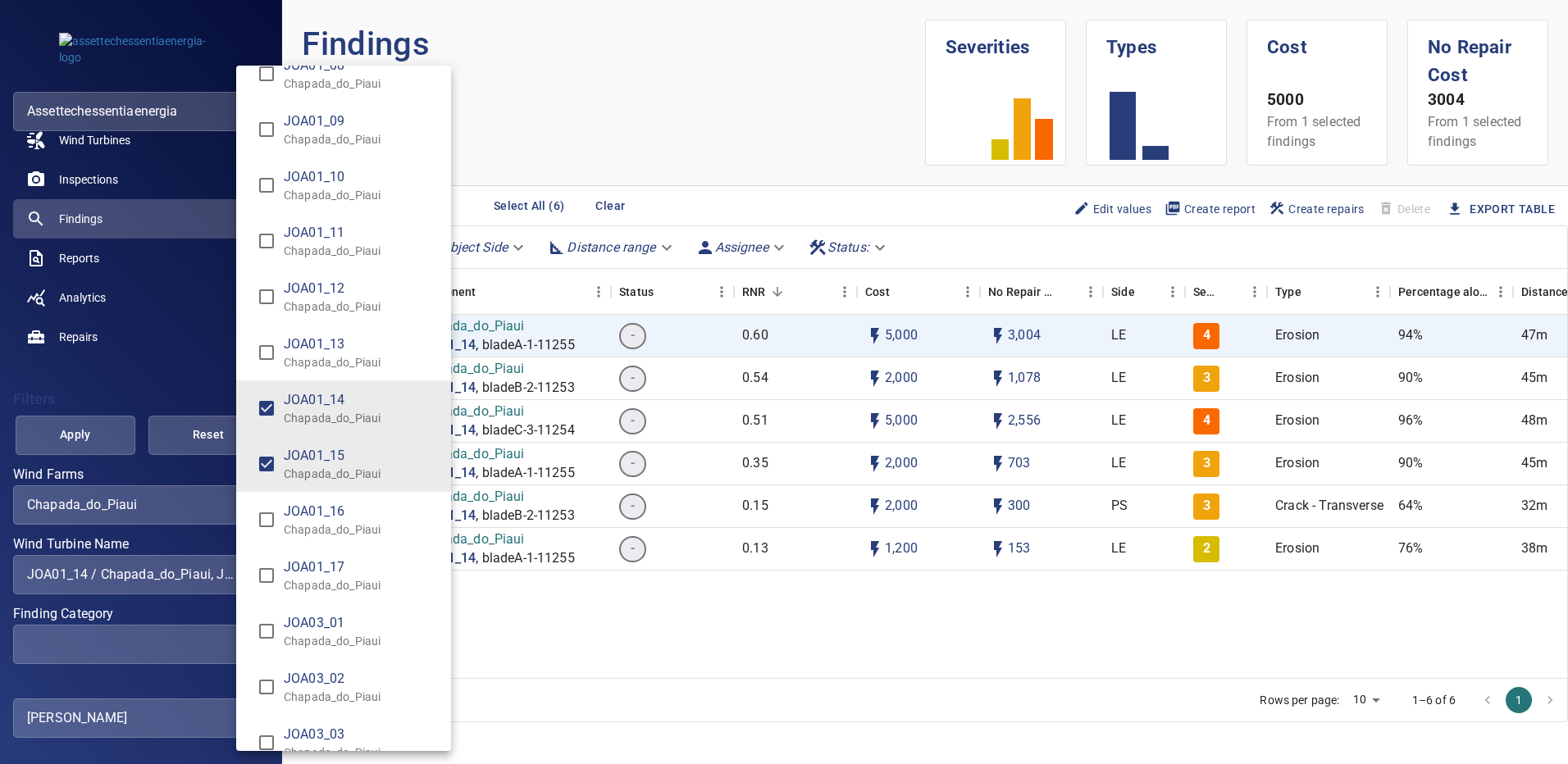
type input "**********"
click at [123, 422] on div "Wind Turbine Name" at bounding box center [784, 382] width 1568 height 764
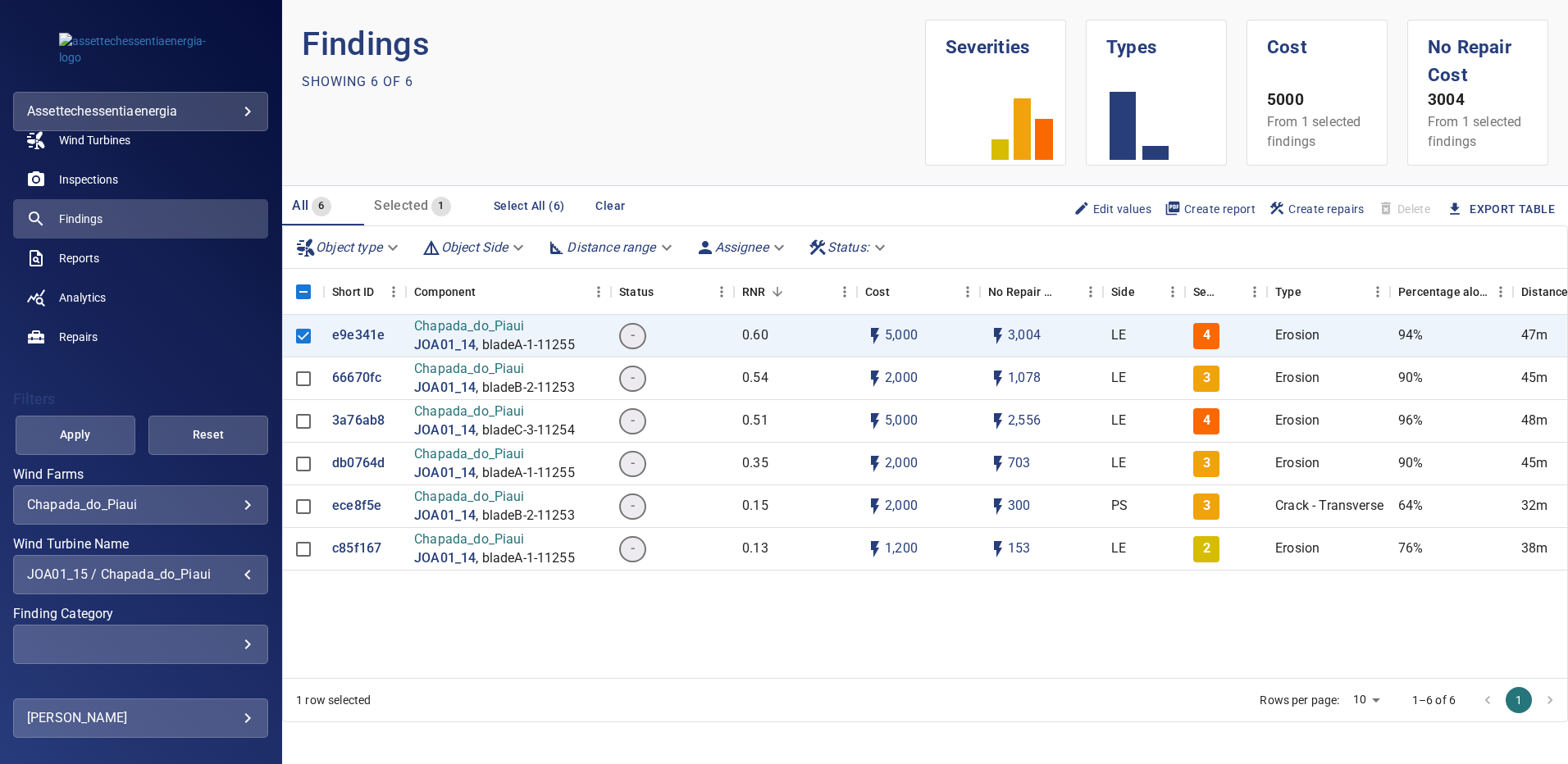
click at [111, 428] on button "Apply" at bounding box center [75, 435] width 120 height 40
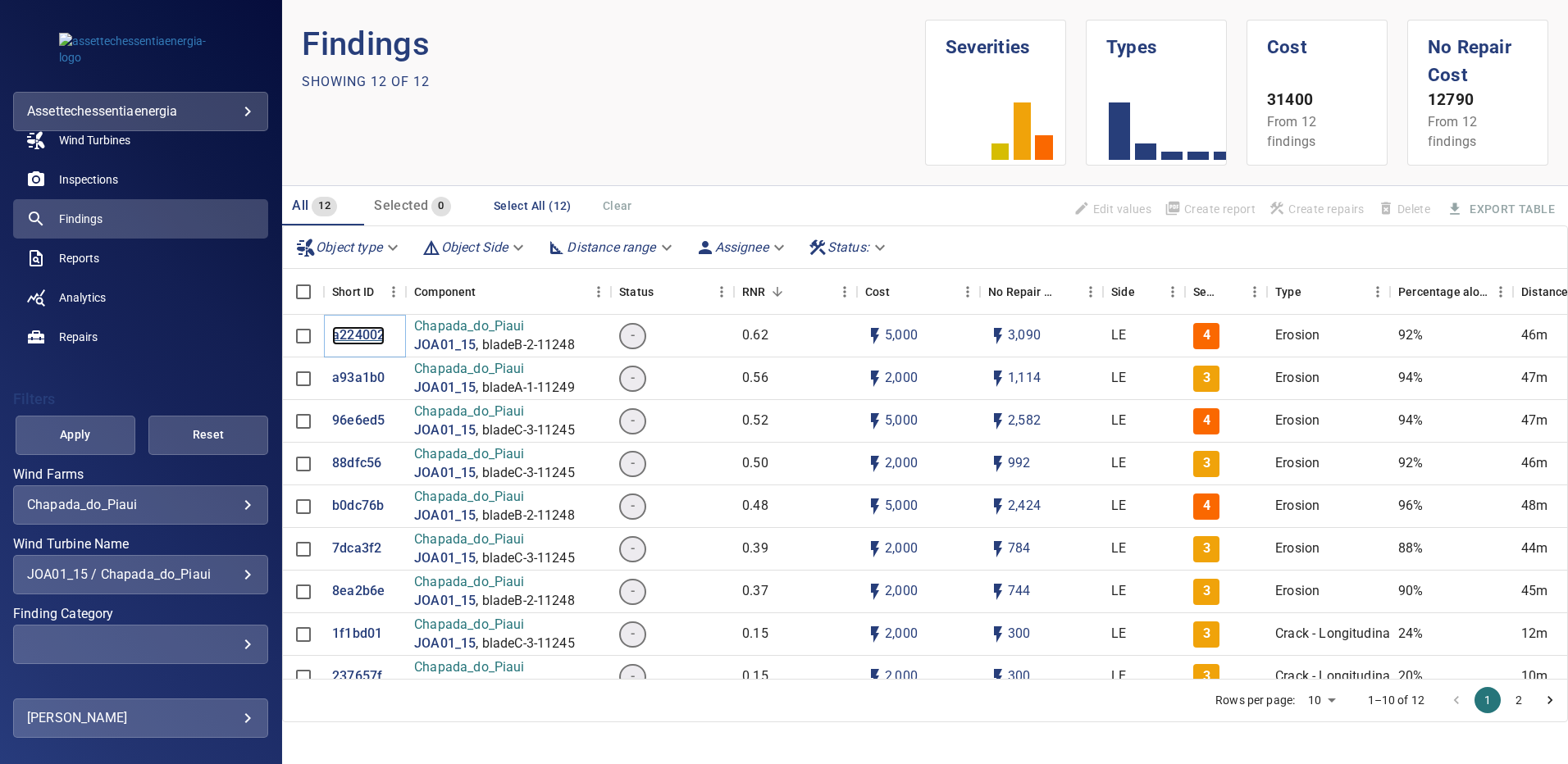
click at [345, 333] on p "a224002" at bounding box center [358, 336] width 52 height 19
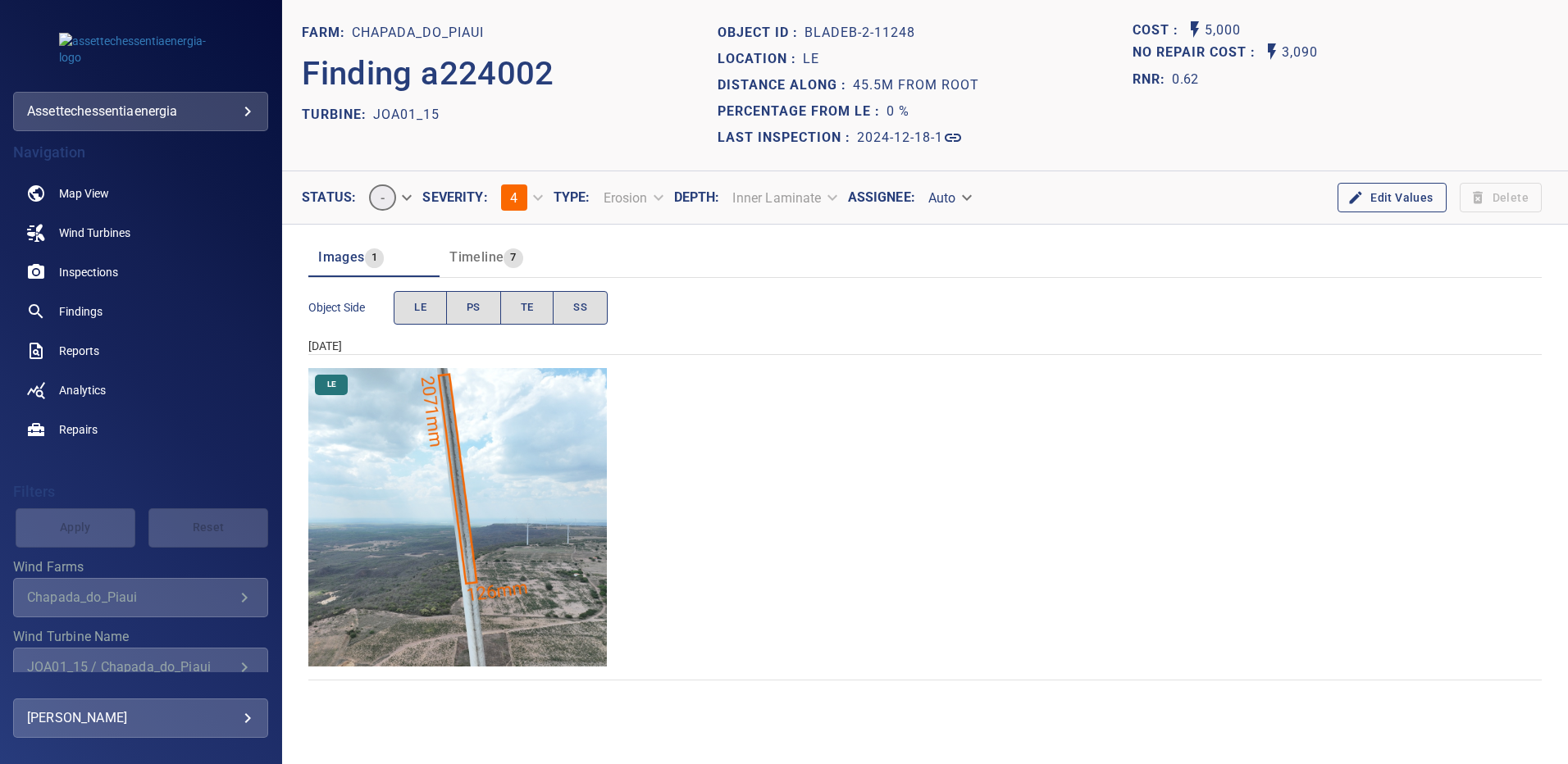
click at [497, 577] on img "Chapada_do_Piaui/JOA01_15/2024-12-18-1/2024-12-18-2/image87wp87.jpg" at bounding box center [457, 517] width 299 height 298
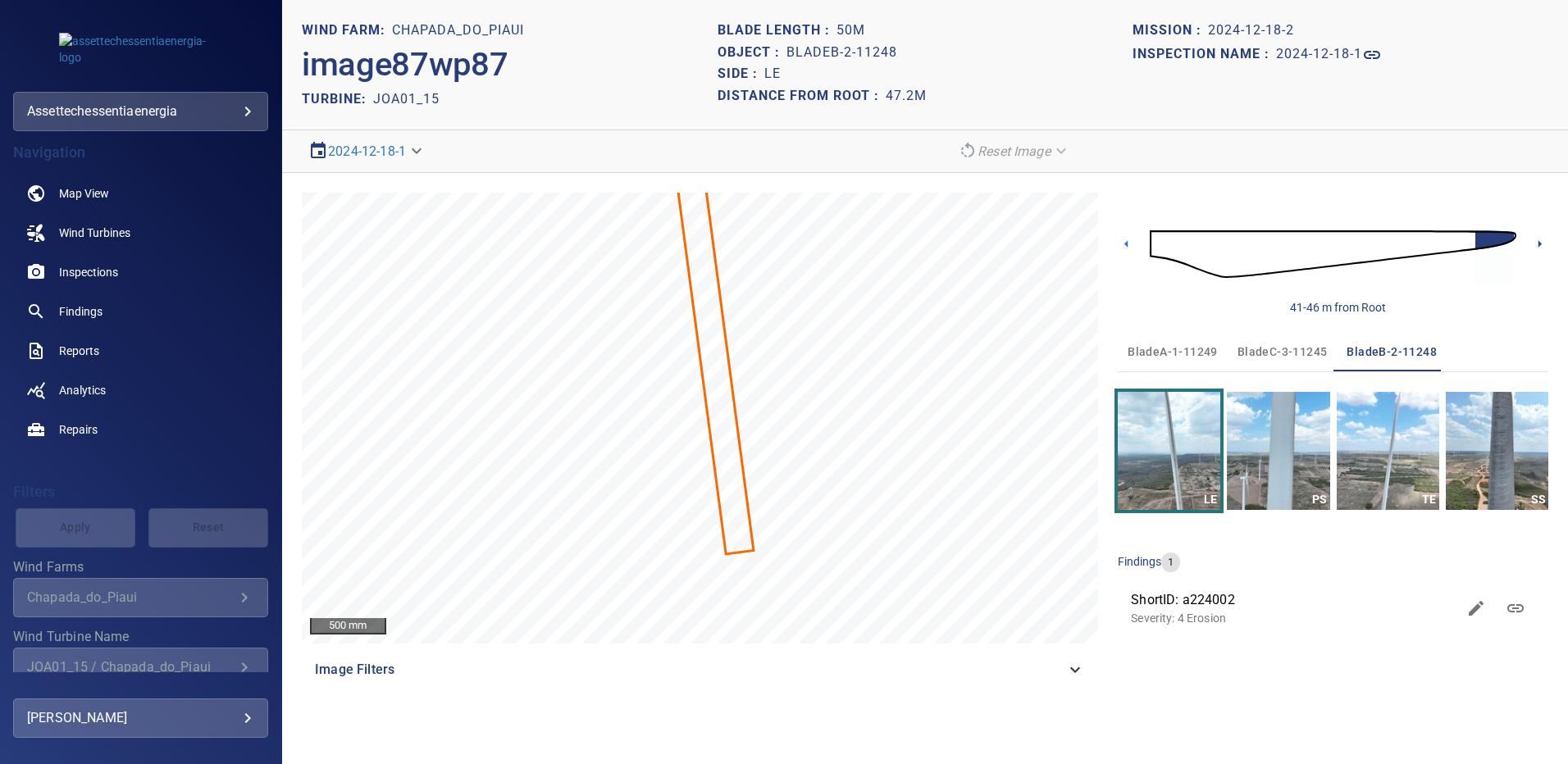
click at [1536, 246] on icon at bounding box center [1540, 244] width 17 height 17
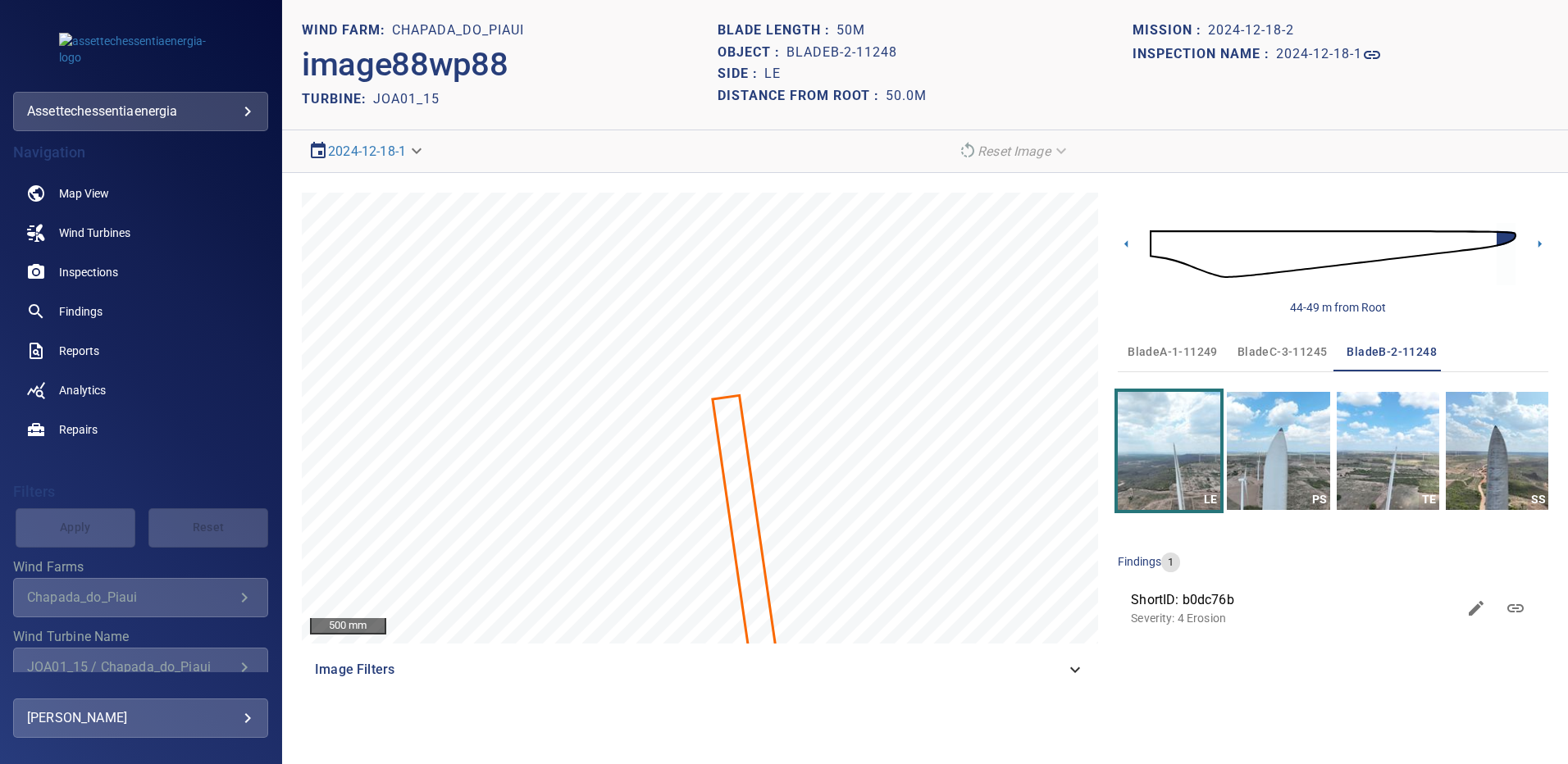
click at [1176, 349] on span "bladeA-1-11249" at bounding box center [1173, 352] width 90 height 20
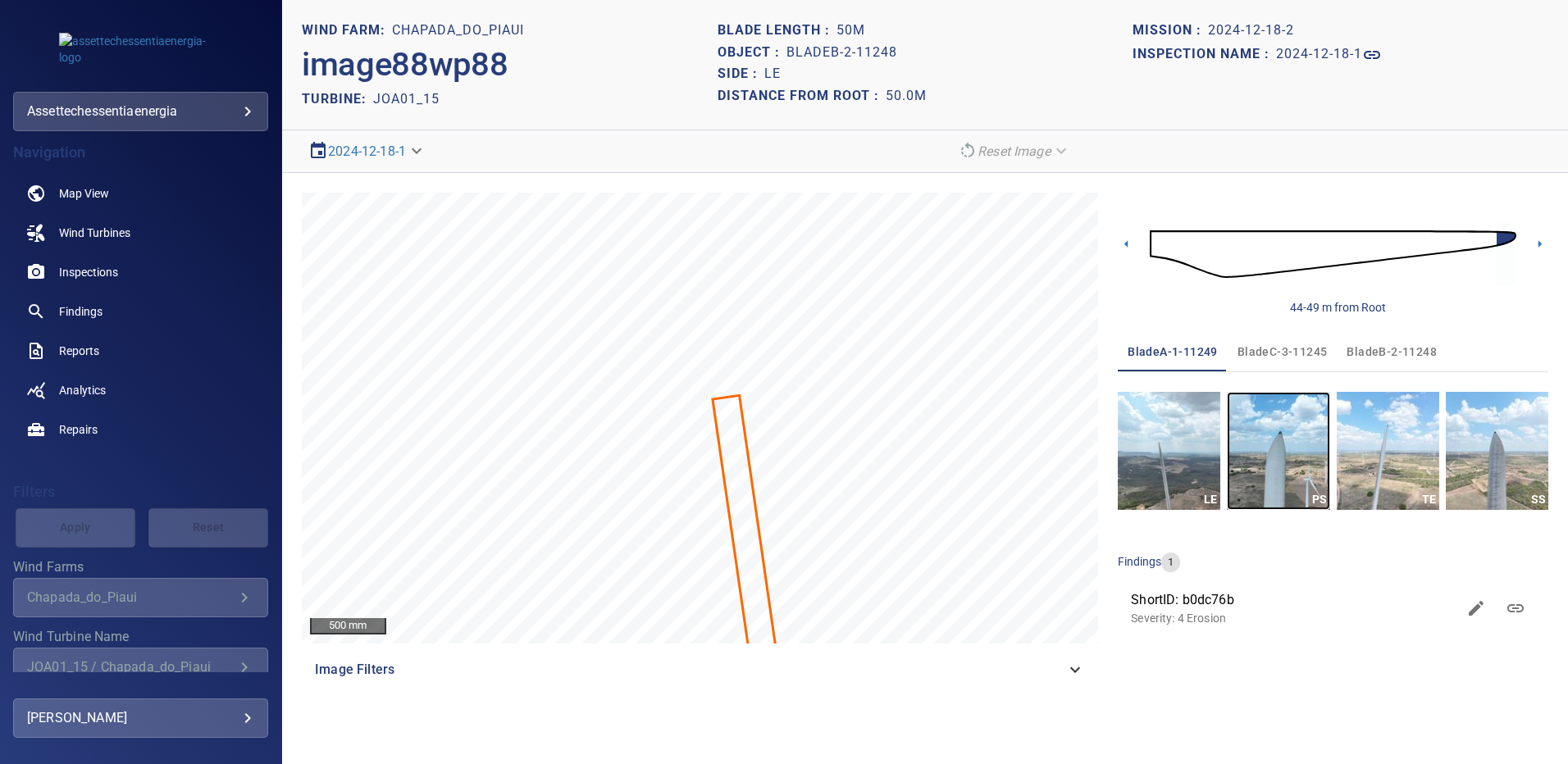
click at [1254, 439] on img "button" at bounding box center [1278, 451] width 102 height 118
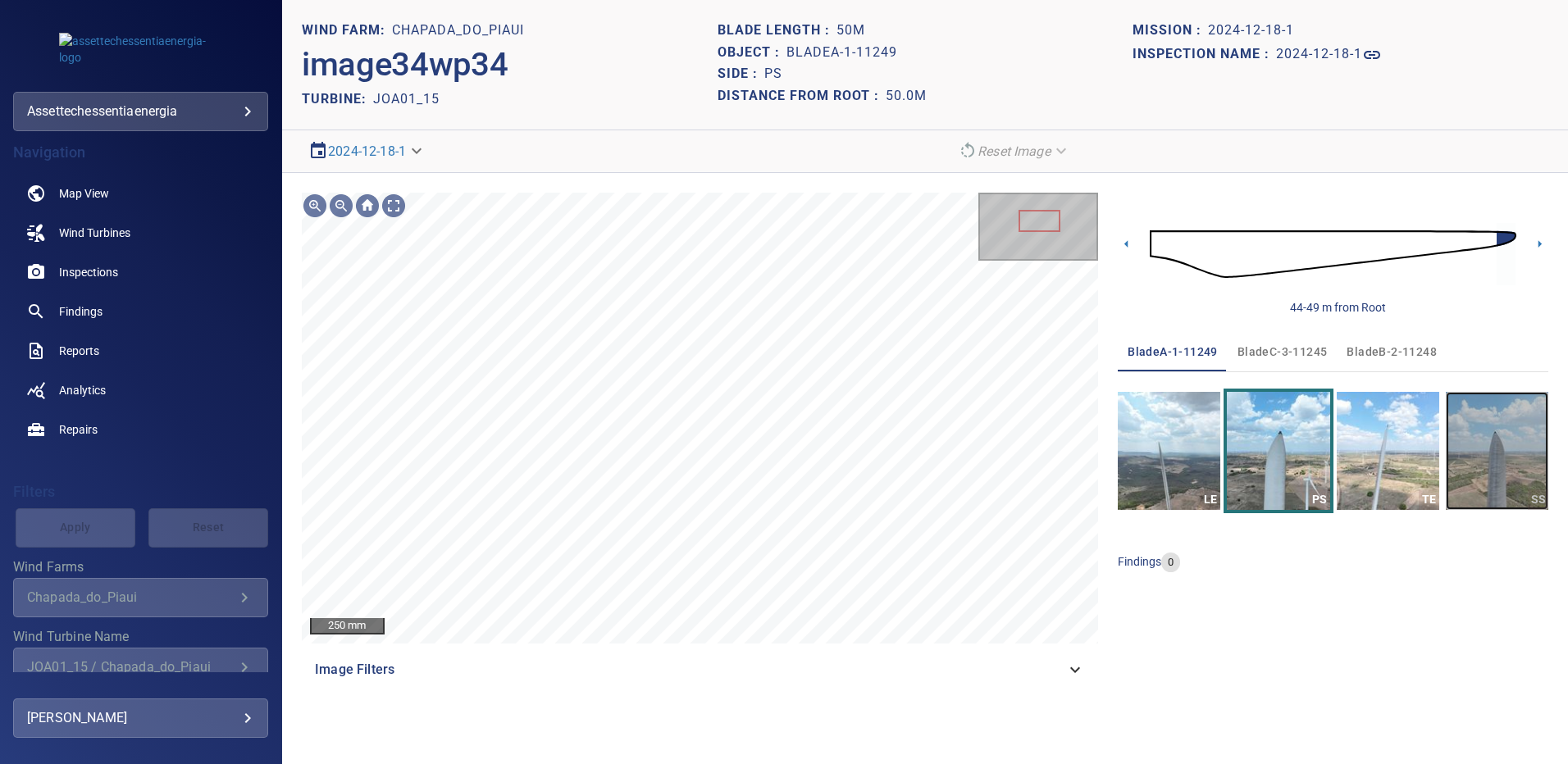
click at [1485, 430] on img "button" at bounding box center [1497, 451] width 102 height 118
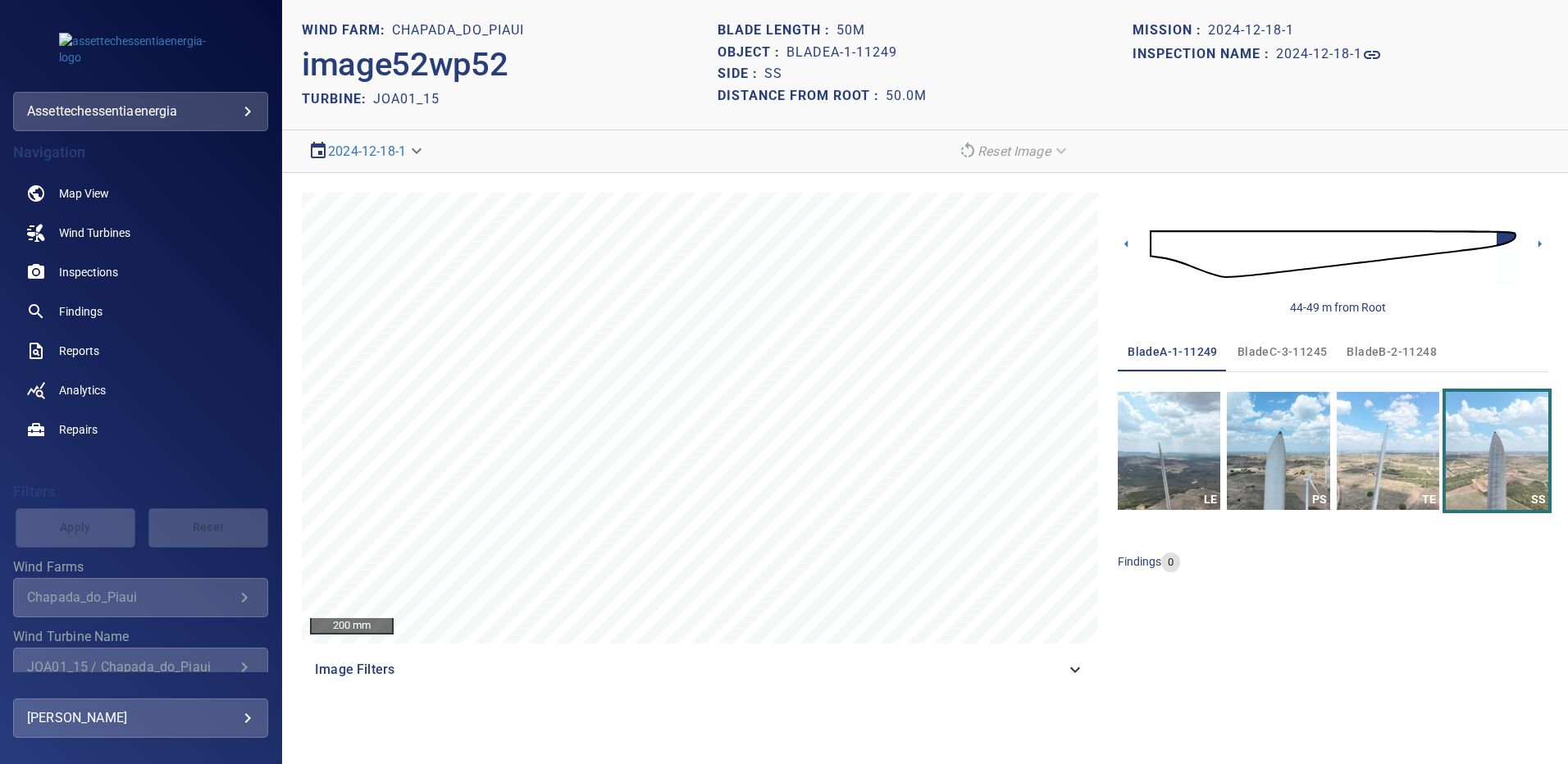
click at [1392, 350] on span "bladeB-2-11248" at bounding box center [1391, 352] width 90 height 20
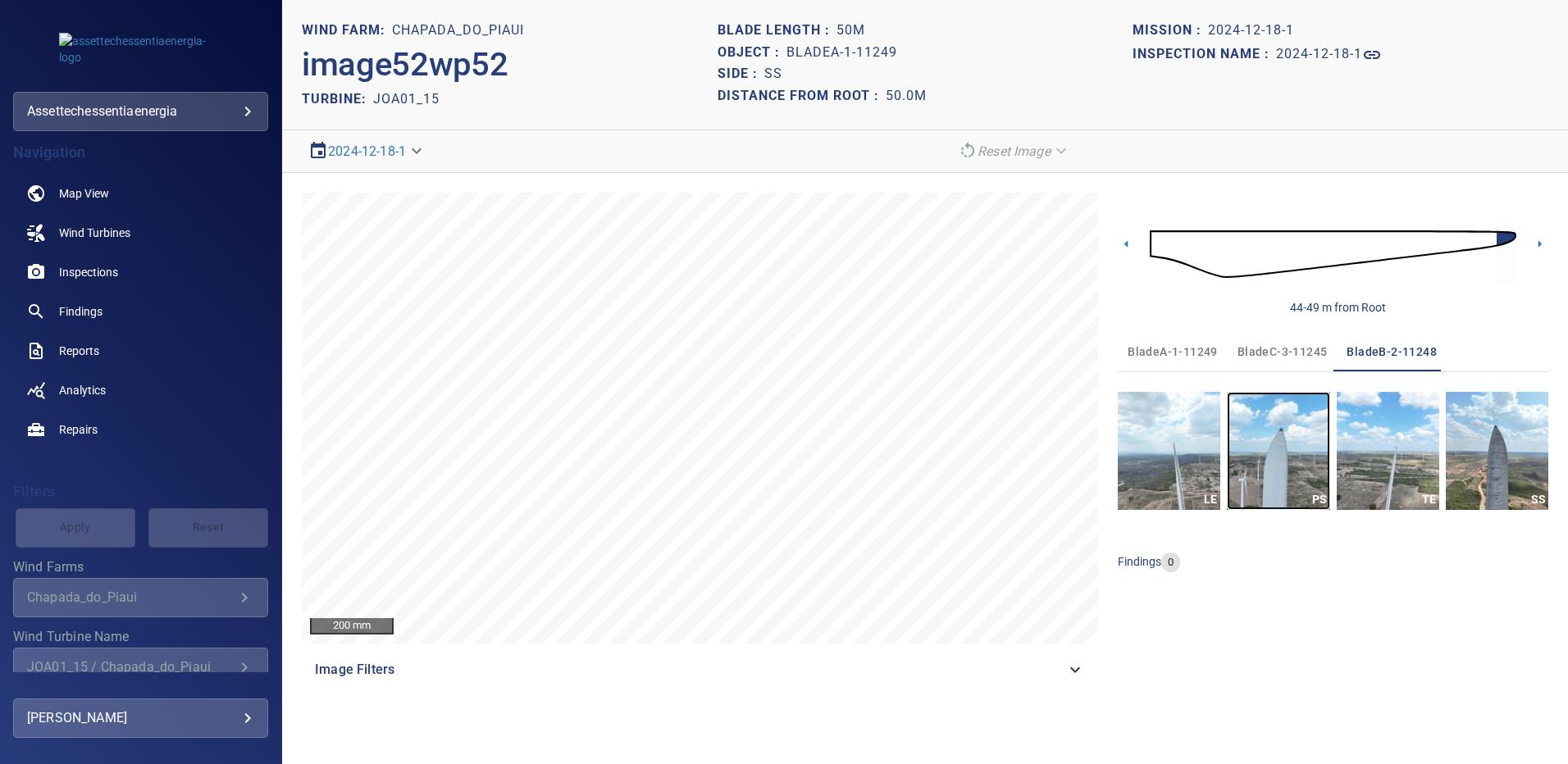
click at [1291, 460] on img "button" at bounding box center [1278, 451] width 102 height 118
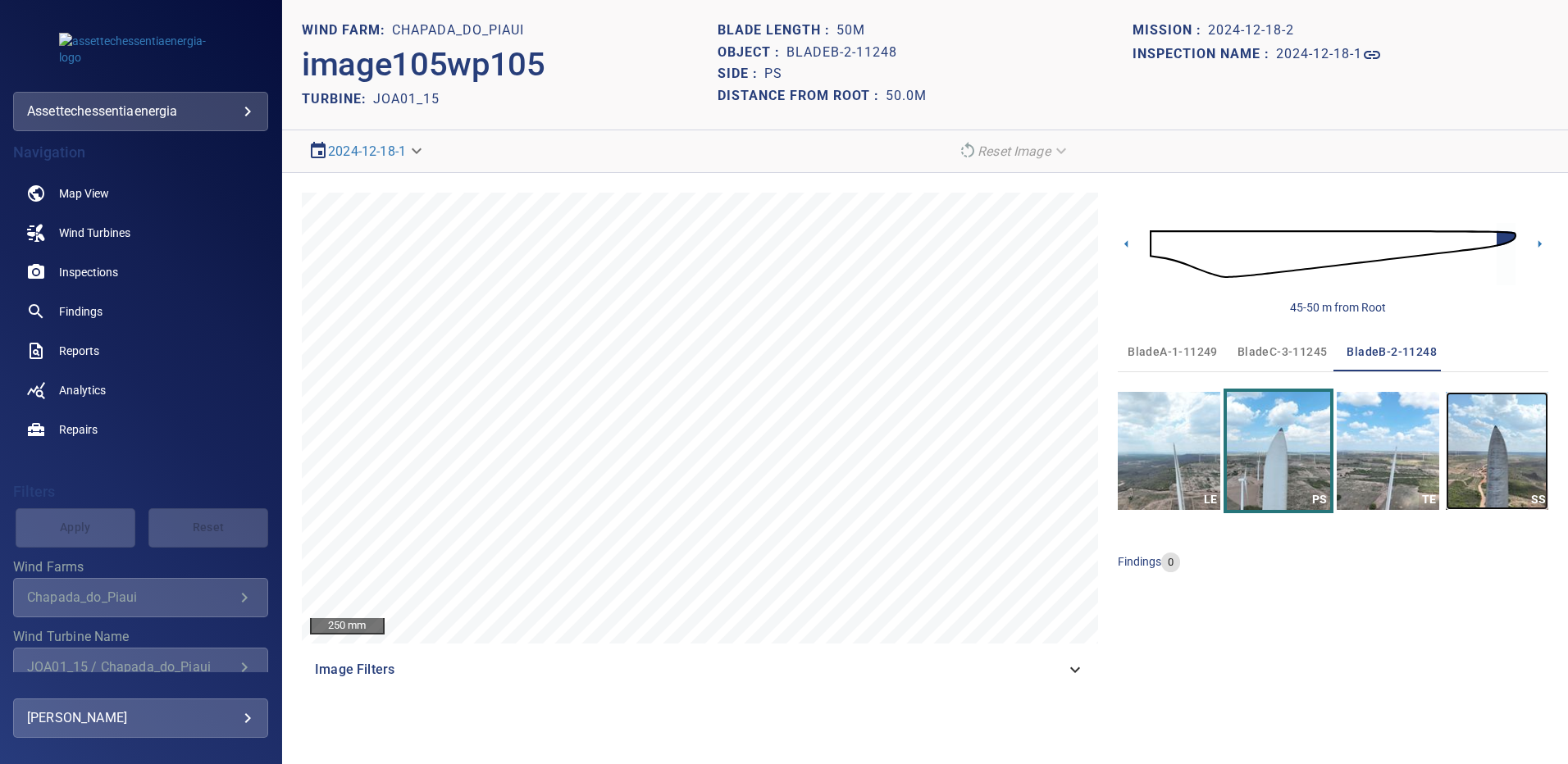
click at [1485, 456] on img "button" at bounding box center [1497, 451] width 102 height 118
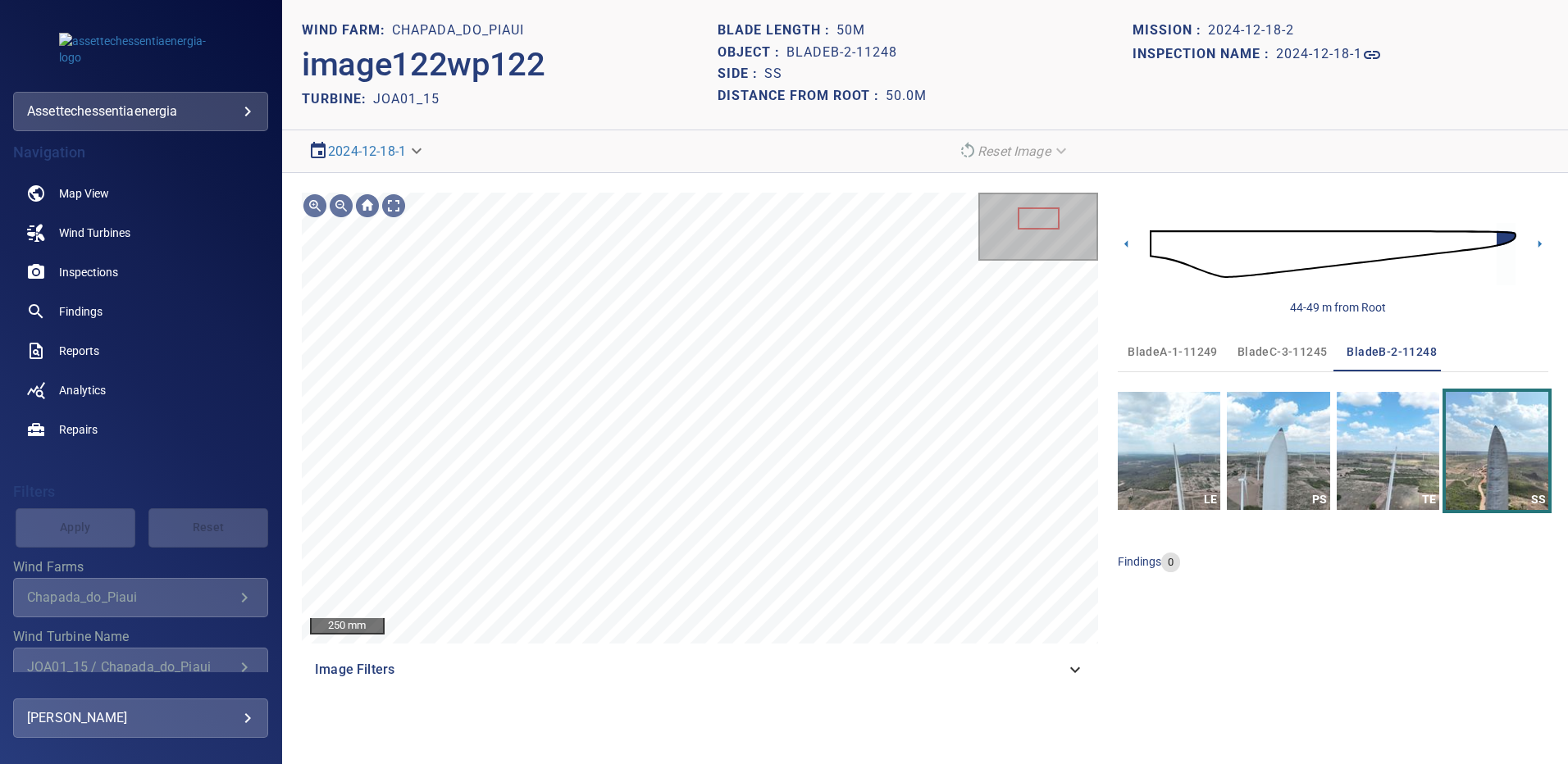
drag, startPoint x: 1301, startPoint y: 354, endPoint x: 1312, endPoint y: 407, distance: 54.1
click at [1301, 354] on span "bladeC-3-11245" at bounding box center [1282, 352] width 90 height 20
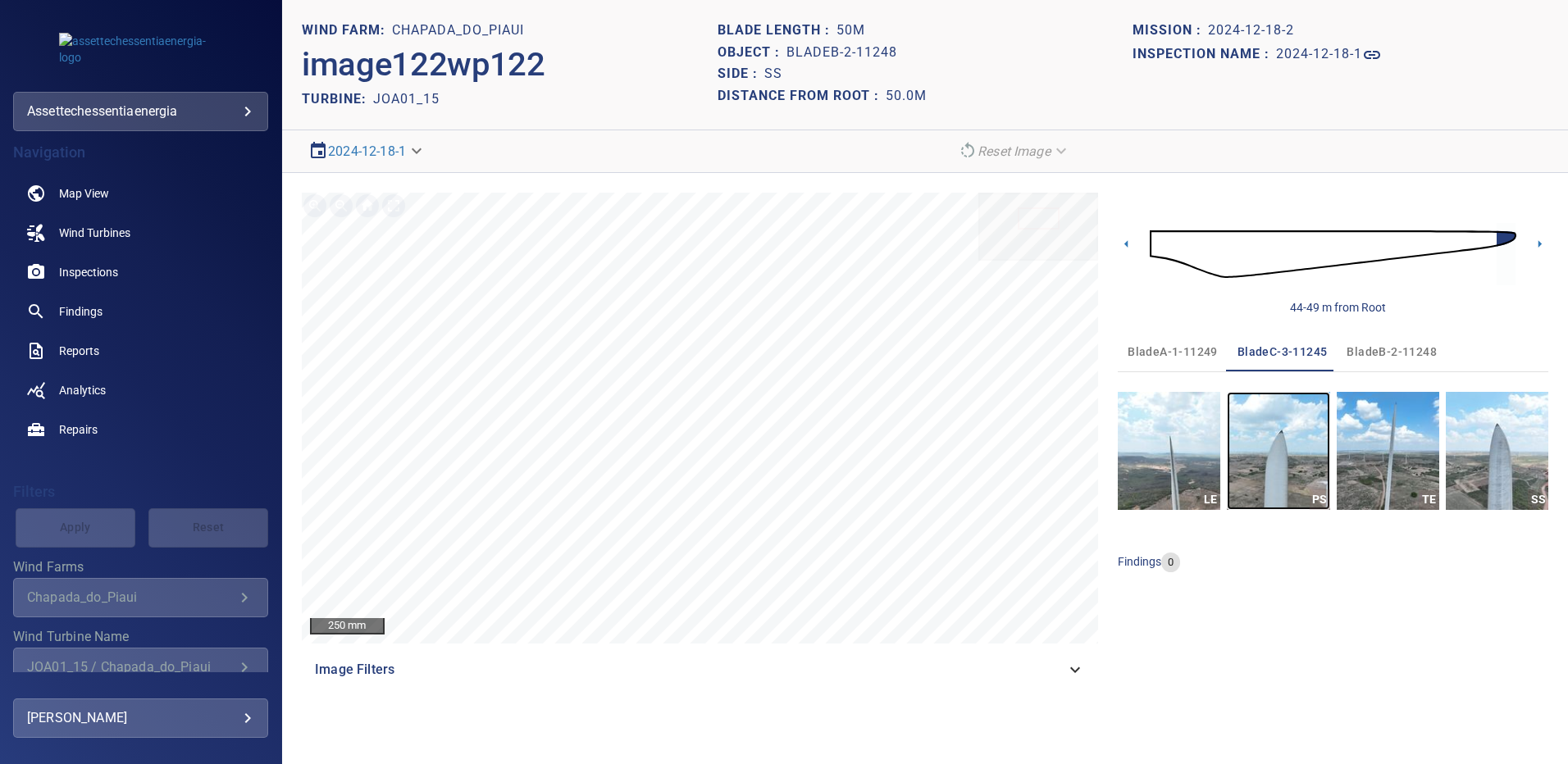
click at [1287, 476] on img "button" at bounding box center [1278, 451] width 102 height 118
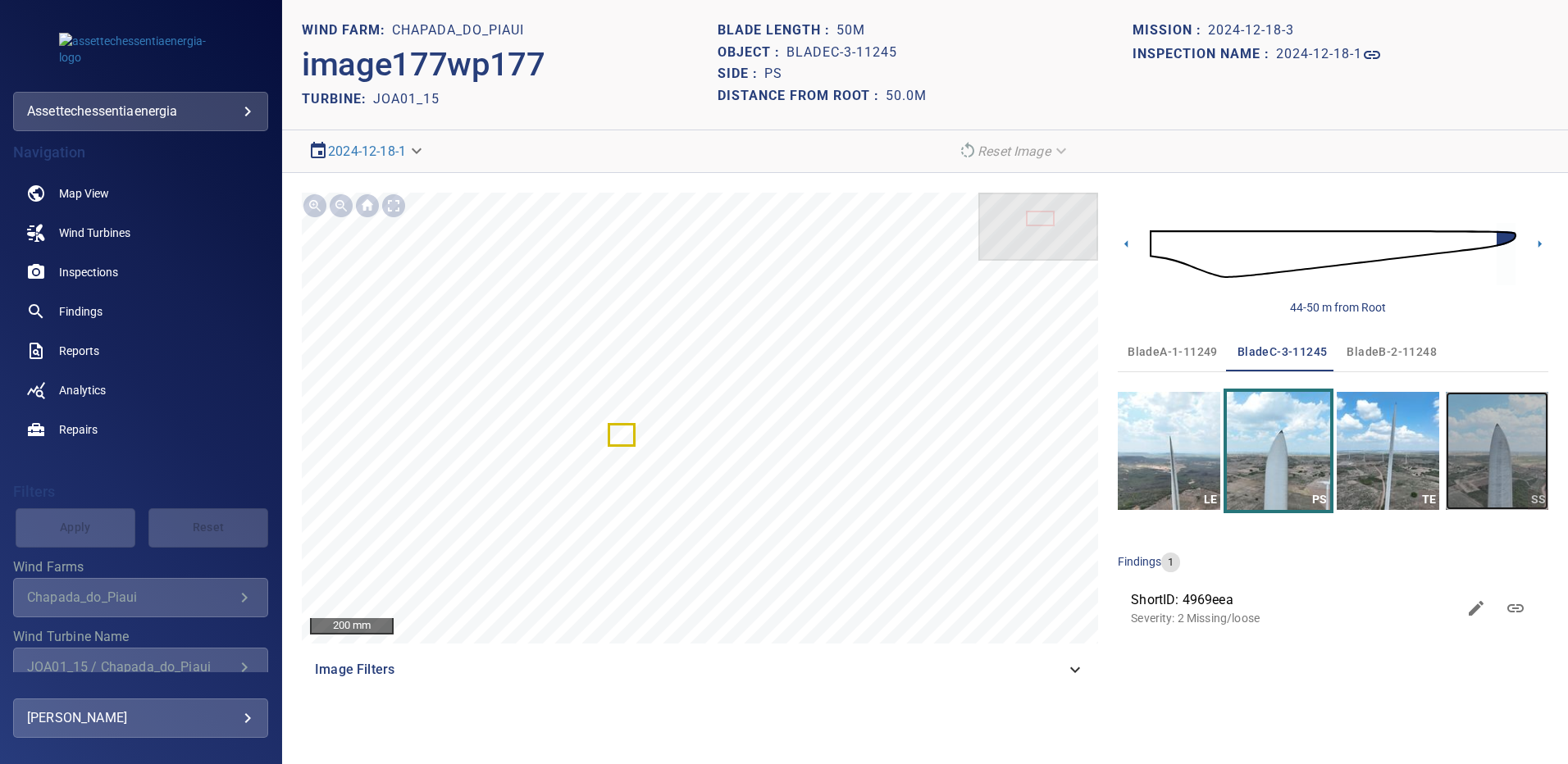
click at [1472, 431] on img "button" at bounding box center [1497, 451] width 102 height 118
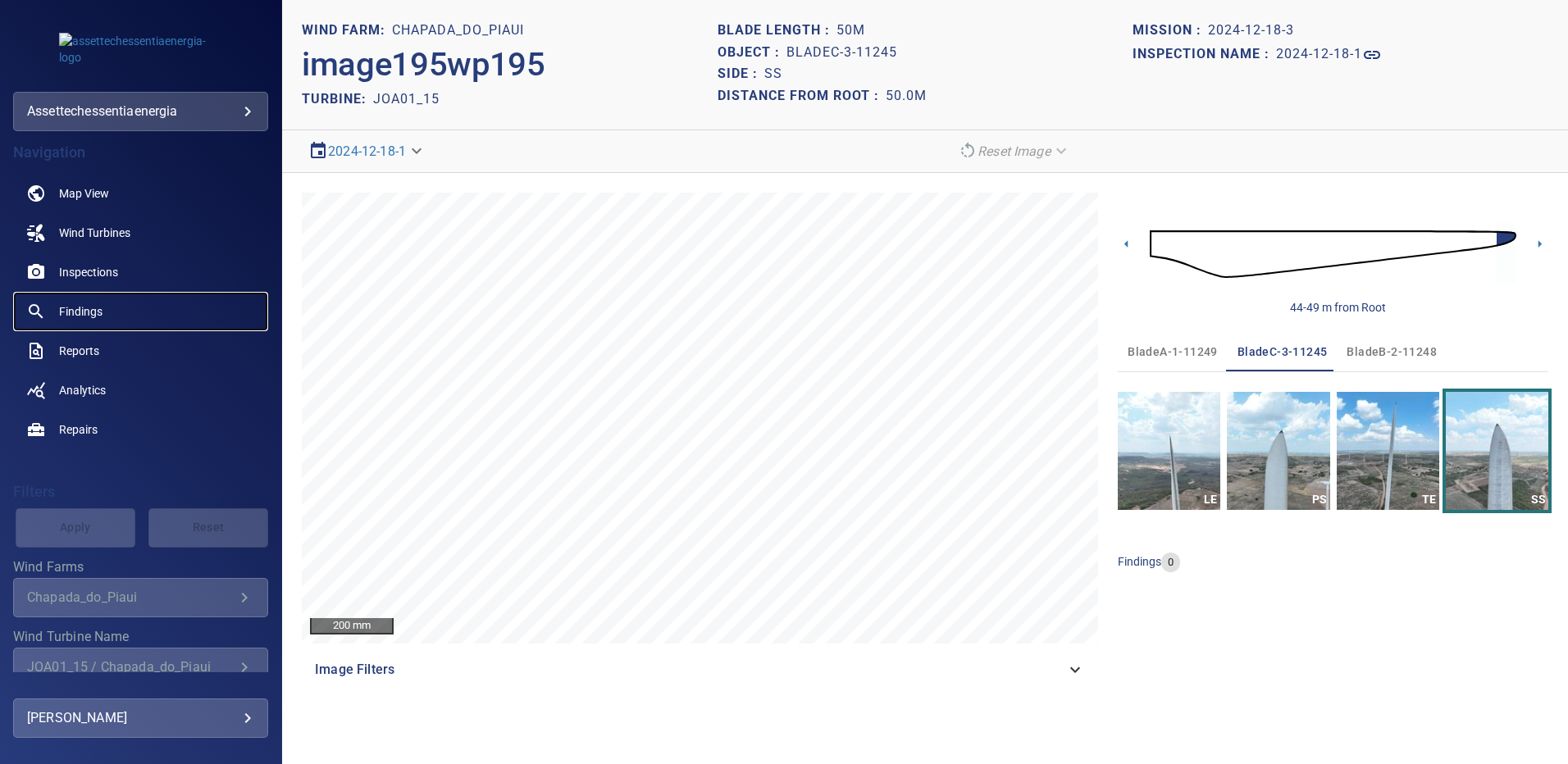
click at [84, 298] on link "Findings" at bounding box center [141, 311] width 255 height 40
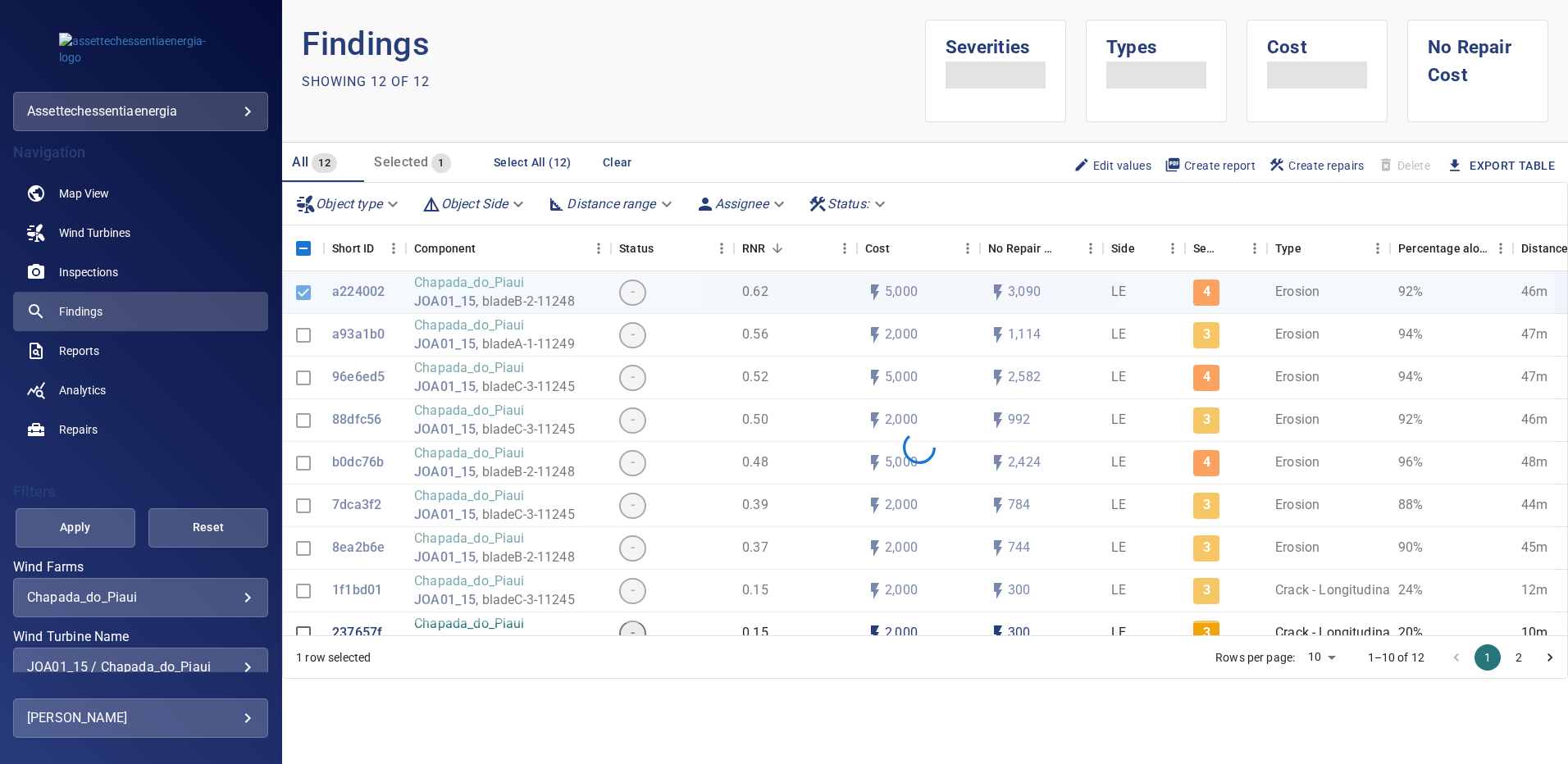
scroll to position [90, 0]
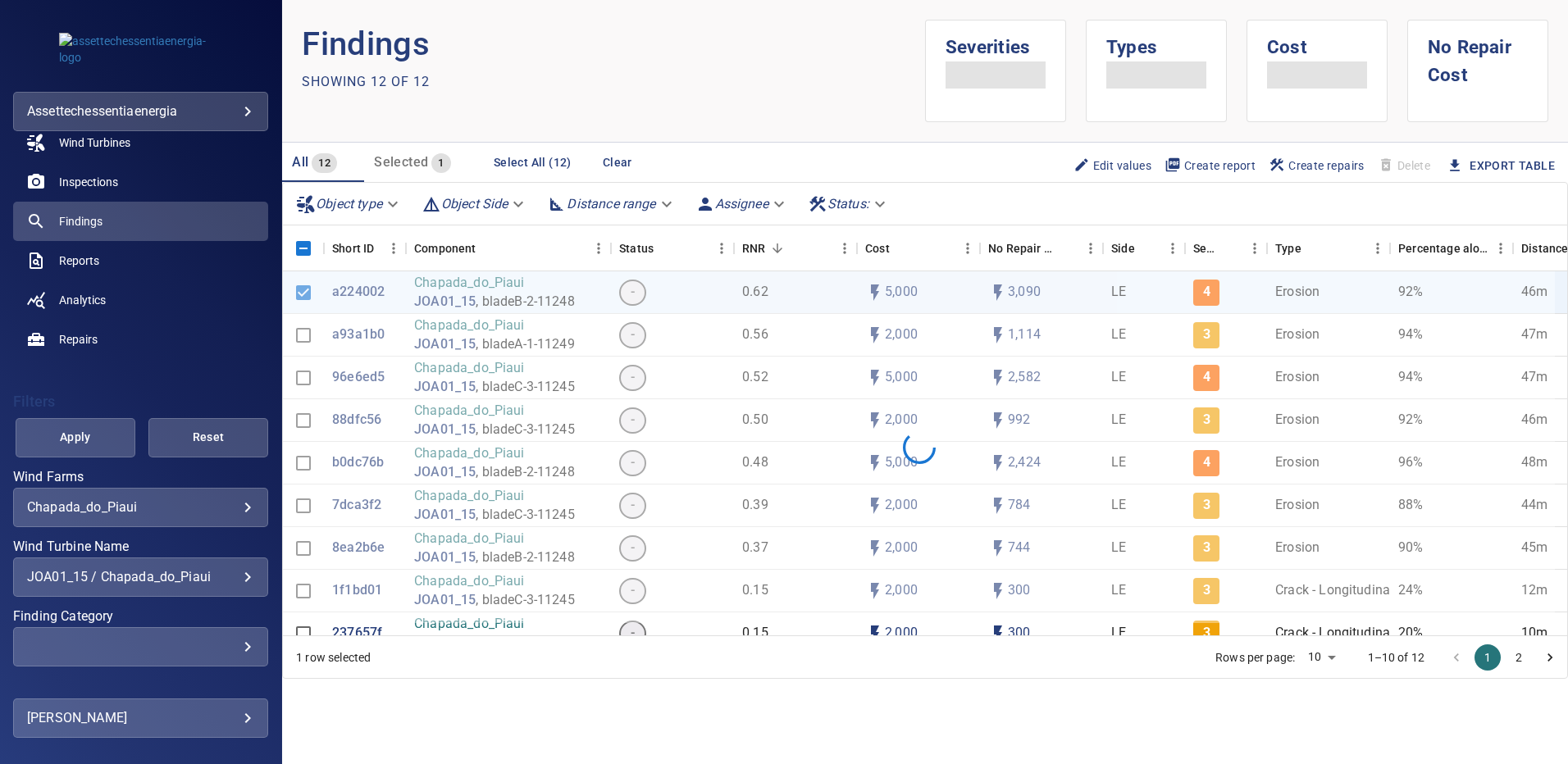
click at [233, 573] on div "JOA01_15 / Chapada_do_Piaui" at bounding box center [140, 577] width 227 height 15
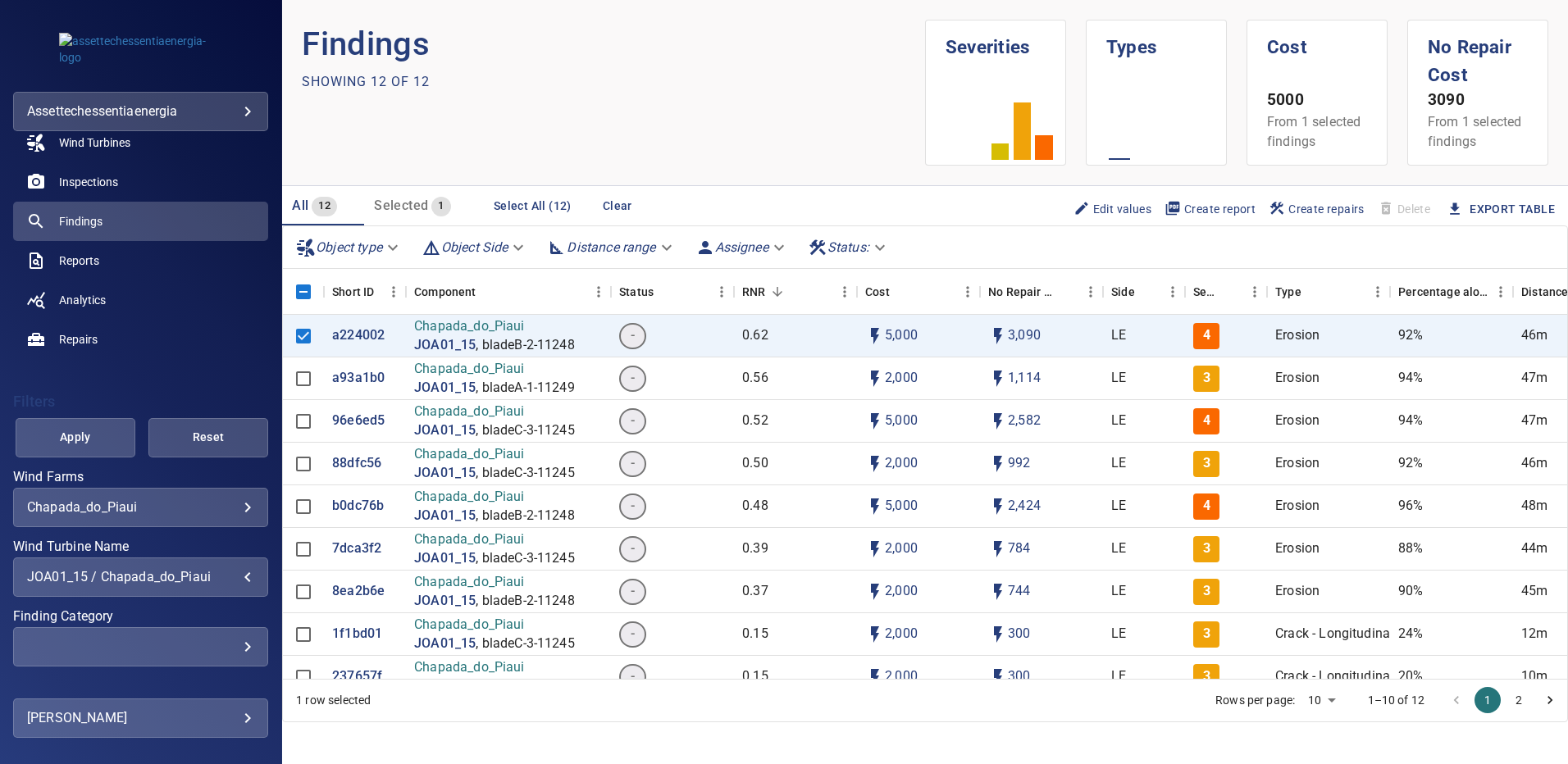
scroll to position [3206, 0]
click at [239, 573] on div "JOA01_15 / Chapada_do_Piaui" at bounding box center [140, 577] width 227 height 15
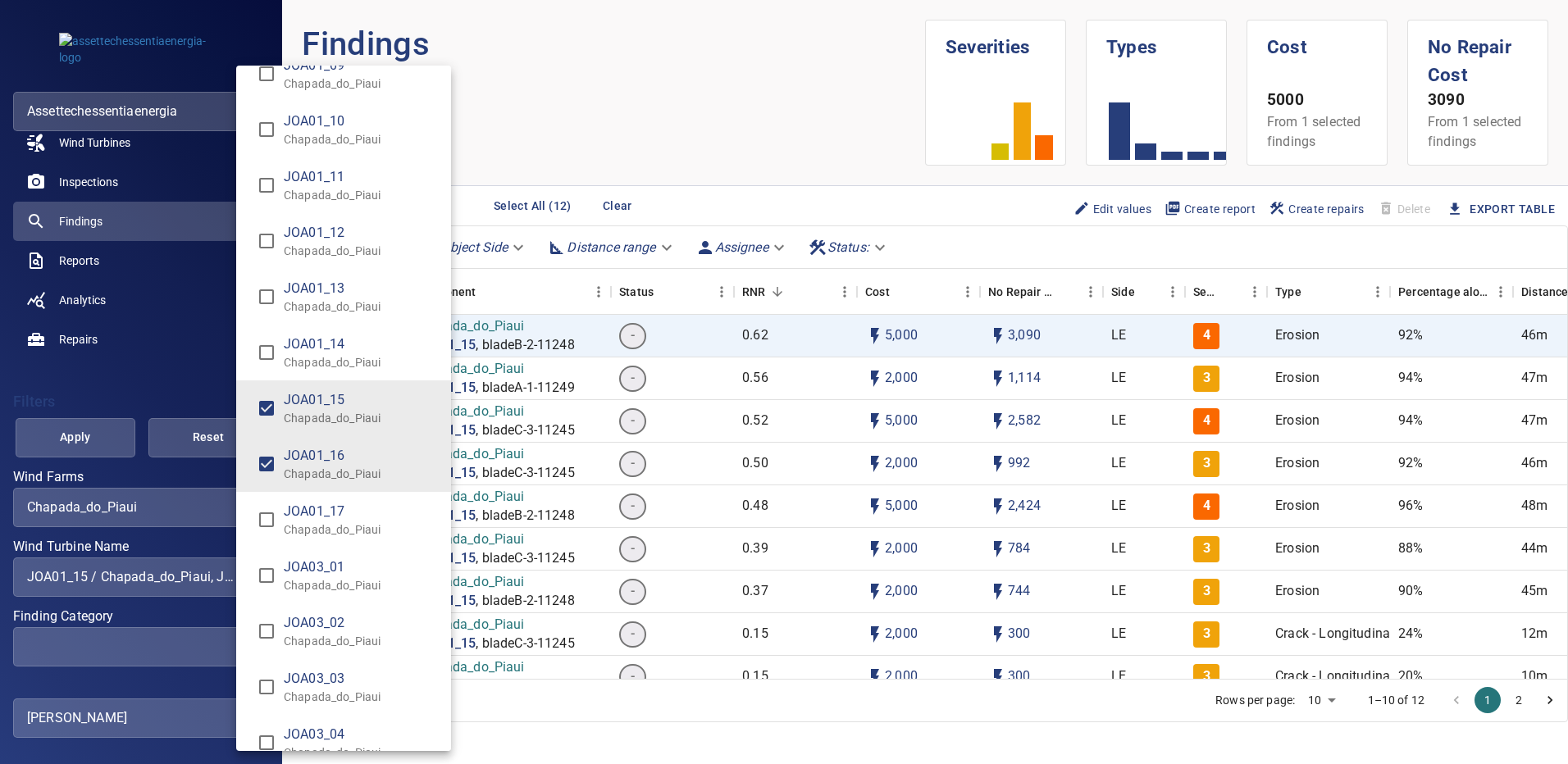
type input "**********"
click at [92, 439] on div "Wind Turbine Name" at bounding box center [784, 382] width 1568 height 764
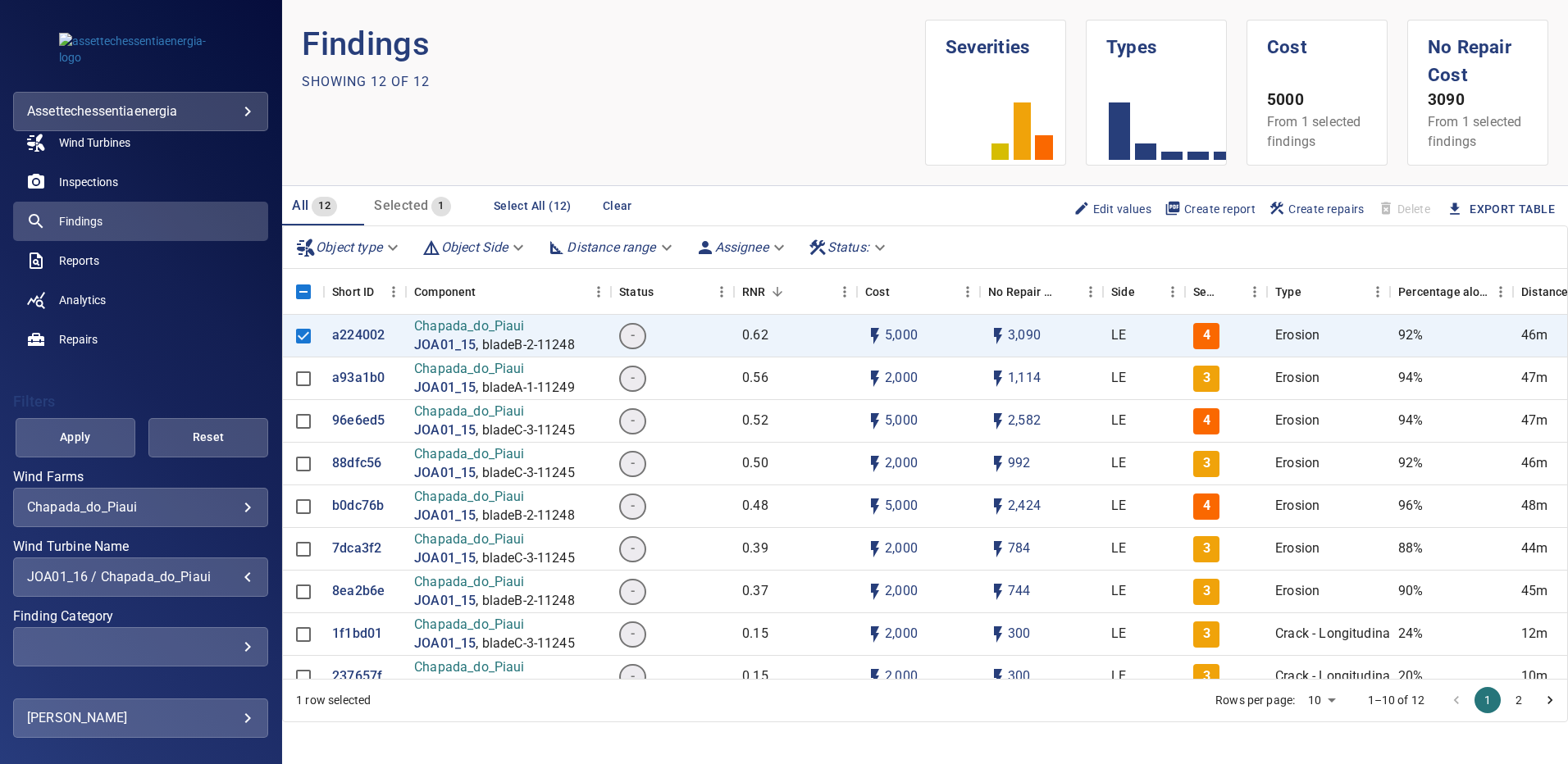
click at [92, 439] on span "Apply" at bounding box center [75, 437] width 79 height 20
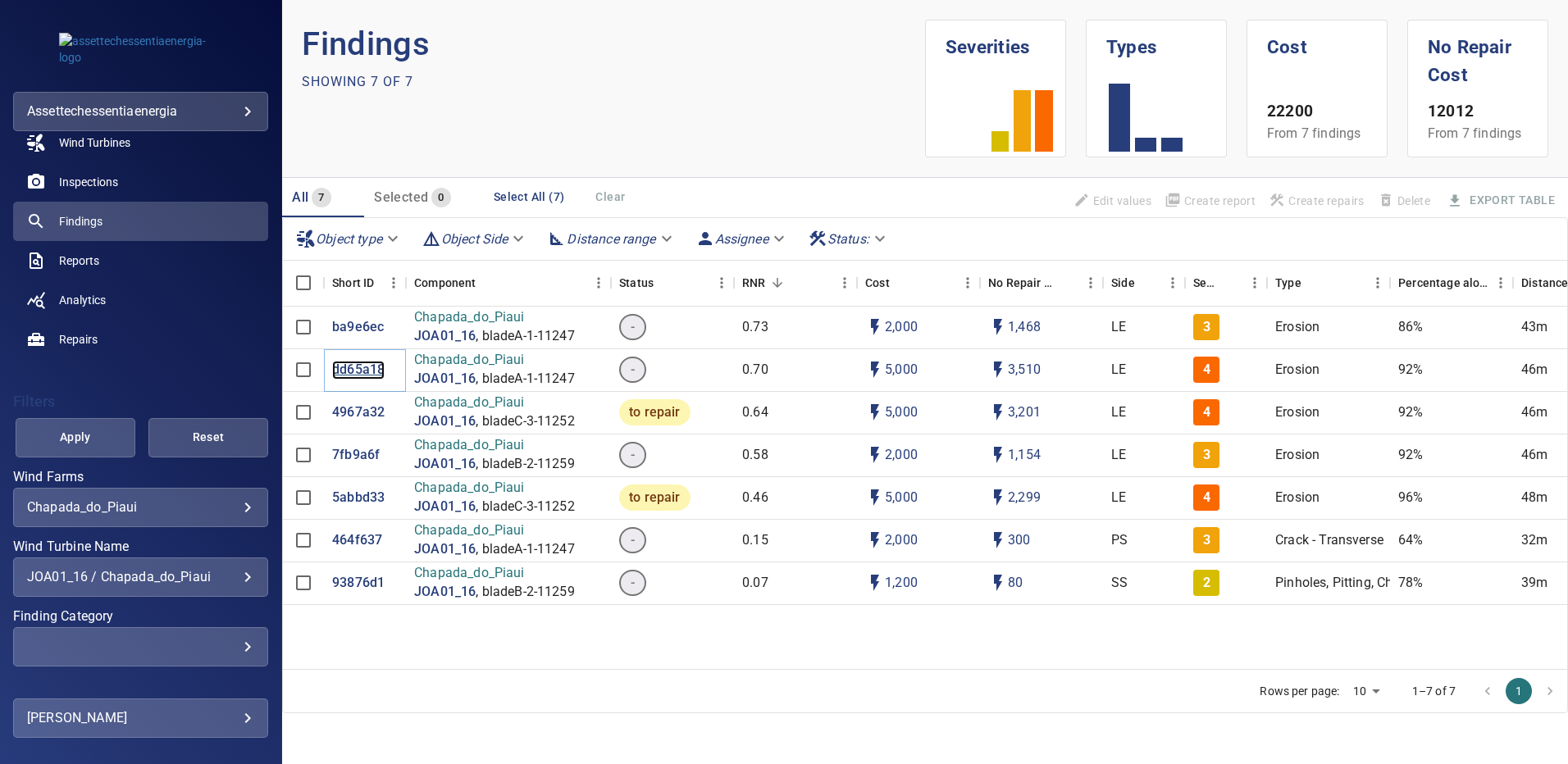
click at [357, 371] on p "dd65a18" at bounding box center [358, 371] width 52 height 19
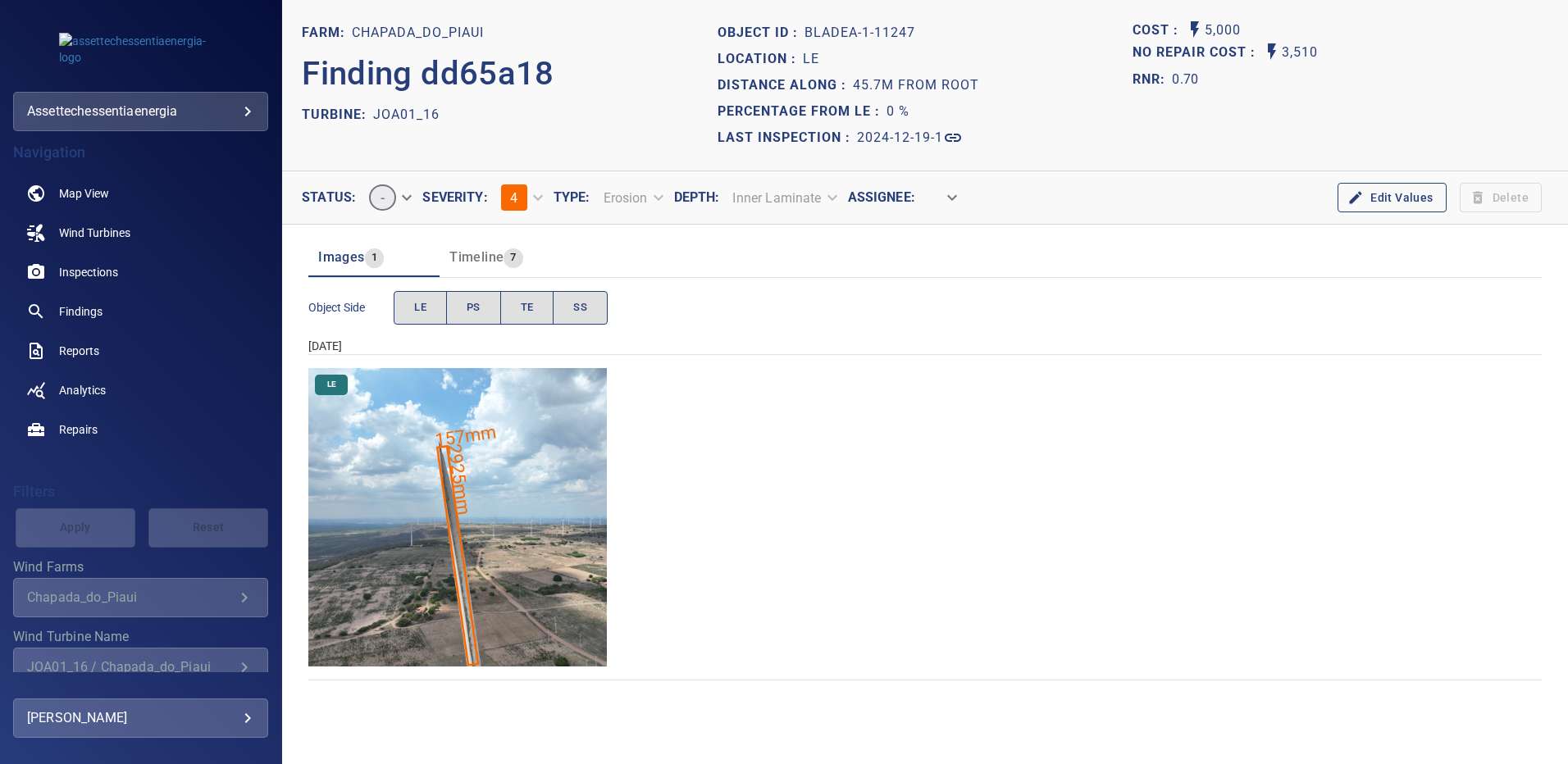
click at [503, 570] on img "Chapada_do_Piaui/JOA01_16/2024-12-19-1/2024-12-19-1/image18wp18.jpg" at bounding box center [457, 517] width 299 height 298
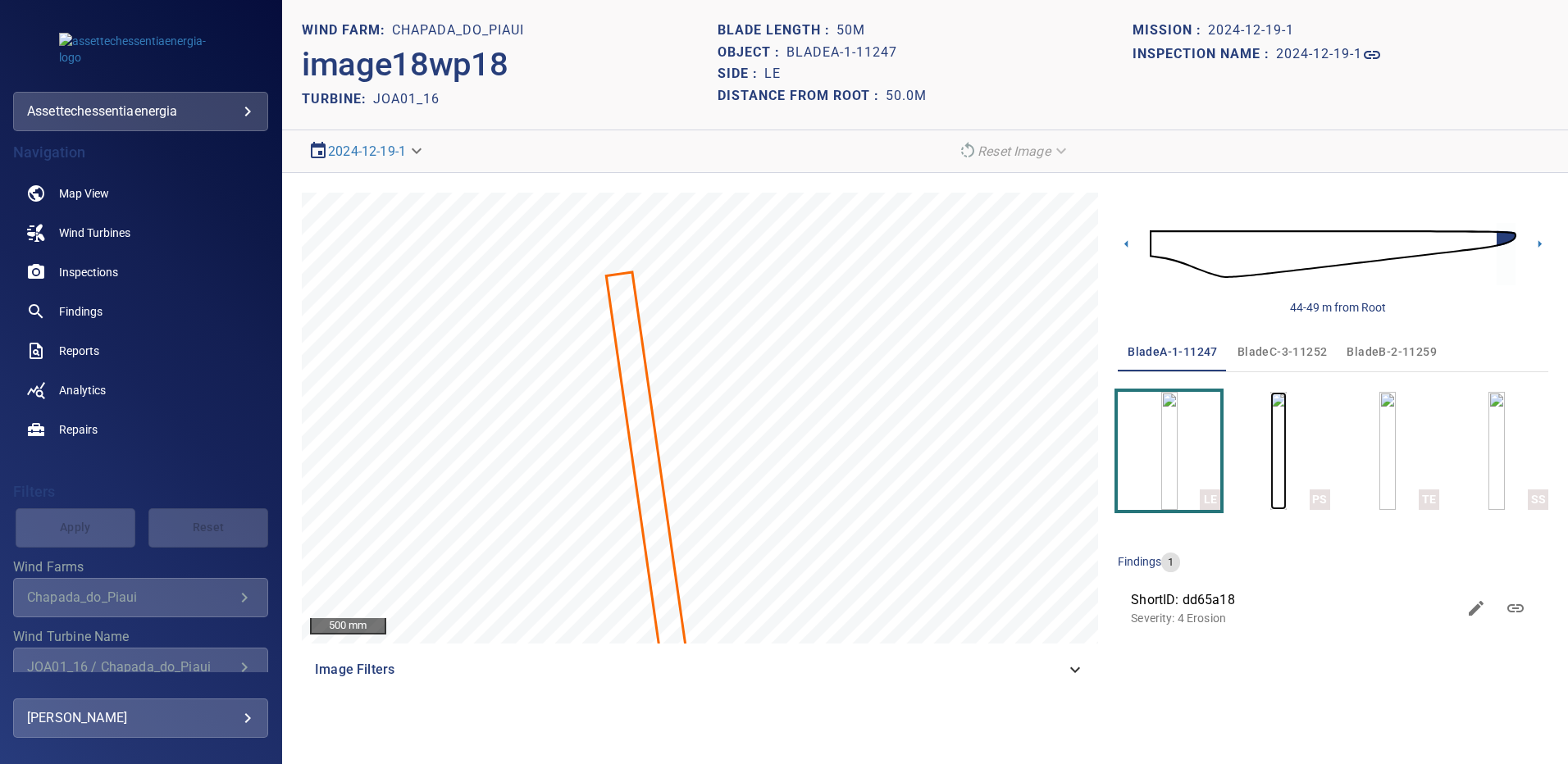
click at [1275, 430] on img "button" at bounding box center [1278, 451] width 16 height 118
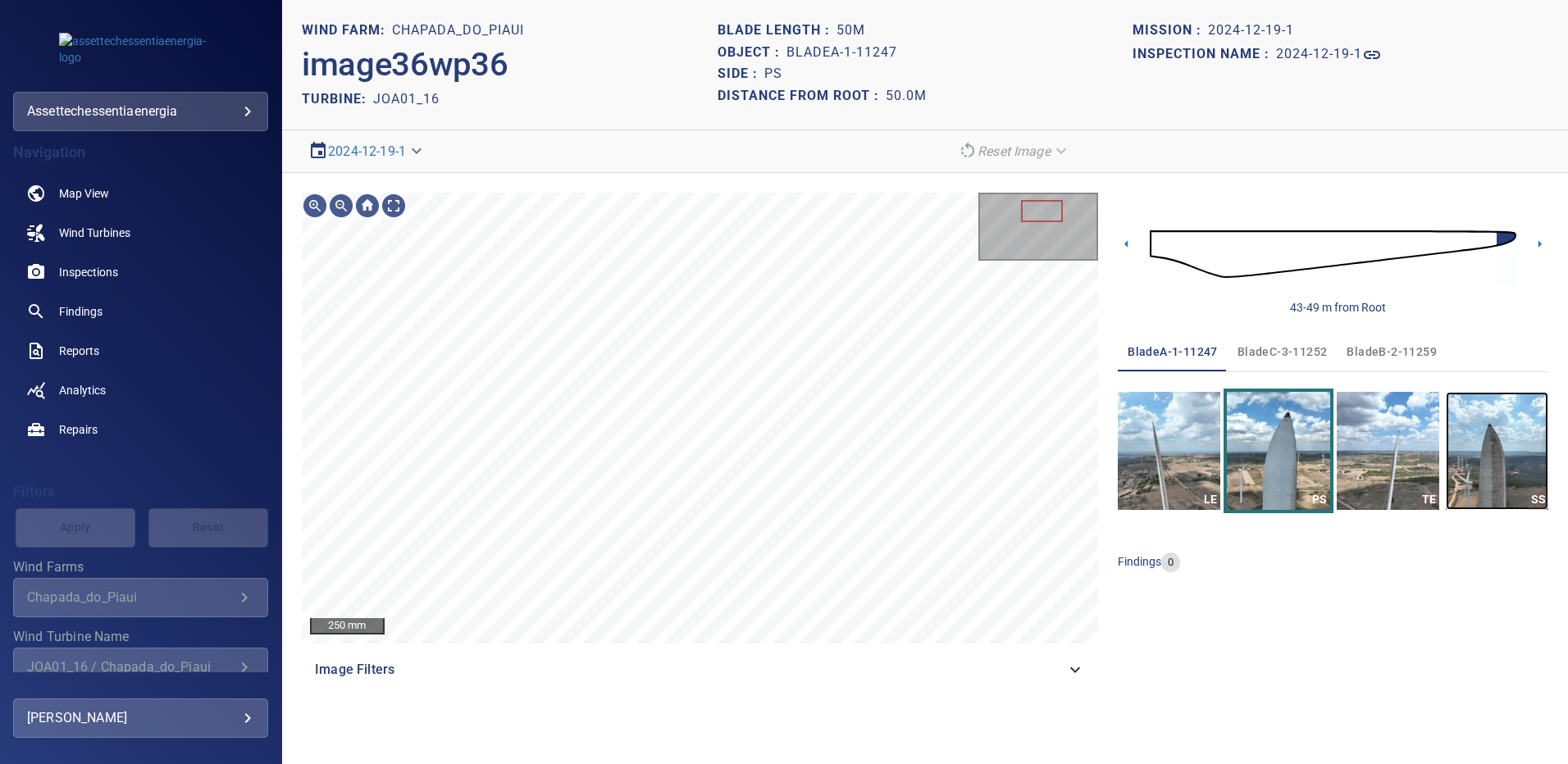
click at [1491, 460] on img "button" at bounding box center [1497, 451] width 102 height 118
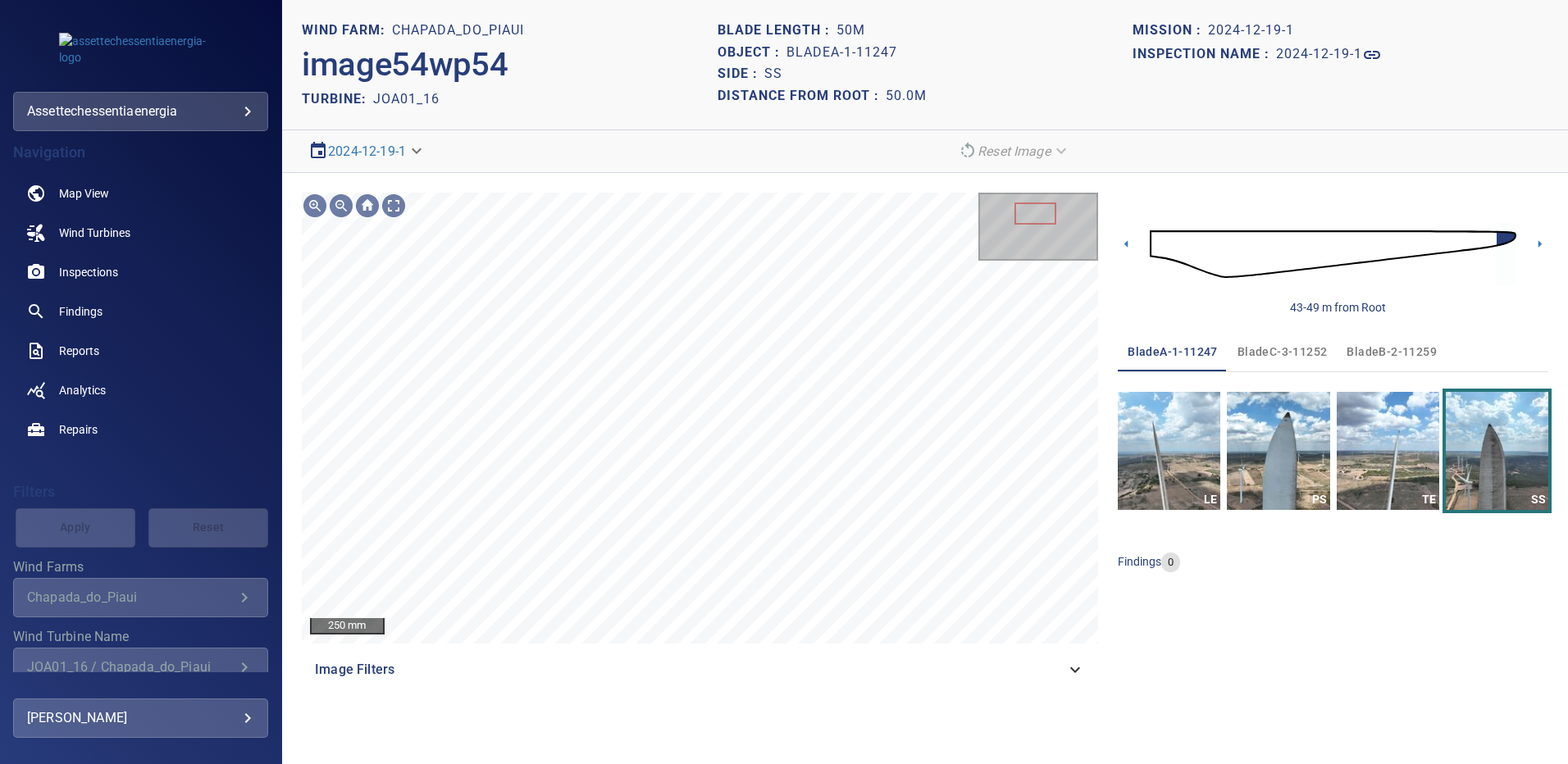
click at [1369, 350] on span "bladeB-2-11259" at bounding box center [1391, 352] width 90 height 20
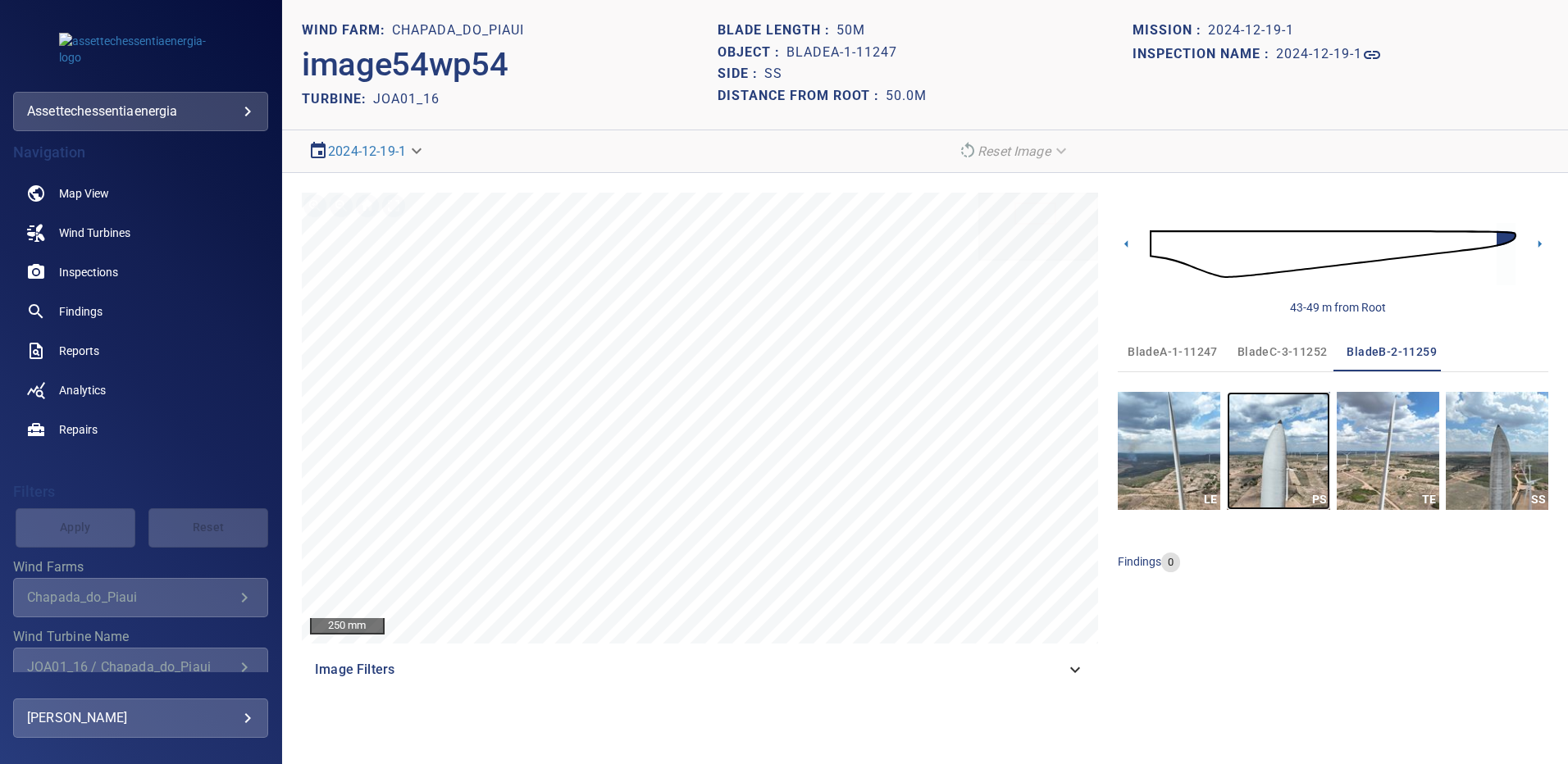
click at [1290, 453] on img "button" at bounding box center [1278, 451] width 102 height 118
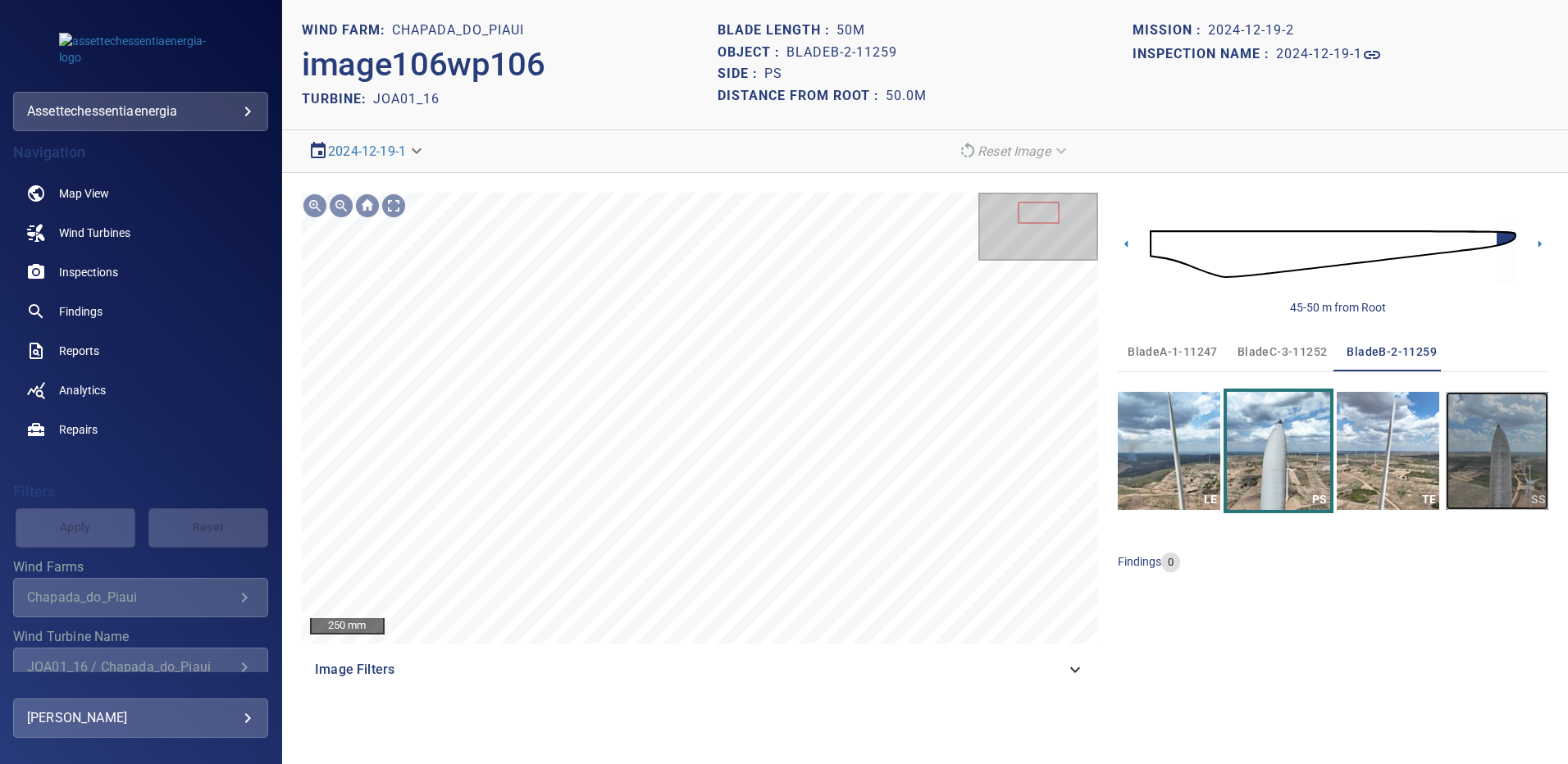
click at [1483, 445] on img "button" at bounding box center [1497, 451] width 102 height 118
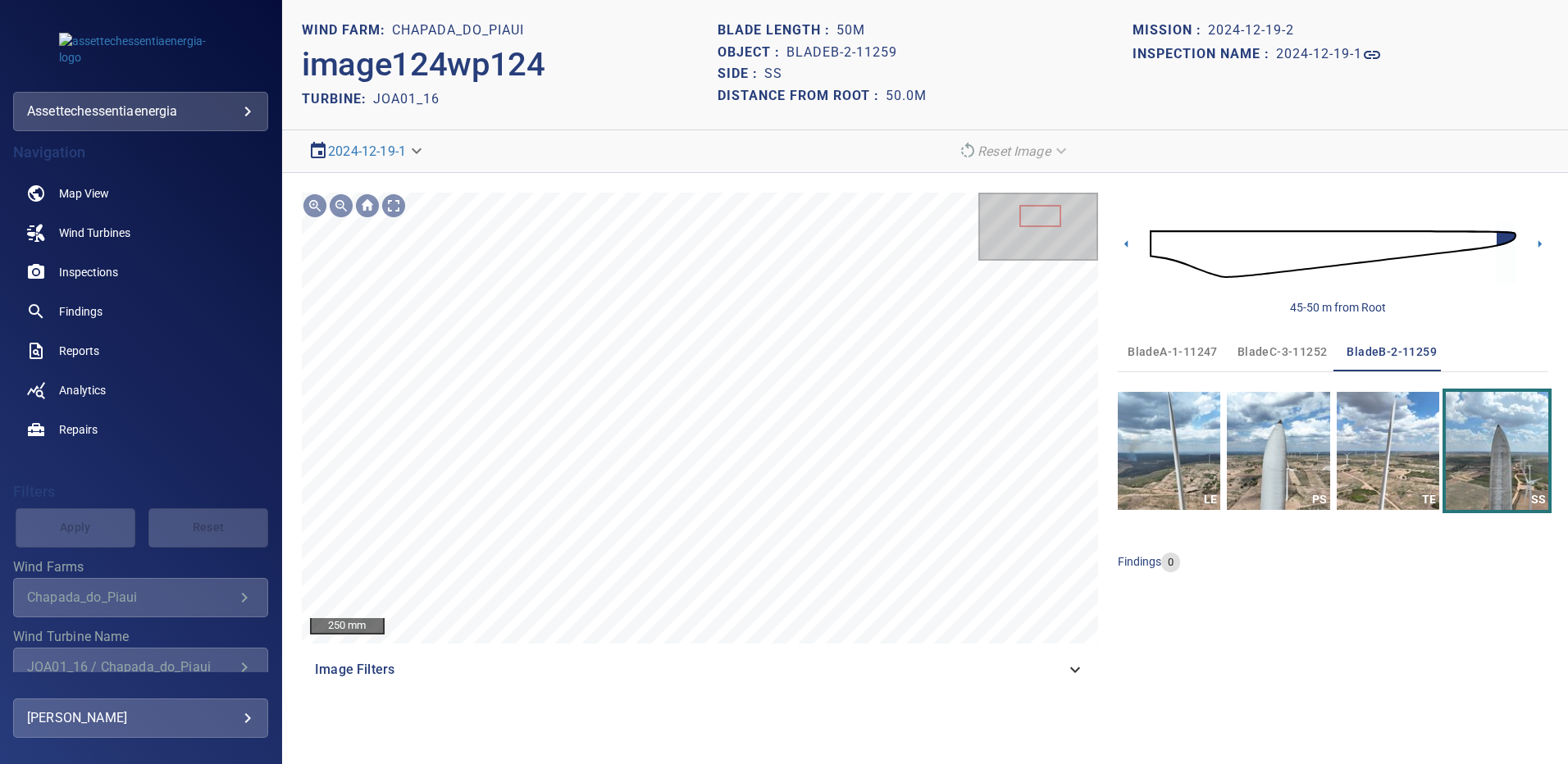
click at [1286, 342] on span "bladeC-3-11252" at bounding box center [1282, 352] width 90 height 20
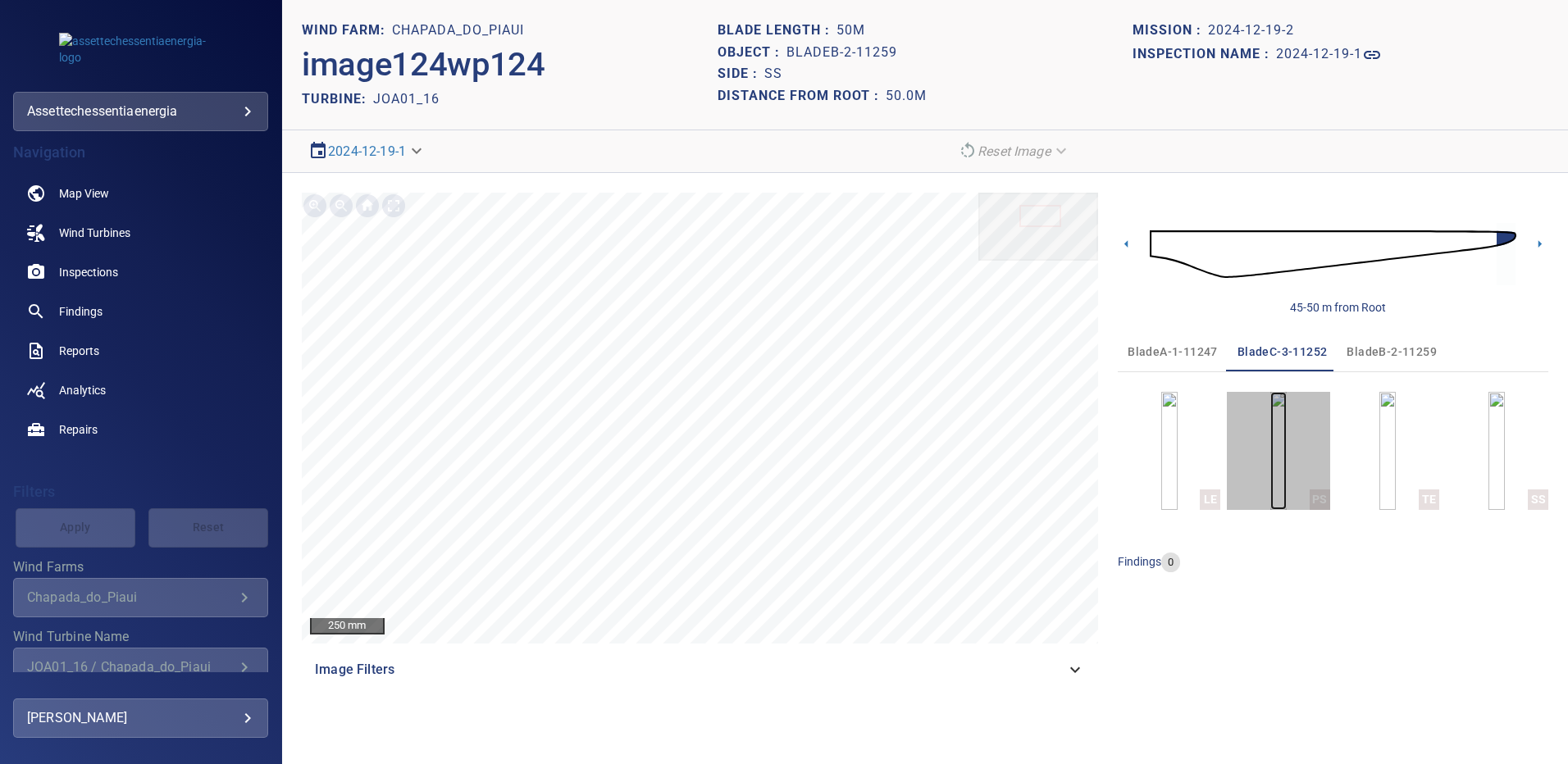
click at [1287, 443] on img "button" at bounding box center [1278, 451] width 16 height 118
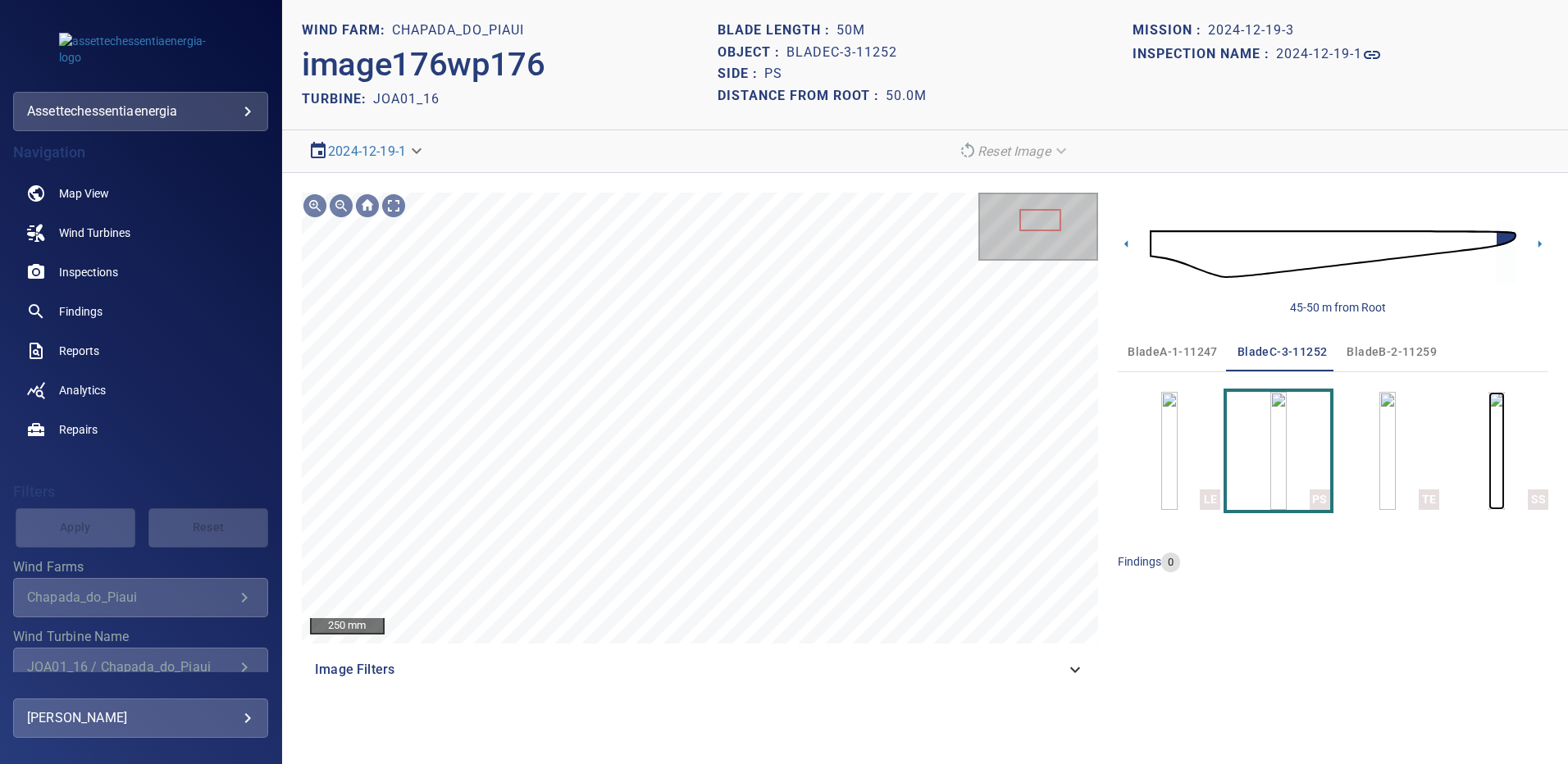
click at [1491, 455] on img "button" at bounding box center [1497, 451] width 16 height 118
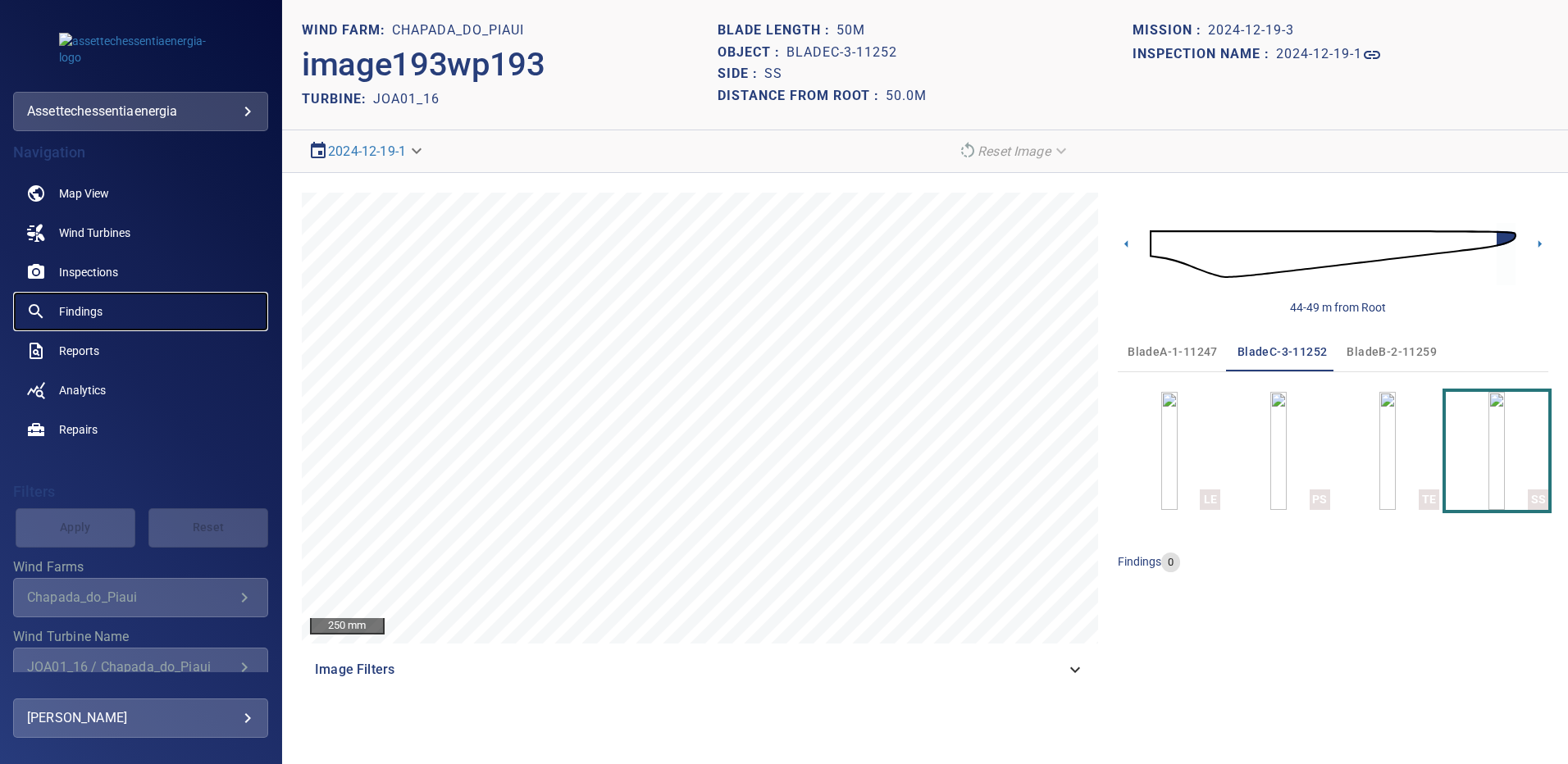
click at [101, 303] on span "Findings" at bounding box center [80, 311] width 43 height 16
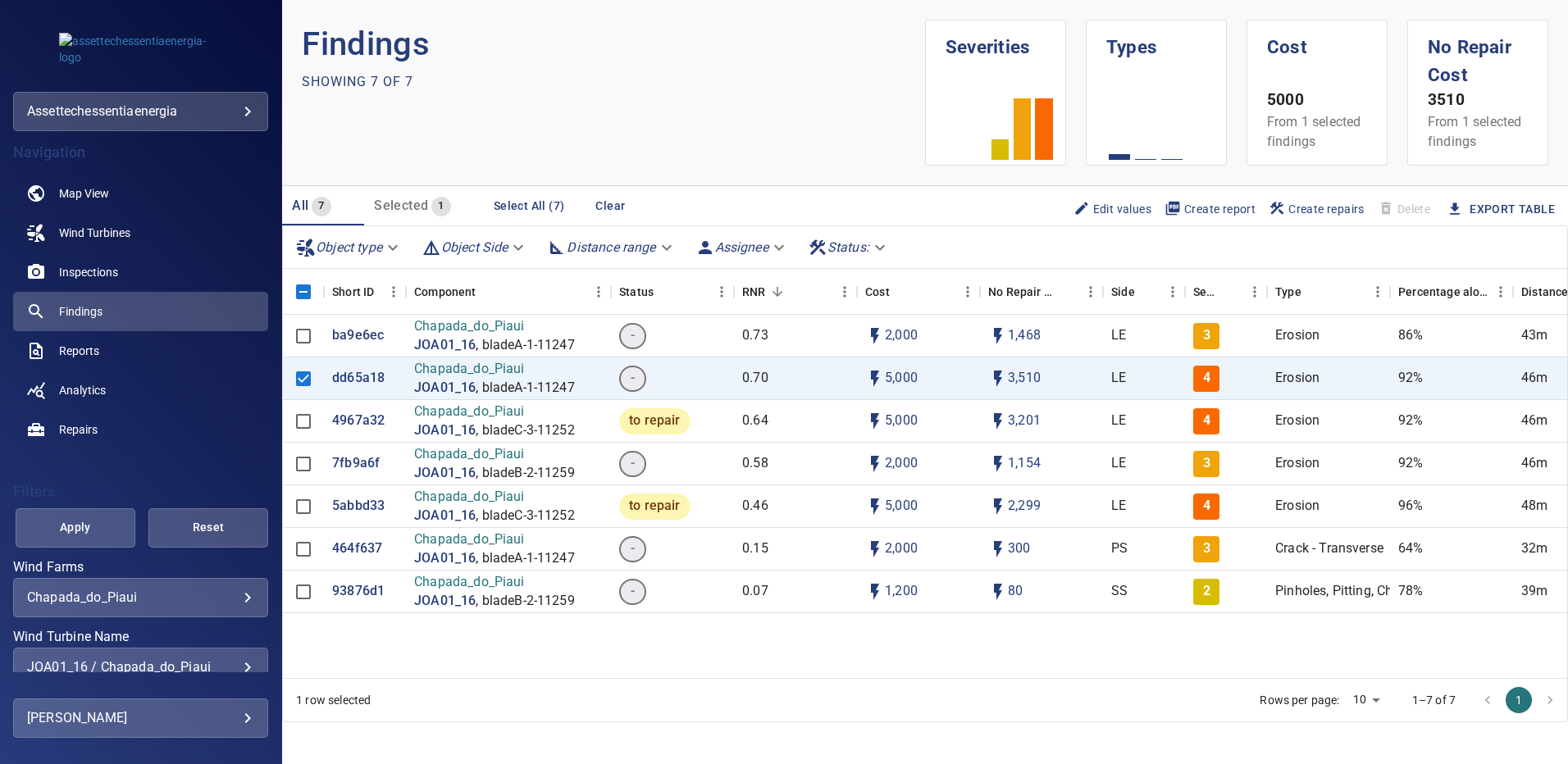
scroll to position [56, 0]
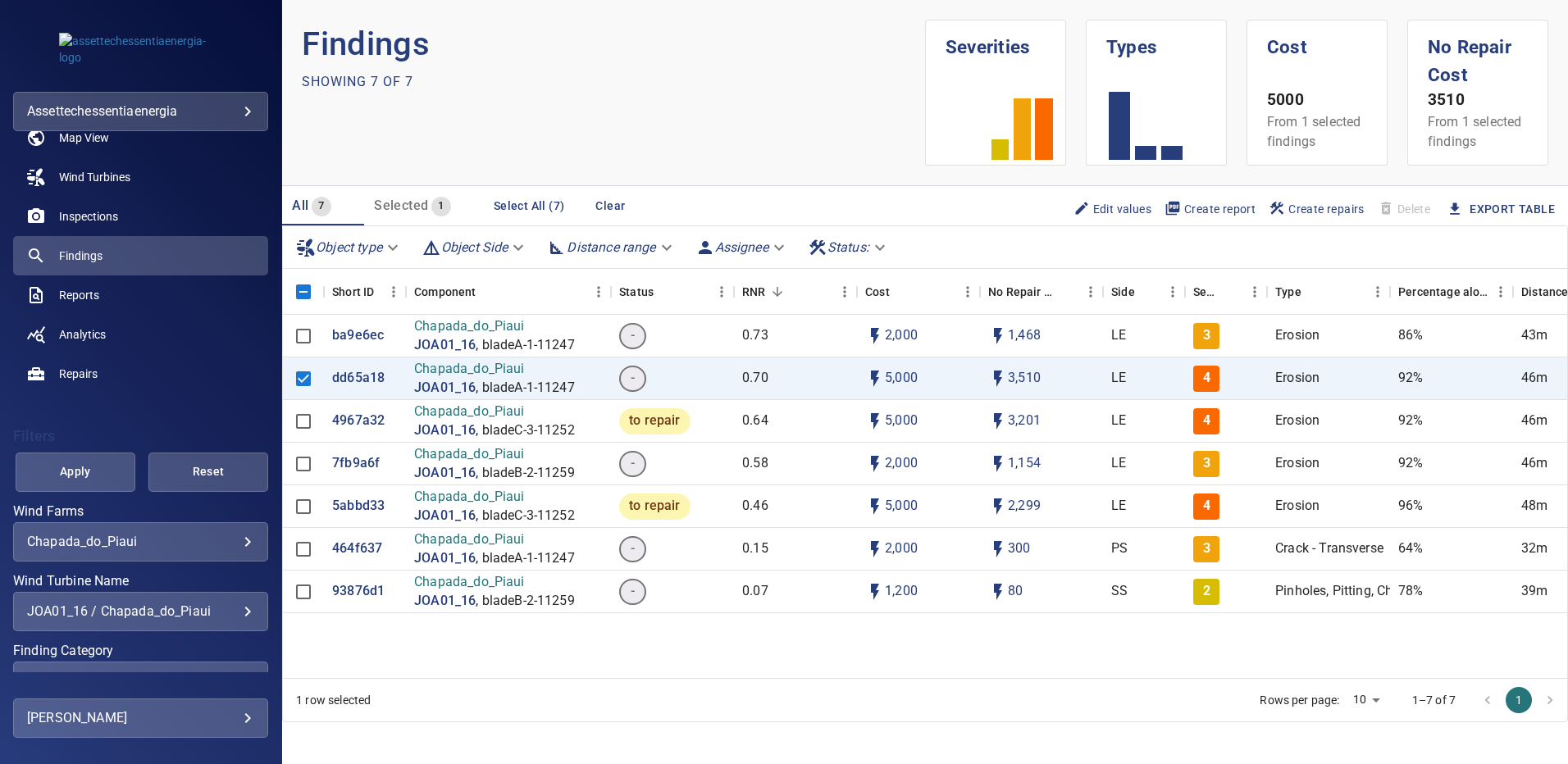
click at [233, 616] on div "JOA01_16 / Chapada_do_Piaui" at bounding box center [140, 611] width 227 height 15
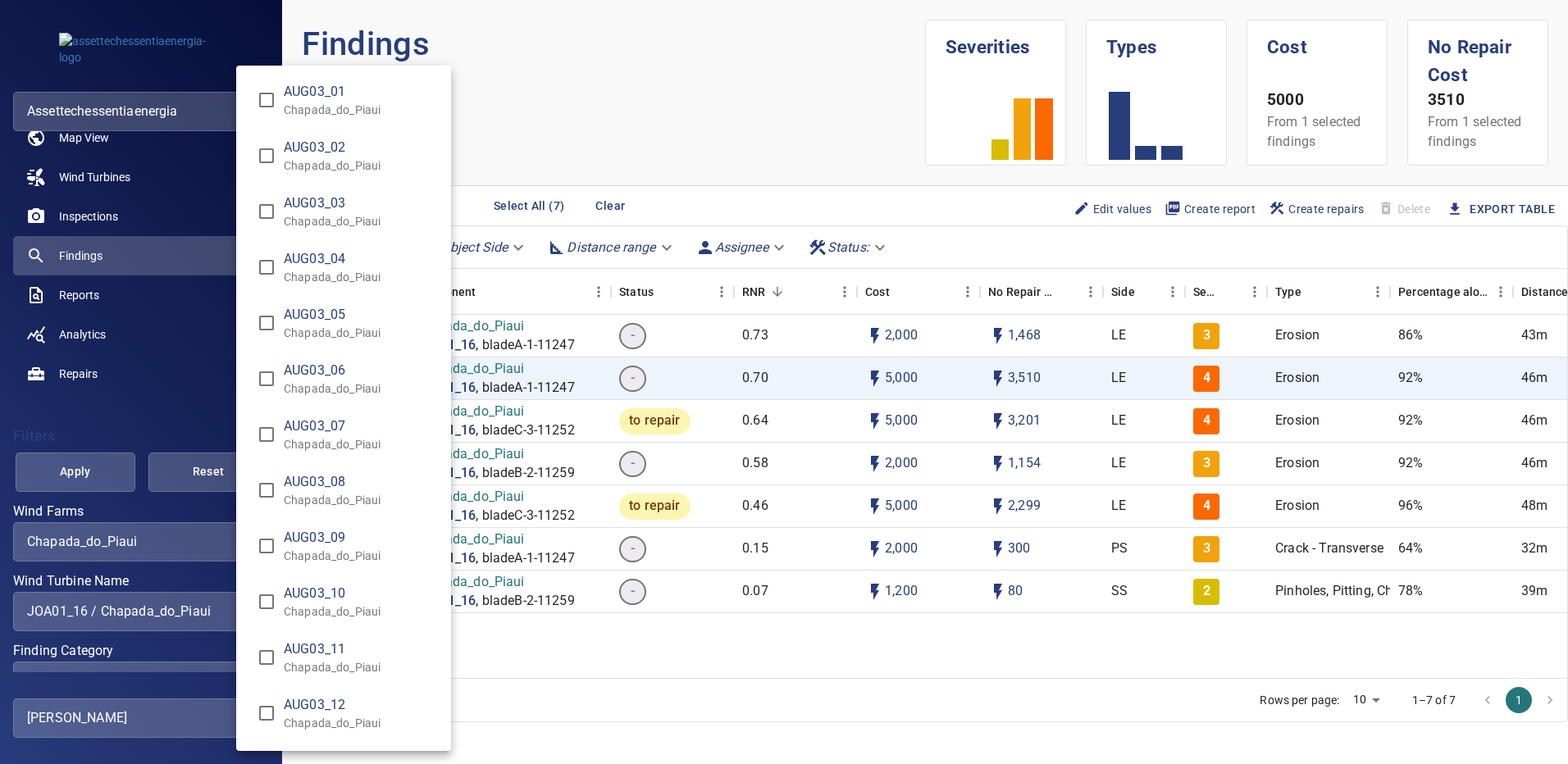
scroll to position [3262, 0]
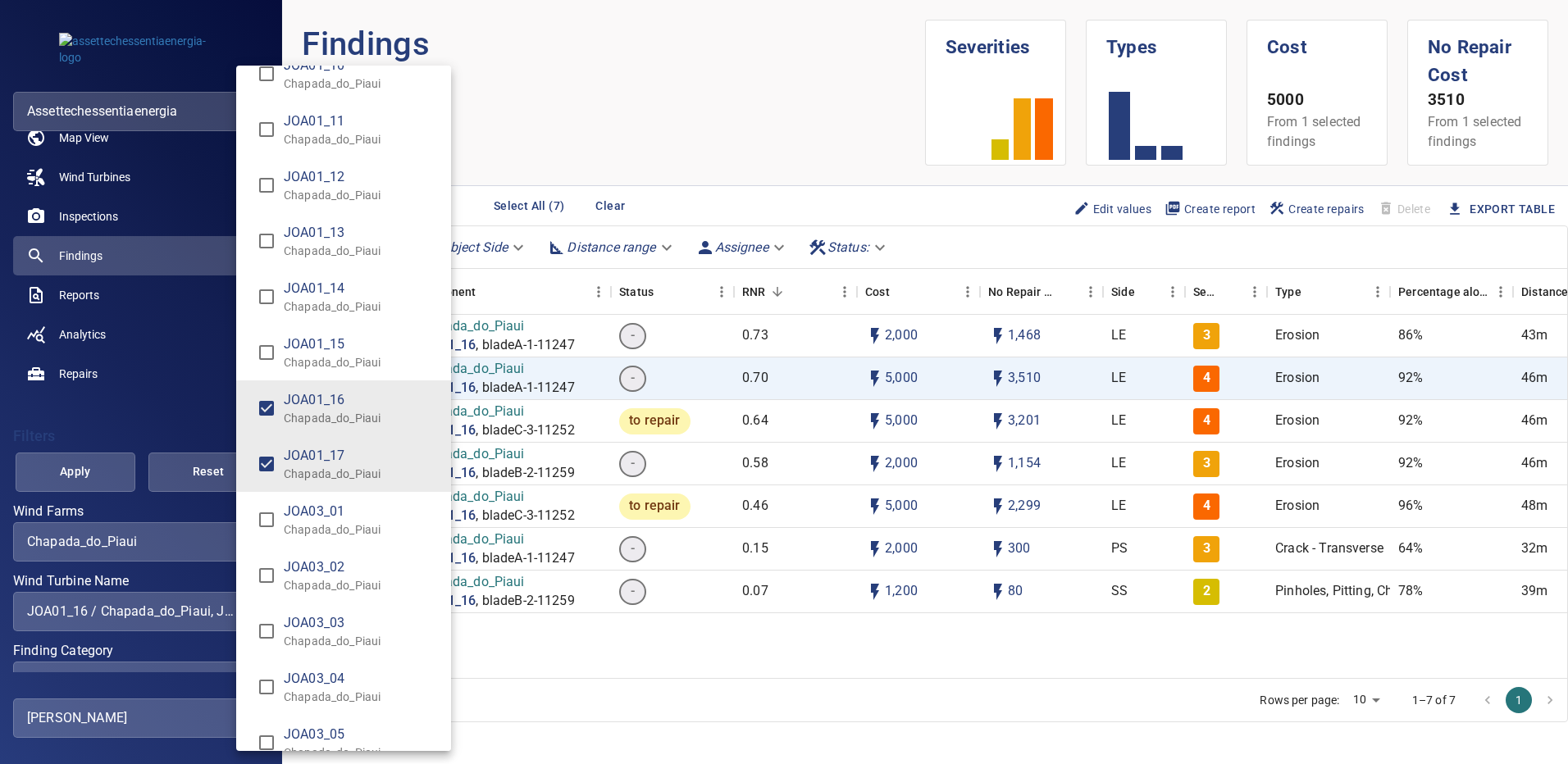
type input "**********"
click at [100, 472] on div "Wind Turbine Name" at bounding box center [784, 382] width 1568 height 764
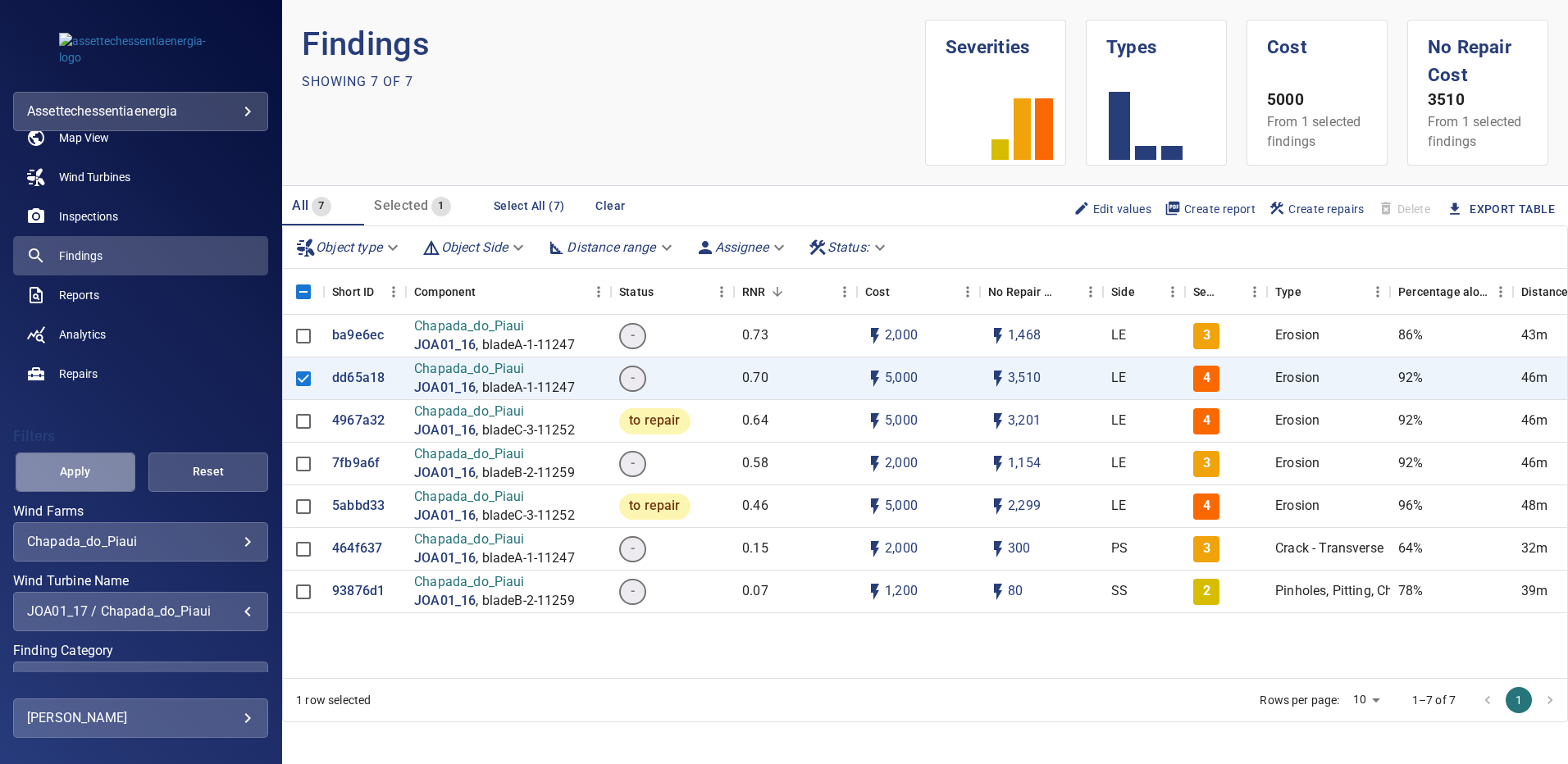
click at [100, 472] on span "Apply" at bounding box center [75, 471] width 79 height 20
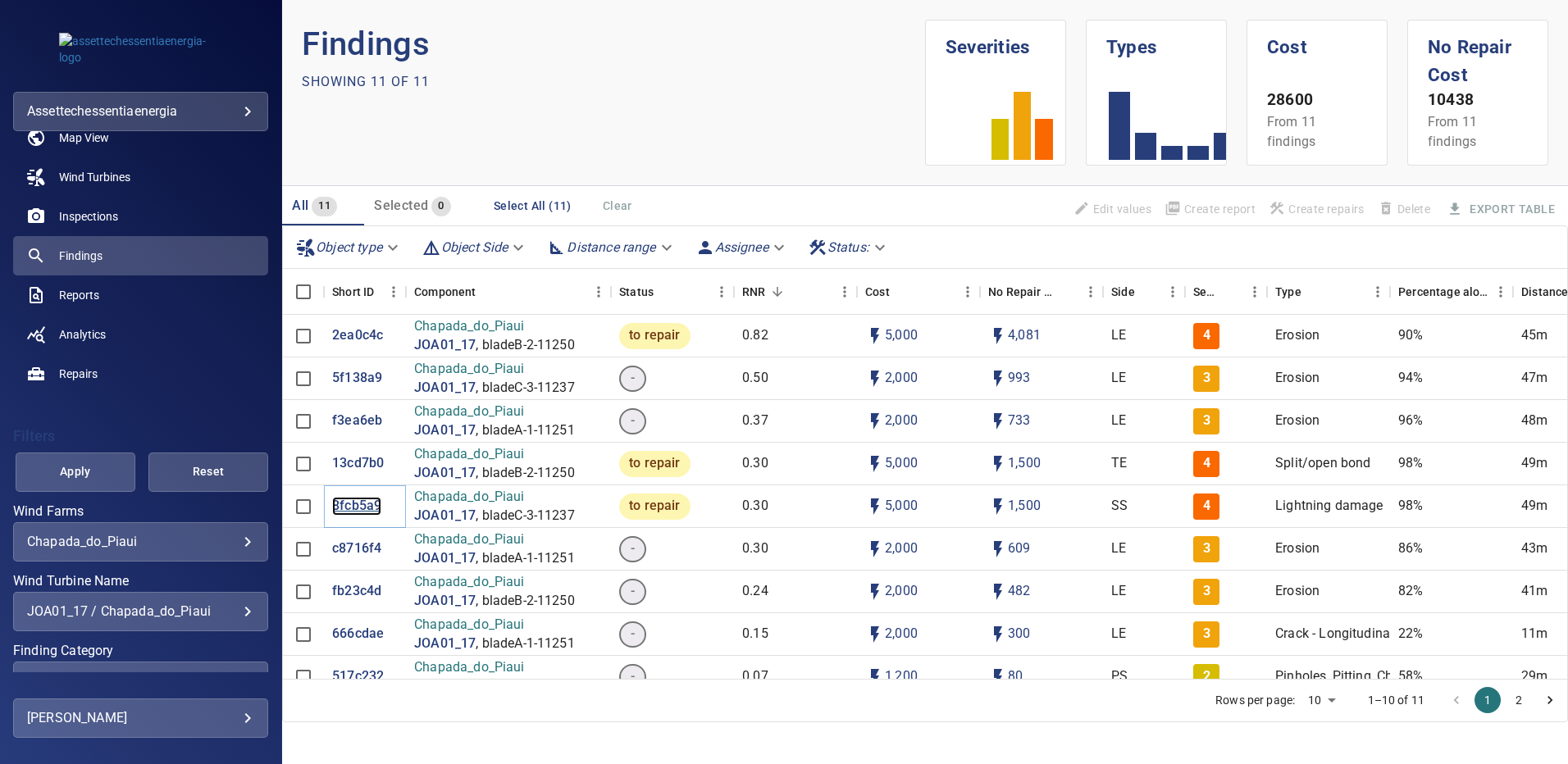
click at [362, 508] on p "8fcb5a9" at bounding box center [356, 507] width 49 height 19
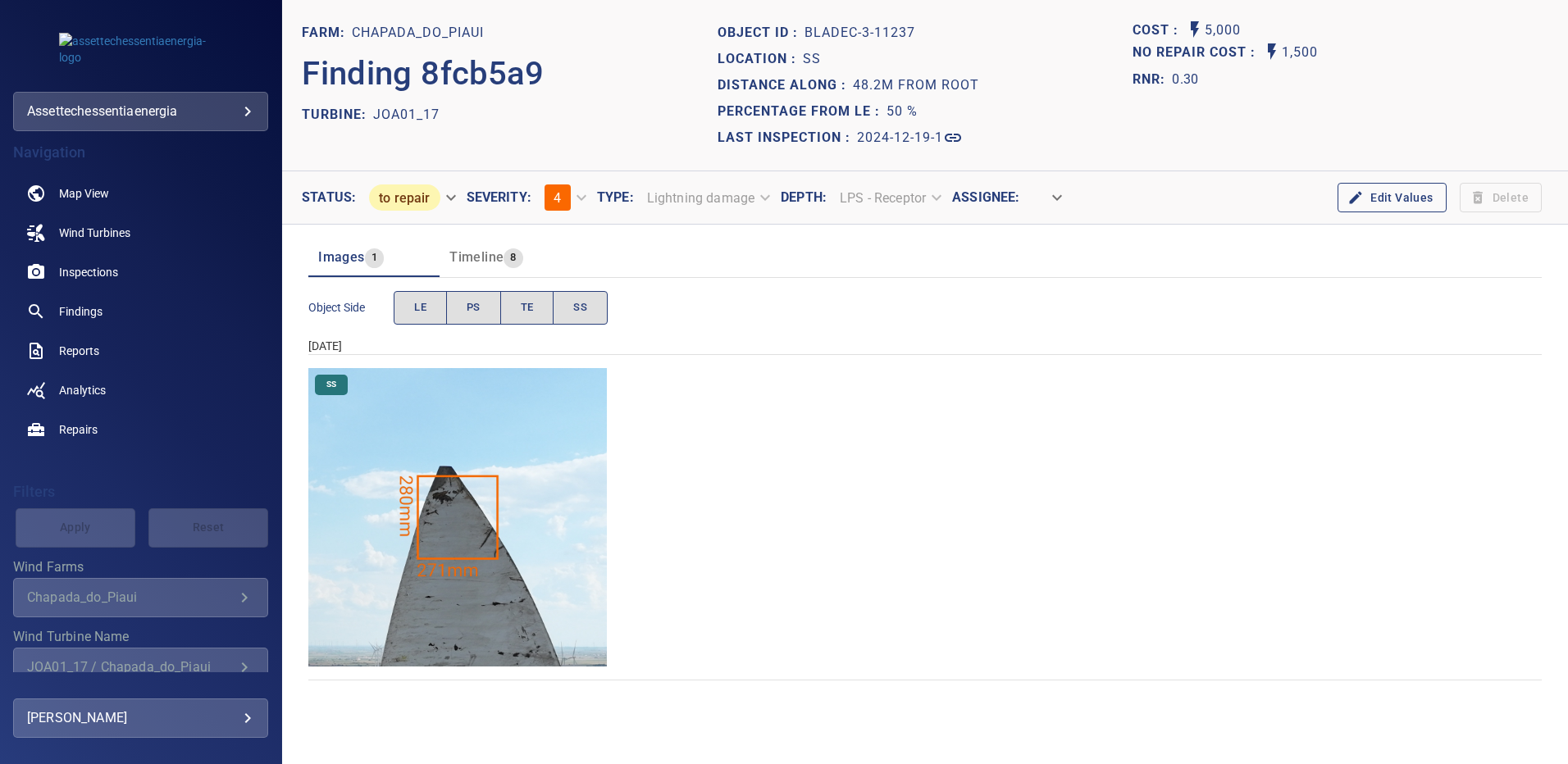
click at [460, 505] on img "Chapada_do_Piaui/JOA01_17/2024-12-19-1/2024-12-19-3/image186wp186.jpg" at bounding box center [457, 517] width 299 height 298
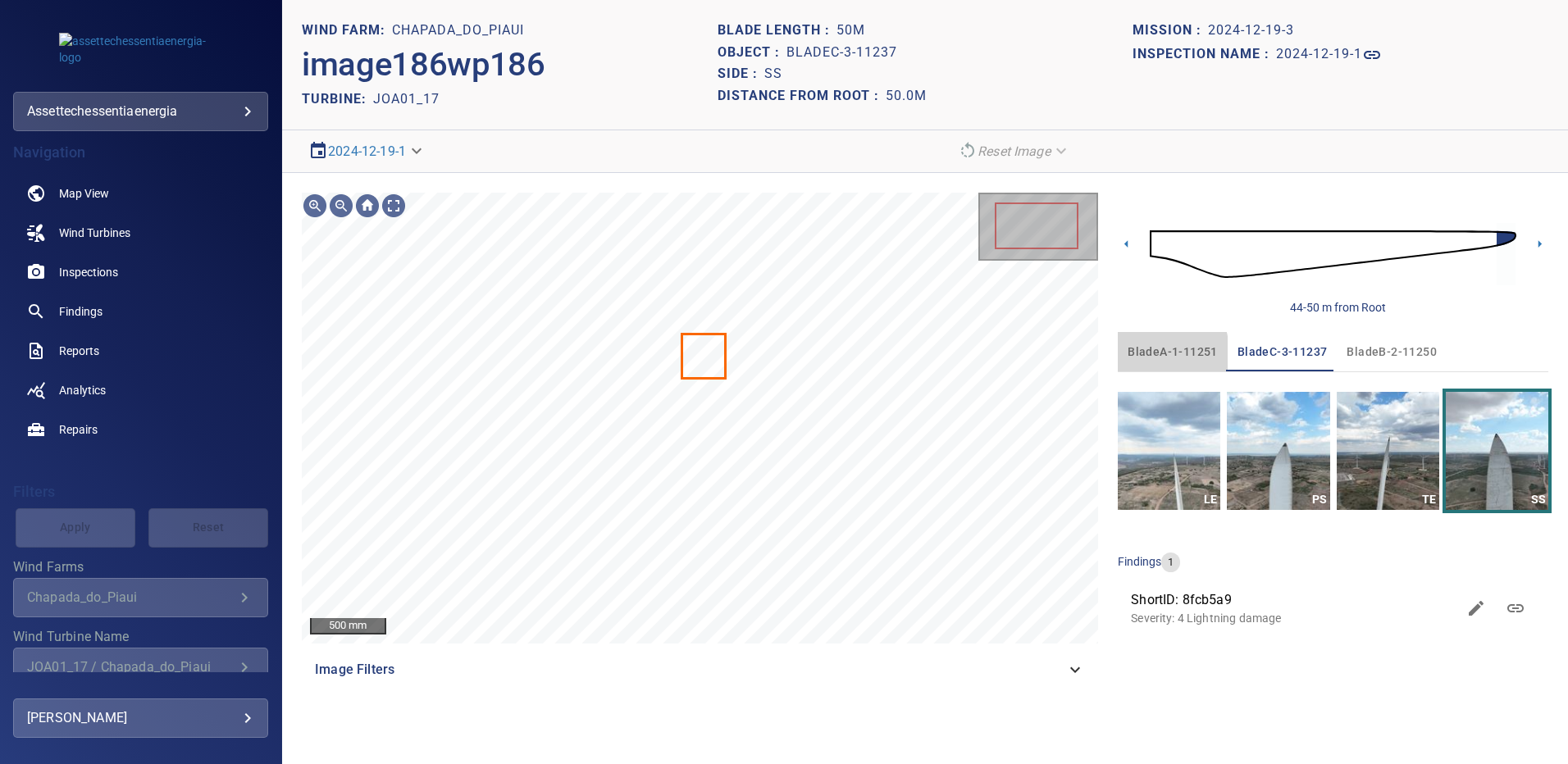
drag, startPoint x: 1142, startPoint y: 354, endPoint x: 1159, endPoint y: 366, distance: 20.8
click at [1143, 354] on span "bladeA-1-11251" at bounding box center [1173, 352] width 90 height 20
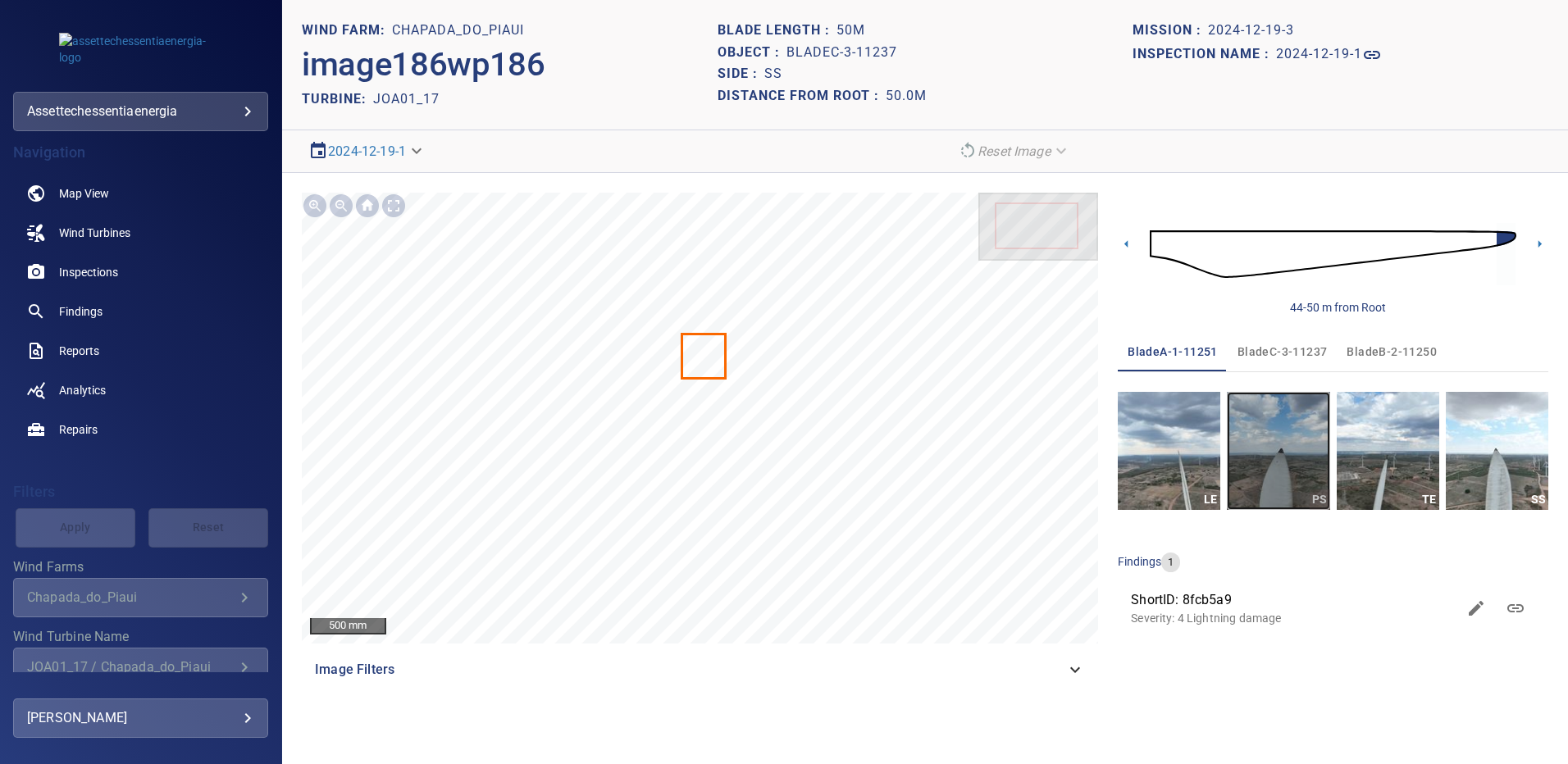
click at [1305, 461] on img "button" at bounding box center [1278, 451] width 102 height 118
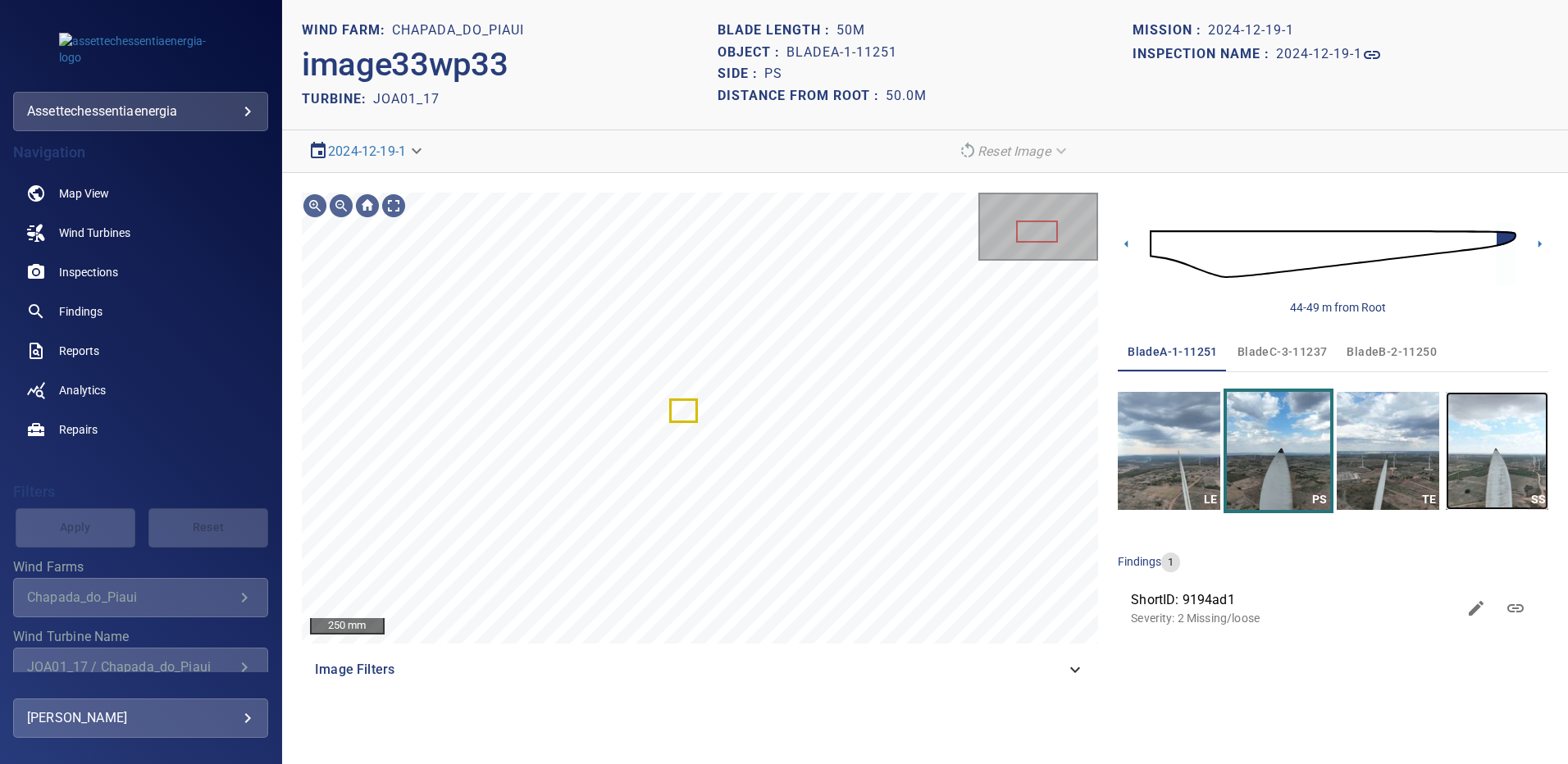
click at [1488, 428] on img "button" at bounding box center [1497, 451] width 102 height 118
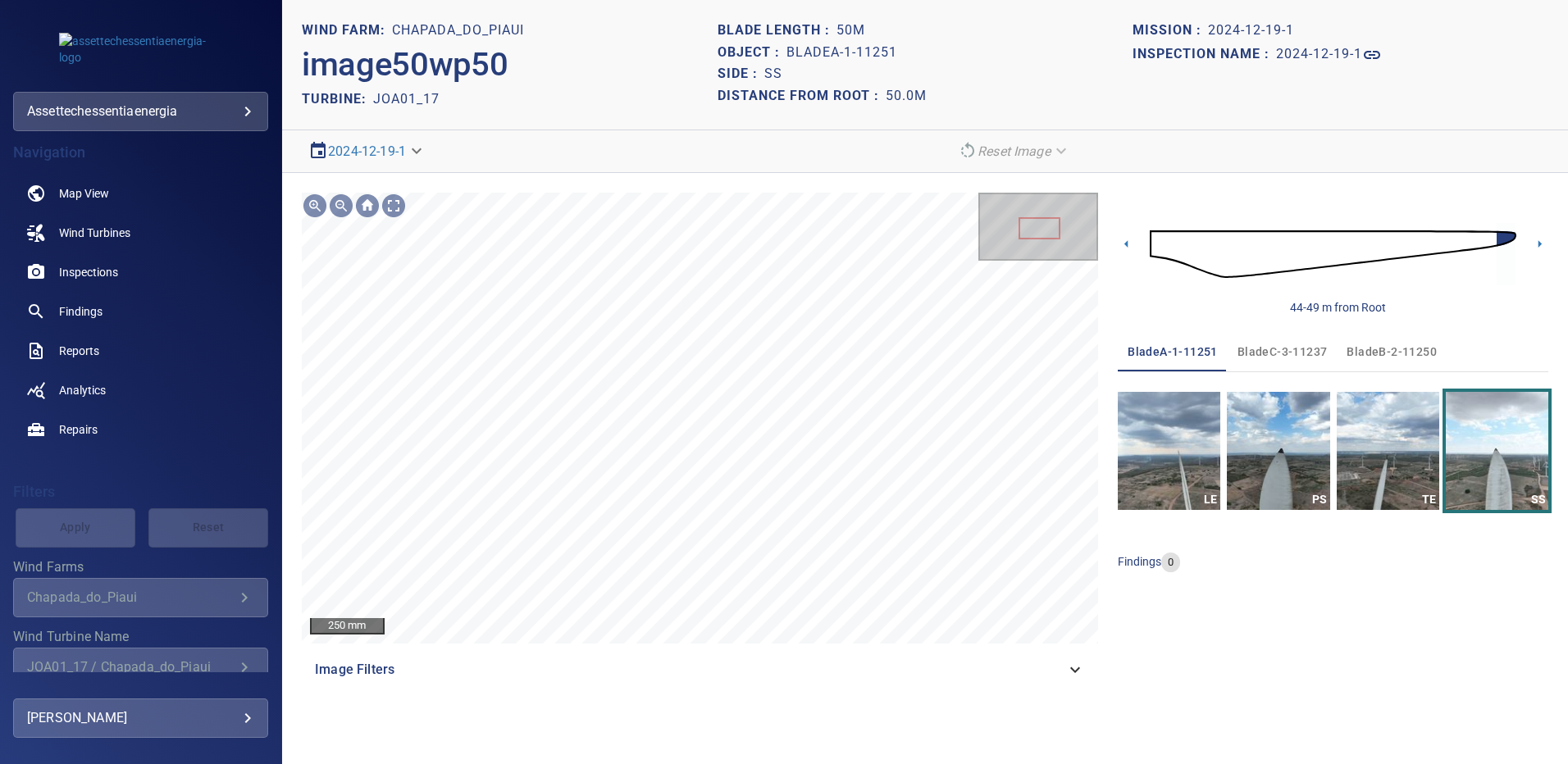
drag, startPoint x: 1366, startPoint y: 354, endPoint x: 1322, endPoint y: 405, distance: 67.4
click at [1366, 354] on span "bladeB-2-11250" at bounding box center [1391, 352] width 90 height 20
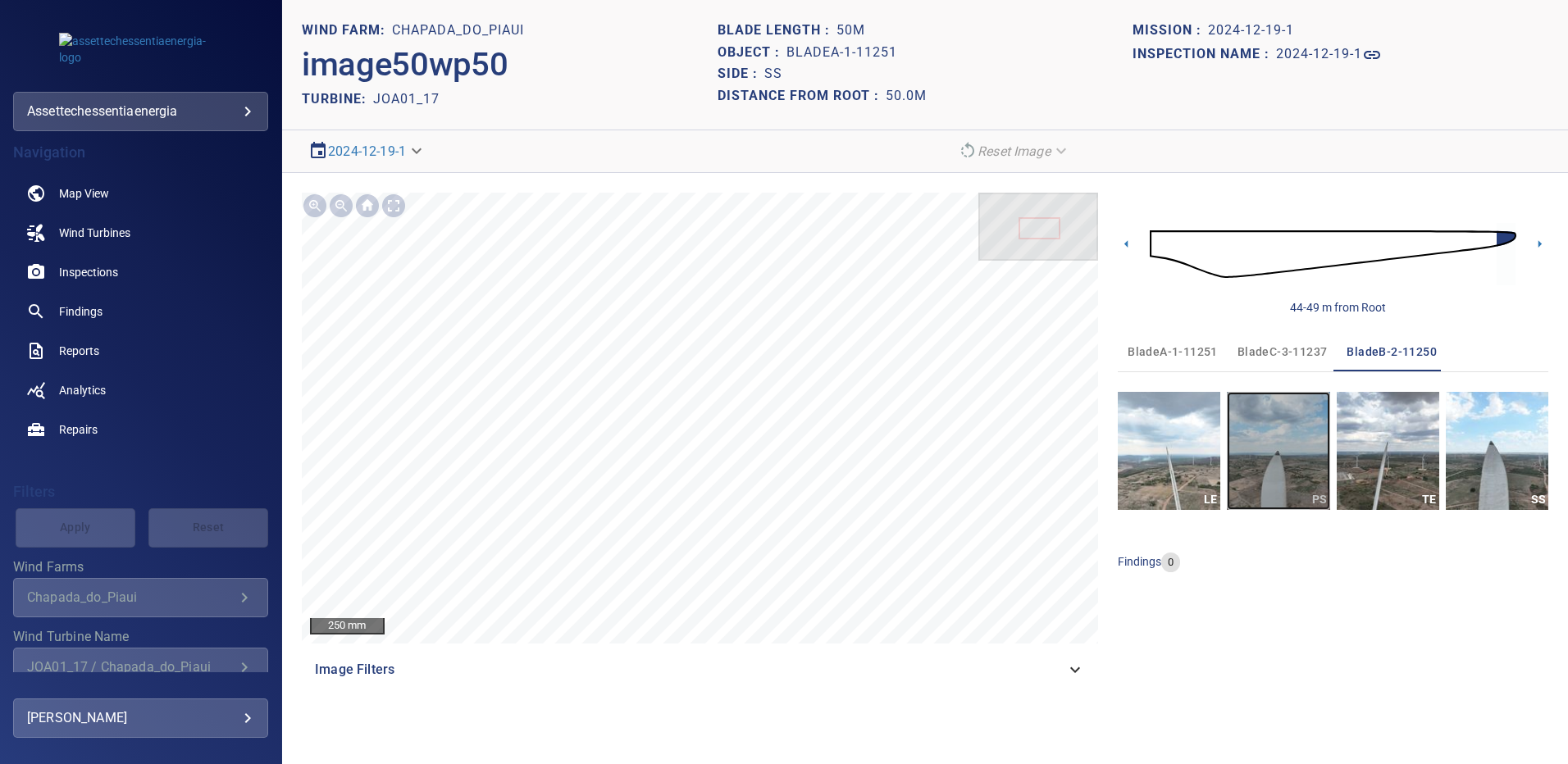
click at [1286, 466] on img "button" at bounding box center [1278, 451] width 102 height 118
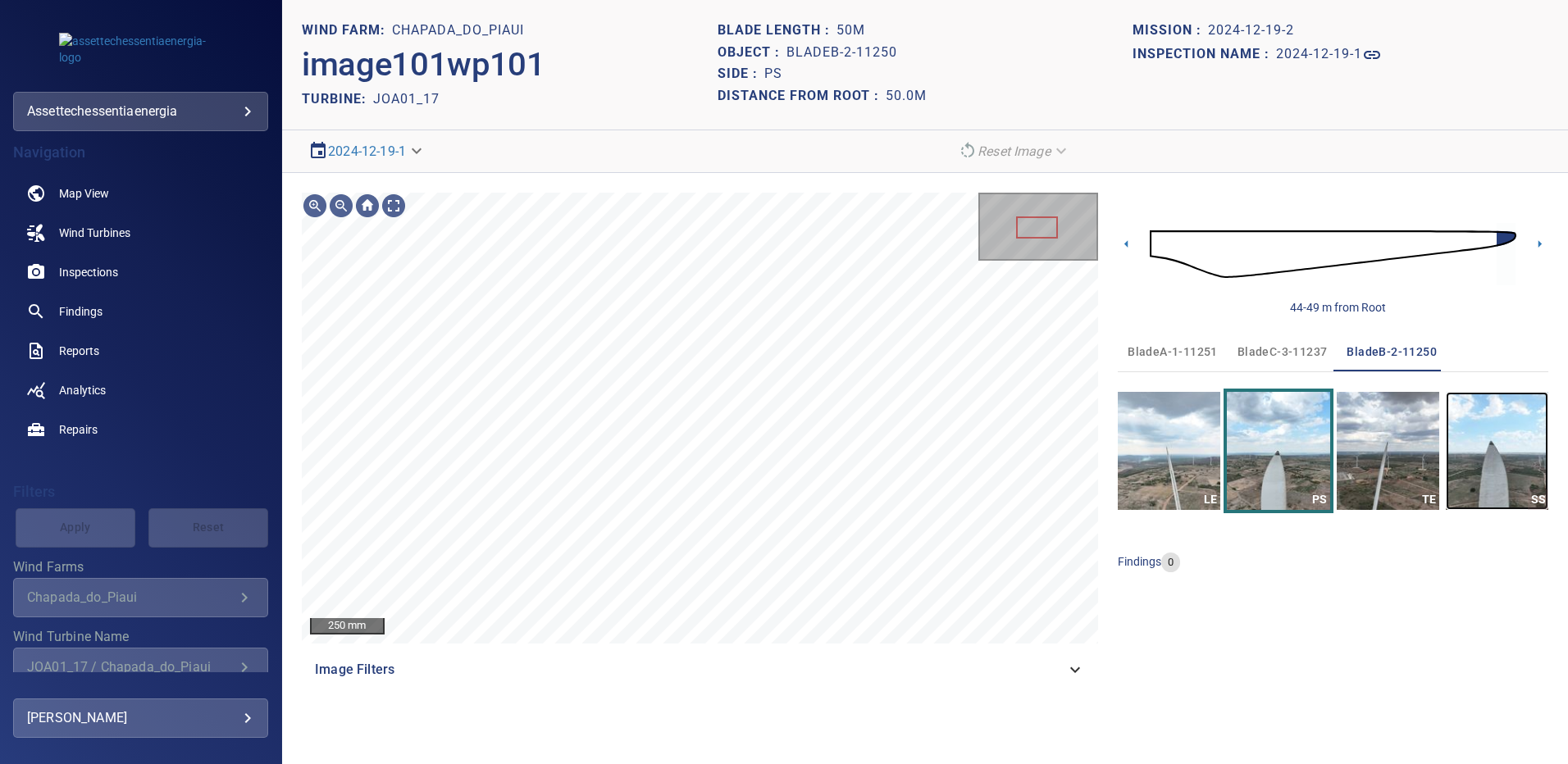
click at [1485, 463] on img "button" at bounding box center [1497, 451] width 102 height 118
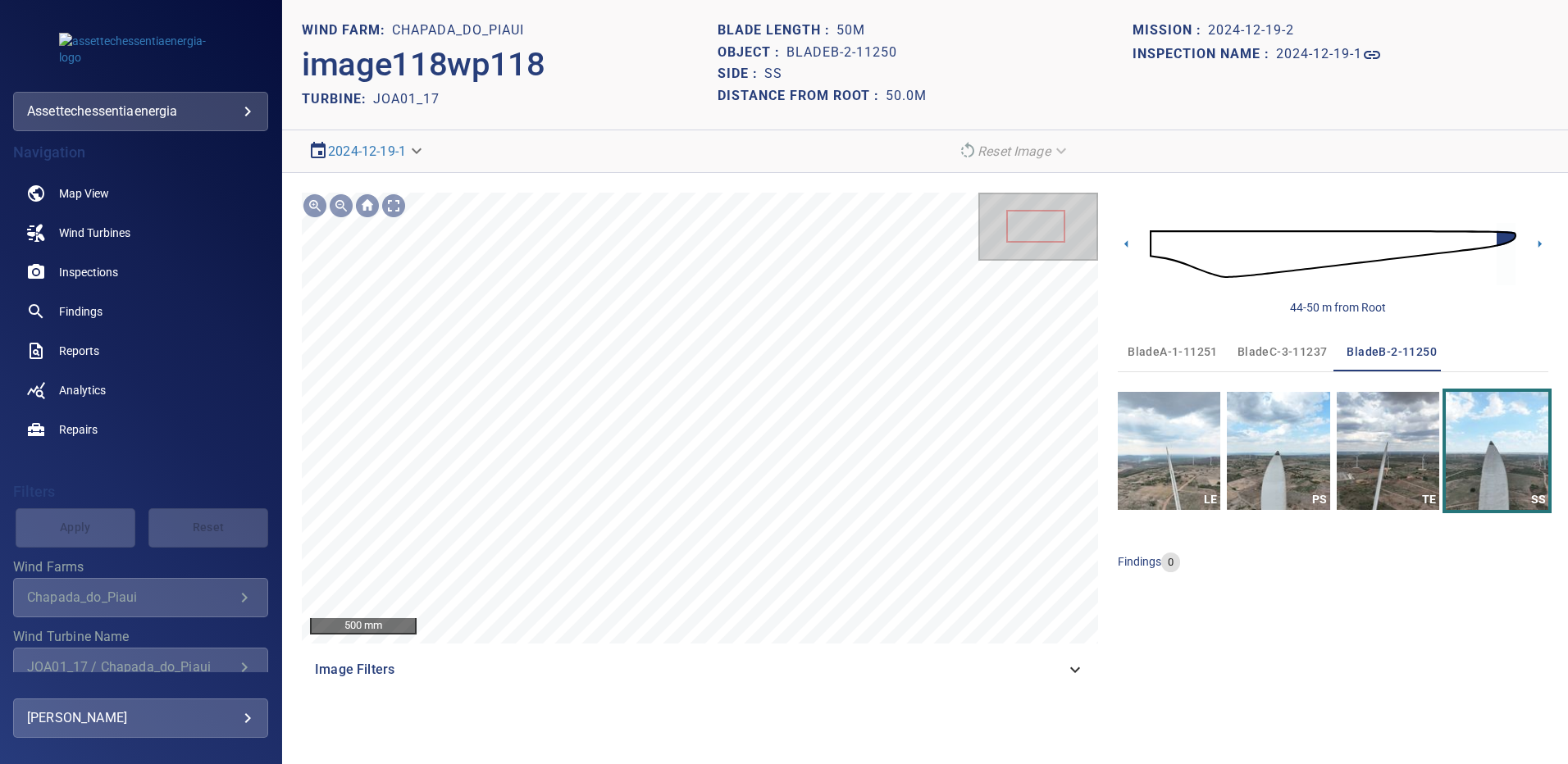
drag, startPoint x: 1280, startPoint y: 352, endPoint x: 1288, endPoint y: 393, distance: 41.8
click at [1280, 352] on span "bladeC-3-11237" at bounding box center [1282, 352] width 90 height 20
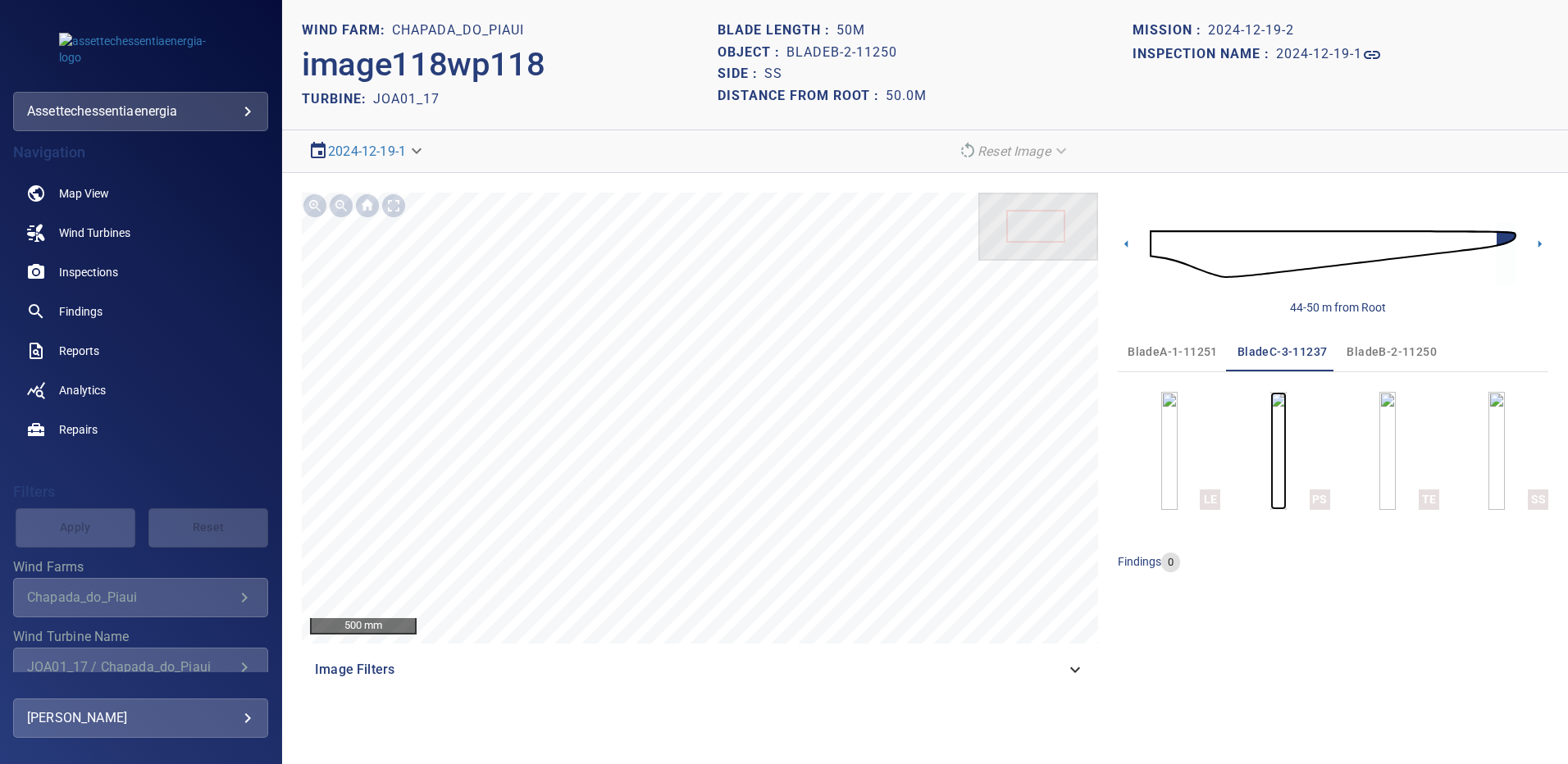
click at [1287, 450] on img "button" at bounding box center [1278, 451] width 16 height 118
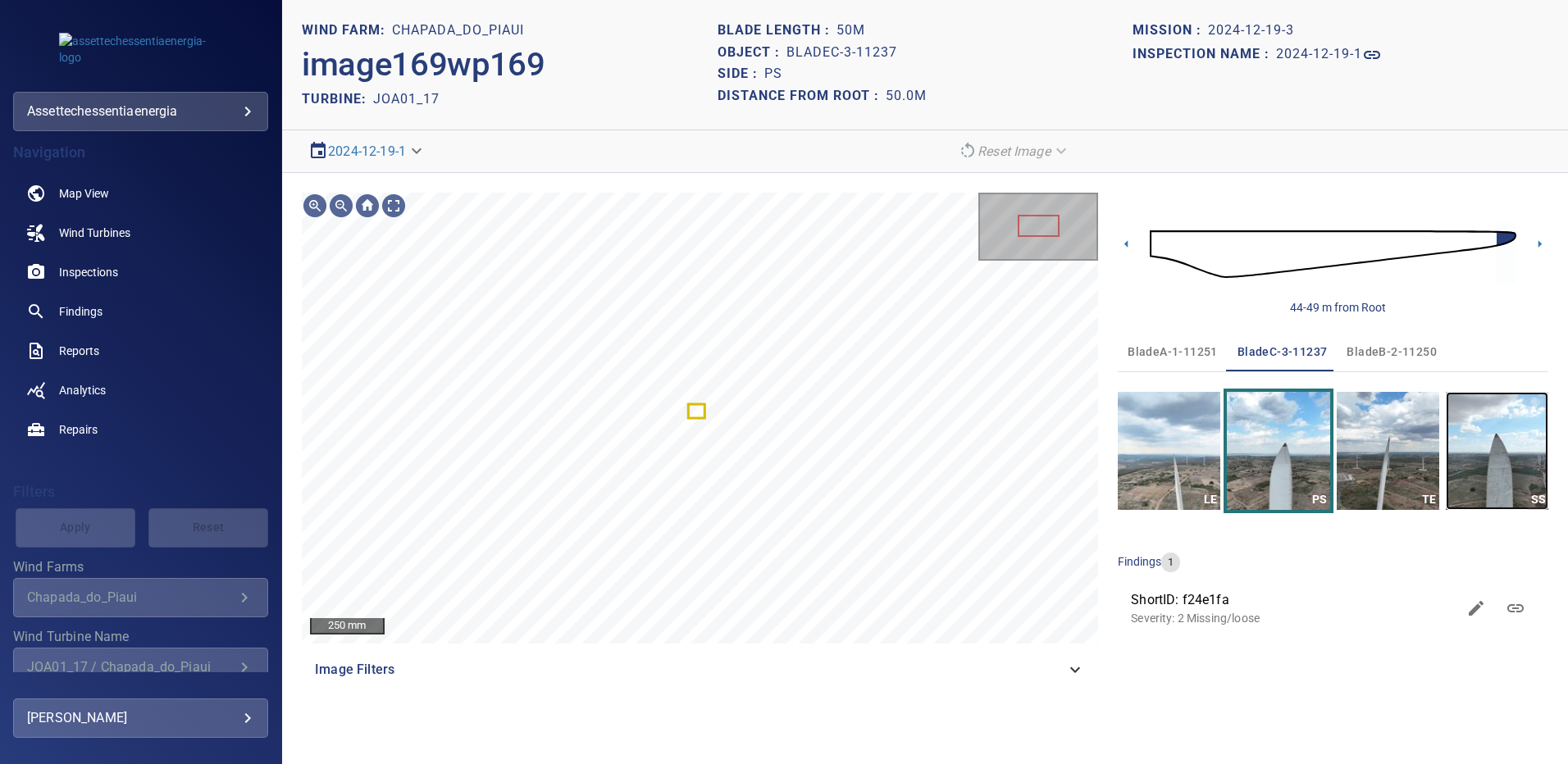
click at [1476, 440] on img "button" at bounding box center [1497, 451] width 102 height 118
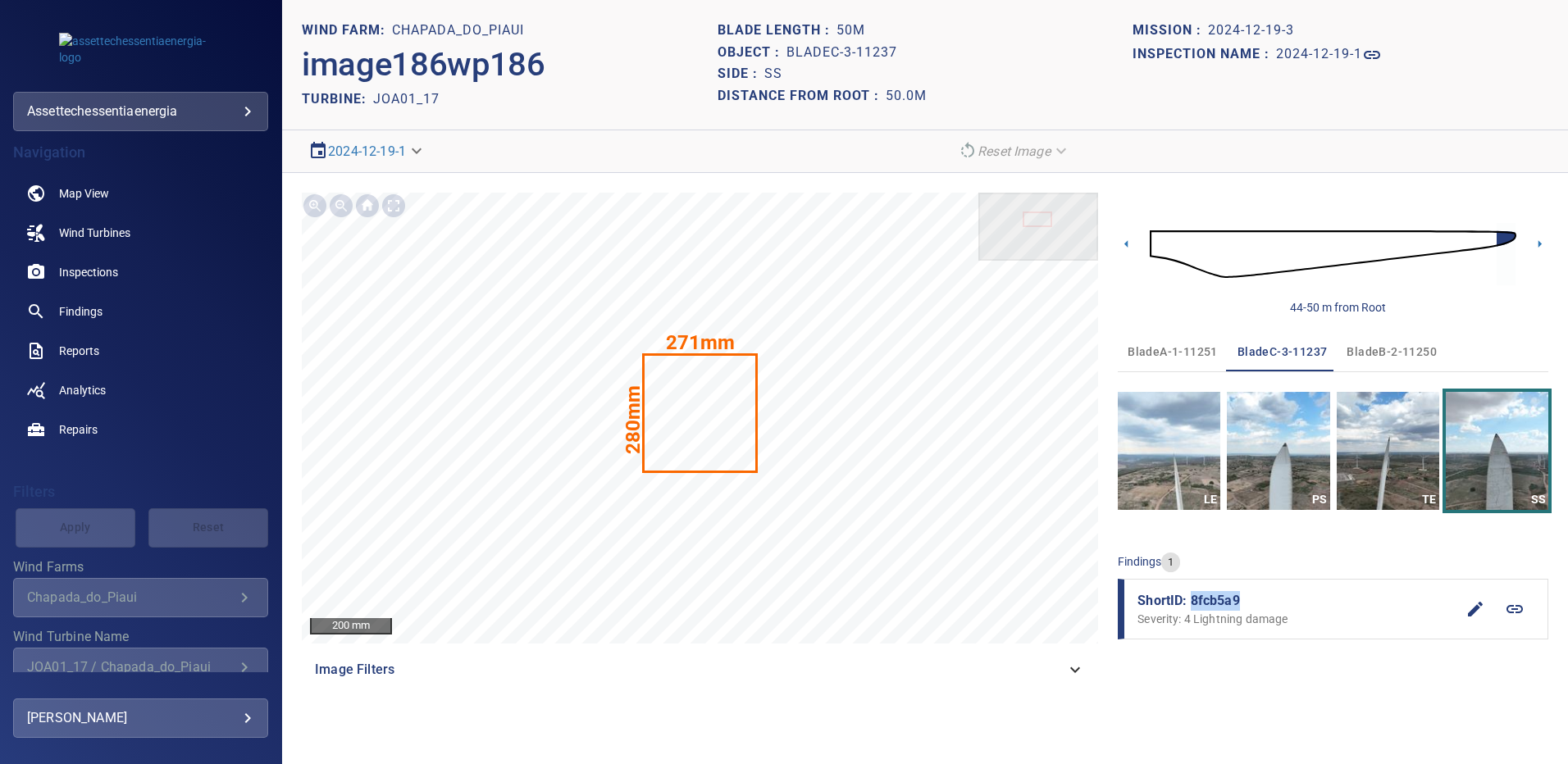
drag, startPoint x: 1238, startPoint y: 602, endPoint x: 1193, endPoint y: 603, distance: 45.0
click at [1193, 603] on span "ShortID: 8fcb5a9" at bounding box center [1297, 601] width 318 height 19
copy span "8fcb5a9"
click at [108, 312] on link "Findings" at bounding box center [141, 311] width 255 height 40
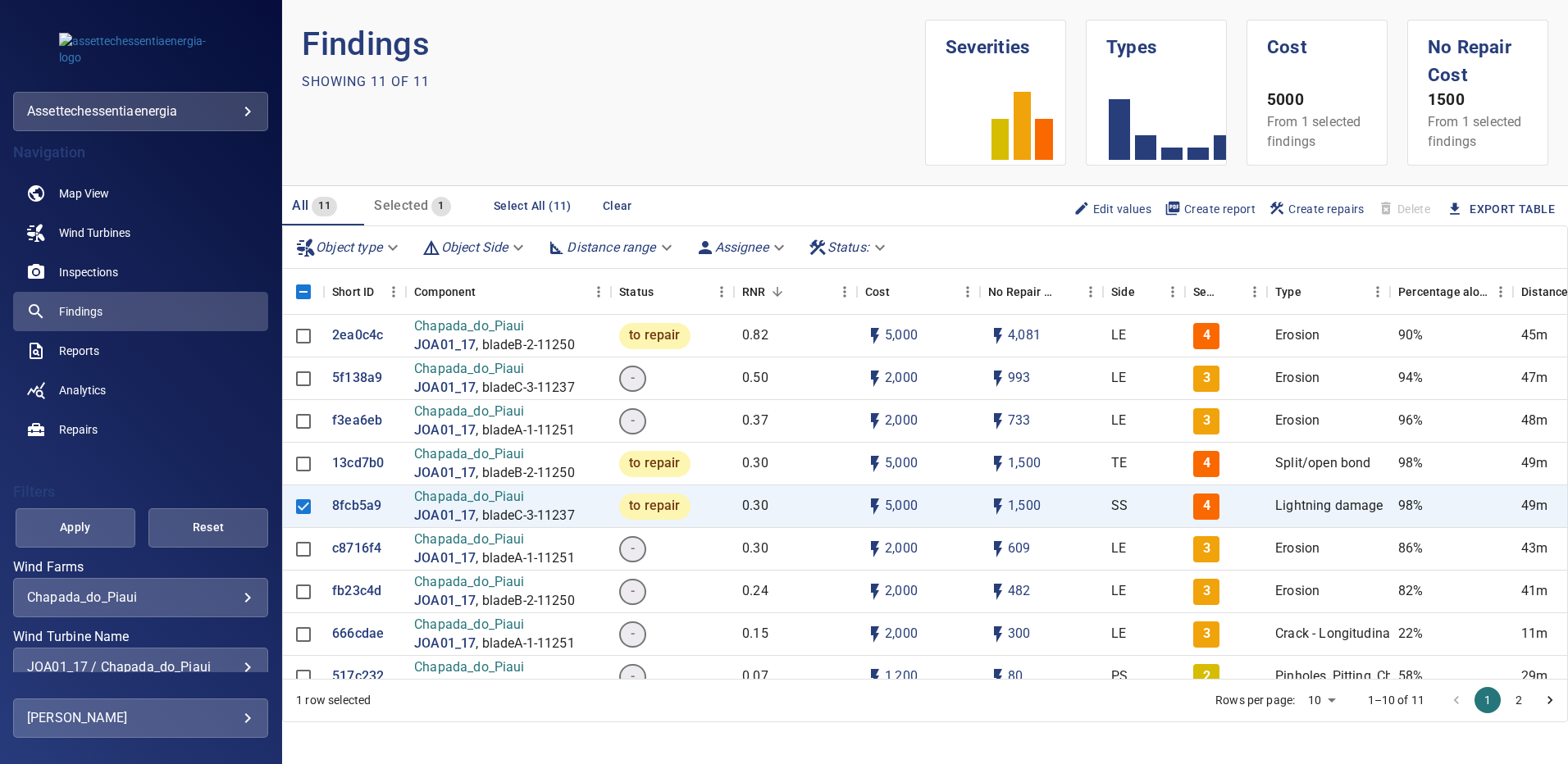
scroll to position [71, 0]
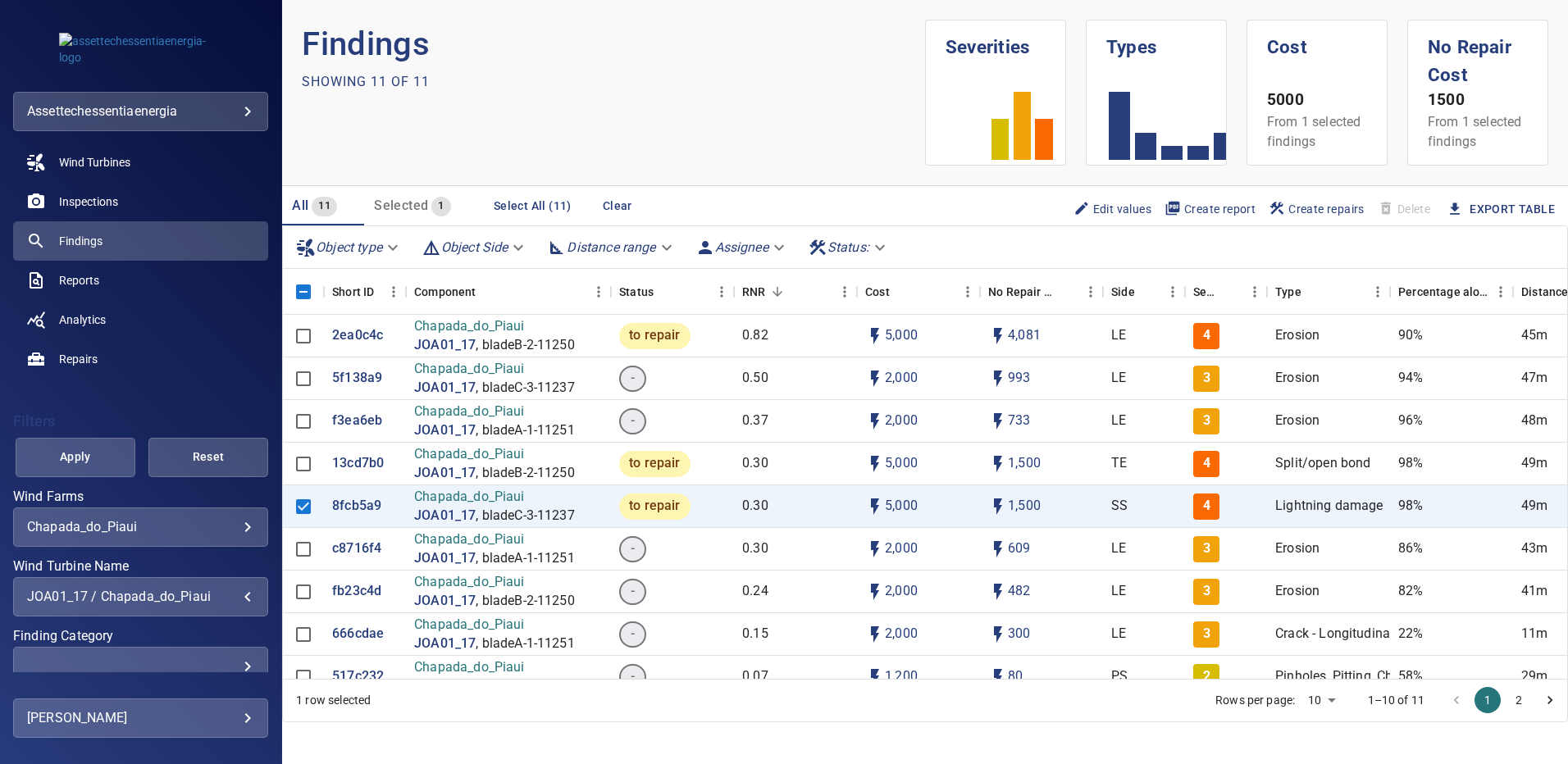
click at [237, 596] on div "JOA01_17 / Chapada_do_Piaui" at bounding box center [140, 597] width 227 height 15
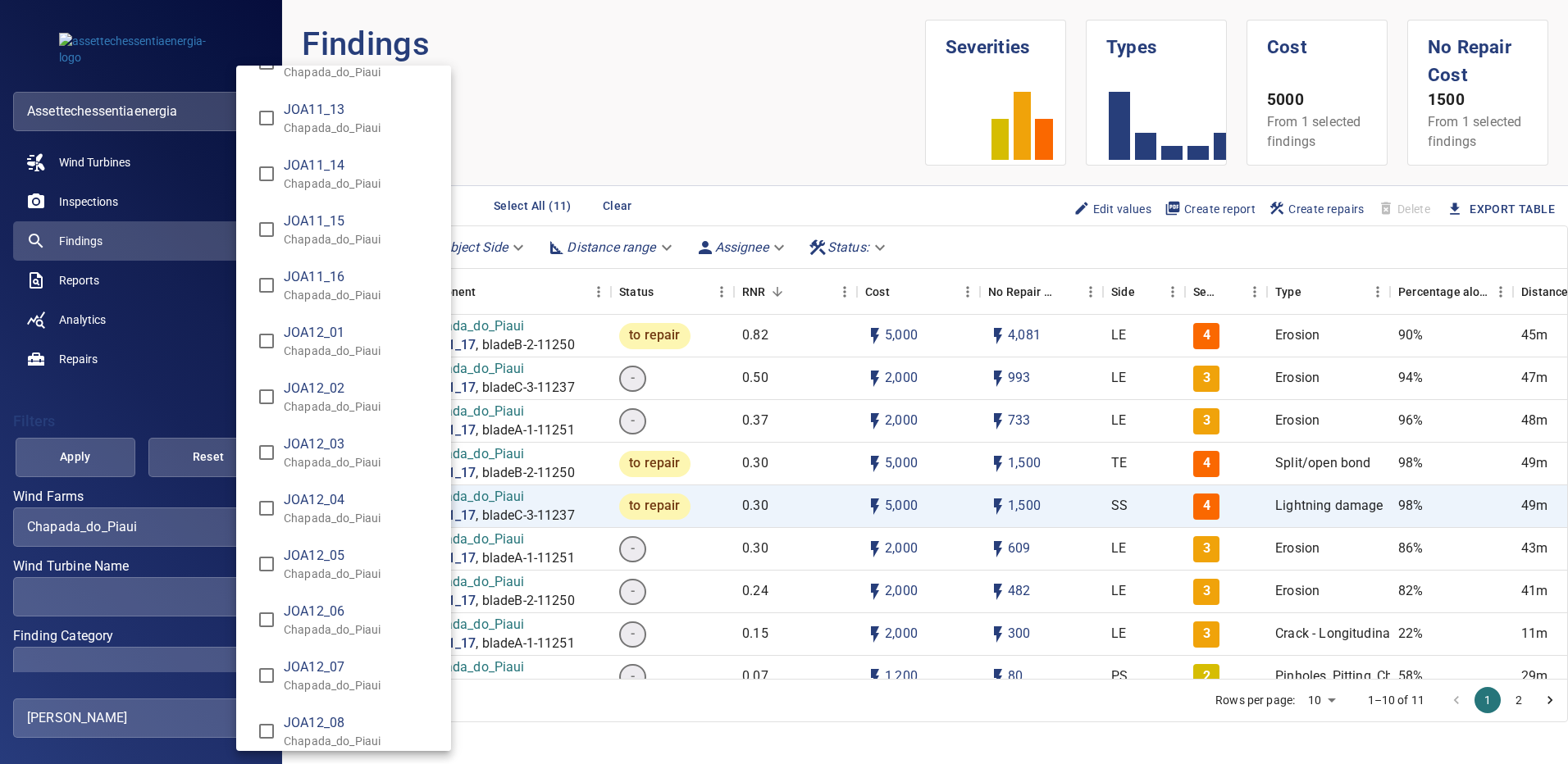
scroll to position [9799, 0]
type input "**********"
click at [104, 457] on div "Wind Turbine Name" at bounding box center [784, 382] width 1568 height 764
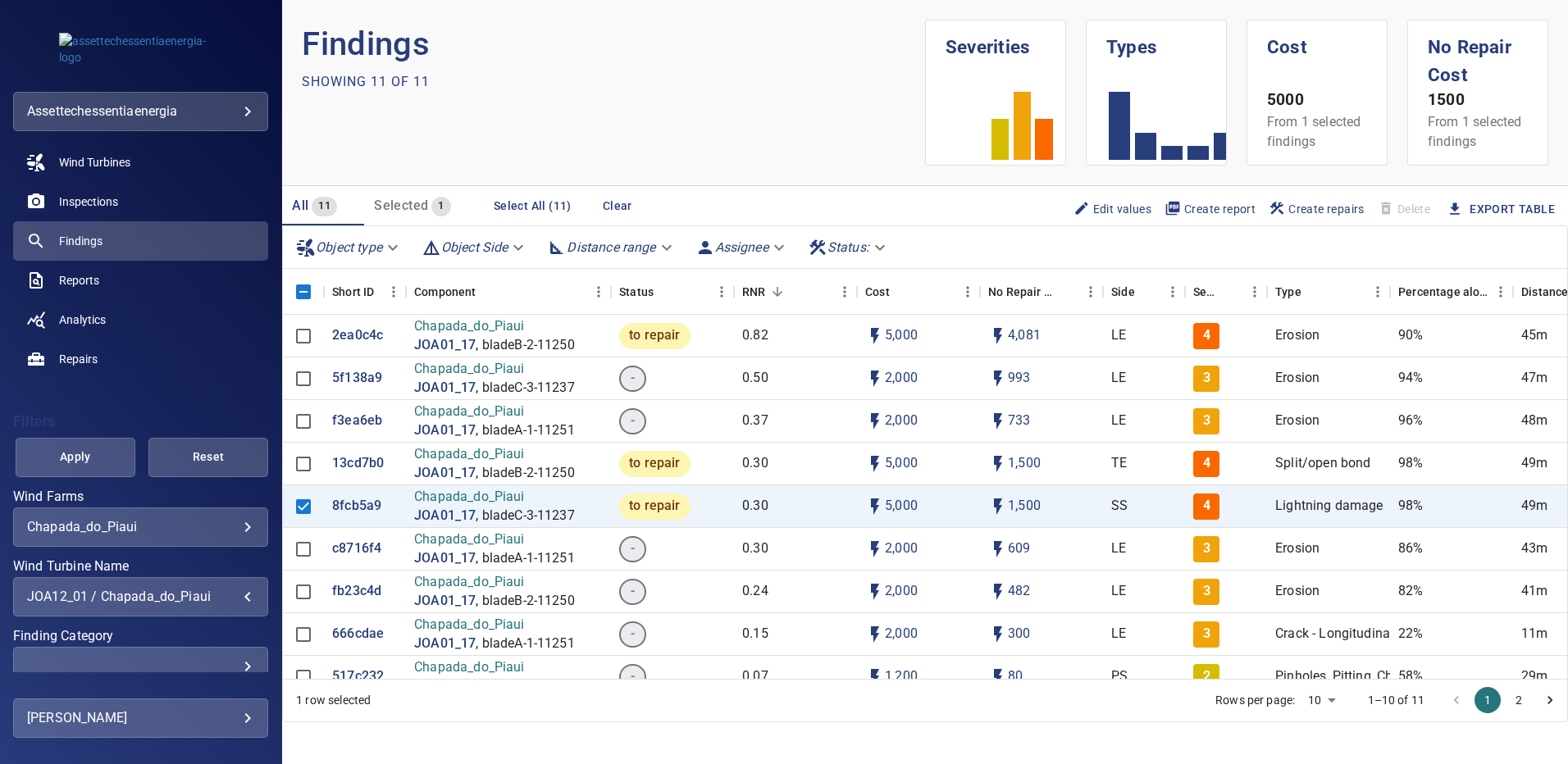
click at [104, 456] on span "Apply" at bounding box center [75, 457] width 79 height 20
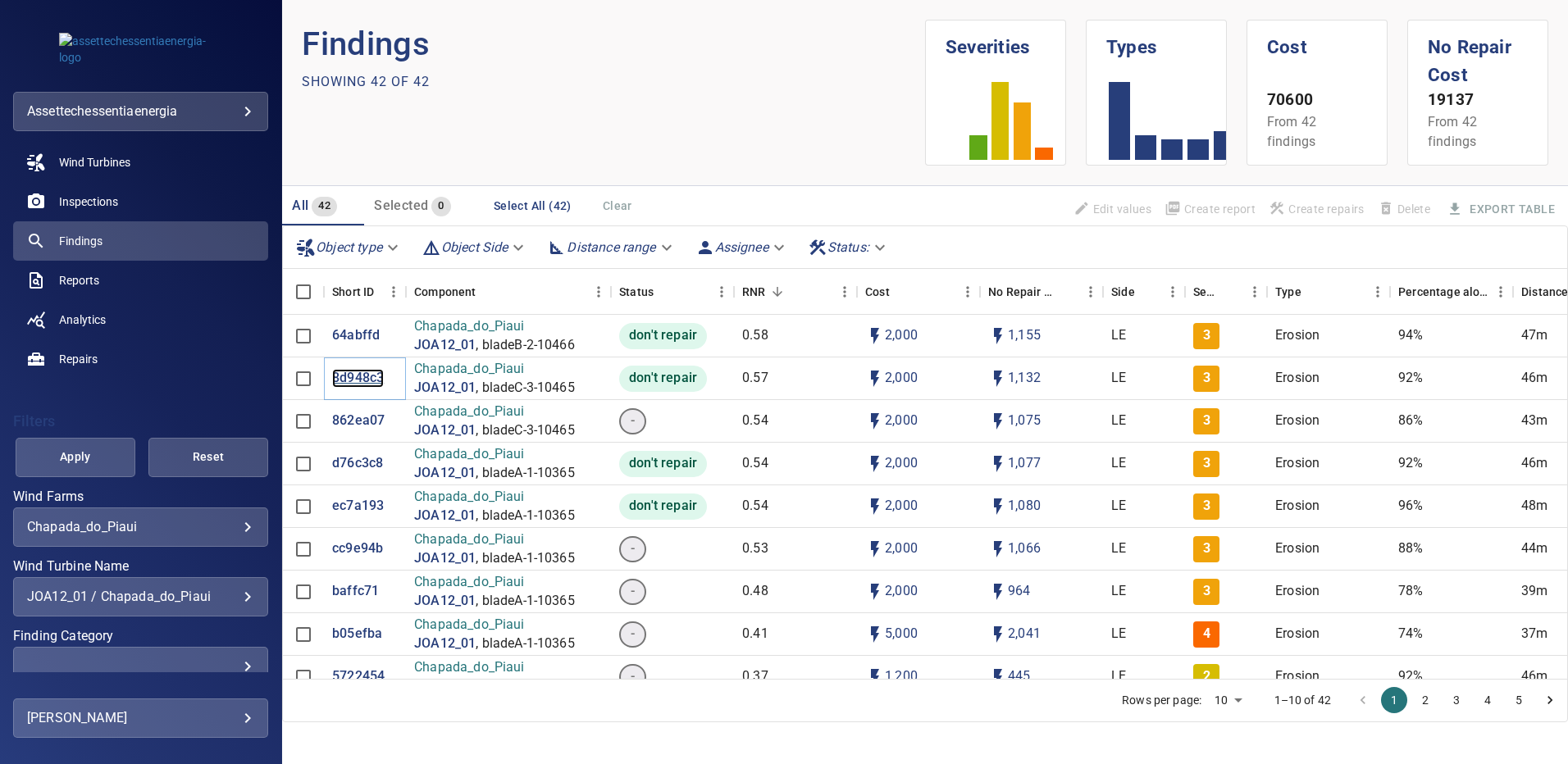
click at [352, 375] on p "8d948c3" at bounding box center [357, 379] width 51 height 19
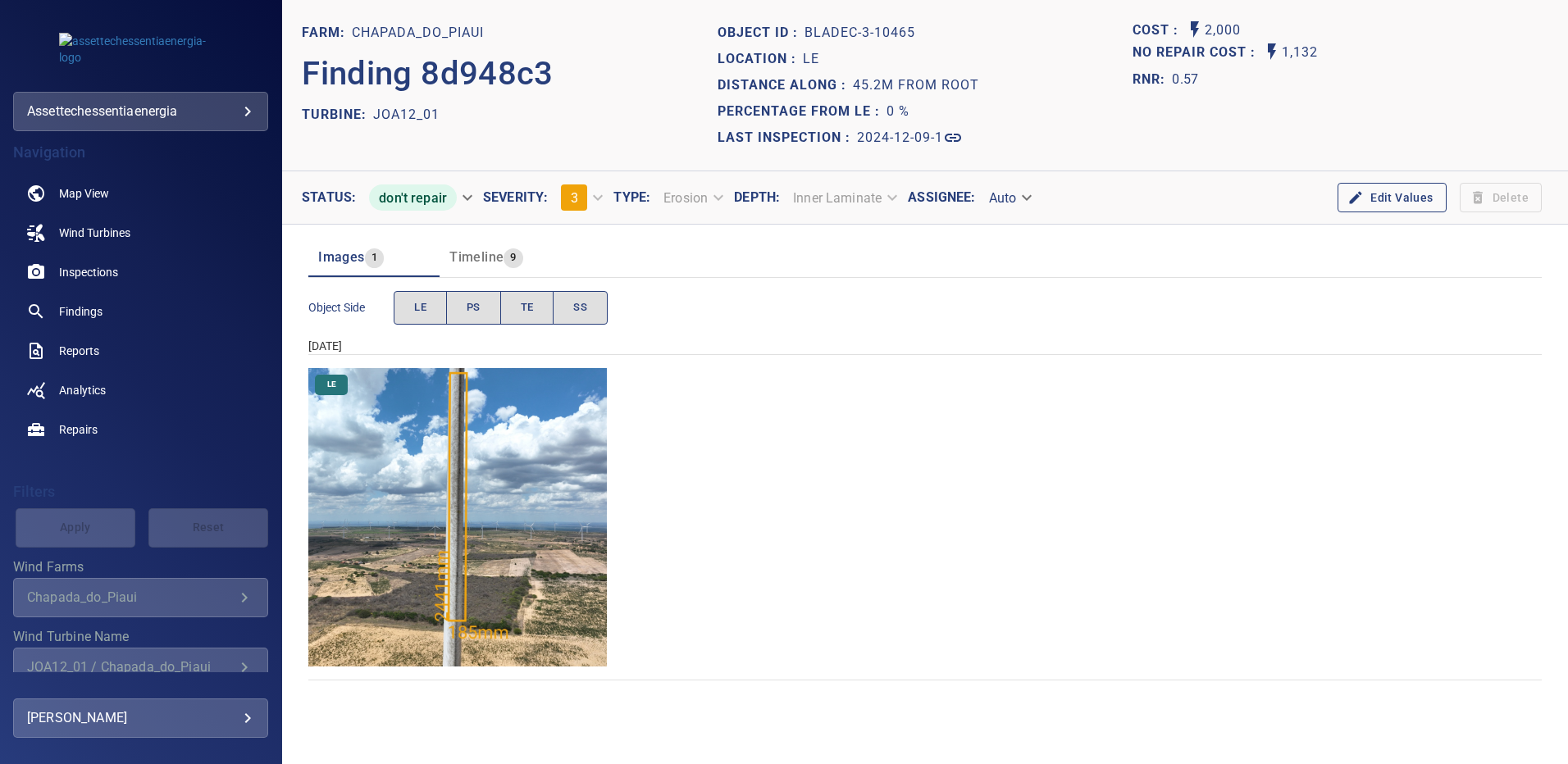
click at [427, 472] on img "Chapada_do_Piaui/JOA12_01/2024-12-09-1/2024-12-09-3/image207wp207.jpg" at bounding box center [457, 517] width 299 height 298
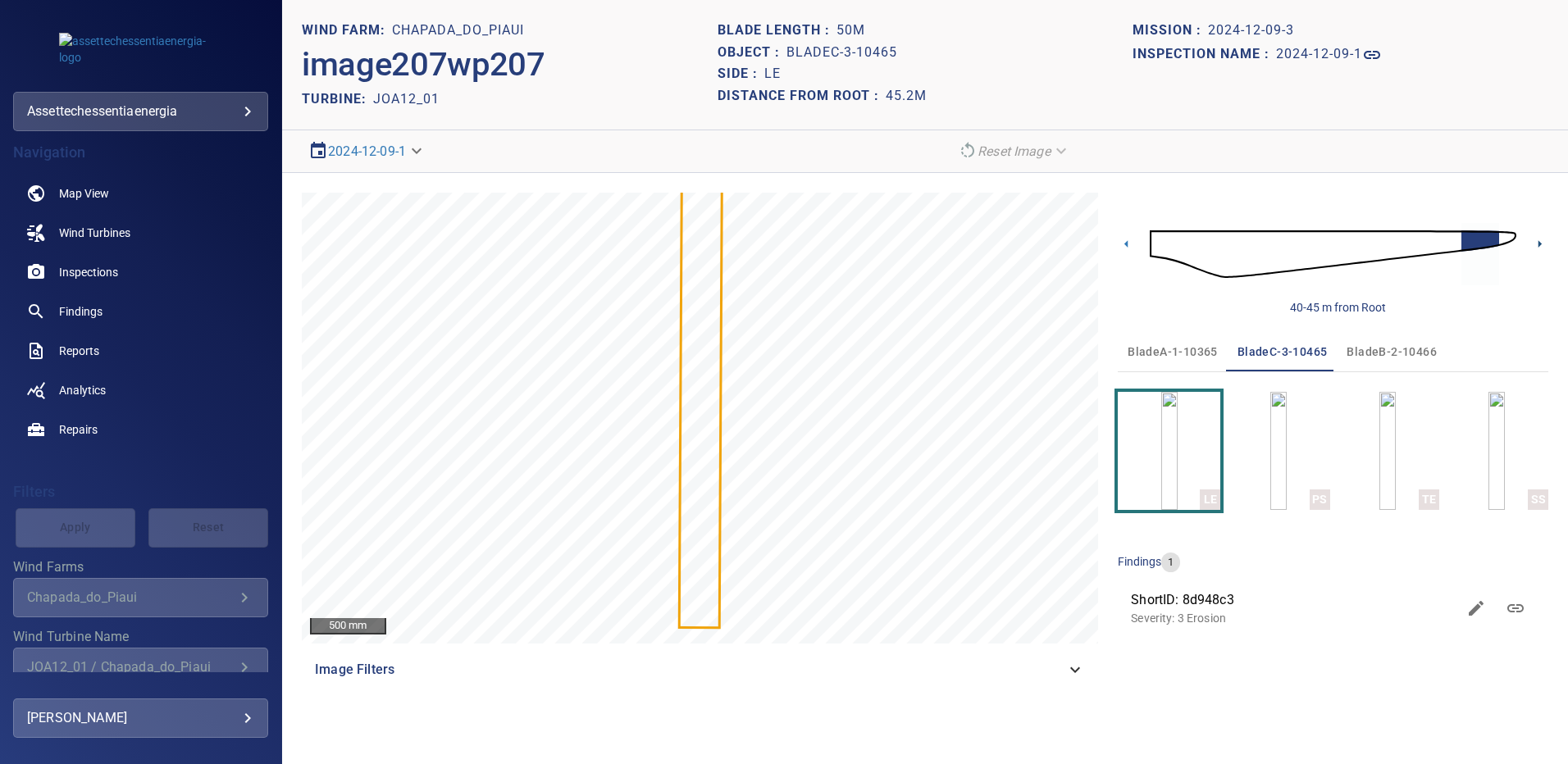
click at [1533, 253] on icon at bounding box center [1540, 244] width 17 height 17
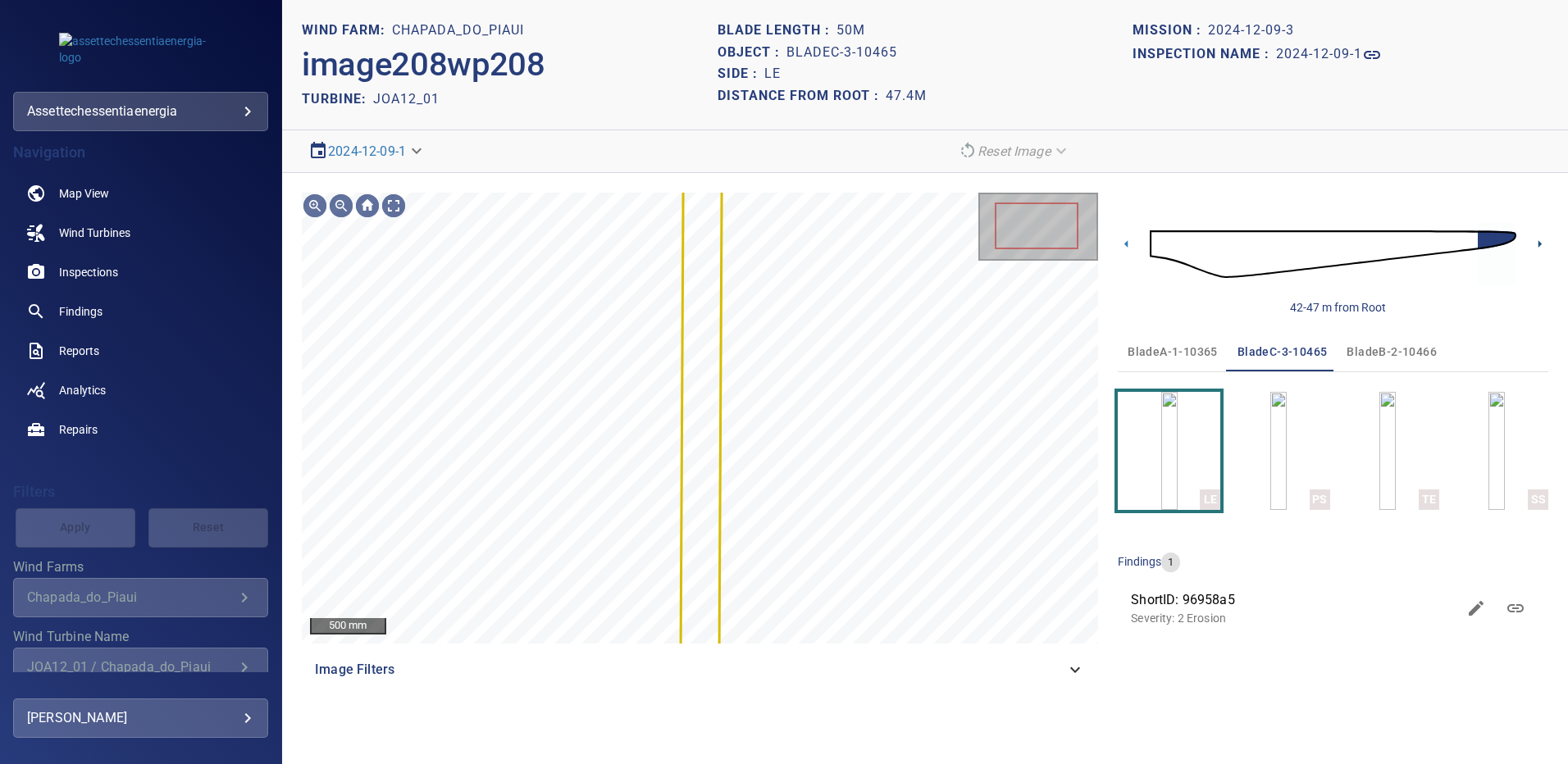
click at [1535, 247] on icon at bounding box center [1540, 244] width 17 height 17
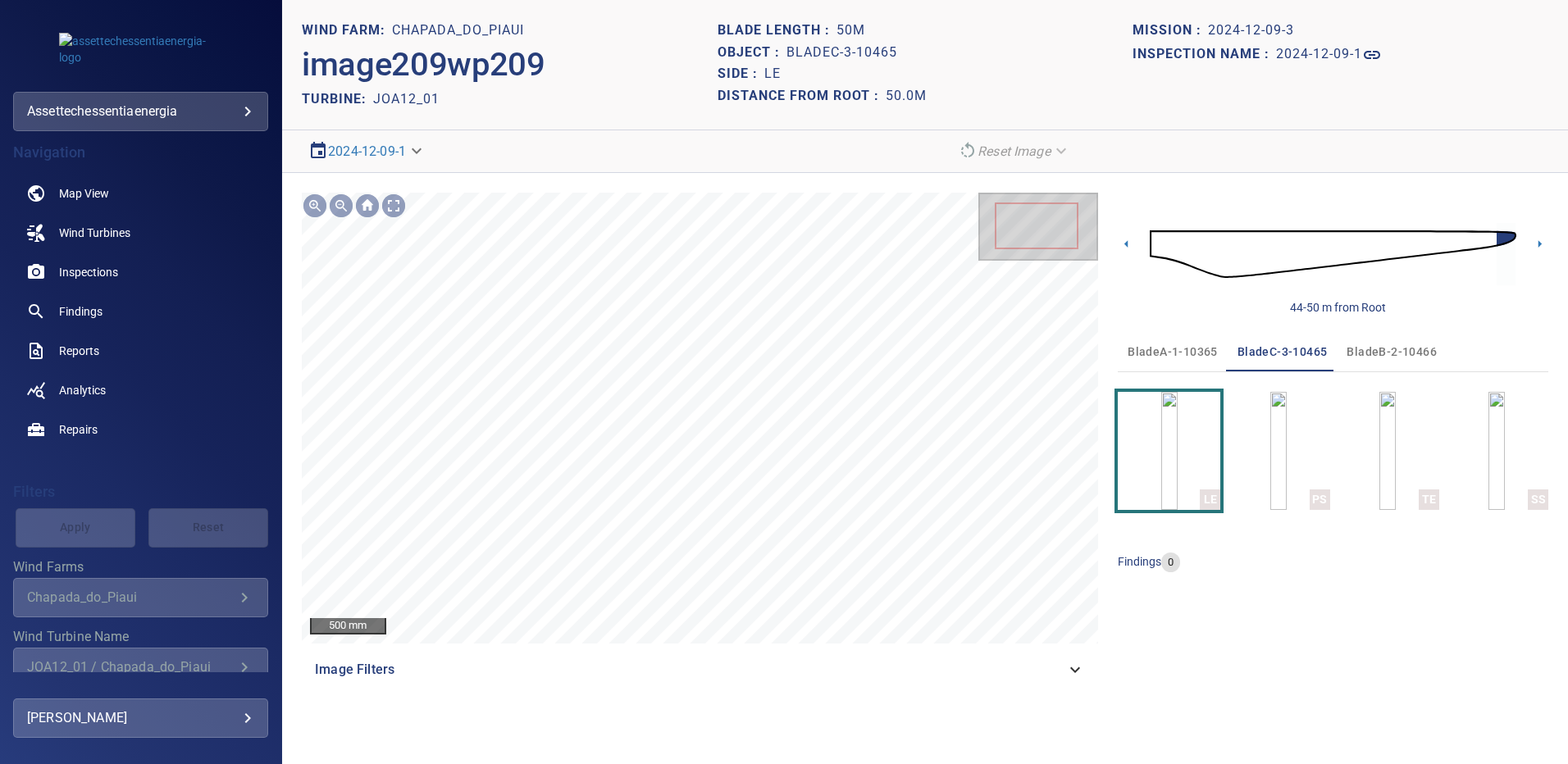
click at [1166, 353] on span "bladeA-1-10365" at bounding box center [1173, 352] width 90 height 20
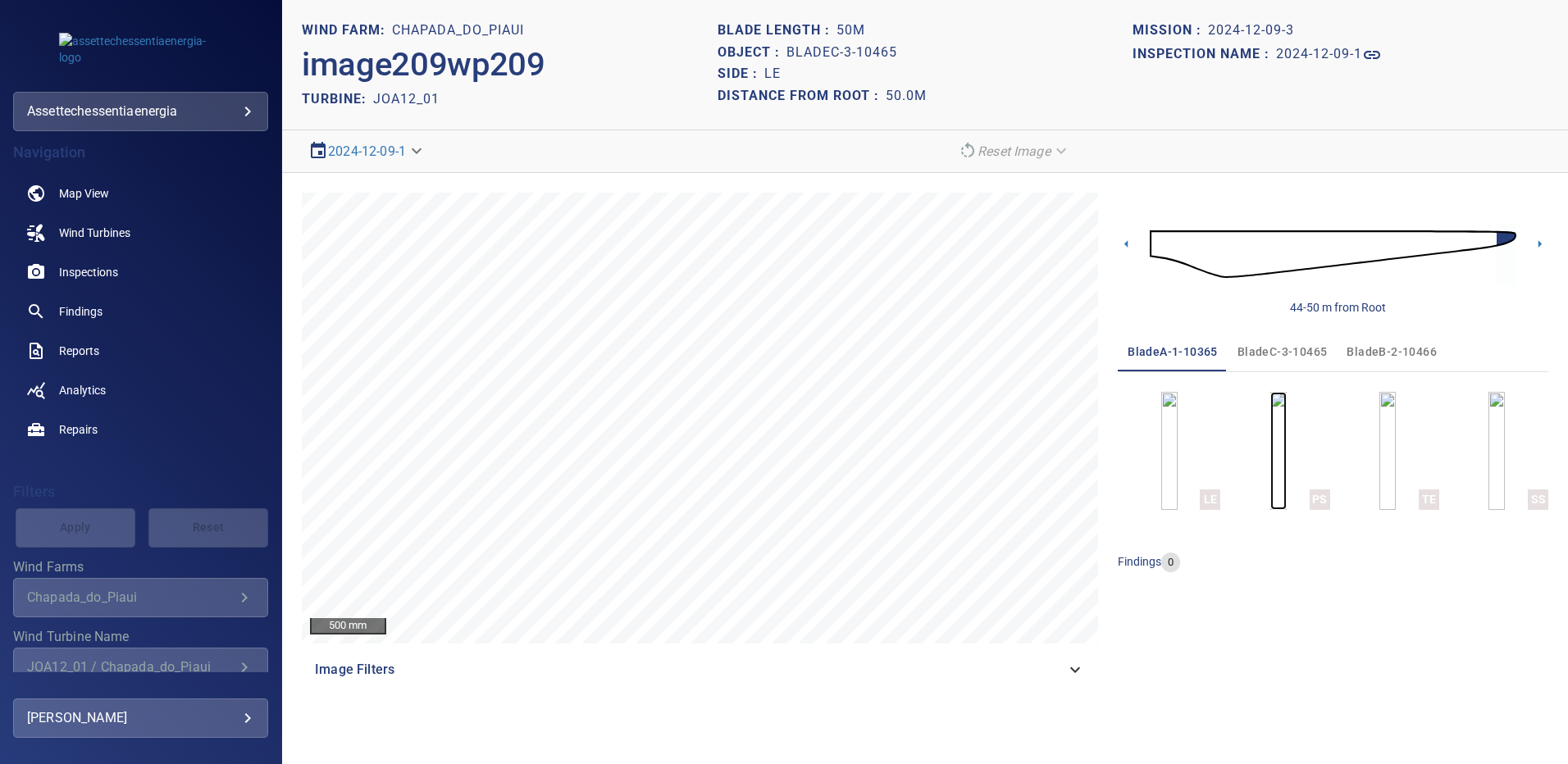
drag, startPoint x: 1240, startPoint y: 421, endPoint x: 1247, endPoint y: 426, distance: 8.6
click at [1270, 421] on img "button" at bounding box center [1278, 451] width 16 height 118
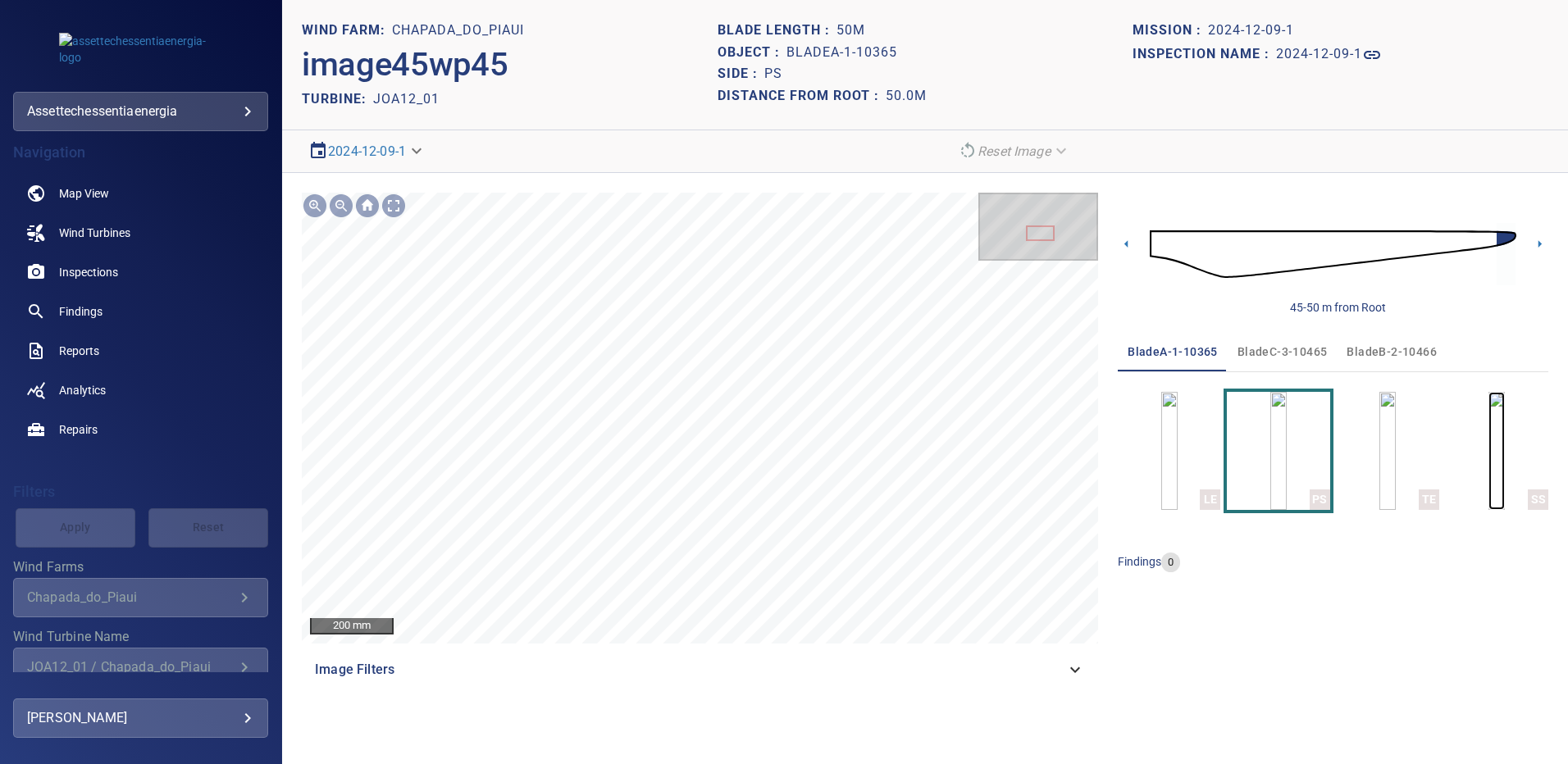
click at [1496, 443] on img "button" at bounding box center [1497, 451] width 16 height 118
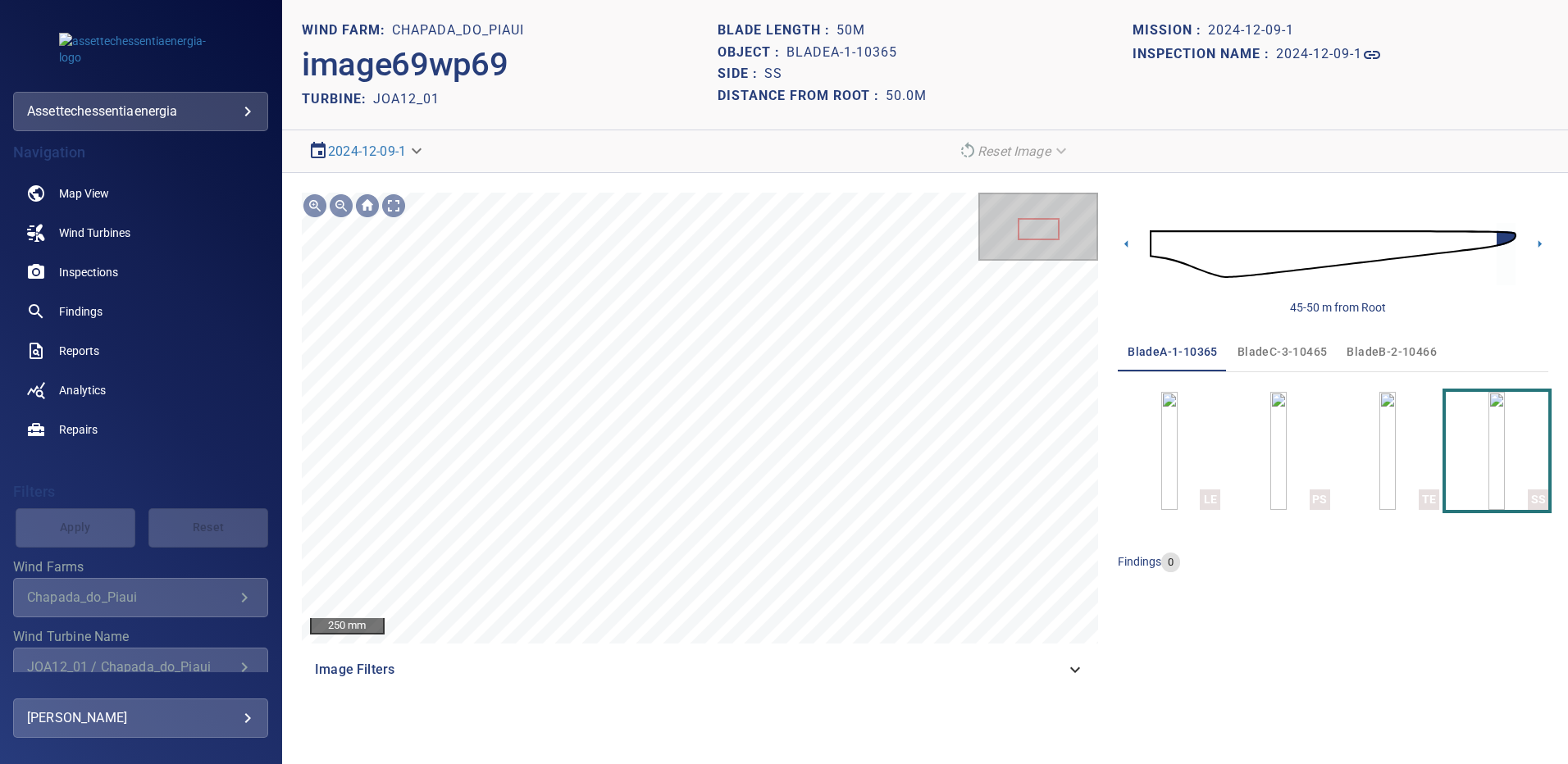
drag, startPoint x: 1379, startPoint y: 351, endPoint x: 1373, endPoint y: 363, distance: 13.4
click at [1379, 351] on span "bladeB-2-10466" at bounding box center [1391, 352] width 90 height 20
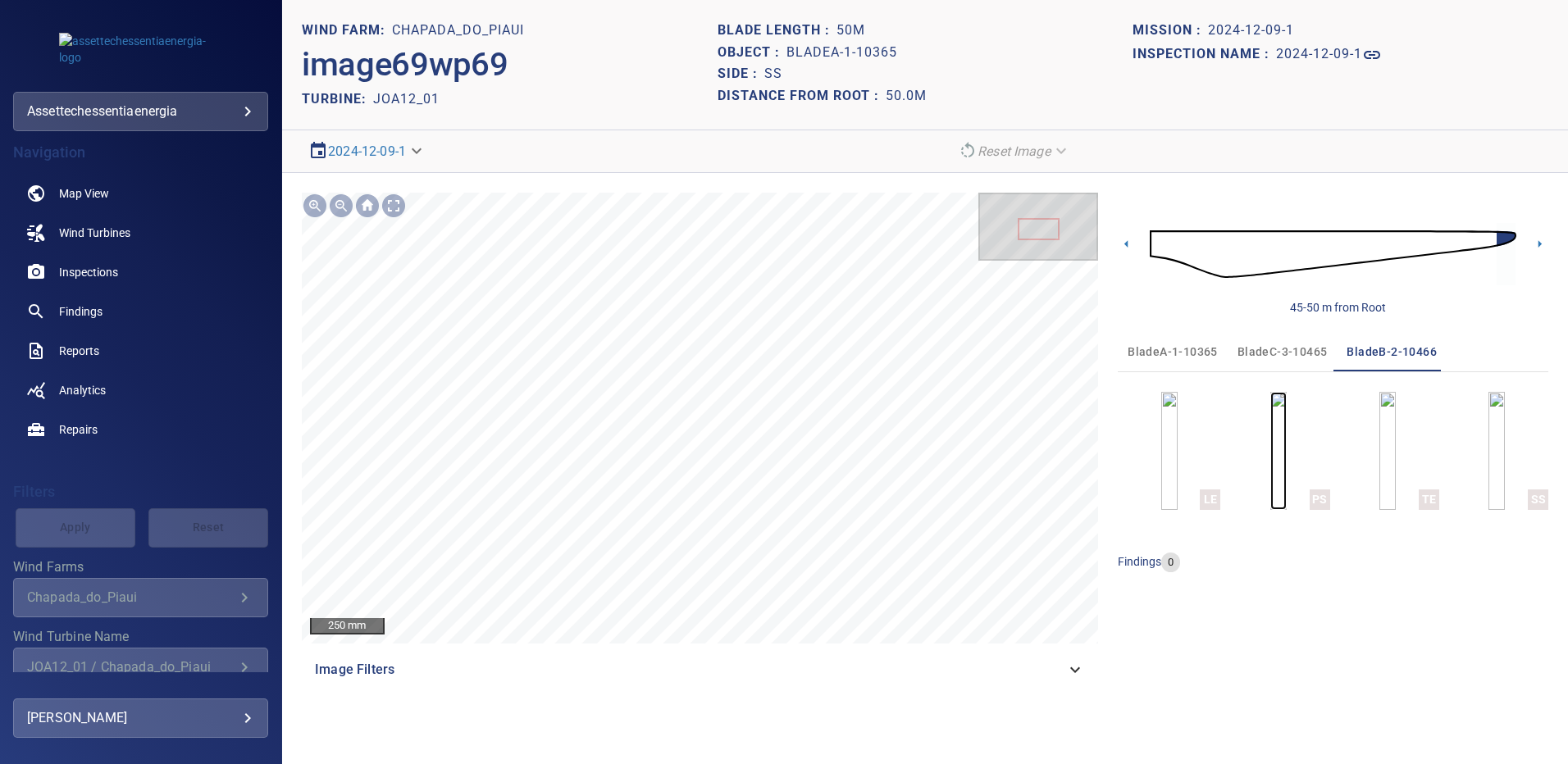
click at [1287, 446] on img "button" at bounding box center [1278, 451] width 16 height 118
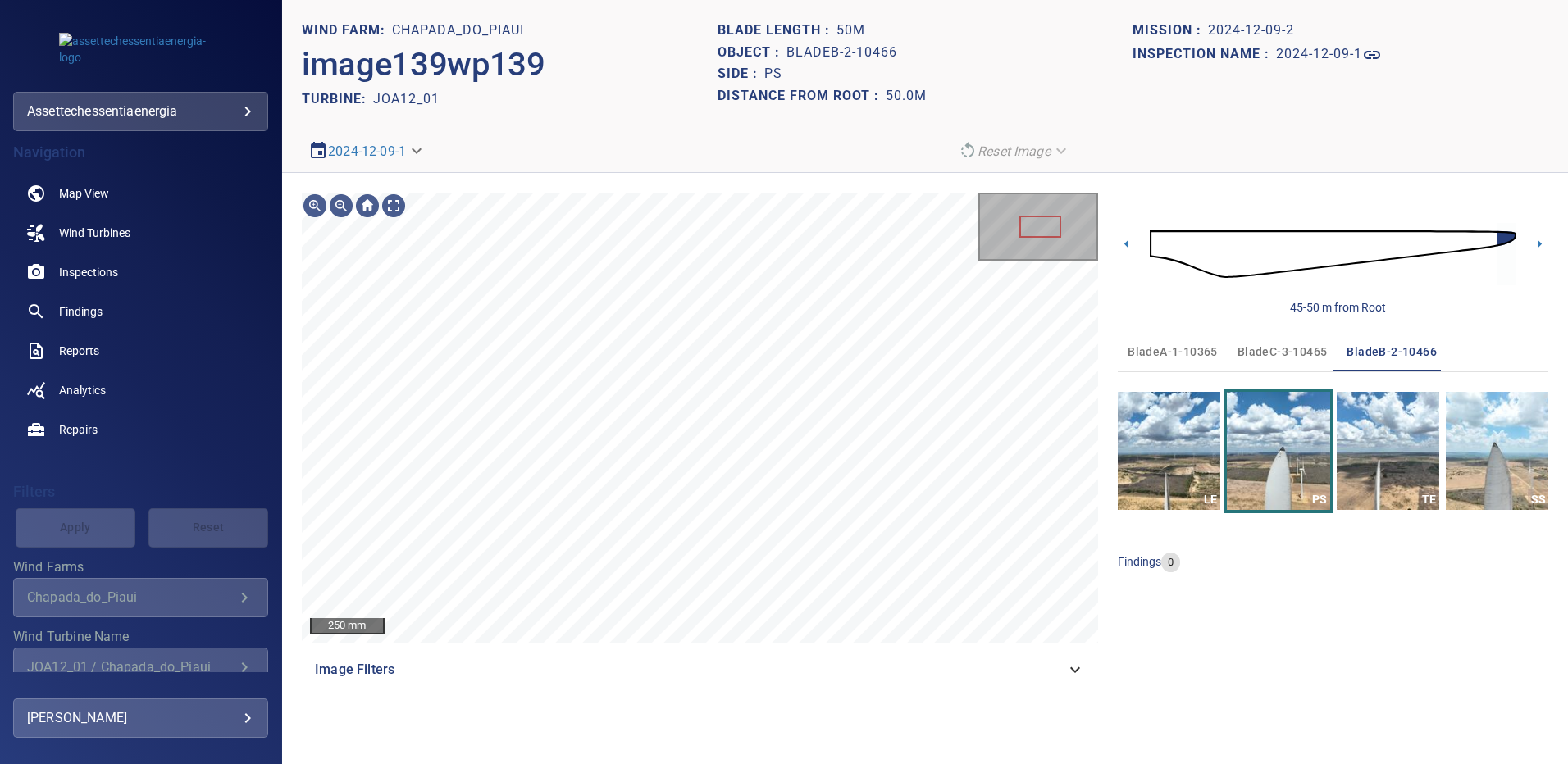
click at [1567, 441] on div "250 mm Image Filters 45-50 m from Root bladeA-1-10365 bladeC-3-10465 bladeB-2-1…" at bounding box center [925, 440] width 1286 height 536
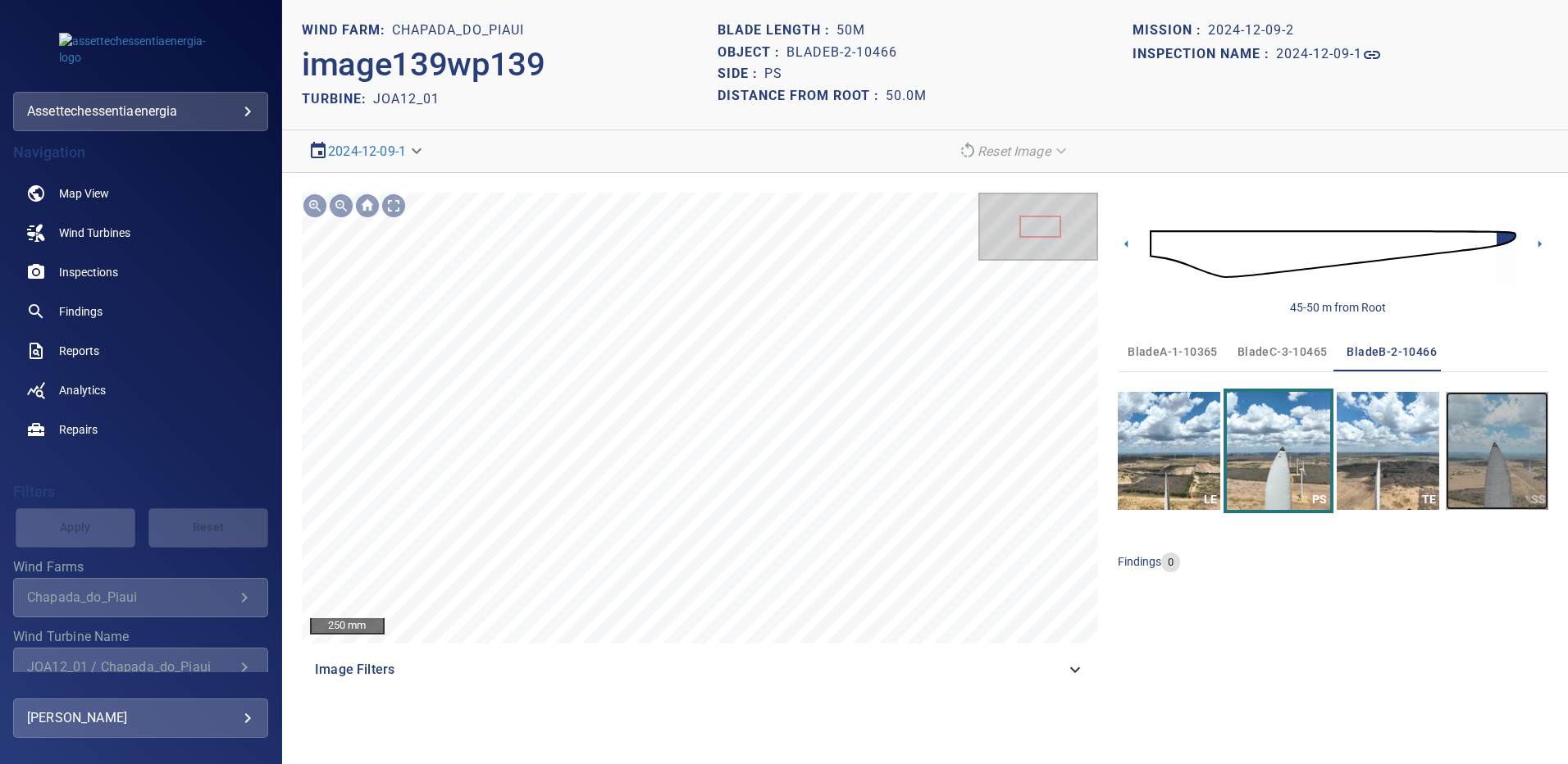
click at [1472, 450] on img "button" at bounding box center [1497, 451] width 102 height 118
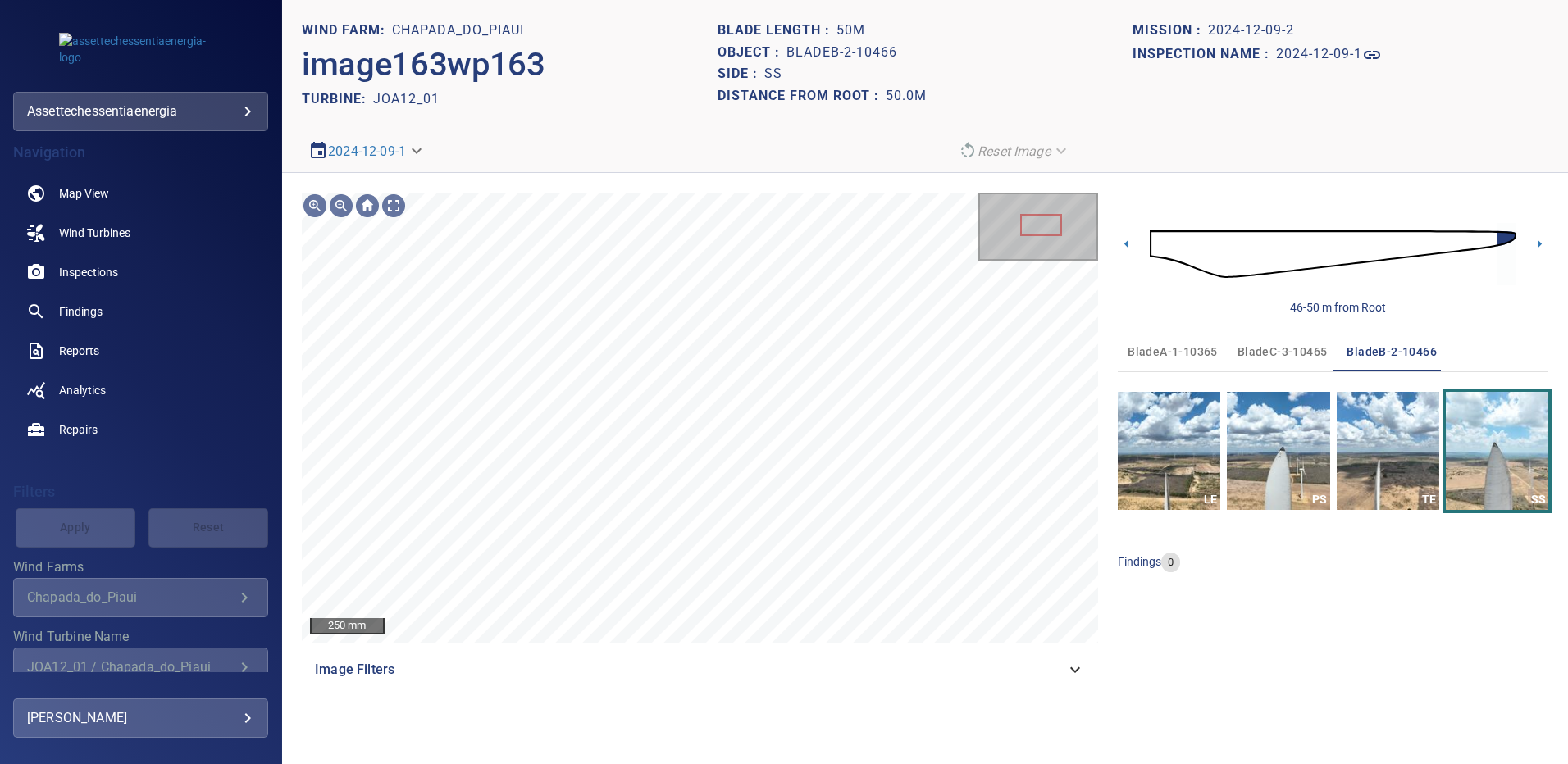
drag, startPoint x: 1272, startPoint y: 354, endPoint x: 1280, endPoint y: 426, distance: 72.4
click at [1272, 354] on span "bladeC-3-10465" at bounding box center [1282, 352] width 90 height 20
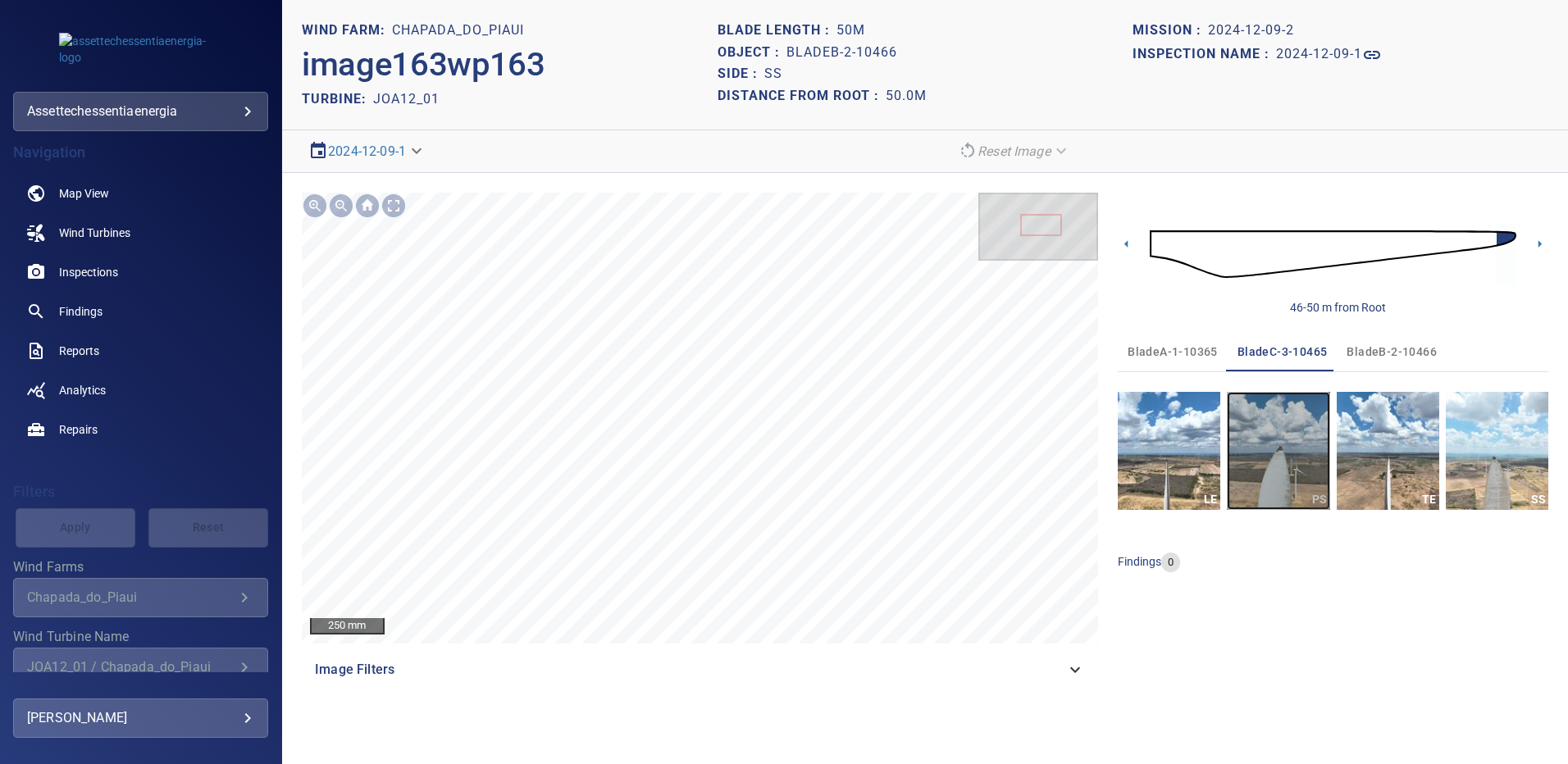
click at [1286, 454] on img "button" at bounding box center [1278, 451] width 102 height 118
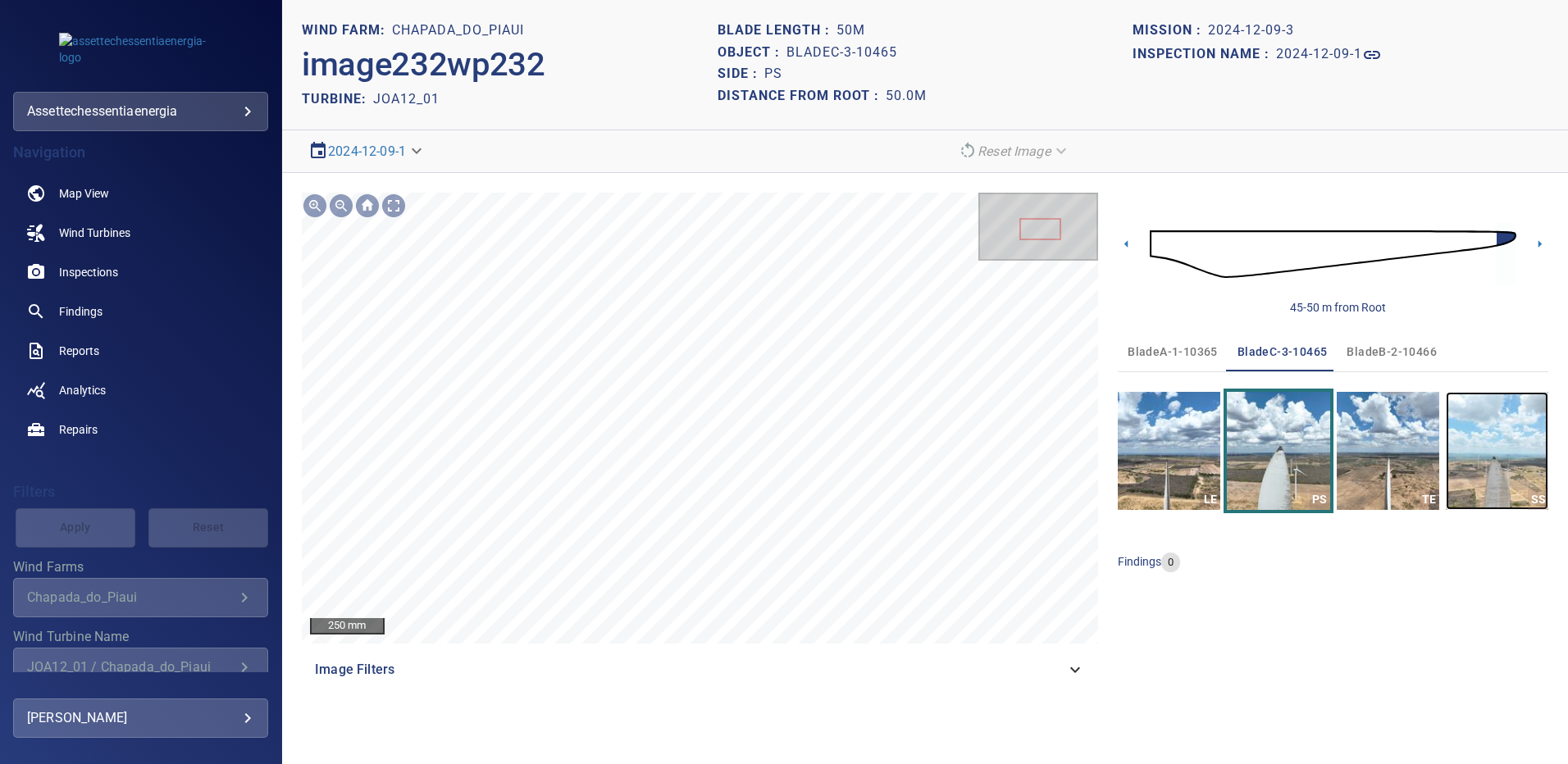
click at [1470, 452] on img "button" at bounding box center [1497, 451] width 102 height 118
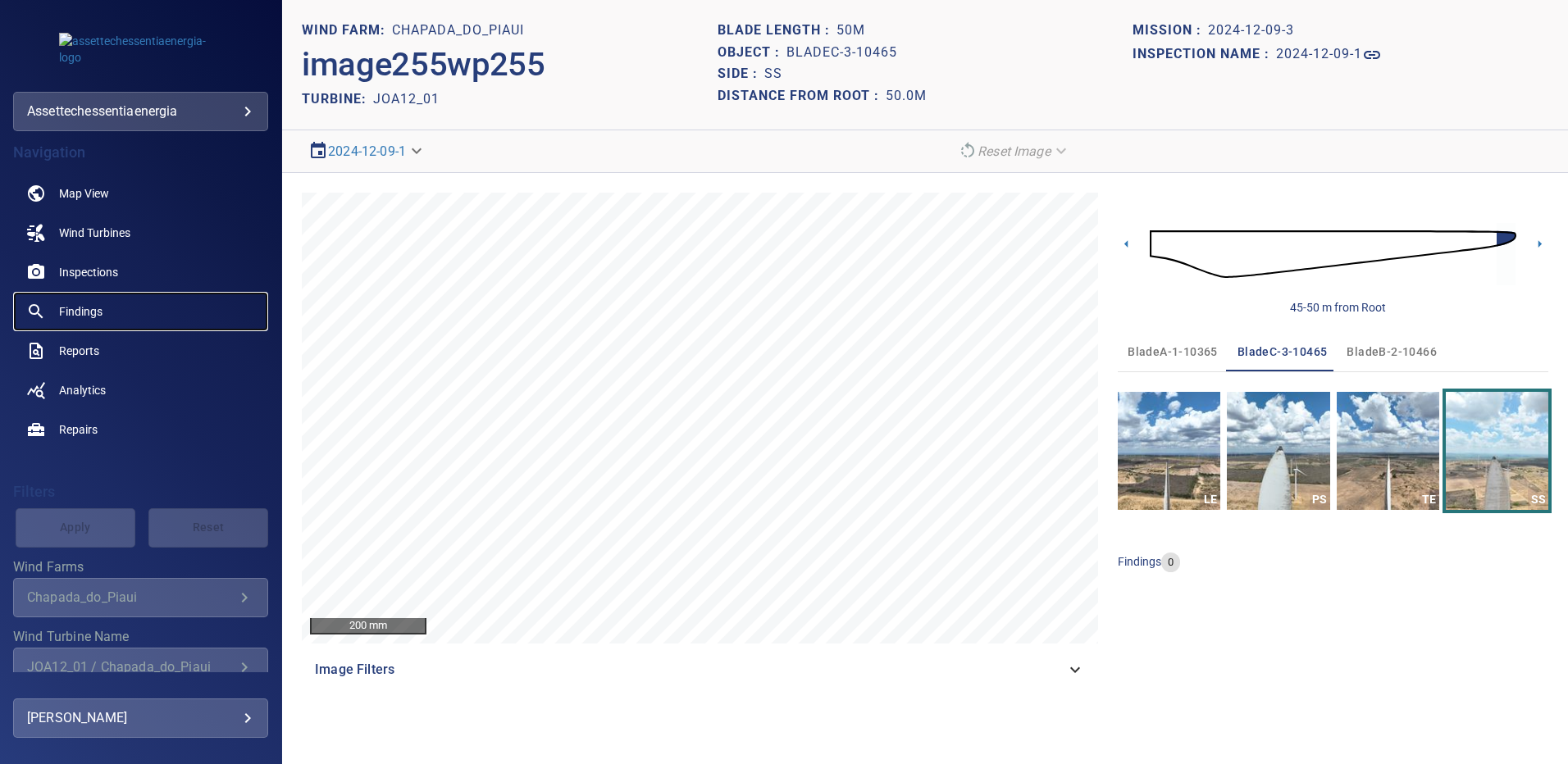
click at [87, 313] on span "Findings" at bounding box center [80, 311] width 43 height 16
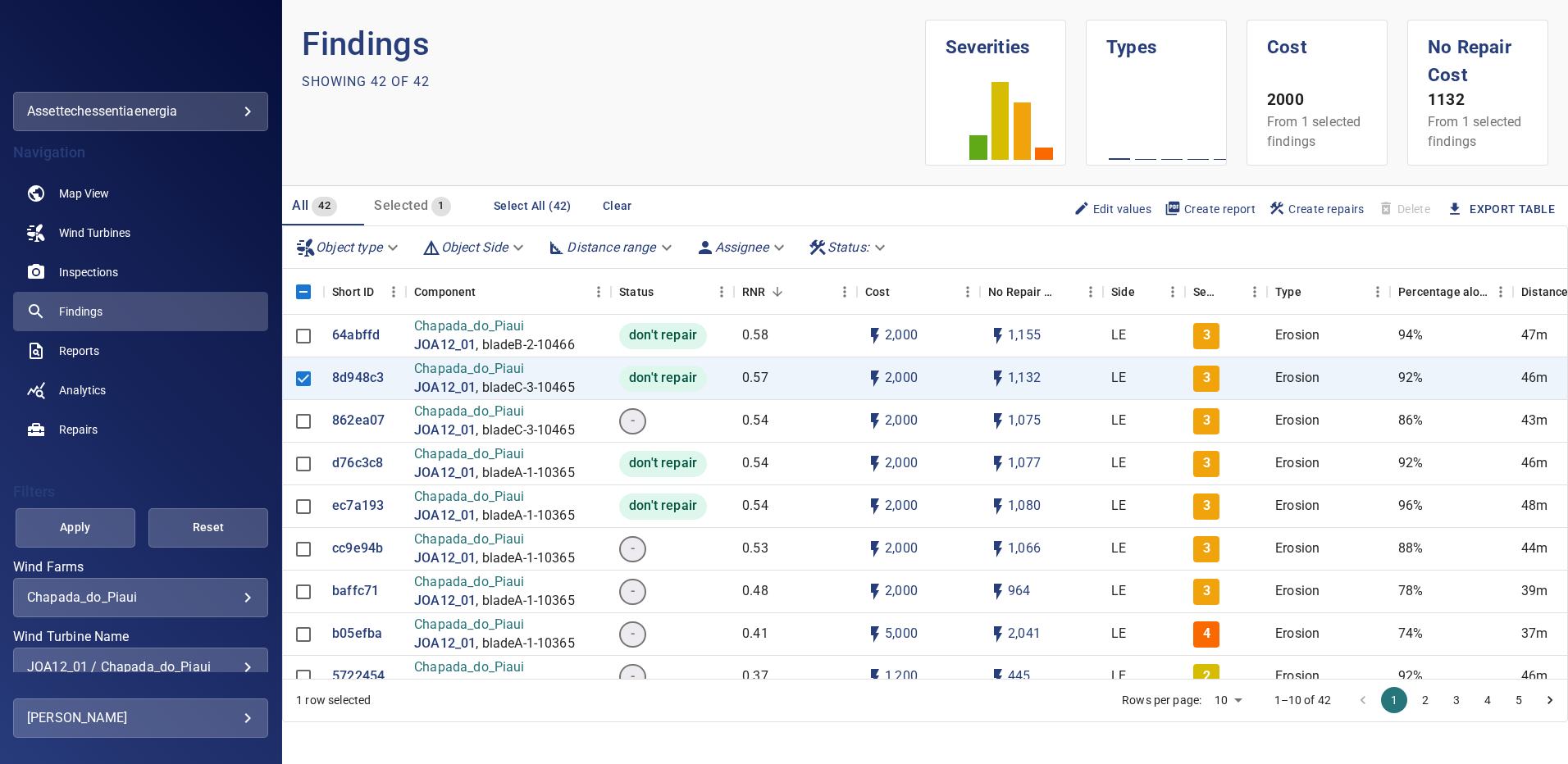
scroll to position [164, 0]
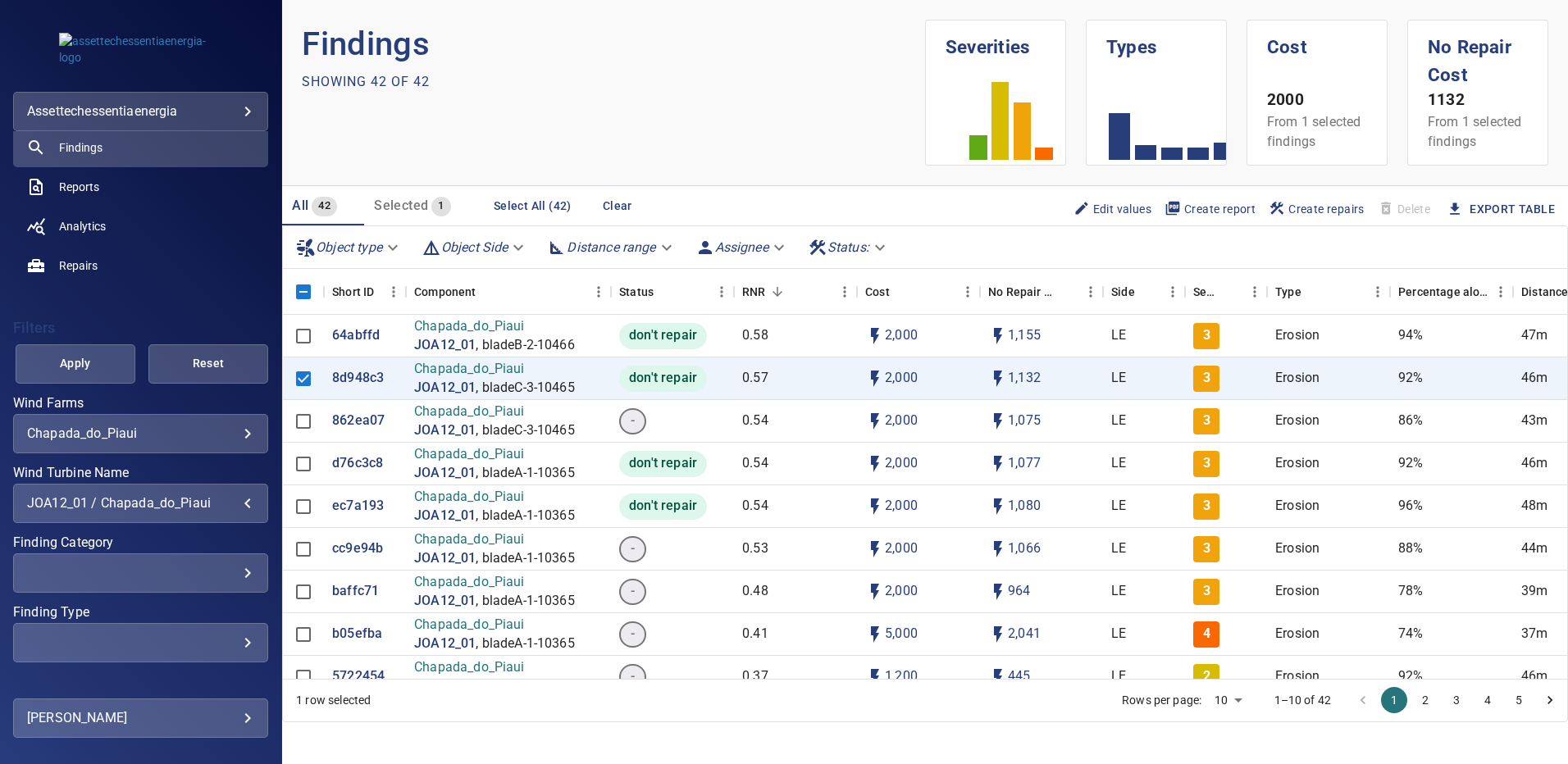
click at [242, 501] on div "JOA12_01 / Chapada_do_Piaui" at bounding box center [140, 503] width 227 height 15
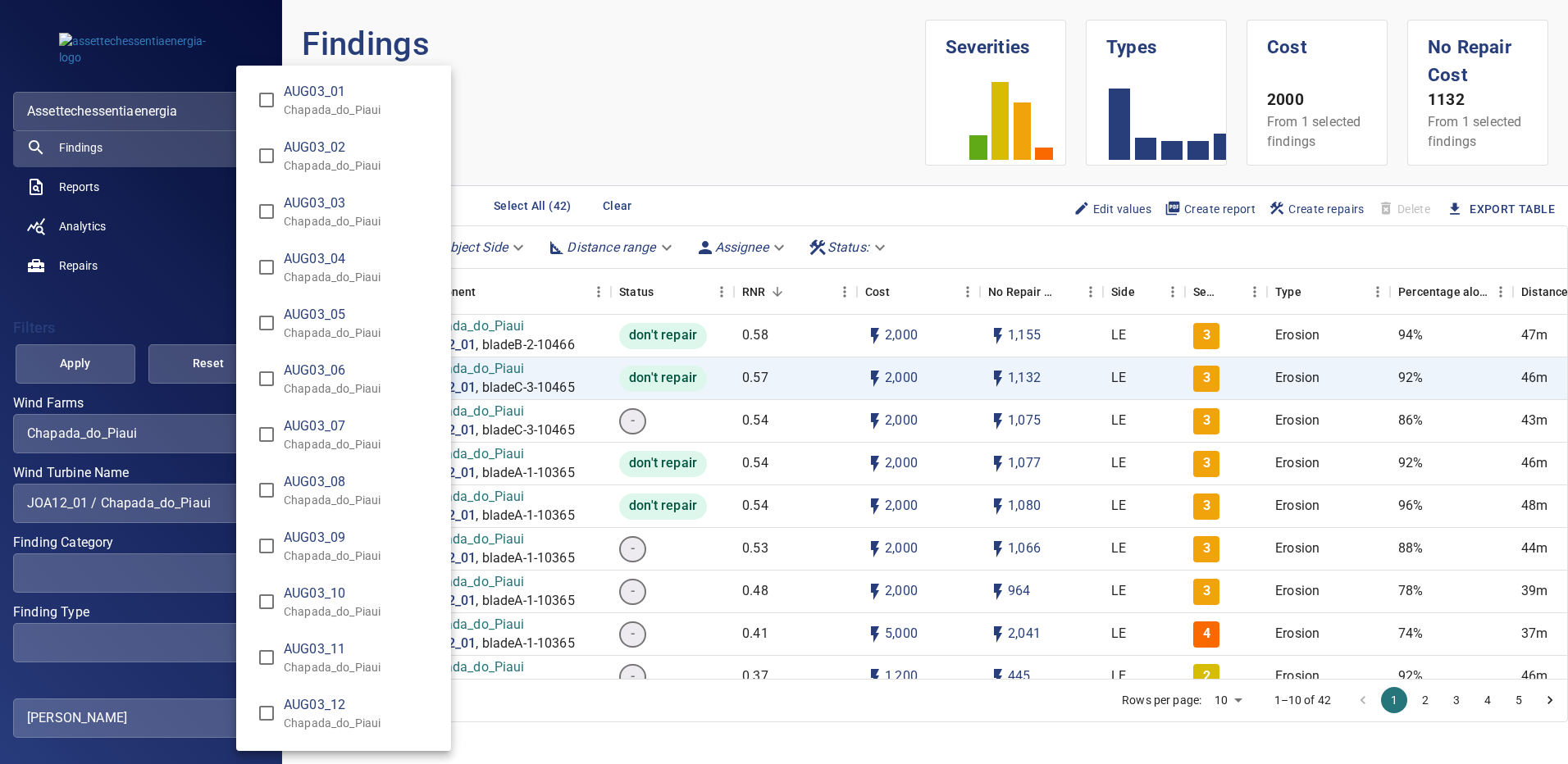
scroll to position [9732, 0]
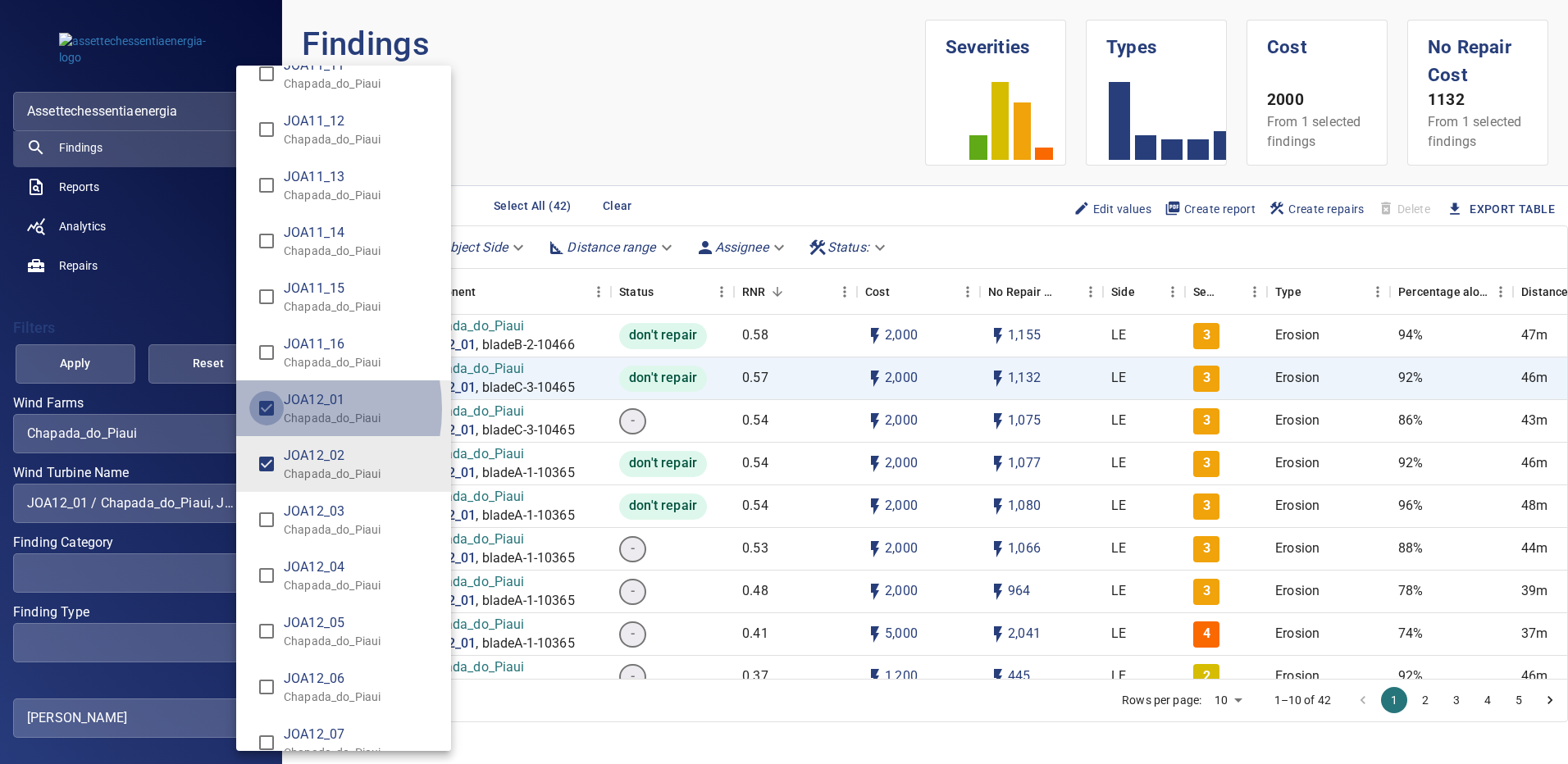
type input "**********"
click at [50, 362] on div "Wind Turbine Name" at bounding box center [784, 382] width 1568 height 764
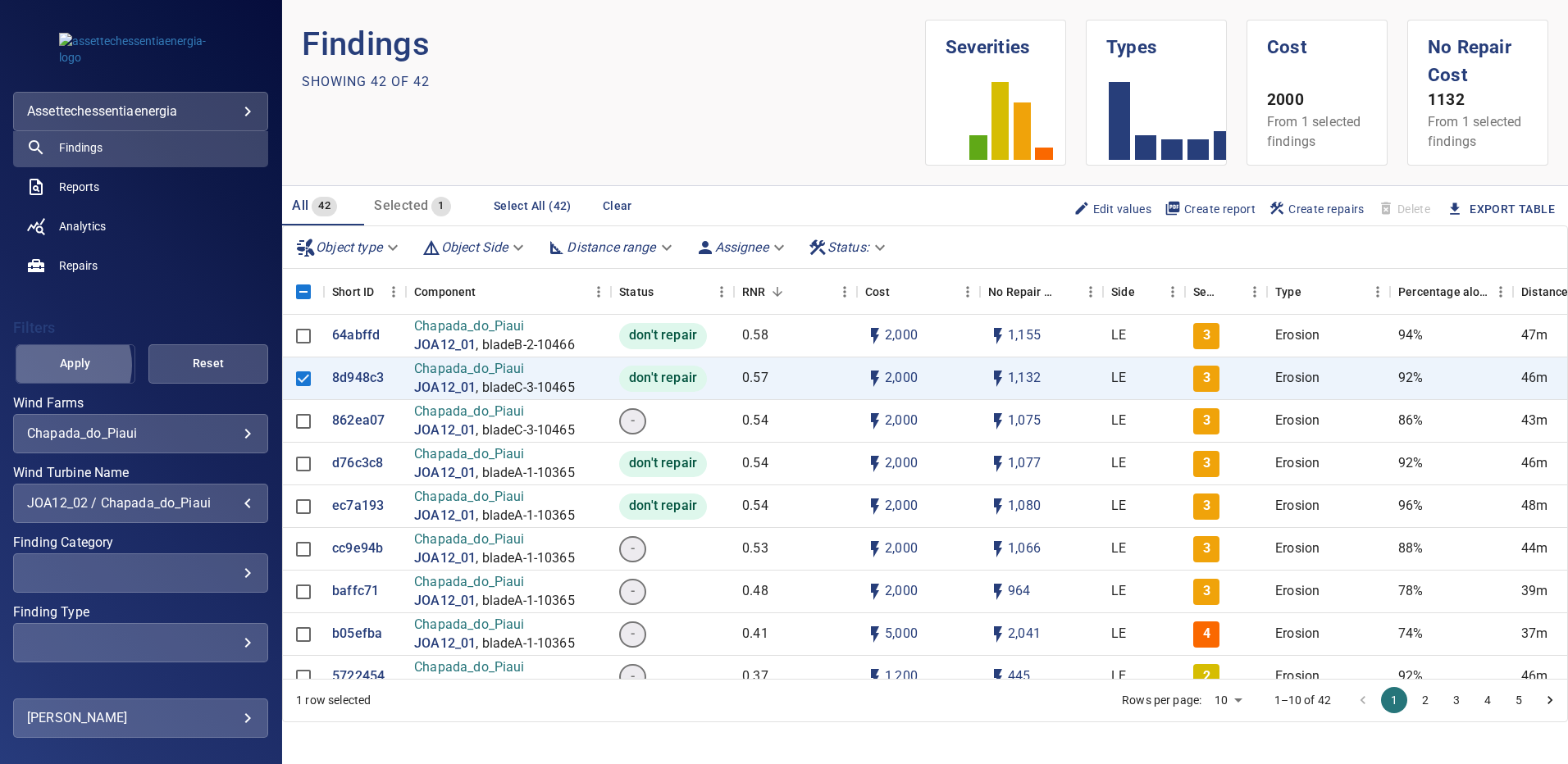
click at [57, 366] on span "Apply" at bounding box center [75, 363] width 79 height 20
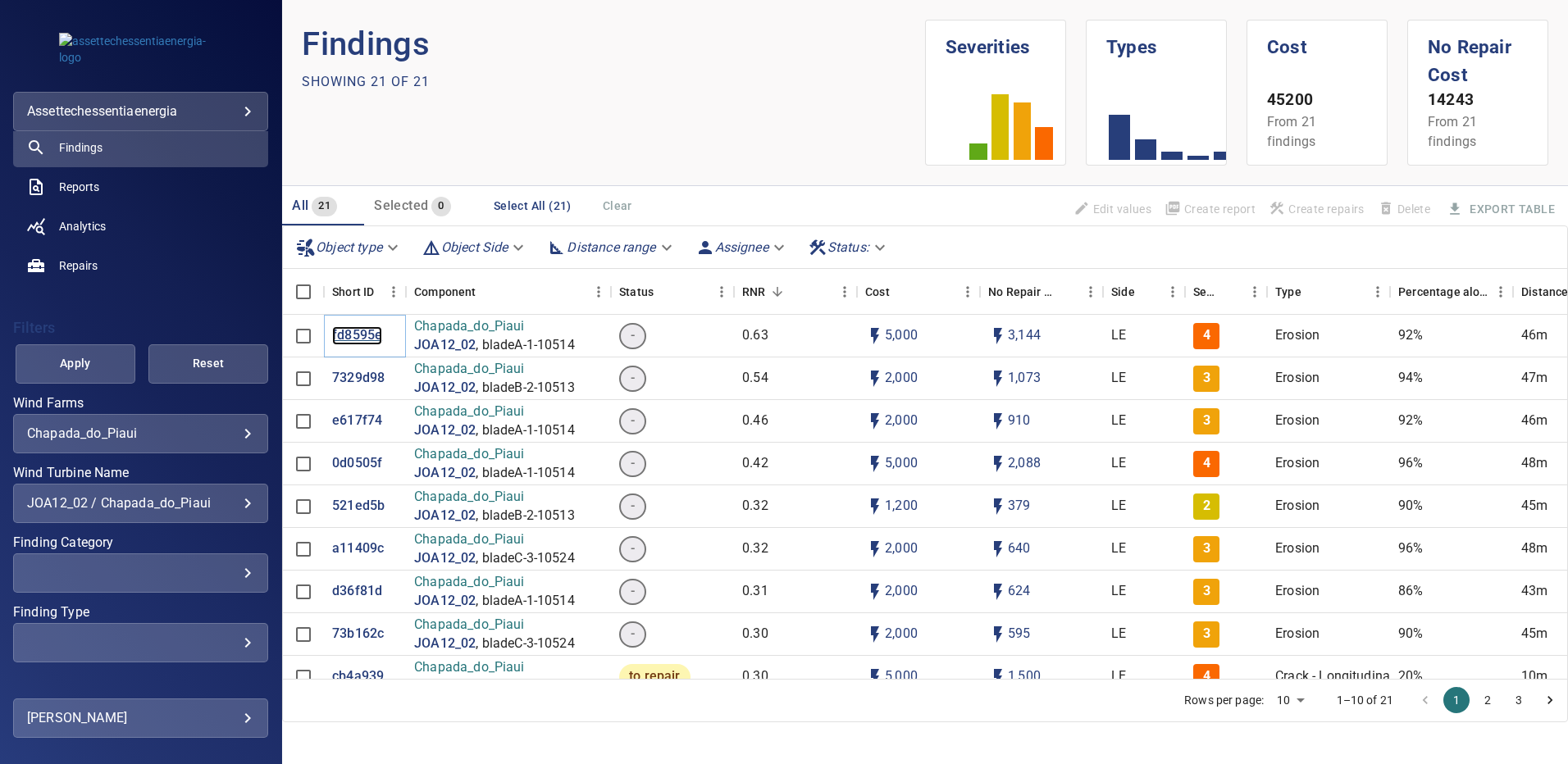
click at [352, 339] on p "fd8595e" at bounding box center [357, 336] width 50 height 19
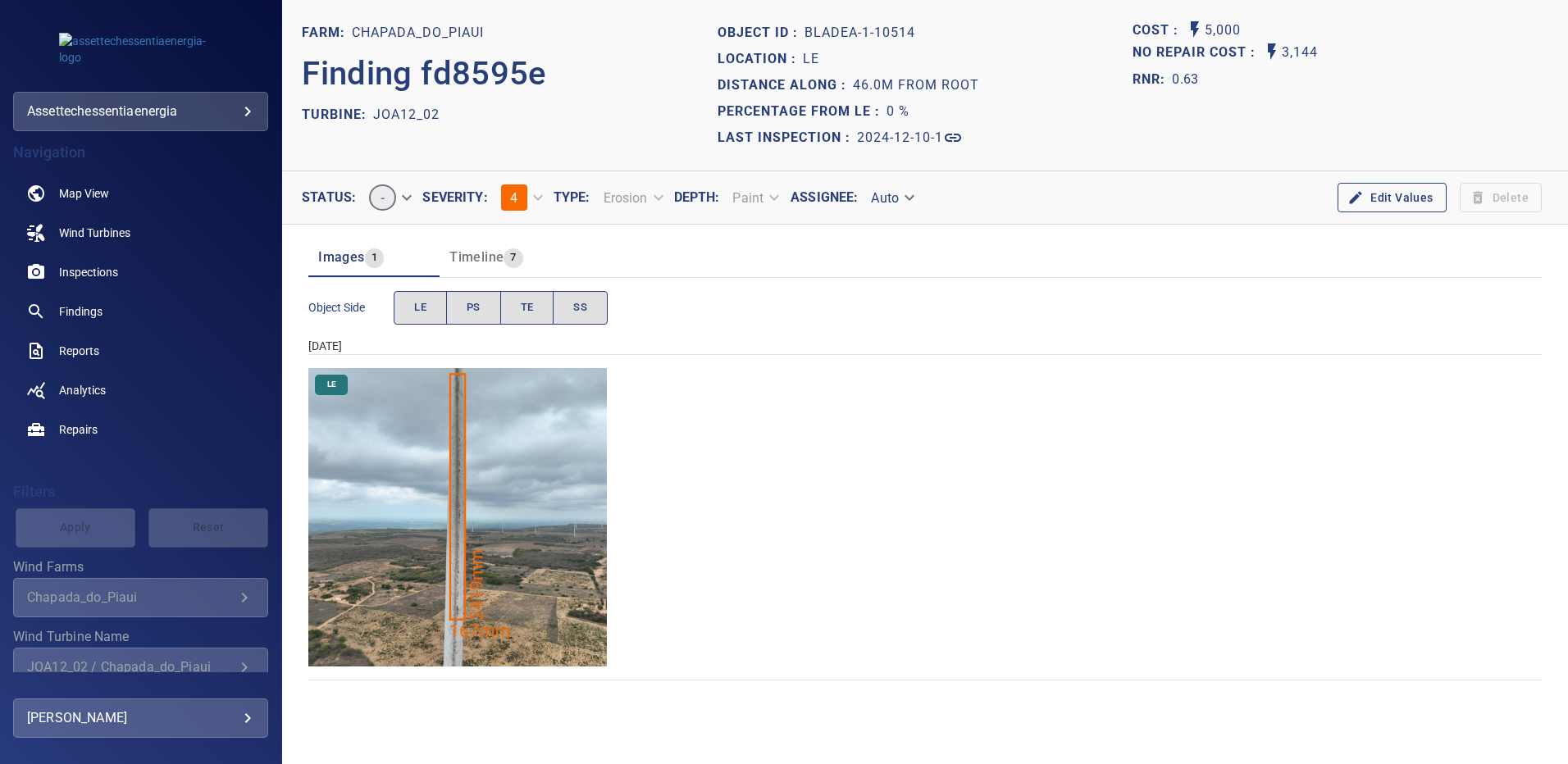
click at [454, 475] on img "Chapada_do_Piaui/JOA12_02/2024-12-10-1/2024-12-10-1/image17wp17.jpg" at bounding box center [457, 517] width 299 height 298
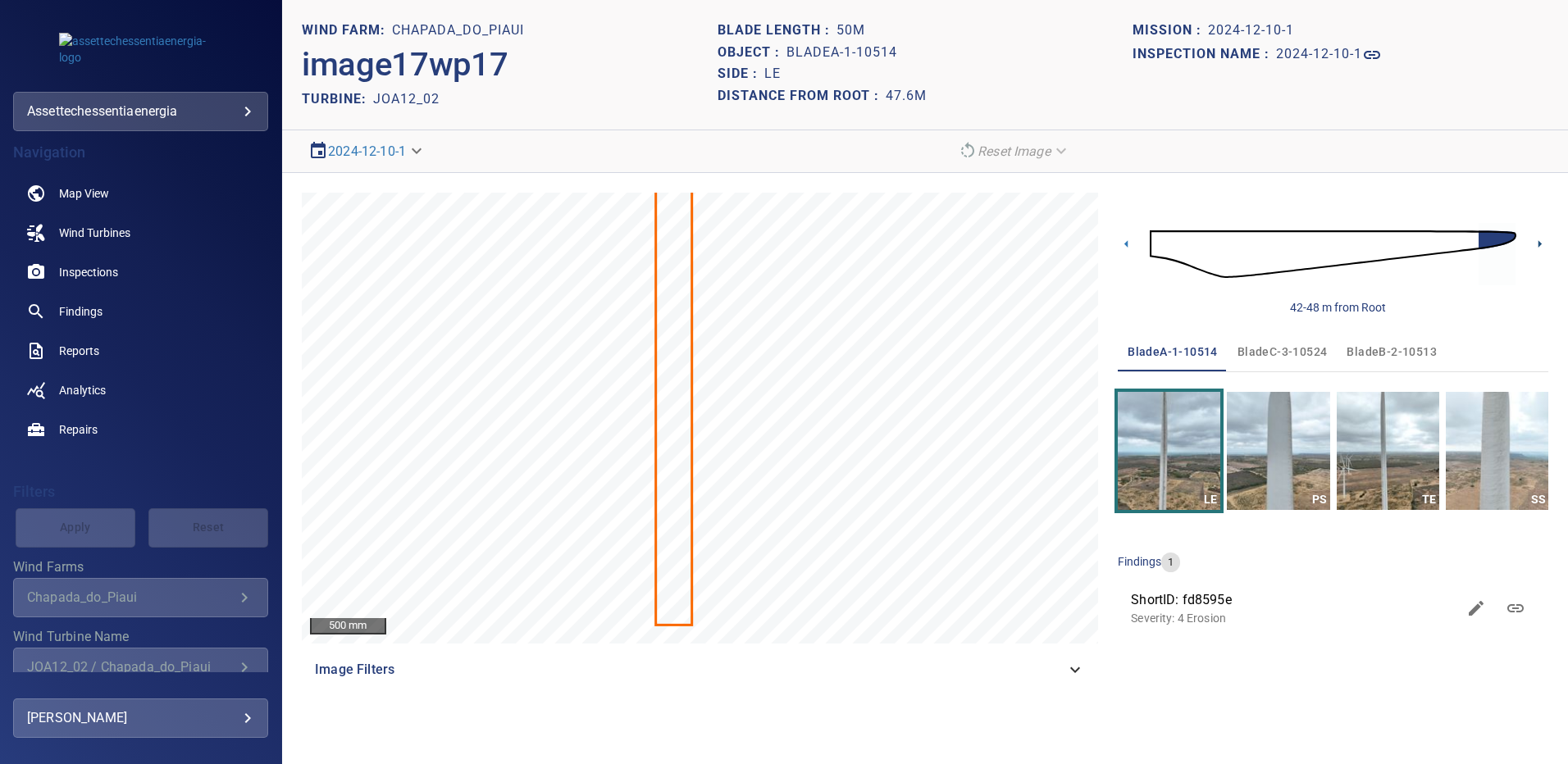
drag, startPoint x: 1541, startPoint y: 244, endPoint x: 1536, endPoint y: 262, distance: 18.7
click at [1541, 243] on icon at bounding box center [1540, 244] width 3 height 8
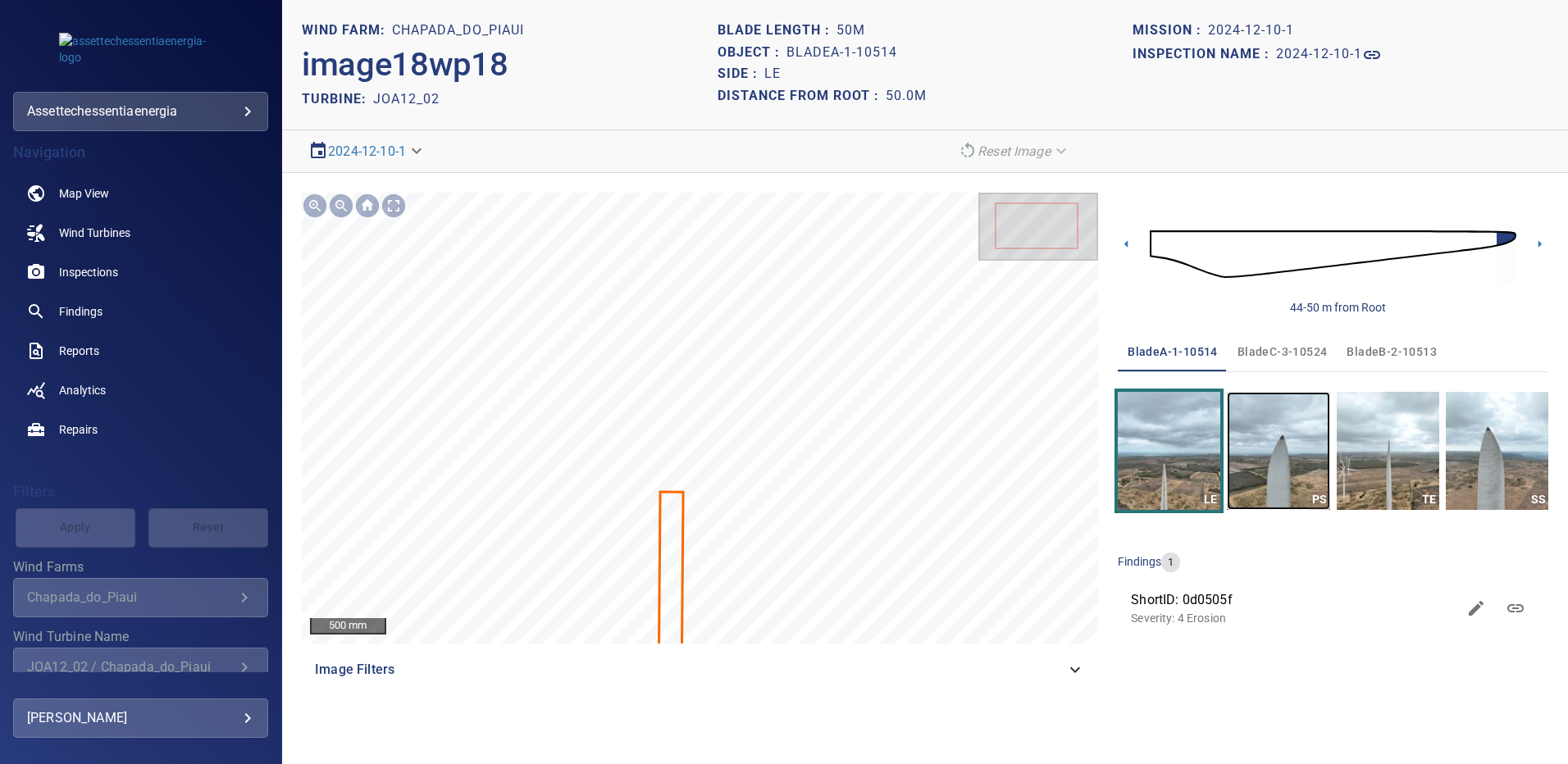
click at [1275, 443] on img "button" at bounding box center [1278, 451] width 102 height 118
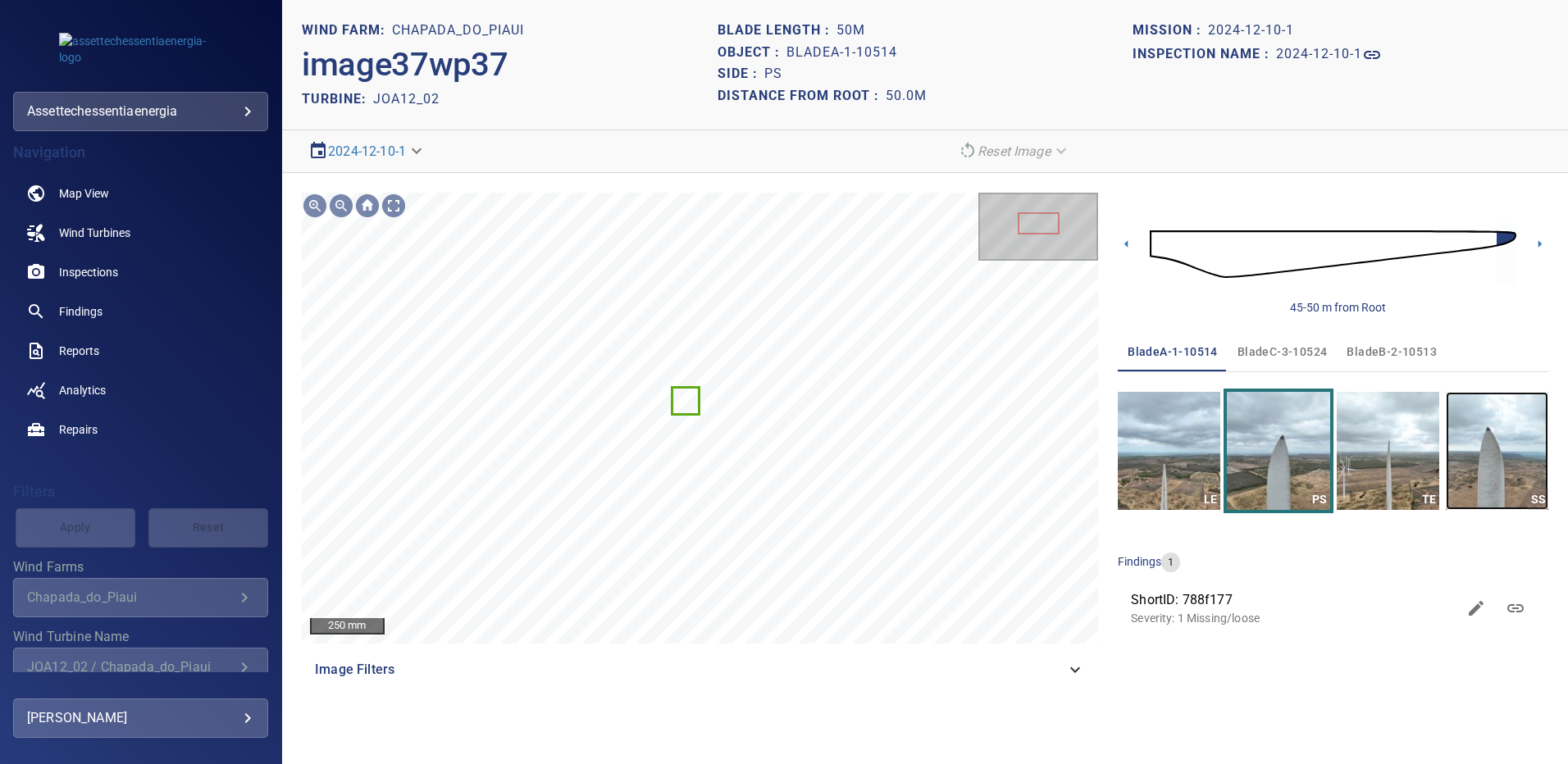
click at [1503, 445] on img "button" at bounding box center [1497, 451] width 102 height 118
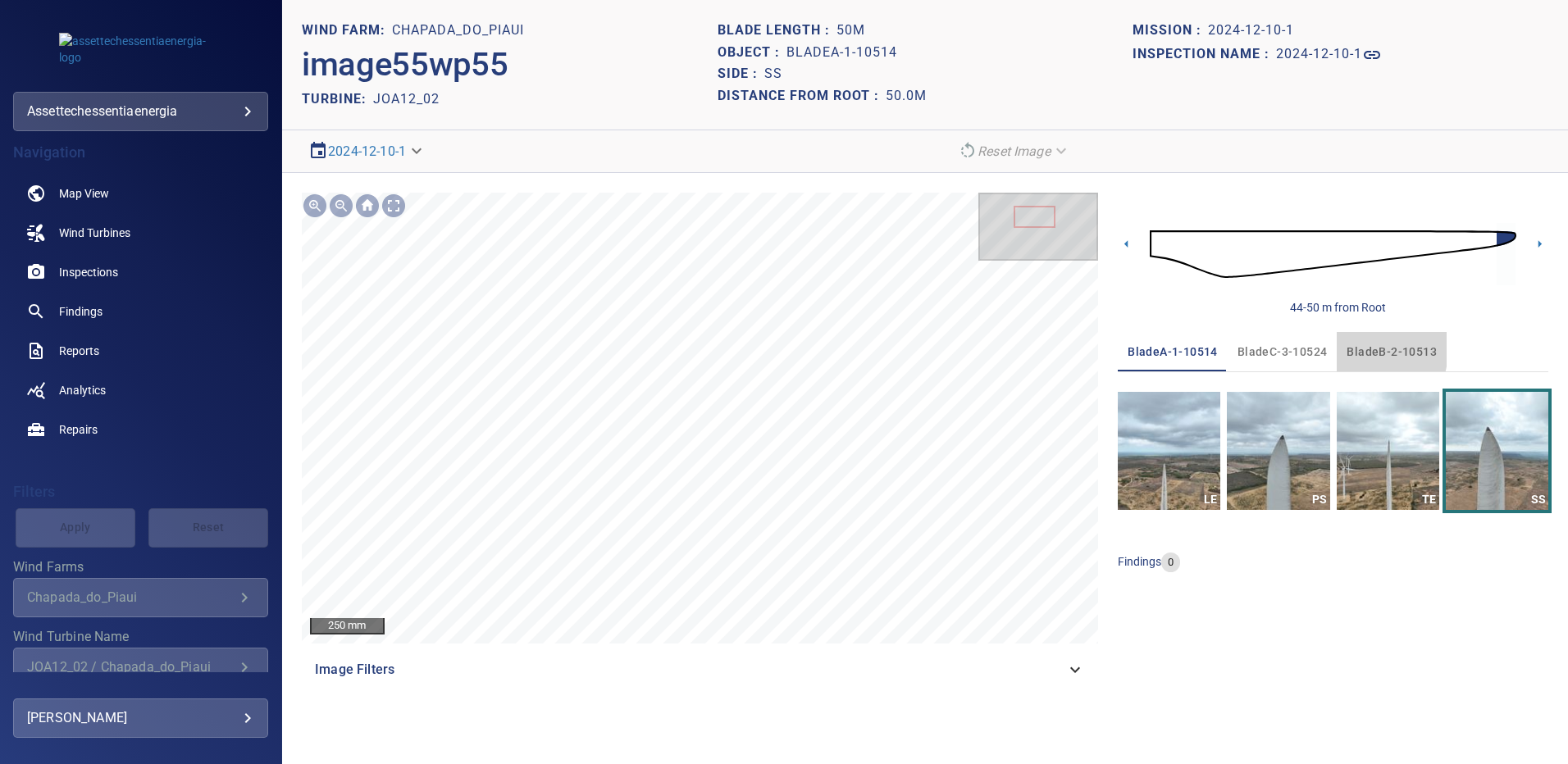
click at [1355, 350] on span "bladeB-2-10513" at bounding box center [1391, 352] width 90 height 20
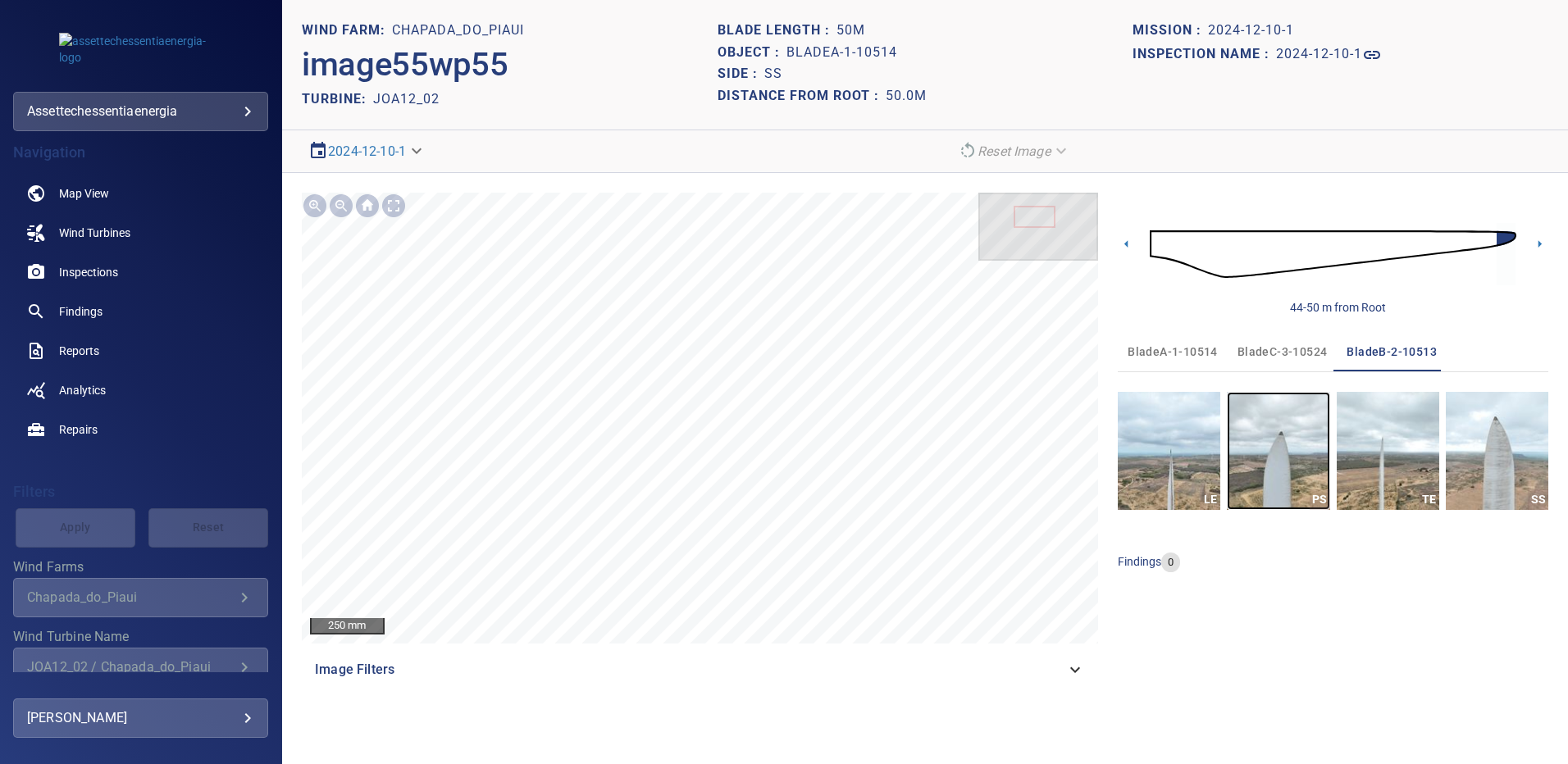
click at [1294, 415] on img "button" at bounding box center [1278, 451] width 102 height 118
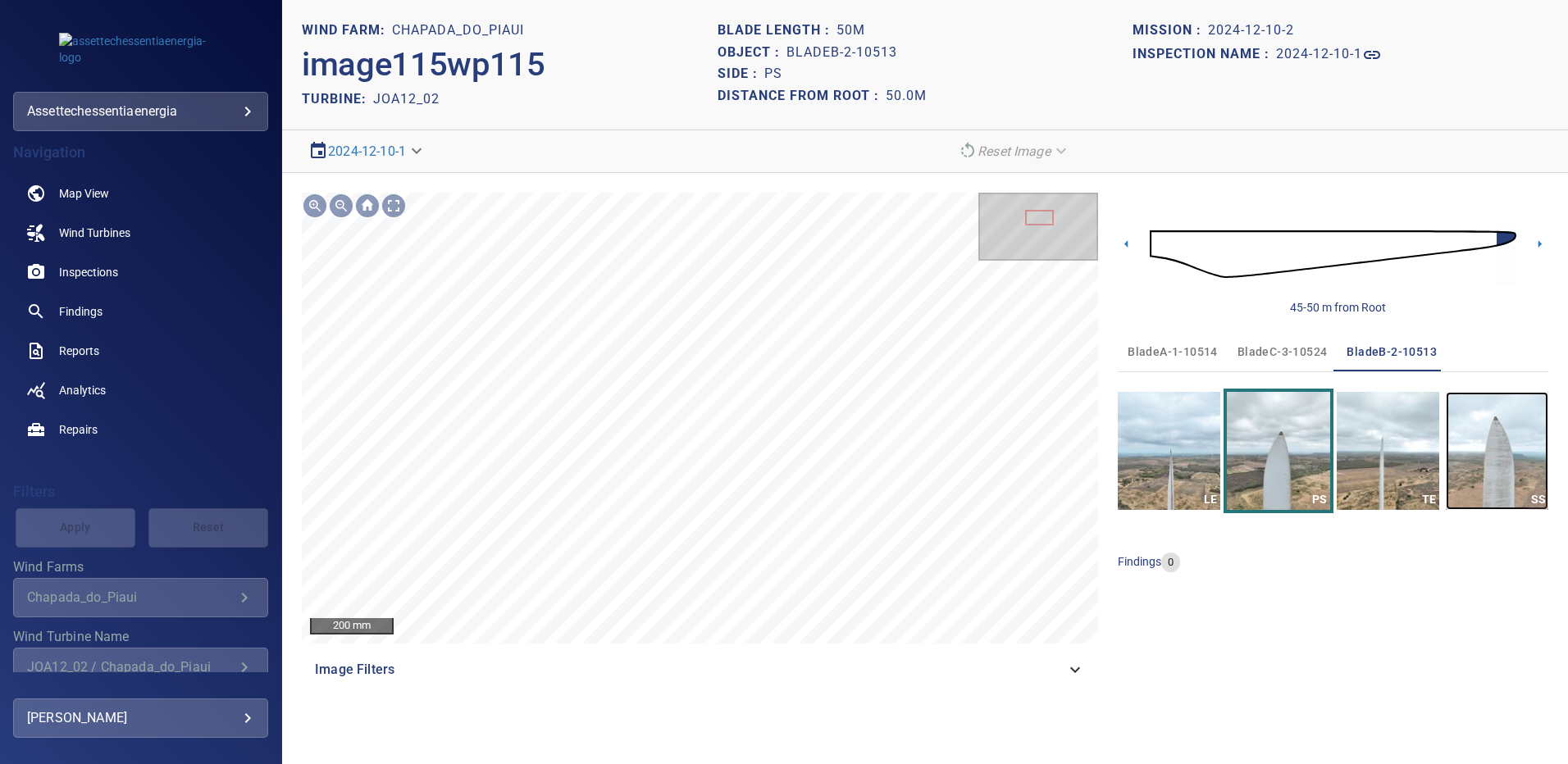
click at [1497, 429] on img "button" at bounding box center [1497, 451] width 102 height 118
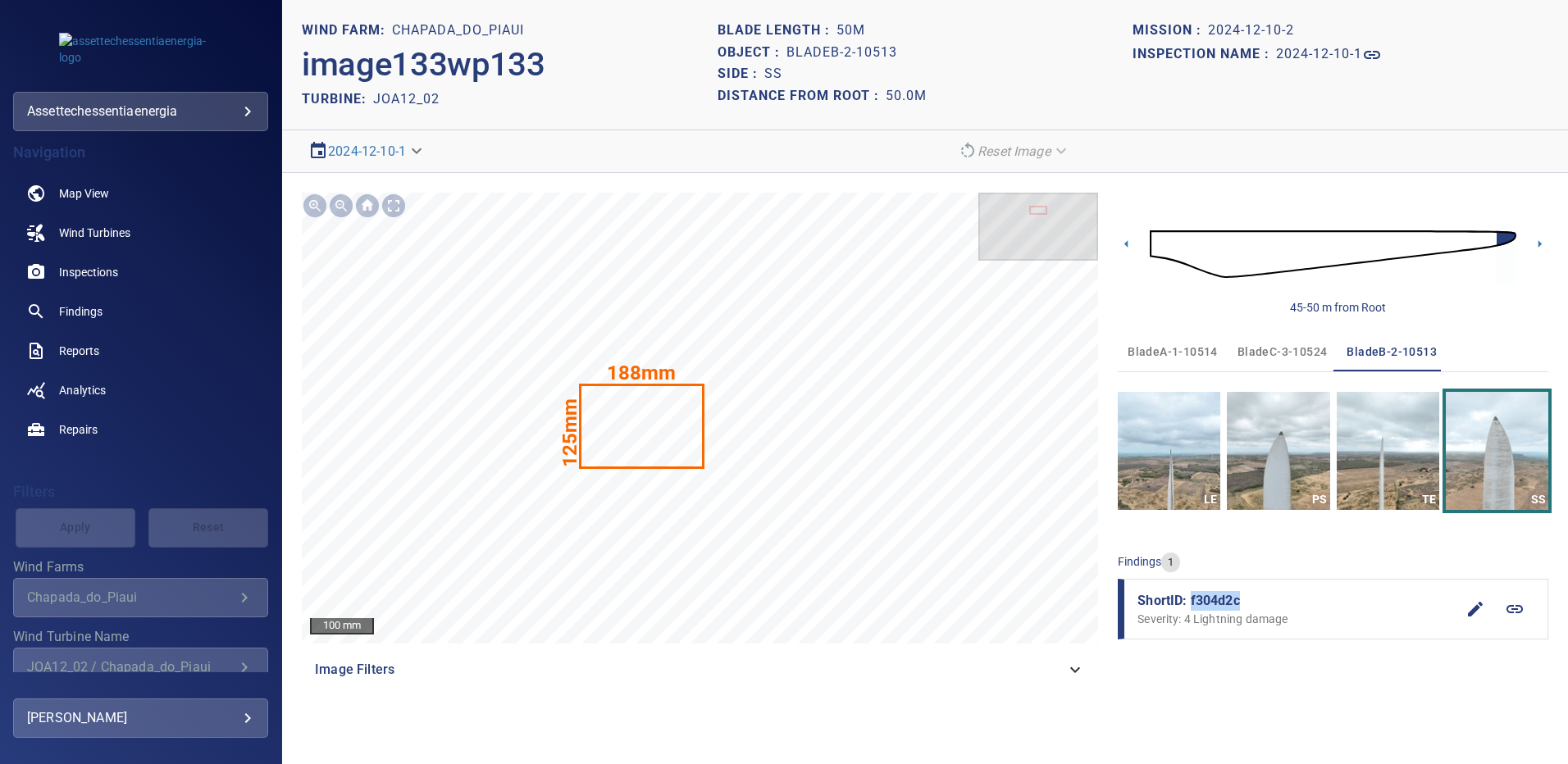
drag, startPoint x: 1218, startPoint y: 601, endPoint x: 1189, endPoint y: 602, distance: 29.0
click at [1189, 602] on span "ShortID: f304d2c" at bounding box center [1297, 601] width 318 height 19
copy span "f304d2c"
drag, startPoint x: 1272, startPoint y: 351, endPoint x: 1273, endPoint y: 375, distance: 24.0
click at [1272, 351] on span "bladeC-3-10524" at bounding box center [1282, 352] width 90 height 20
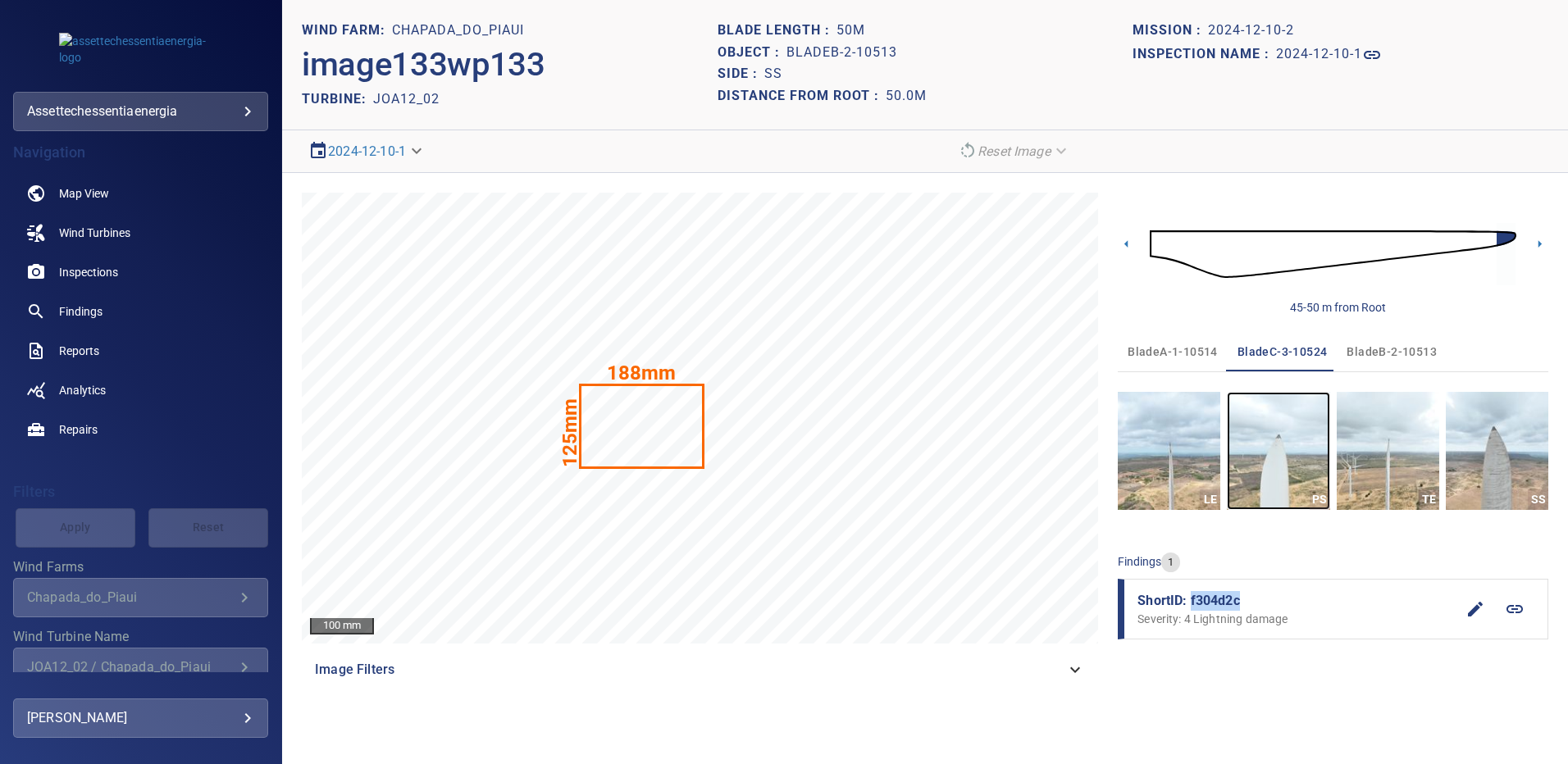
click at [1297, 466] on img "button" at bounding box center [1278, 451] width 102 height 118
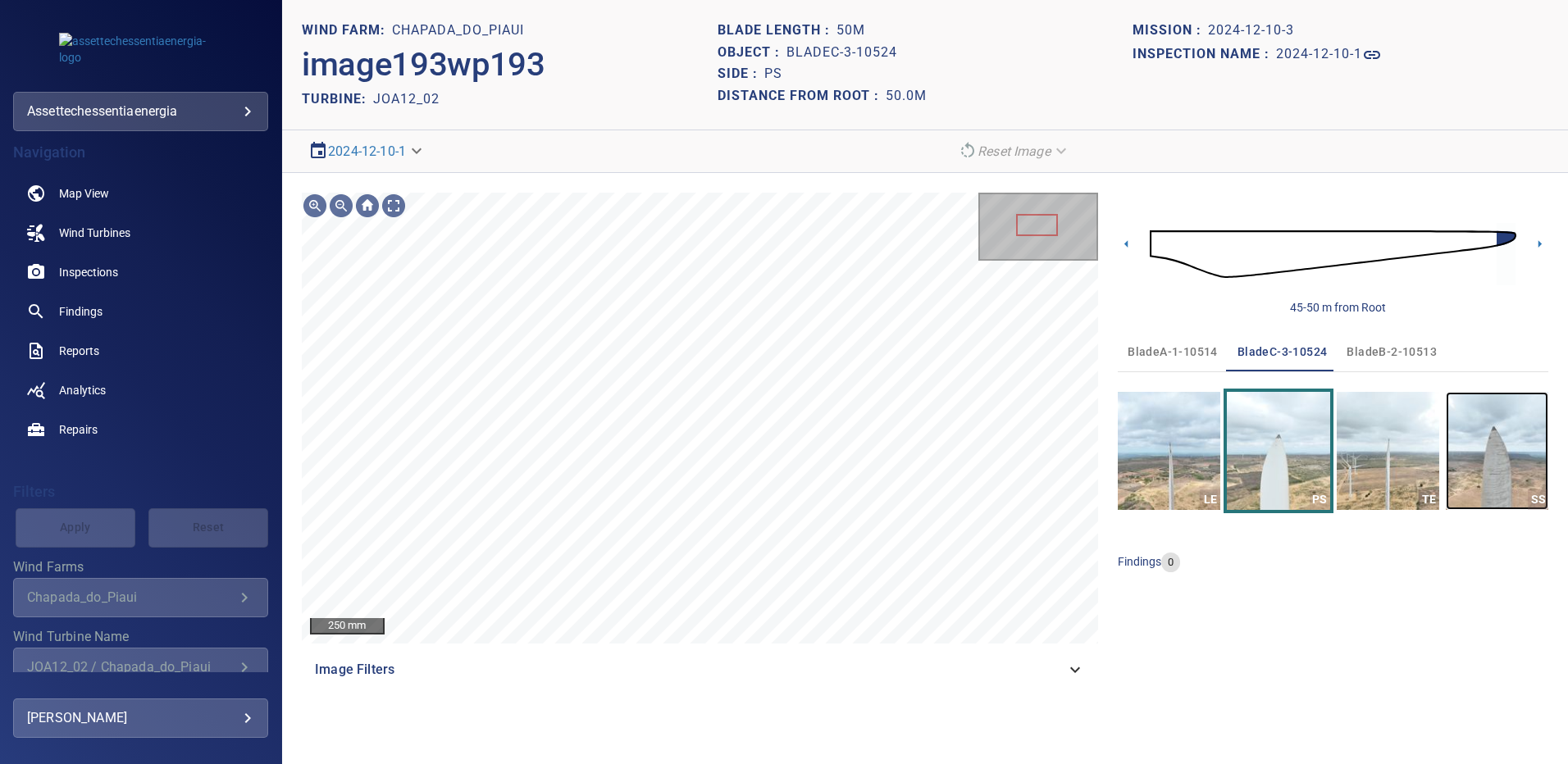
click at [1504, 451] on img "button" at bounding box center [1497, 451] width 102 height 118
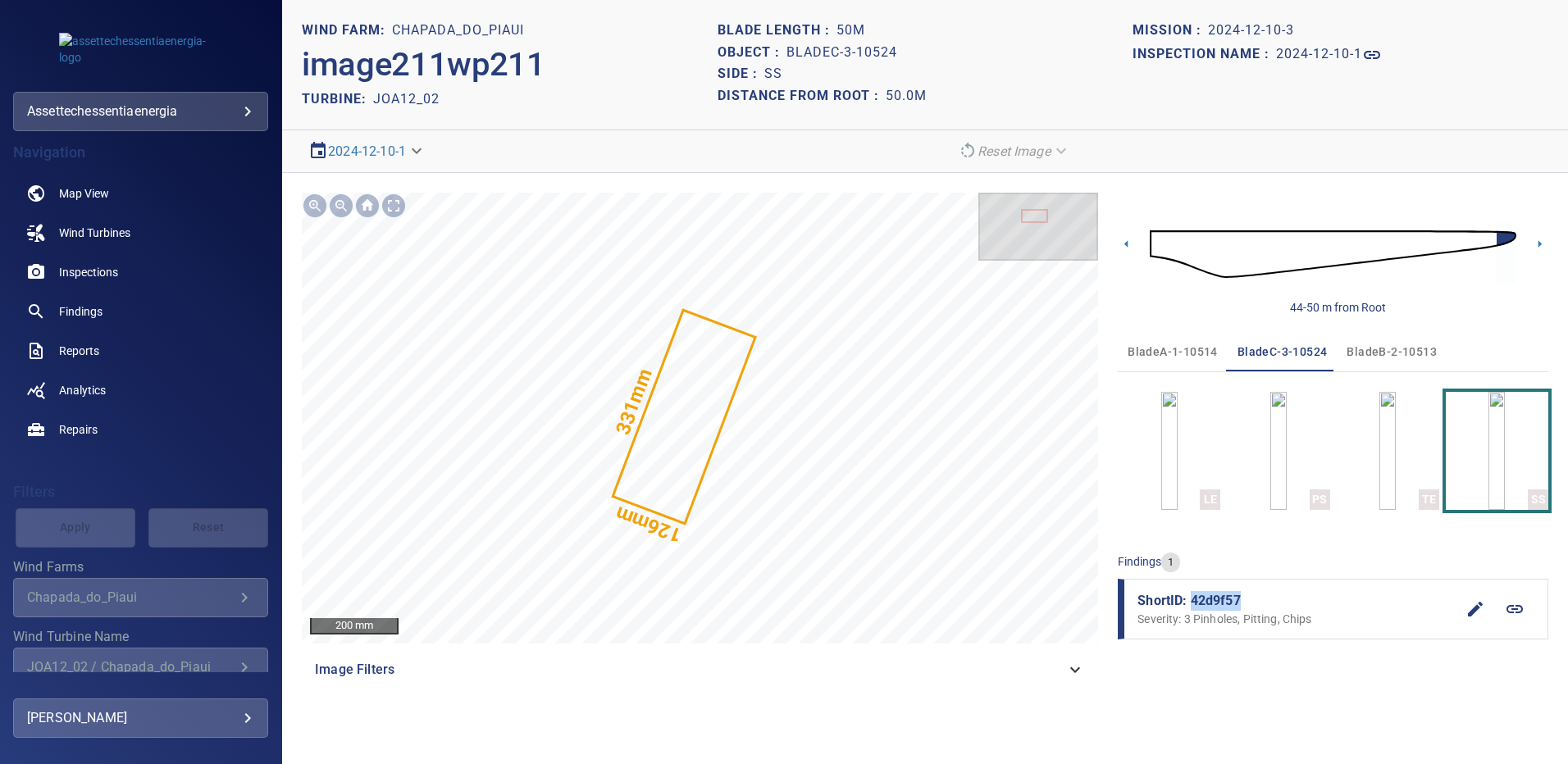
drag, startPoint x: 1228, startPoint y: 601, endPoint x: 1193, endPoint y: 606, distance: 35.4
click at [1193, 606] on span "ShortID: 42d9f57" at bounding box center [1297, 601] width 318 height 19
copy span "42d9f57"
click at [87, 308] on span "Findings" at bounding box center [80, 311] width 43 height 16
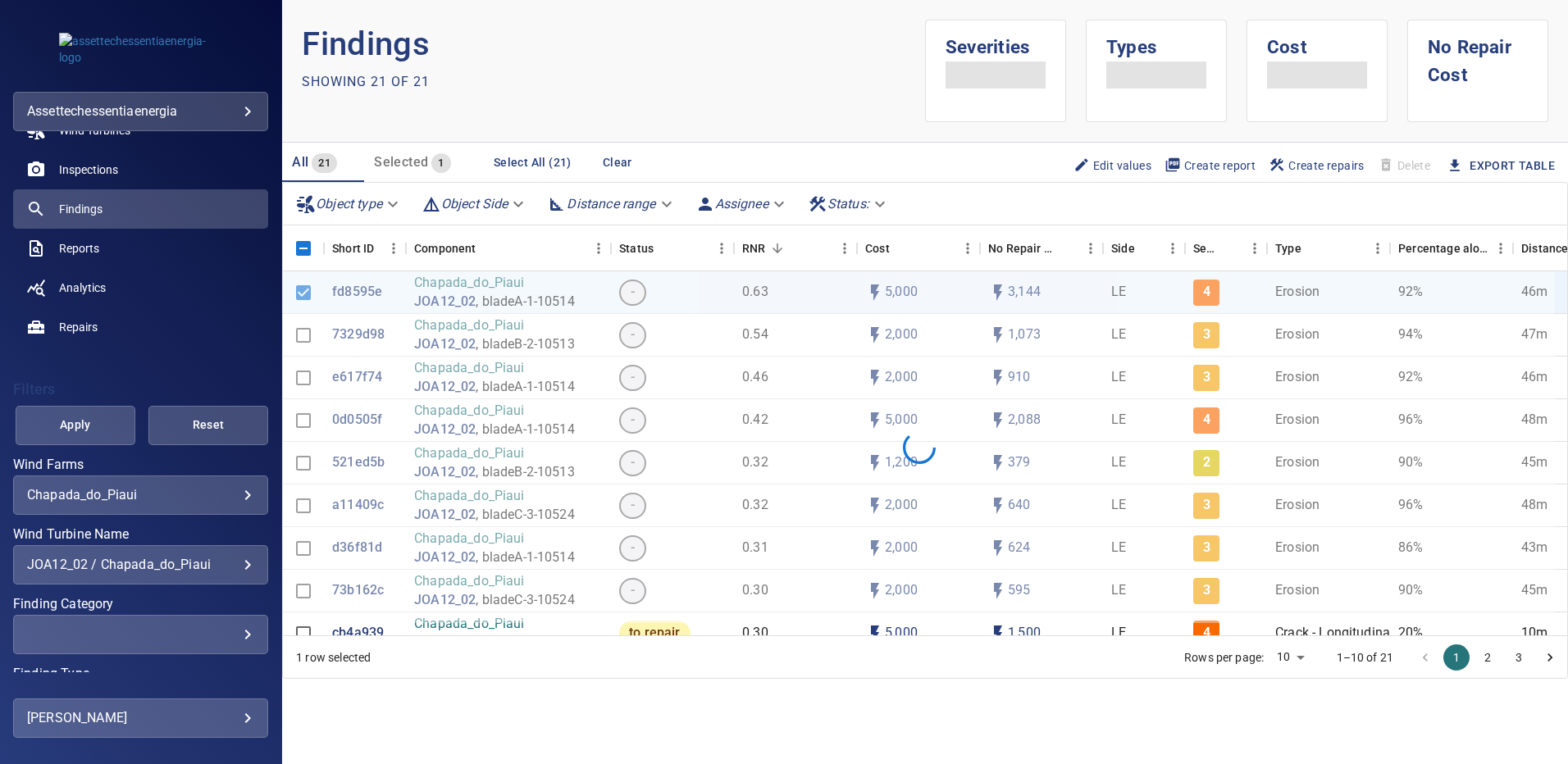
scroll to position [123, 0]
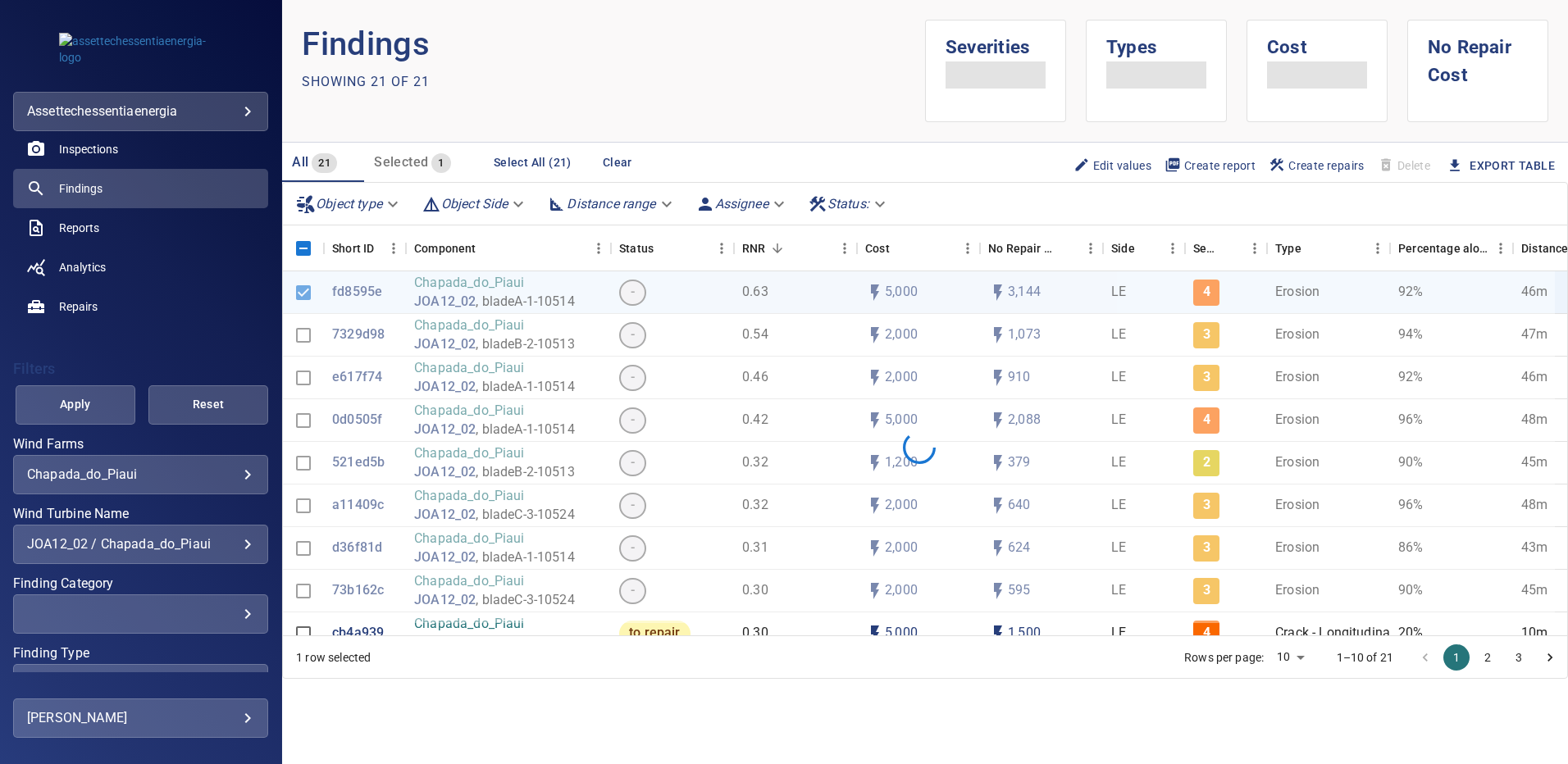
click at [234, 543] on div "JOA12_02 / Chapada_do_Piaui" at bounding box center [140, 544] width 227 height 15
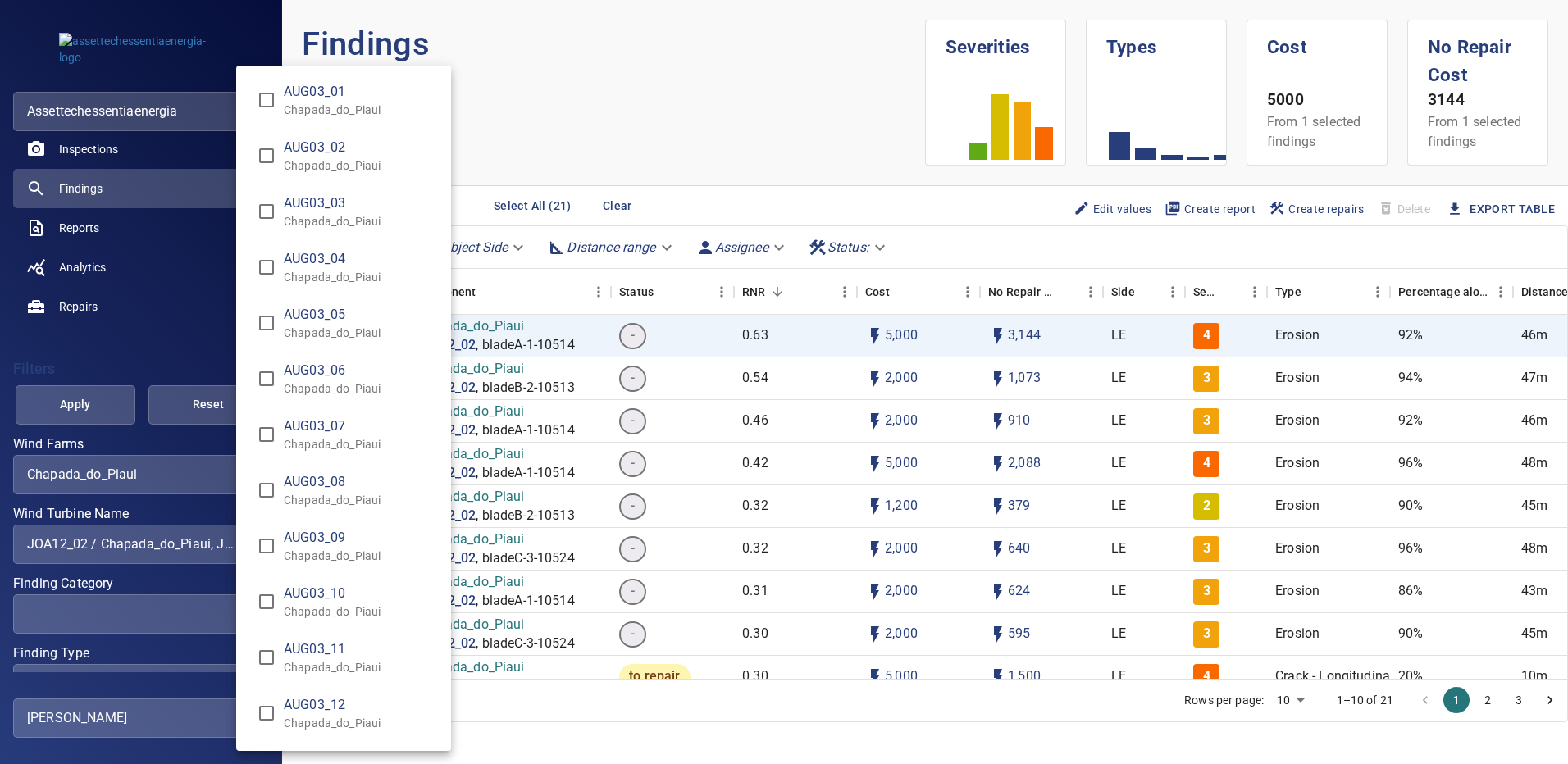
scroll to position [9788, 0]
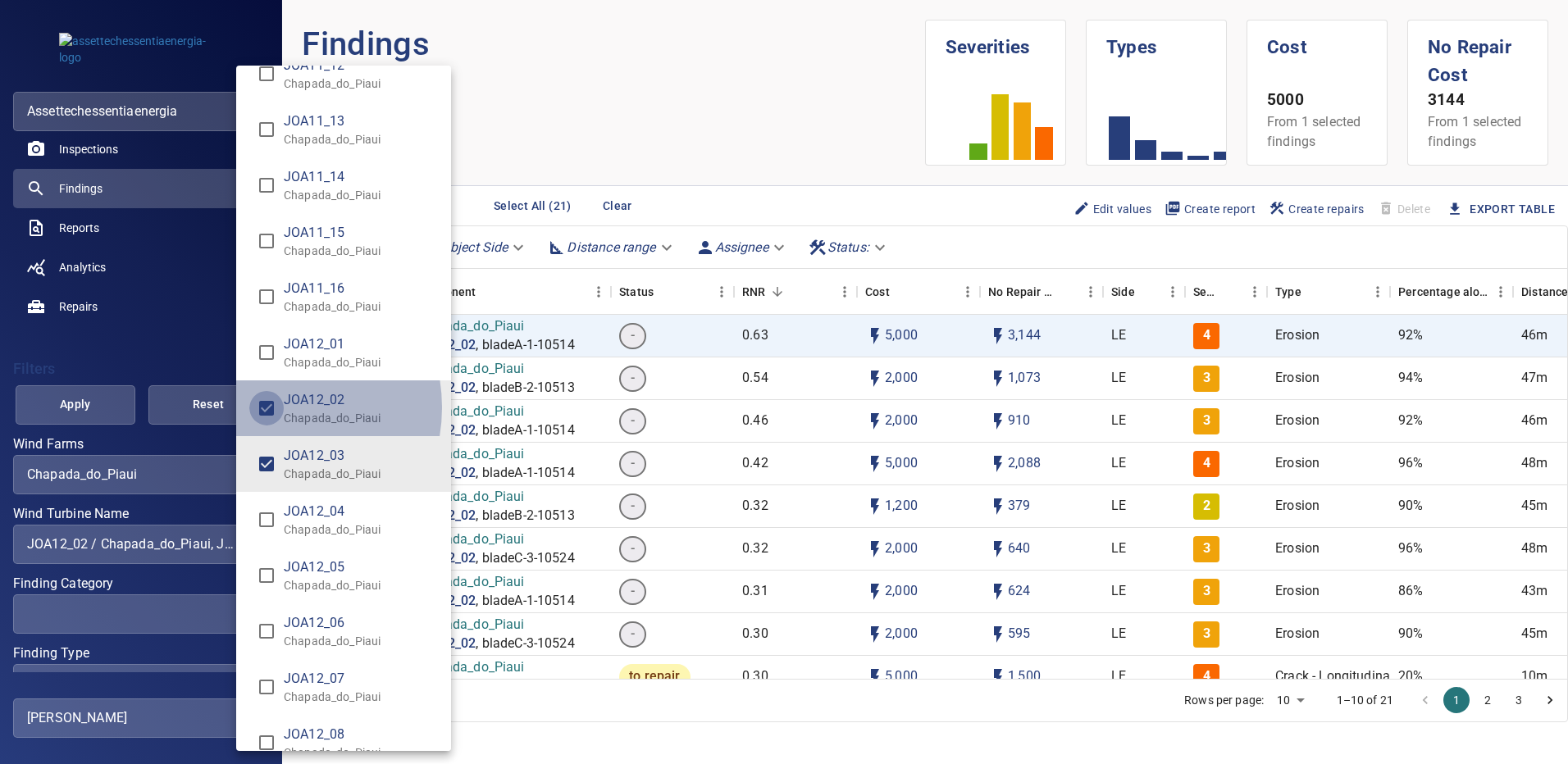
type input "**********"
click at [92, 398] on div "Wind Turbine Name" at bounding box center [784, 382] width 1568 height 764
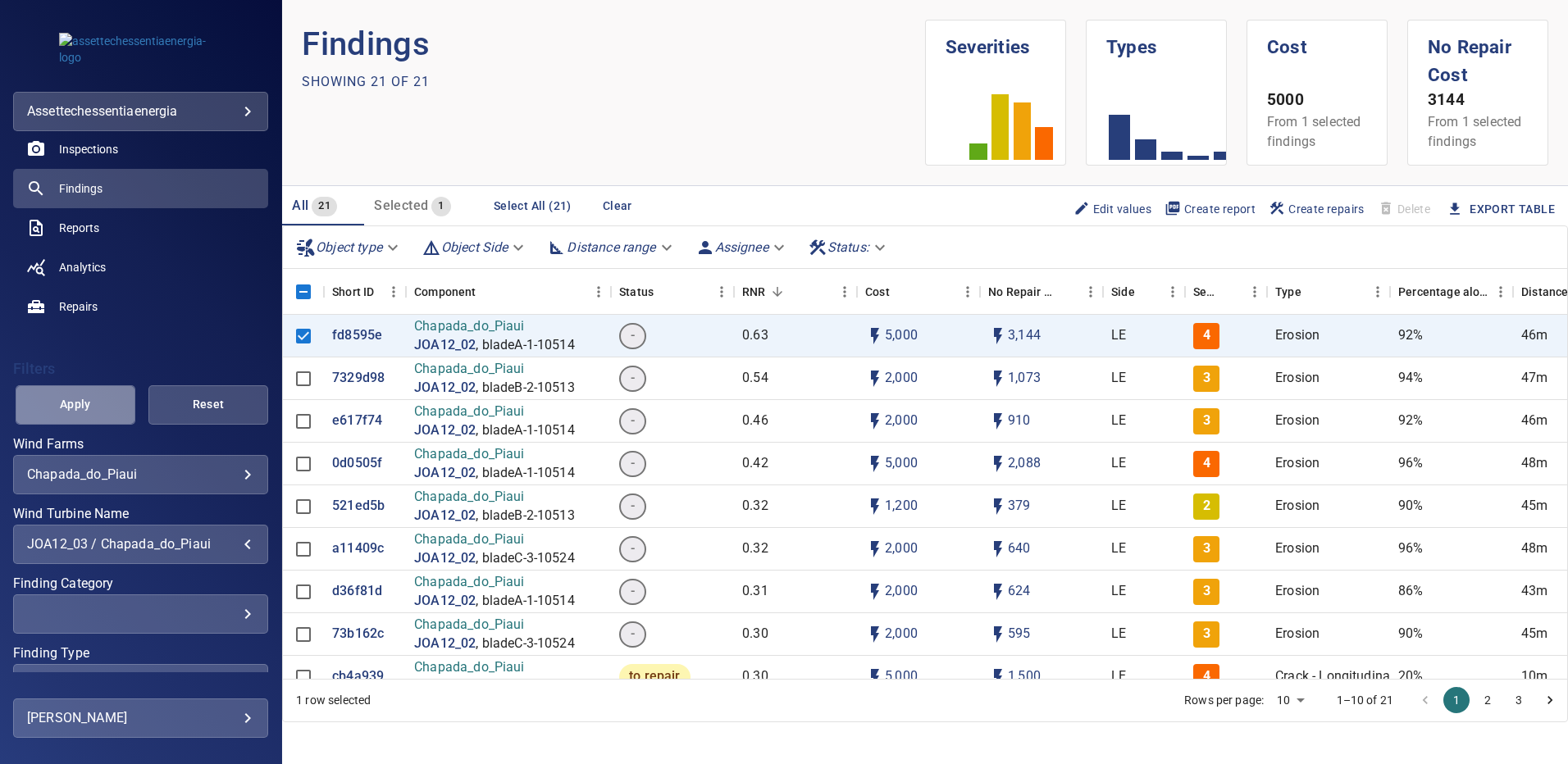
click at [92, 398] on span "Apply" at bounding box center [75, 404] width 79 height 20
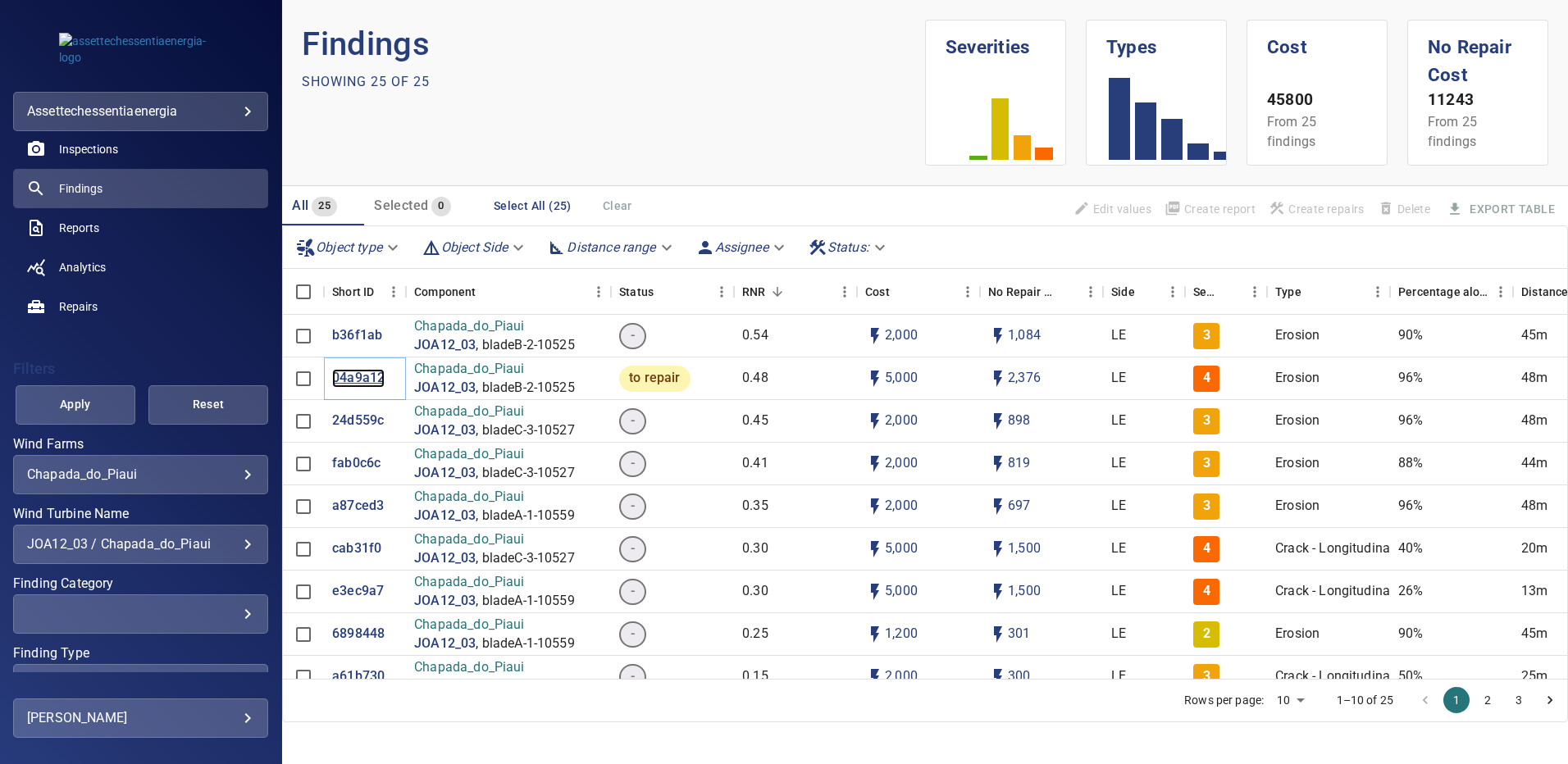
click at [349, 378] on p "04a9a12" at bounding box center [358, 379] width 52 height 19
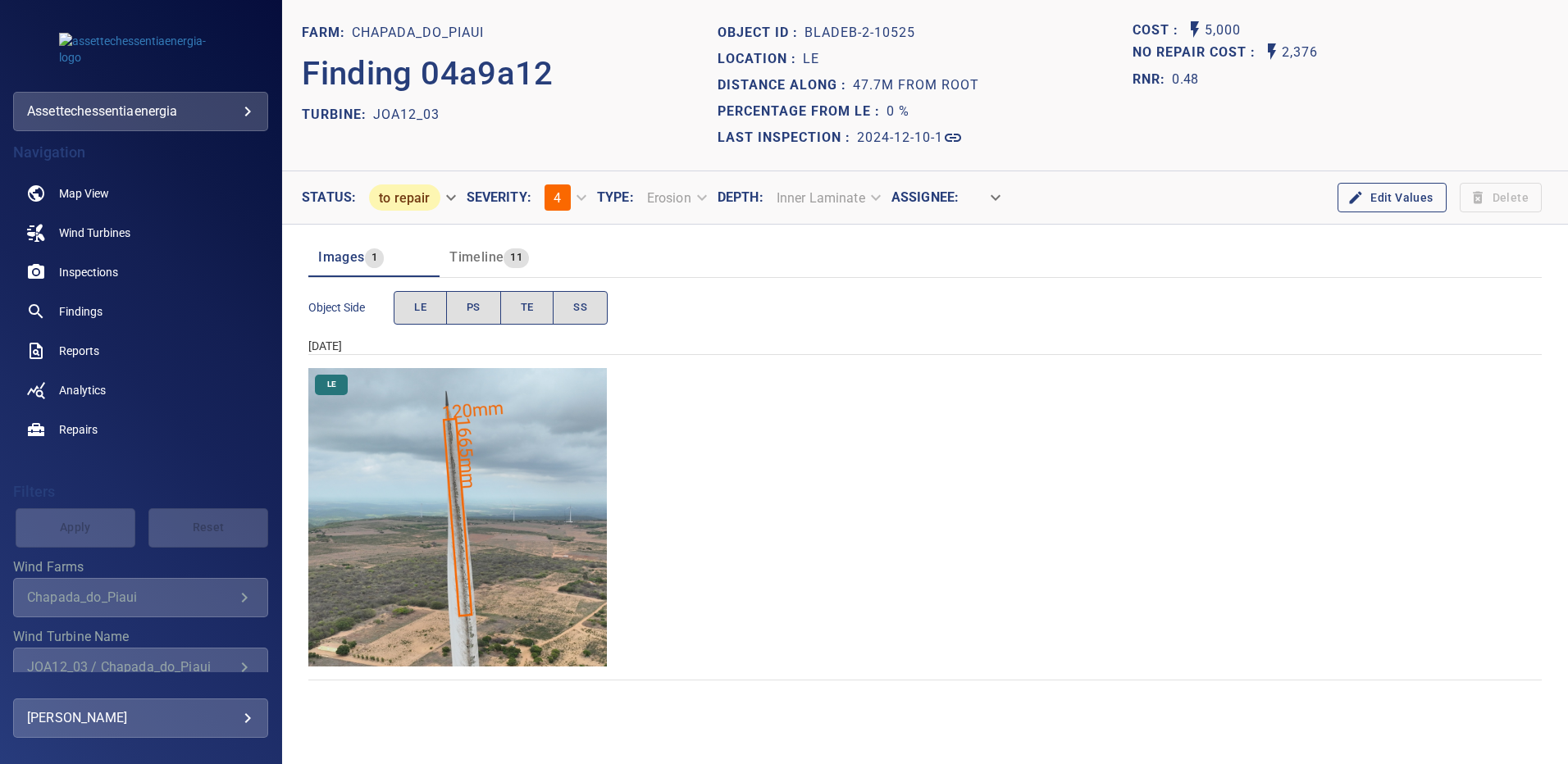
click at [500, 516] on img "Chapada_do_Piaui/JOA12_03/2024-12-10-1/2024-12-10-2/image89wp89.jpg" at bounding box center [457, 517] width 299 height 298
